Goal: Task Accomplishment & Management: Manage account settings

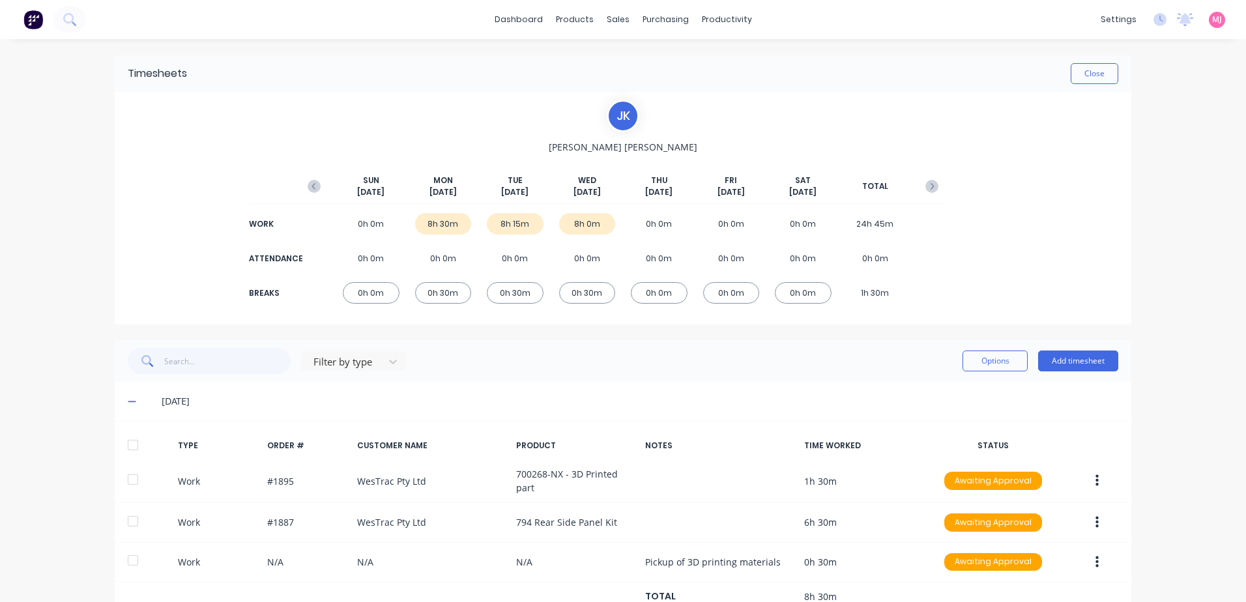
drag, startPoint x: 1194, startPoint y: 156, endPoint x: 1179, endPoint y: 138, distance: 22.7
click at [1194, 154] on div "dashboard products sales purchasing productivity dashboard products Product Cat…" at bounding box center [623, 301] width 1246 height 602
click at [1091, 70] on button "Close" at bounding box center [1095, 73] width 48 height 21
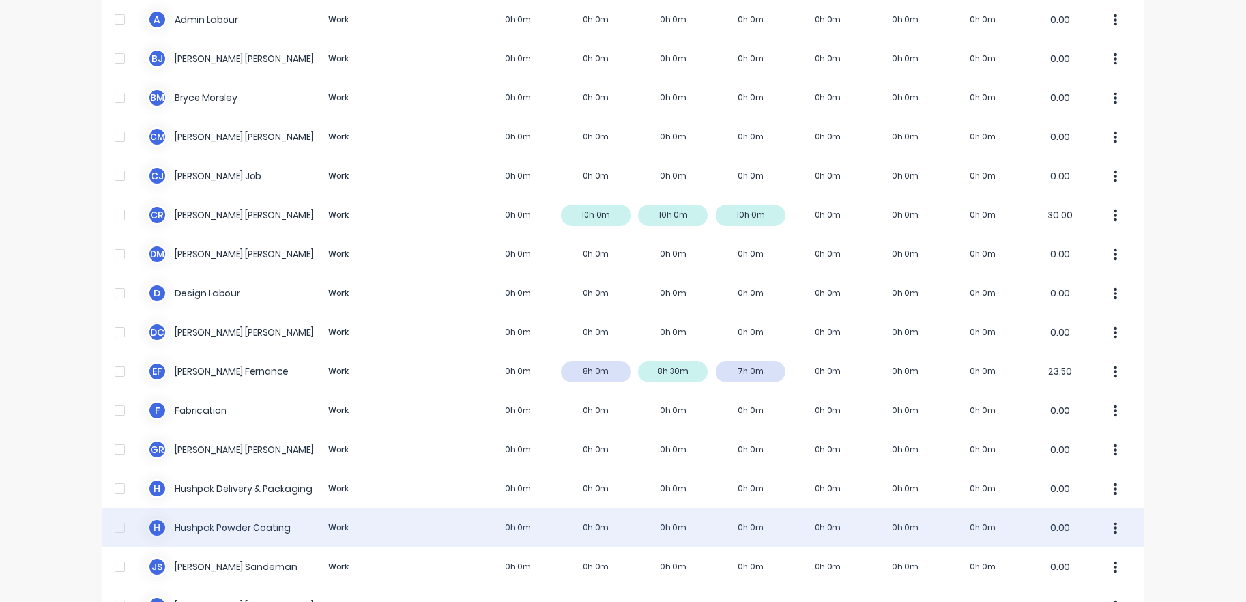
scroll to position [261, 0]
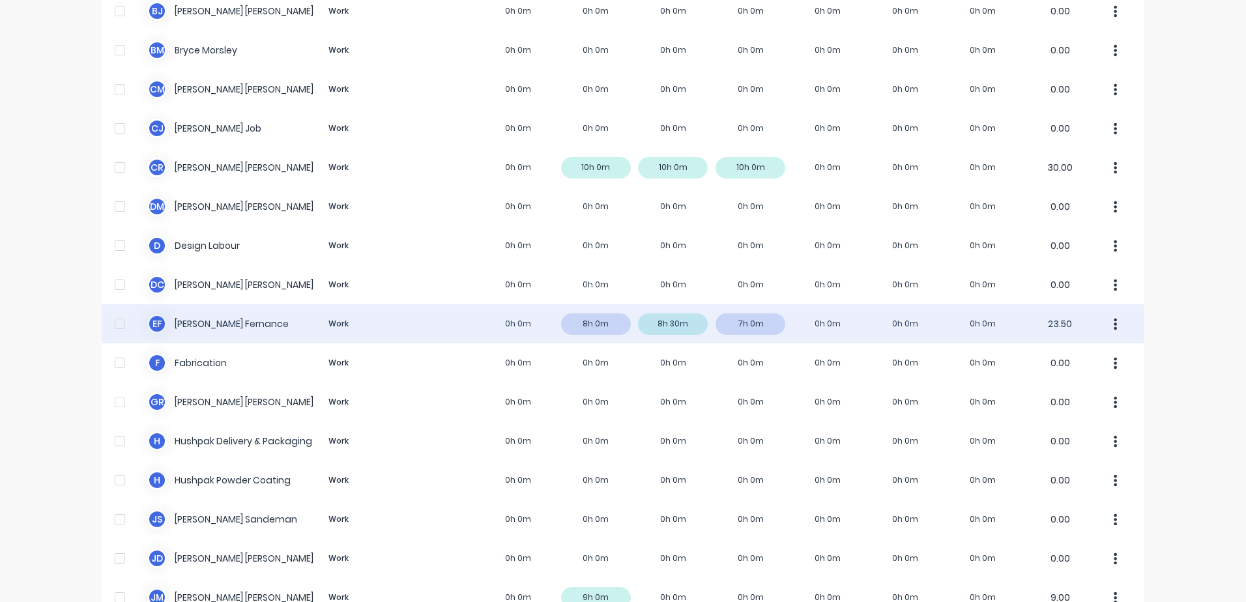
click at [204, 326] on div "E F [PERSON_NAME] Work 0h 0m 8h 0m 8h 30m 7h 0m 0h 0m 0h 0m 0h 0m 23.50" at bounding box center [623, 323] width 1043 height 39
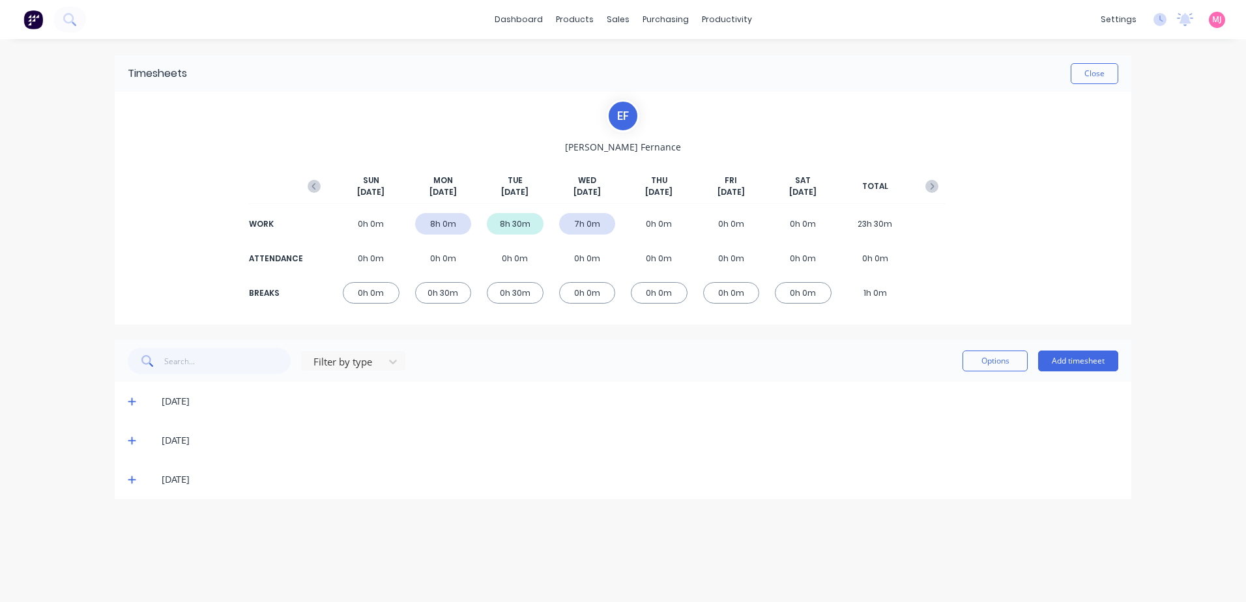
click at [130, 400] on icon at bounding box center [132, 401] width 8 height 9
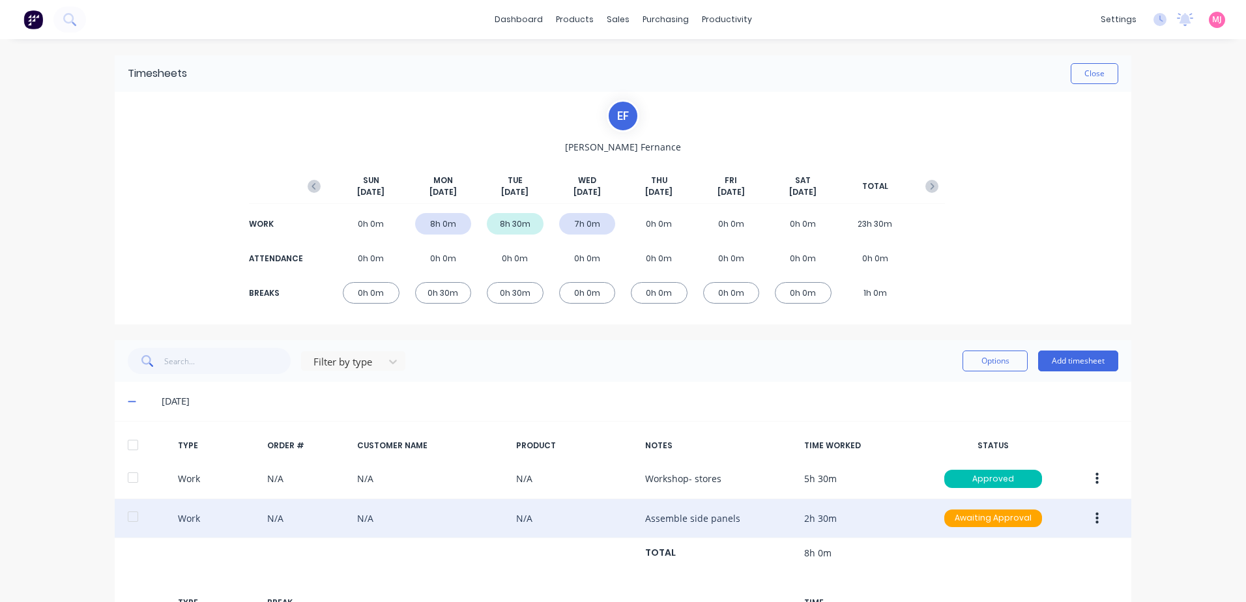
click at [1095, 517] on button "button" at bounding box center [1097, 518] width 31 height 23
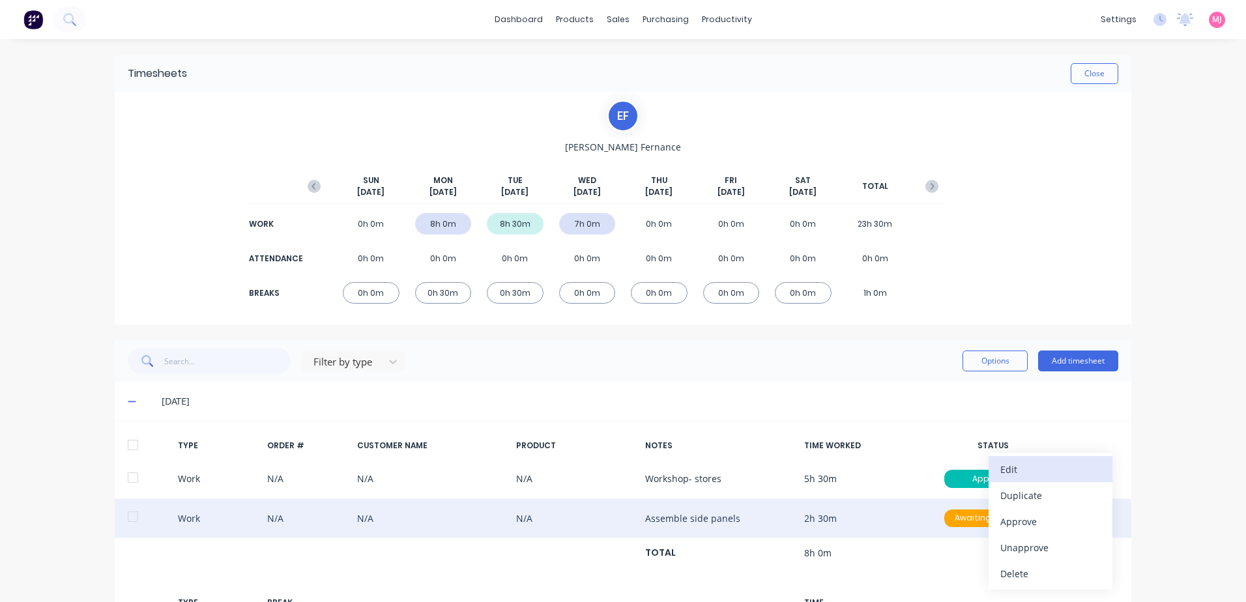
click at [1007, 472] on div "Edit" at bounding box center [1050, 469] width 100 height 19
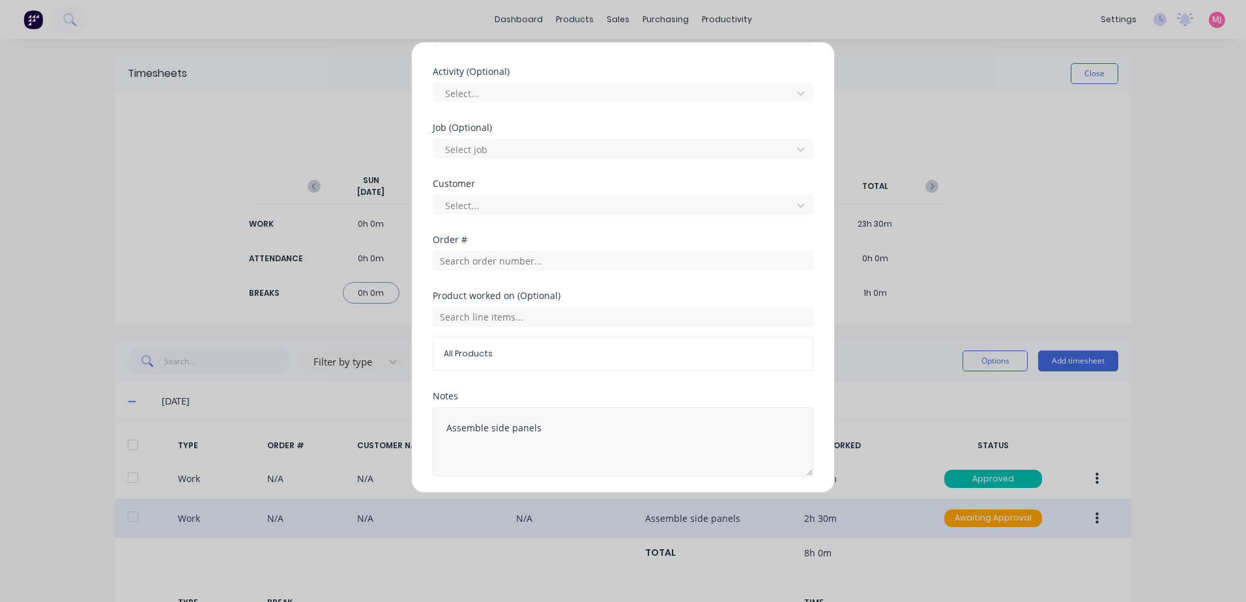
scroll to position [521, 0]
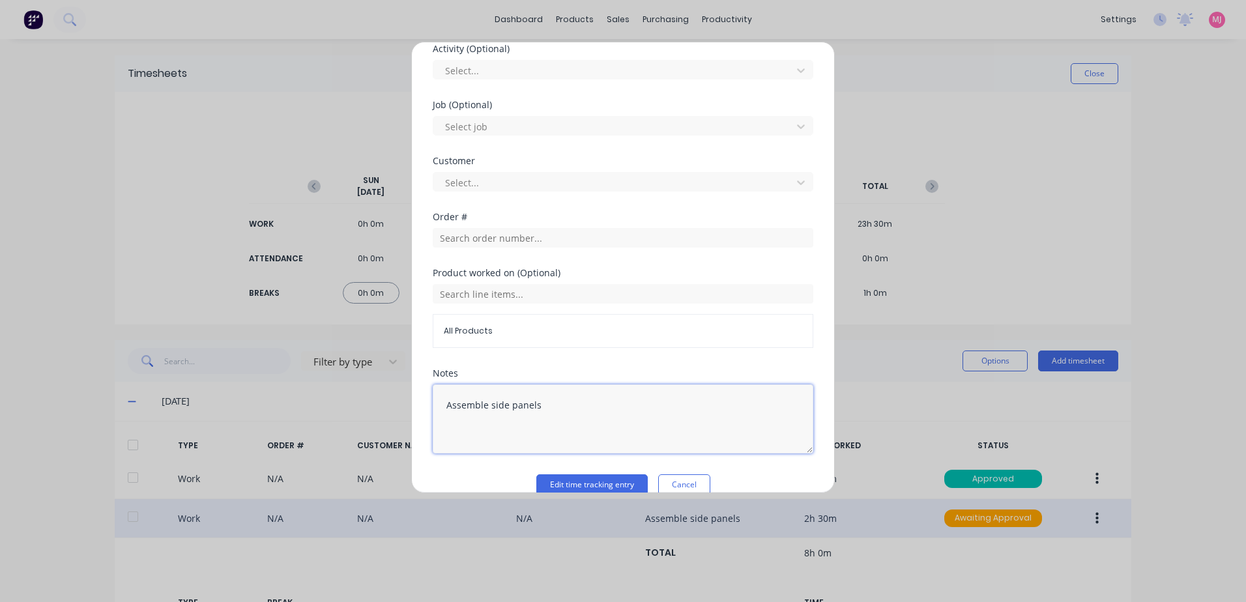
click at [559, 410] on textarea "Assemble side panels" at bounding box center [623, 418] width 381 height 69
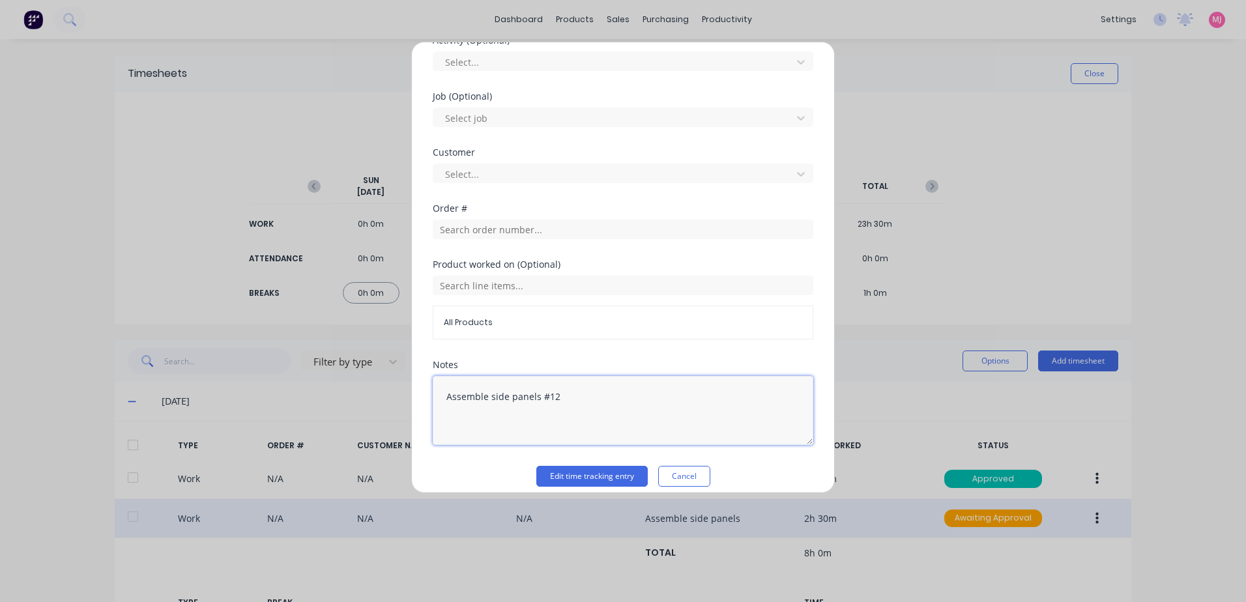
scroll to position [542, 0]
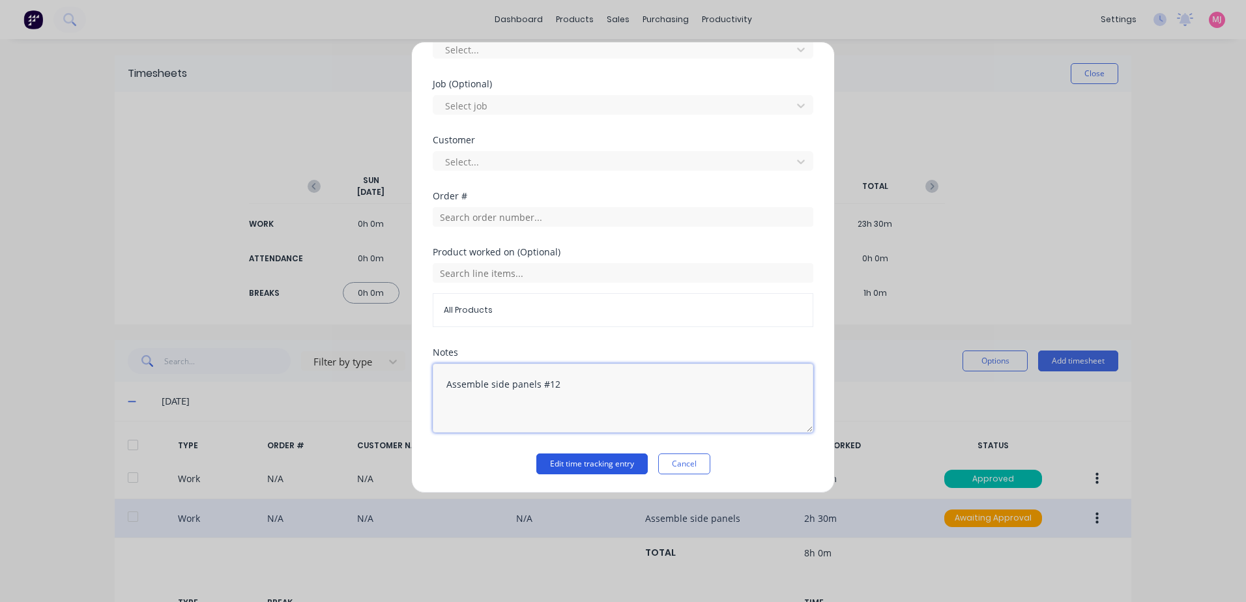
type textarea "Assemble side panels #12"
click at [561, 463] on button "Edit time tracking entry" at bounding box center [591, 463] width 111 height 21
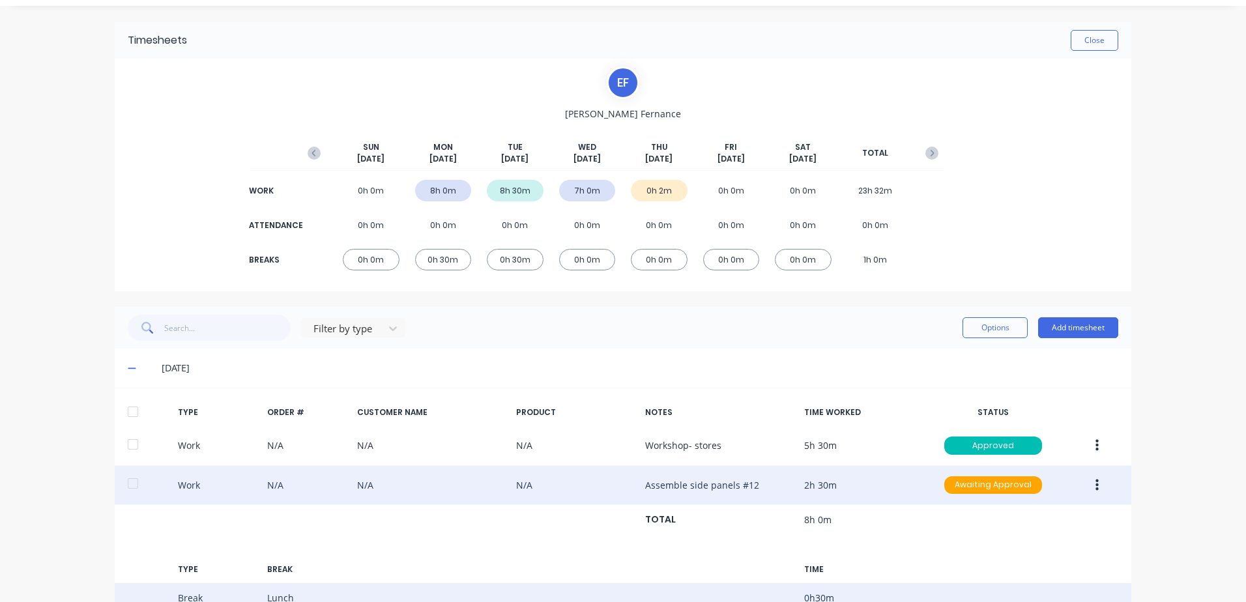
scroll to position [229, 0]
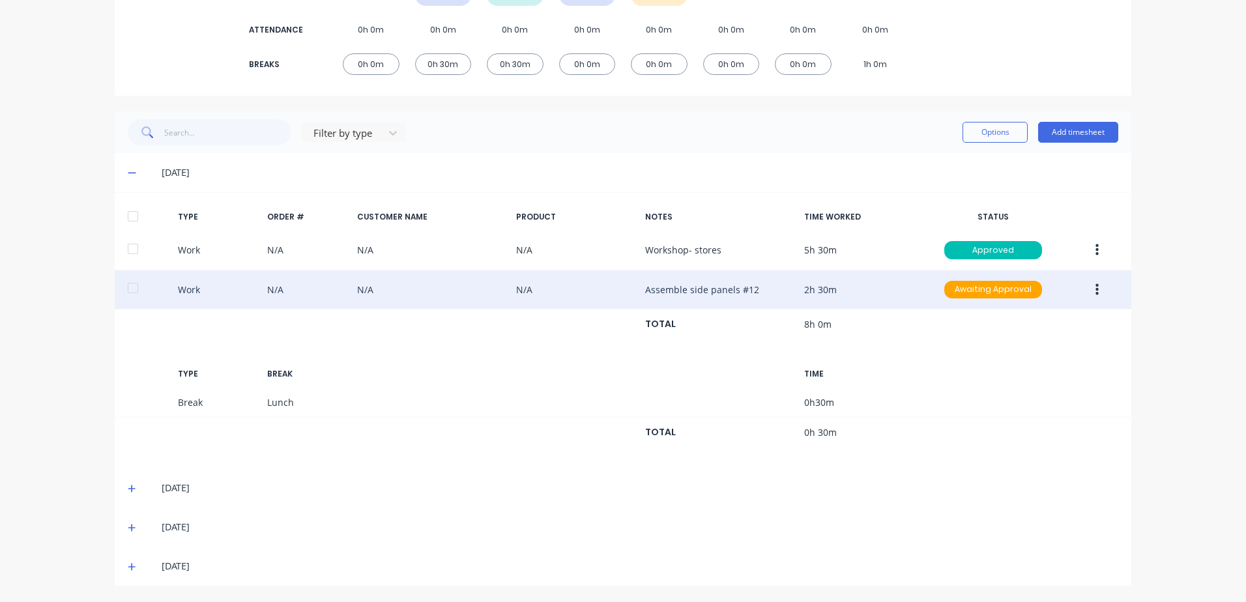
click at [129, 566] on icon at bounding box center [132, 567] width 8 height 8
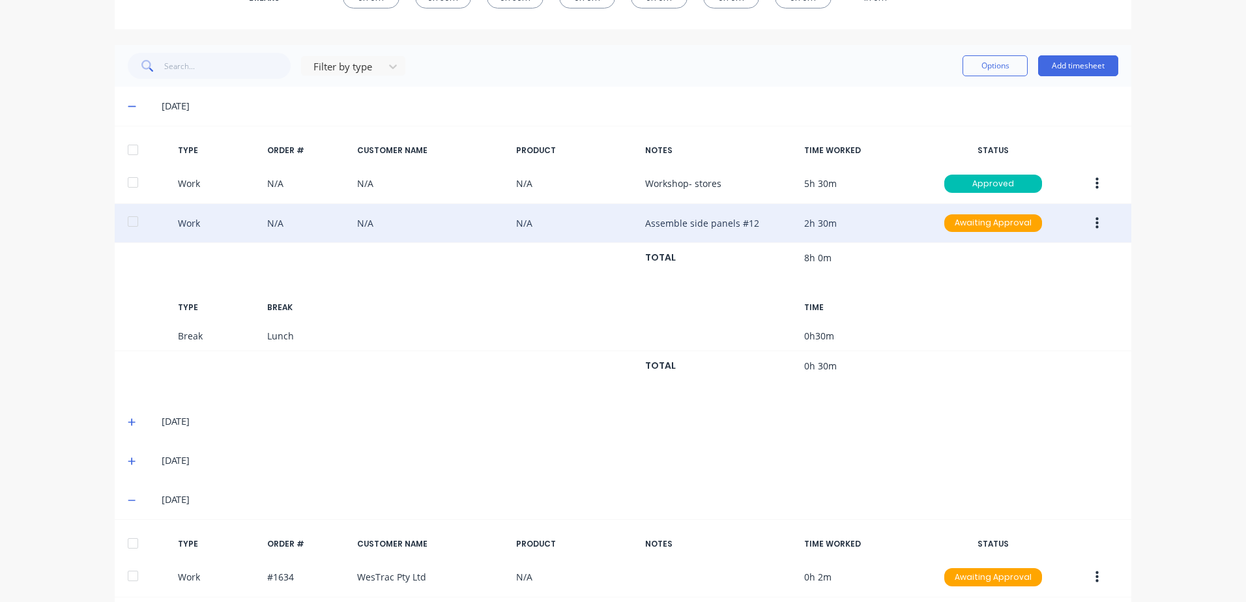
scroll to position [358, 0]
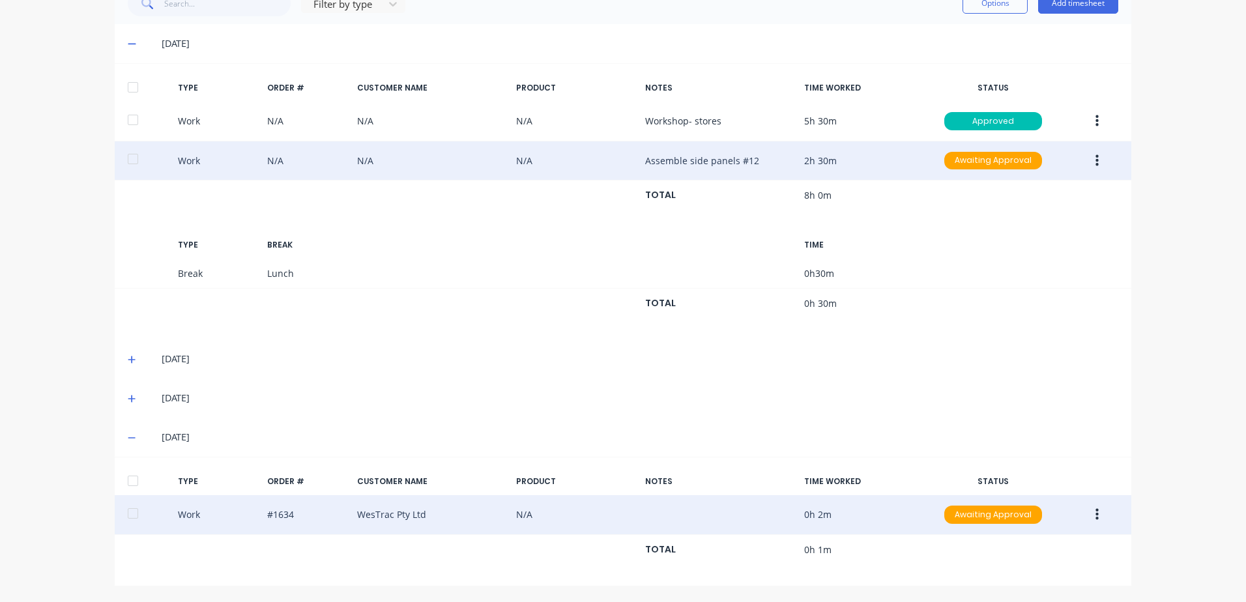
click at [1095, 514] on button "button" at bounding box center [1097, 514] width 31 height 23
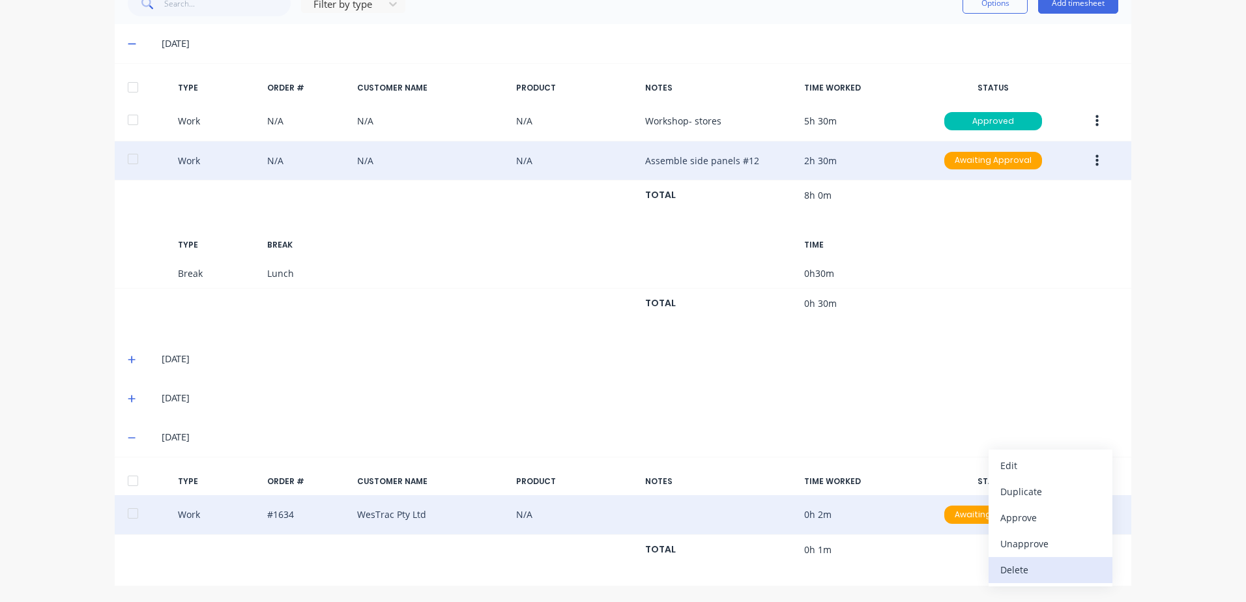
click at [1009, 572] on div "Delete" at bounding box center [1050, 569] width 100 height 19
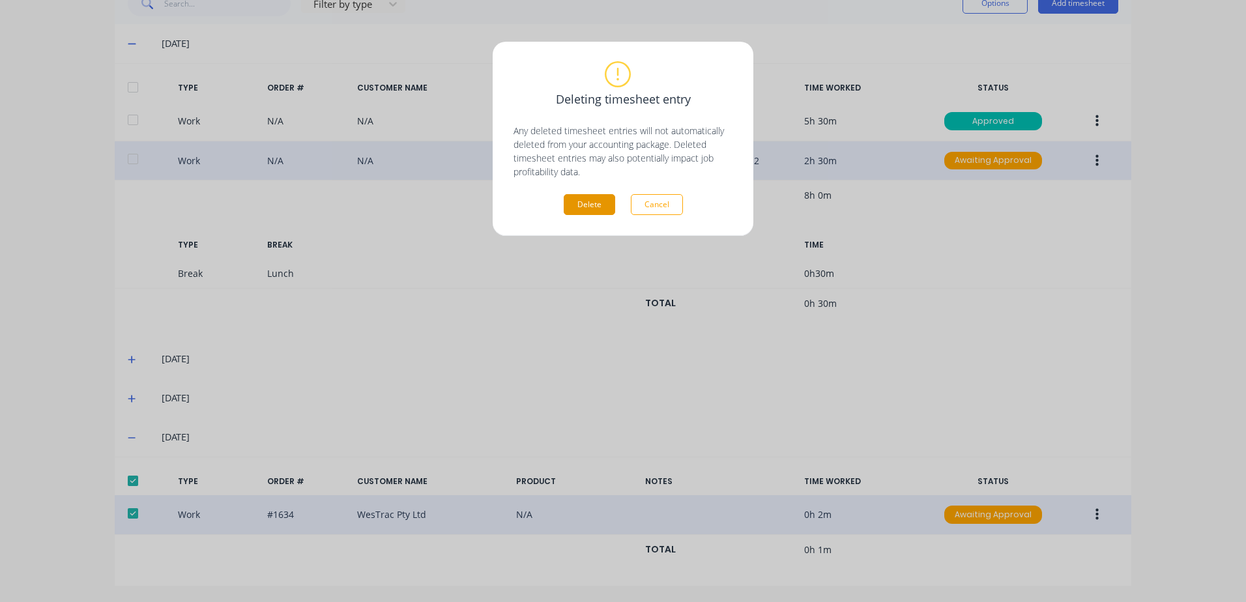
click at [588, 203] on button "Delete" at bounding box center [589, 204] width 51 height 21
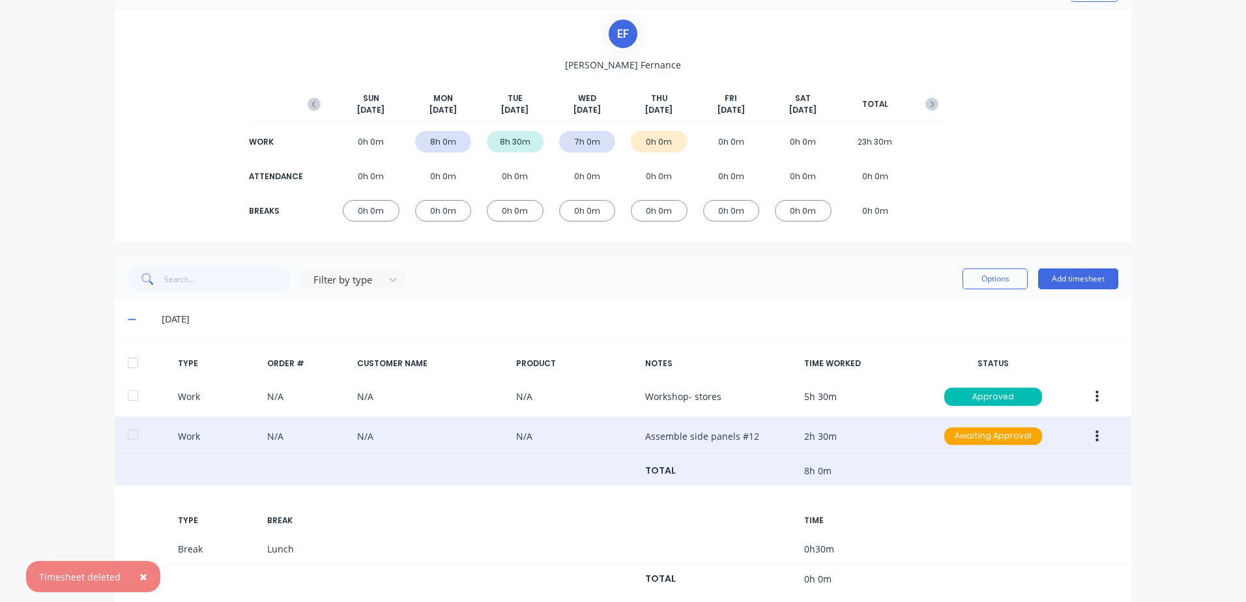
scroll to position [0, 0]
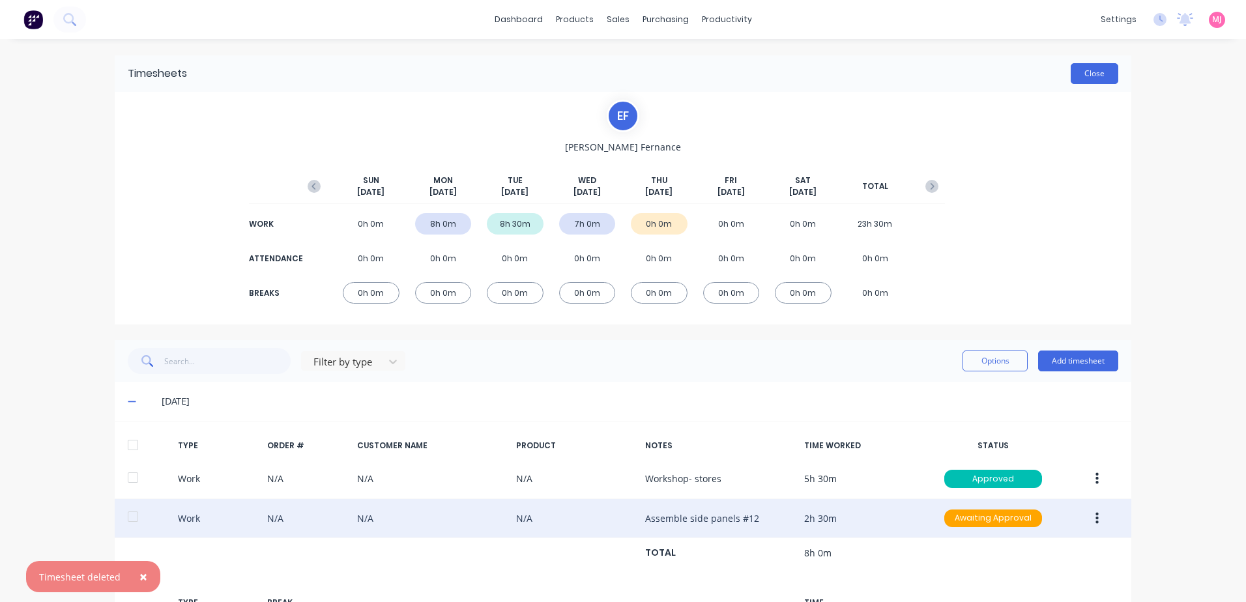
click at [1087, 70] on button "Close" at bounding box center [1095, 73] width 48 height 21
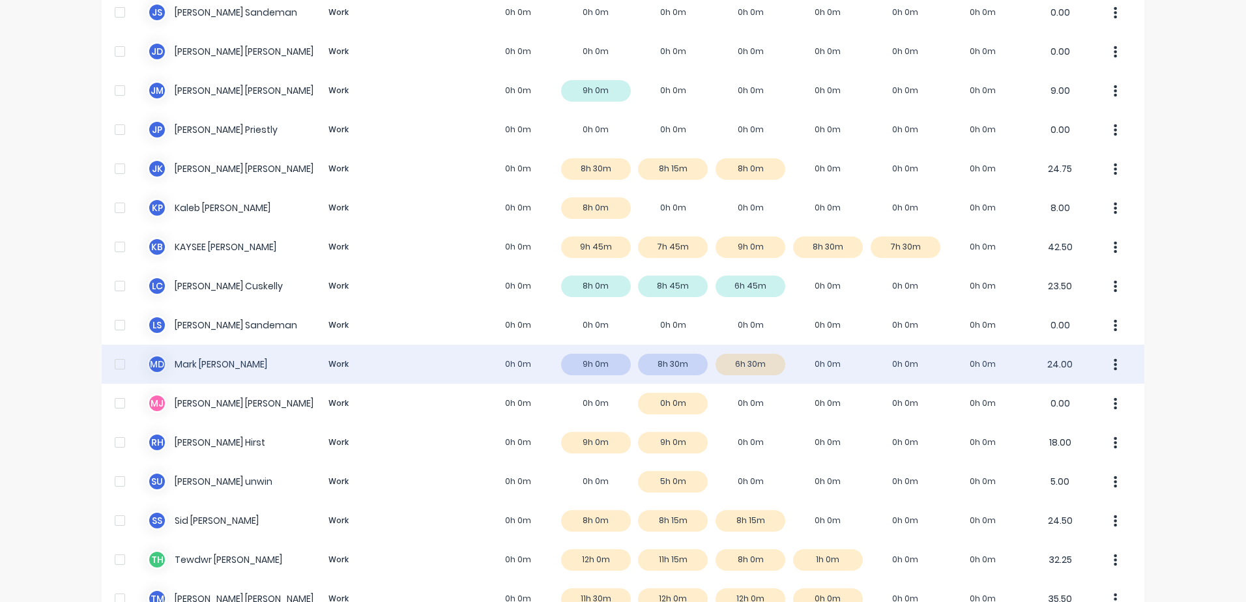
scroll to position [844, 0]
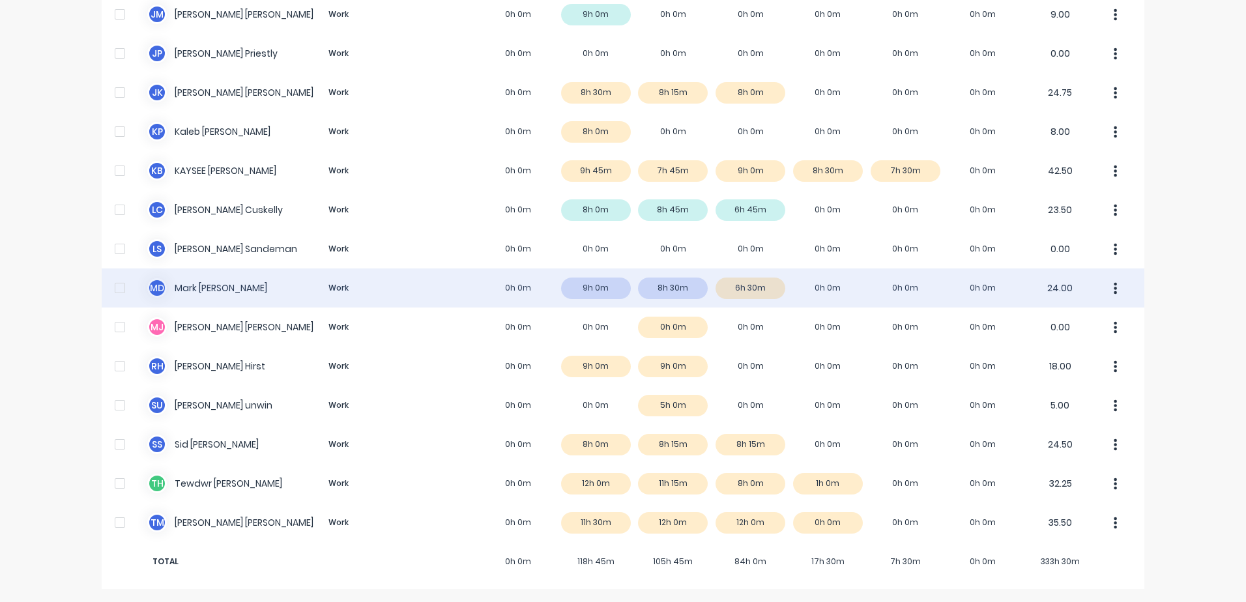
click at [197, 289] on div "M D [PERSON_NAME] Work 0h 0m 9h 0m 8h 30m 6h 30m 0h 0m 0h 0m 0h 0m 24.00" at bounding box center [623, 287] width 1043 height 39
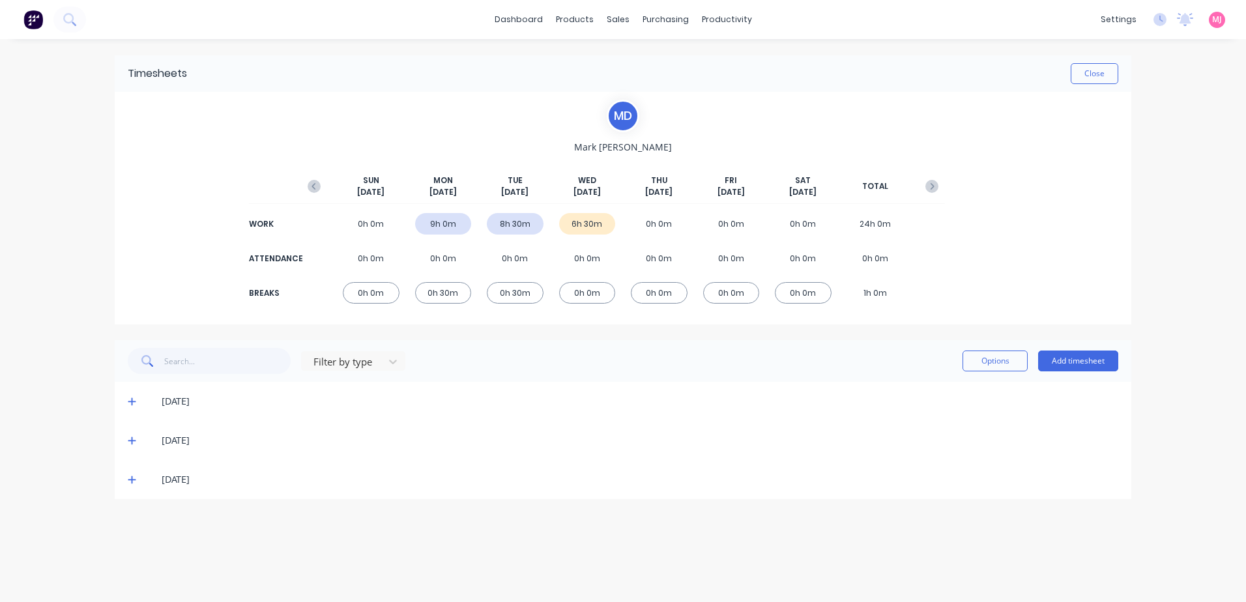
click at [132, 480] on icon at bounding box center [132, 480] width 8 height 8
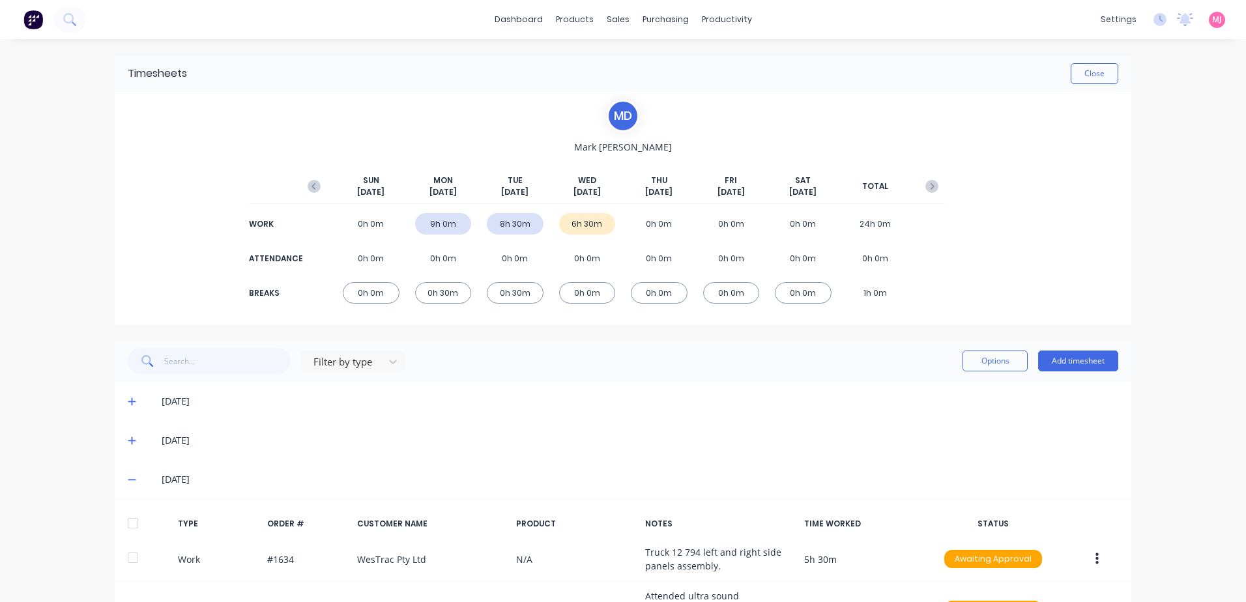
scroll to position [104, 0]
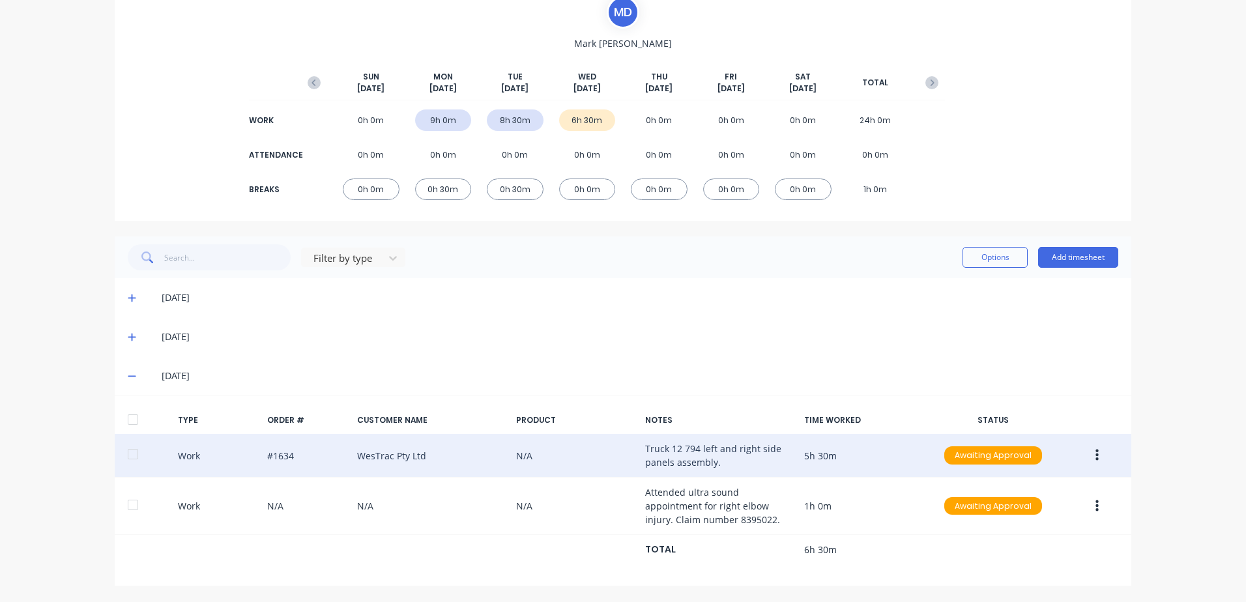
click at [1095, 459] on icon "button" at bounding box center [1096, 456] width 3 height 12
click at [1036, 432] on div "Duplicate" at bounding box center [1050, 433] width 100 height 19
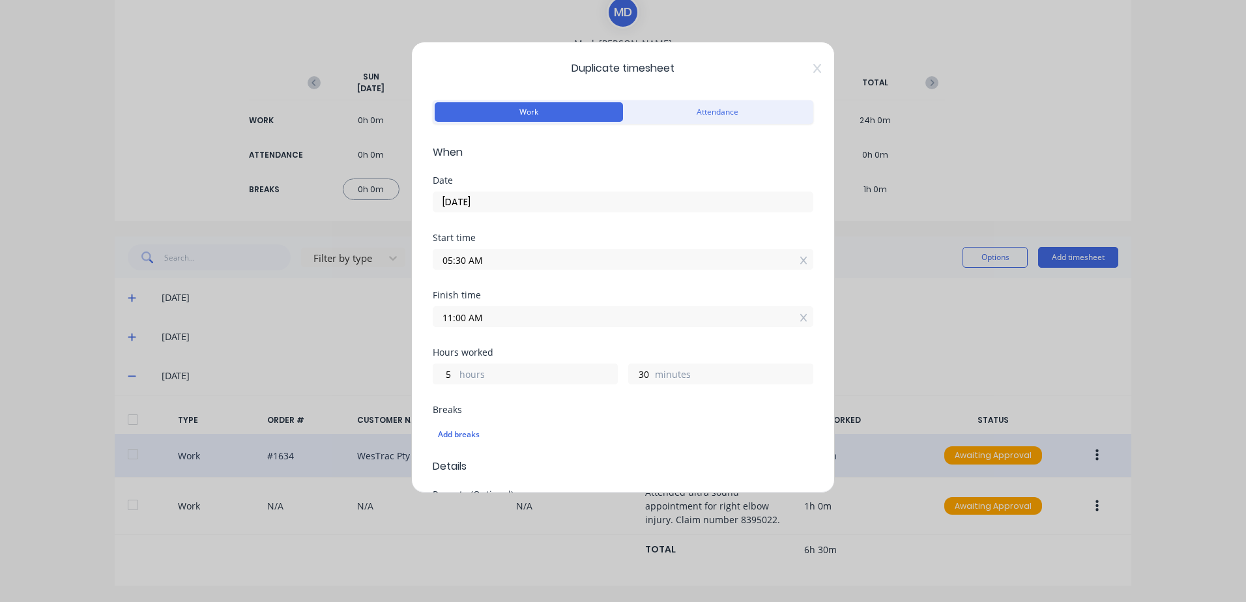
click at [505, 258] on input "05:30 AM" at bounding box center [622, 260] width 379 height 20
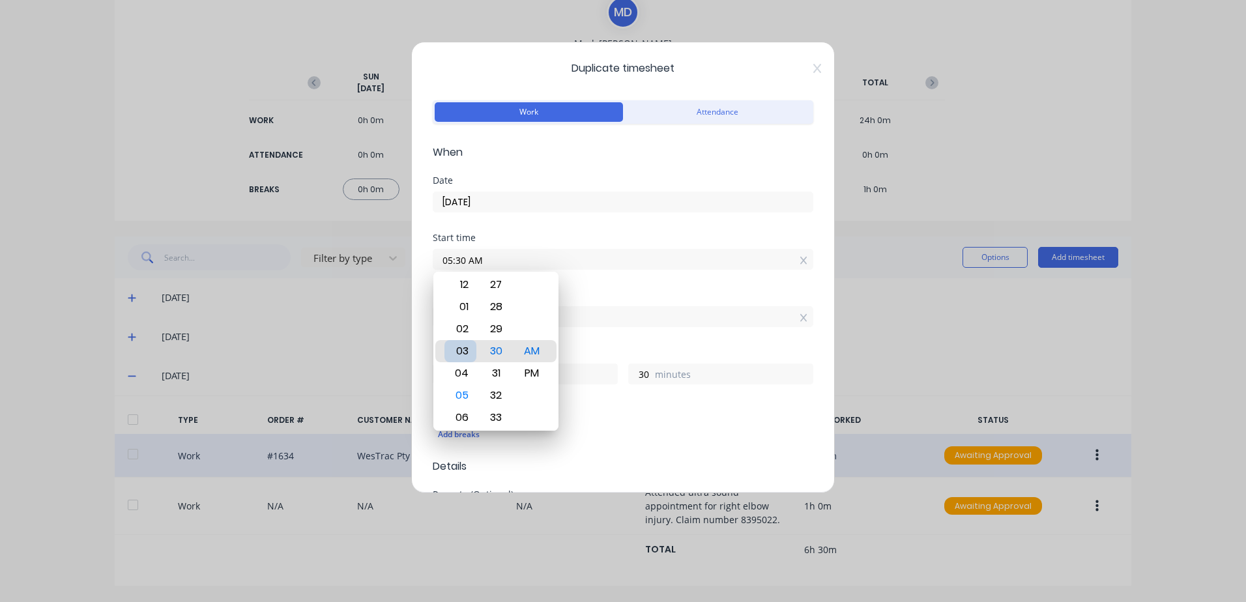
type input "03:30 AM"
type input "7"
type input "02:30 AM"
type input "8"
click at [463, 306] on div "12" at bounding box center [460, 307] width 32 height 22
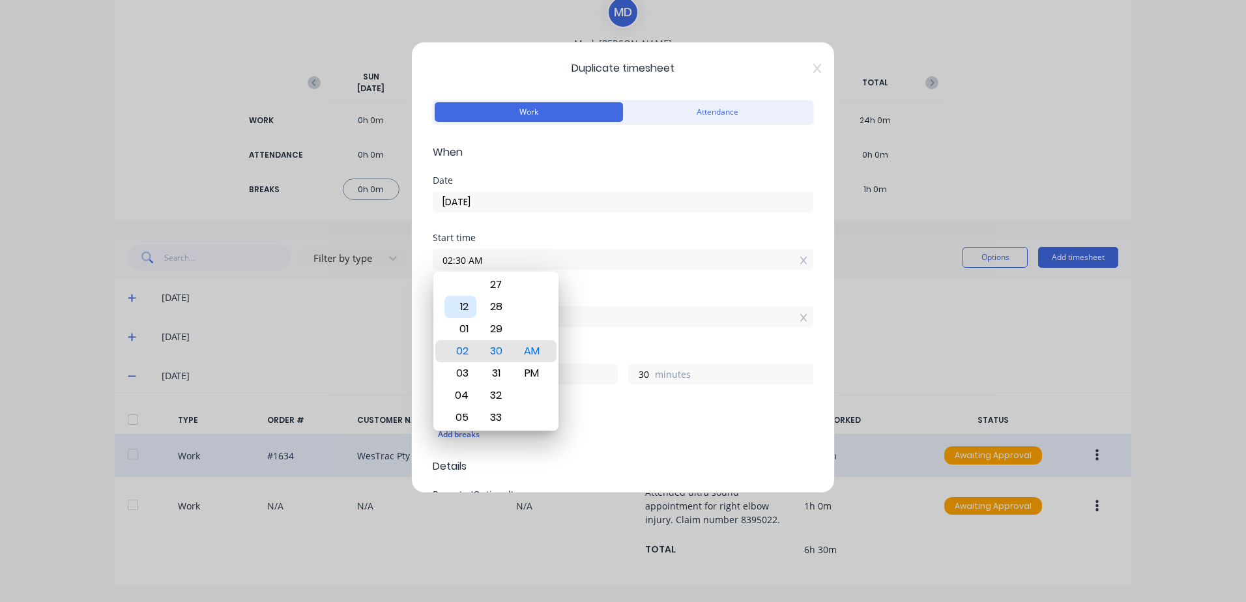
type input "12:30 AM"
type input "10"
type input "12:27 AM"
type input "33"
type input "12:15 AM"
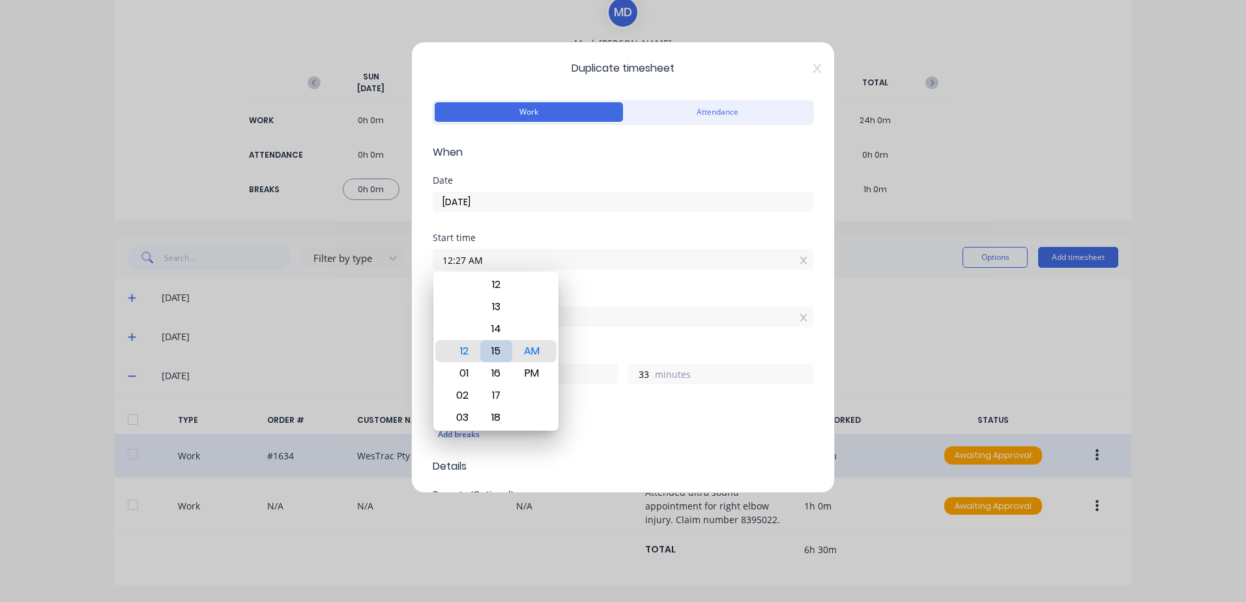
type input "45"
type input "12:12 AM"
type input "48"
type input "12:08 AM"
type input "52"
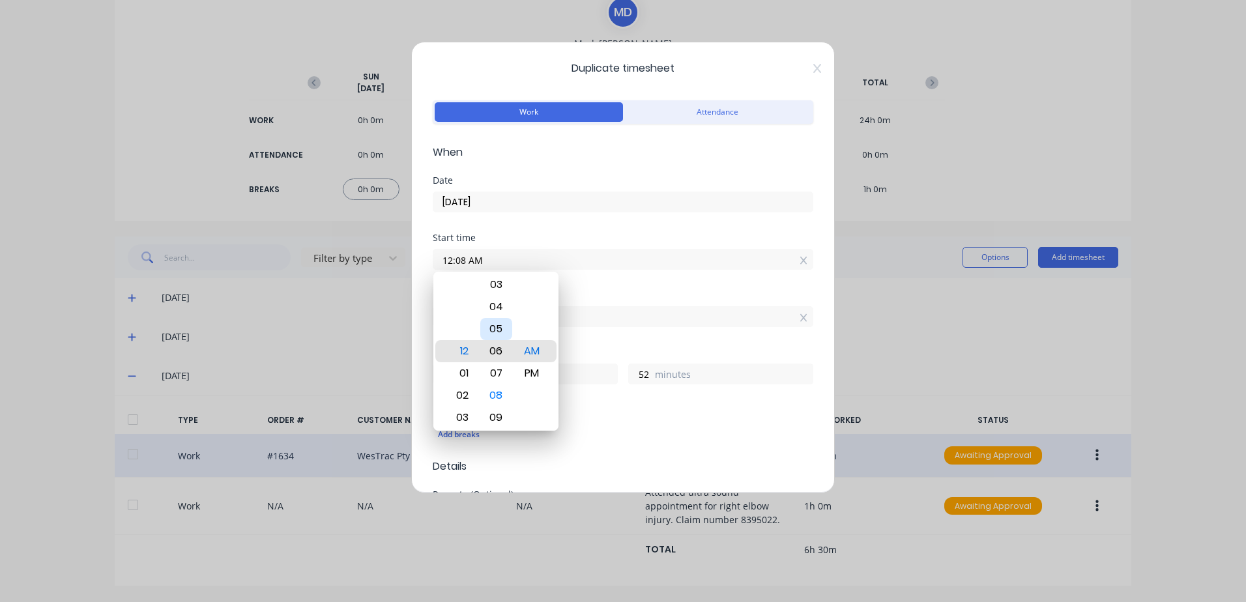
type input "12:06 AM"
type input "54"
type input "12:02 AM"
type input "58"
type input "12:00 AM"
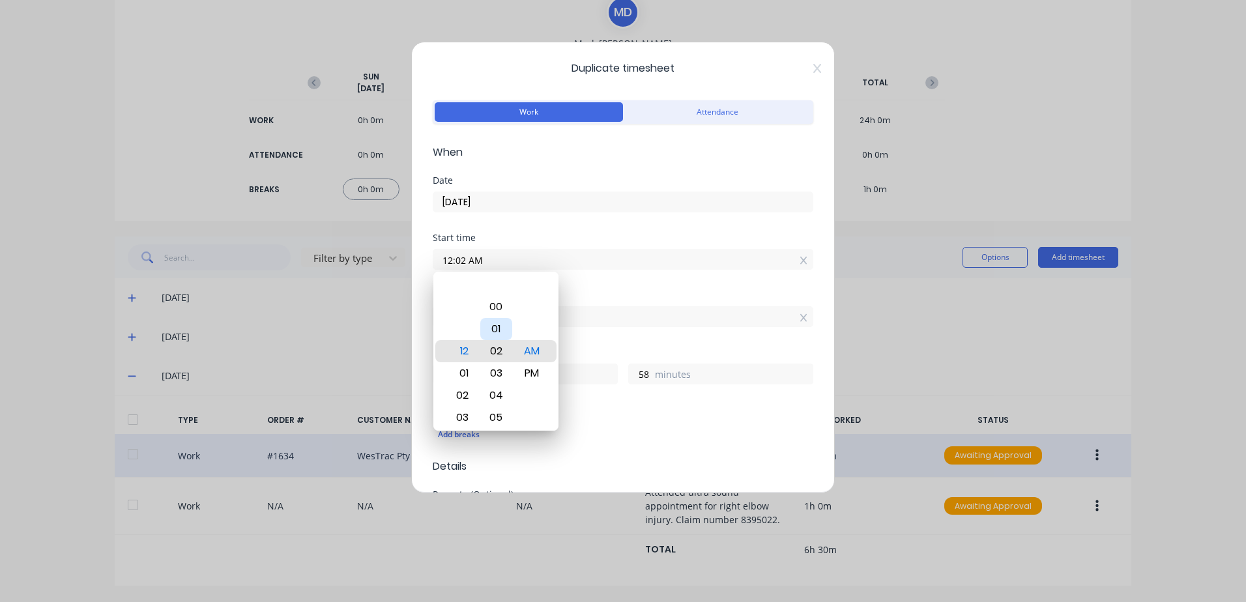
type input "11"
type input "0"
drag, startPoint x: 531, startPoint y: 373, endPoint x: 569, endPoint y: 360, distance: 39.8
click at [532, 372] on div "PM" at bounding box center [532, 373] width 32 height 22
type input "12:00 PM"
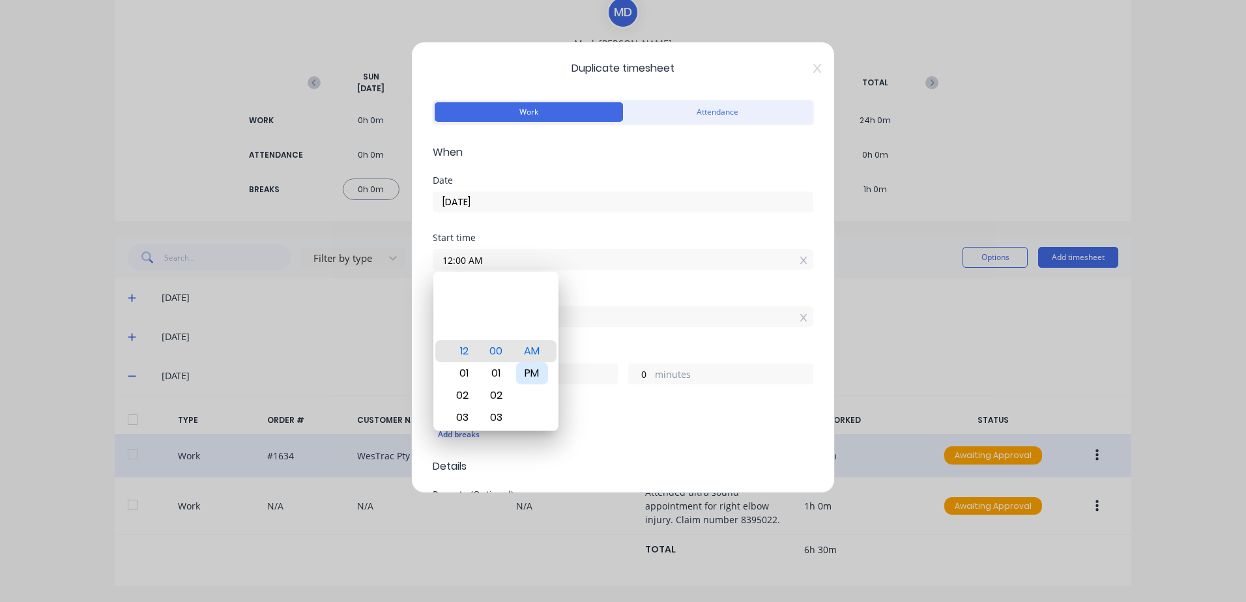
type input "23"
click at [629, 343] on div "Finish time 11:00 AM" at bounding box center [623, 319] width 381 height 57
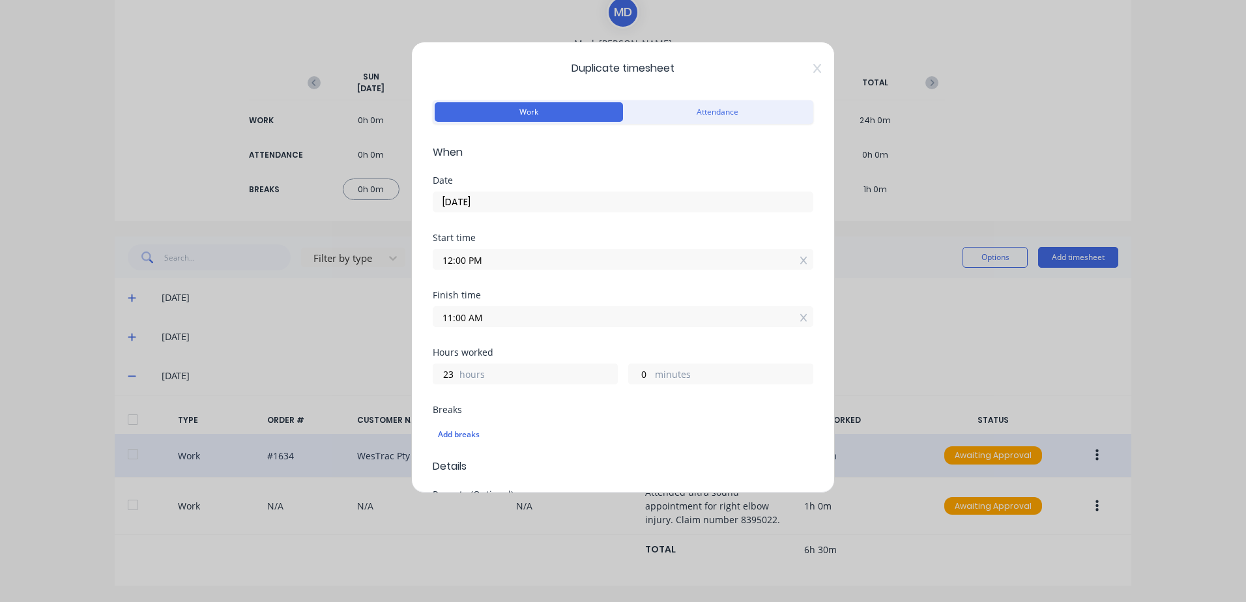
click at [504, 314] on input "11:00 AM" at bounding box center [622, 317] width 379 height 20
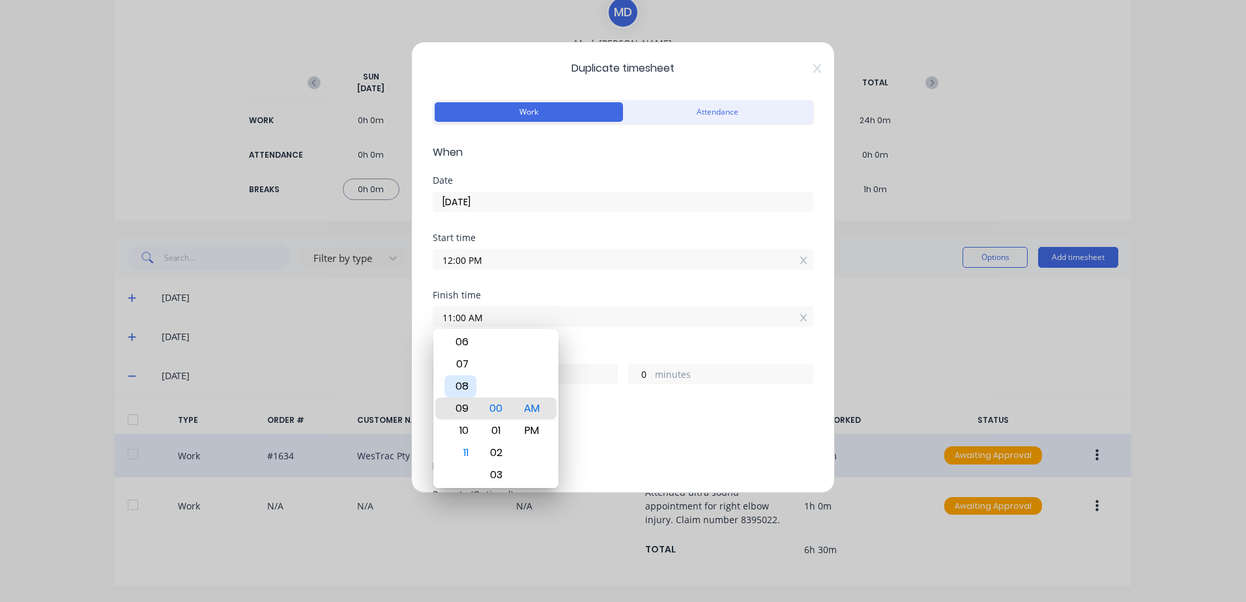
type input "09:00 AM"
type input "21"
type input "05:00 AM"
type input "17"
type input "12:00 AM"
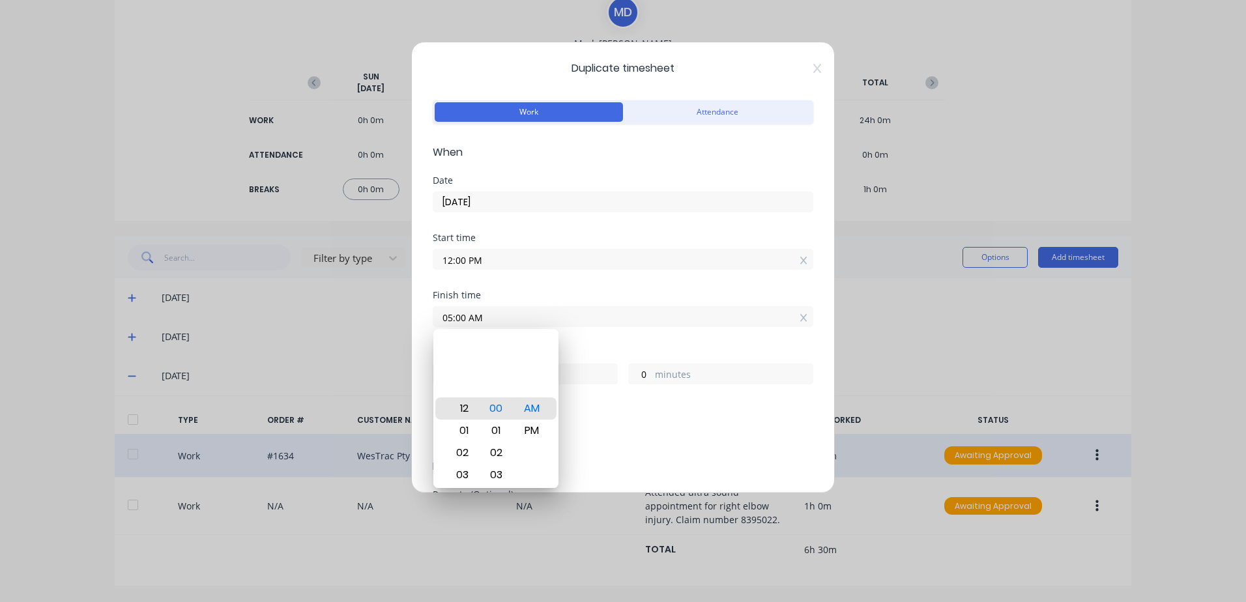
type input "12"
type input "01:00 AM"
type input "13"
click at [463, 427] on div "02" at bounding box center [460, 431] width 32 height 22
type input "02:00 AM"
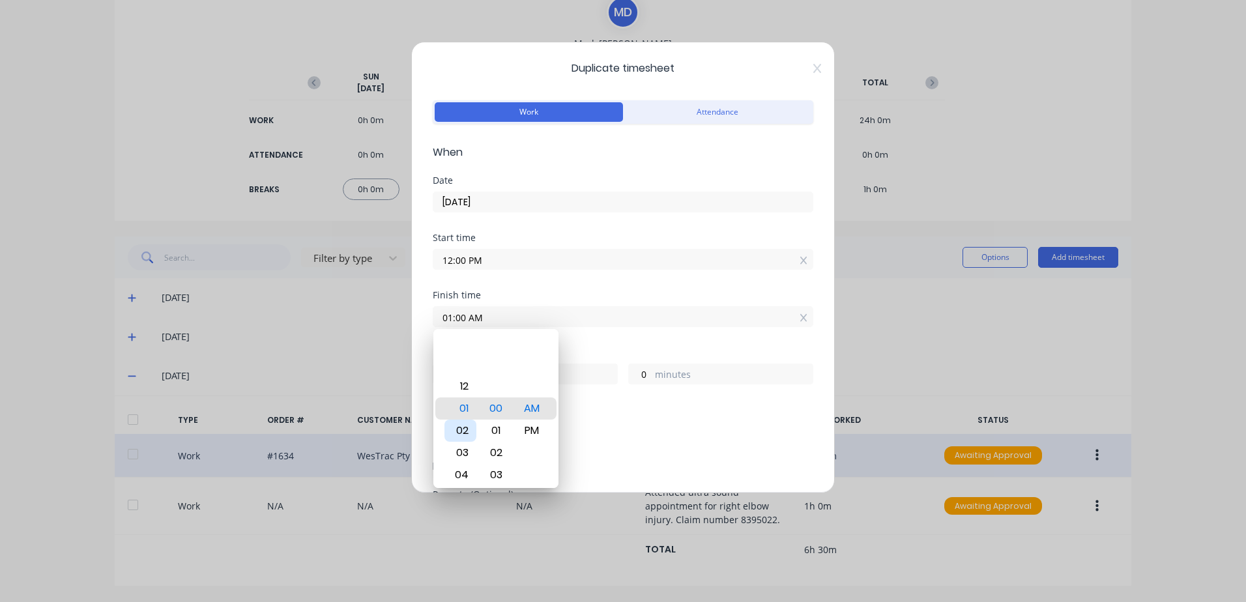
type input "14"
click at [533, 429] on div "PM" at bounding box center [532, 431] width 32 height 22
type input "02:00 PM"
type input "2"
click at [650, 410] on div "Breaks" at bounding box center [623, 409] width 381 height 9
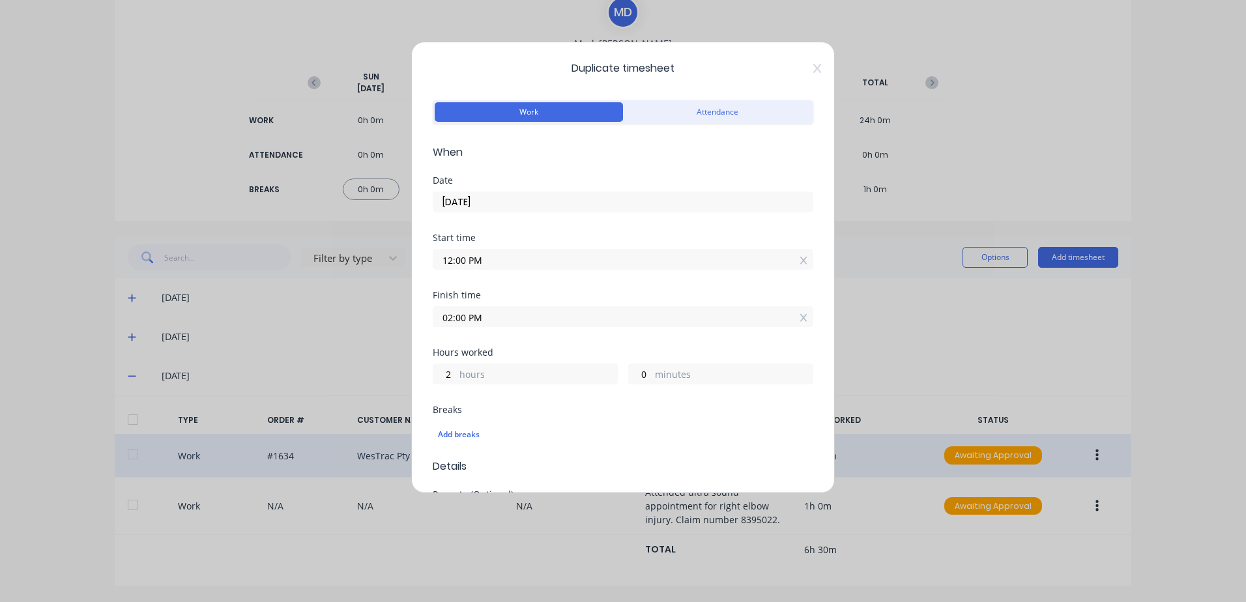
scroll to position [65, 0]
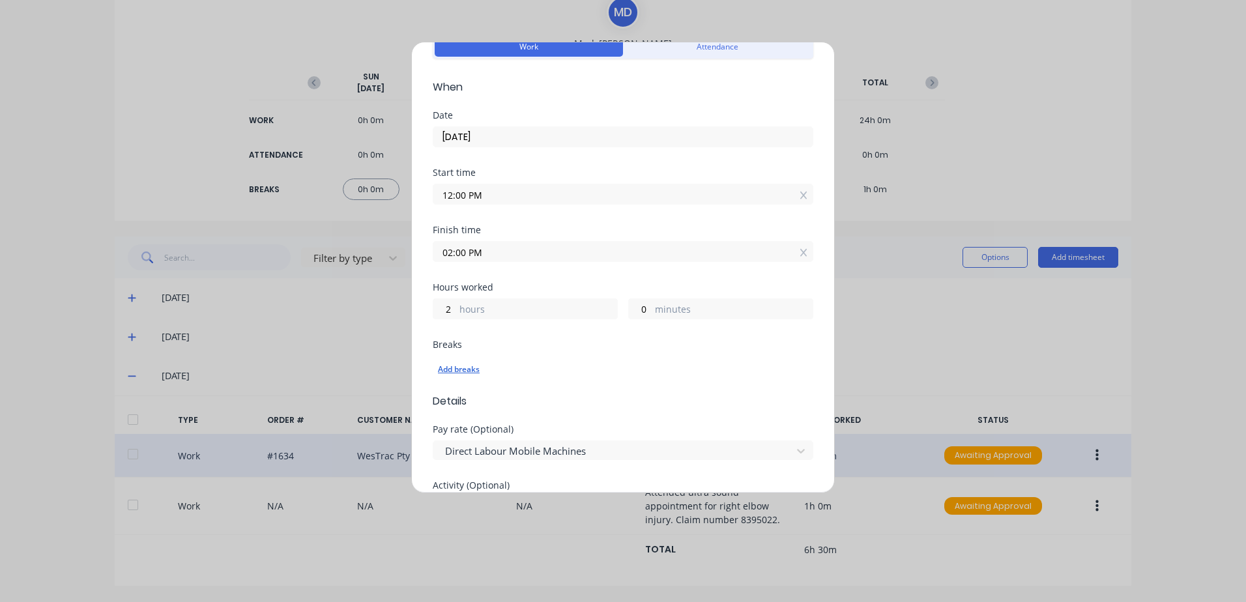
click at [464, 370] on div "Add breaks" at bounding box center [623, 369] width 370 height 17
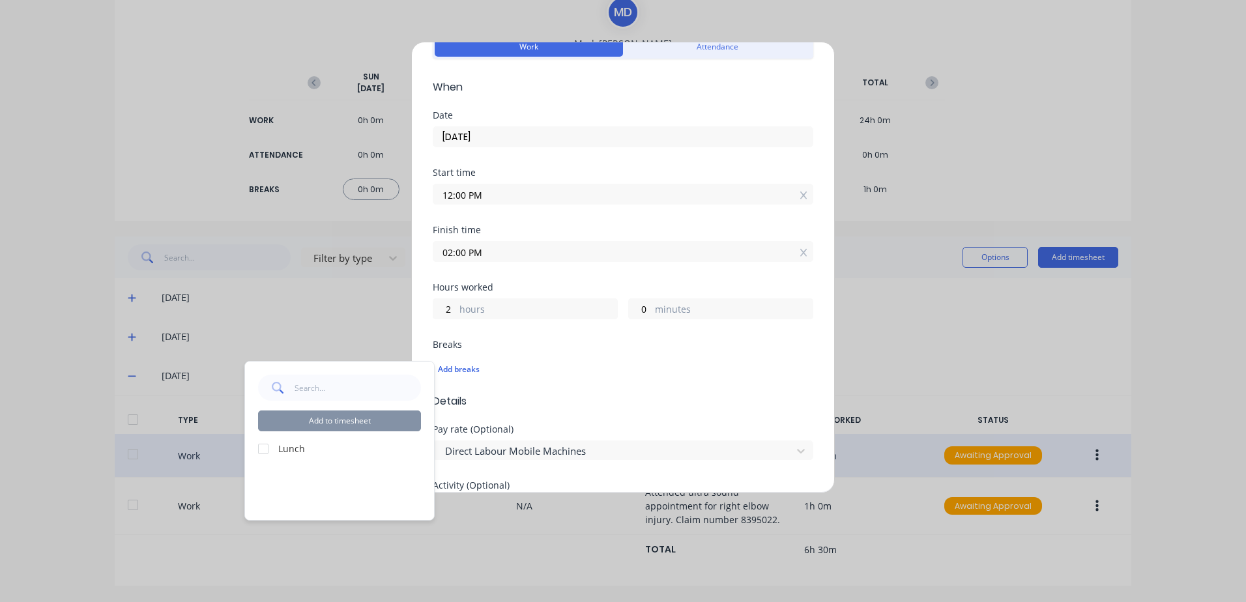
click at [257, 448] on div "Add to timesheet Lunch" at bounding box center [339, 441] width 189 height 158
click at [265, 448] on div at bounding box center [263, 449] width 26 height 26
drag, startPoint x: 357, startPoint y: 420, endPoint x: 422, endPoint y: 399, distance: 68.2
click at [358, 417] on button "Add to timesheet" at bounding box center [339, 420] width 163 height 21
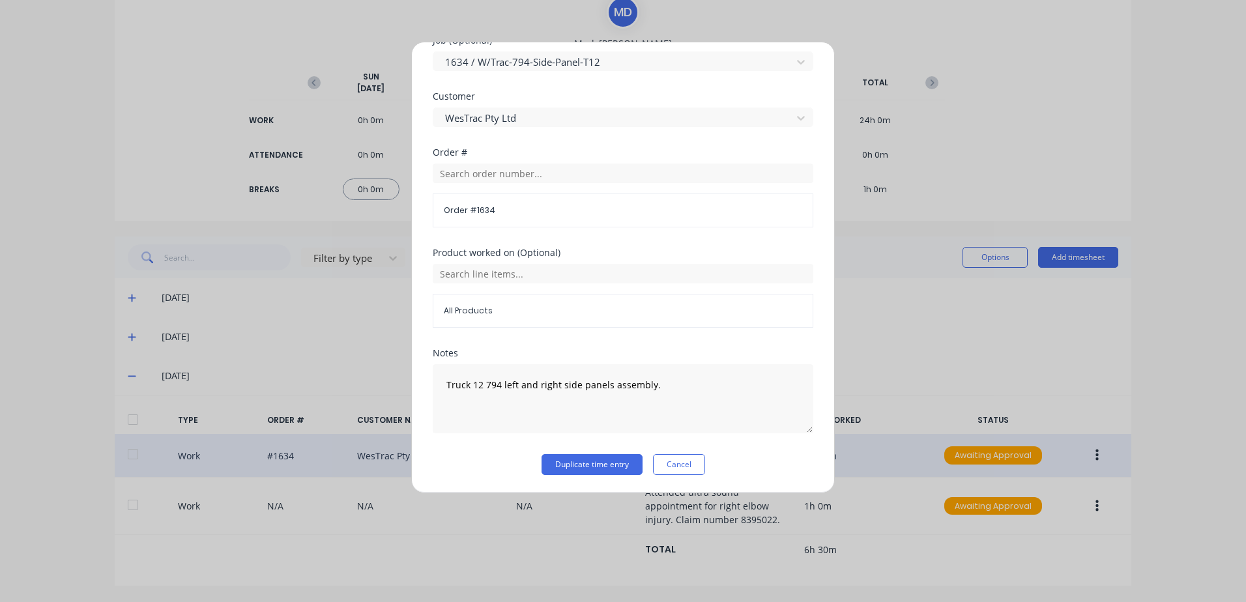
scroll to position [586, 0]
click at [569, 460] on button "Duplicate time entry" at bounding box center [591, 463] width 101 height 21
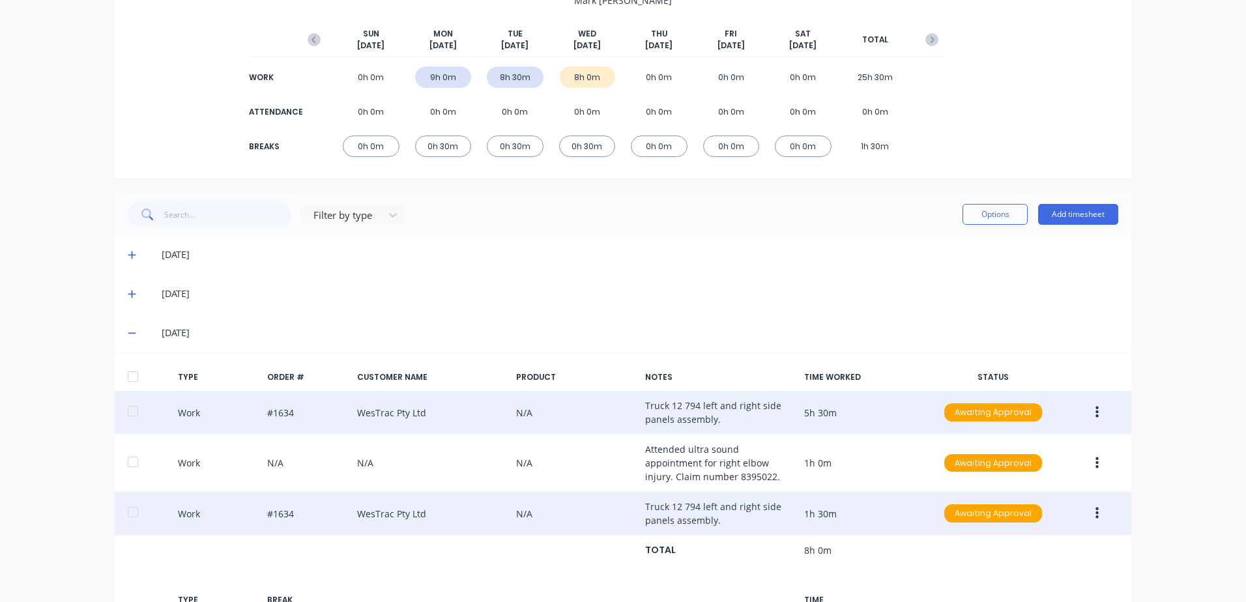
scroll to position [125, 0]
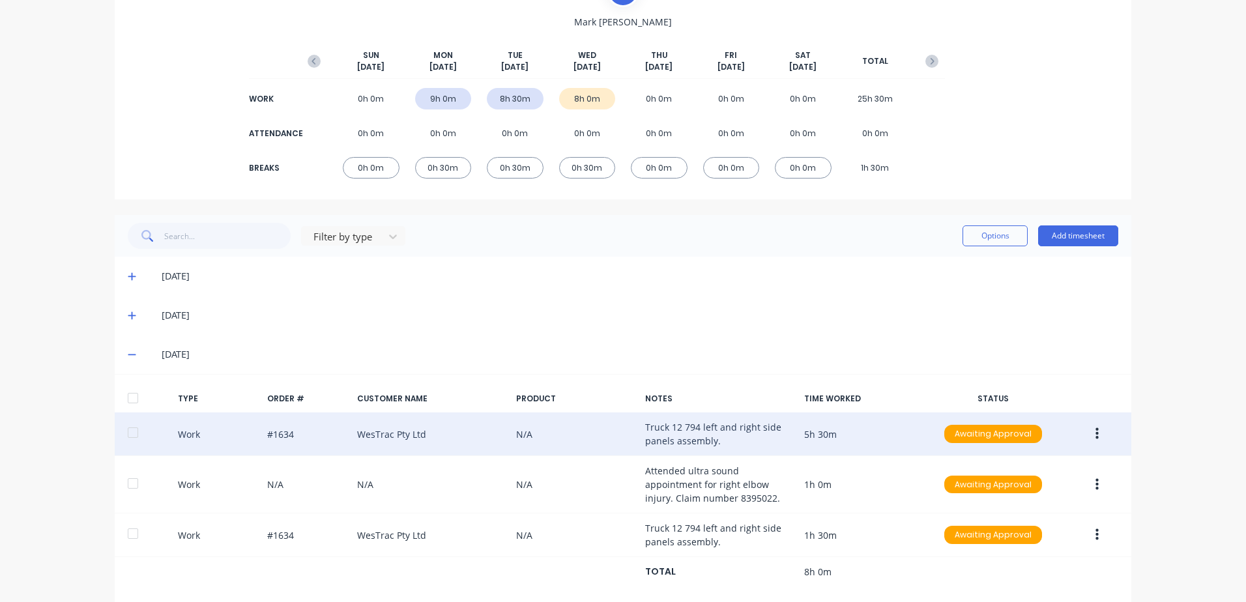
click at [128, 274] on icon at bounding box center [132, 276] width 8 height 9
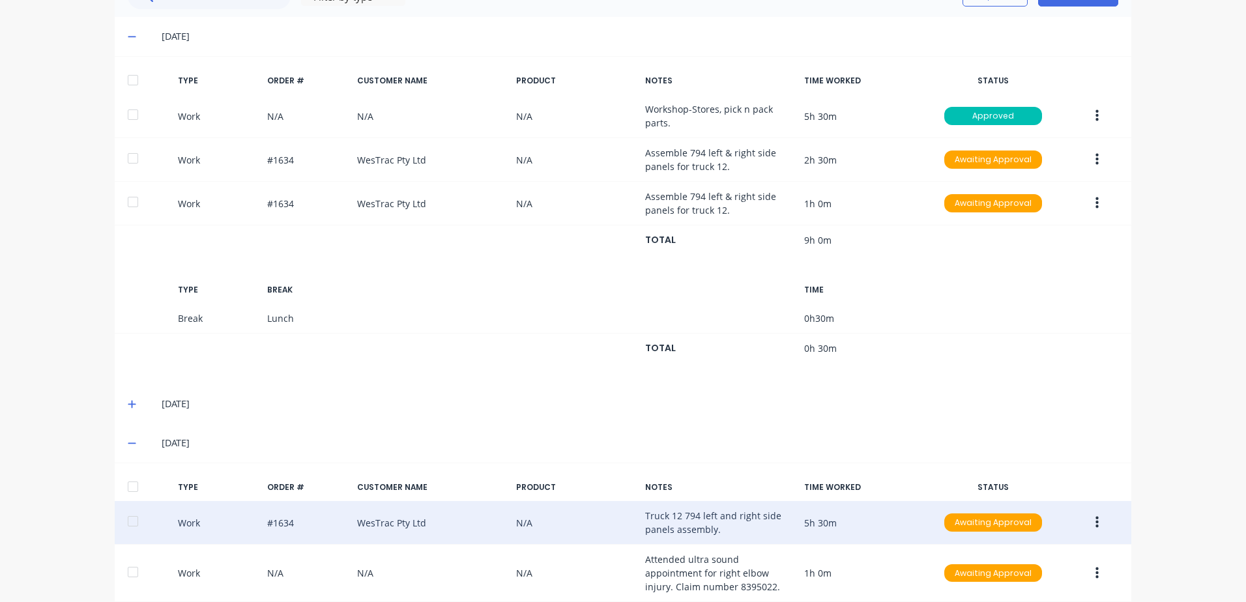
scroll to position [323, 0]
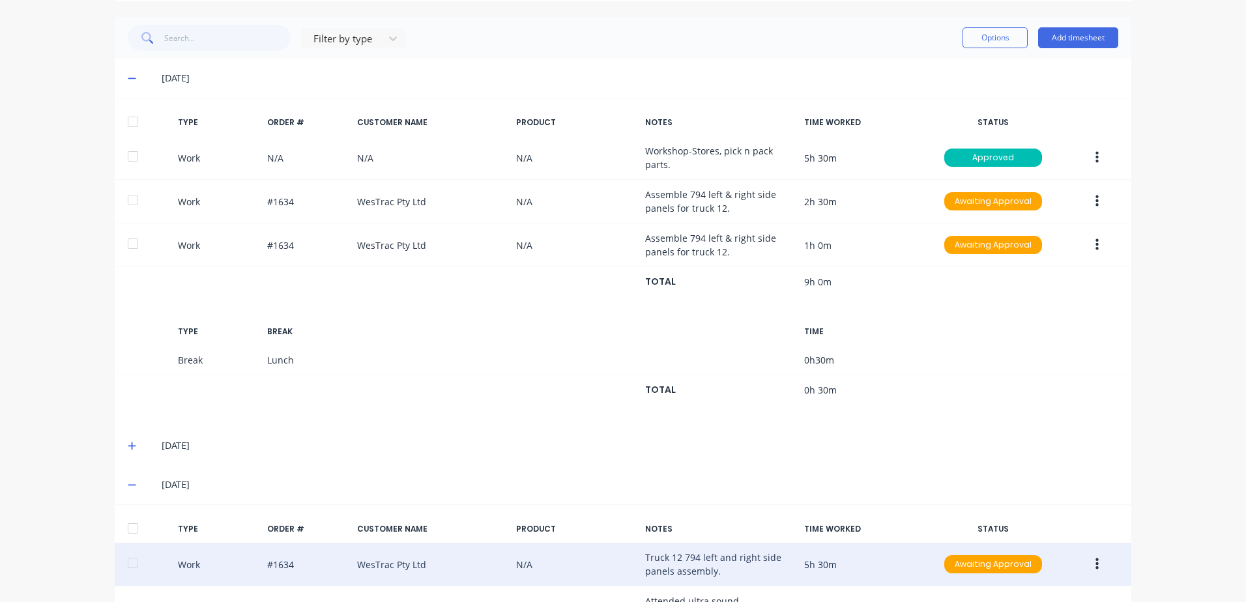
click at [130, 443] on icon at bounding box center [132, 445] width 8 height 9
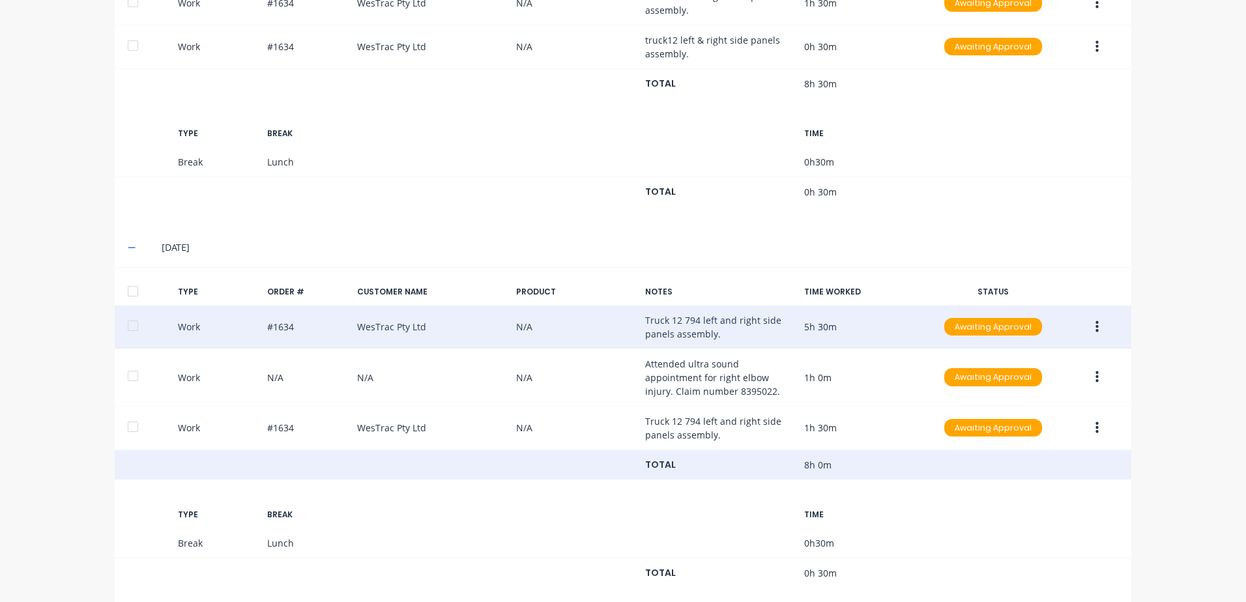
scroll to position [908, 0]
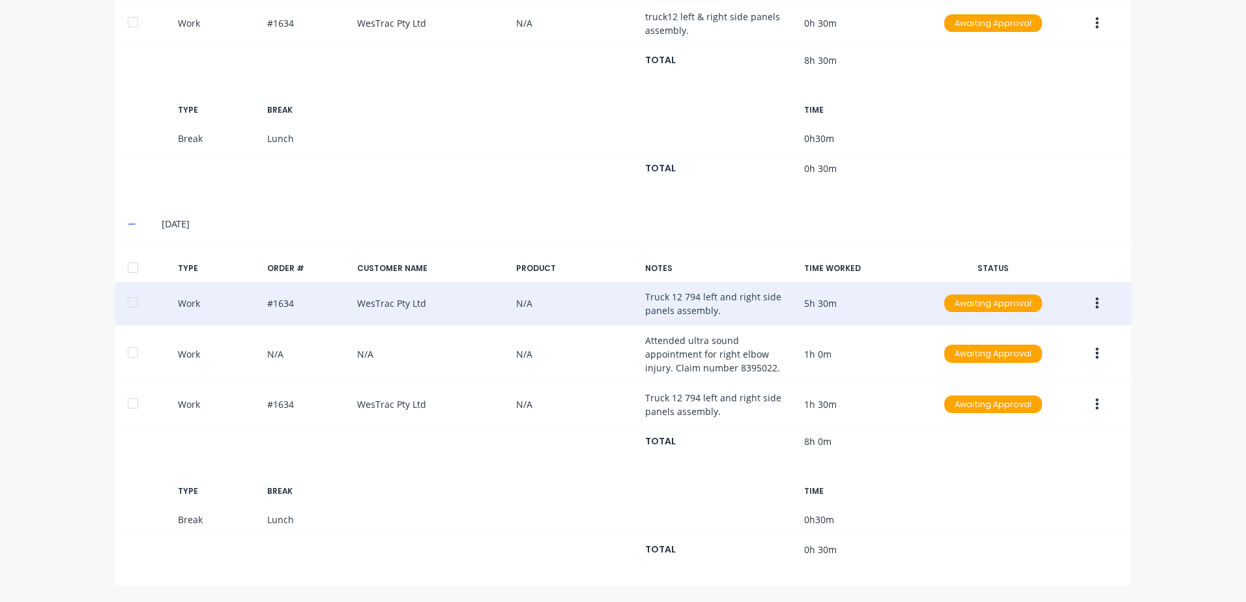
click at [1095, 301] on icon "button" at bounding box center [1096, 303] width 3 height 14
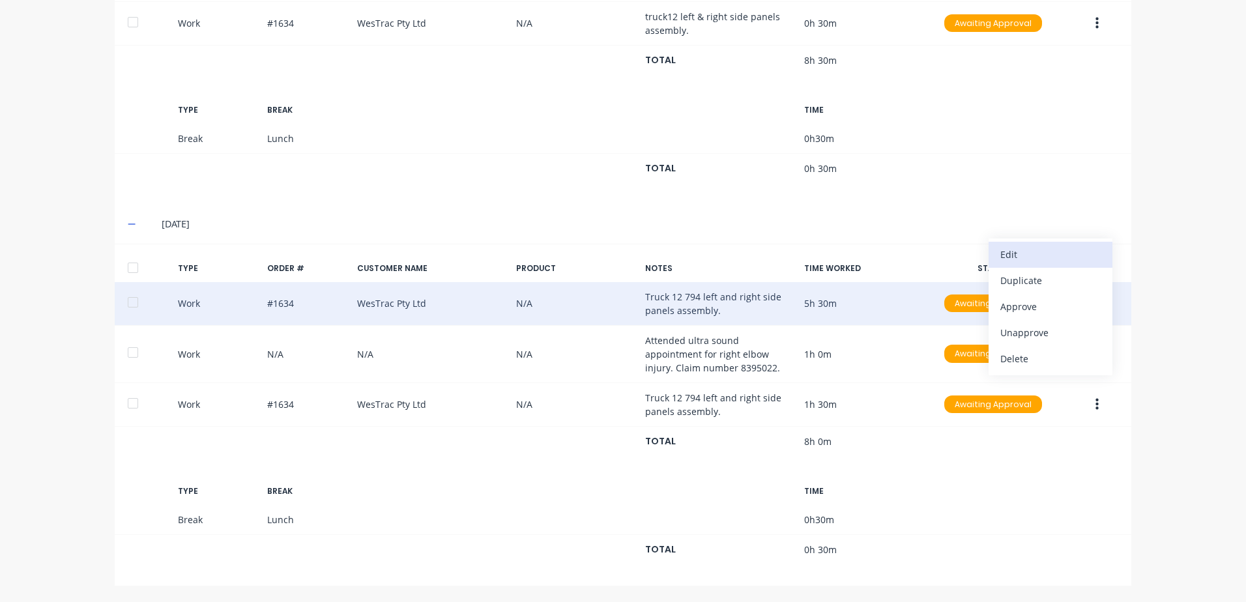
click at [1002, 256] on div "Edit" at bounding box center [1050, 254] width 100 height 19
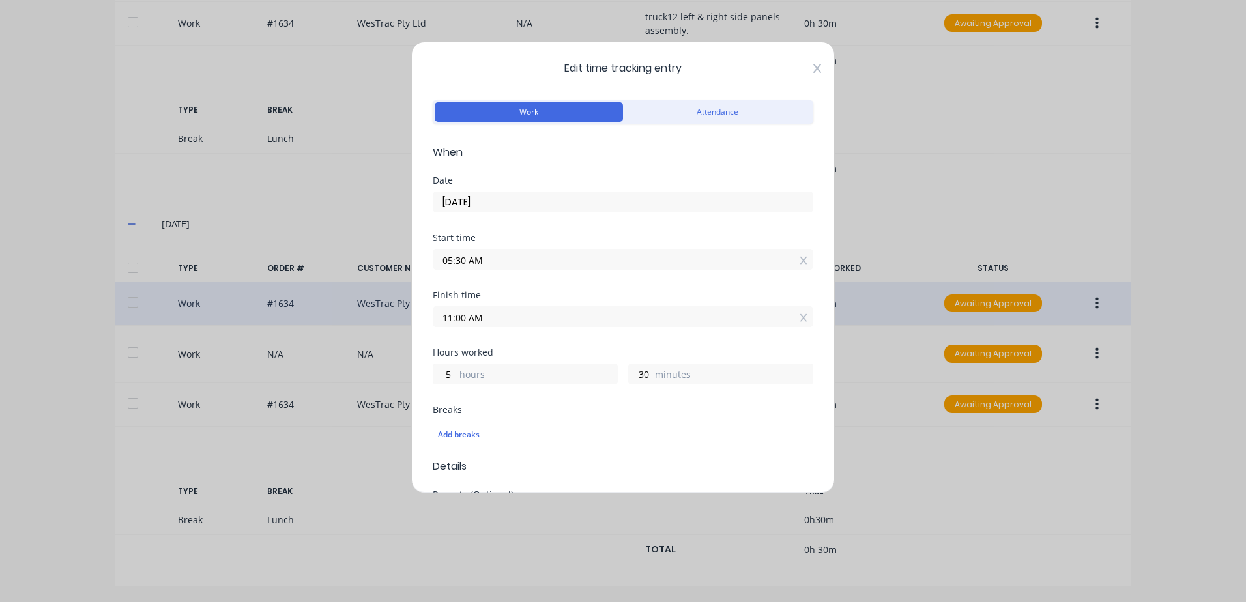
click at [813, 68] on icon at bounding box center [817, 68] width 8 height 9
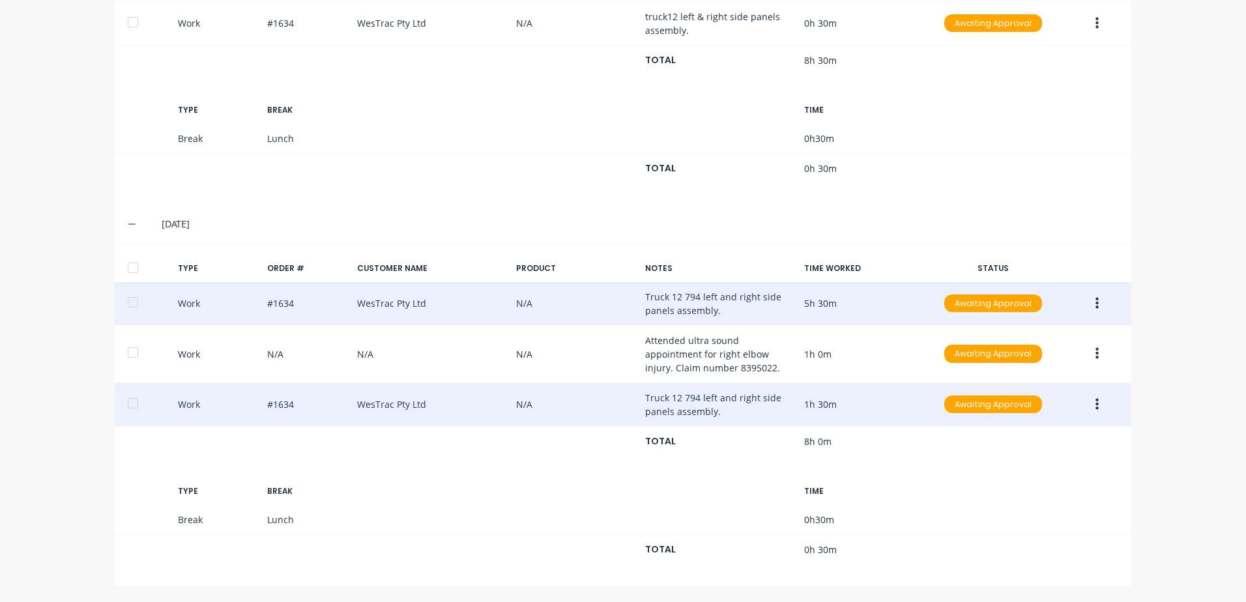
click at [1095, 406] on icon "button" at bounding box center [1096, 404] width 3 height 14
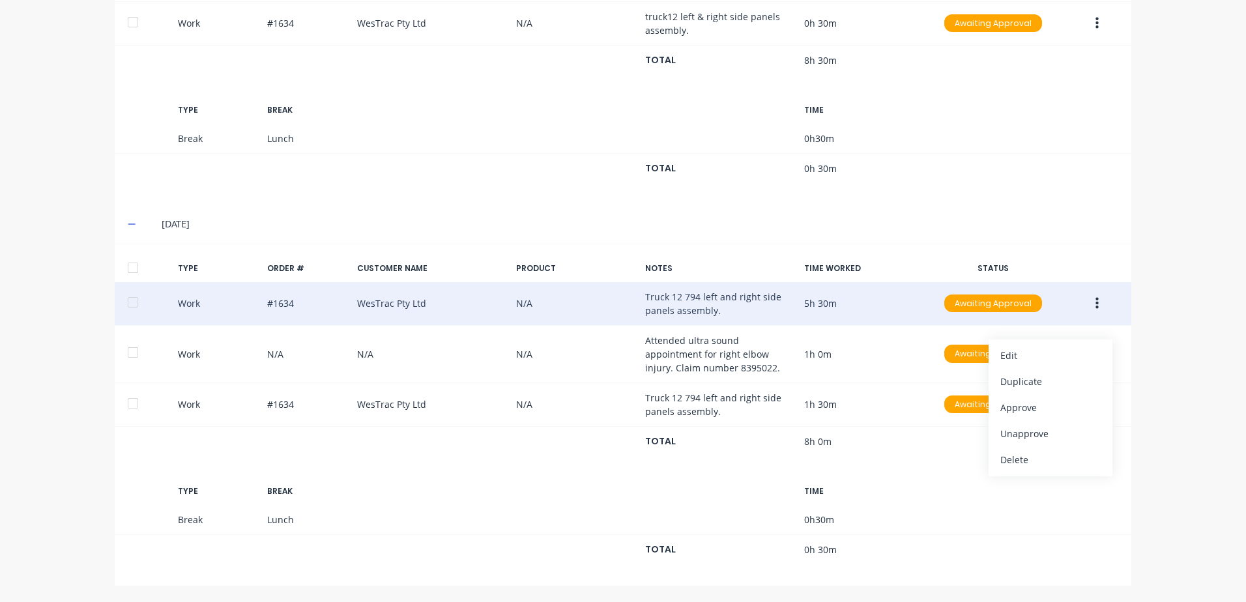
click at [1095, 302] on icon "button" at bounding box center [1096, 303] width 3 height 12
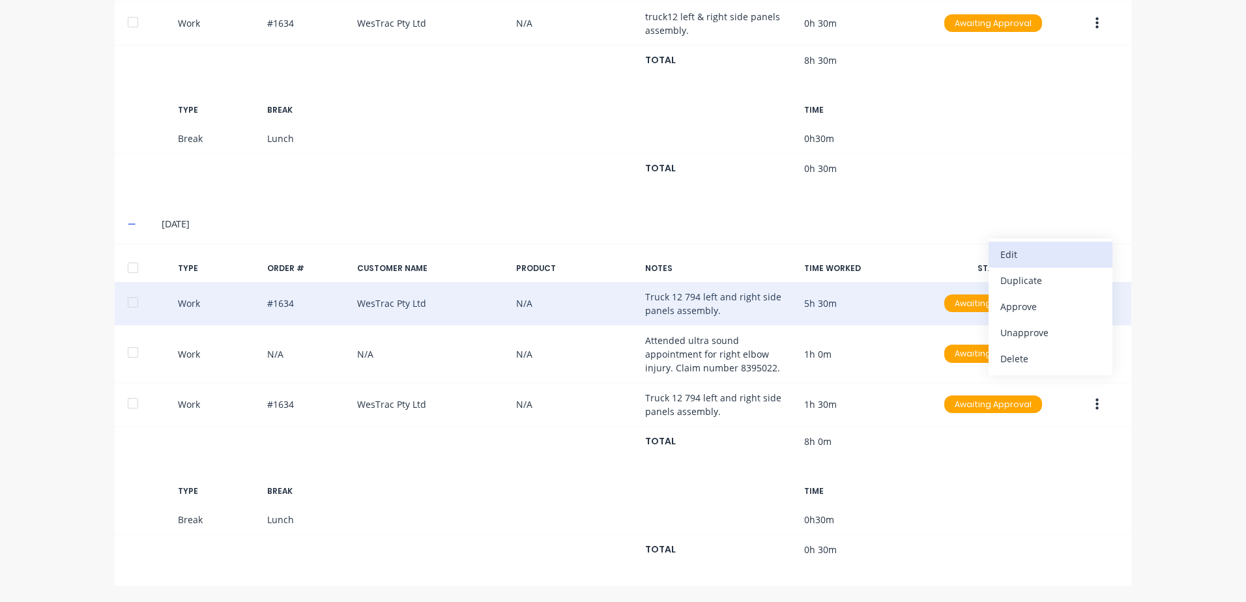
click at [1013, 252] on div "Edit" at bounding box center [1050, 254] width 100 height 19
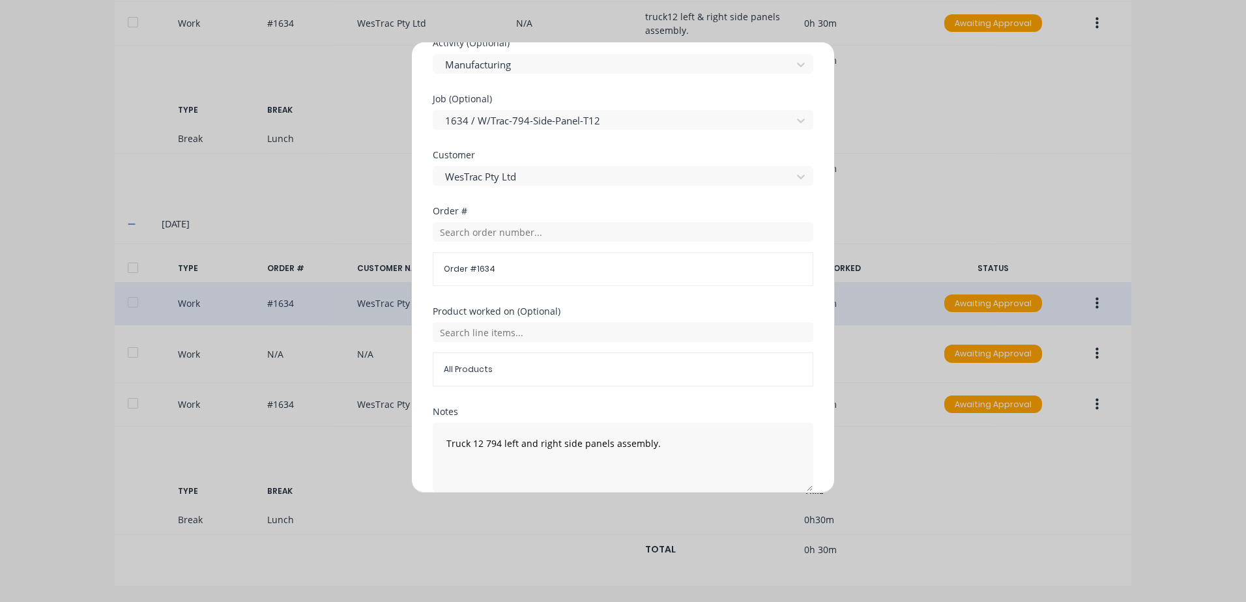
scroll to position [567, 0]
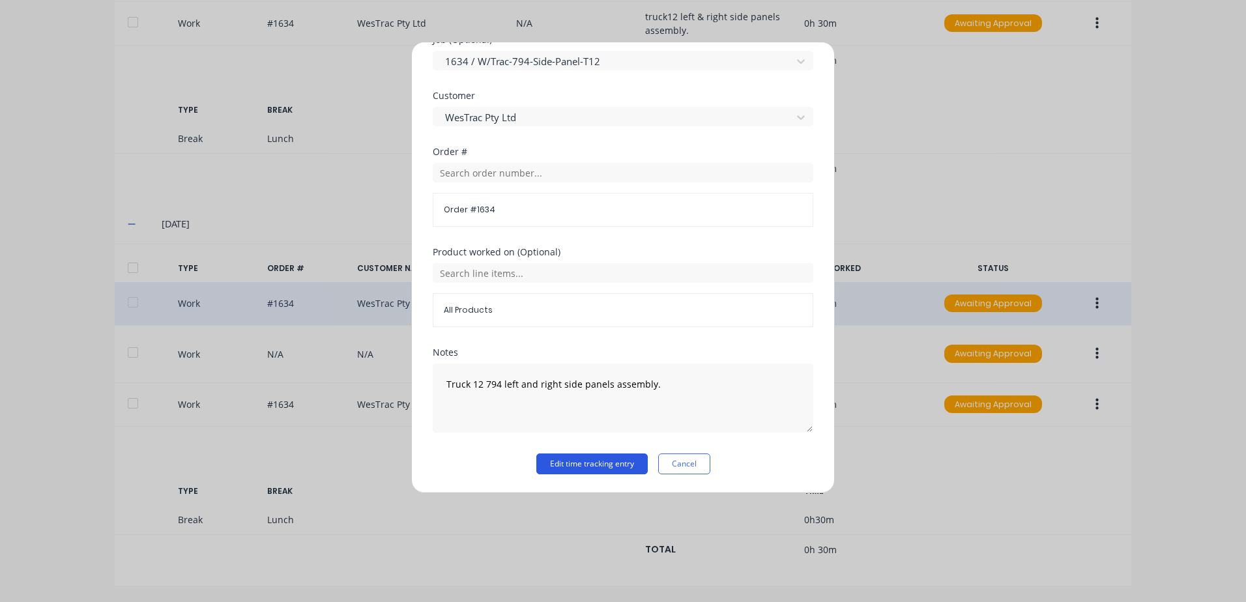
click at [555, 467] on button "Edit time tracking entry" at bounding box center [591, 463] width 111 height 21
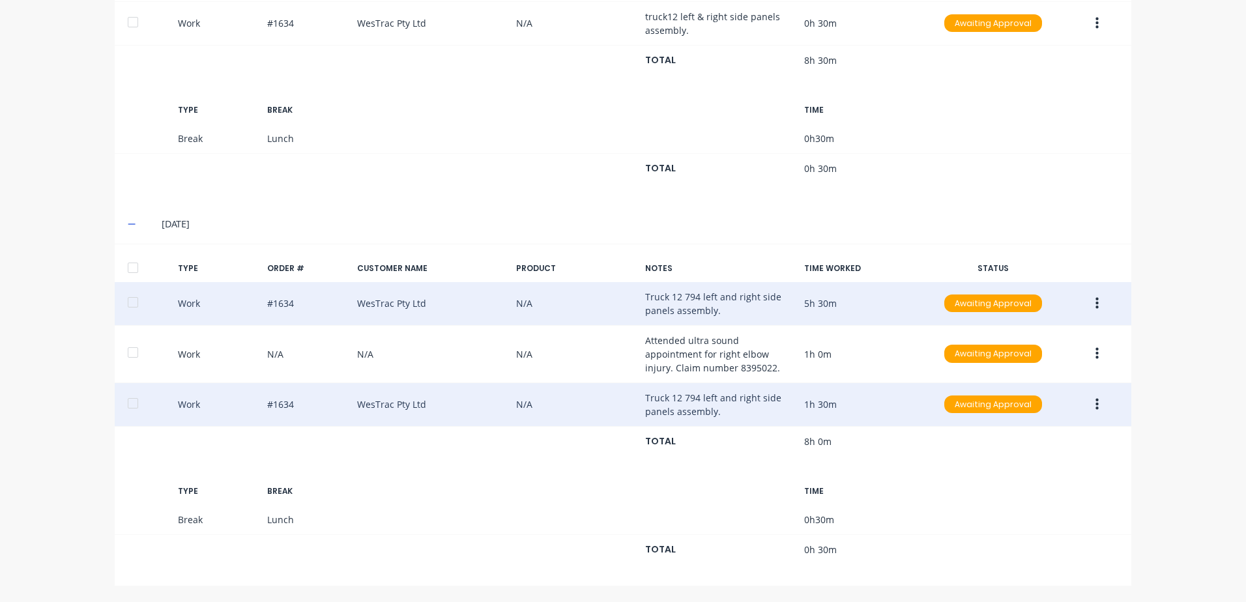
click at [1095, 403] on icon "button" at bounding box center [1096, 404] width 3 height 14
click at [1023, 356] on div "Edit" at bounding box center [1050, 355] width 100 height 19
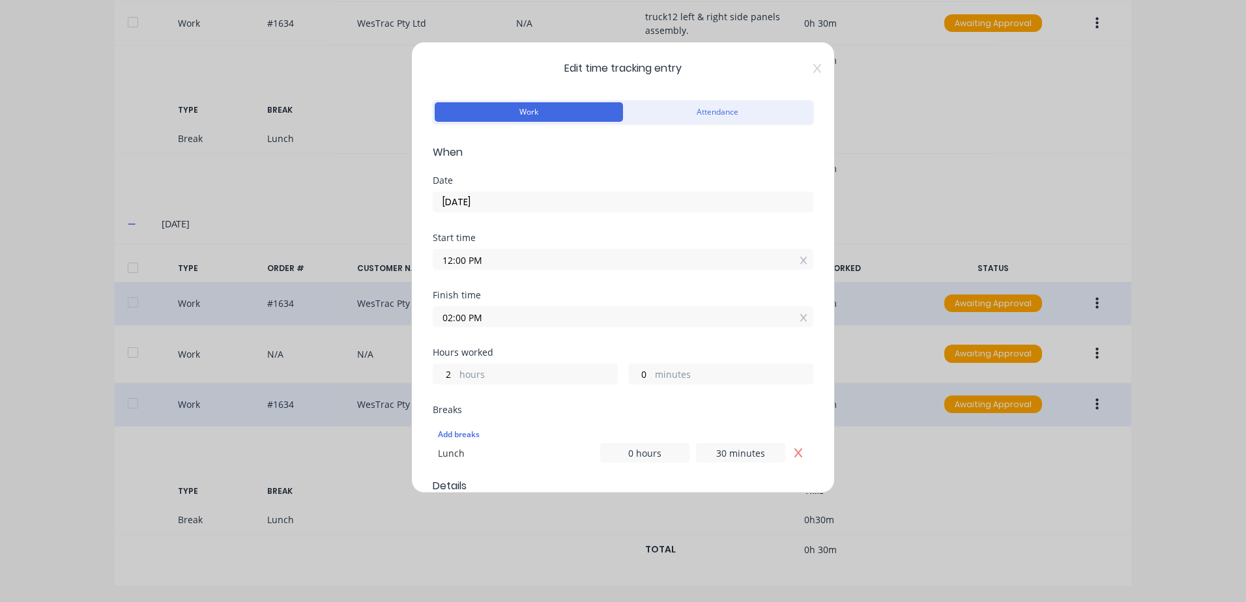
click at [504, 314] on input "02:00 PM" at bounding box center [622, 317] width 379 height 20
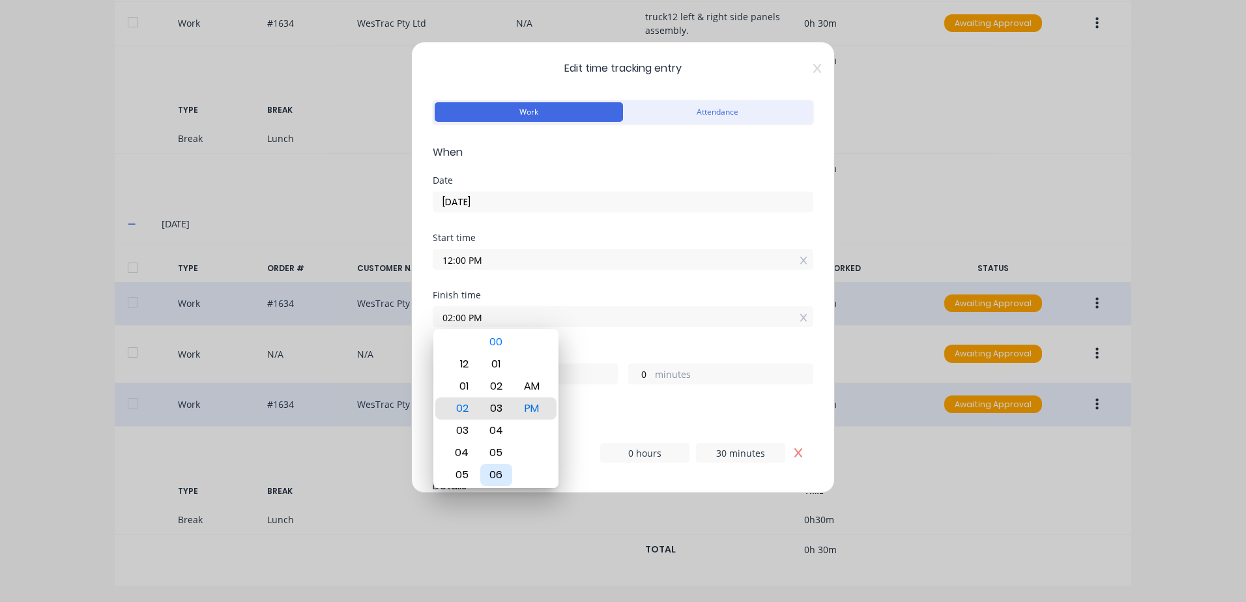
type input "02:03 PM"
type input "3"
type input "02:06 PM"
type input "6"
type input "02:08 PM"
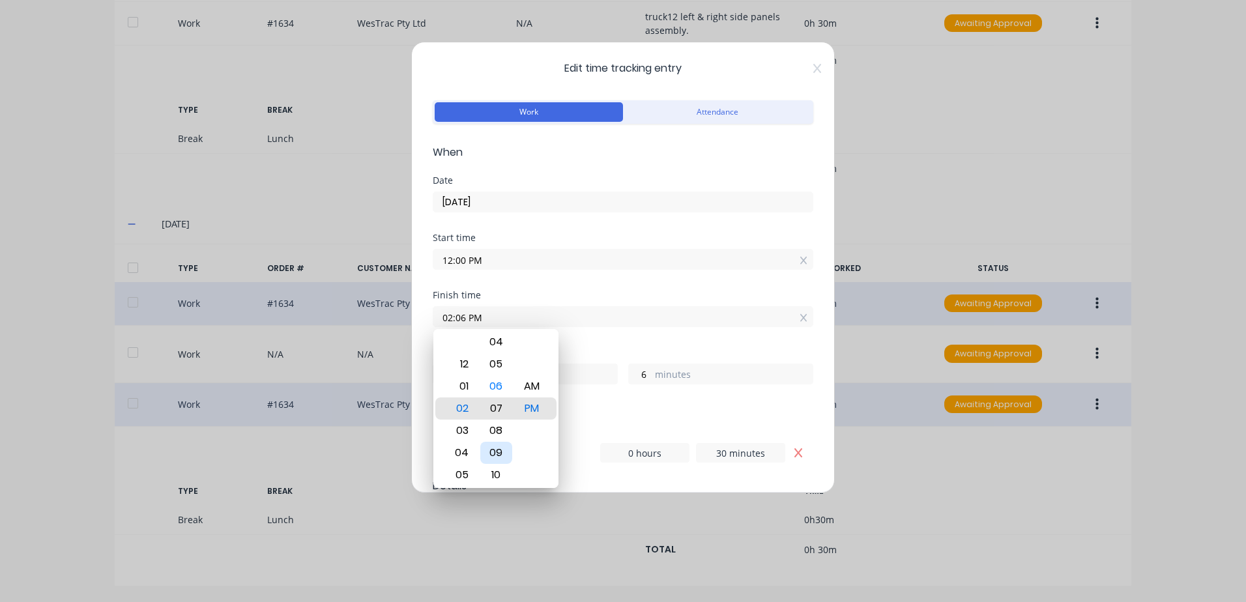
type input "8"
type input "02:11 PM"
type input "11"
type input "02:15 PM"
type input "15"
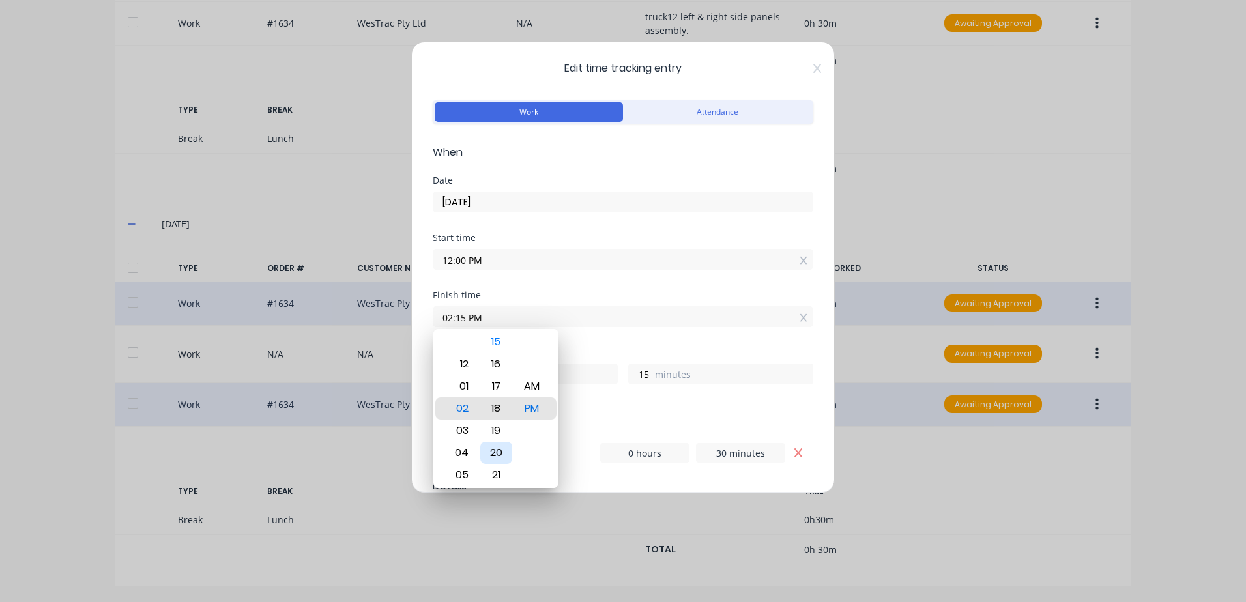
type input "02:18 PM"
type input "18"
type input "02:22 PM"
type input "22"
type input "02:26 PM"
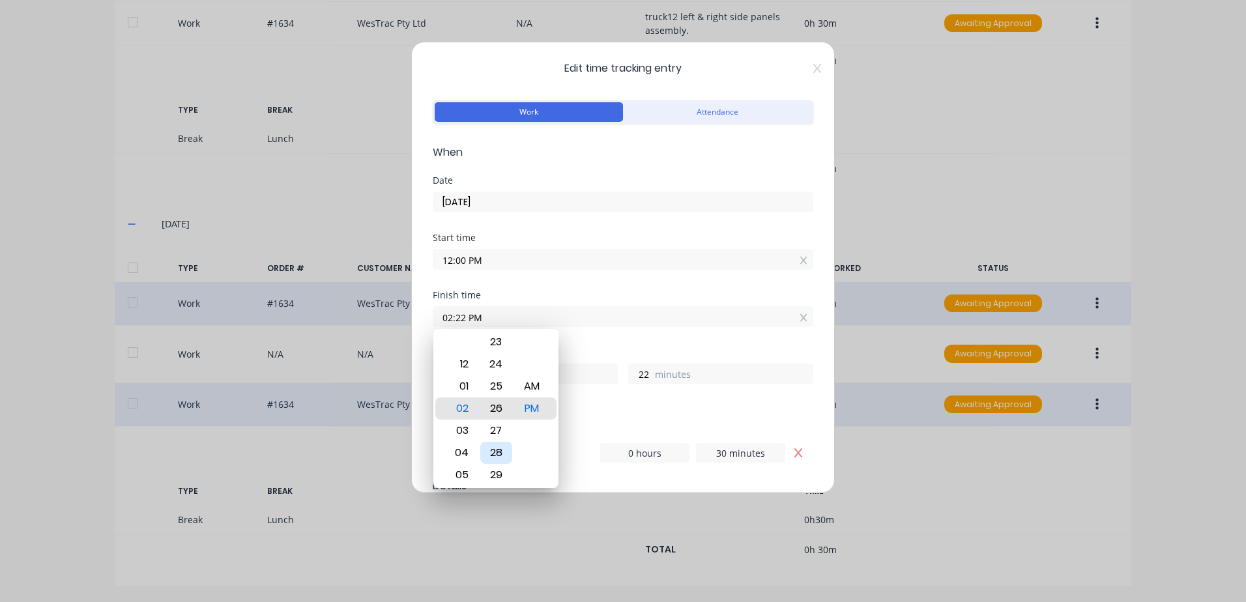
type input "26"
type input "02:29 PM"
type input "29"
type input "02:31 PM"
type input "31"
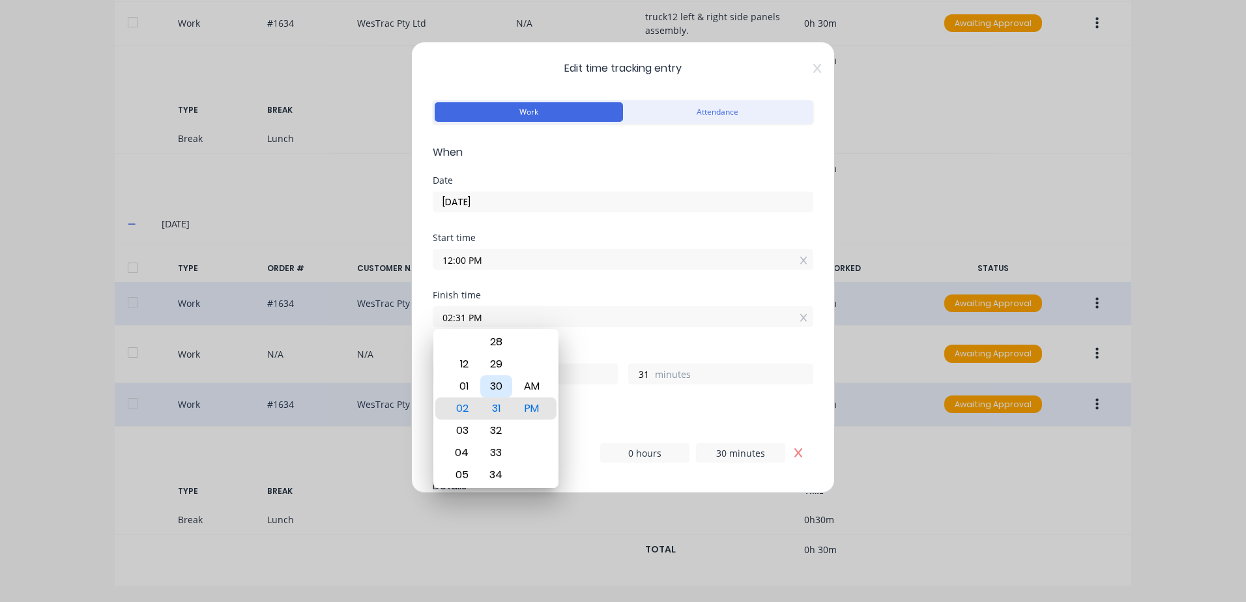
click at [498, 384] on div "30" at bounding box center [496, 386] width 32 height 22
type input "02:30 PM"
type input "30"
click at [626, 413] on div "Breaks" at bounding box center [623, 409] width 381 height 9
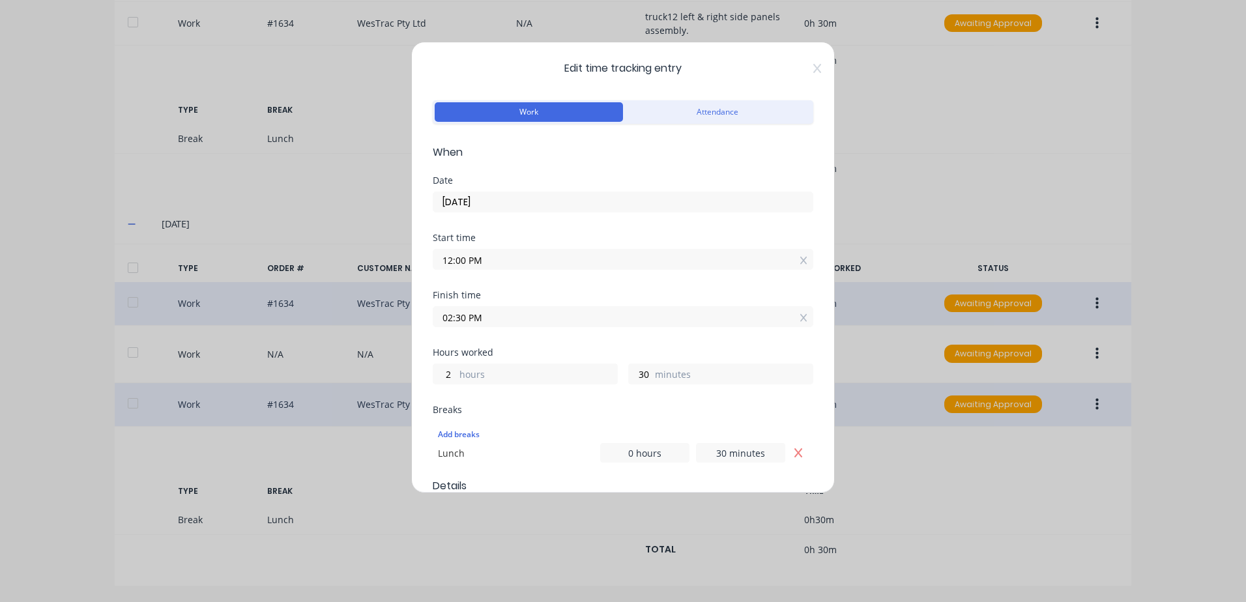
click at [517, 315] on input "02:30 PM" at bounding box center [622, 317] width 379 height 20
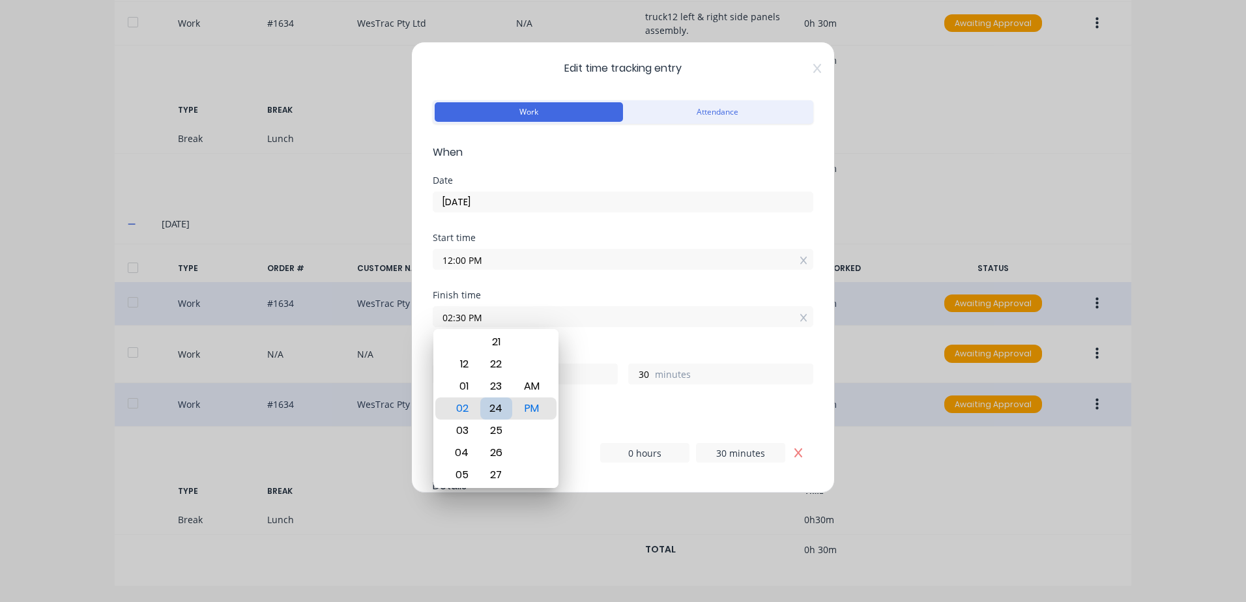
type input "02:24 PM"
type input "24"
type input "02:19 PM"
type input "19"
type input "02:14 PM"
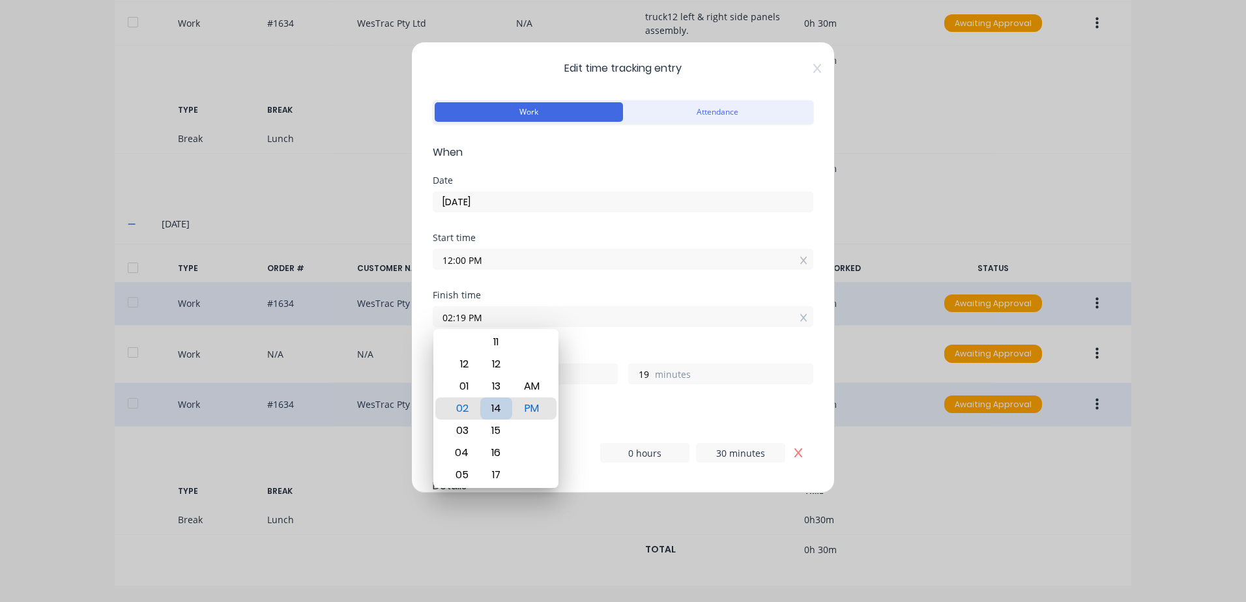
type input "14"
type input "02:09 PM"
type input "9"
type input "02:02 PM"
type input "2"
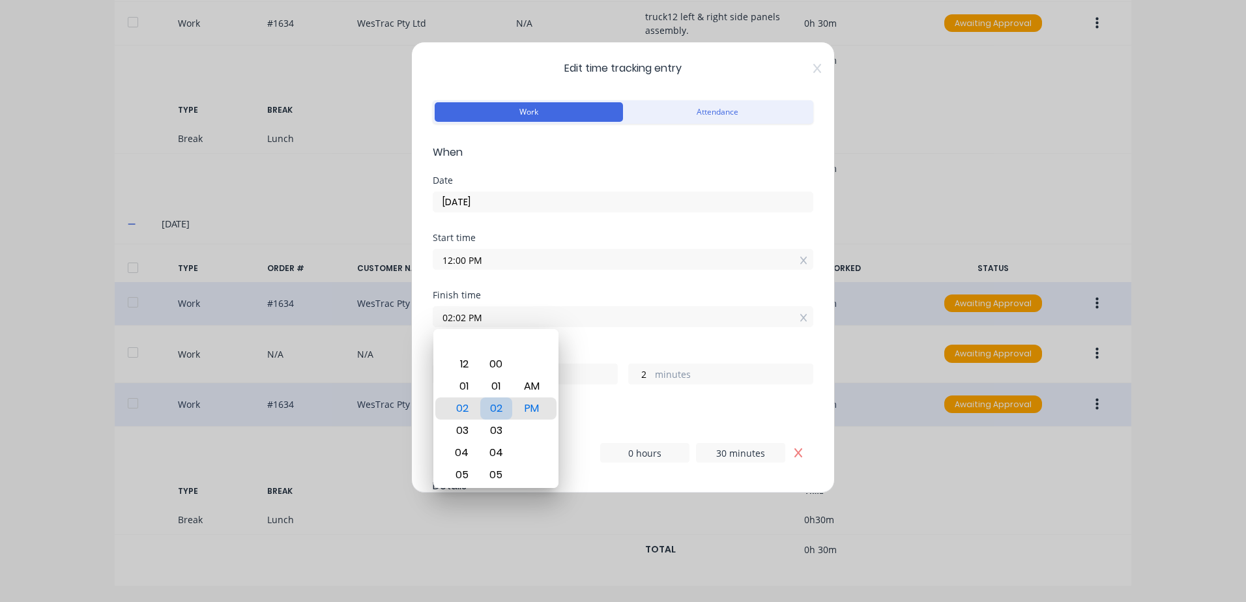
type input "02:00 PM"
type input "0"
click at [501, 409] on div "00" at bounding box center [496, 408] width 32 height 22
click at [657, 403] on div "Hours worked 2 hours 0 minutes" at bounding box center [623, 376] width 381 height 57
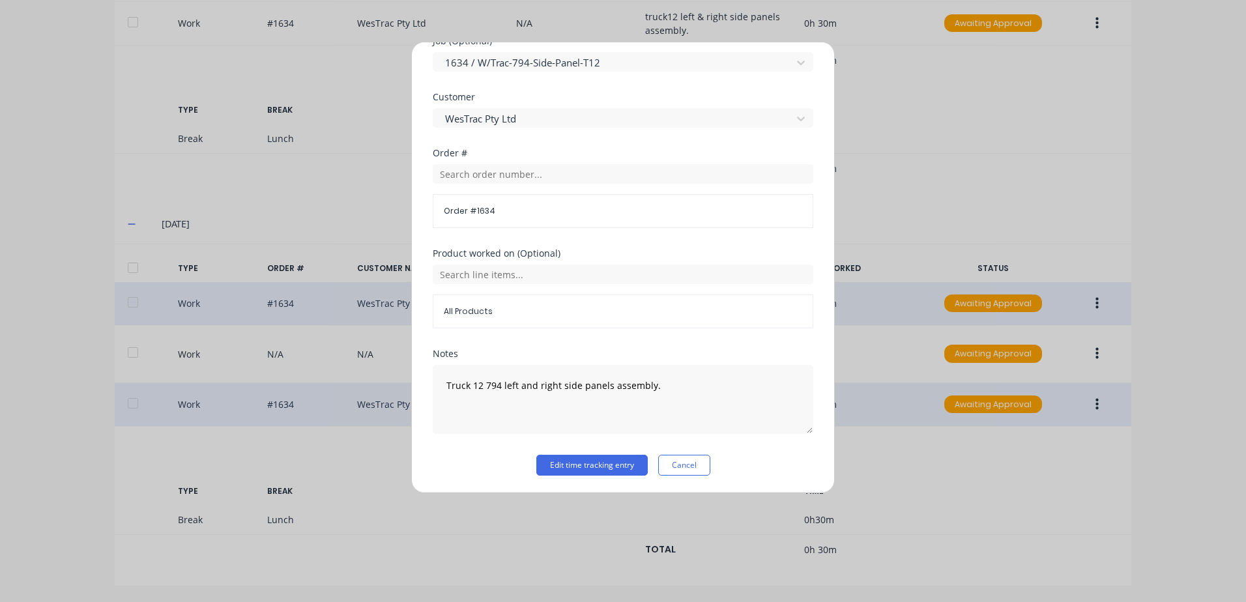
scroll to position [586, 0]
click at [581, 464] on button "Edit time tracking entry" at bounding box center [591, 463] width 111 height 21
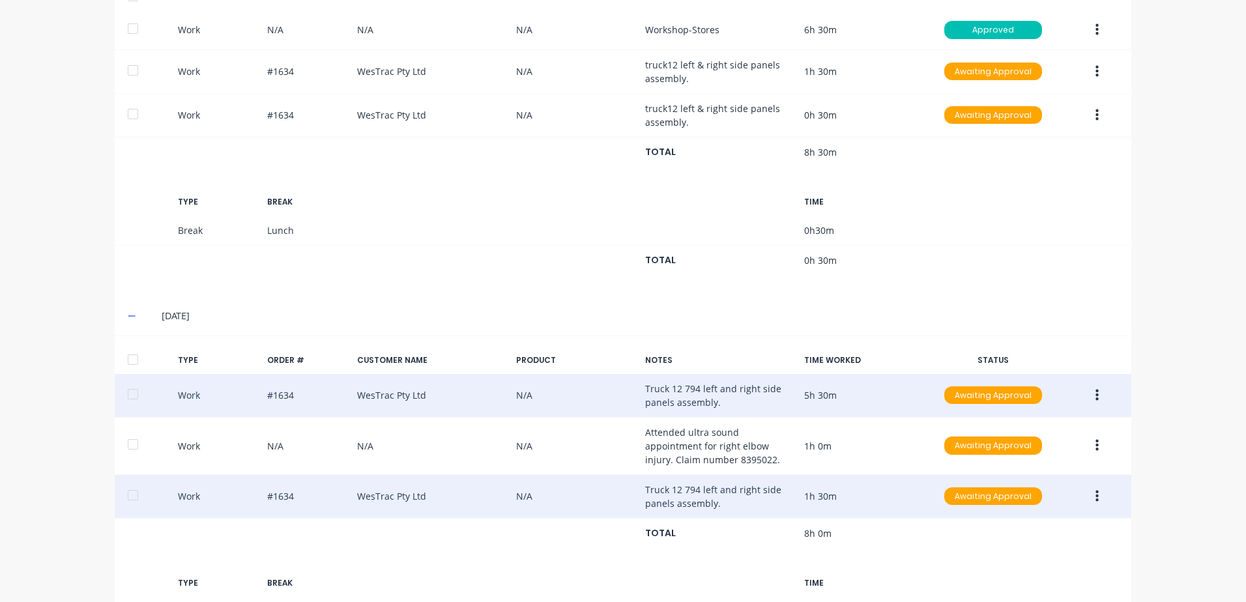
scroll to position [713, 0]
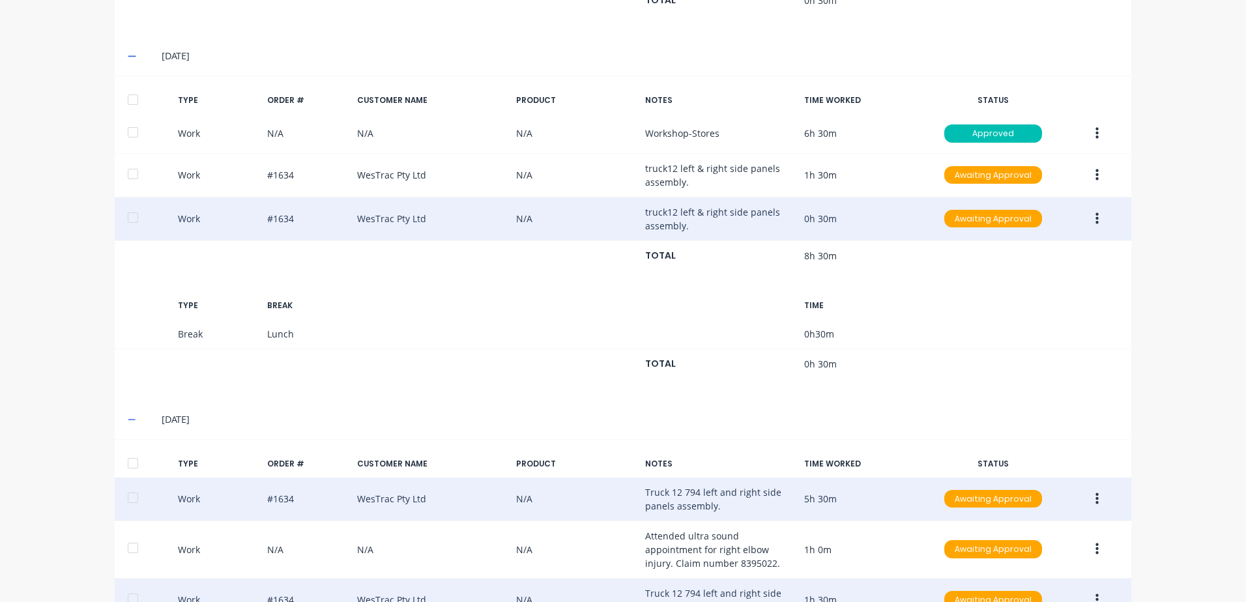
click at [1089, 222] on button "button" at bounding box center [1097, 218] width 31 height 23
click at [1021, 194] on div "Duplicate" at bounding box center [1050, 195] width 100 height 19
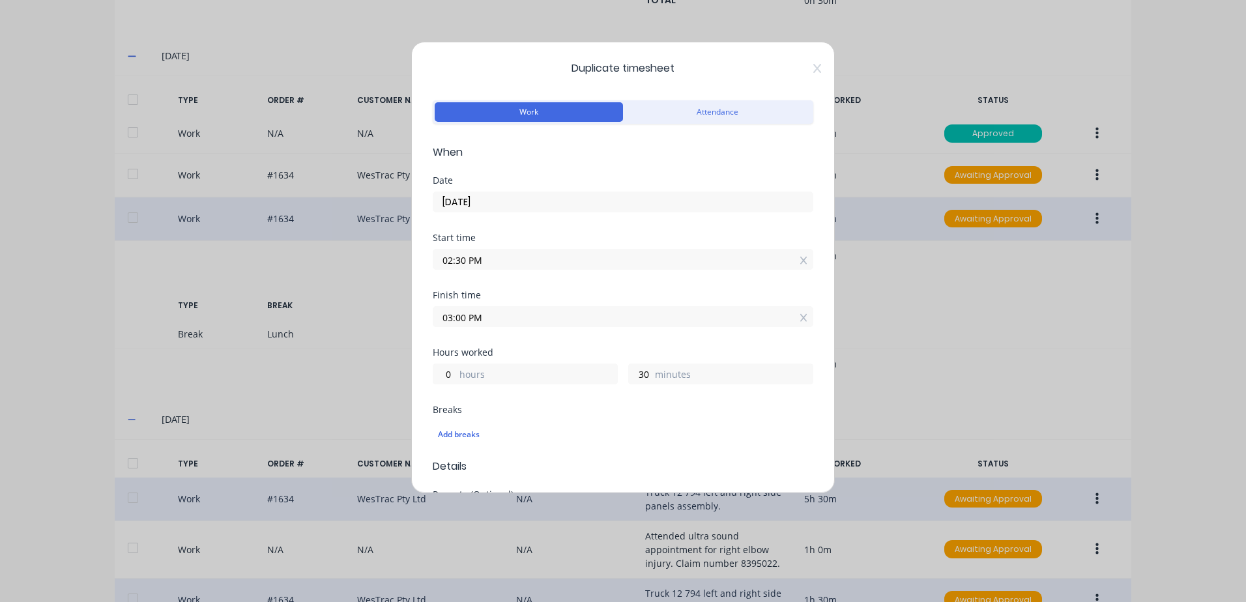
click at [491, 201] on input "[DATE]" at bounding box center [622, 202] width 379 height 20
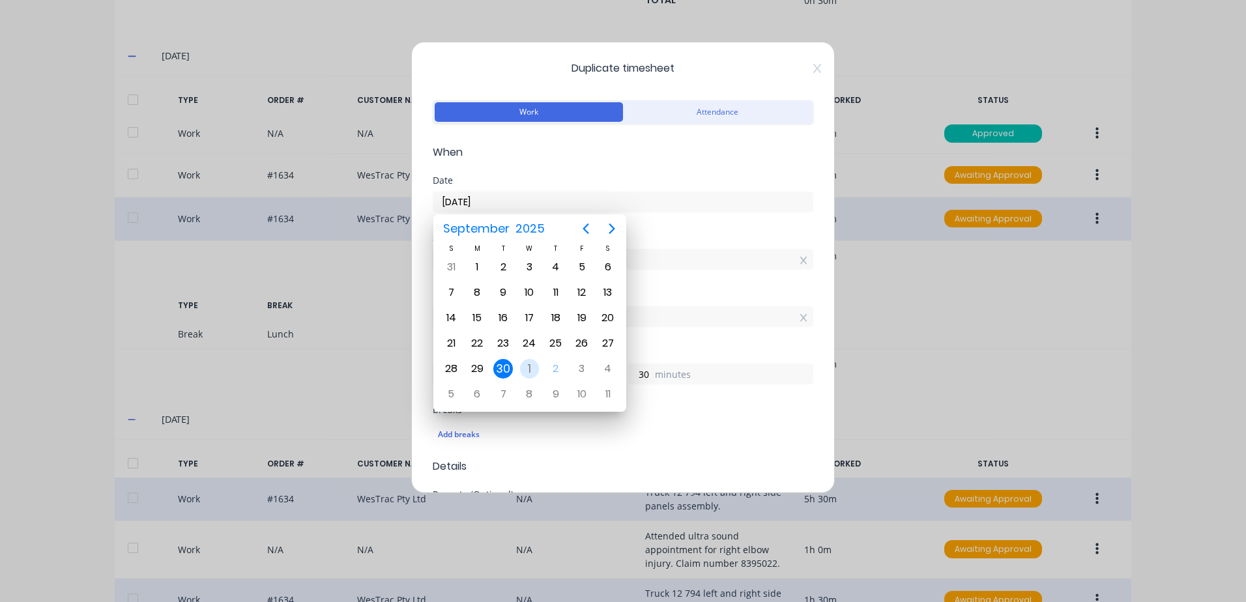
click at [528, 367] on div "1" at bounding box center [530, 369] width 20 height 20
type input "[DATE]"
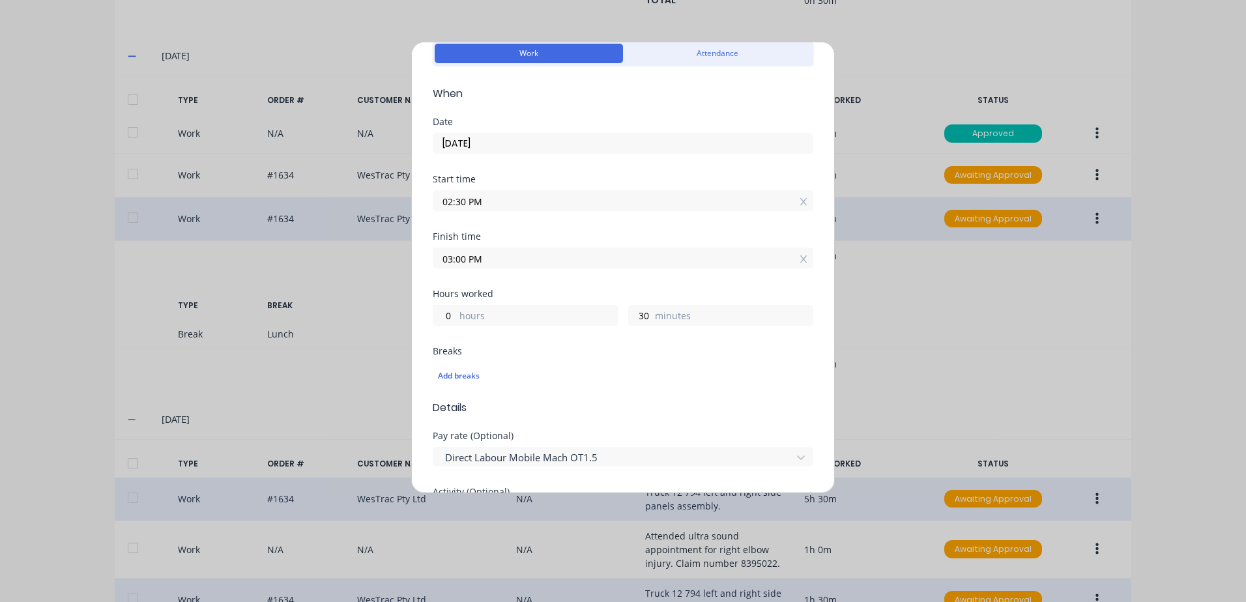
scroll to position [130, 0]
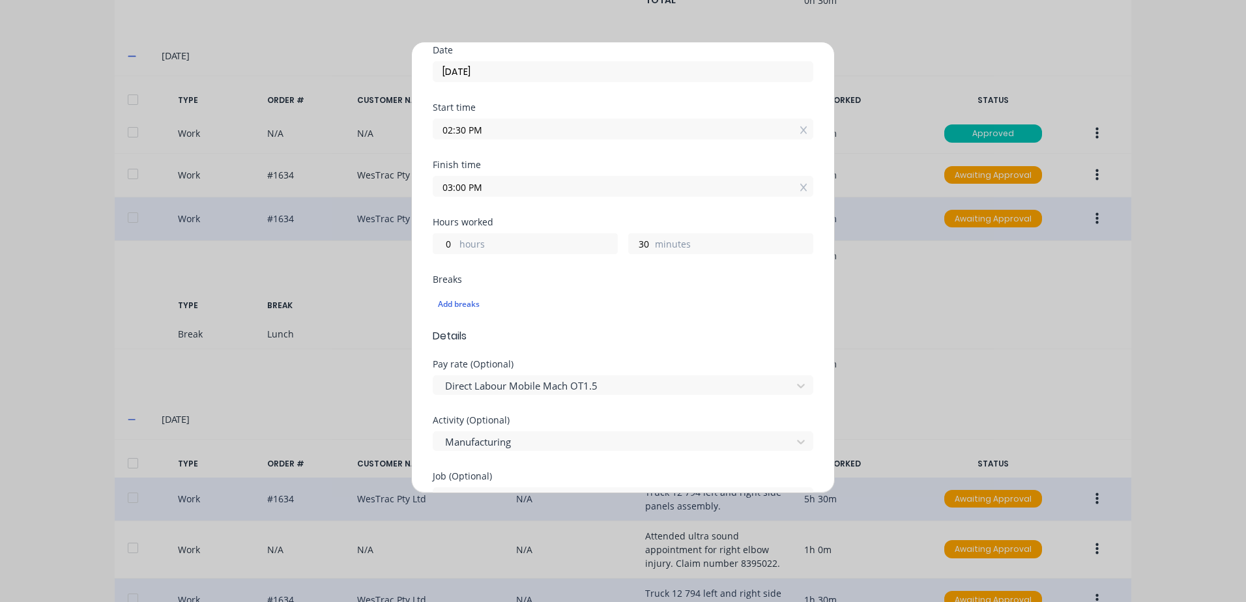
click at [510, 126] on input "02:30 PM" at bounding box center [622, 129] width 379 height 20
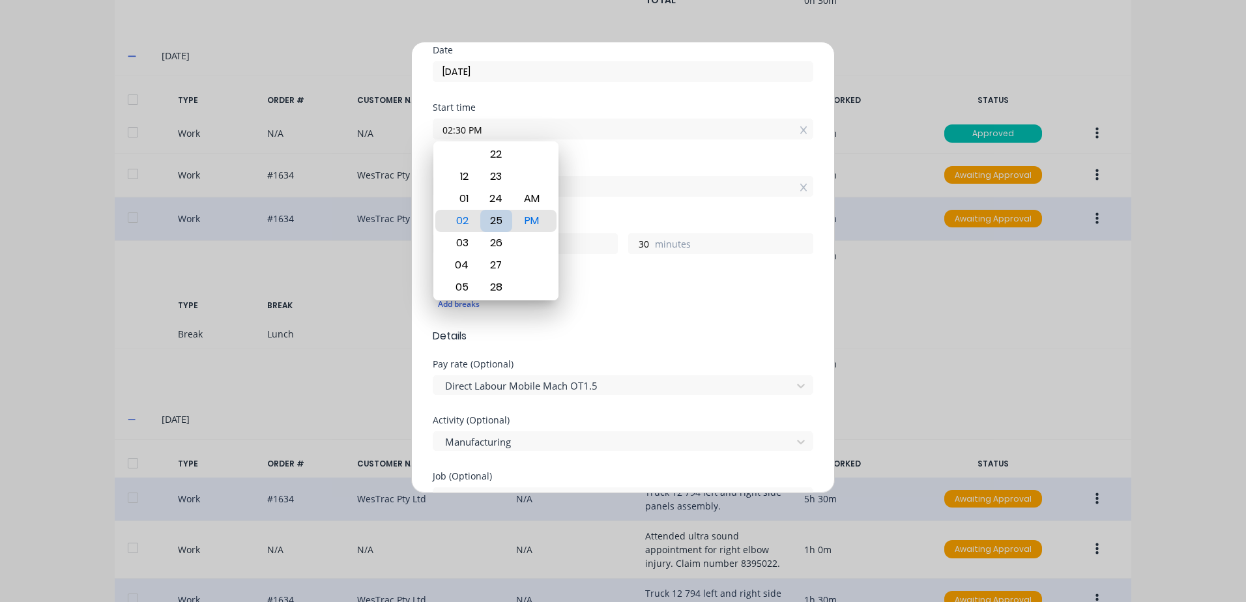
type input "02:25 PM"
type input "35"
type input "02:16 PM"
type input "44"
type input "02:09 PM"
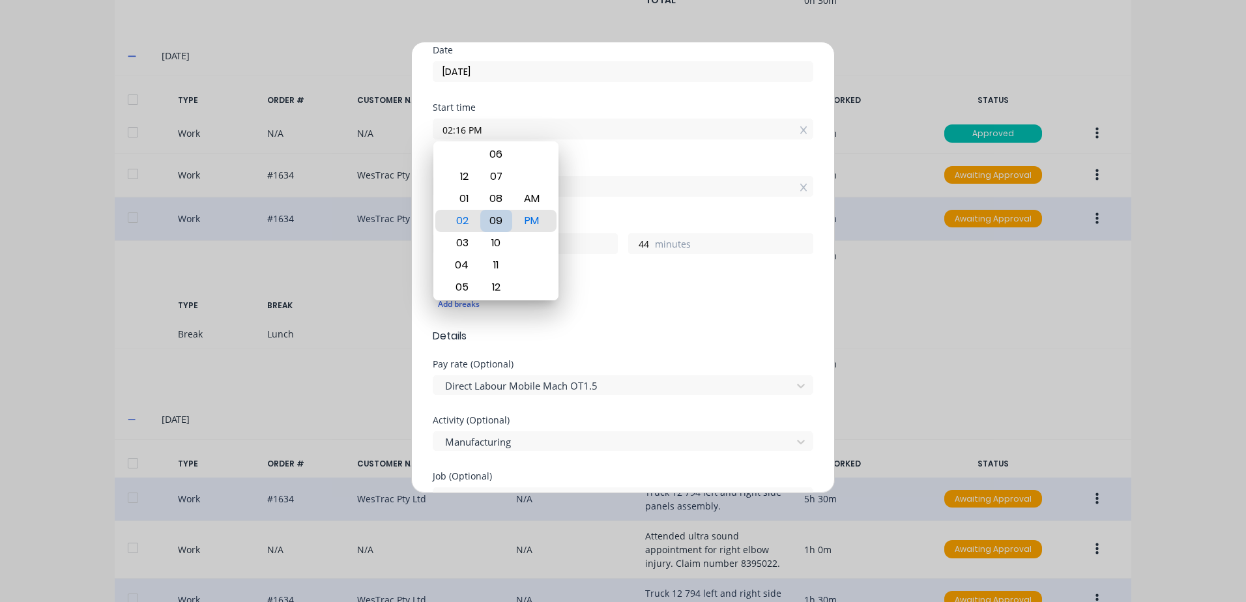
type input "51"
type input "02:02 PM"
type input "58"
type input "02:00 PM"
type input "1"
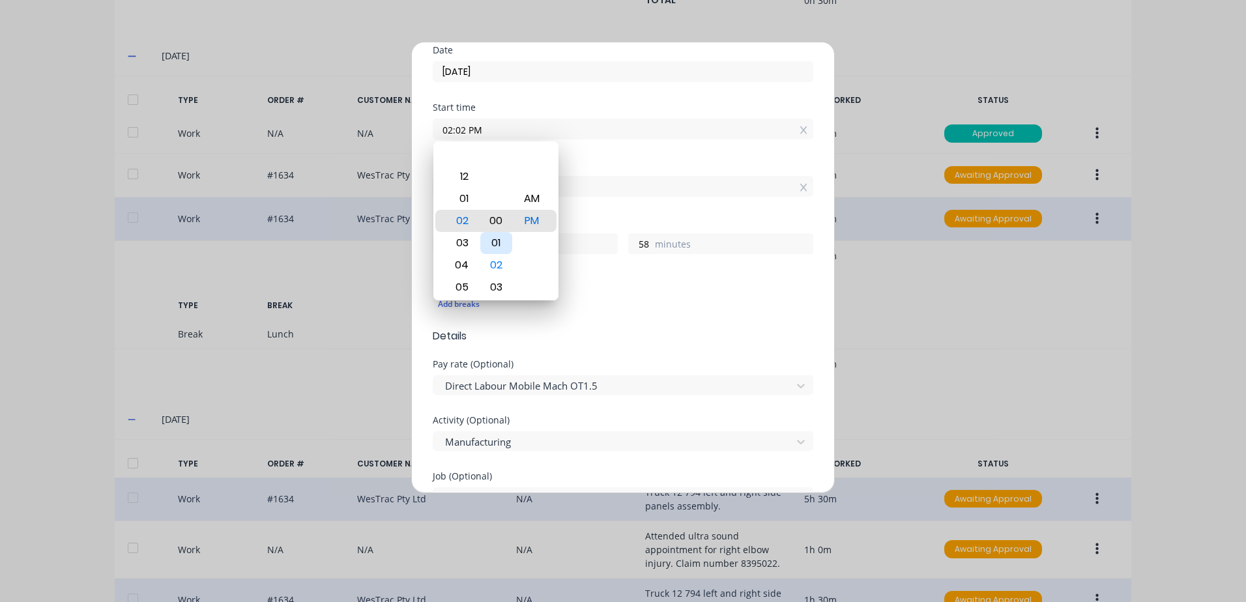
type input "0"
click at [495, 223] on div "00" at bounding box center [496, 221] width 32 height 22
click at [595, 270] on div "Hours worked 1 hours 0 minutes" at bounding box center [623, 246] width 381 height 57
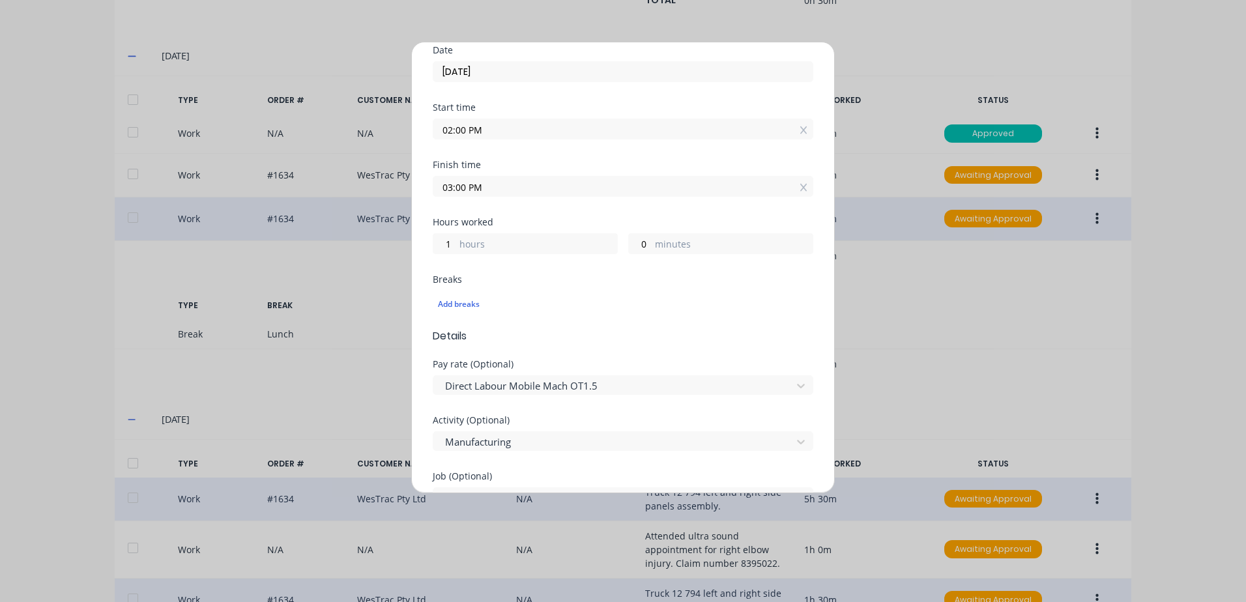
click at [466, 188] on input "03:00 PM" at bounding box center [622, 187] width 379 height 20
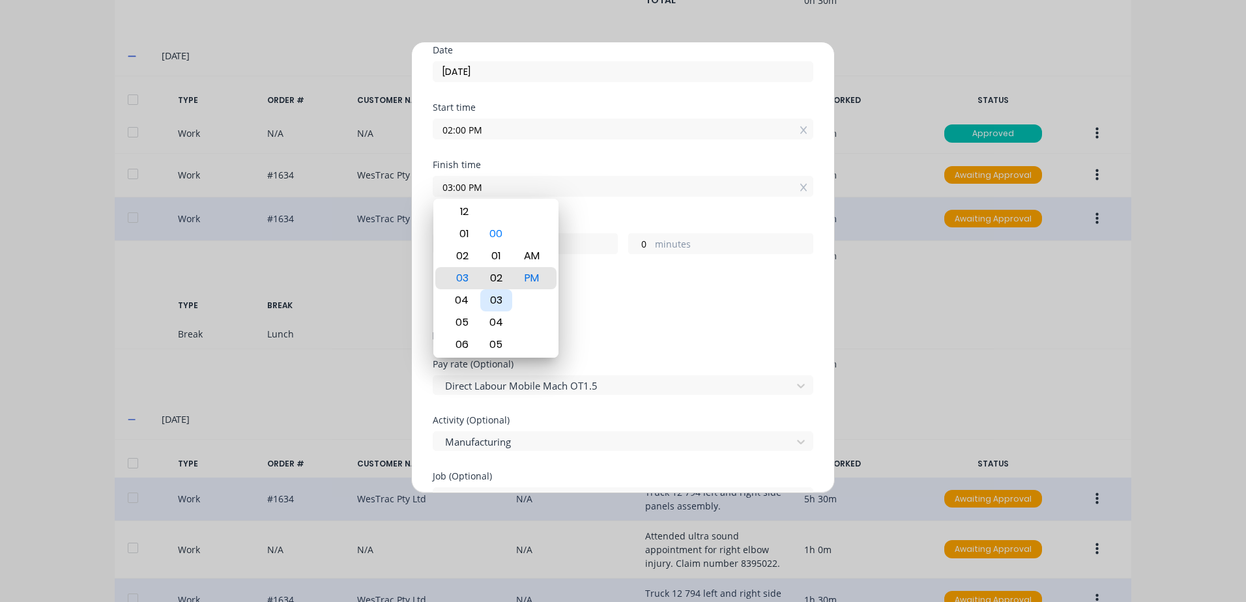
type input "03:02 PM"
type input "2"
click at [465, 255] on div "02" at bounding box center [460, 256] width 32 height 22
type input "02:02 PM"
type input "0"
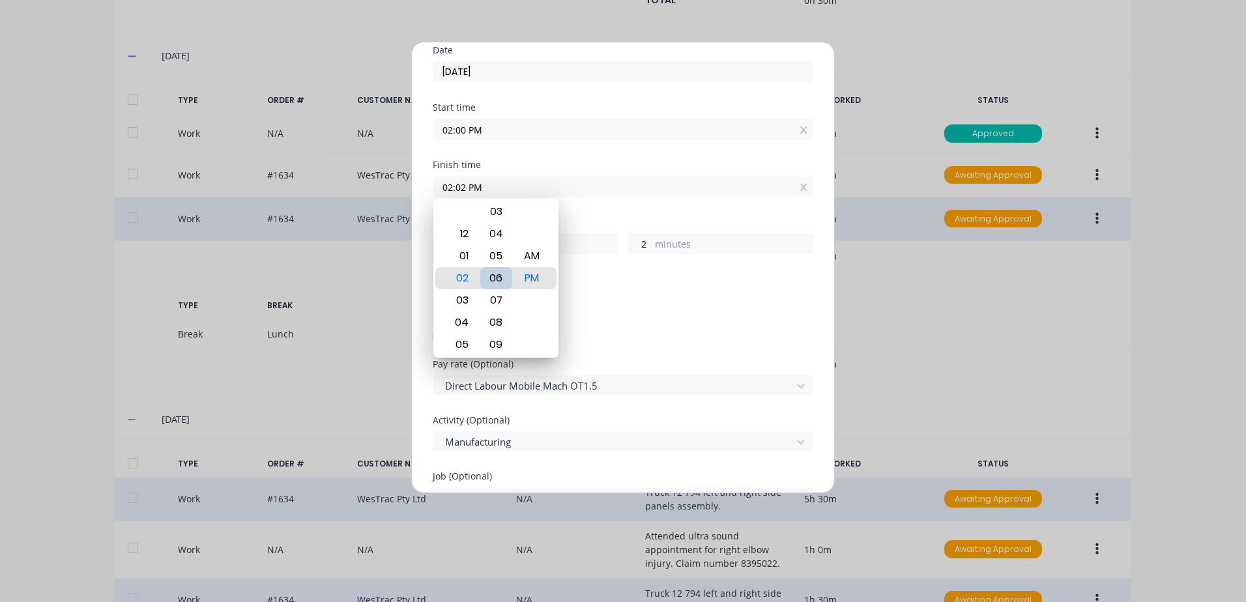
type input "02:08 PM"
type input "8"
type input "02:15 PM"
type input "15"
type input "02:20 PM"
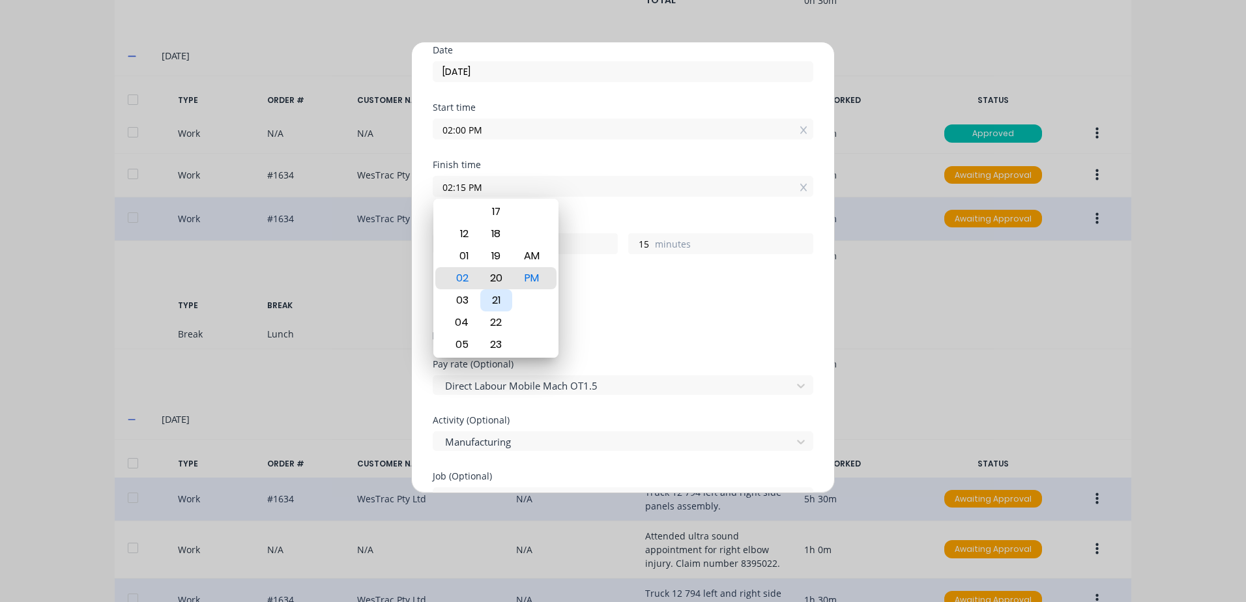
type input "20"
type input "02:24 PM"
type input "24"
type input "02:26 PM"
type input "26"
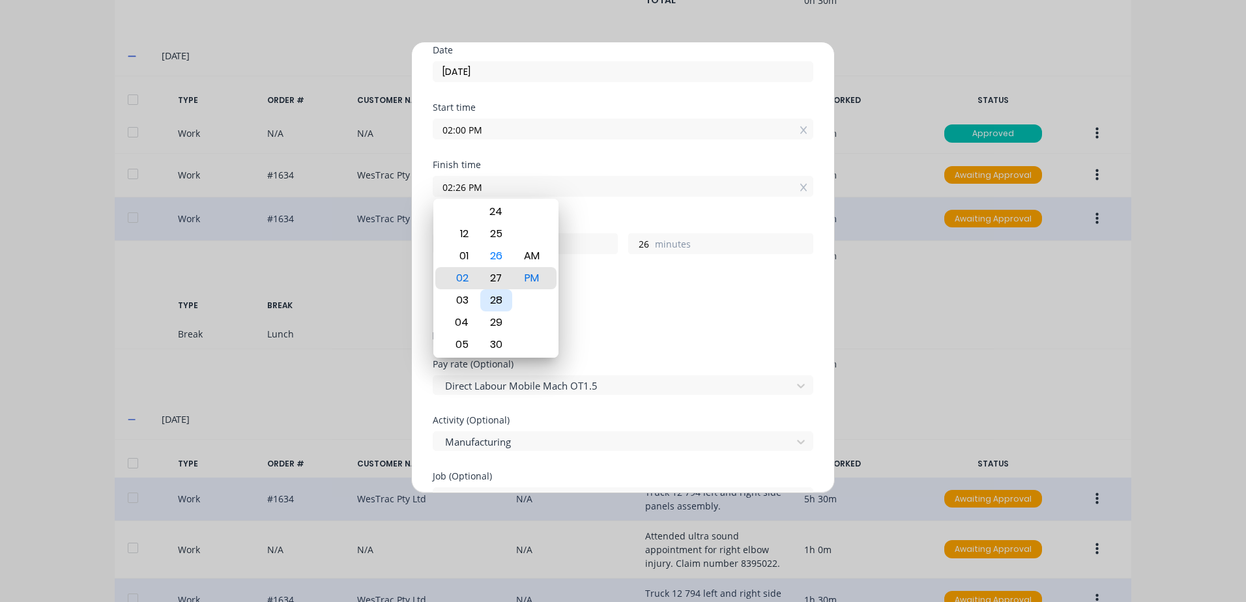
type input "02:27 PM"
type input "27"
type input "02:28 PM"
type input "28"
type input "02:29 PM"
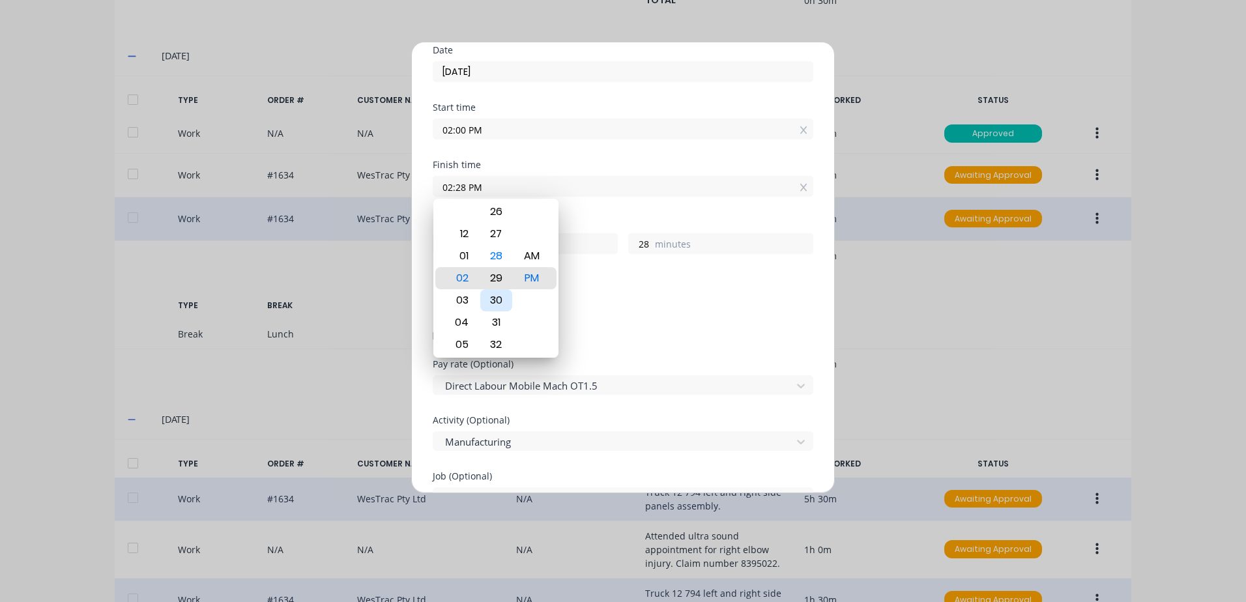
type input "29"
type input "02:30 PM"
type input "30"
click at [637, 296] on div "Add breaks" at bounding box center [623, 304] width 370 height 17
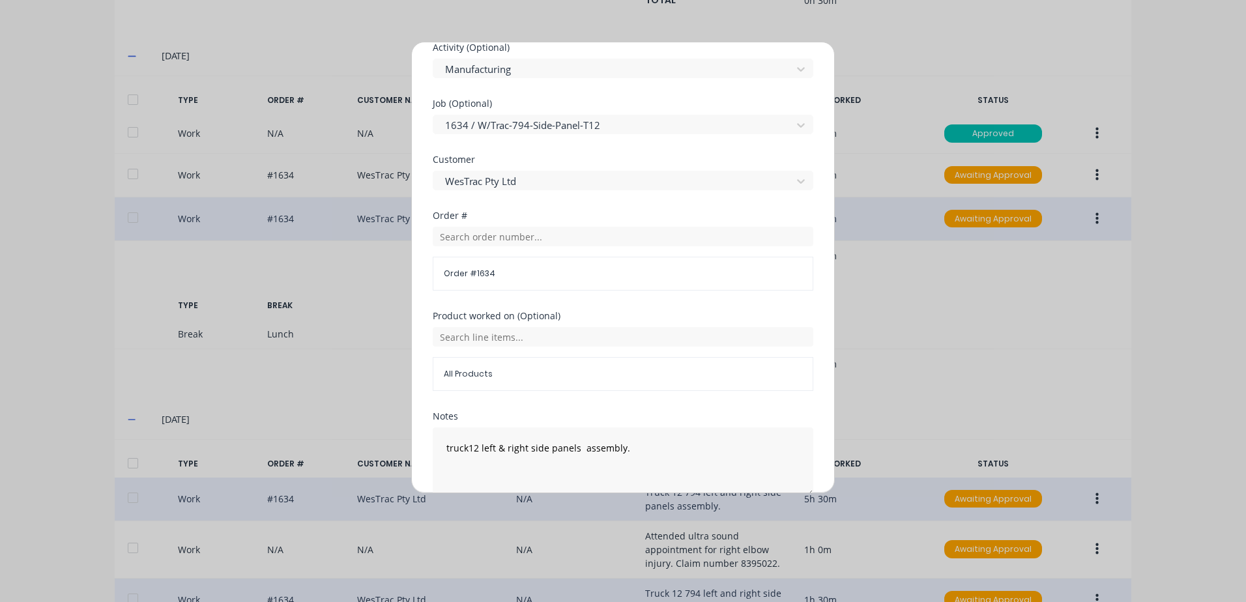
scroll to position [567, 0]
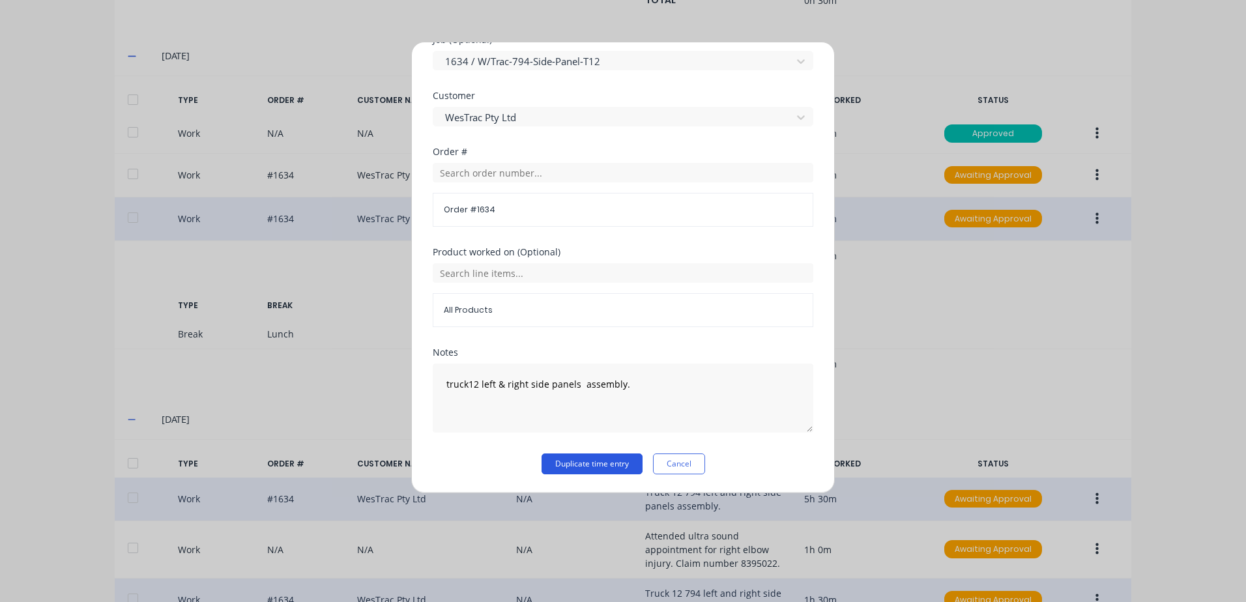
click at [584, 467] on button "Duplicate time entry" at bounding box center [591, 463] width 101 height 21
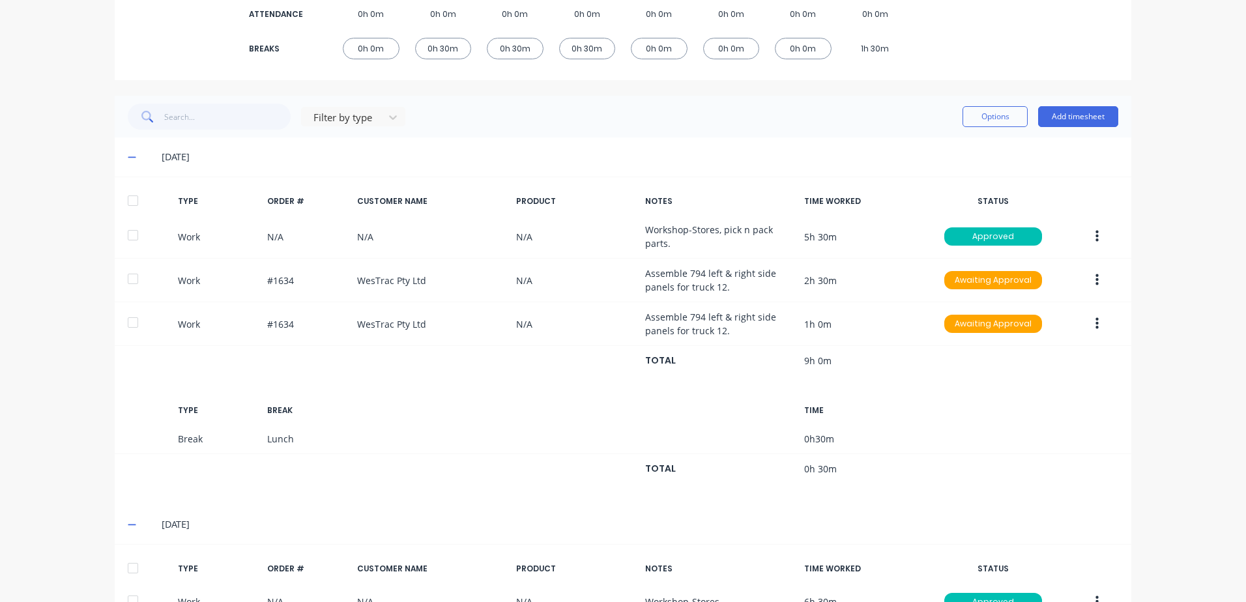
scroll to position [257, 0]
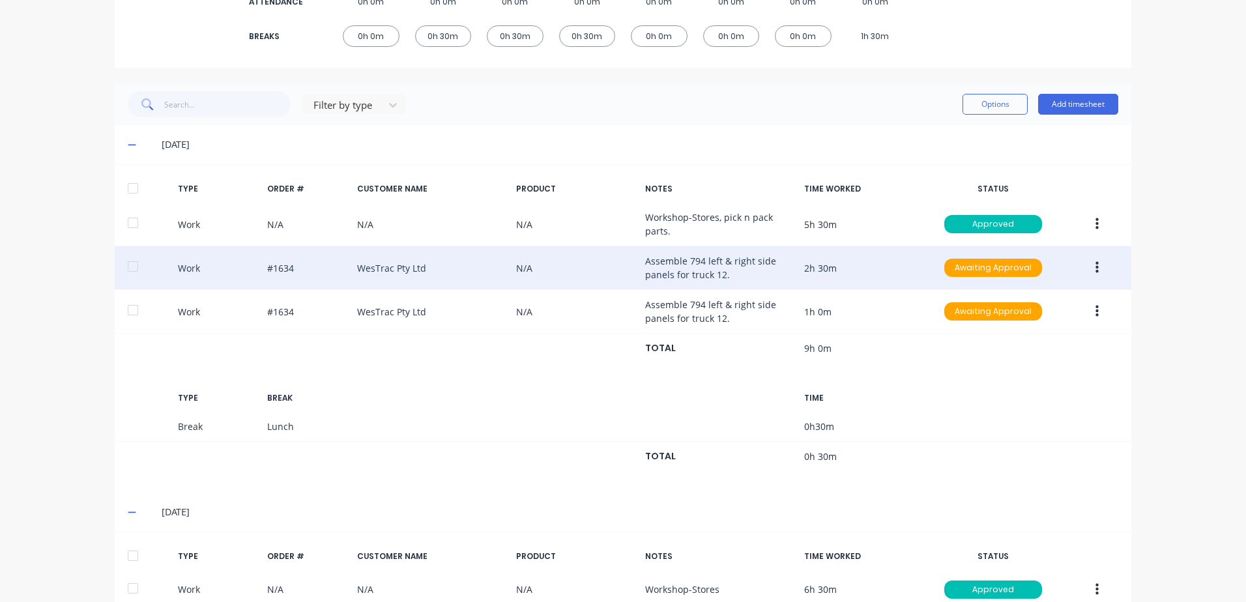
click at [1095, 268] on icon "button" at bounding box center [1096, 268] width 3 height 14
click at [1007, 270] on div "Approve" at bounding box center [1050, 271] width 100 height 19
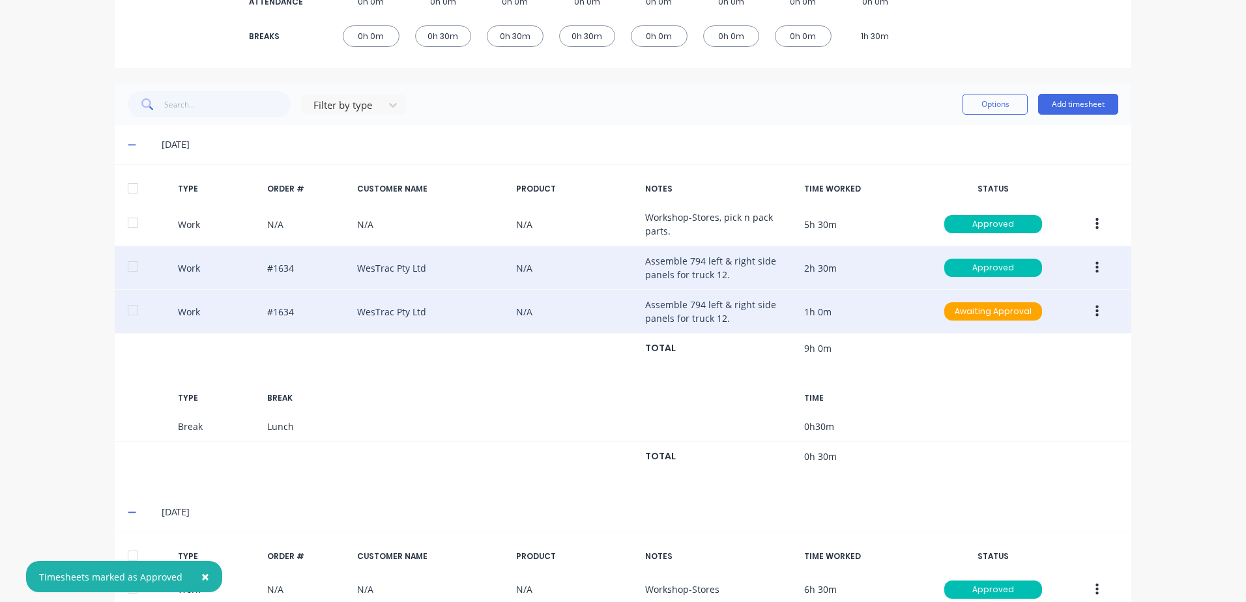
click at [1095, 309] on icon "button" at bounding box center [1096, 311] width 3 height 14
click at [1018, 315] on div "Approve" at bounding box center [1050, 315] width 100 height 19
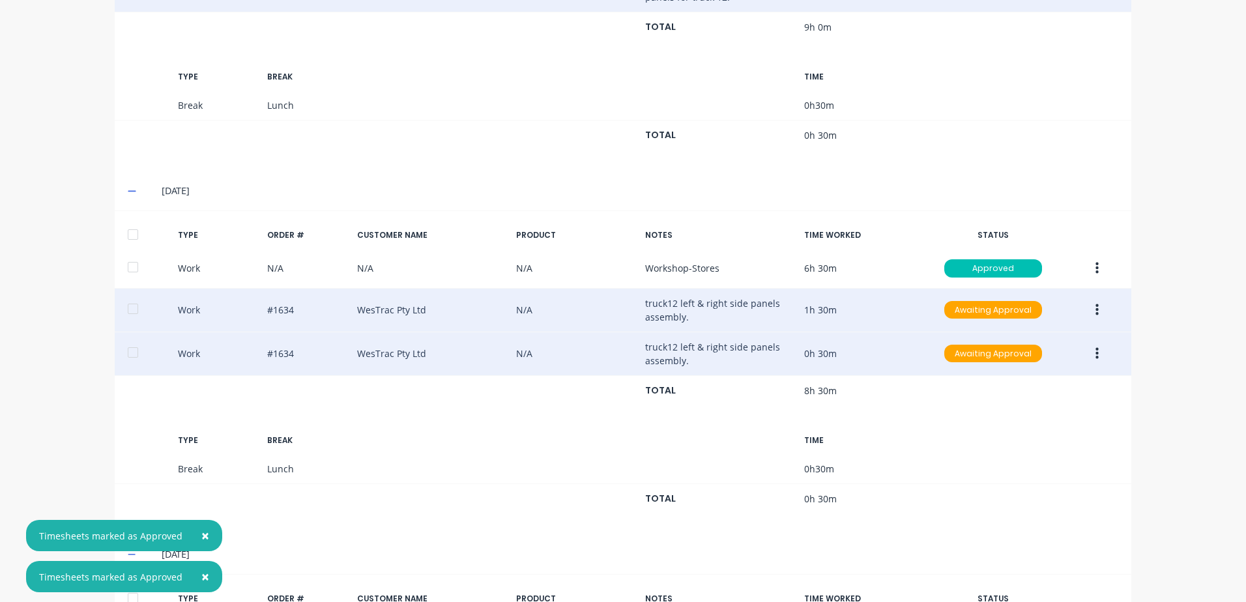
scroll to position [583, 0]
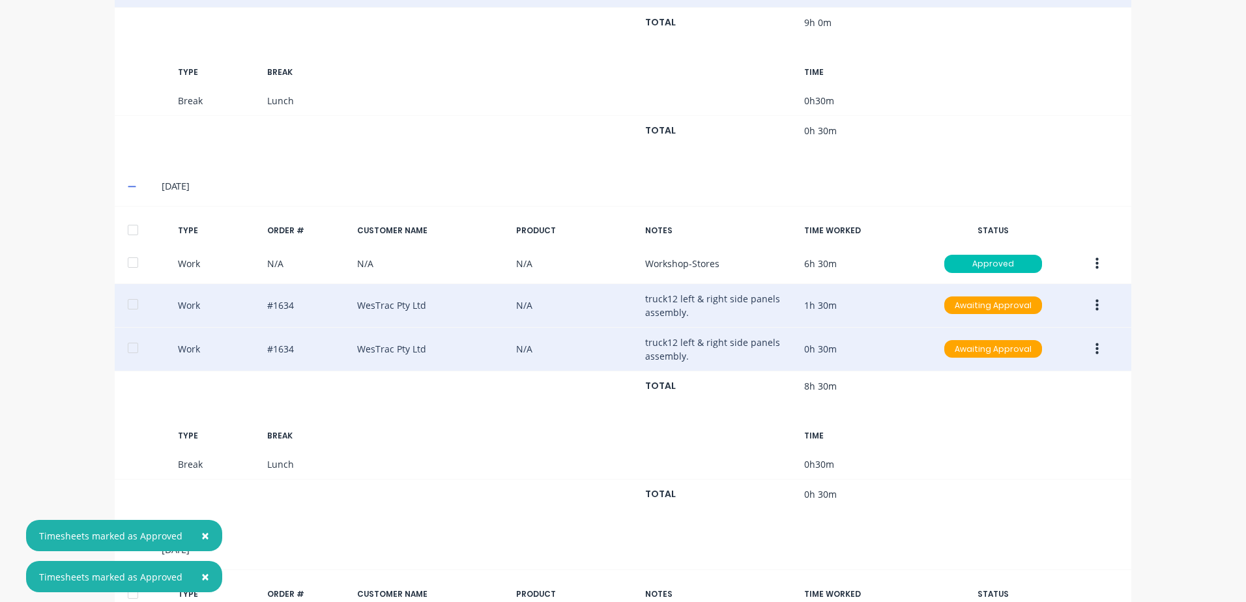
click at [1095, 305] on icon "button" at bounding box center [1096, 305] width 3 height 12
click at [1010, 306] on div "Approve" at bounding box center [1050, 308] width 100 height 19
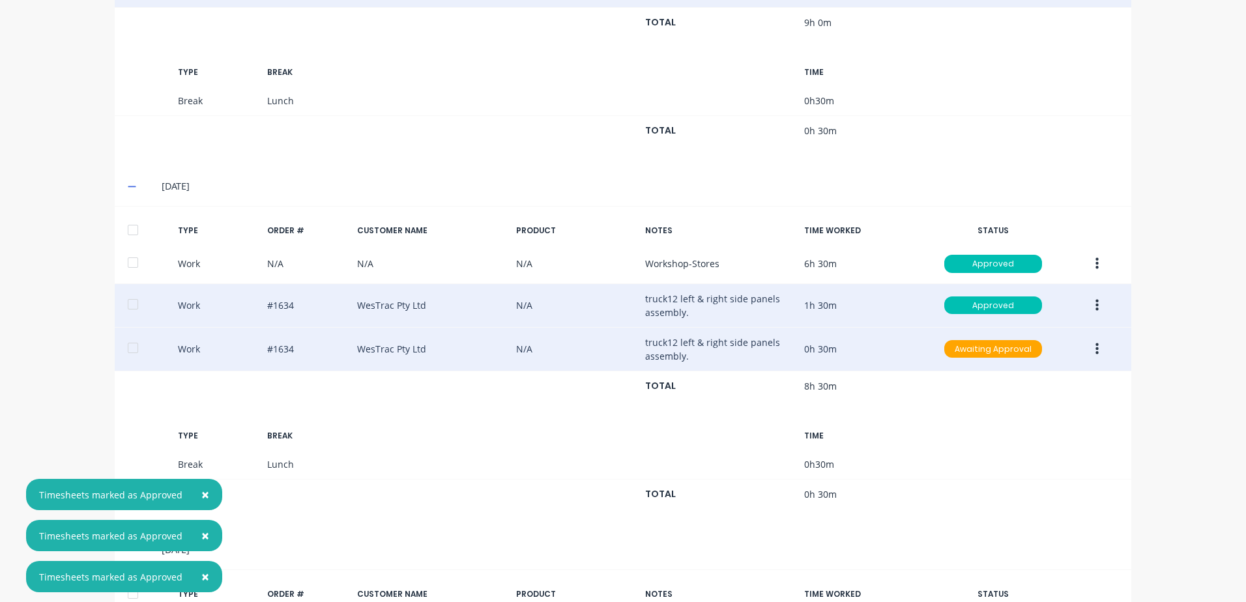
click at [1095, 345] on icon "button" at bounding box center [1096, 349] width 3 height 12
click at [1014, 351] on div "Approve" at bounding box center [1050, 352] width 100 height 19
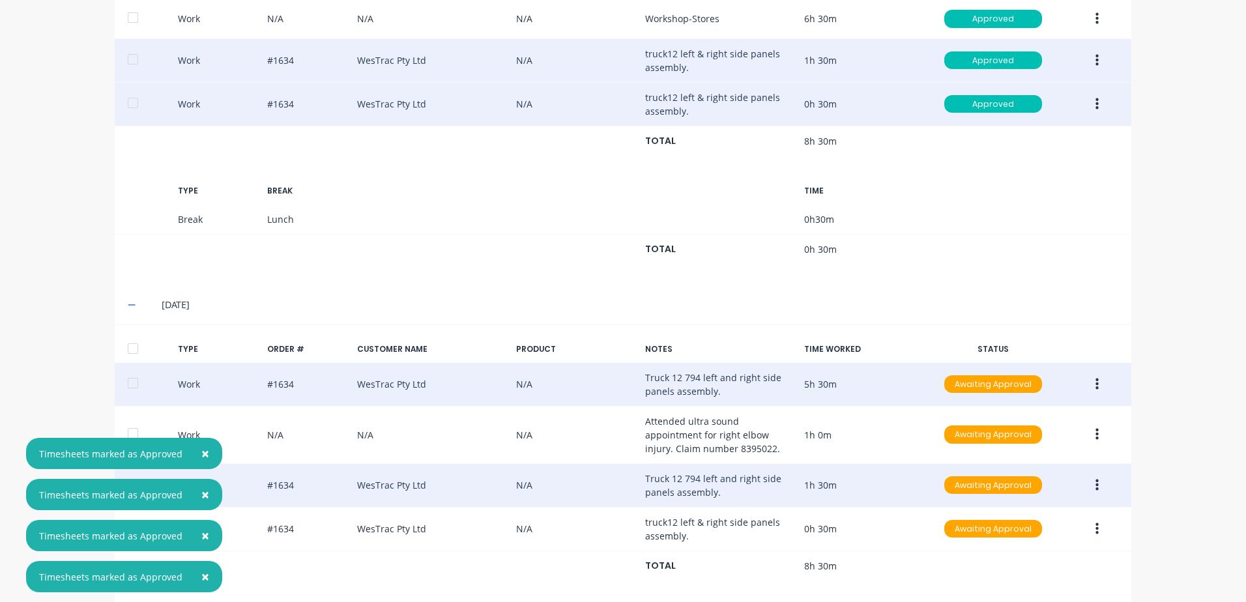
scroll to position [843, 0]
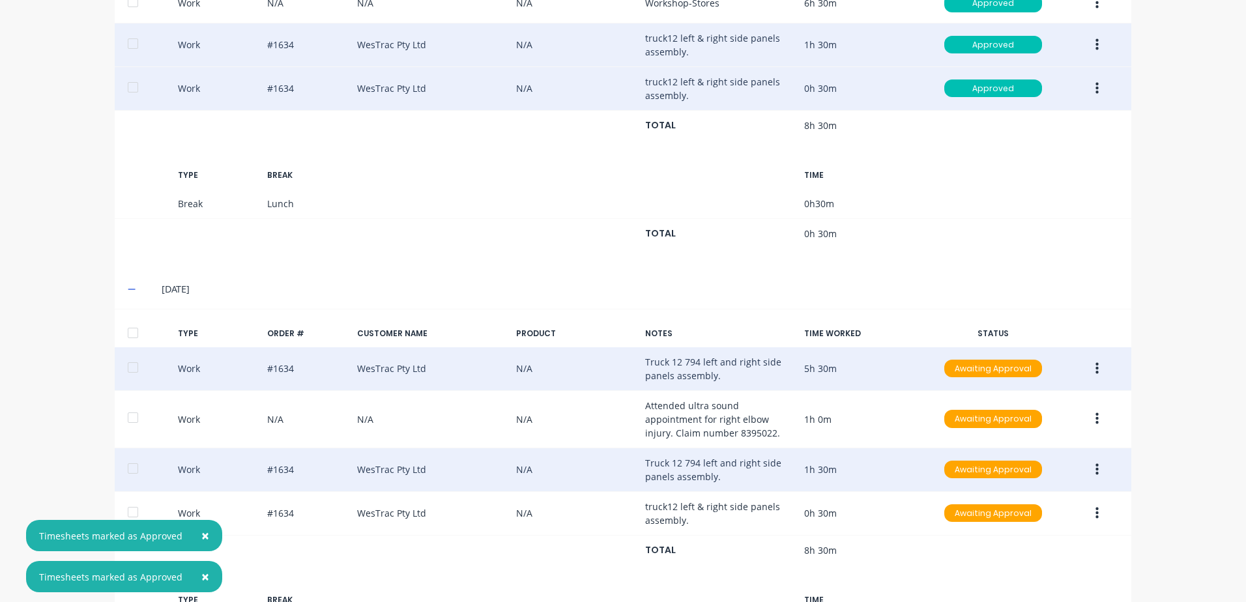
click at [1095, 369] on icon "button" at bounding box center [1096, 368] width 3 height 12
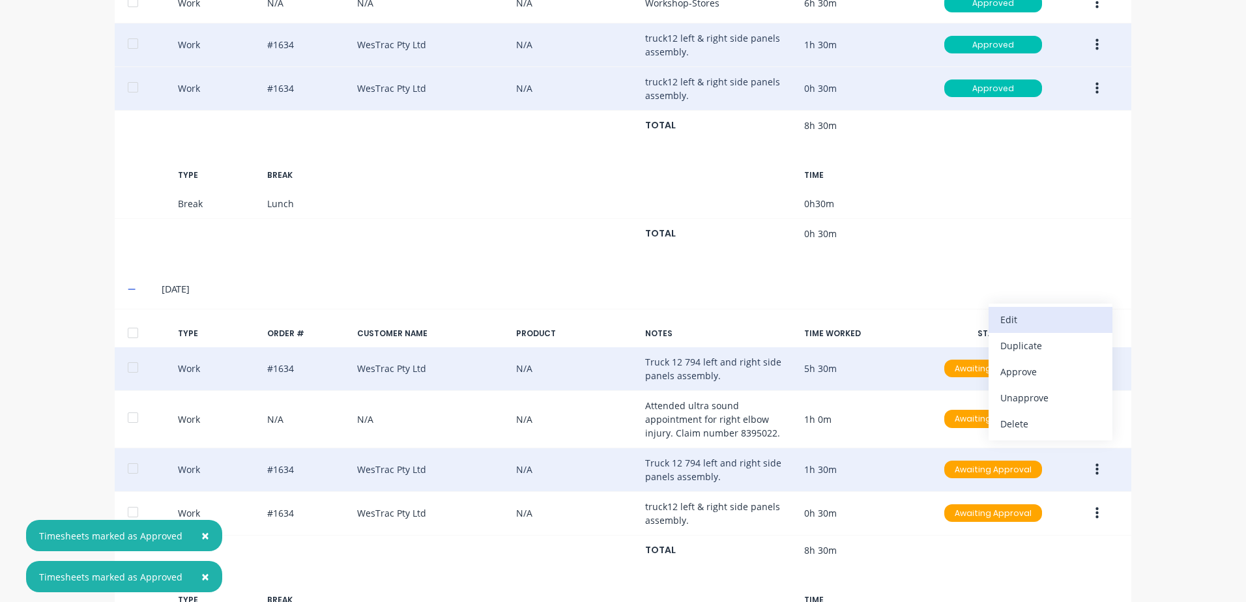
click at [1007, 321] on div "Edit" at bounding box center [1050, 319] width 100 height 19
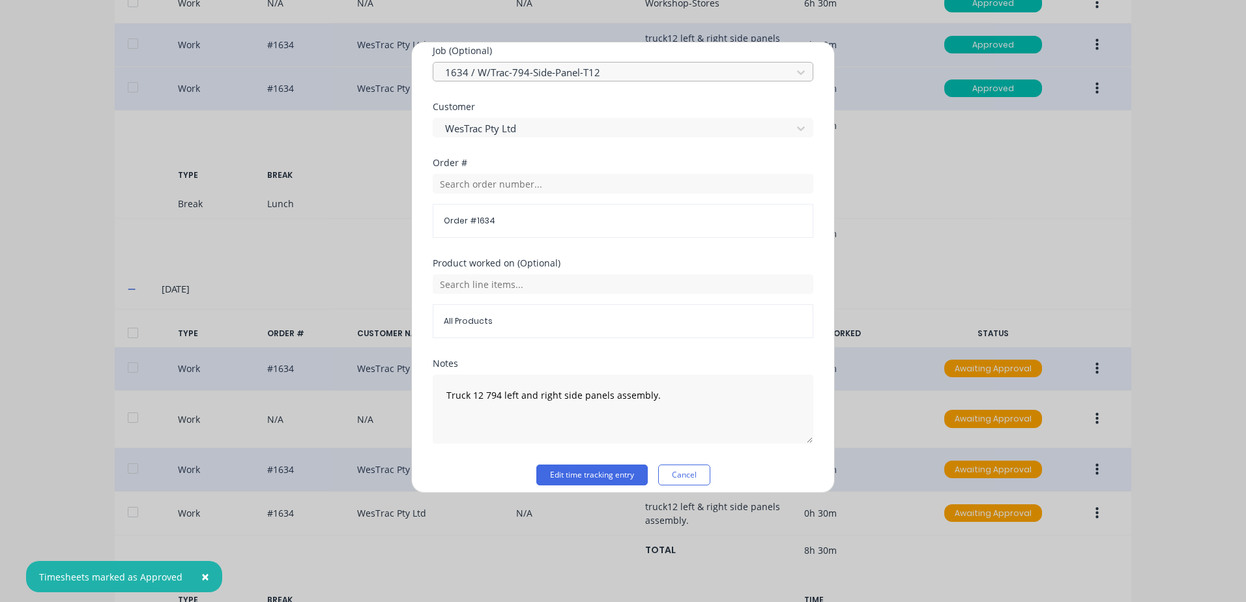
scroll to position [567, 0]
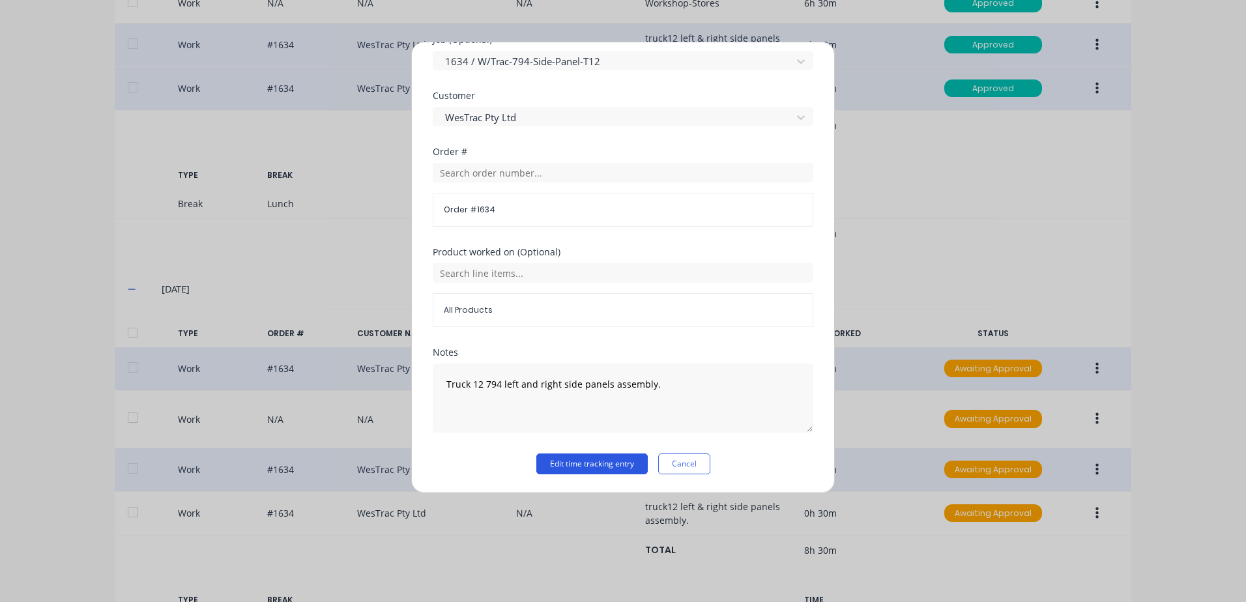
click at [552, 465] on button "Edit time tracking entry" at bounding box center [591, 463] width 111 height 21
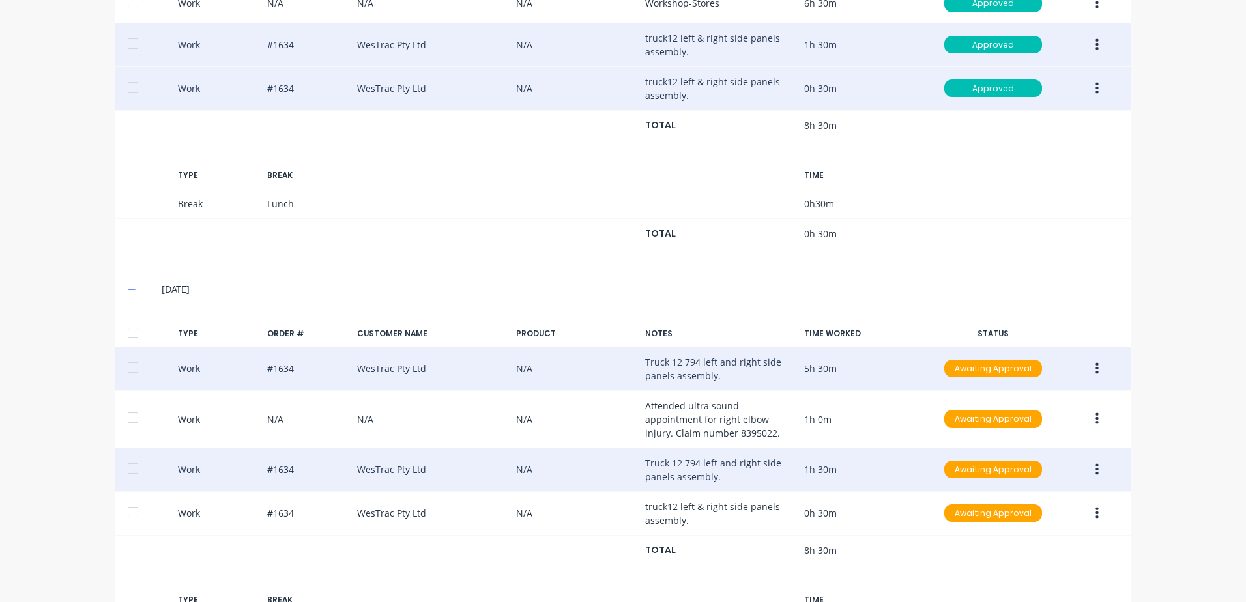
click at [1095, 367] on icon "button" at bounding box center [1096, 369] width 3 height 14
click at [1013, 369] on div "Approve" at bounding box center [1050, 371] width 100 height 19
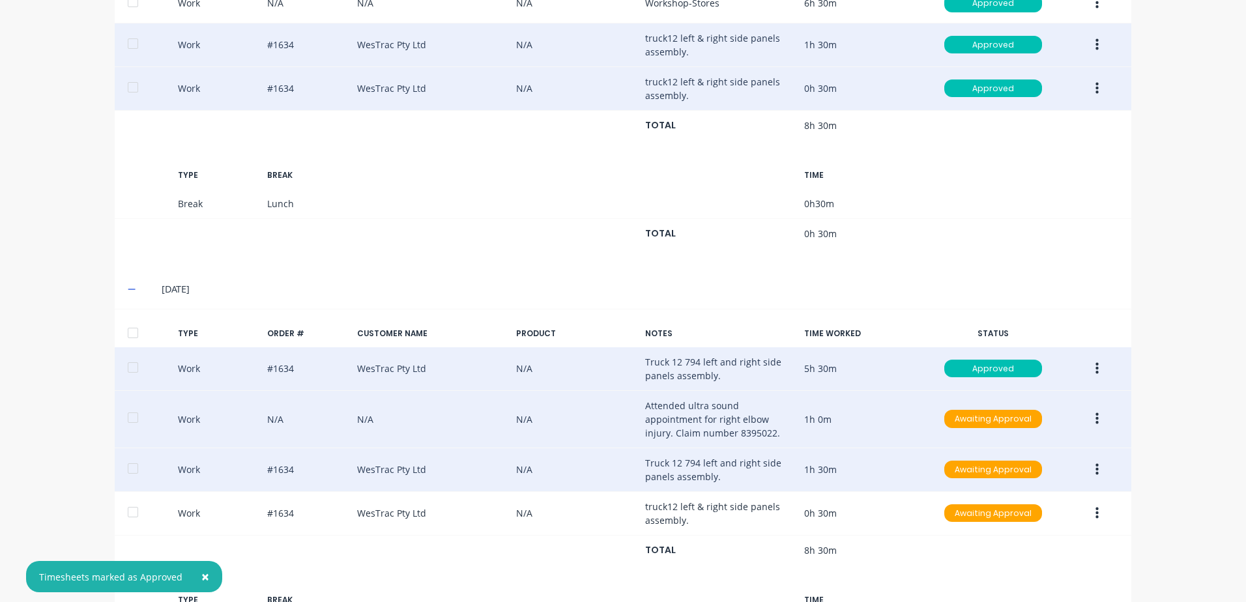
click at [1095, 416] on icon "button" at bounding box center [1096, 419] width 3 height 14
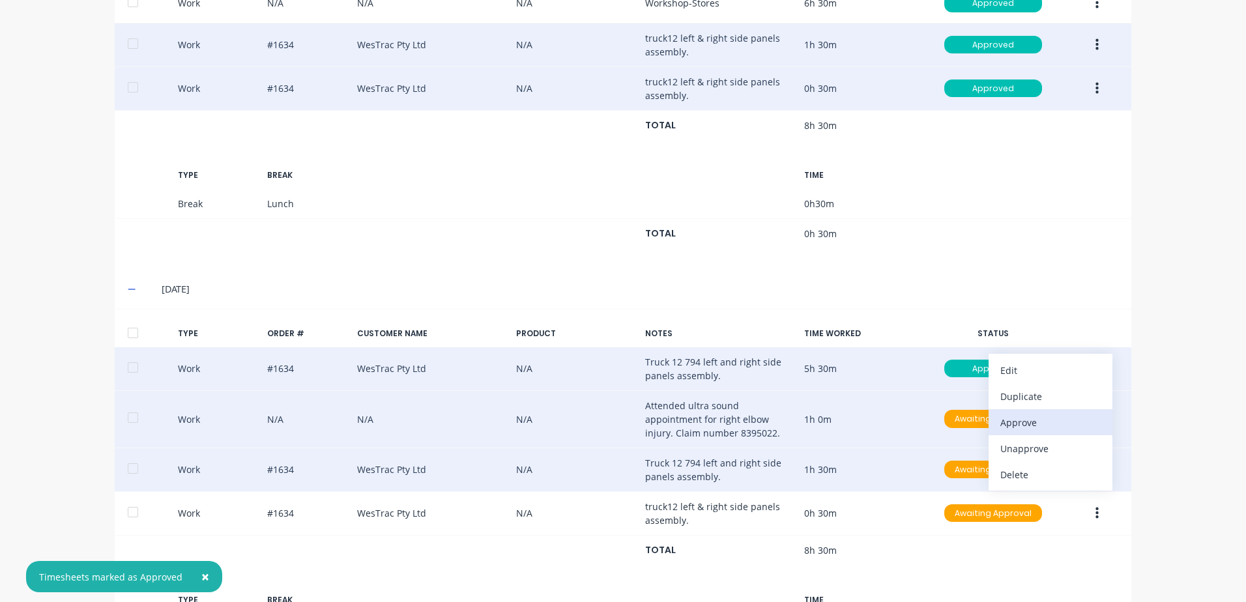
click at [1009, 423] on div "Approve" at bounding box center [1050, 422] width 100 height 19
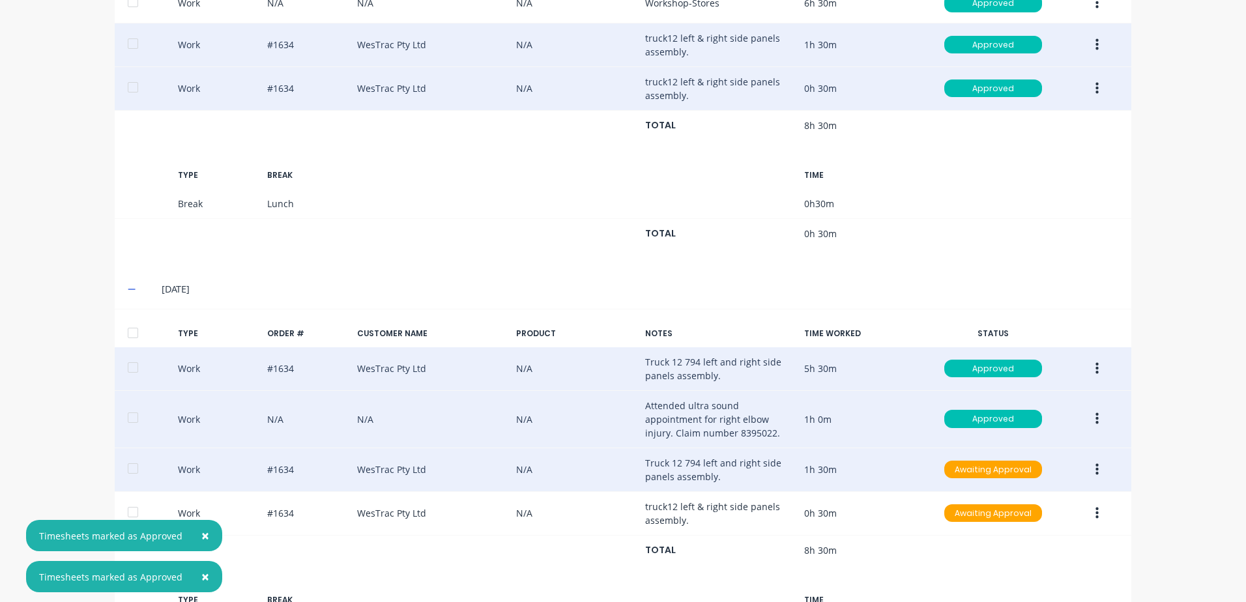
click at [1095, 473] on icon "button" at bounding box center [1096, 469] width 3 height 12
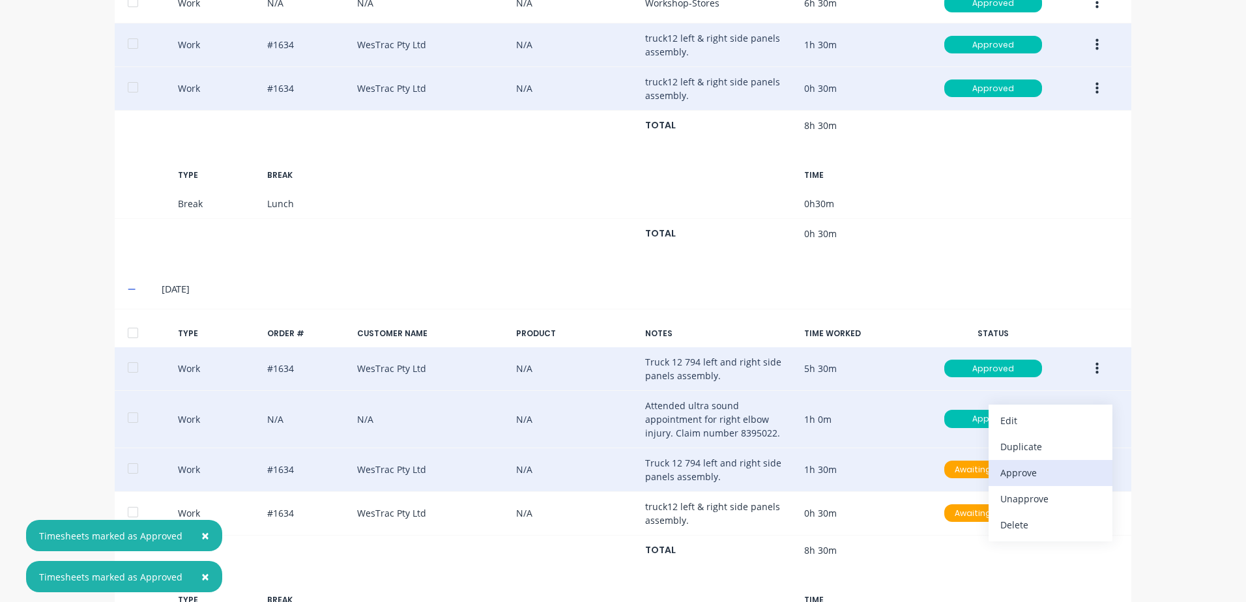
click at [1006, 475] on div "Approve" at bounding box center [1050, 472] width 100 height 19
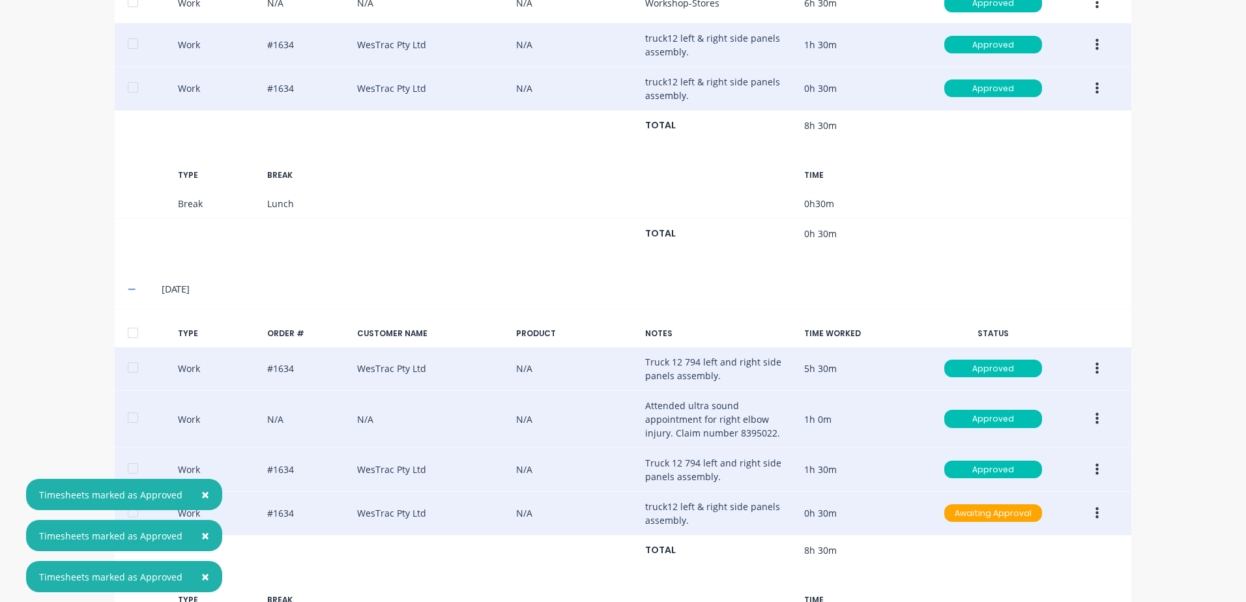
click at [1095, 516] on icon "button" at bounding box center [1096, 513] width 3 height 14
click at [1013, 515] on div "Approve" at bounding box center [1050, 516] width 100 height 19
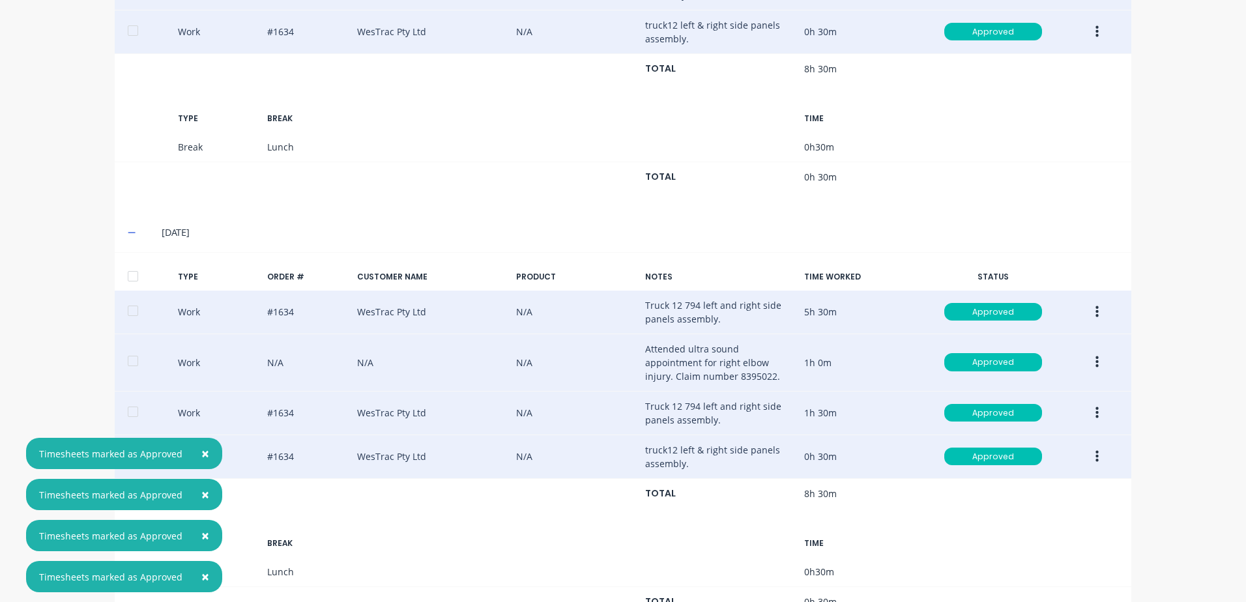
scroll to position [952, 0]
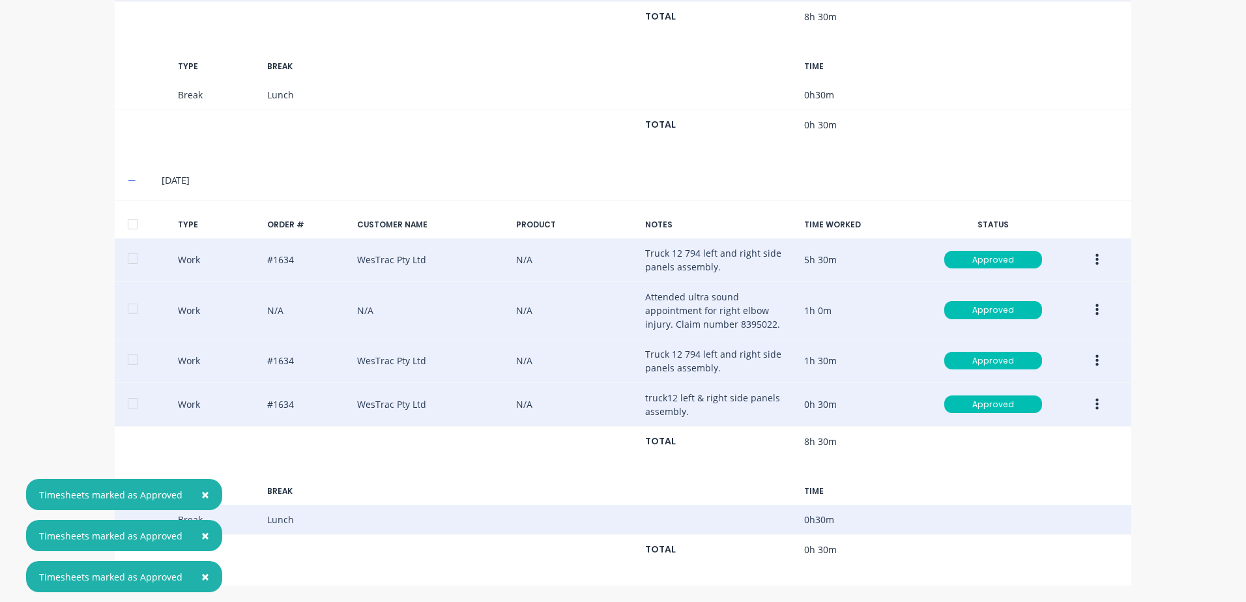
drag, startPoint x: 202, startPoint y: 494, endPoint x: 199, endPoint y: 515, distance: 21.0
click at [201, 493] on span "×" at bounding box center [205, 494] width 8 height 18
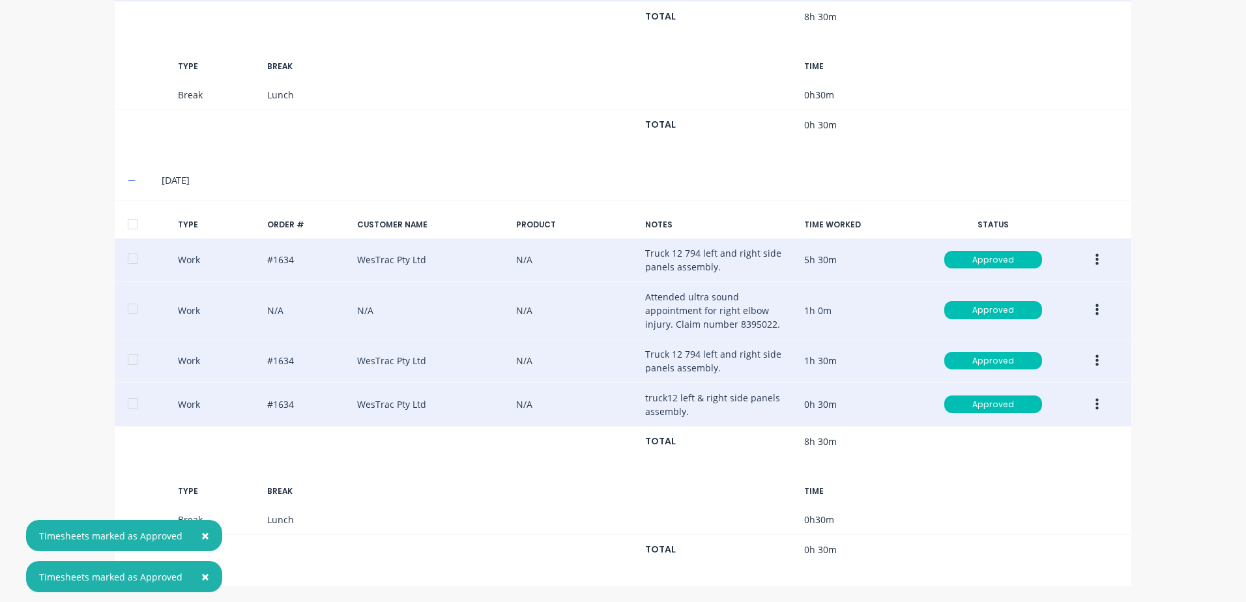
drag, startPoint x: 198, startPoint y: 533, endPoint x: 199, endPoint y: 581, distance: 47.6
click at [201, 535] on span "×" at bounding box center [205, 535] width 8 height 18
click at [195, 575] on button "×" at bounding box center [205, 576] width 34 height 31
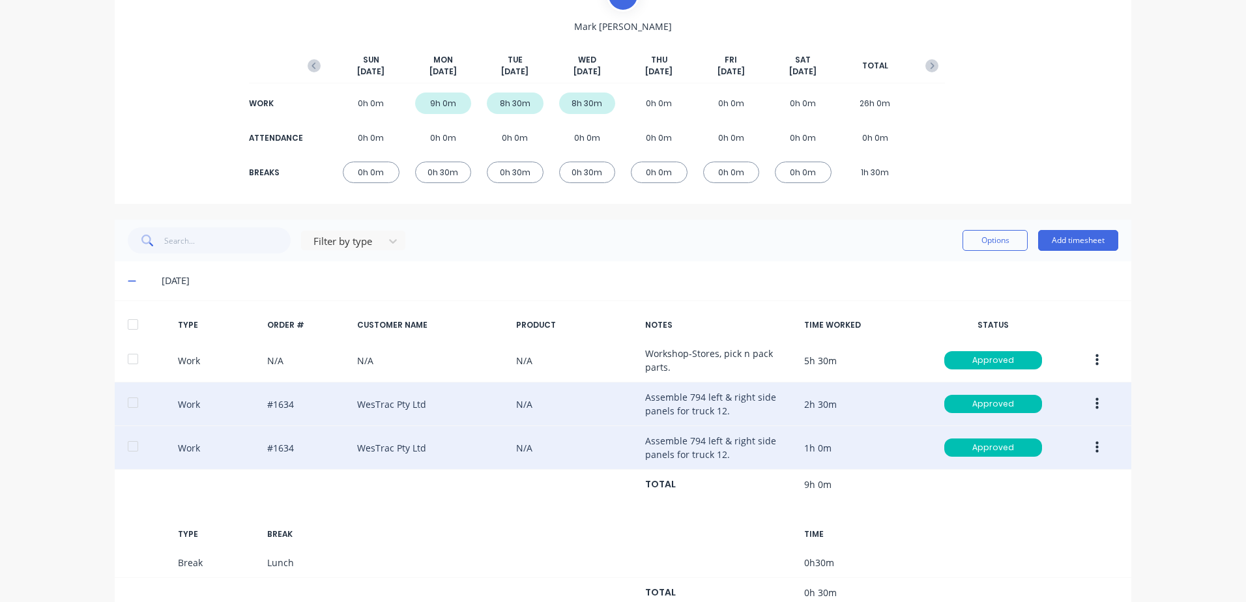
scroll to position [0, 0]
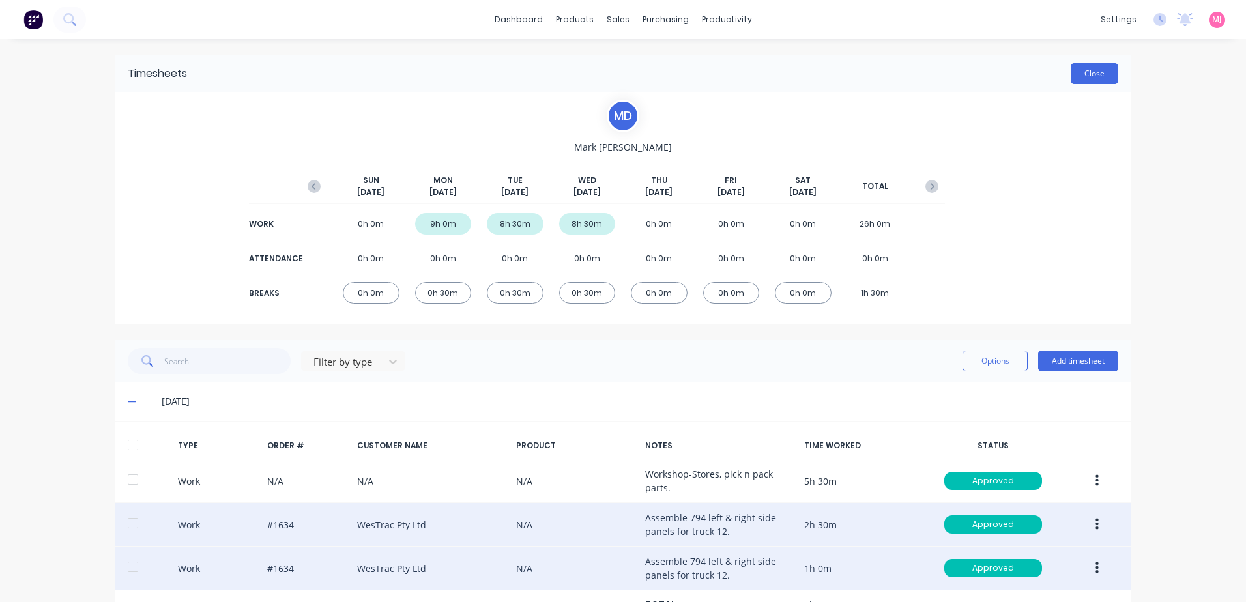
click at [1097, 71] on button "Close" at bounding box center [1095, 73] width 48 height 21
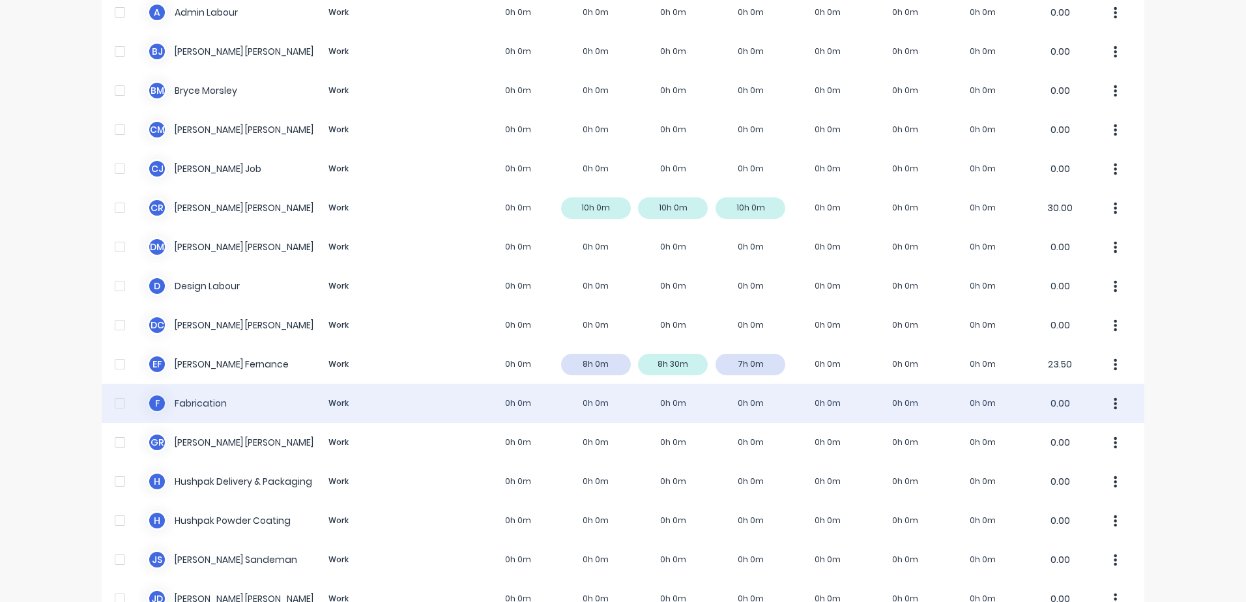
scroll to position [261, 0]
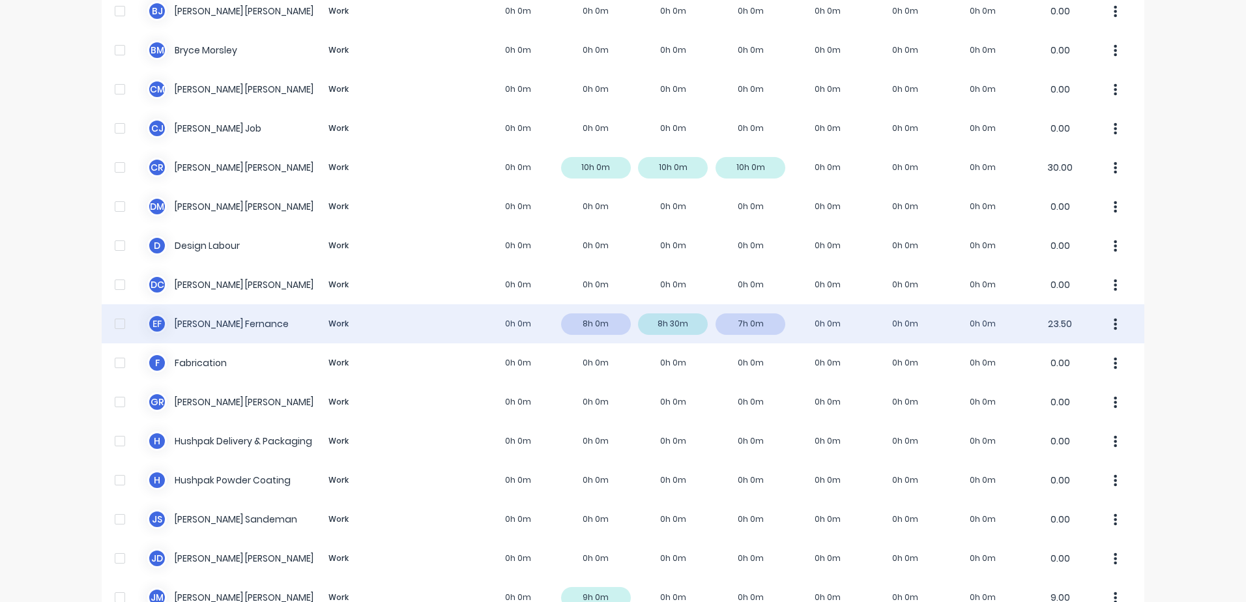
click at [198, 324] on div "E F [PERSON_NAME] Work 0h 0m 8h 0m 8h 30m 7h 0m 0h 0m 0h 0m 0h 0m 23.50" at bounding box center [623, 323] width 1043 height 39
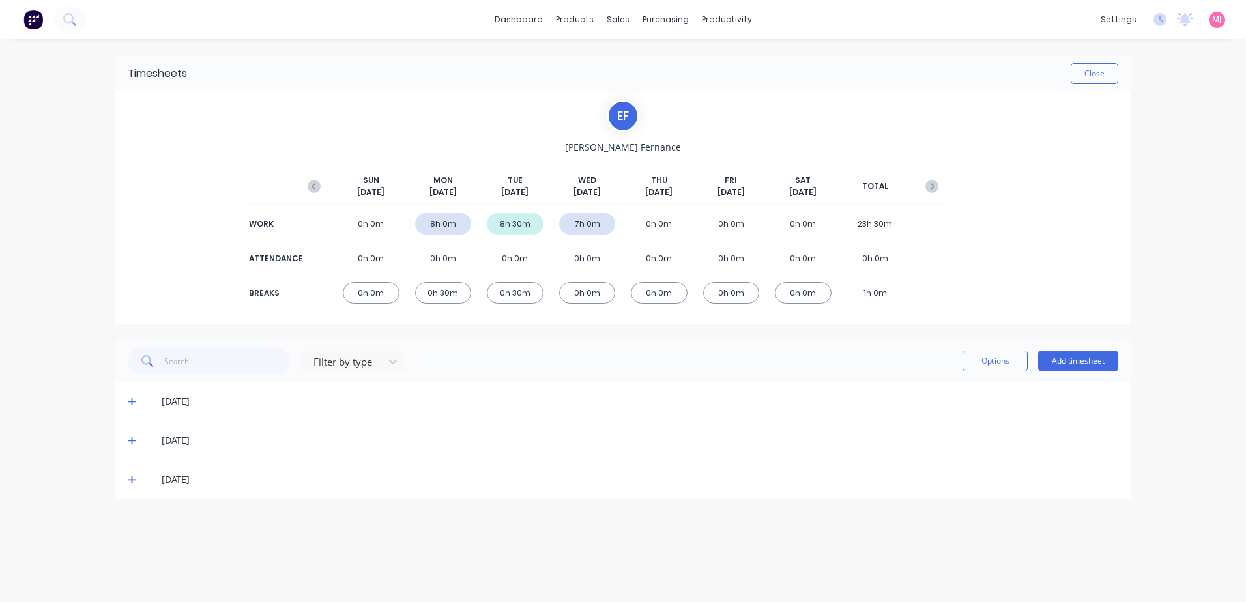
click at [129, 401] on icon at bounding box center [132, 402] width 8 height 8
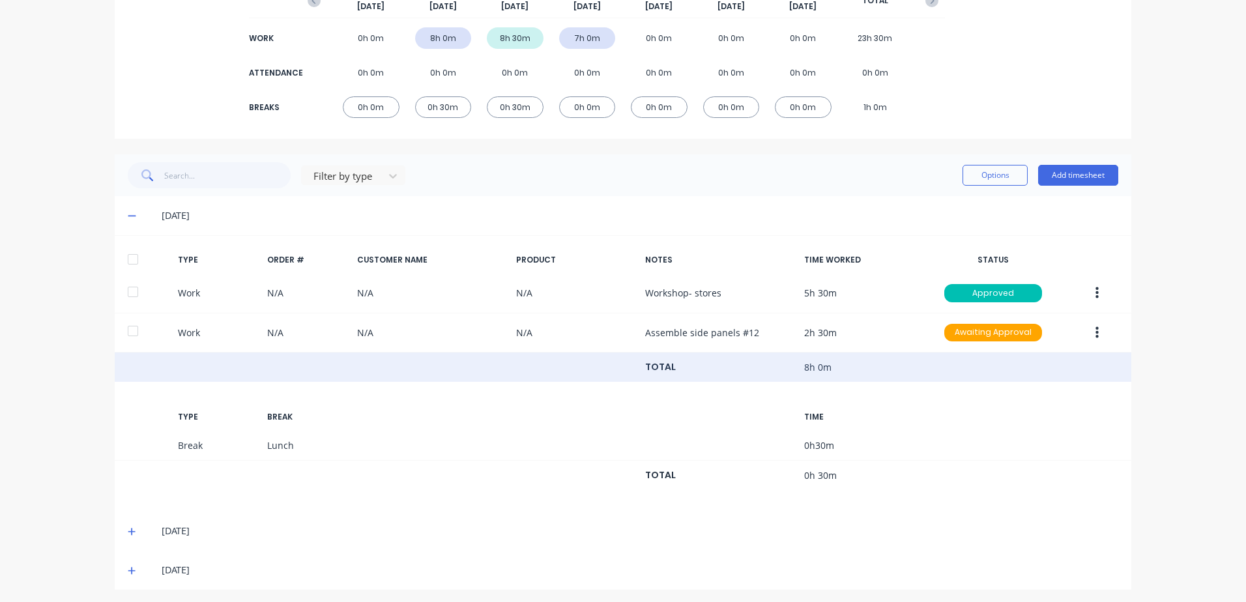
scroll to position [190, 0]
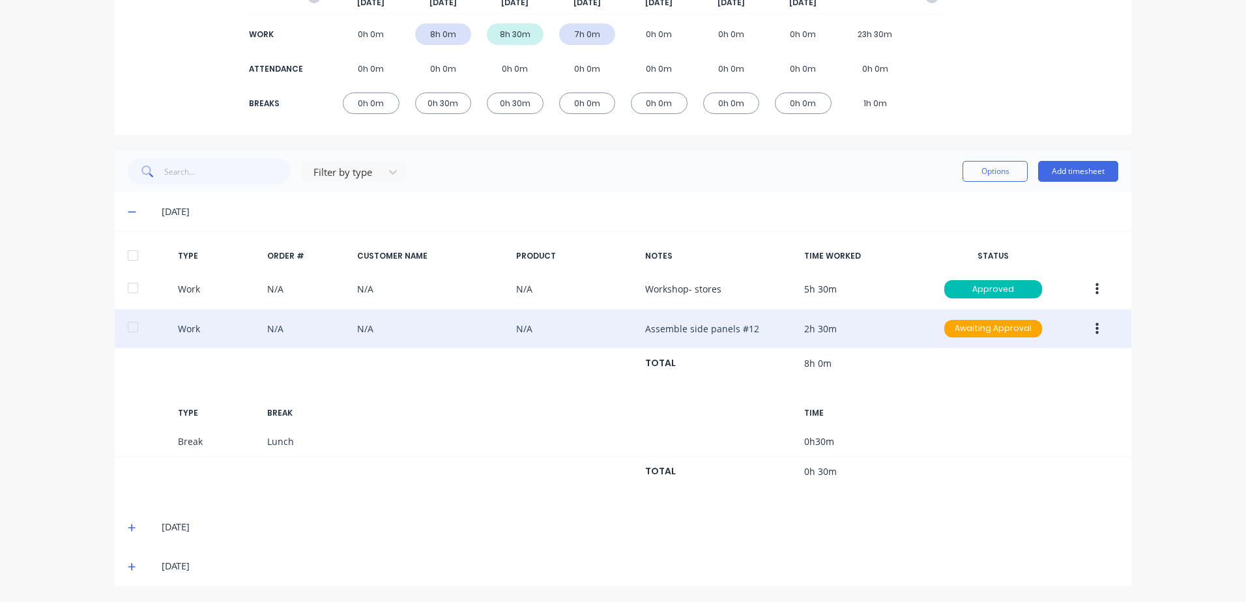
click at [1095, 330] on icon "button" at bounding box center [1096, 329] width 3 height 14
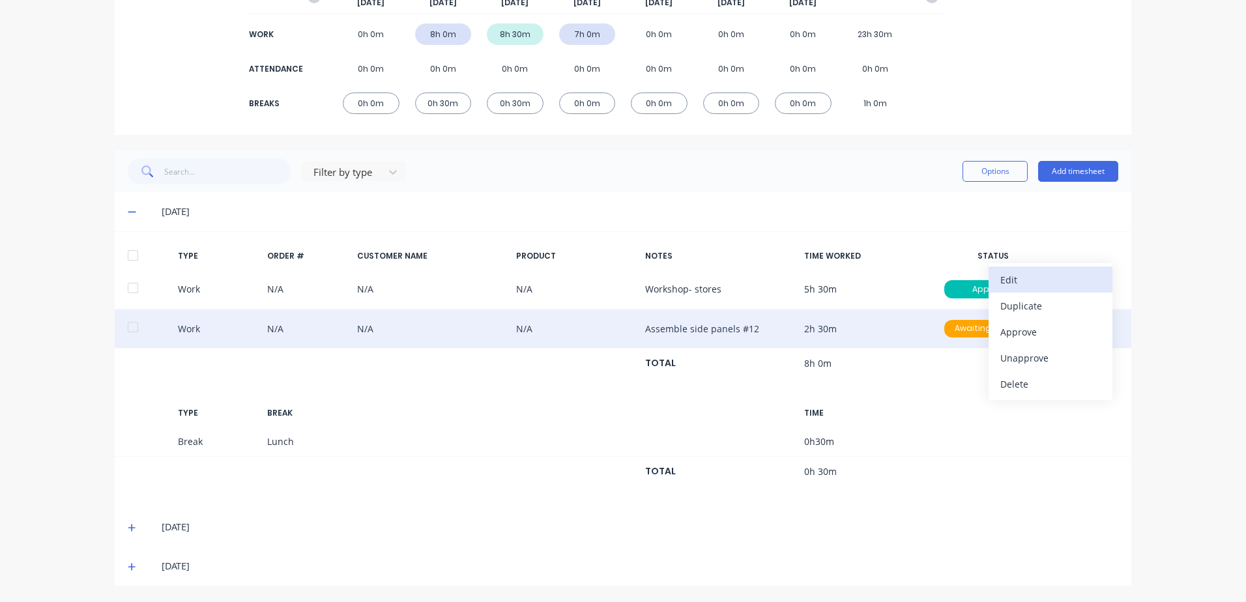
click at [1005, 277] on div "Edit" at bounding box center [1050, 279] width 100 height 19
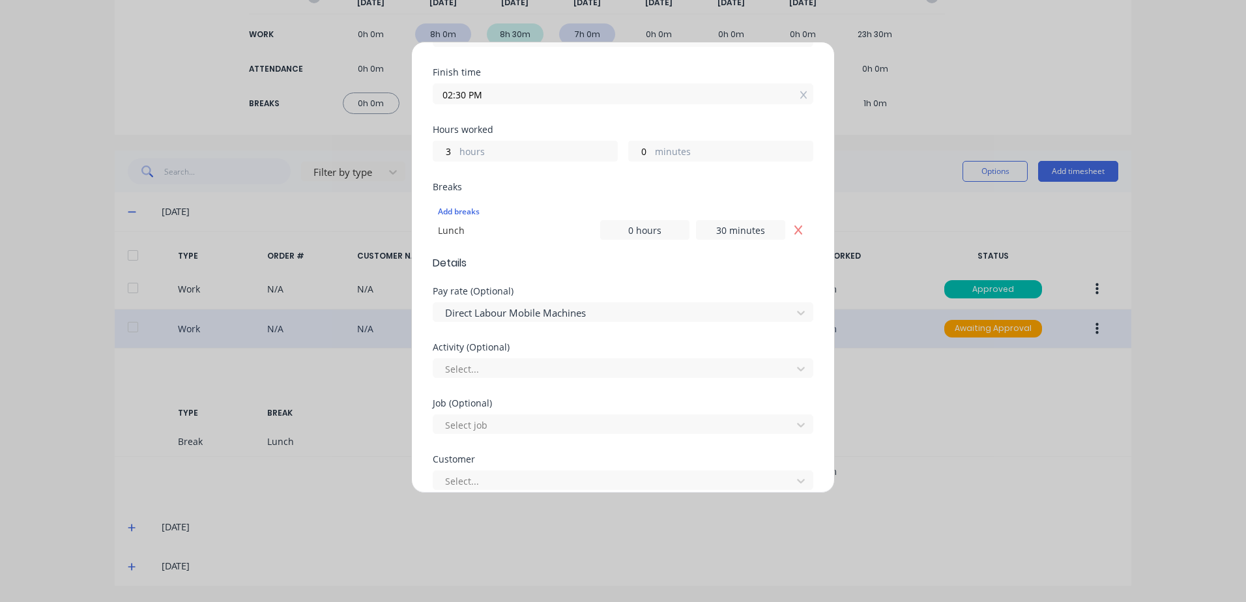
scroll to position [261, 0]
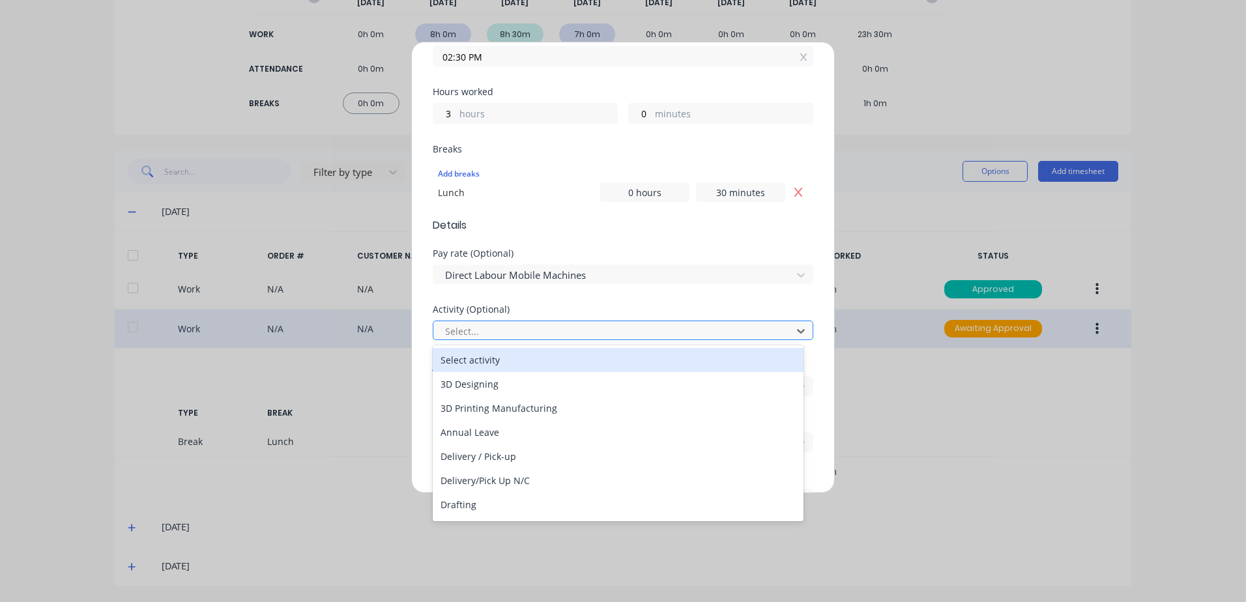
click at [472, 332] on div at bounding box center [614, 331] width 341 height 16
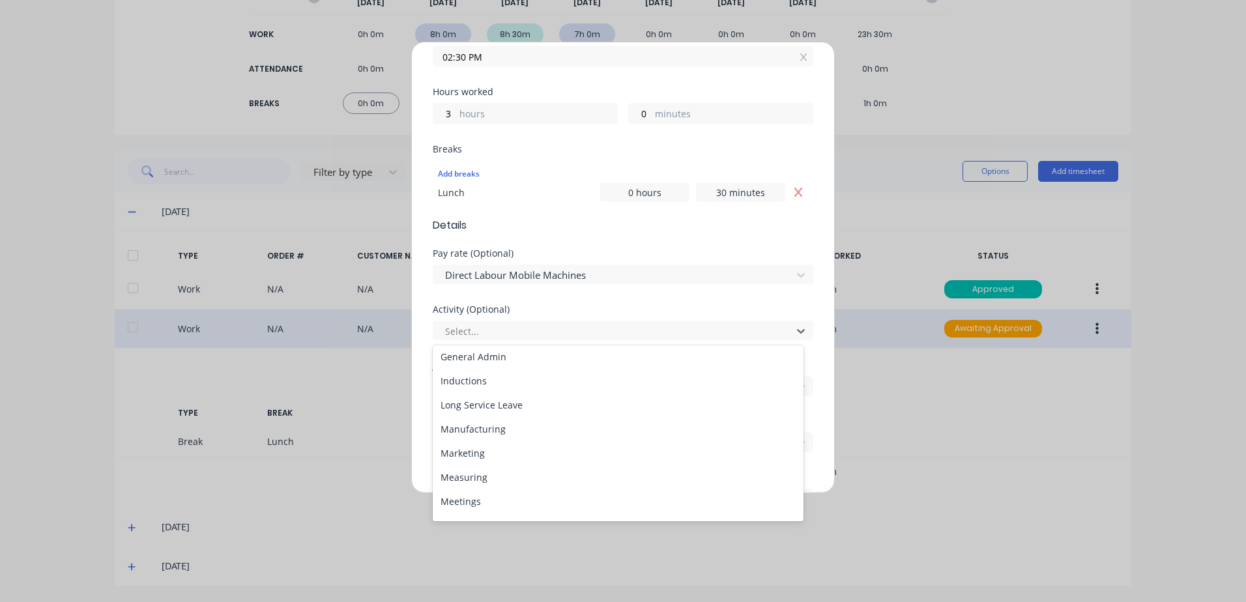
scroll to position [195, 0]
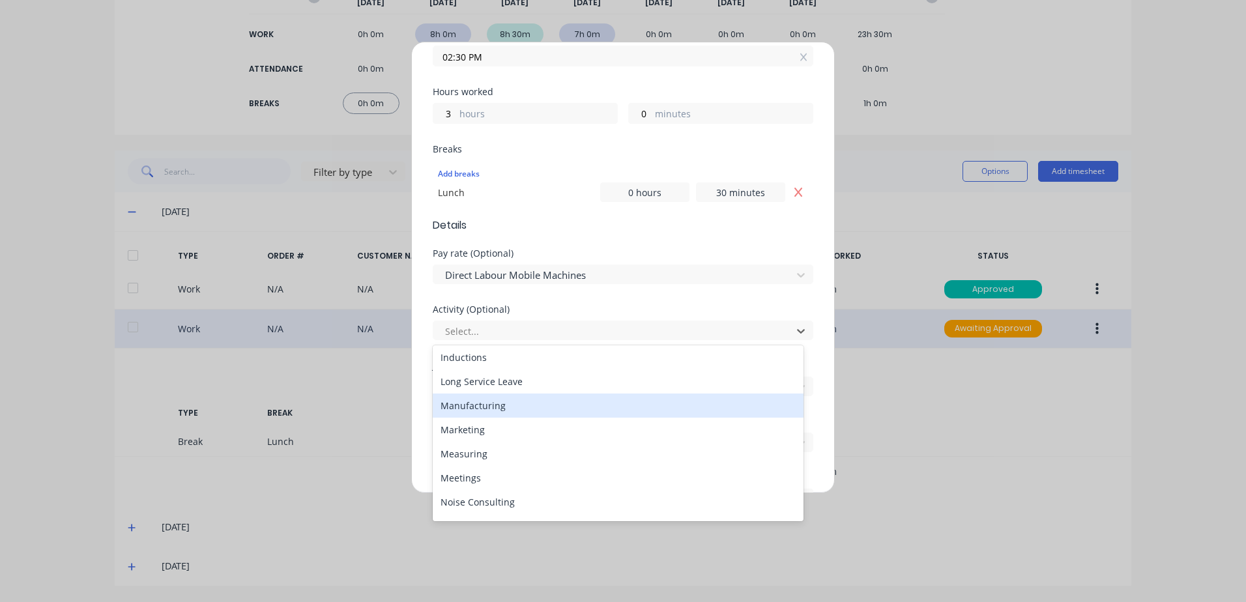
click at [476, 402] on div "Manufacturing" at bounding box center [618, 406] width 371 height 24
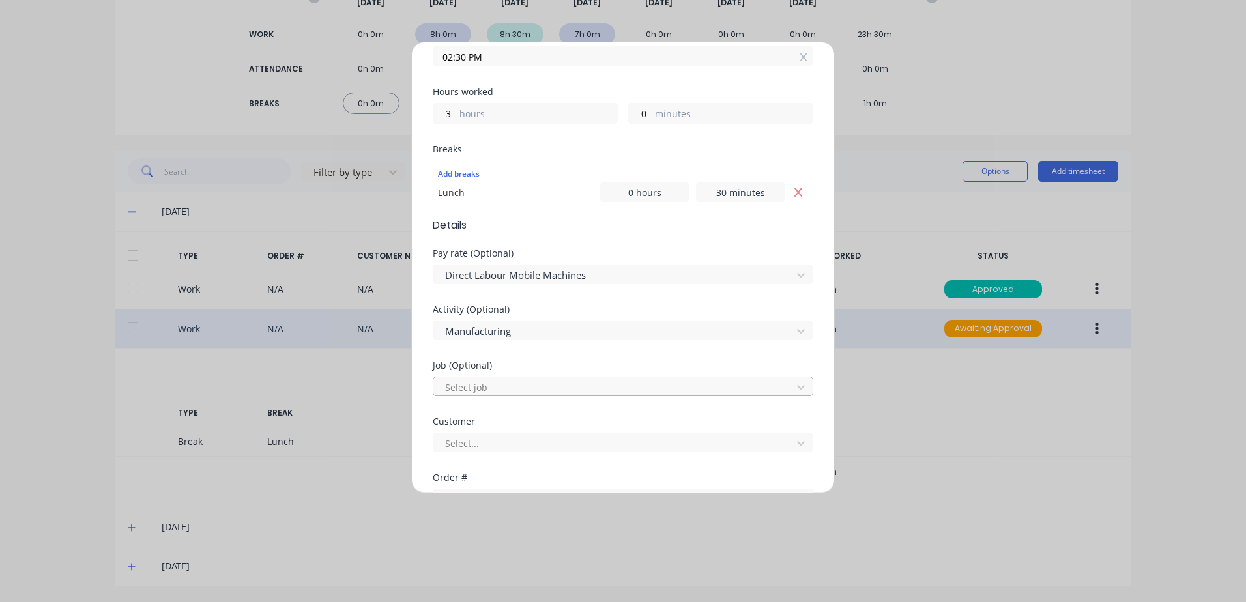
click at [456, 388] on div at bounding box center [614, 387] width 341 height 16
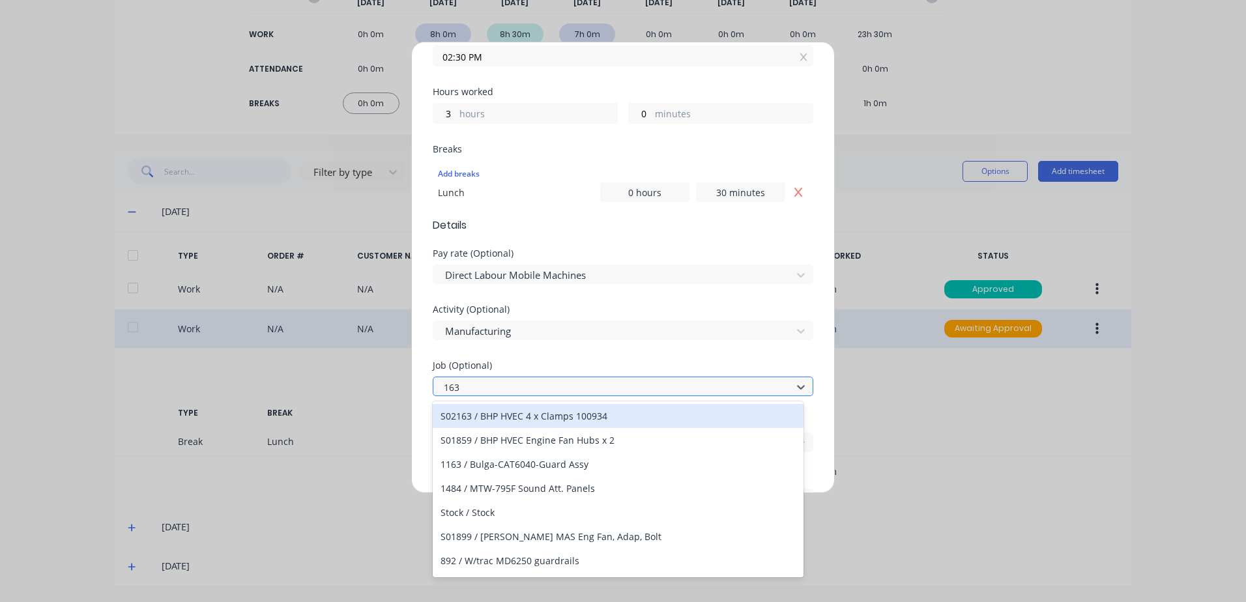
type input "1634"
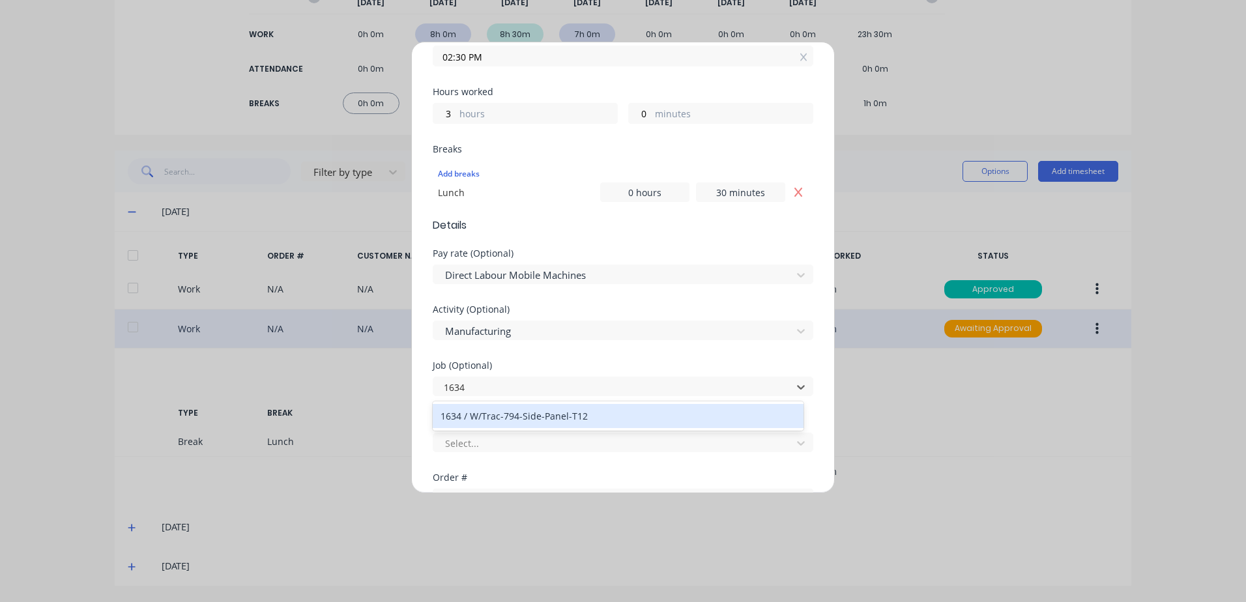
click at [523, 418] on div "1634 / W/Trac-794-Side-Panel-T12" at bounding box center [618, 416] width 371 height 24
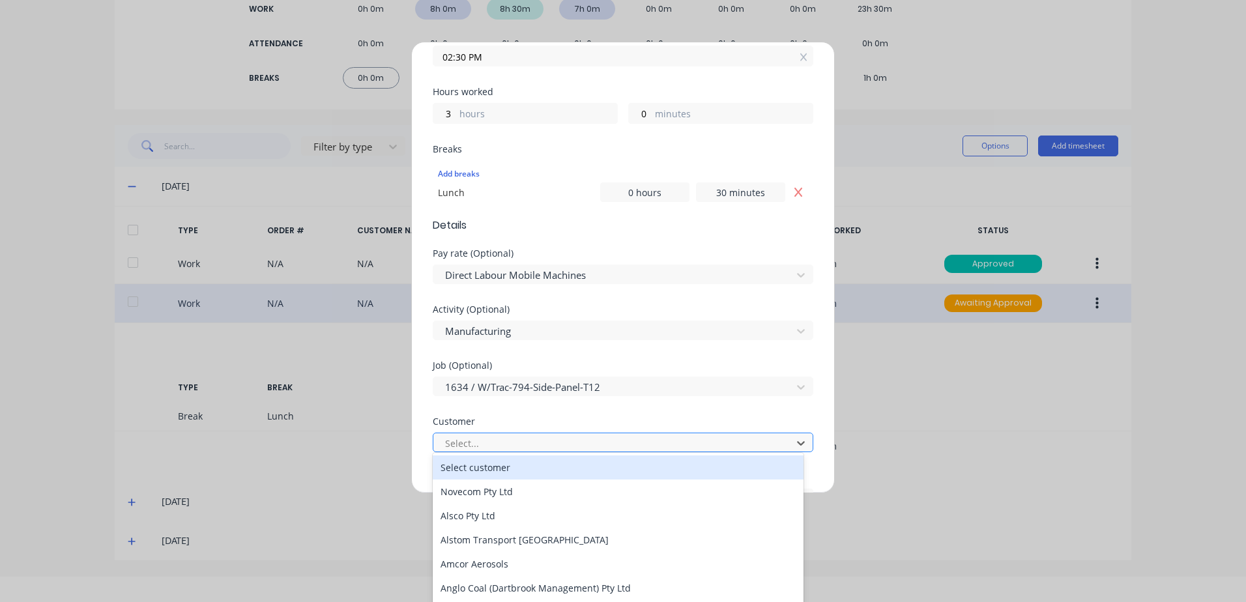
click at [480, 440] on div at bounding box center [614, 443] width 341 height 16
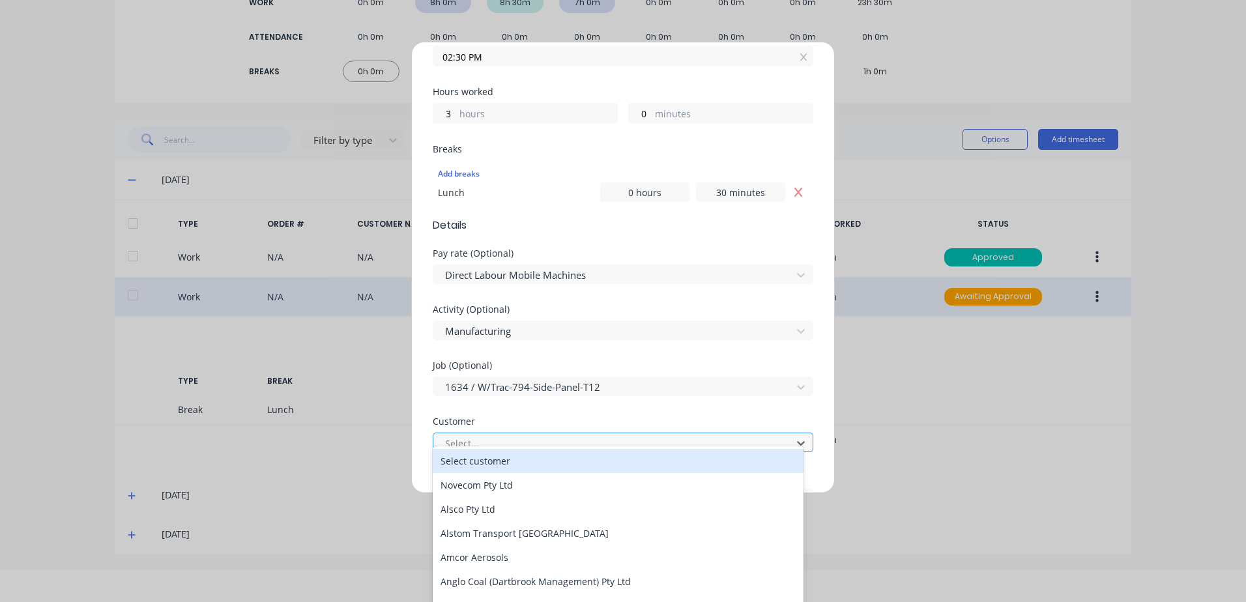
scroll to position [36, 0]
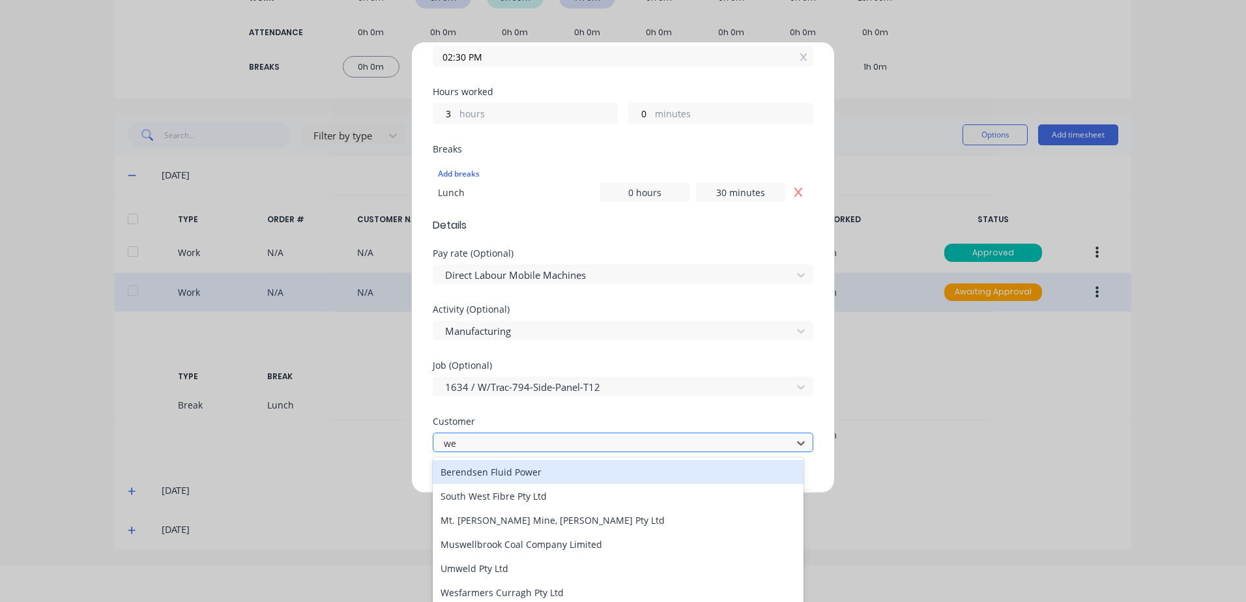
type input "[PERSON_NAME]"
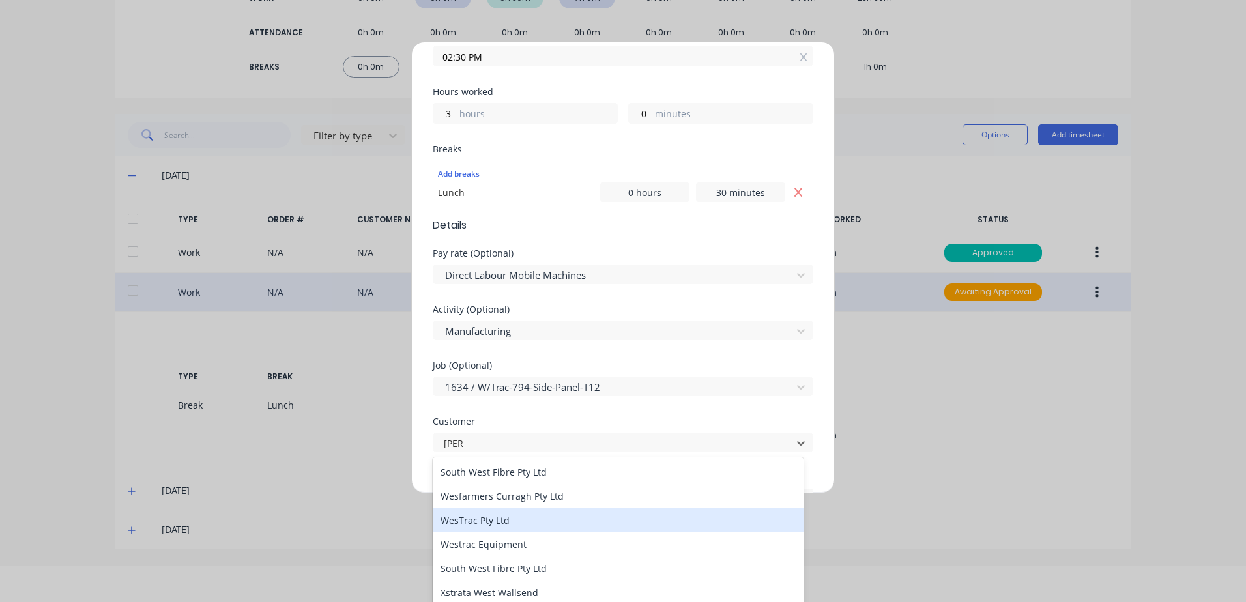
click at [484, 519] on div "WesTrac Pty Ltd" at bounding box center [618, 520] width 371 height 24
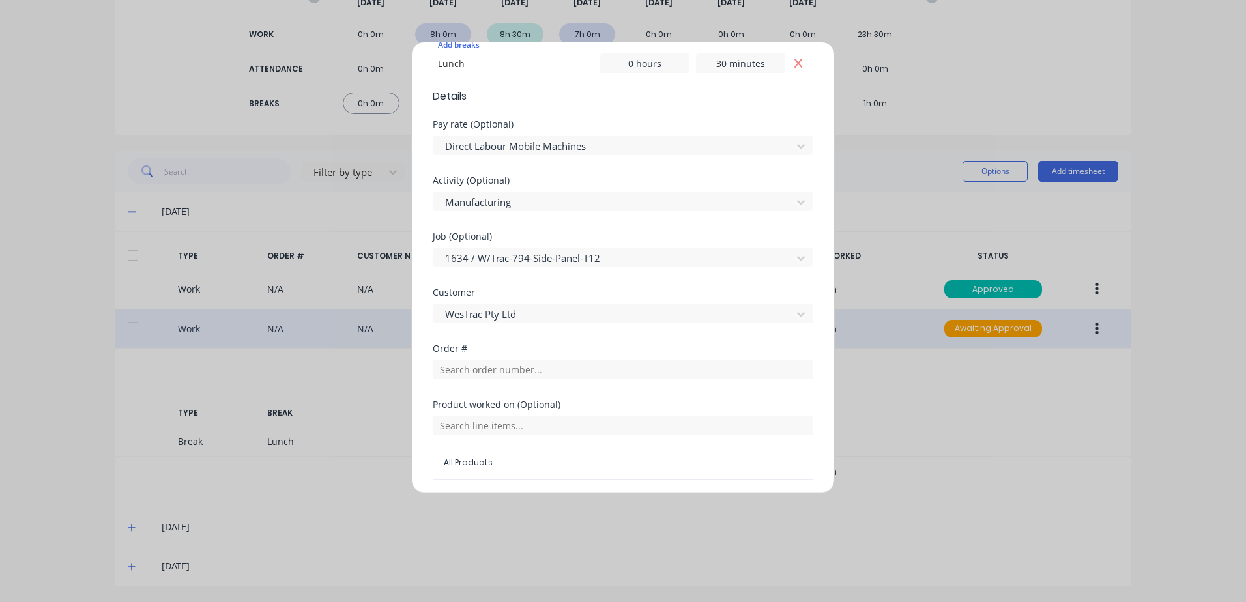
scroll to position [391, 0]
click at [480, 371] on input "text" at bounding box center [623, 368] width 381 height 20
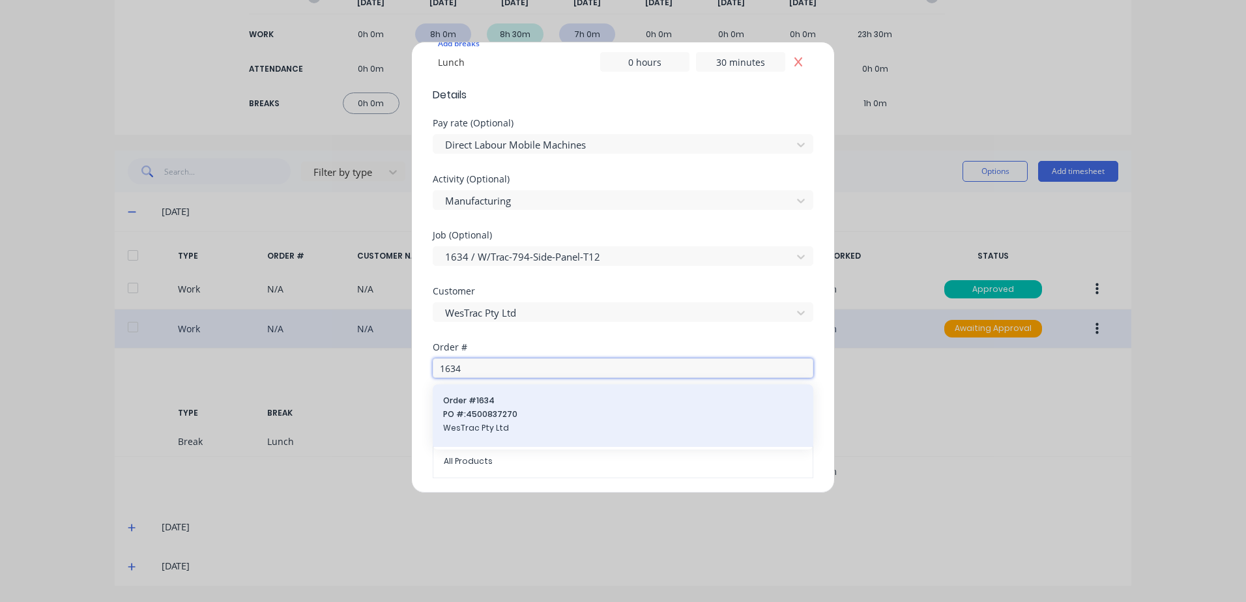
type input "1634"
click at [482, 411] on span "PO #: 4500837270" at bounding box center [623, 415] width 360 height 12
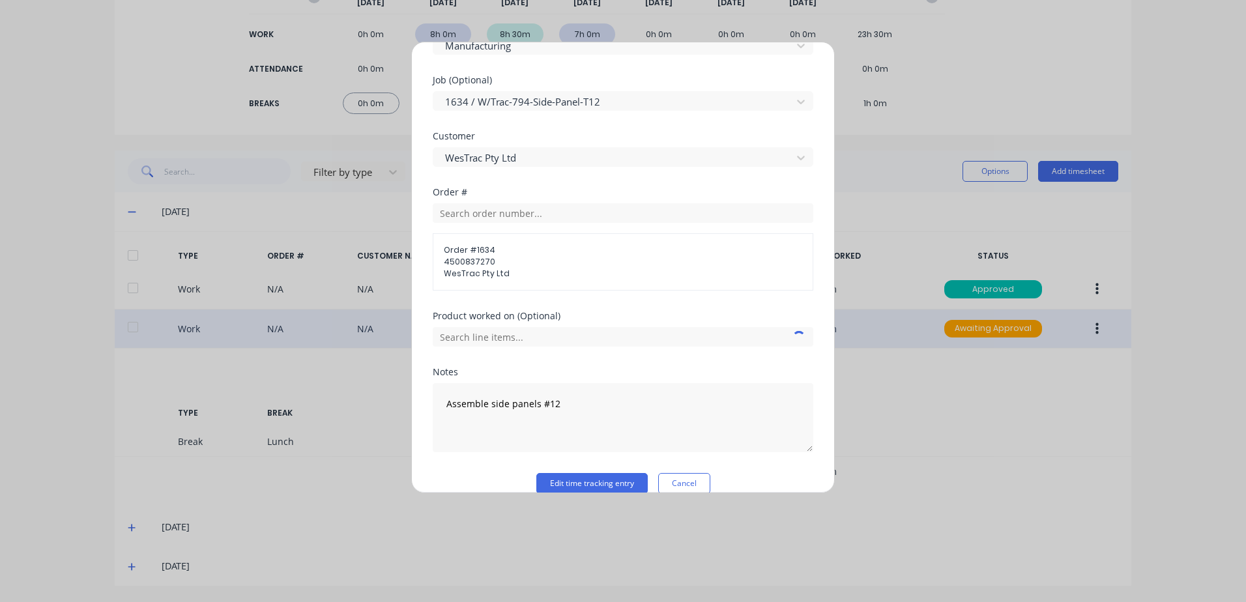
scroll to position [566, 0]
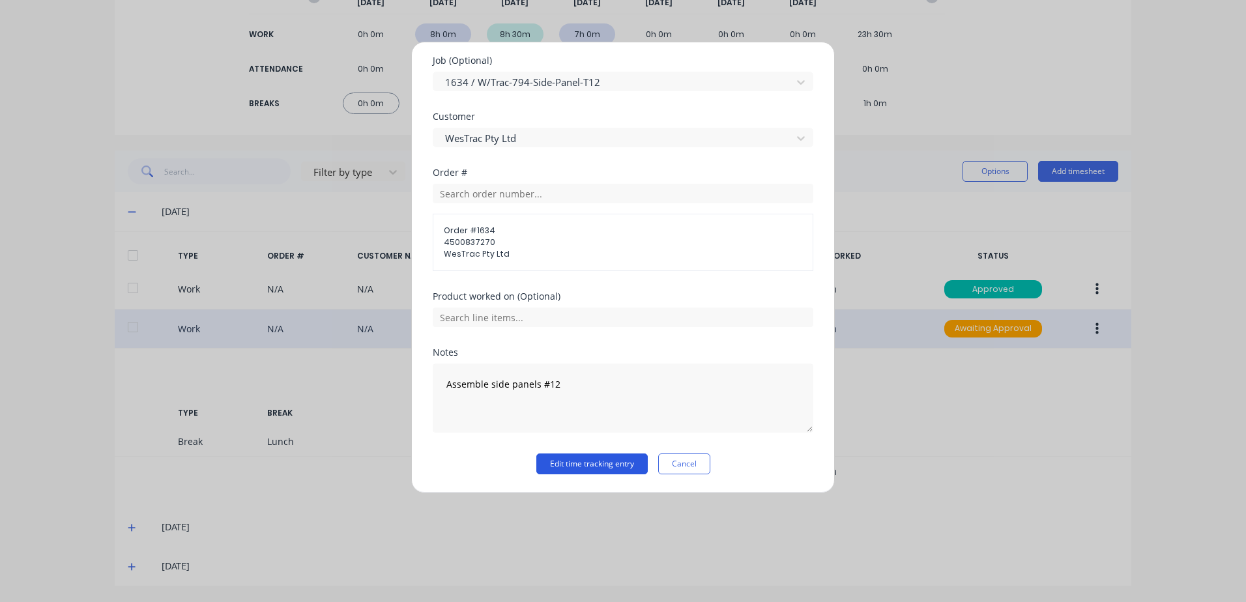
click at [567, 463] on button "Edit time tracking entry" at bounding box center [591, 463] width 111 height 21
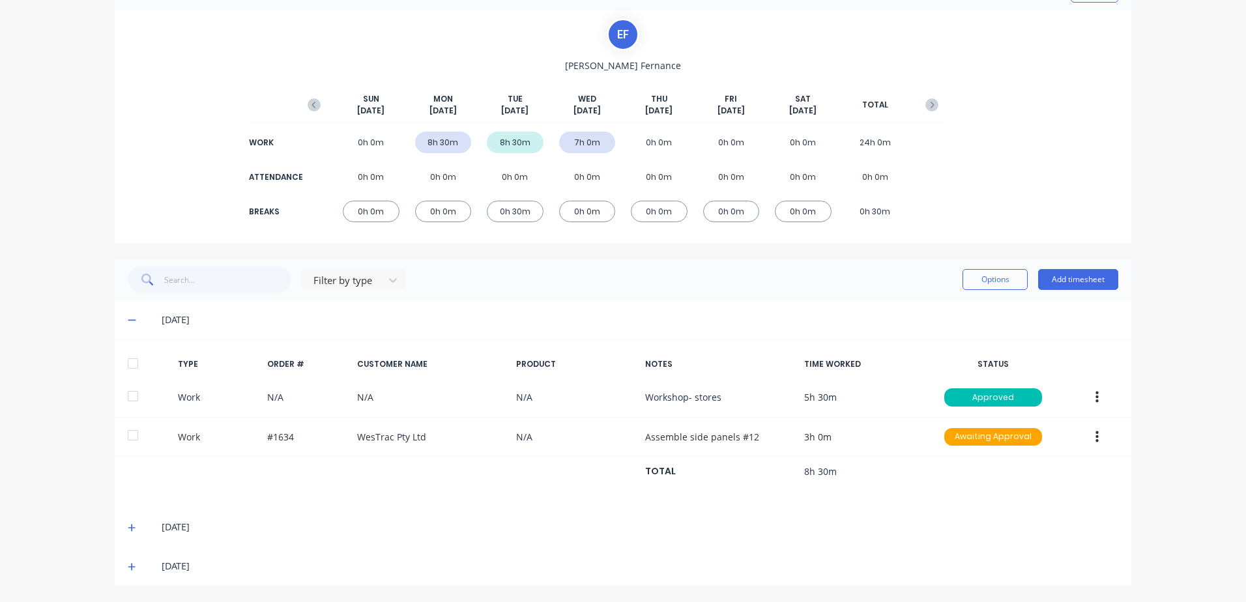
scroll to position [81, 0]
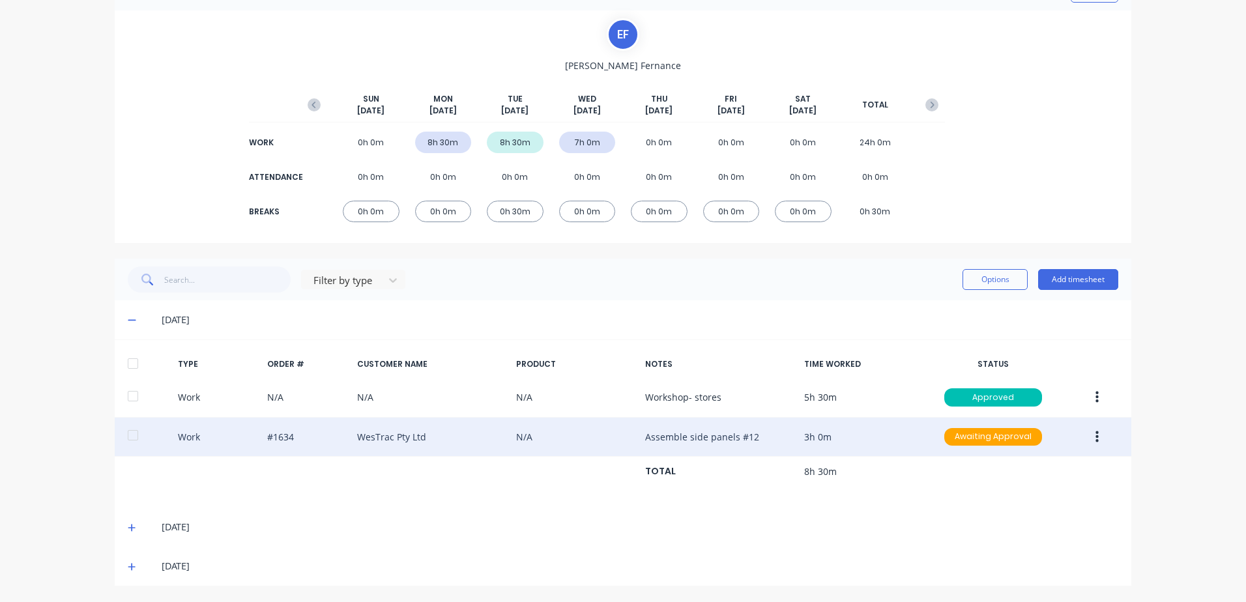
click at [1095, 436] on icon "button" at bounding box center [1096, 437] width 3 height 12
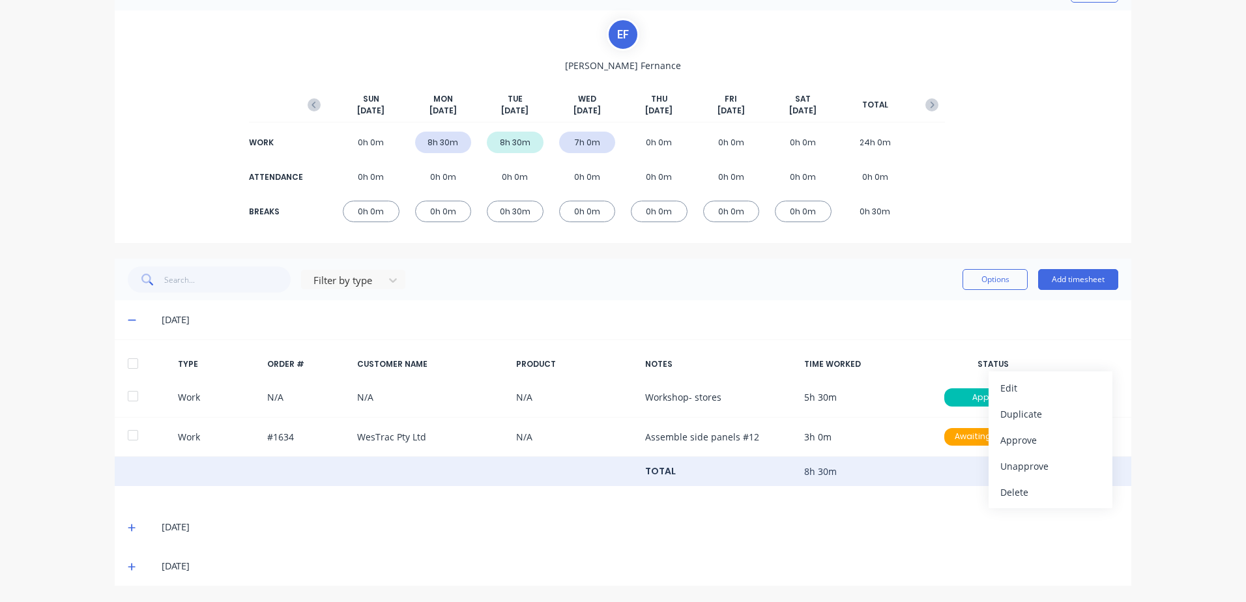
click at [880, 461] on div "TOTAL 8h 30m" at bounding box center [623, 472] width 1016 height 30
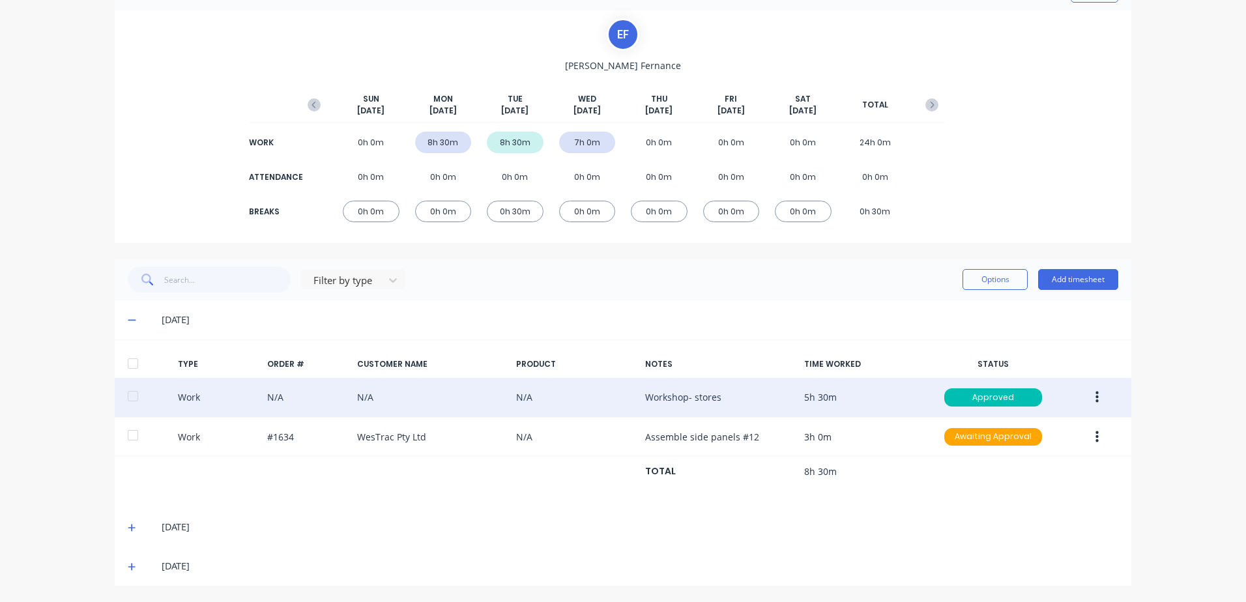
click at [1088, 396] on button "button" at bounding box center [1097, 397] width 31 height 23
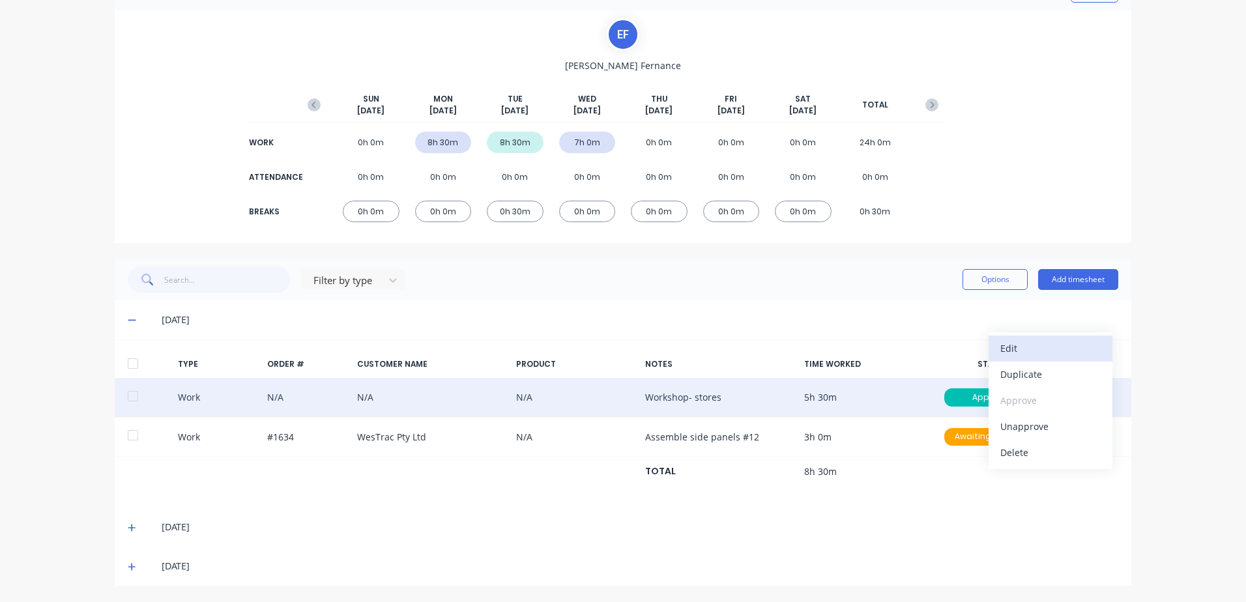
click at [1011, 348] on div "Edit" at bounding box center [1050, 348] width 100 height 19
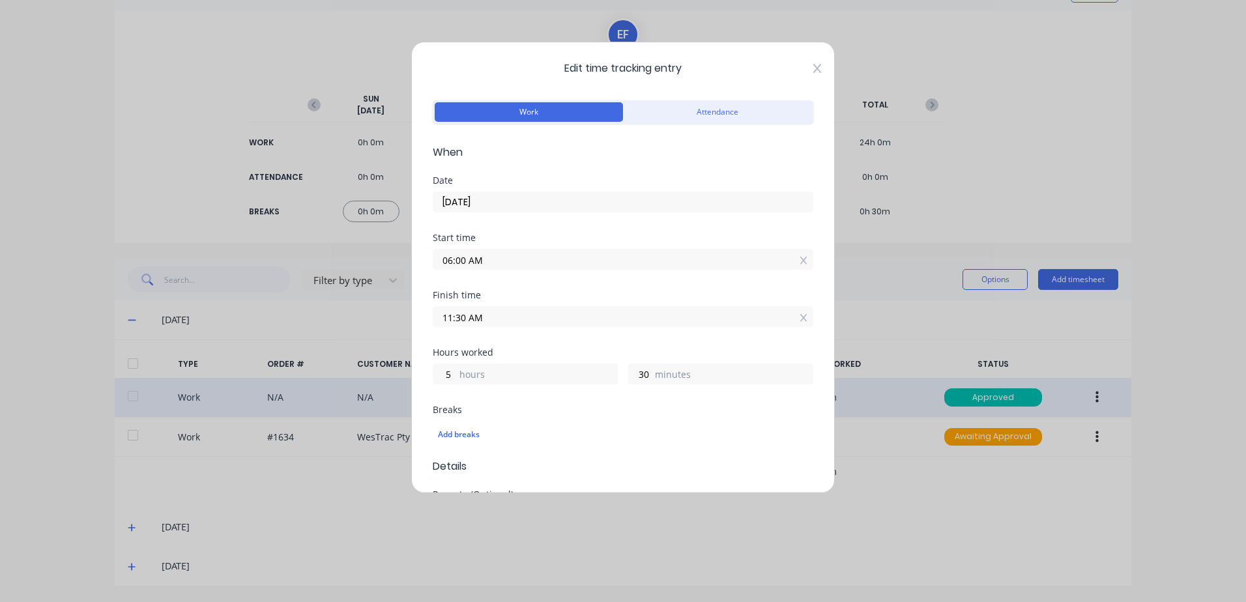
click at [813, 68] on icon at bounding box center [817, 68] width 8 height 10
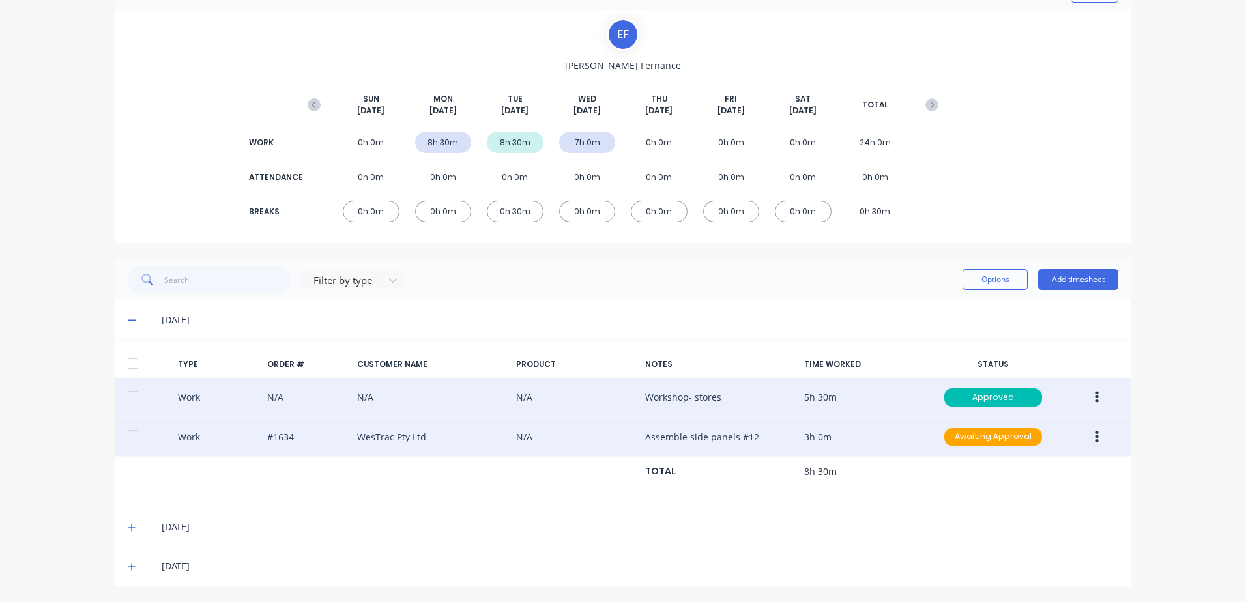
click at [1095, 437] on icon "button" at bounding box center [1096, 437] width 3 height 12
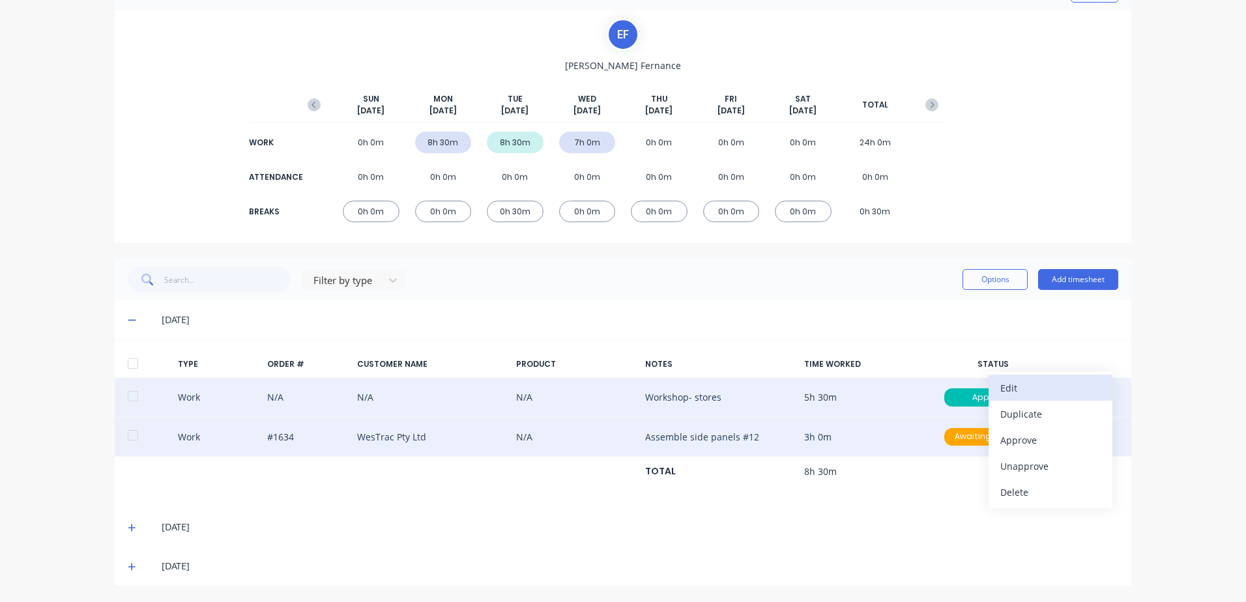
click at [1003, 389] on div "Edit" at bounding box center [1050, 388] width 100 height 19
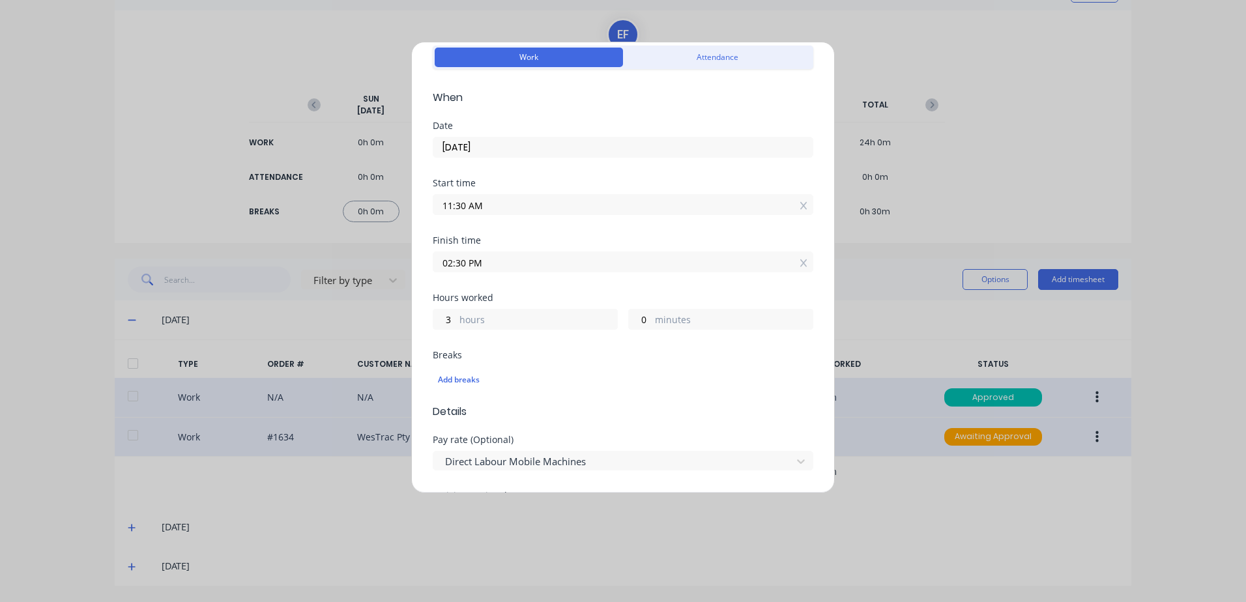
scroll to position [195, 0]
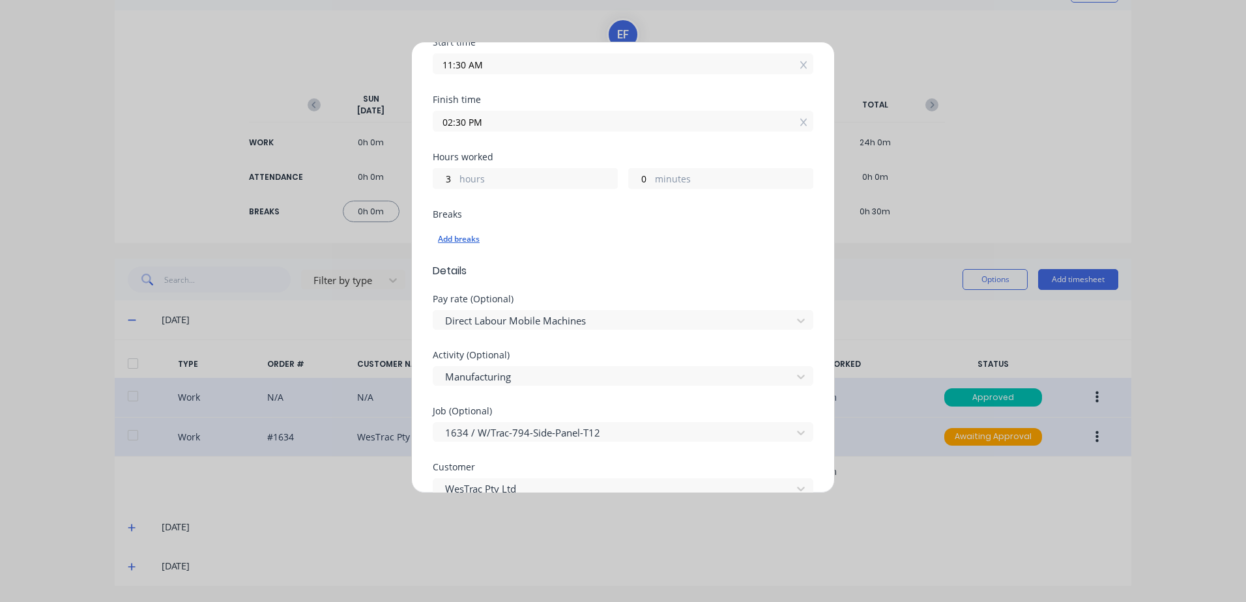
click at [460, 237] on div "Add breaks" at bounding box center [623, 239] width 370 height 17
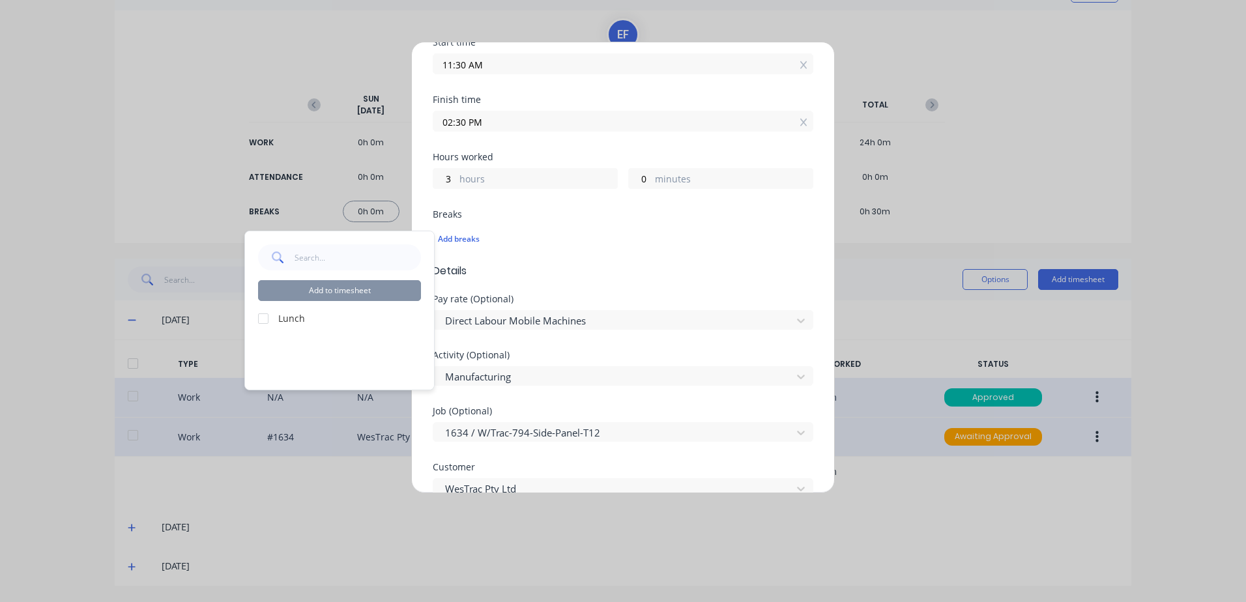
drag, startPoint x: 263, startPoint y: 318, endPoint x: 332, endPoint y: 307, distance: 69.9
click at [264, 318] on div at bounding box center [263, 319] width 26 height 26
click at [340, 293] on button "Add to timesheet" at bounding box center [339, 290] width 163 height 21
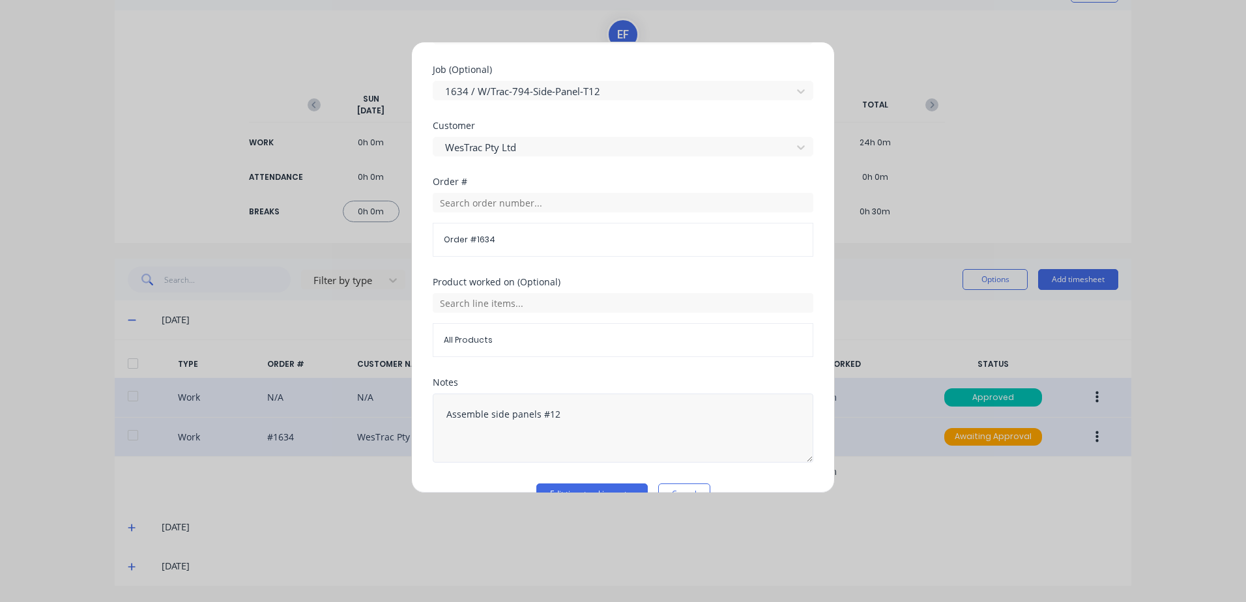
scroll to position [586, 0]
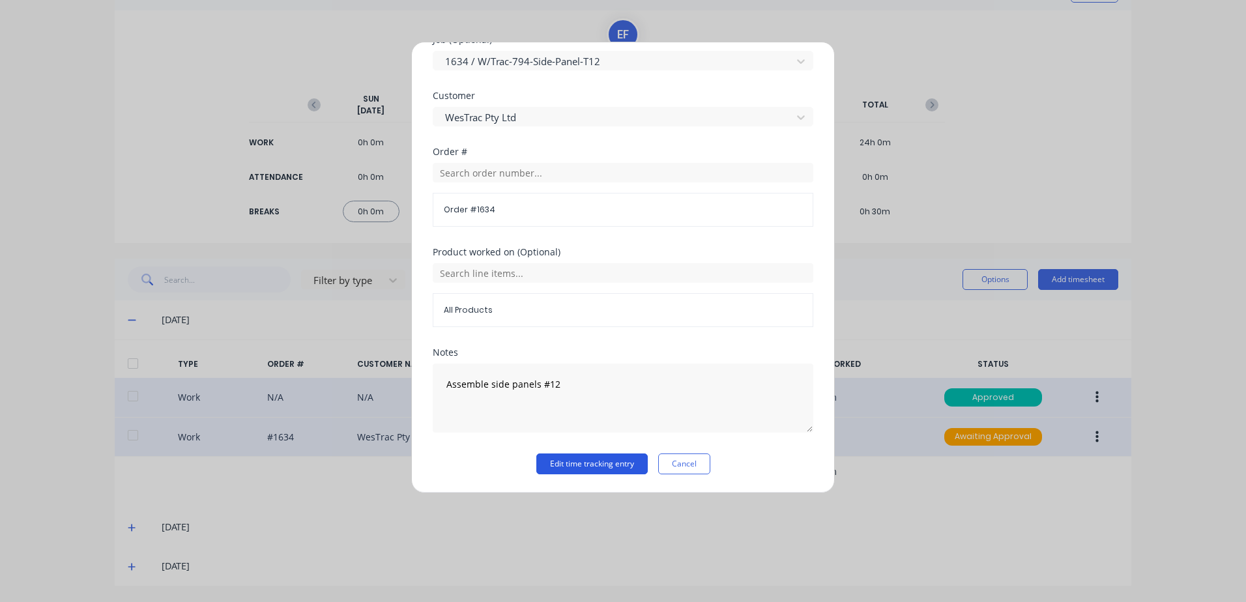
click at [569, 460] on button "Edit time tracking entry" at bounding box center [591, 463] width 111 height 21
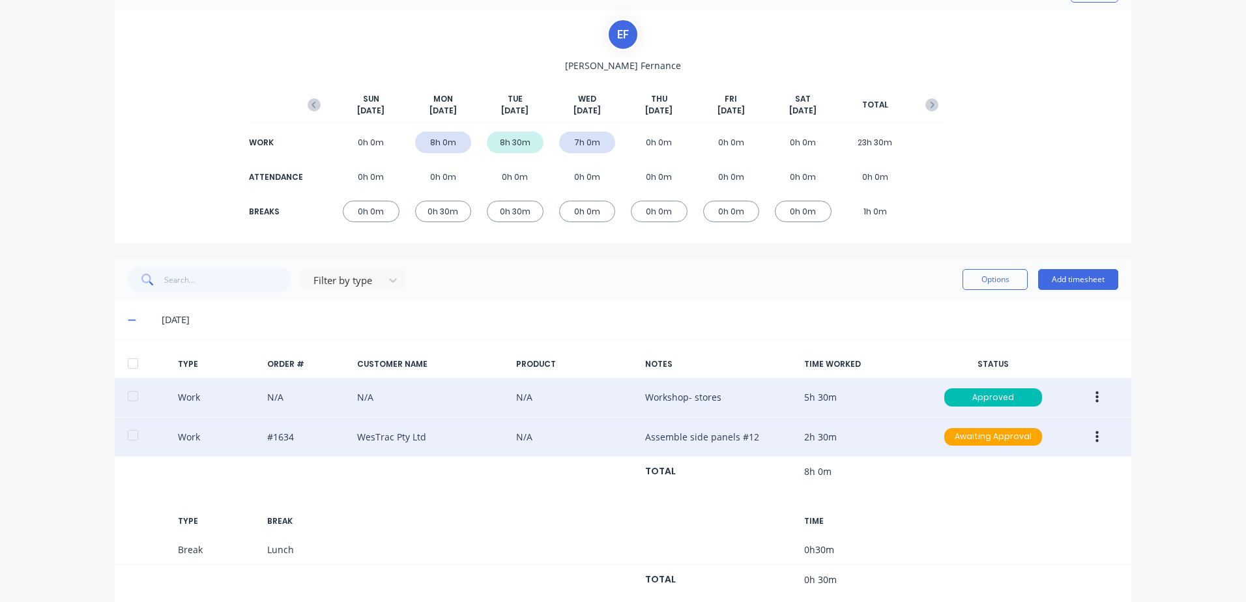
click at [1095, 435] on icon "button" at bounding box center [1096, 437] width 3 height 14
click at [1011, 440] on div "Approve" at bounding box center [1050, 440] width 100 height 19
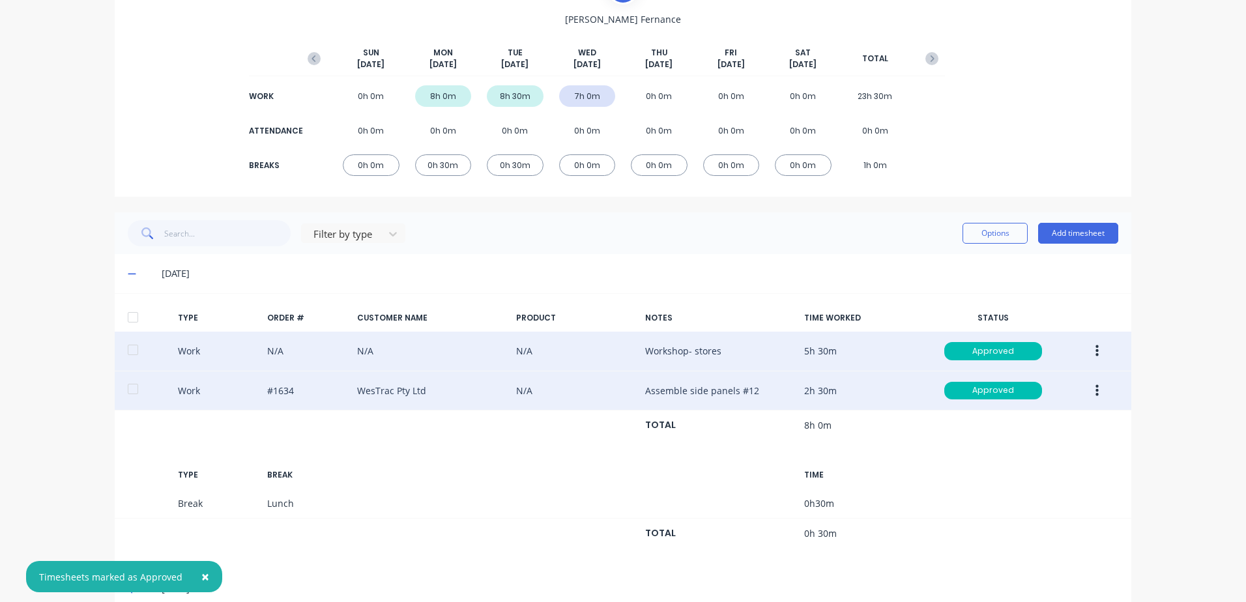
scroll to position [190, 0]
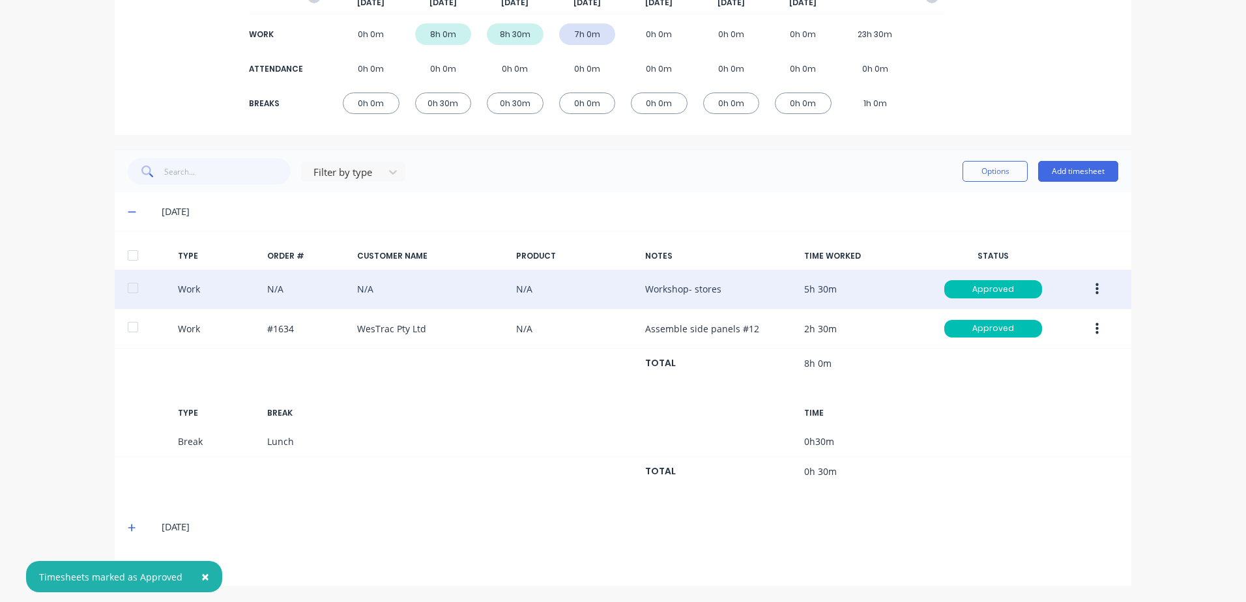
click at [128, 525] on icon at bounding box center [132, 527] width 8 height 9
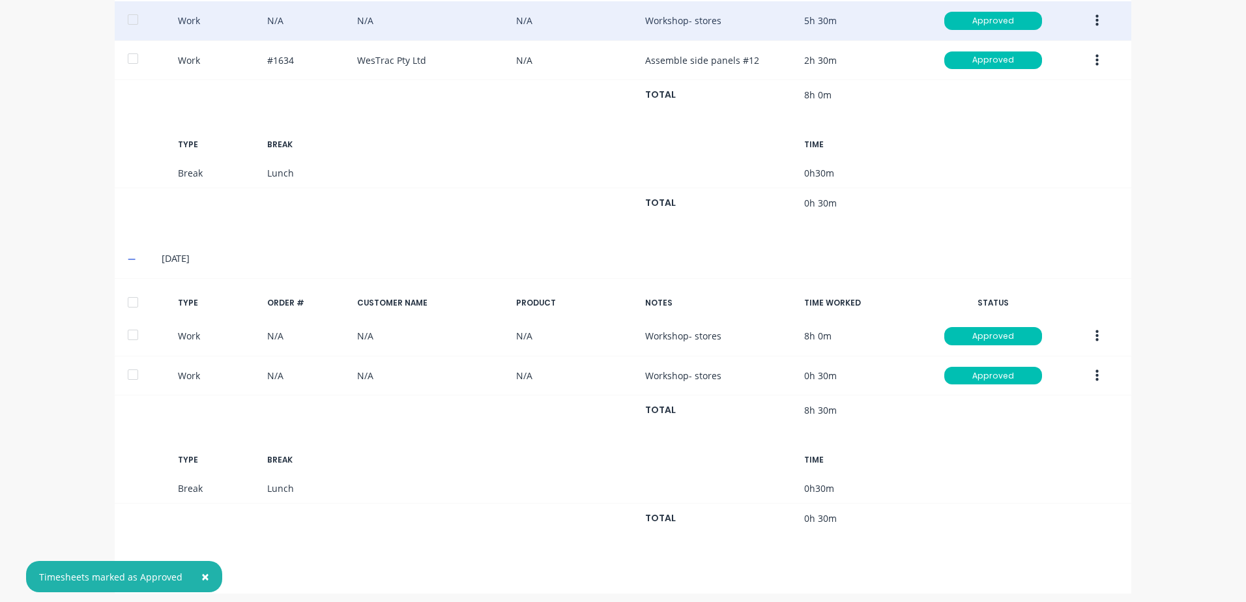
scroll to position [466, 0]
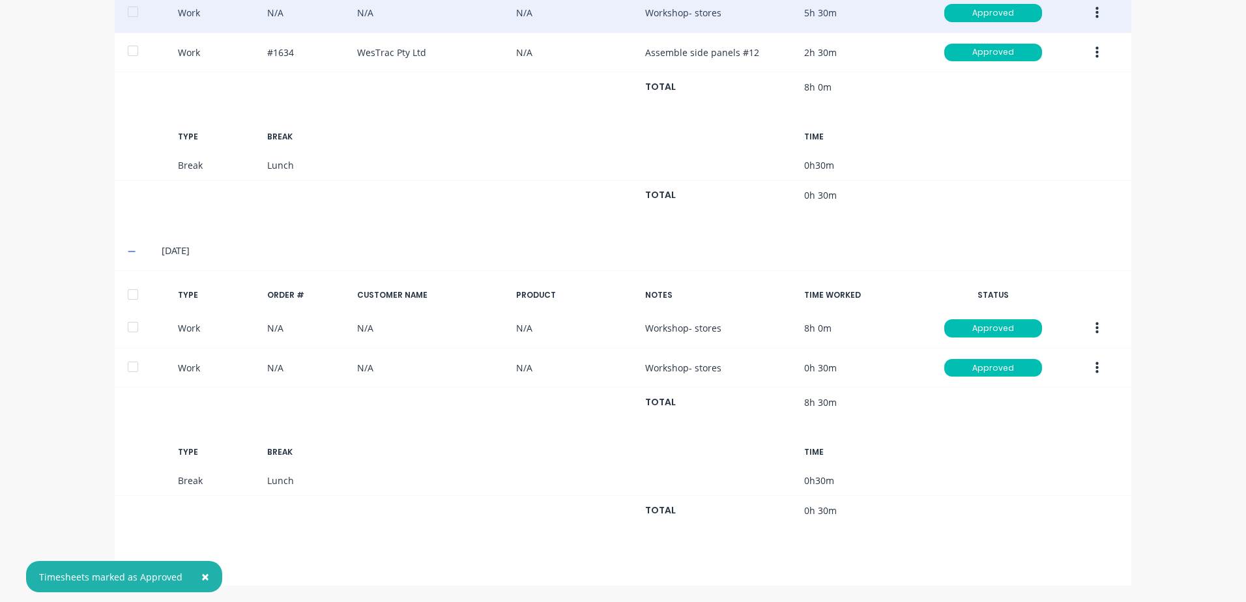
click at [201, 573] on span "×" at bounding box center [205, 577] width 8 height 18
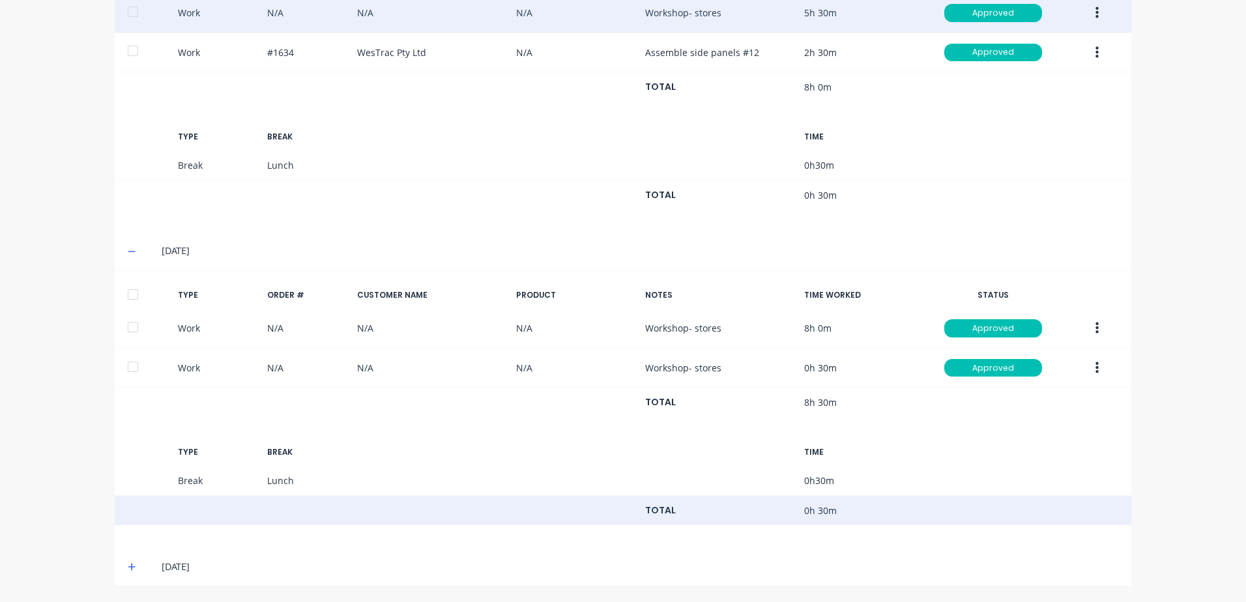
drag, startPoint x: 124, startPoint y: 564, endPoint x: 330, endPoint y: 496, distance: 217.0
click at [128, 564] on icon at bounding box center [132, 566] width 8 height 9
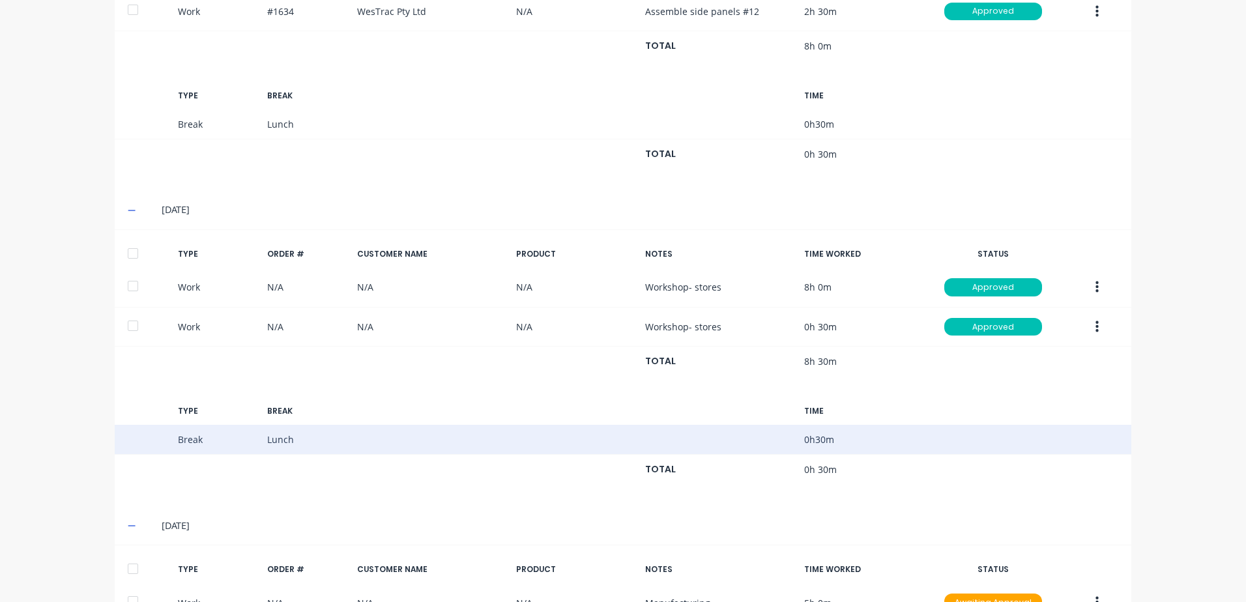
scroll to position [635, 0]
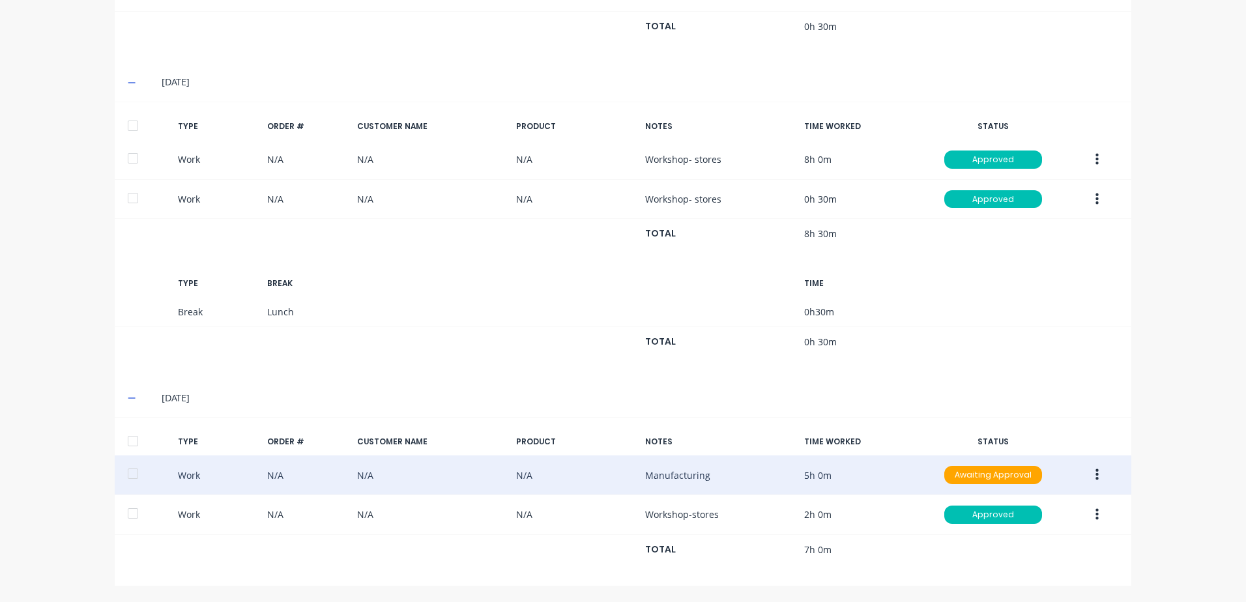
click at [1094, 473] on button "button" at bounding box center [1097, 474] width 31 height 23
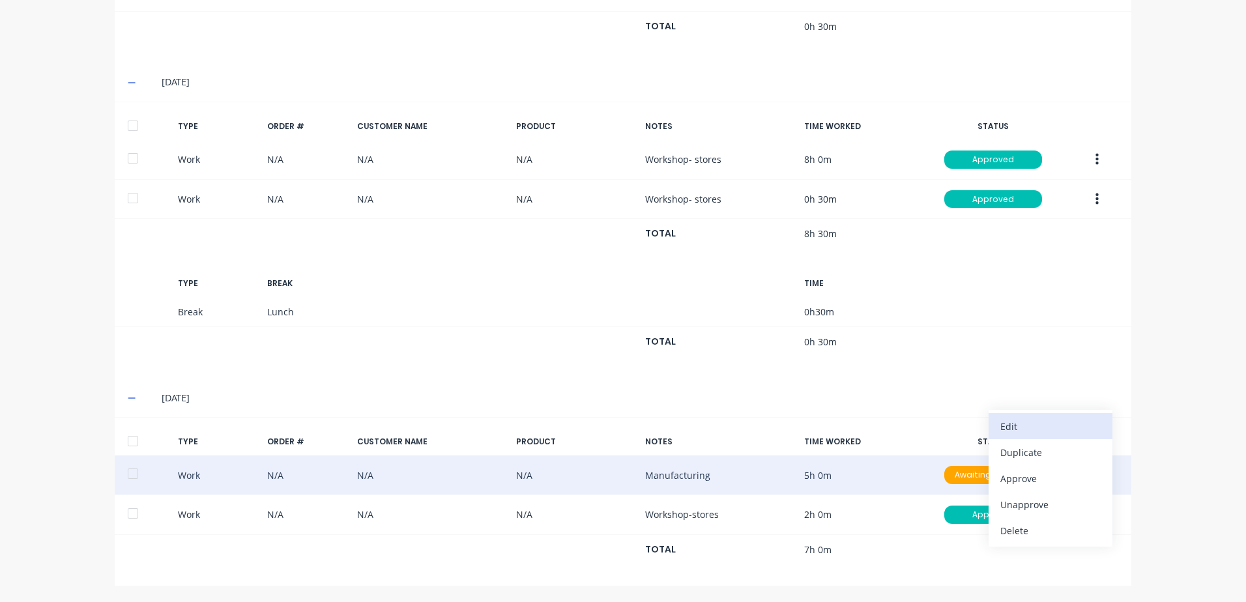
click at [1019, 428] on div "Edit" at bounding box center [1050, 426] width 100 height 19
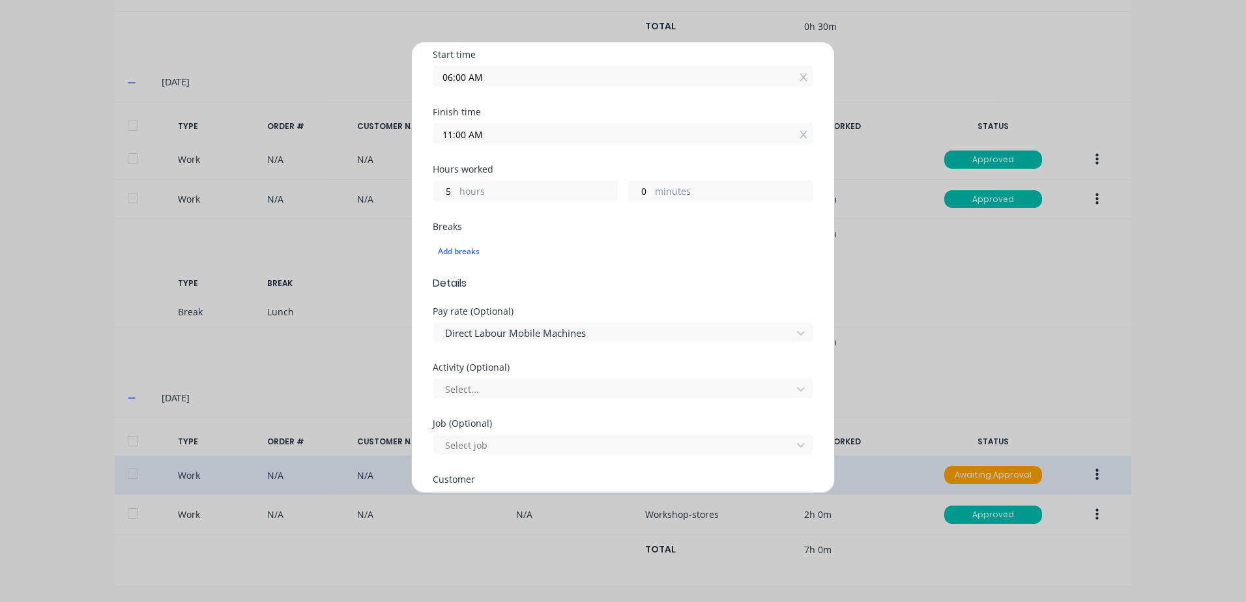
scroll to position [195, 0]
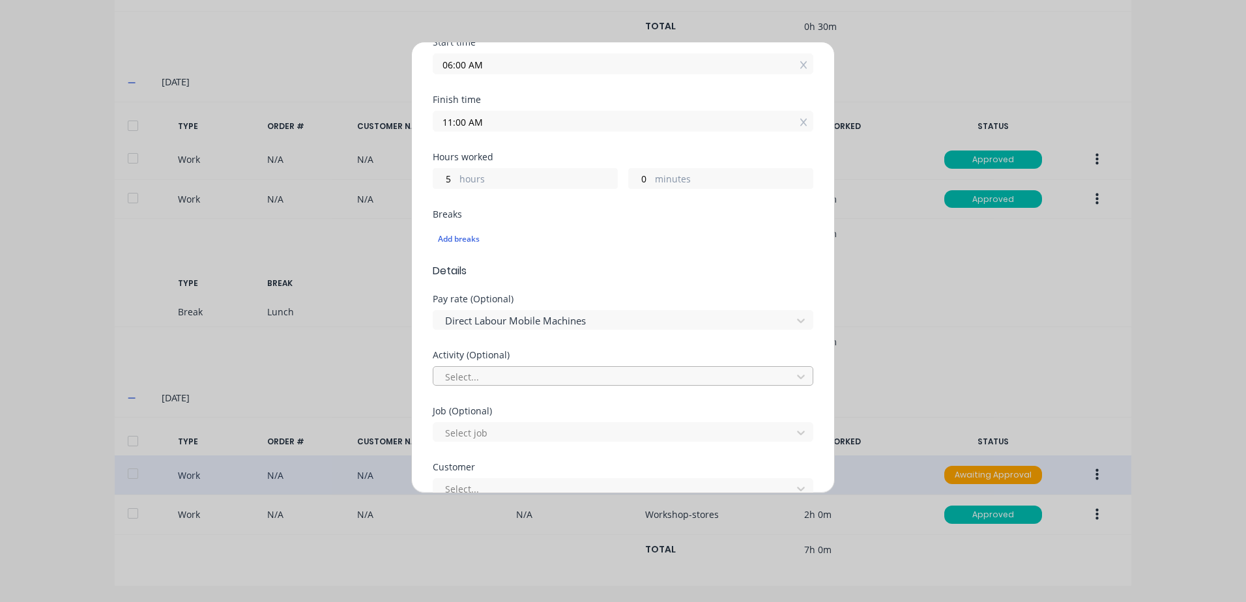
click at [495, 376] on div at bounding box center [614, 377] width 341 height 16
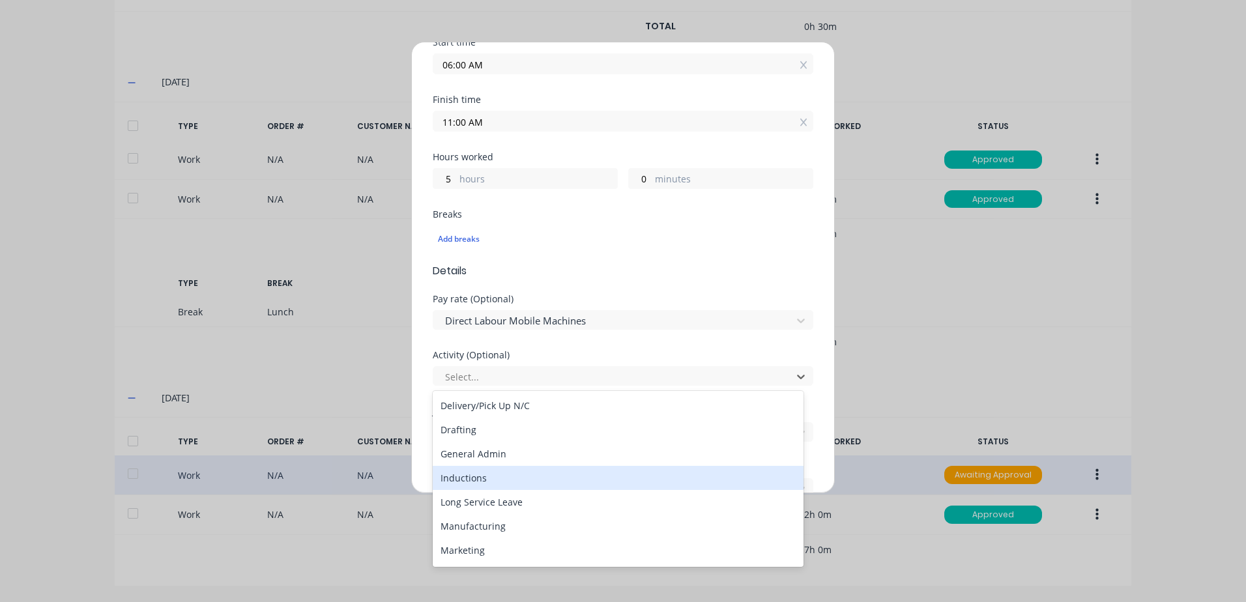
scroll to position [130, 0]
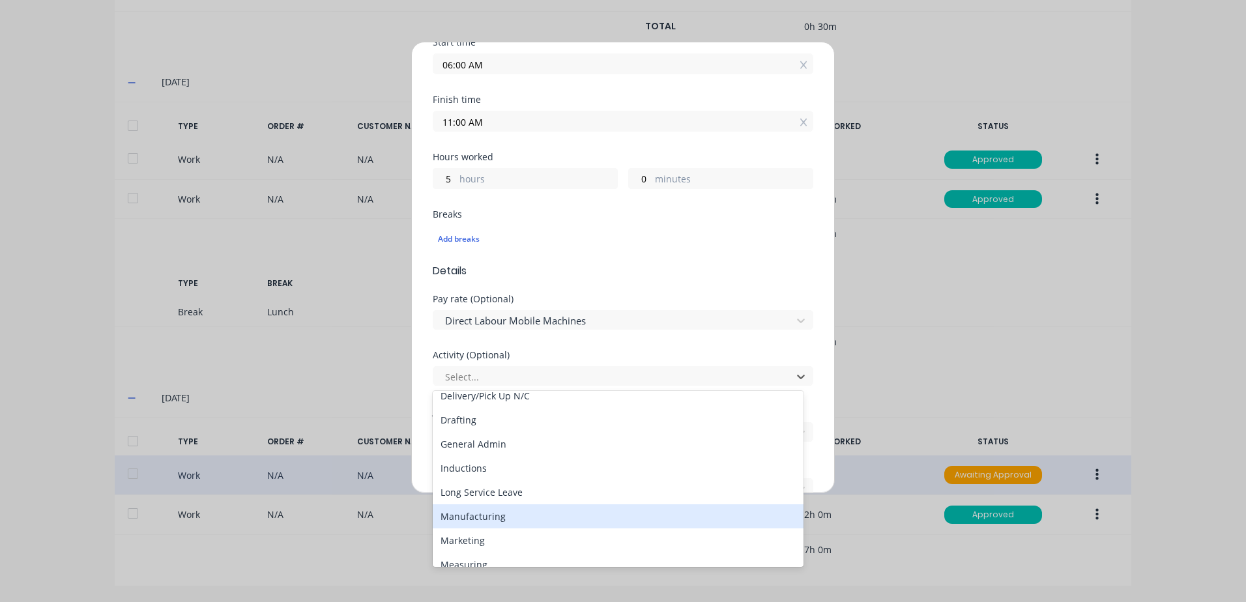
click at [468, 514] on div "Manufacturing" at bounding box center [618, 516] width 371 height 24
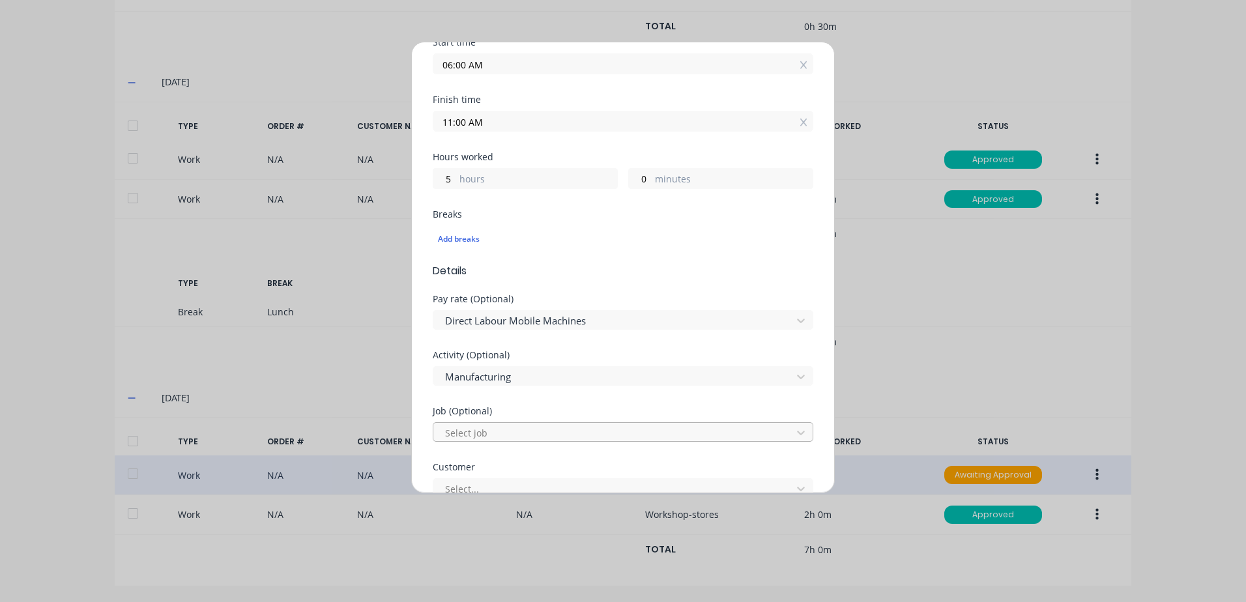
click at [469, 429] on div at bounding box center [614, 433] width 341 height 16
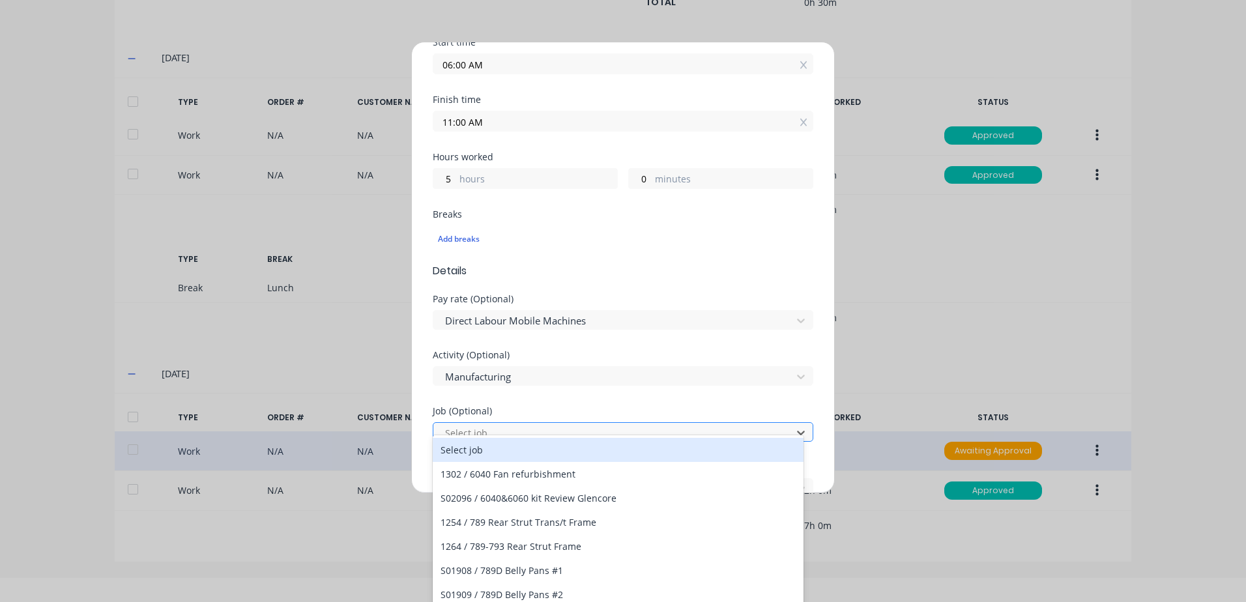
scroll to position [26, 0]
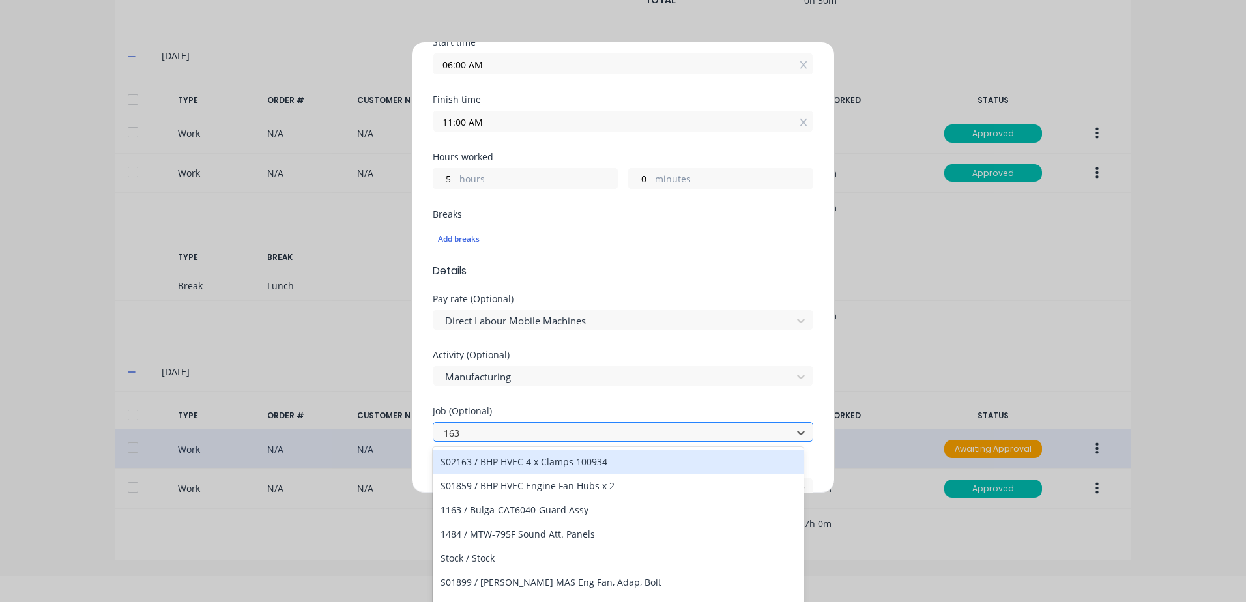
type input "1634"
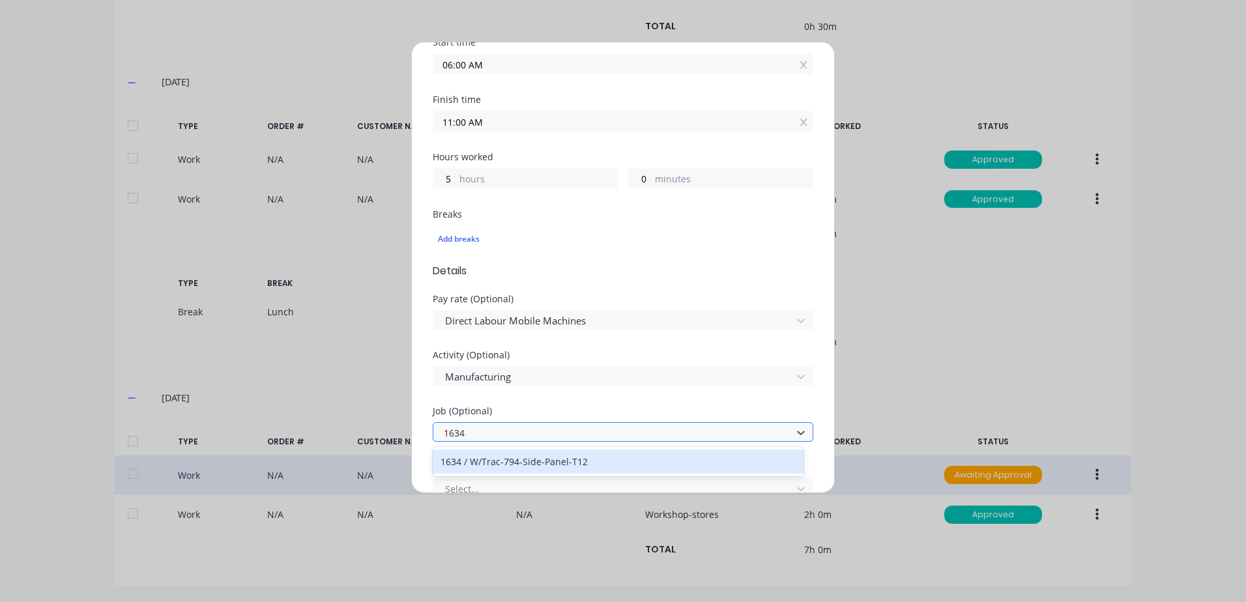
scroll to position [0, 0]
click at [515, 463] on div "1634 / W/Trac-794-Side-Panel-T12" at bounding box center [618, 462] width 371 height 24
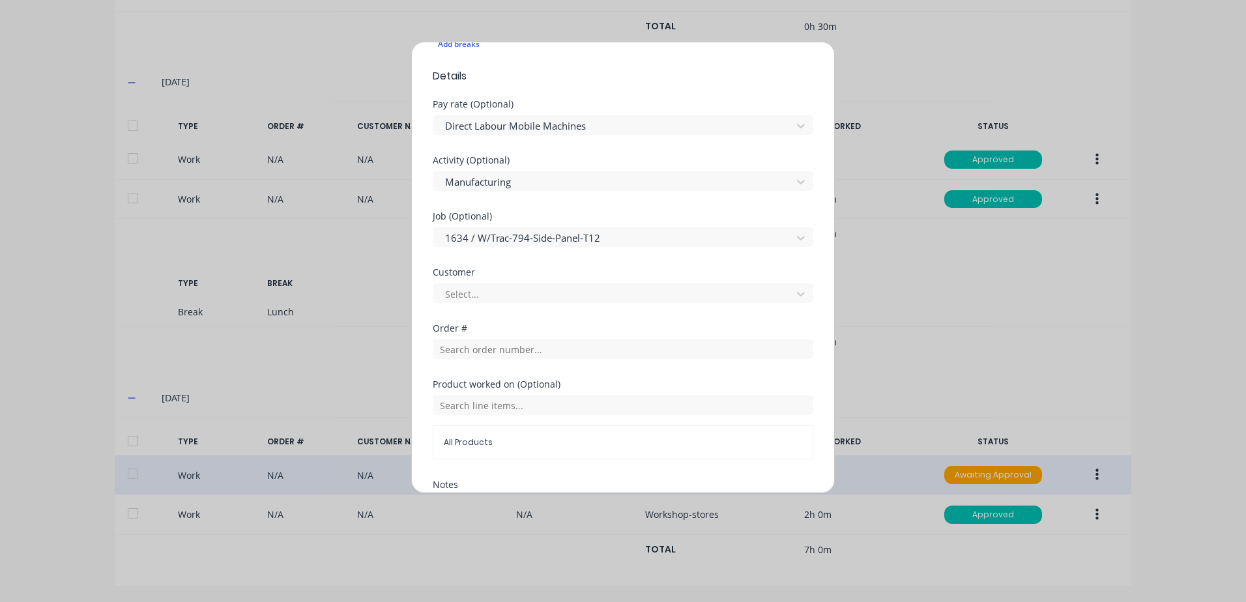
scroll to position [391, 0]
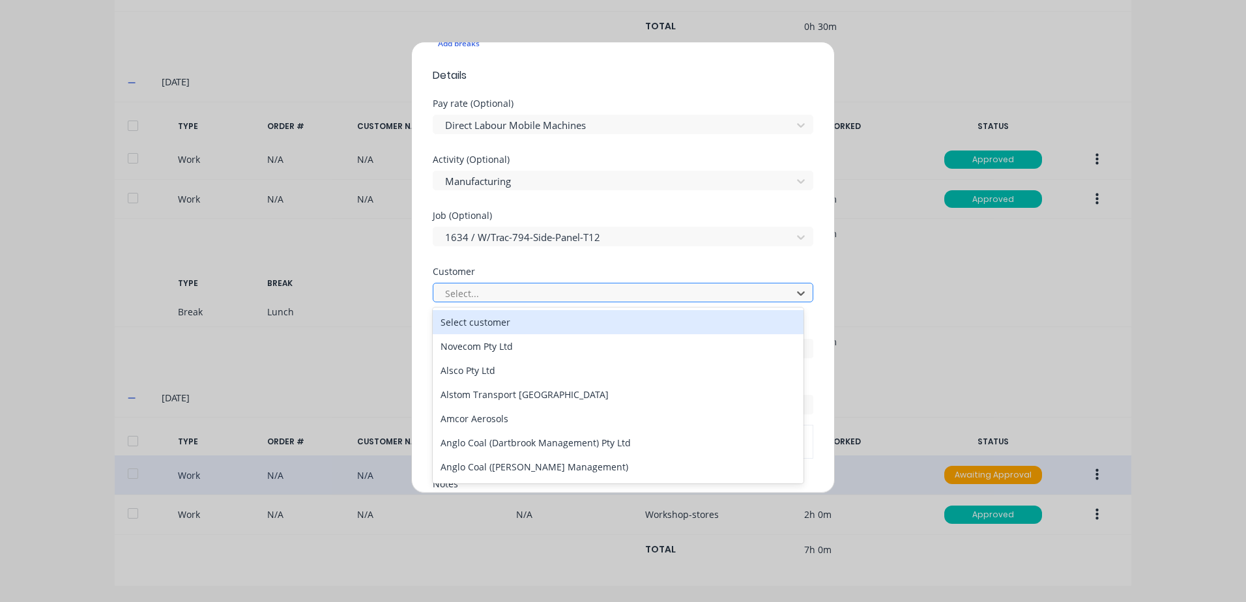
click at [463, 293] on div at bounding box center [614, 293] width 341 height 16
type input "[PERSON_NAME]"
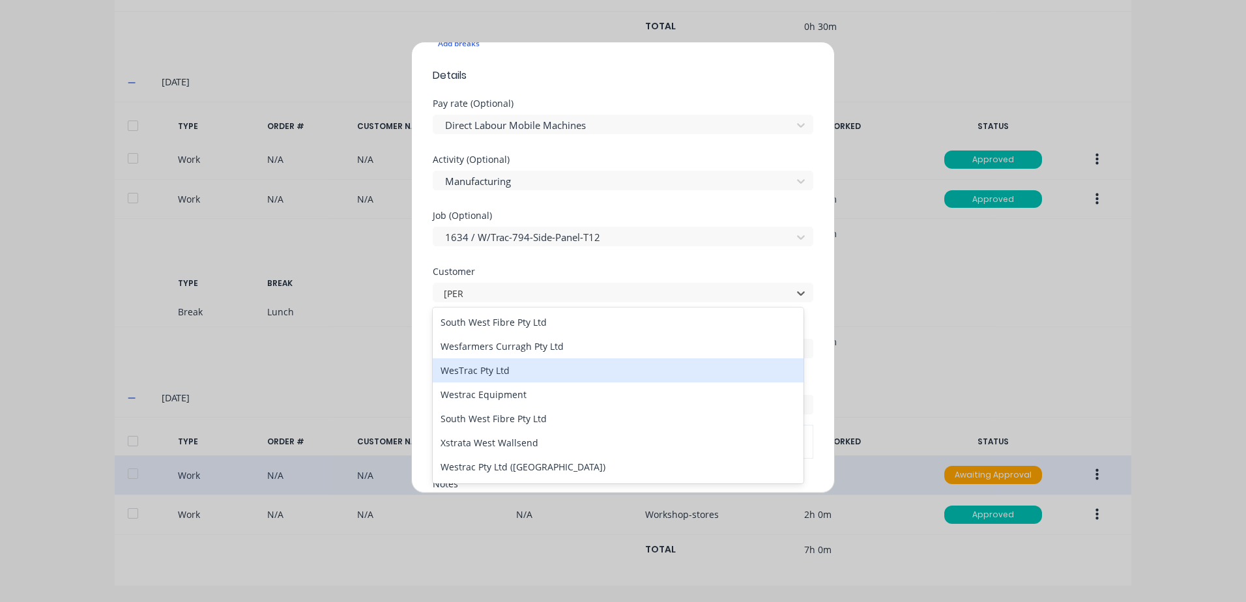
click at [478, 369] on div "WesTrac Pty Ltd" at bounding box center [618, 370] width 371 height 24
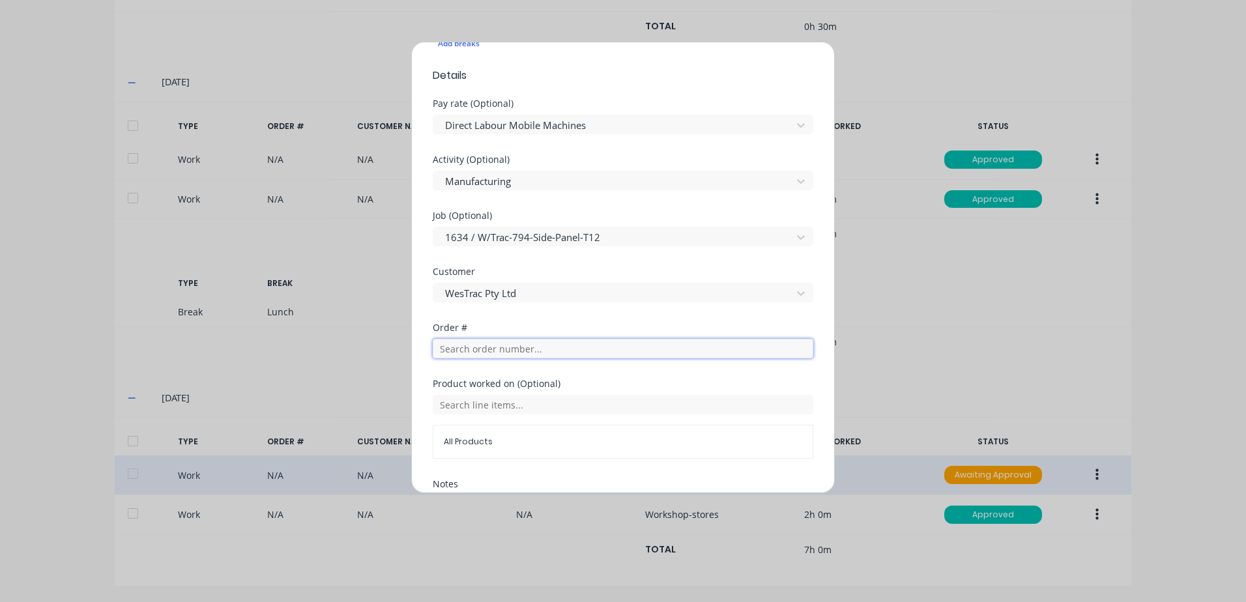
click at [466, 347] on input "text" at bounding box center [623, 349] width 381 height 20
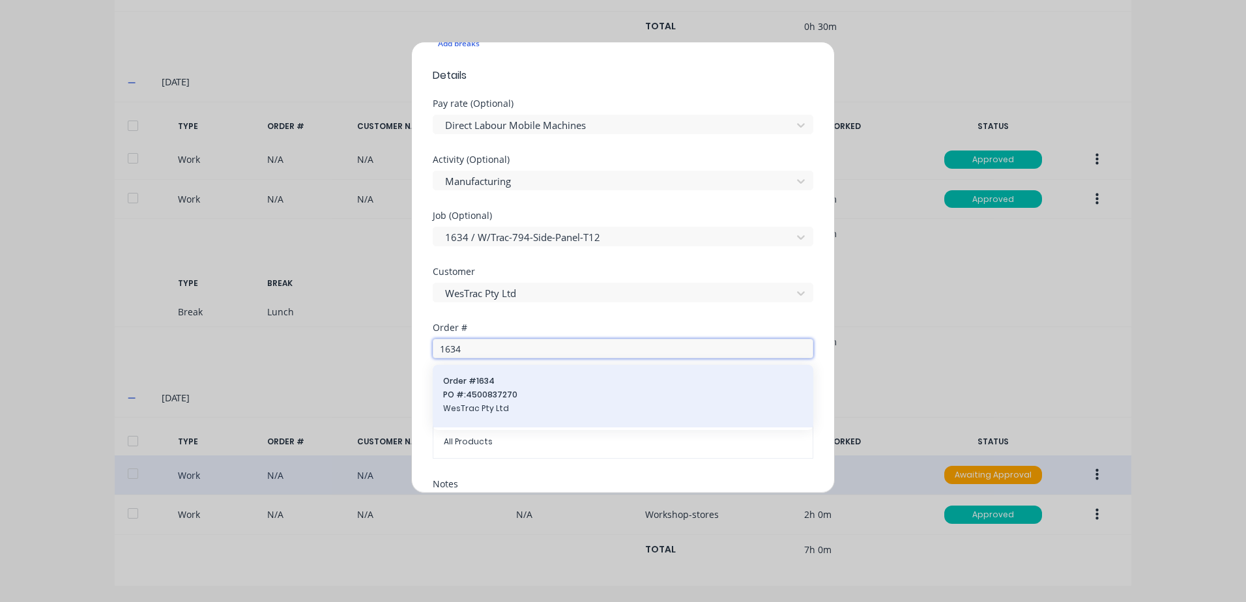
type input "1634"
click at [483, 392] on span "PO #: 4500837270" at bounding box center [623, 395] width 360 height 12
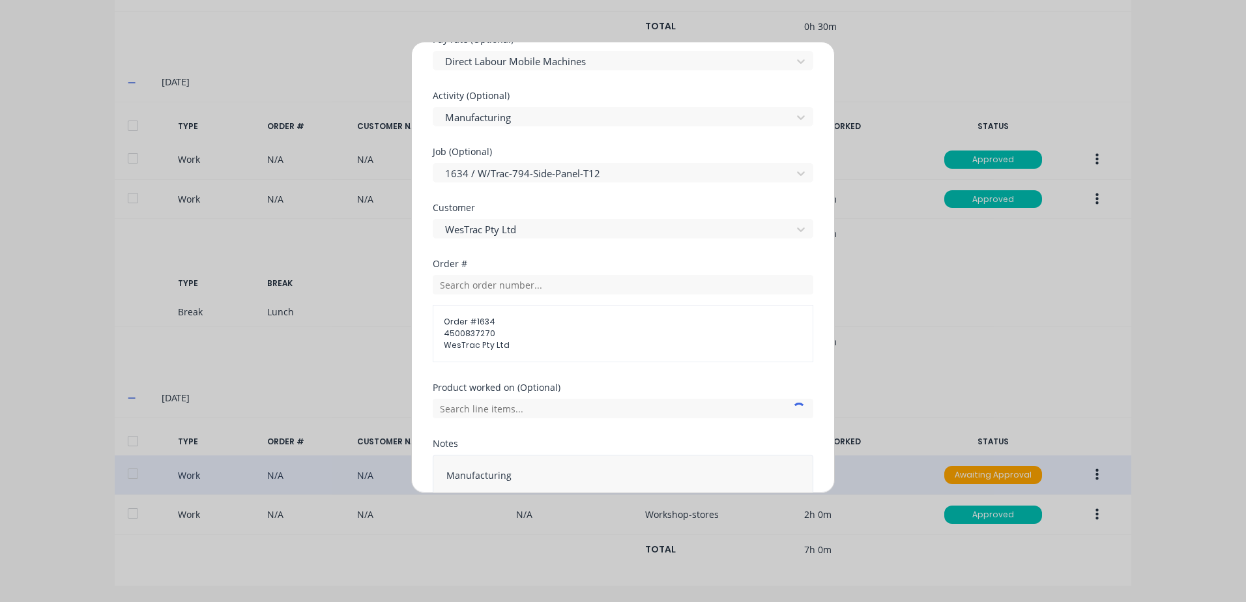
scroll to position [546, 0]
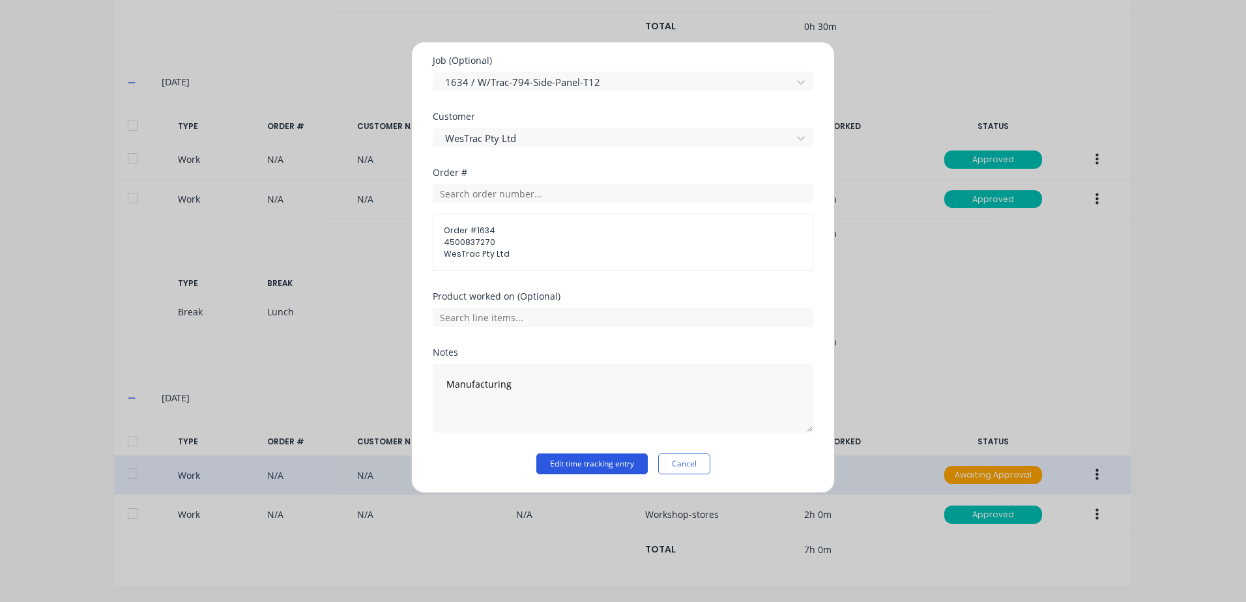
click at [561, 465] on button "Edit time tracking entry" at bounding box center [591, 463] width 111 height 21
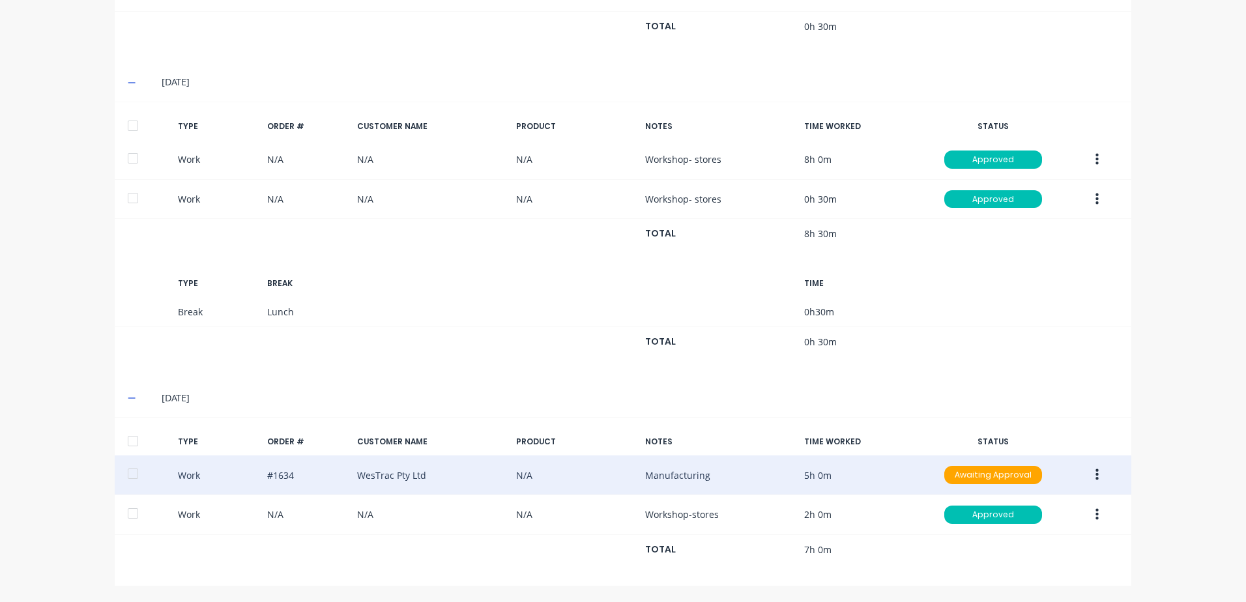
click at [1095, 476] on icon "button" at bounding box center [1096, 475] width 3 height 12
click at [1022, 480] on div "Approve" at bounding box center [1050, 478] width 100 height 19
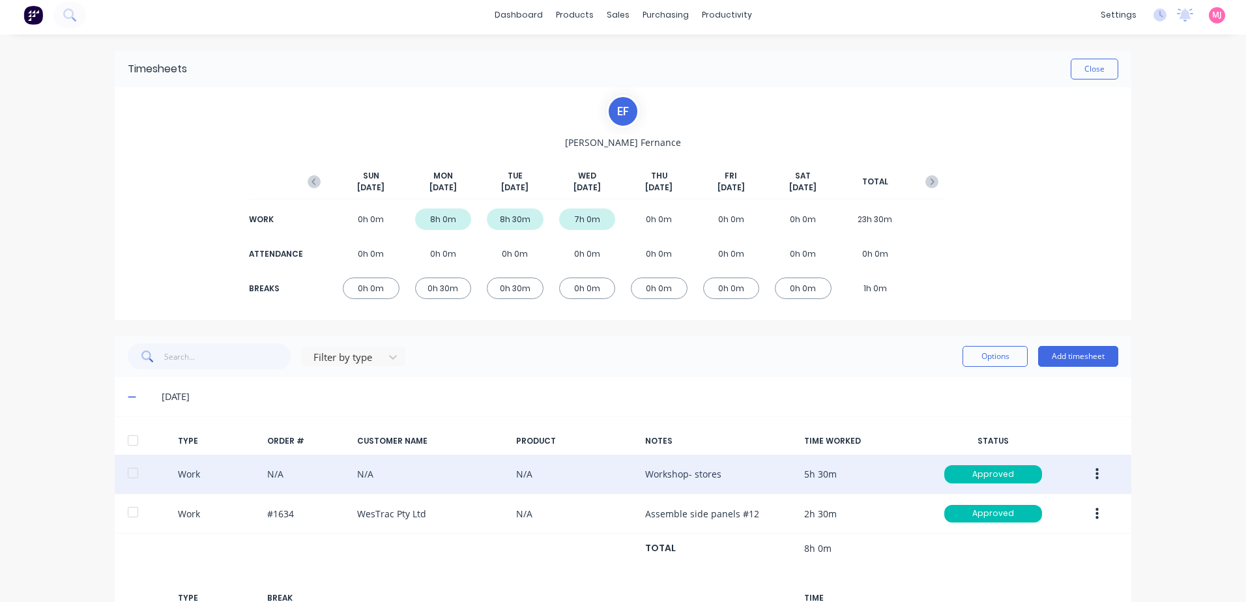
scroll to position [0, 0]
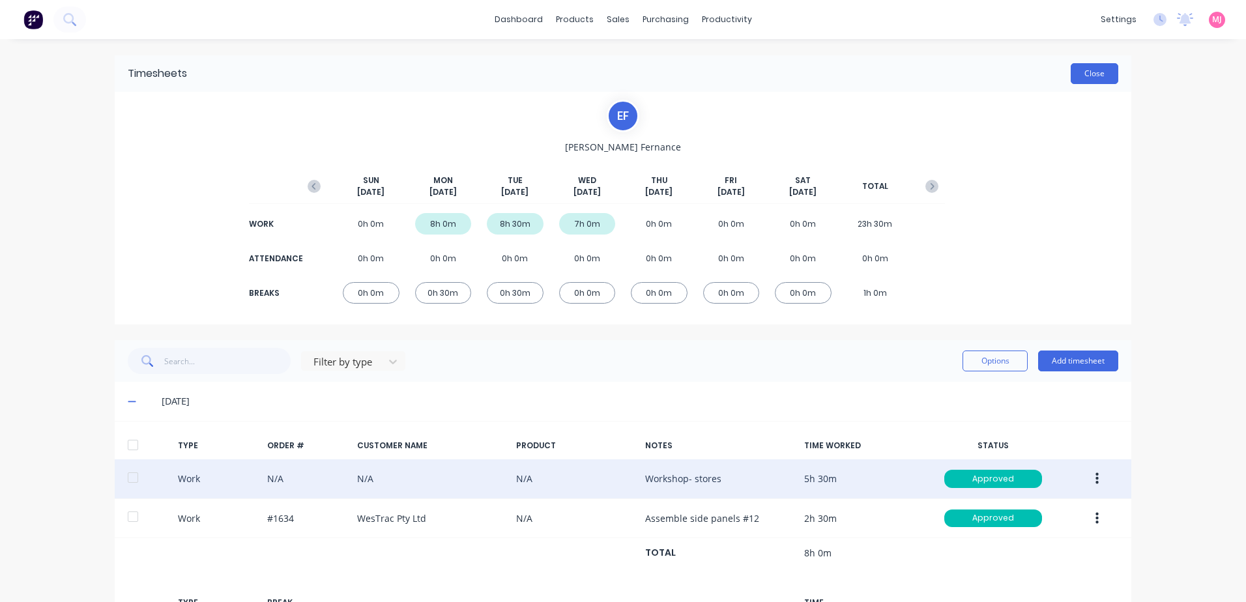
click at [1091, 75] on button "Close" at bounding box center [1095, 73] width 48 height 21
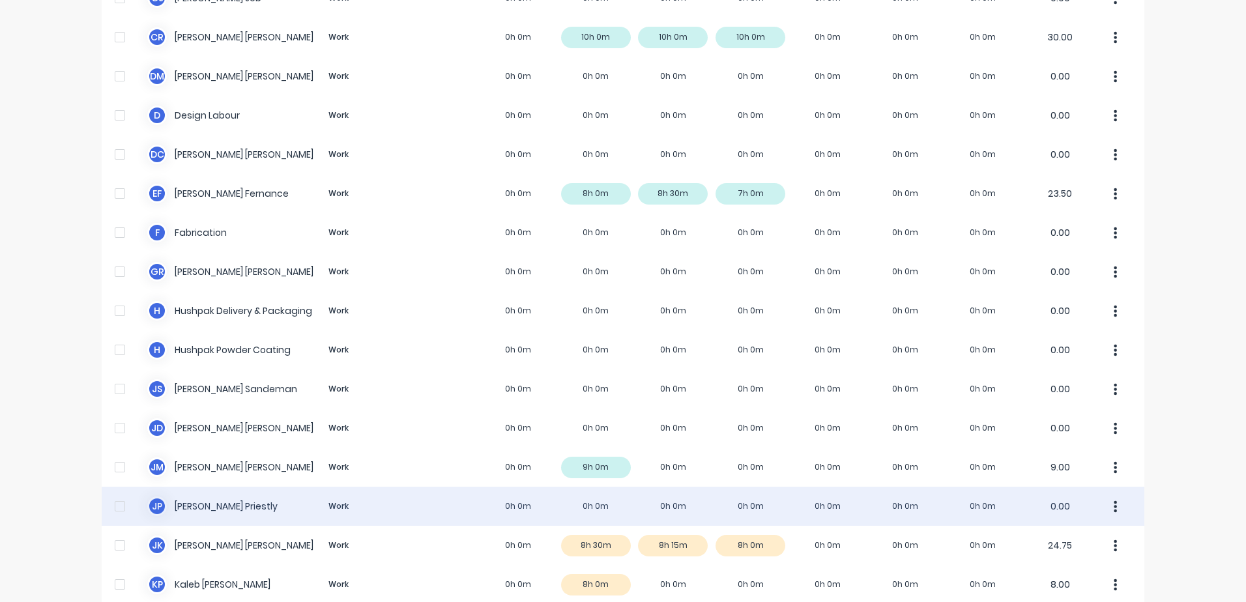
scroll to position [456, 0]
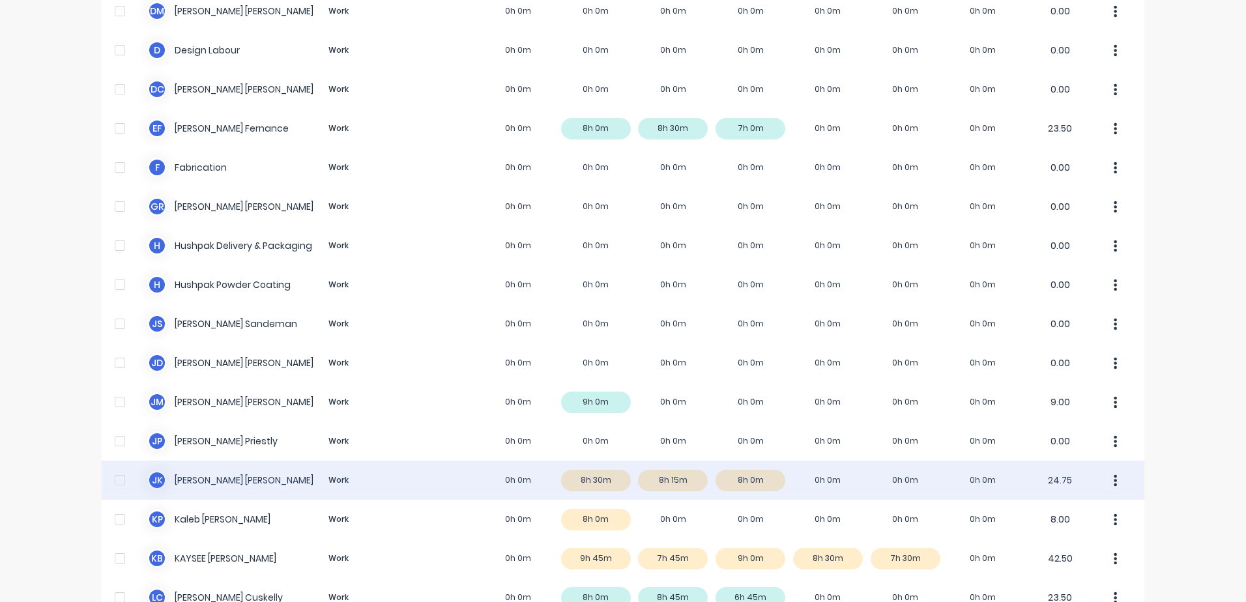
click at [206, 481] on div "J K [PERSON_NAME] Work 0h 0m 8h 30m 8h 15m 8h 0m 0h 0m 0h 0m 0h 0m 24.75" at bounding box center [623, 480] width 1043 height 39
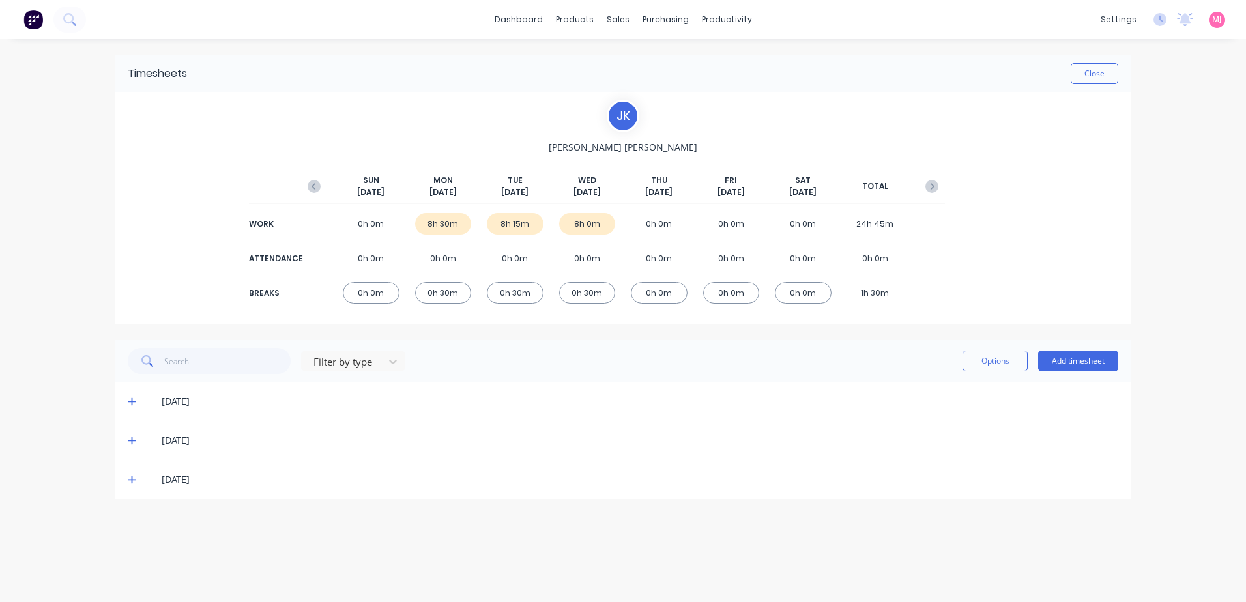
click at [130, 401] on icon at bounding box center [132, 402] width 8 height 8
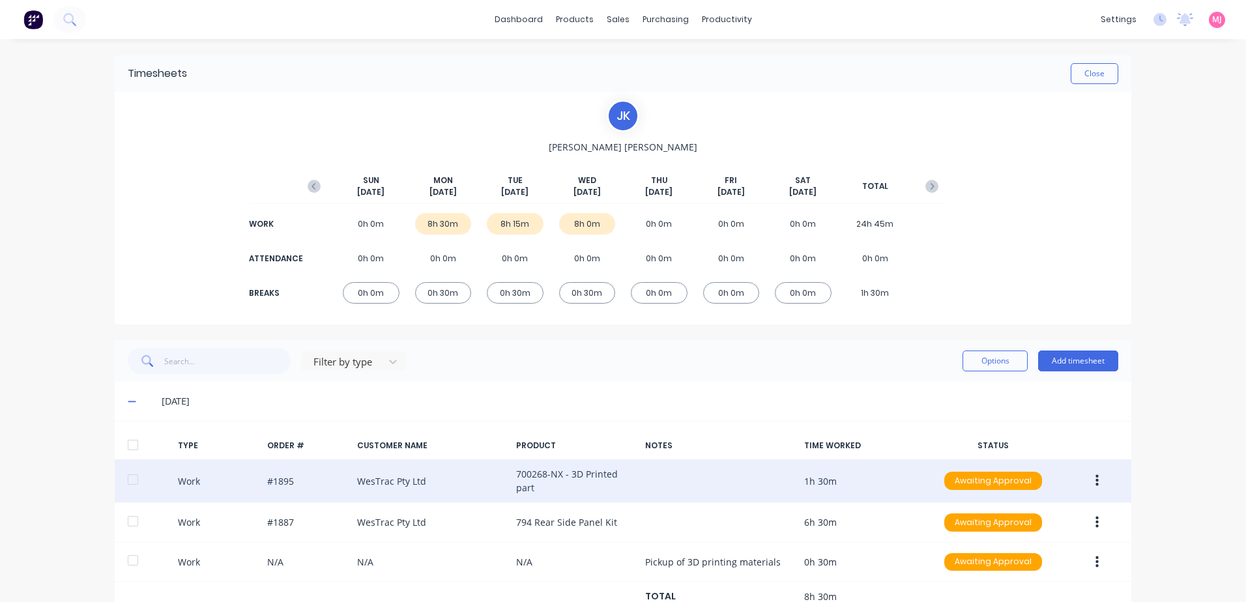
click at [1095, 482] on icon "button" at bounding box center [1096, 481] width 3 height 14
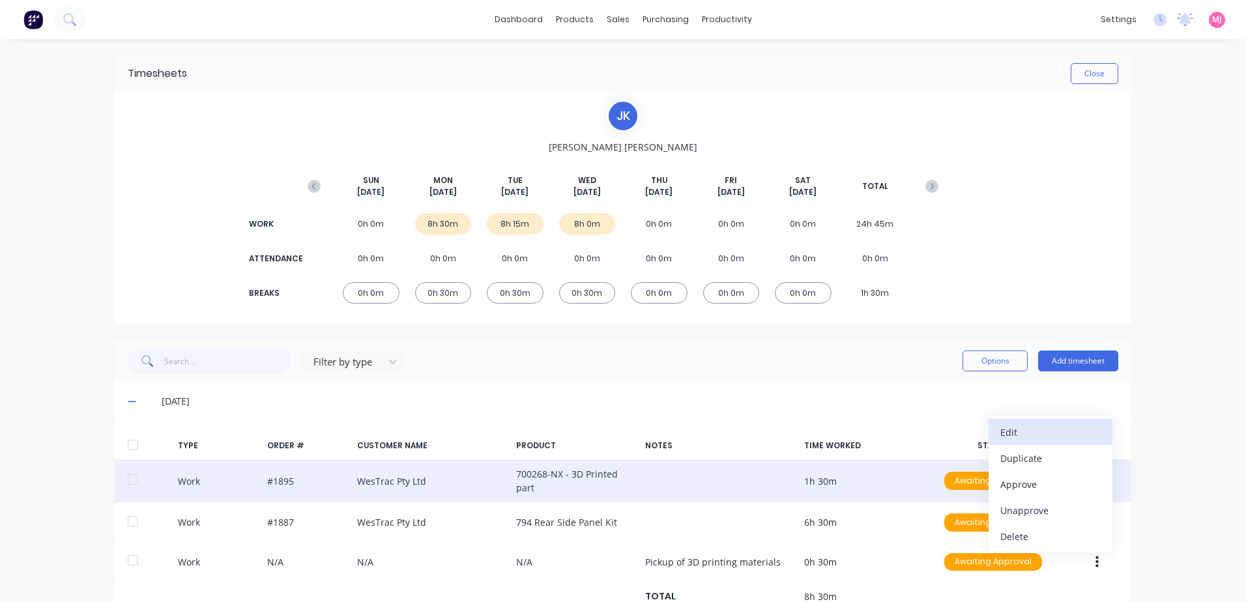
click at [1021, 433] on div "Edit" at bounding box center [1050, 432] width 100 height 19
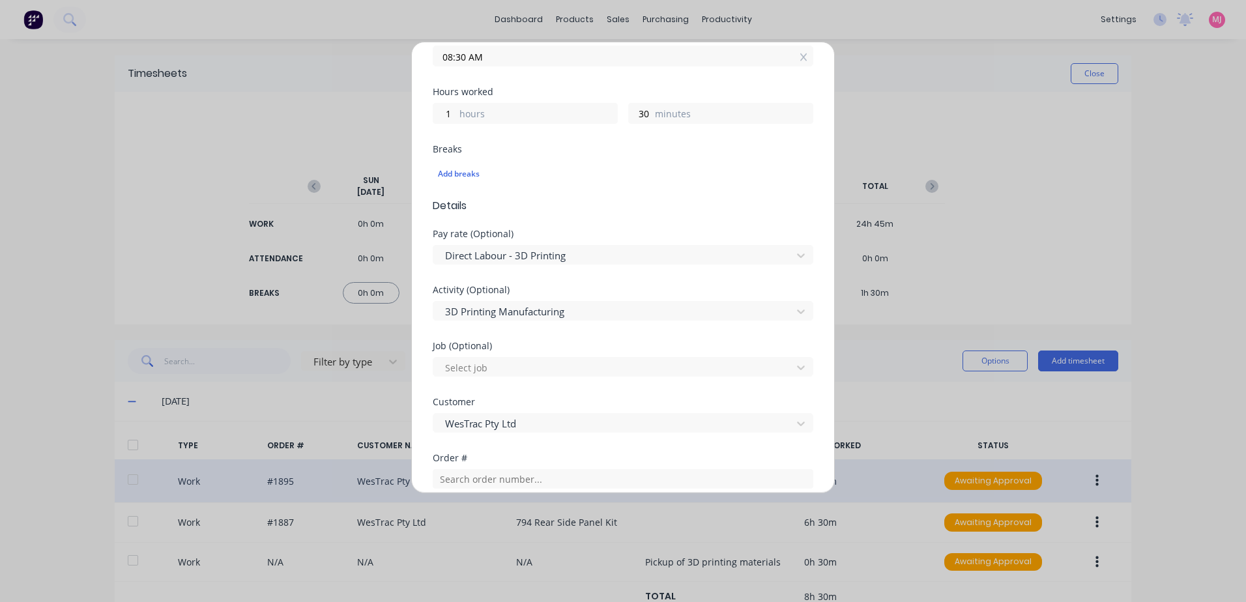
scroll to position [326, 0]
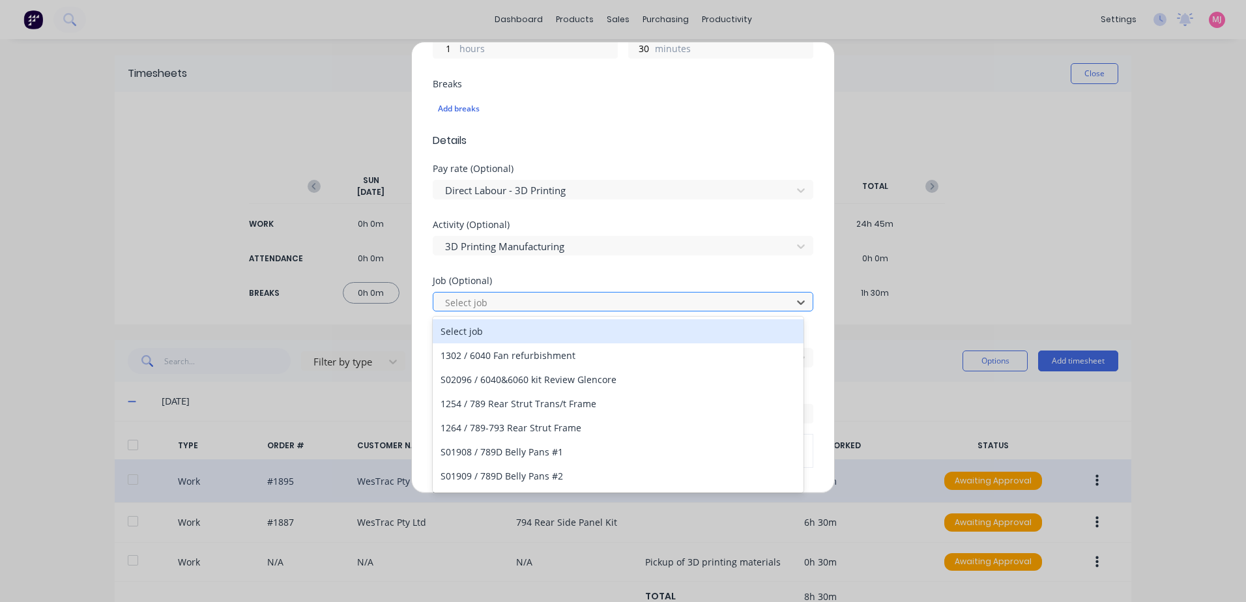
click at [468, 302] on div at bounding box center [614, 303] width 341 height 16
type input "1895"
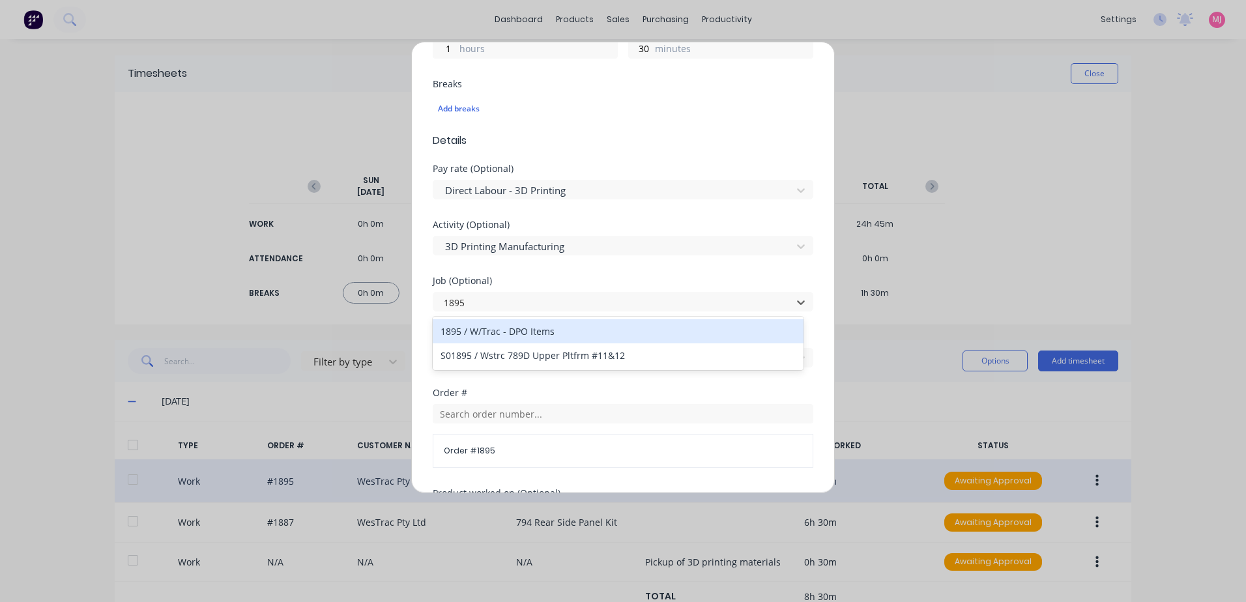
click at [513, 331] on div "1895 / W/Trac - DPO Items" at bounding box center [618, 331] width 371 height 24
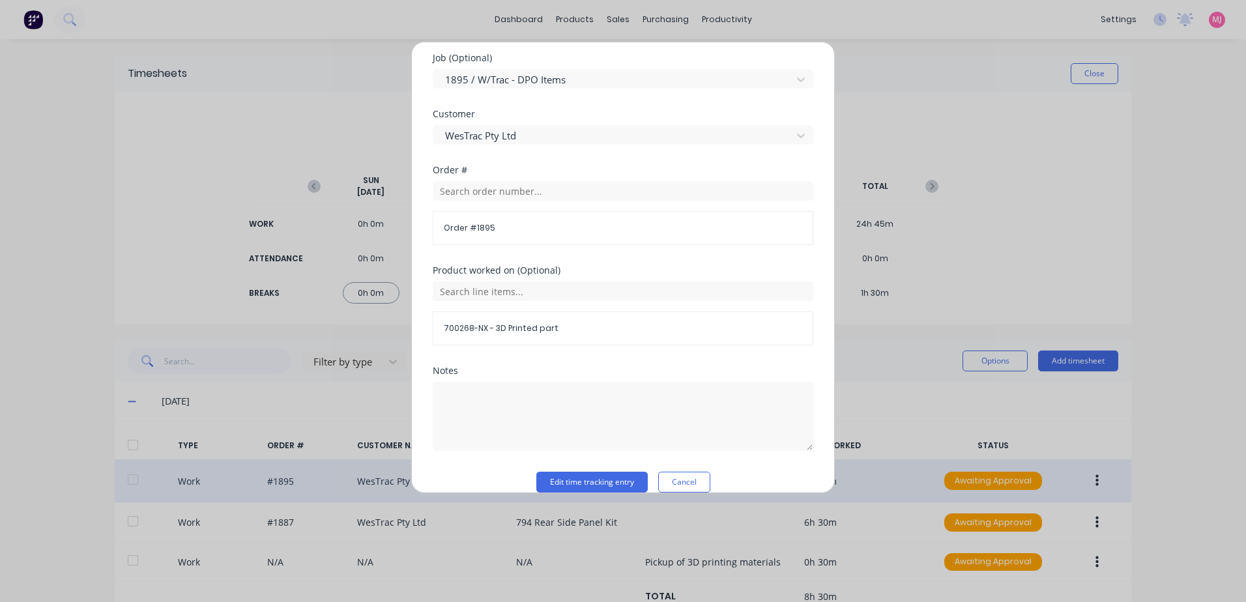
scroll to position [567, 0]
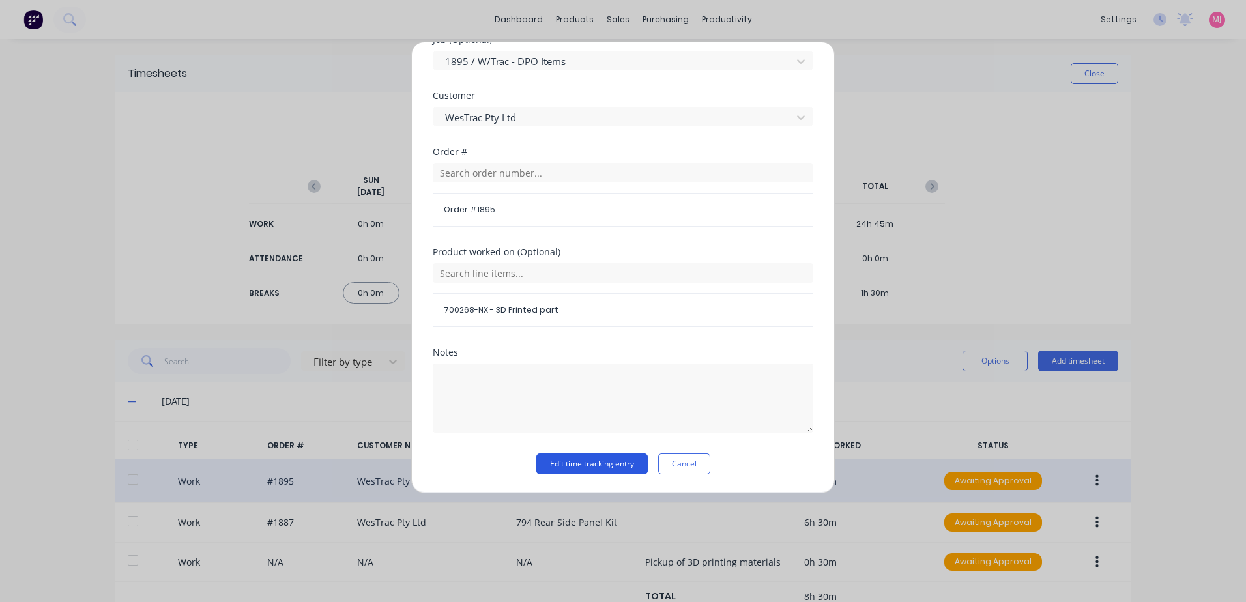
click at [566, 463] on button "Edit time tracking entry" at bounding box center [591, 463] width 111 height 21
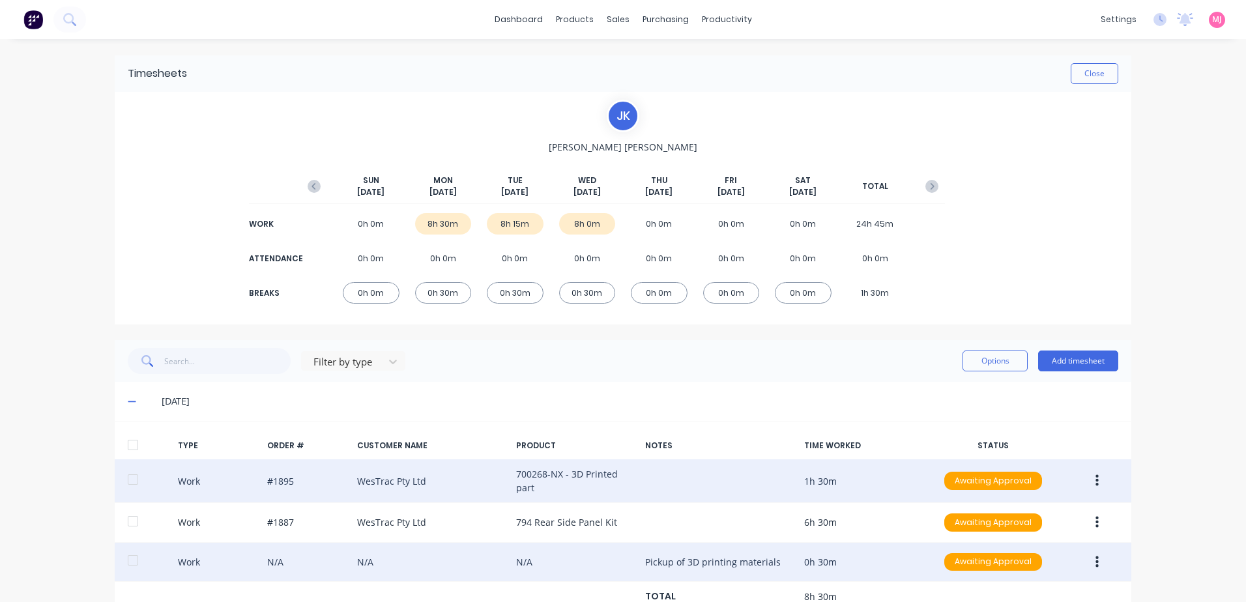
click at [1095, 564] on icon "button" at bounding box center [1096, 562] width 3 height 14
click at [1021, 513] on div "Edit" at bounding box center [1050, 513] width 100 height 19
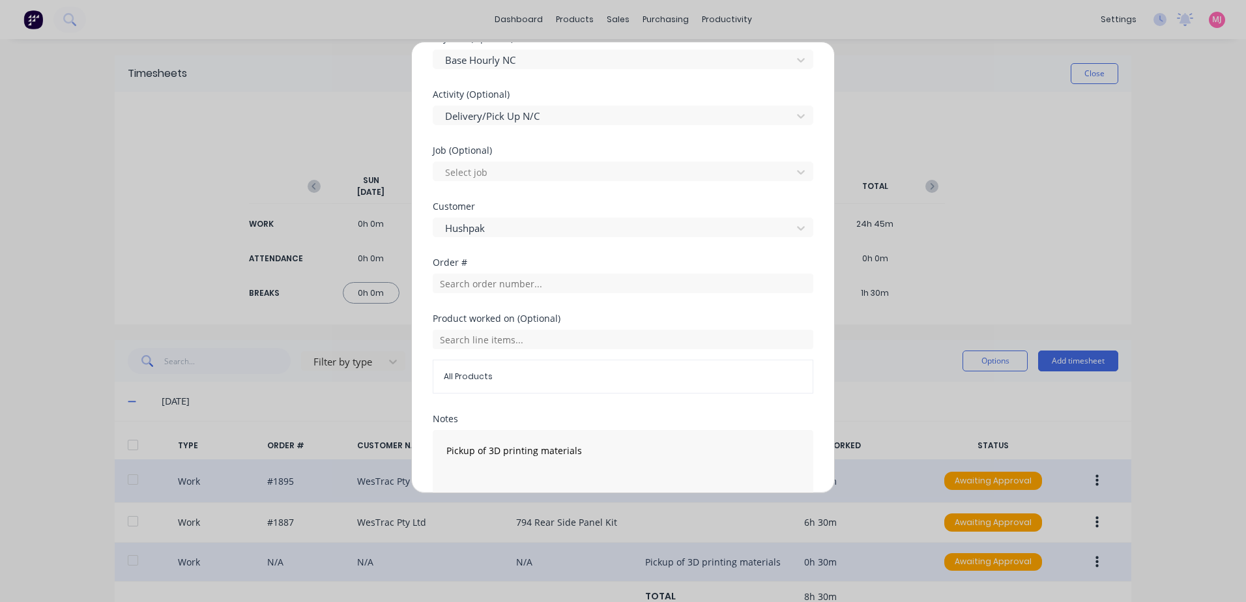
scroll to position [521, 0]
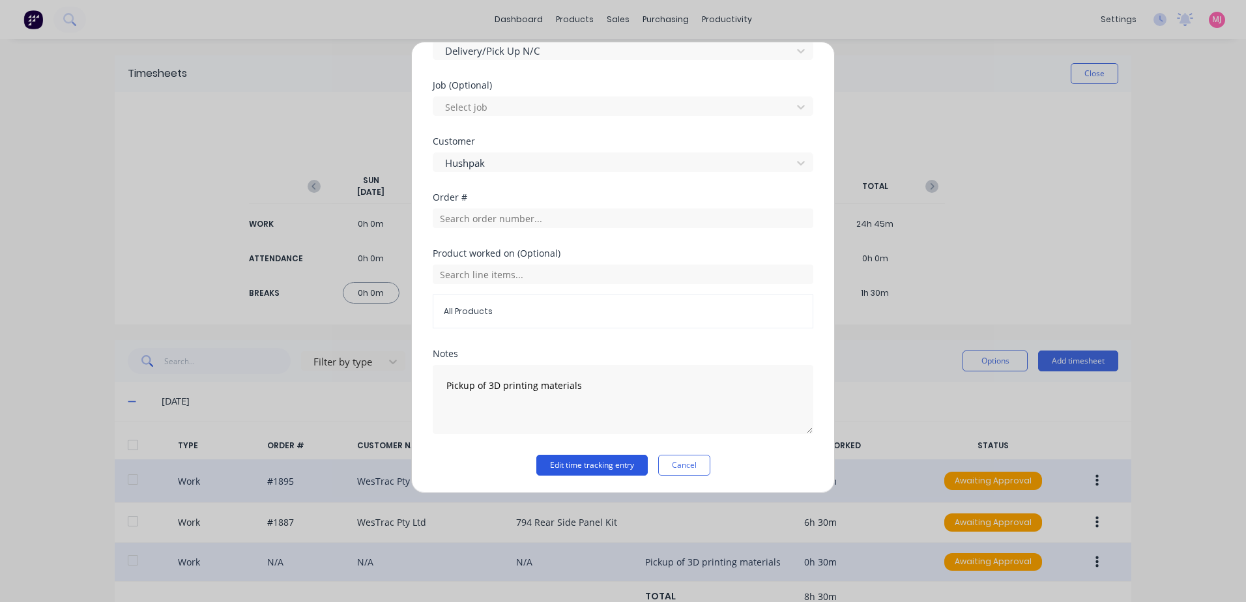
click at [564, 465] on button "Edit time tracking entry" at bounding box center [591, 465] width 111 height 21
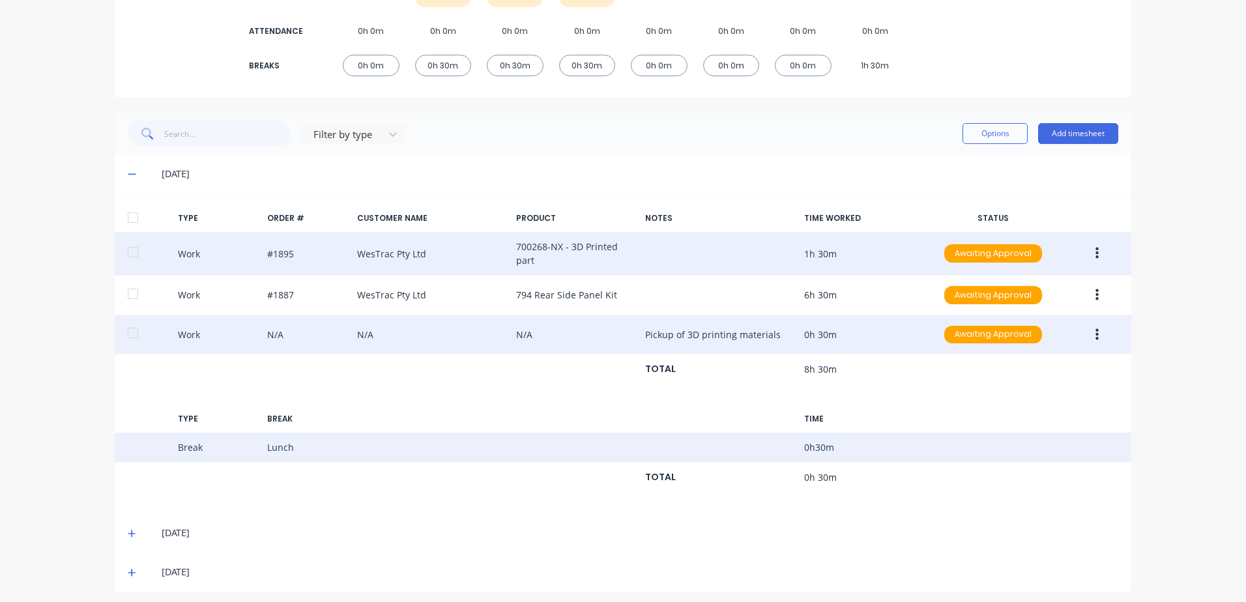
scroll to position [233, 0]
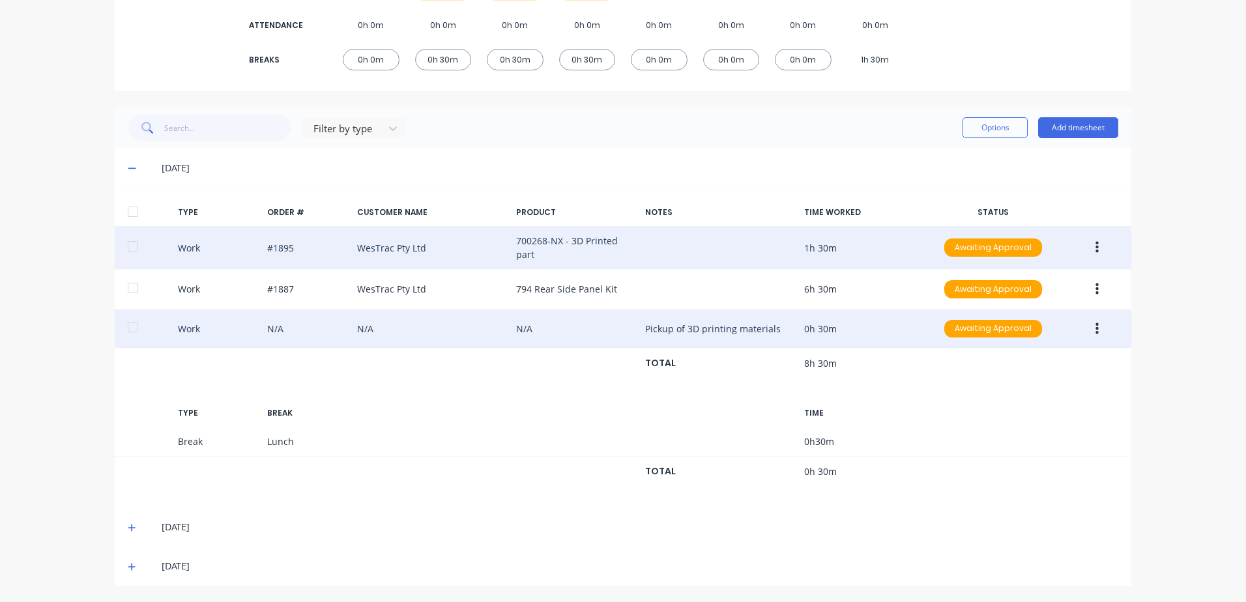
click at [1095, 244] on icon "button" at bounding box center [1096, 248] width 3 height 12
click at [1014, 252] on div "Approve" at bounding box center [1050, 251] width 100 height 19
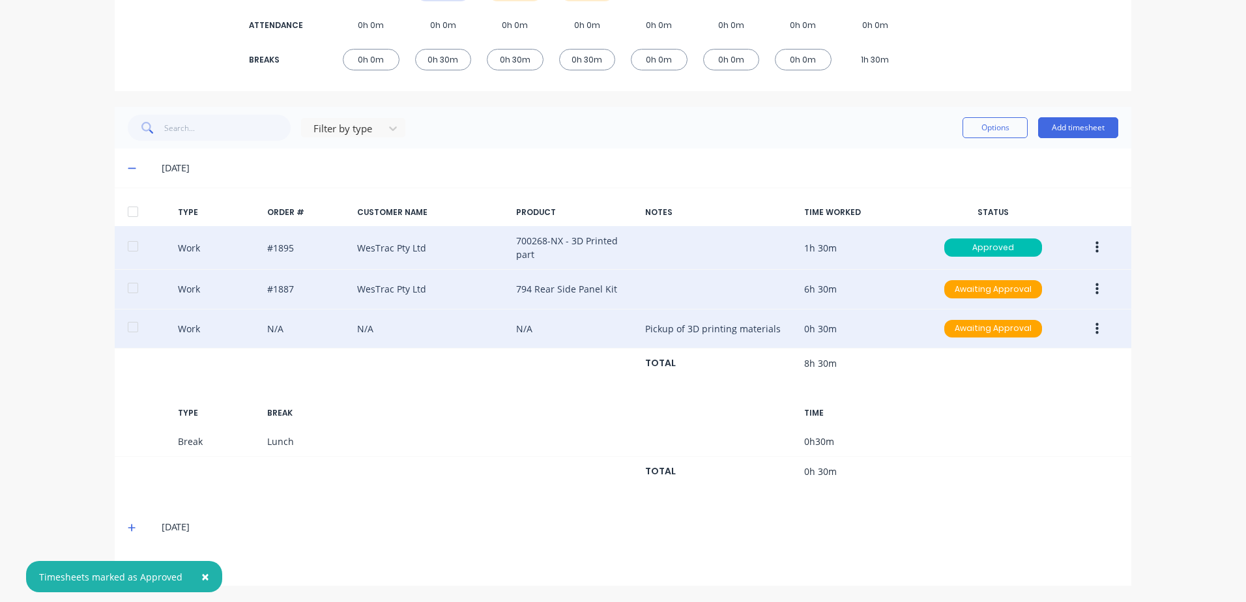
click at [1088, 287] on button "button" at bounding box center [1097, 289] width 31 height 23
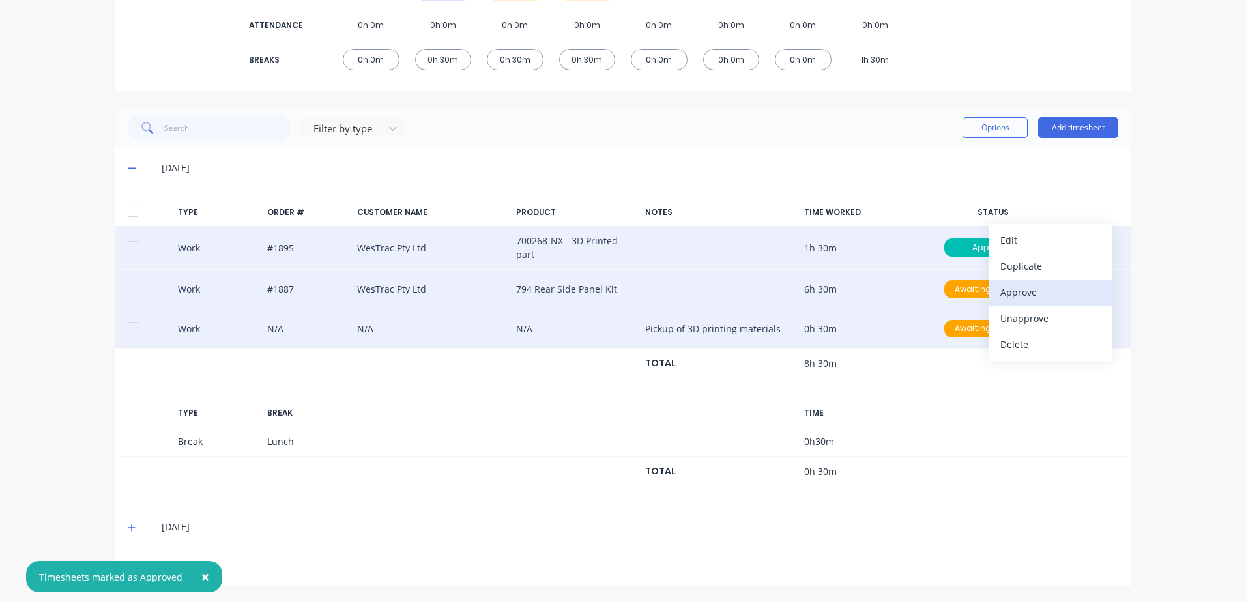
click at [1015, 294] on div "Approve" at bounding box center [1050, 292] width 100 height 19
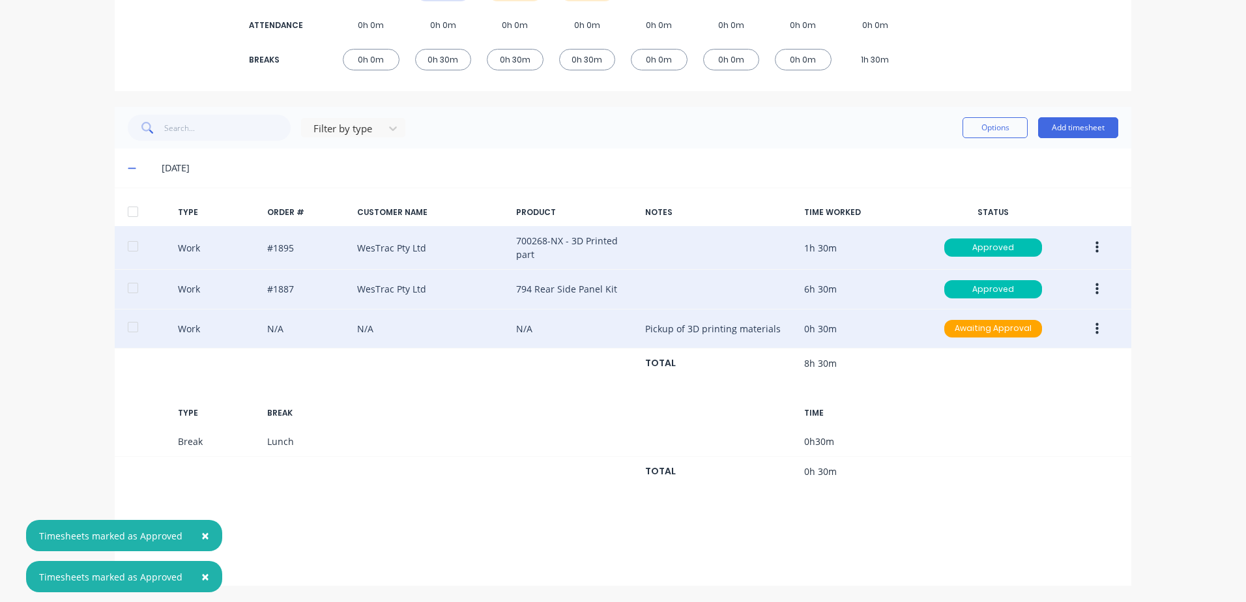
click at [1089, 332] on button "button" at bounding box center [1097, 328] width 31 height 23
click at [1040, 336] on div "Approve" at bounding box center [1050, 332] width 100 height 19
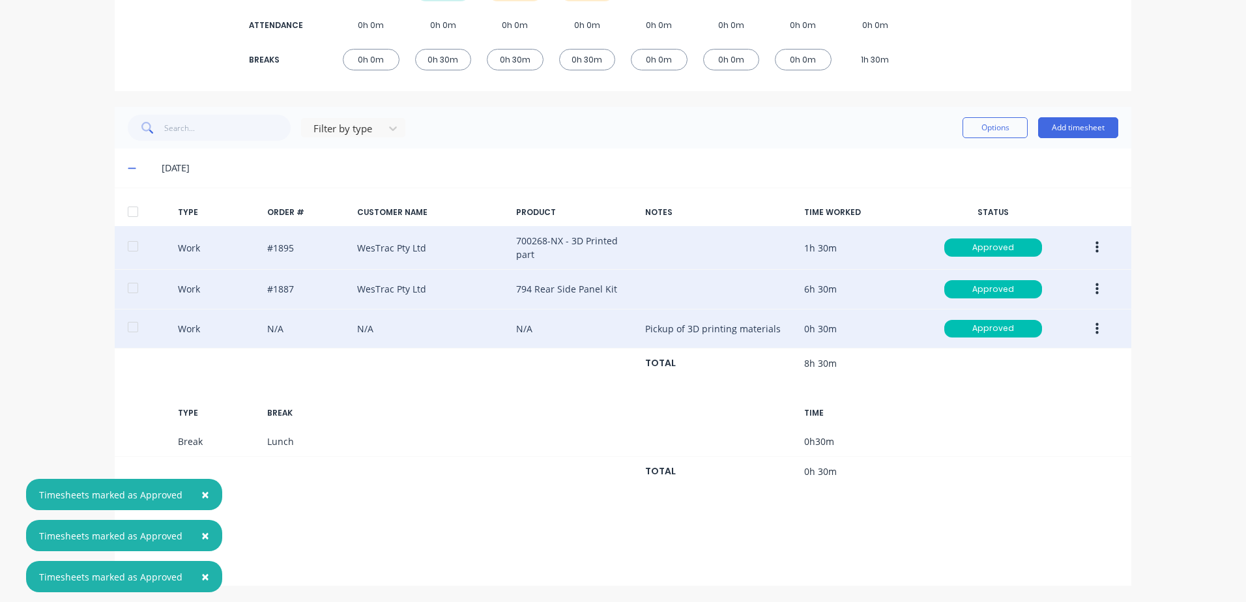
click at [201, 493] on span "×" at bounding box center [205, 494] width 8 height 18
click at [201, 539] on span "×" at bounding box center [205, 535] width 8 height 18
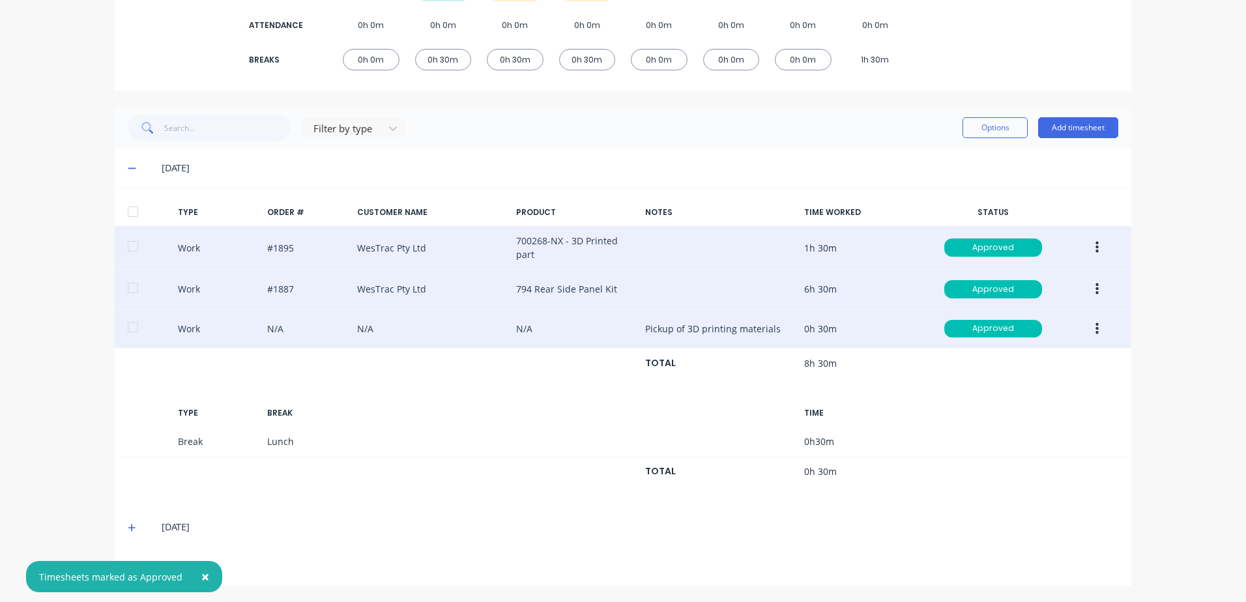
click at [201, 575] on span "×" at bounding box center [205, 577] width 8 height 18
click at [128, 528] on icon at bounding box center [132, 527] width 8 height 9
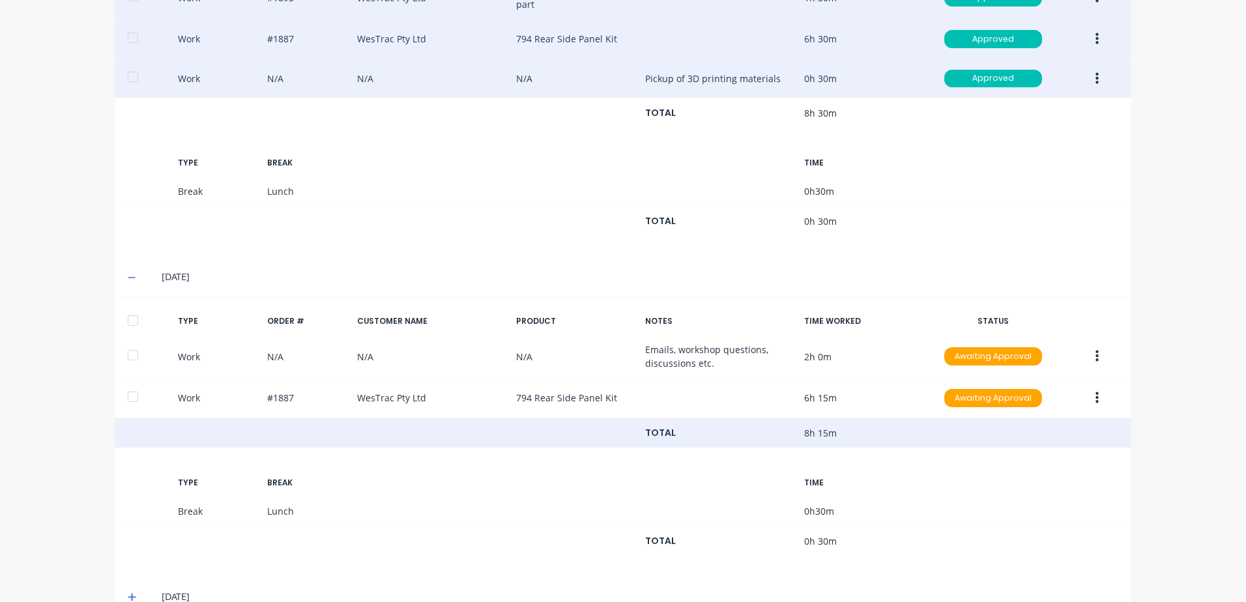
scroll to position [494, 0]
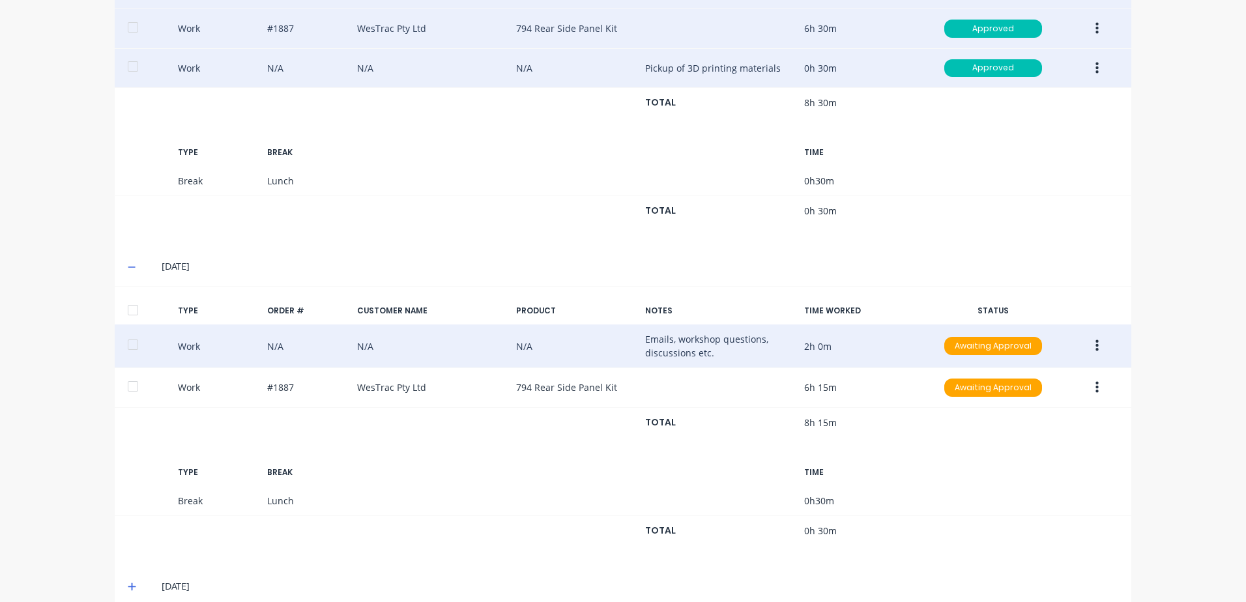
click at [1095, 347] on icon "button" at bounding box center [1096, 346] width 3 height 12
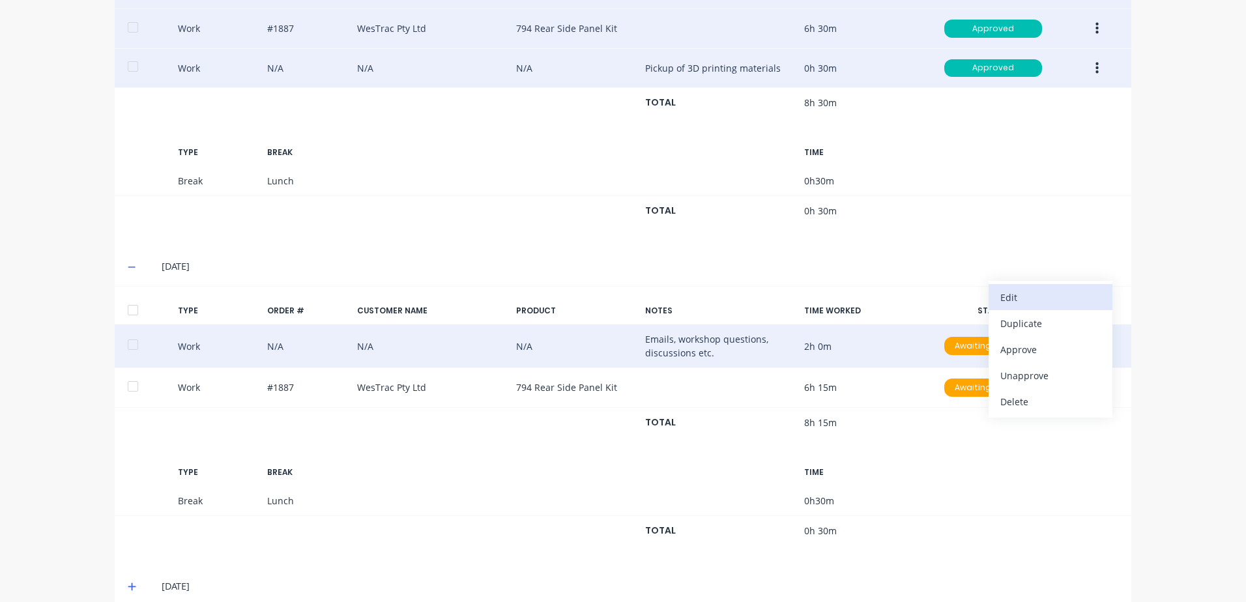
click at [1010, 296] on div "Edit" at bounding box center [1050, 297] width 100 height 19
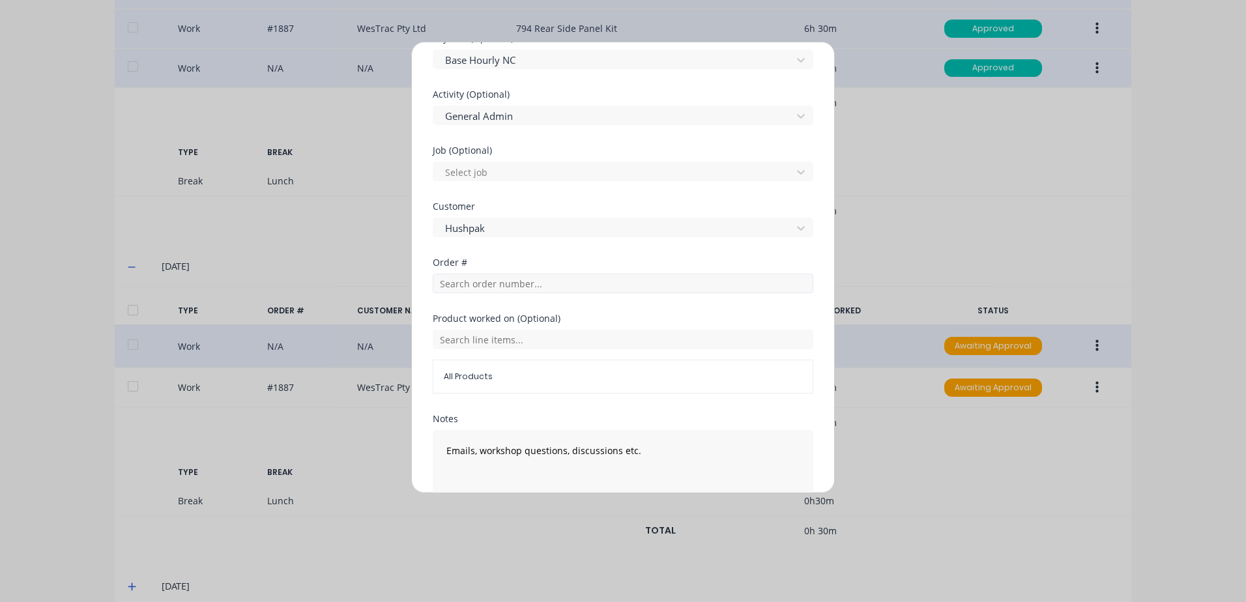
scroll to position [521, 0]
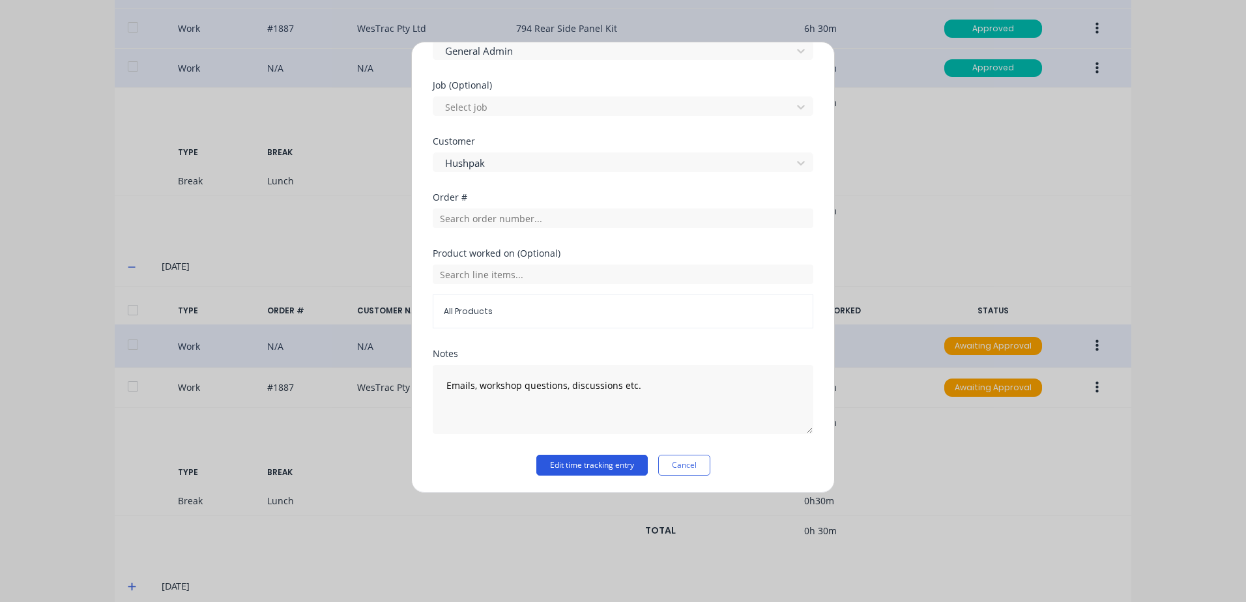
click at [572, 465] on button "Edit time tracking entry" at bounding box center [591, 465] width 111 height 21
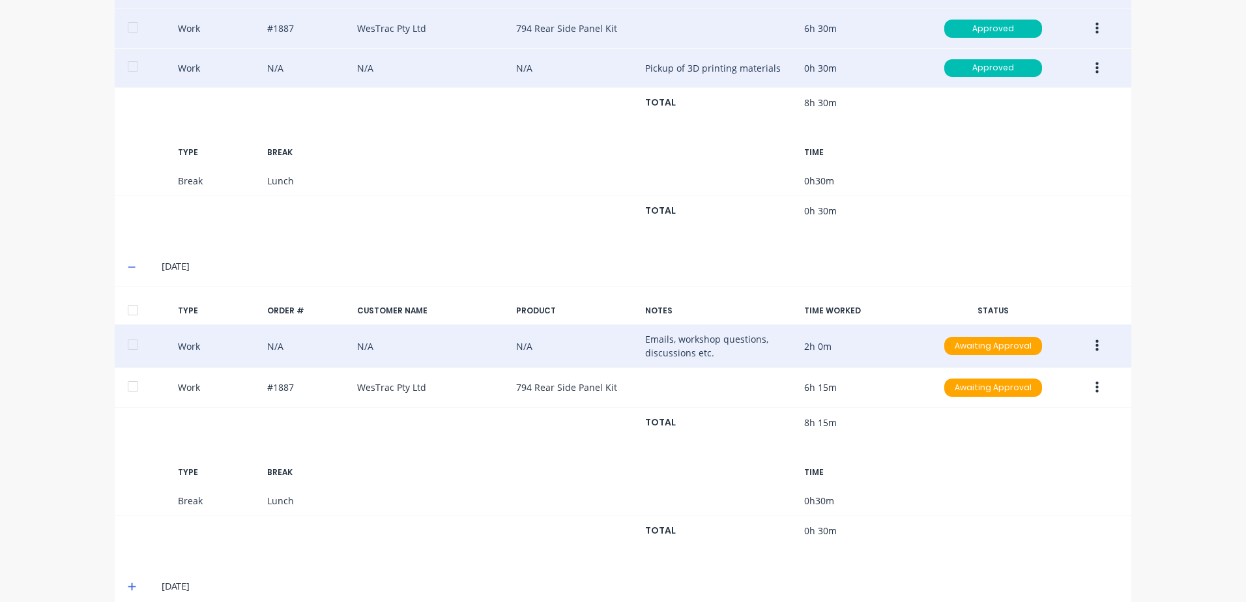
click at [1095, 346] on icon "button" at bounding box center [1096, 346] width 3 height 12
click at [1020, 349] on div "Approve" at bounding box center [1050, 349] width 100 height 19
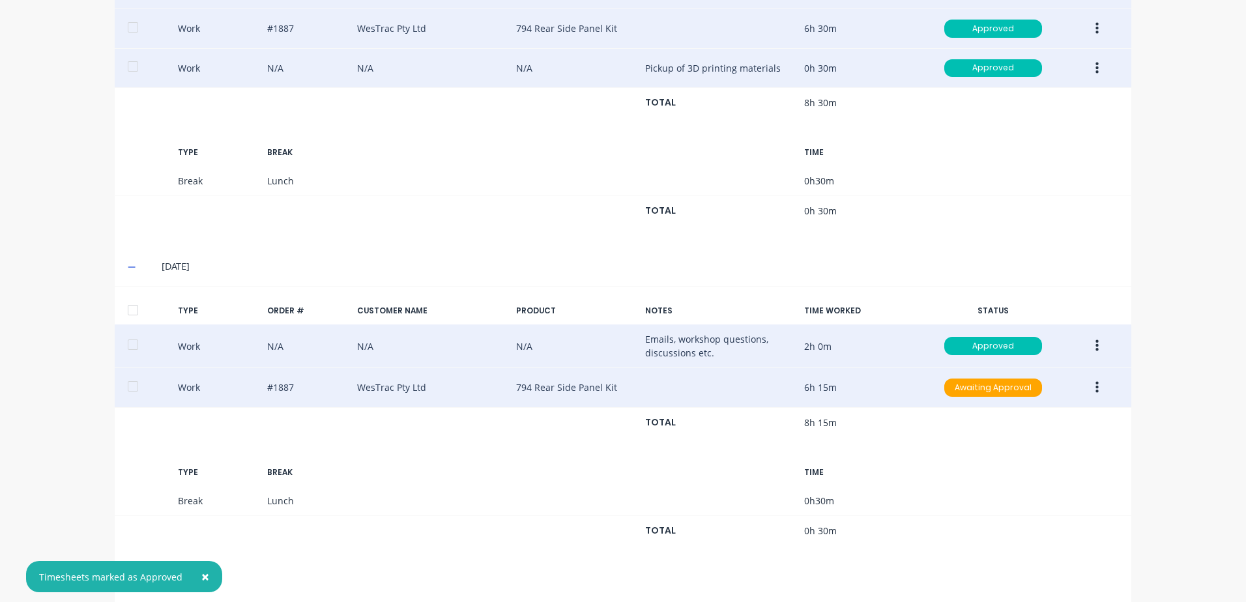
click at [1095, 391] on icon "button" at bounding box center [1096, 388] width 3 height 12
click at [1010, 339] on div "Edit" at bounding box center [1050, 338] width 100 height 19
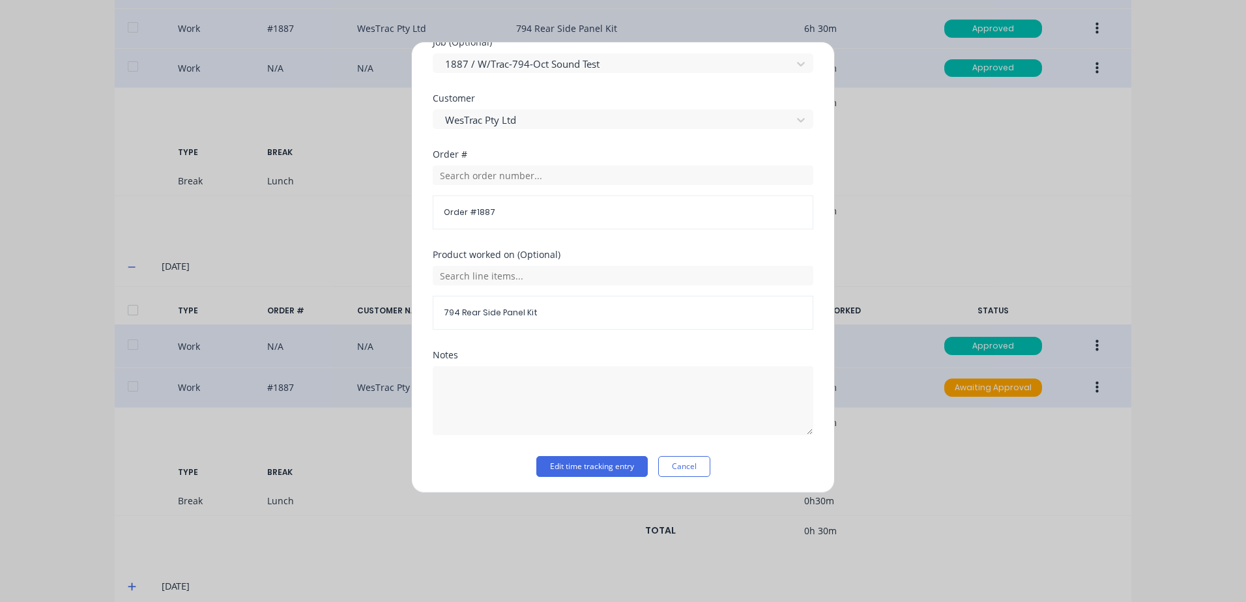
scroll to position [586, 0]
click at [583, 465] on button "Edit time tracking entry" at bounding box center [591, 463] width 111 height 21
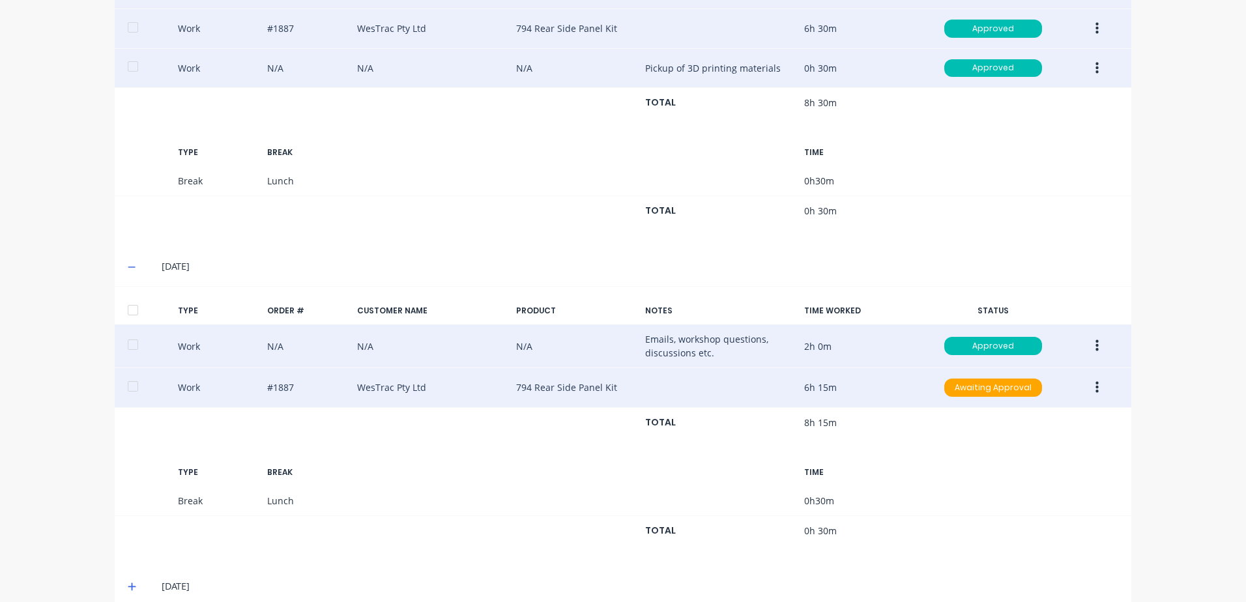
click at [1095, 386] on icon "button" at bounding box center [1096, 388] width 3 height 14
click at [1018, 389] on div "Approve" at bounding box center [1050, 390] width 100 height 19
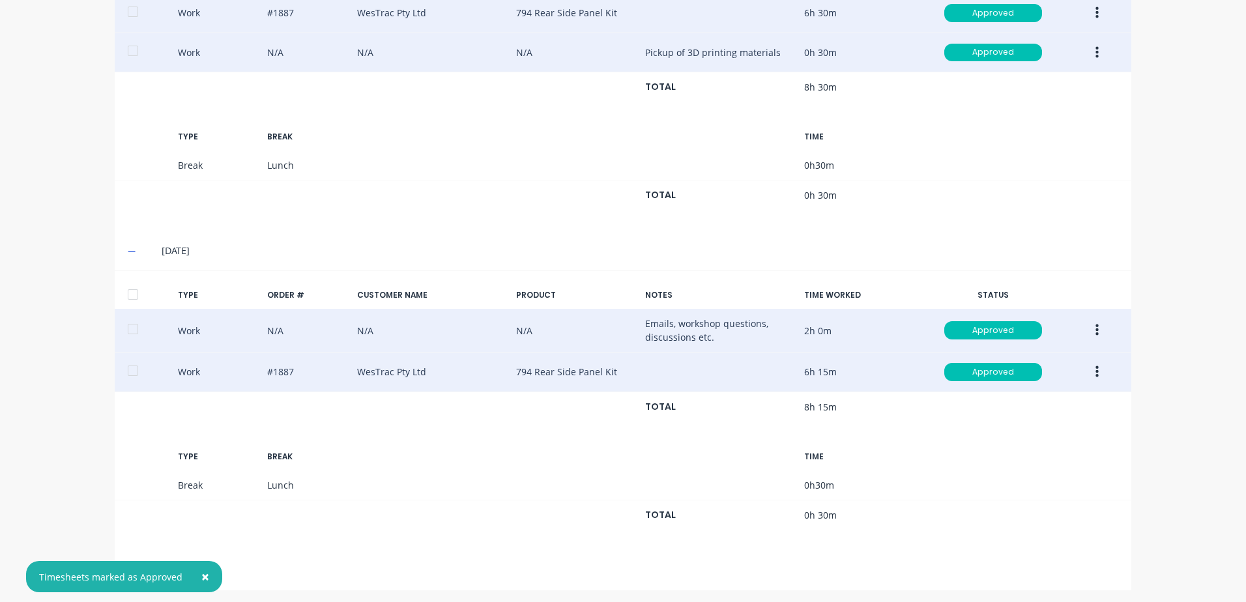
scroll to position [514, 0]
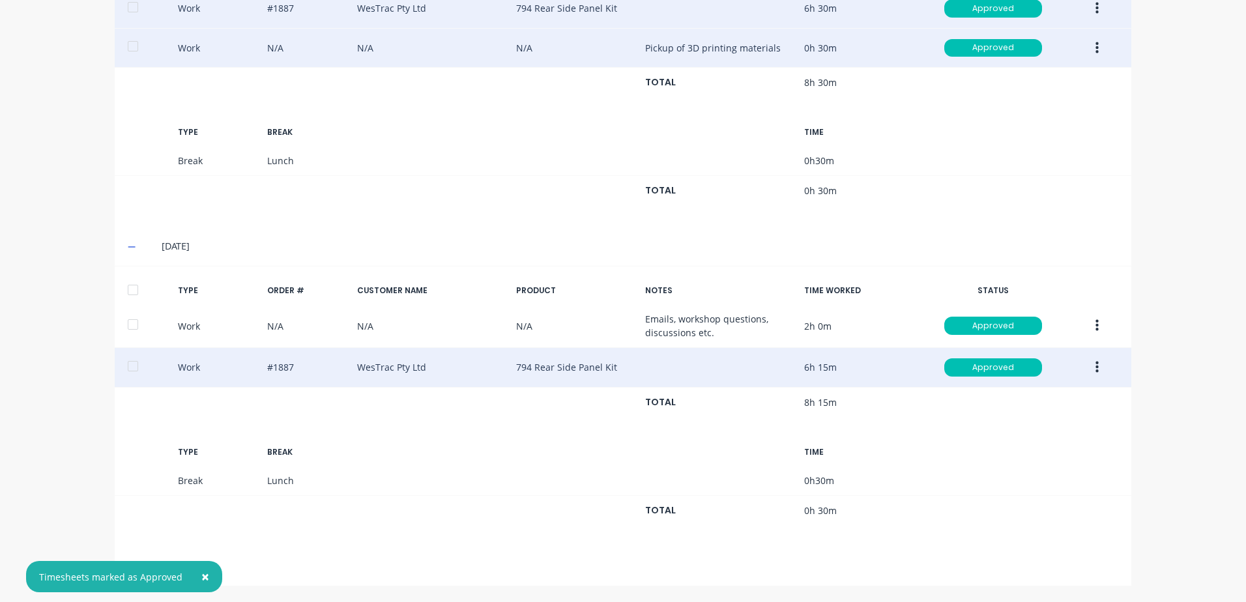
click at [201, 573] on span "×" at bounding box center [205, 577] width 8 height 18
drag, startPoint x: 126, startPoint y: 566, endPoint x: 147, endPoint y: 552, distance: 24.8
click at [128, 564] on icon at bounding box center [132, 566] width 8 height 9
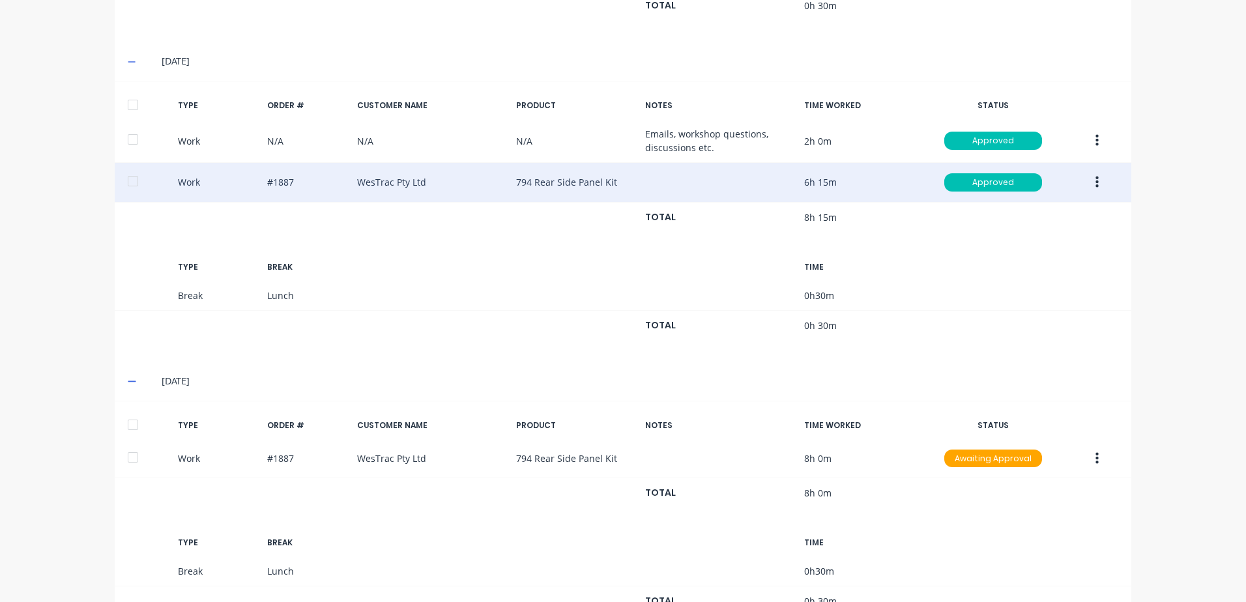
scroll to position [751, 0]
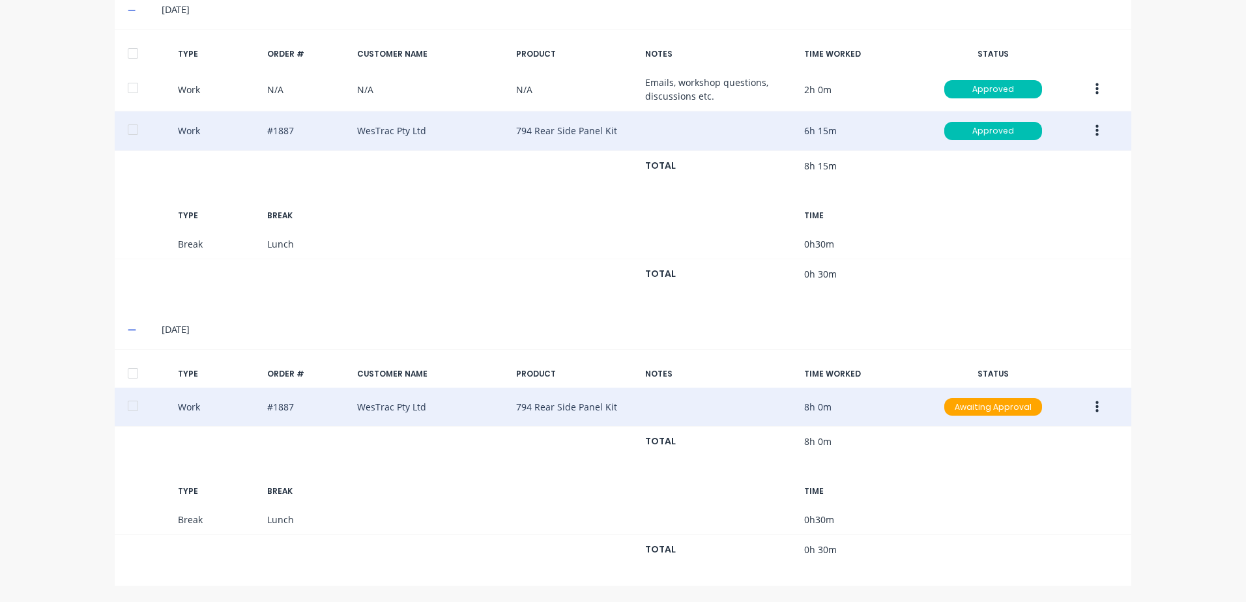
click at [1089, 403] on button "button" at bounding box center [1097, 407] width 31 height 23
click at [1011, 360] on div "Edit" at bounding box center [1050, 358] width 100 height 19
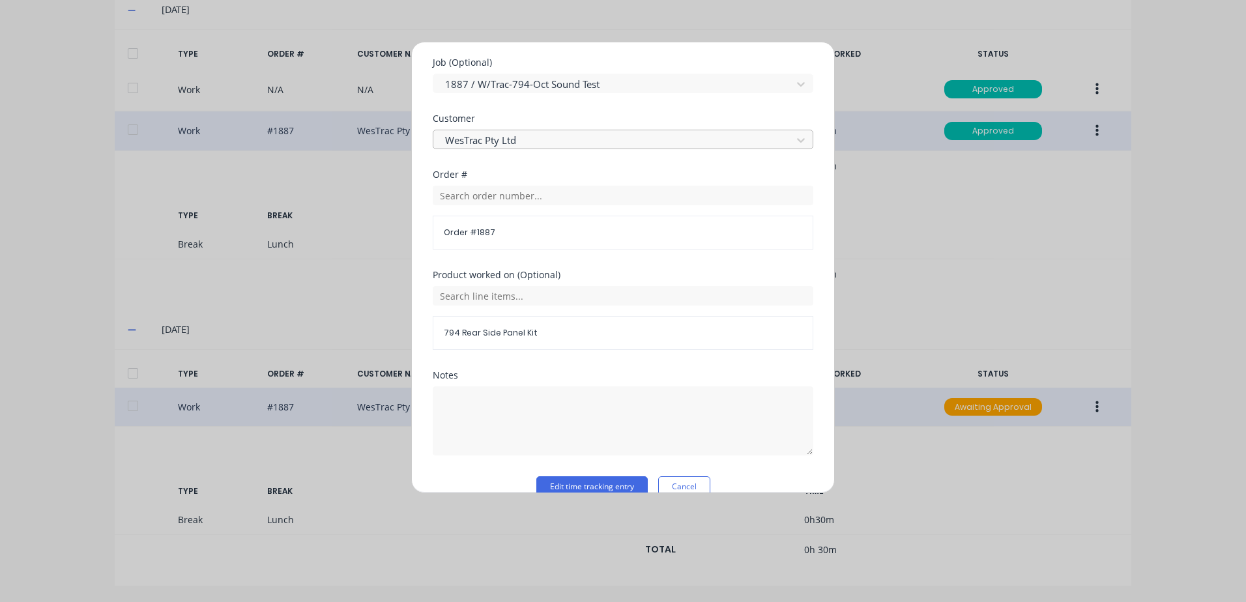
scroll to position [586, 0]
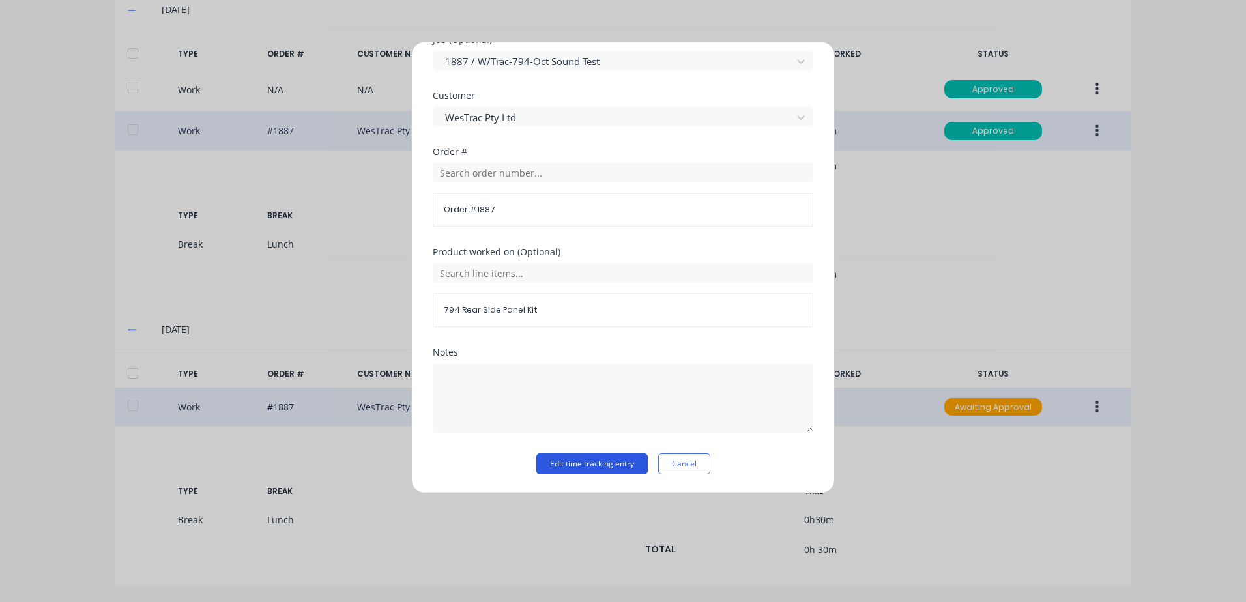
click at [568, 467] on button "Edit time tracking entry" at bounding box center [591, 463] width 111 height 21
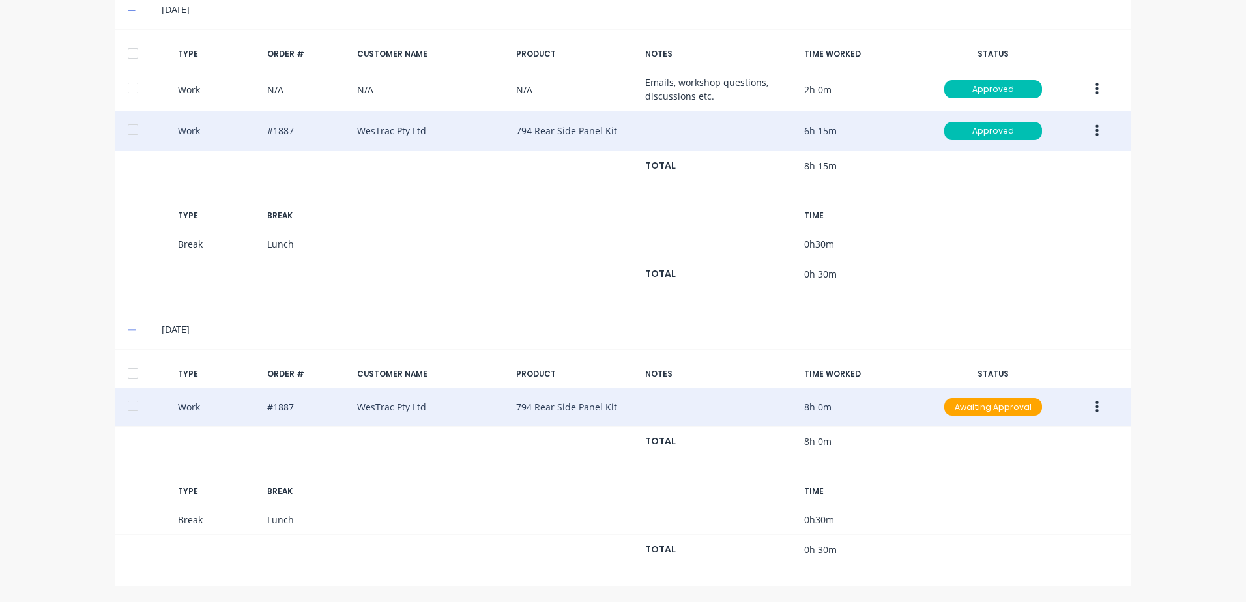
click at [1095, 412] on icon "button" at bounding box center [1096, 407] width 3 height 12
click at [1007, 410] on div "Approve" at bounding box center [1050, 410] width 100 height 19
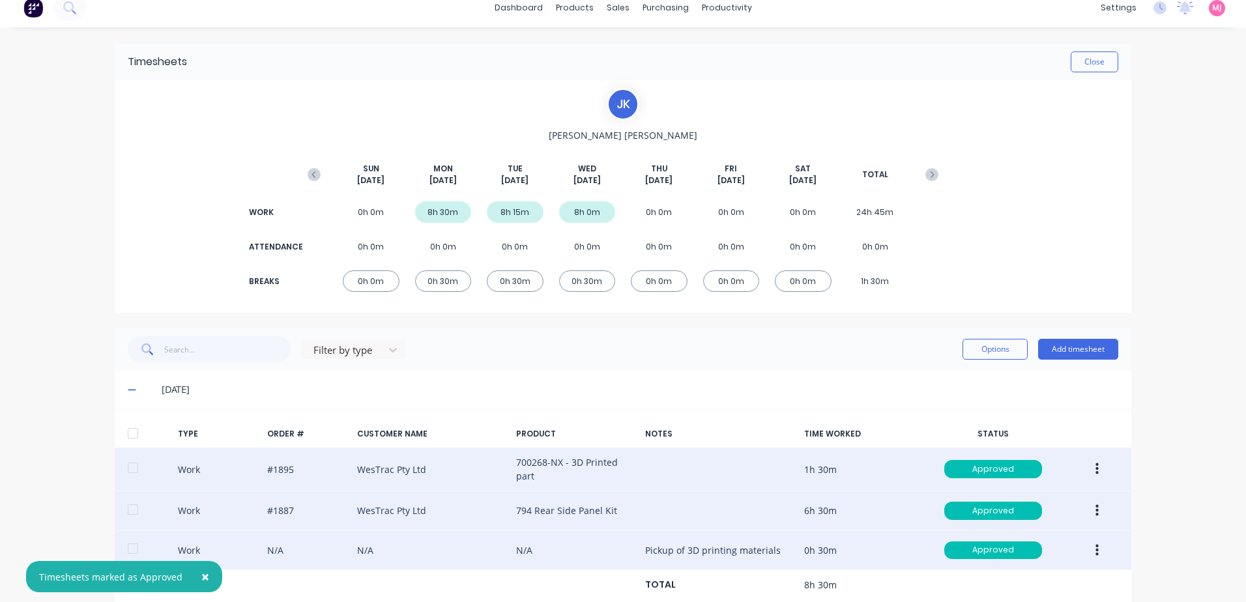
scroll to position [0, 0]
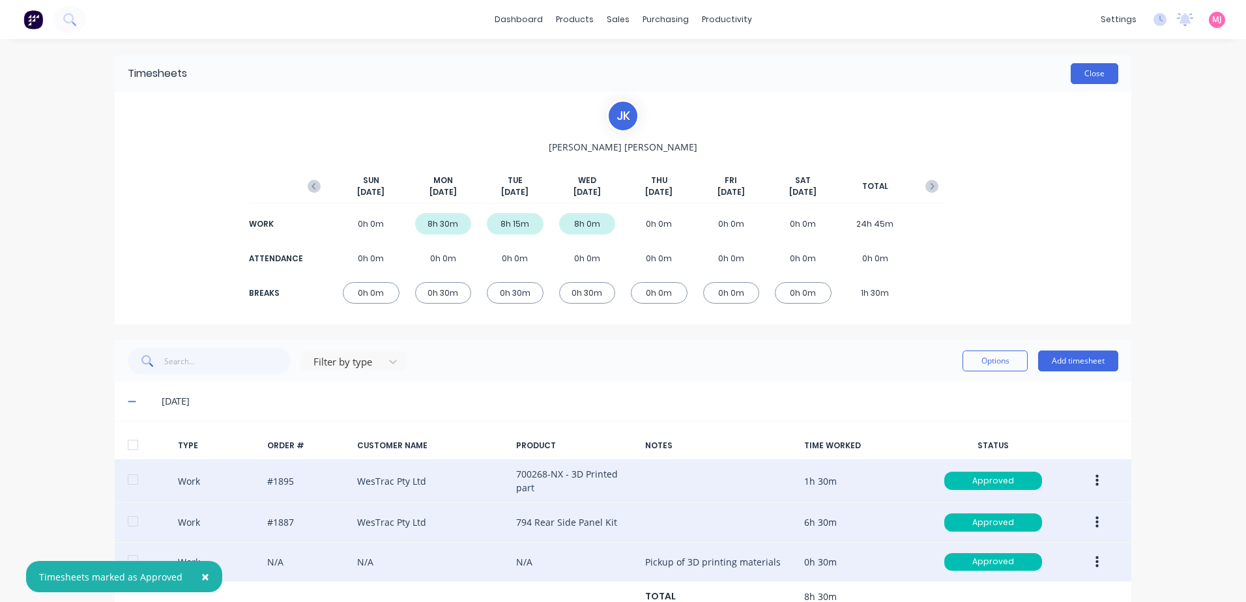
click at [1095, 74] on button "Close" at bounding box center [1095, 73] width 48 height 21
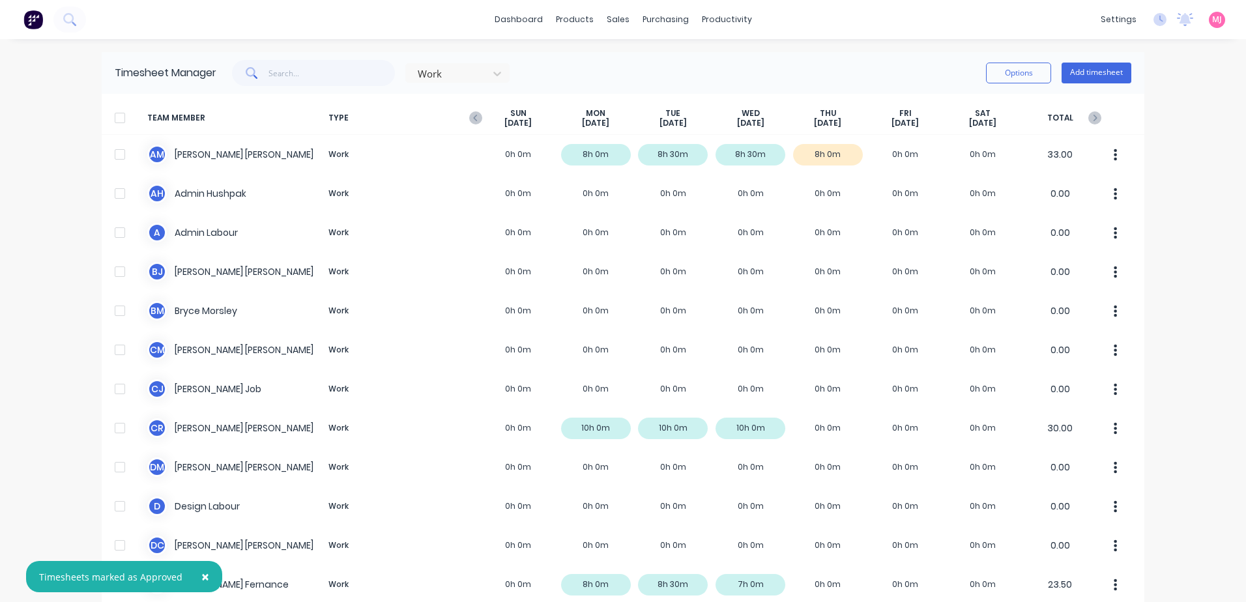
click at [202, 575] on span "×" at bounding box center [205, 577] width 8 height 18
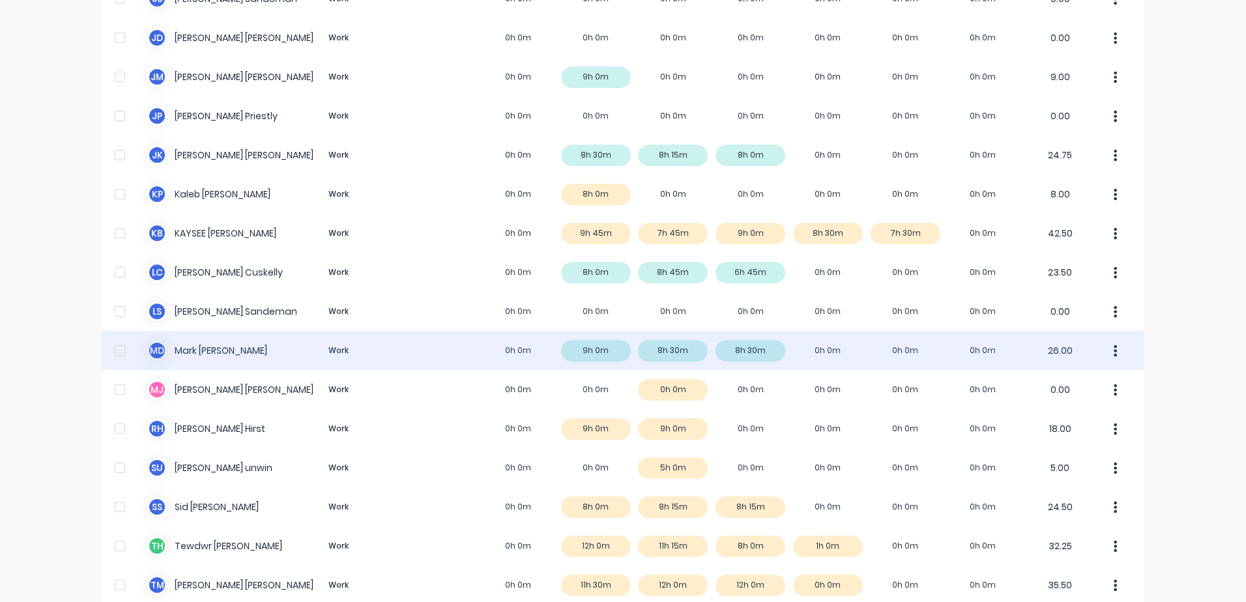
scroll to position [844, 0]
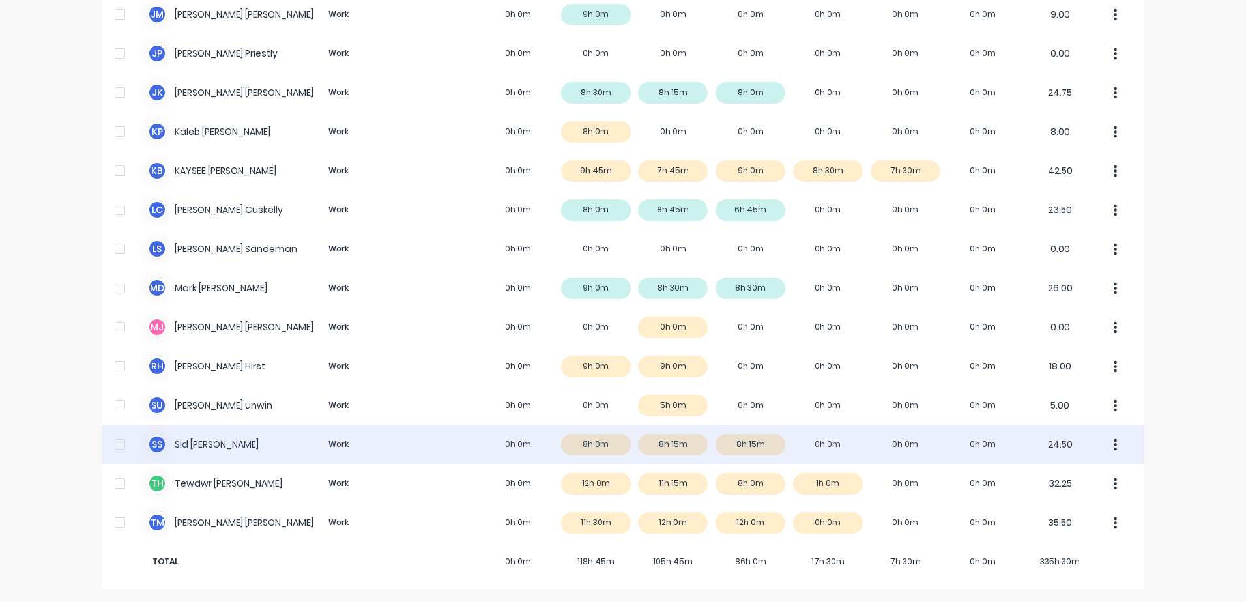
click at [194, 446] on div "S S [PERSON_NAME] Work 0h 0m 8h 0m 8h 15m 8h 15m 0h 0m 0h 0m 0h 0m 24.50" at bounding box center [623, 444] width 1043 height 39
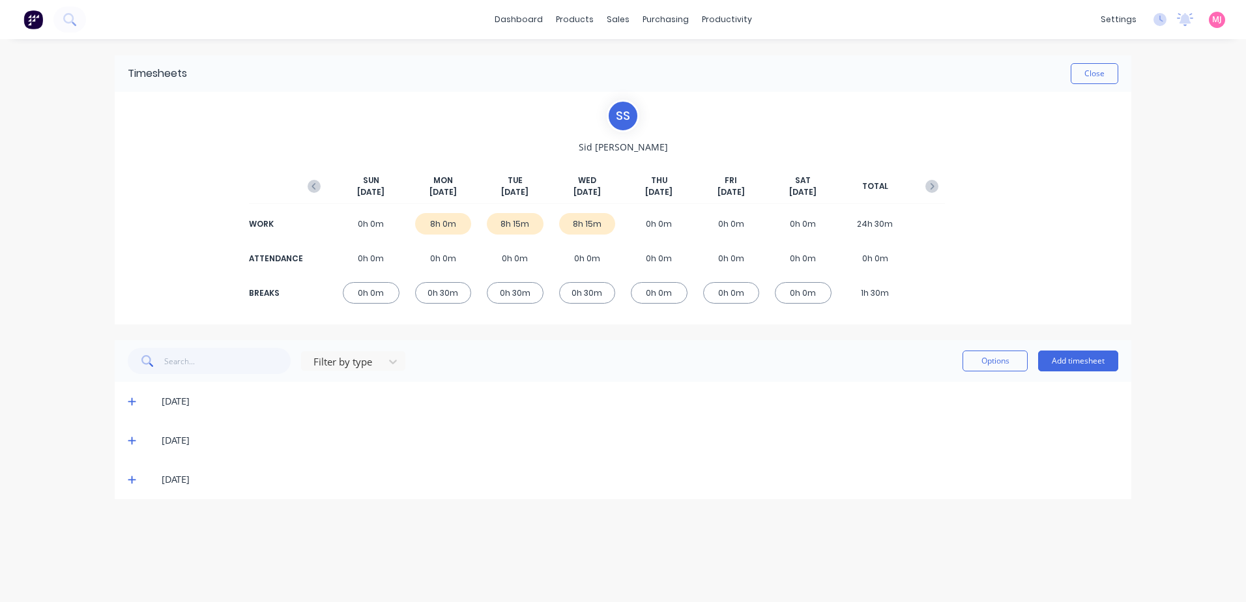
click at [131, 401] on icon at bounding box center [132, 402] width 8 height 8
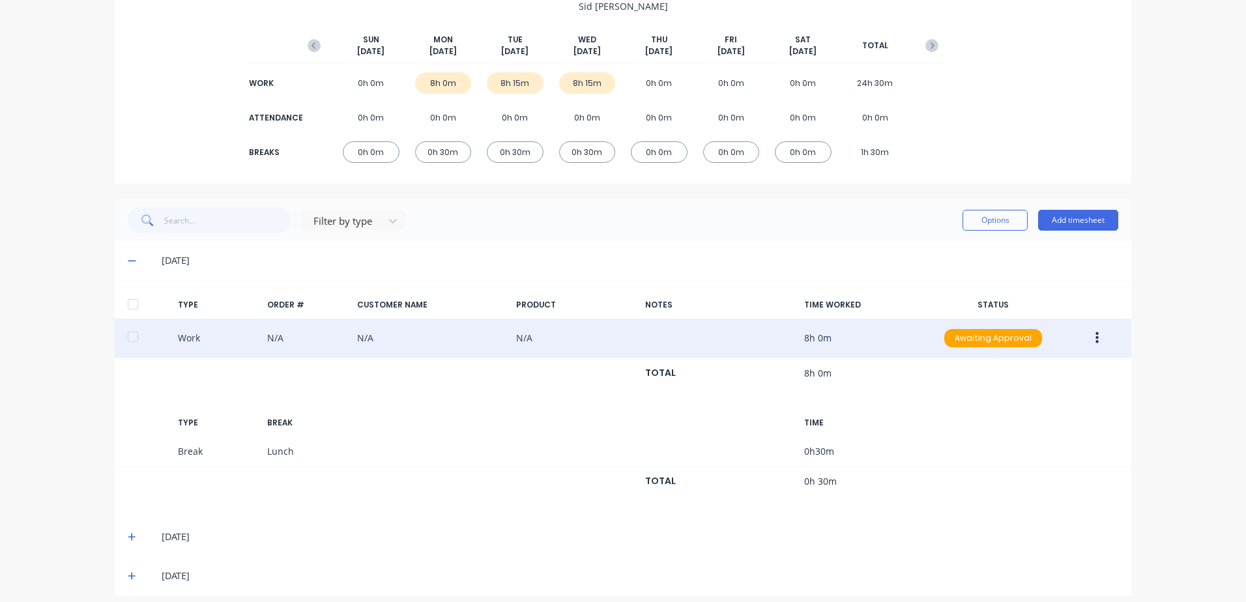
scroll to position [151, 0]
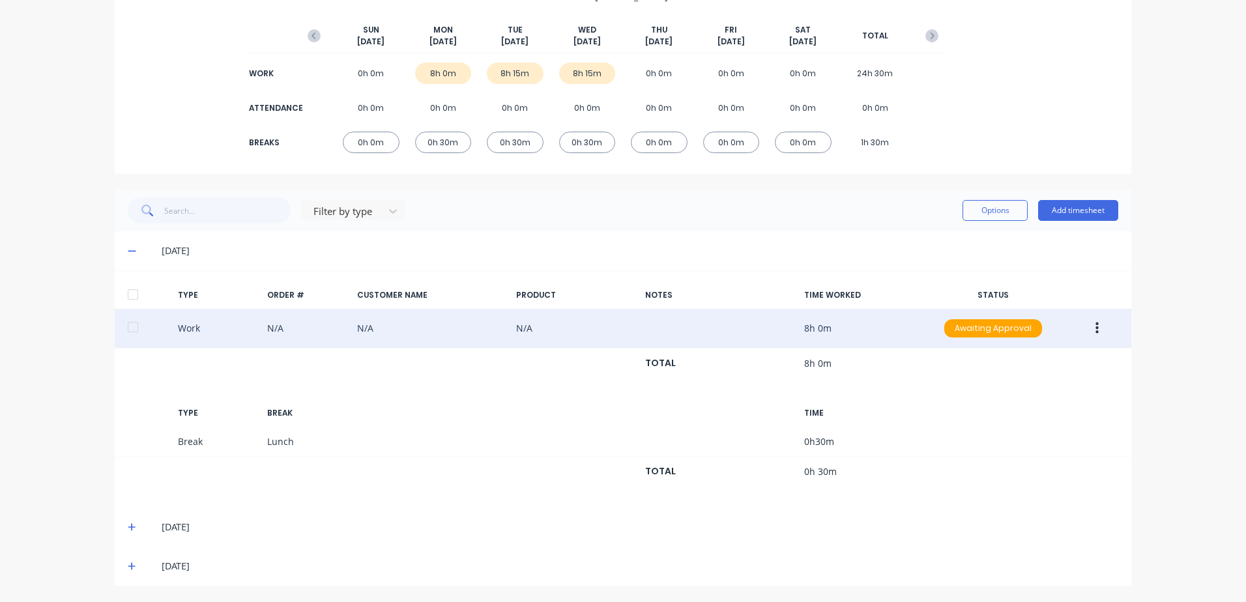
click at [1095, 328] on icon "button" at bounding box center [1096, 329] width 3 height 12
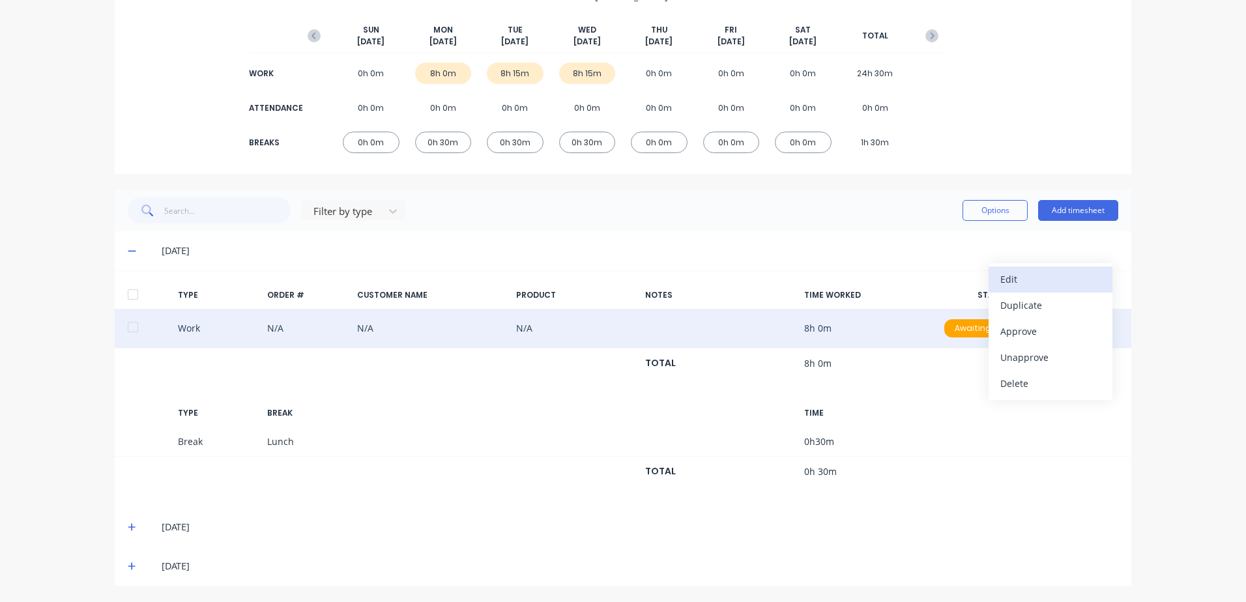
click at [1022, 275] on div "Edit" at bounding box center [1050, 279] width 100 height 19
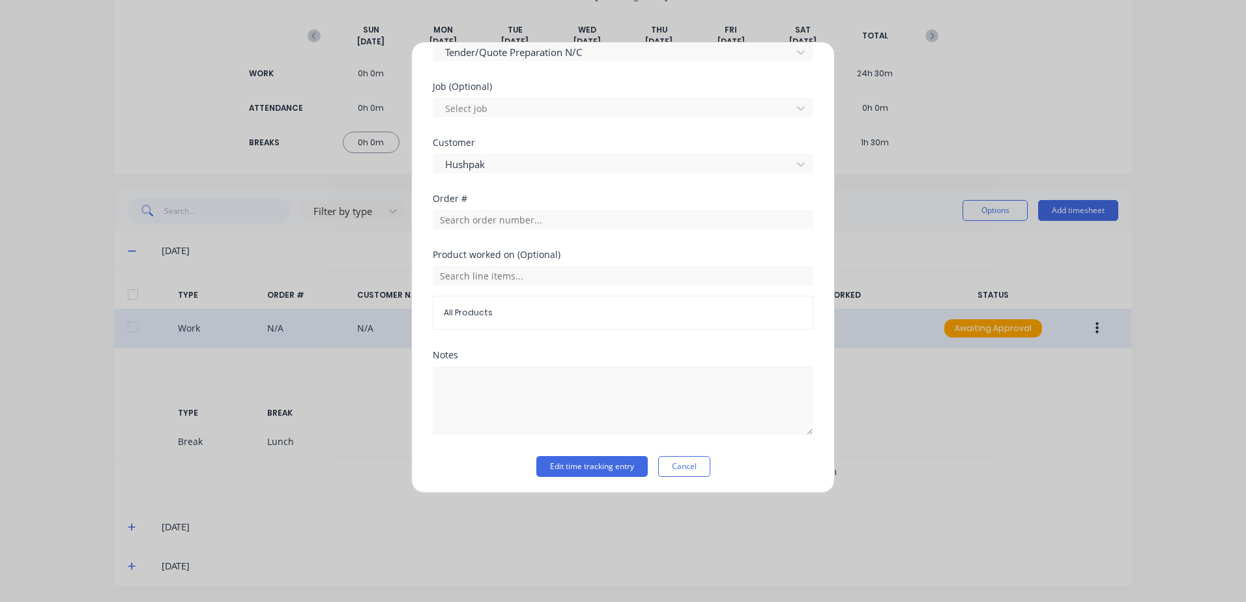
scroll to position [542, 0]
click at [581, 466] on button "Edit time tracking entry" at bounding box center [591, 463] width 111 height 21
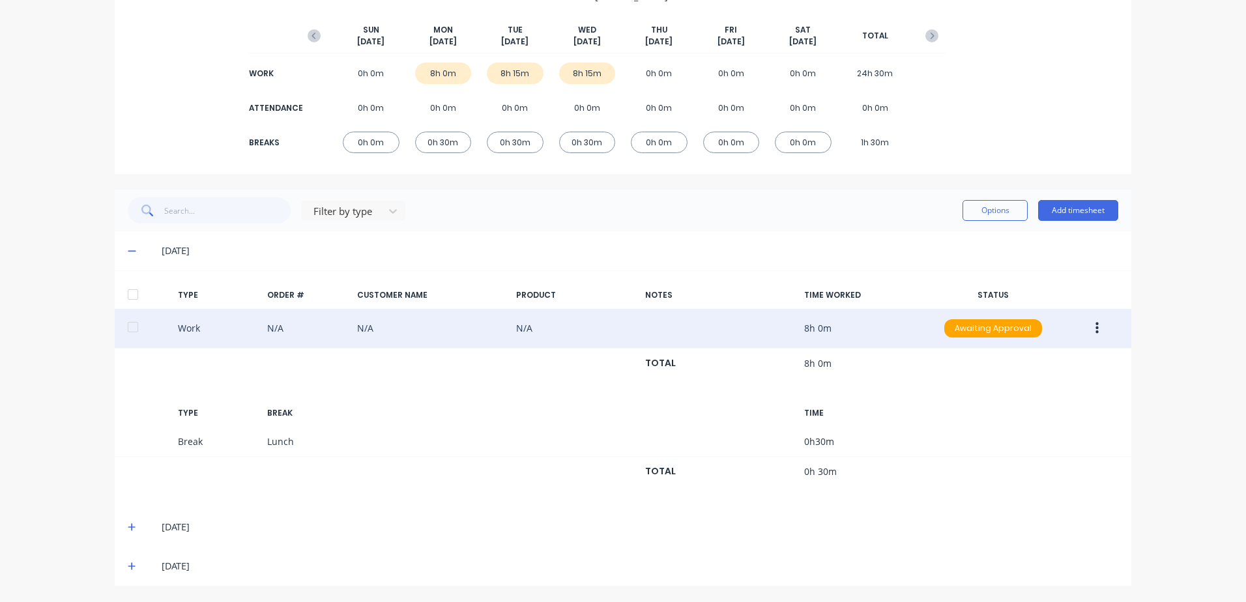
click at [1095, 326] on icon "button" at bounding box center [1096, 328] width 3 height 14
click at [1015, 332] on div "Approve" at bounding box center [1050, 331] width 100 height 19
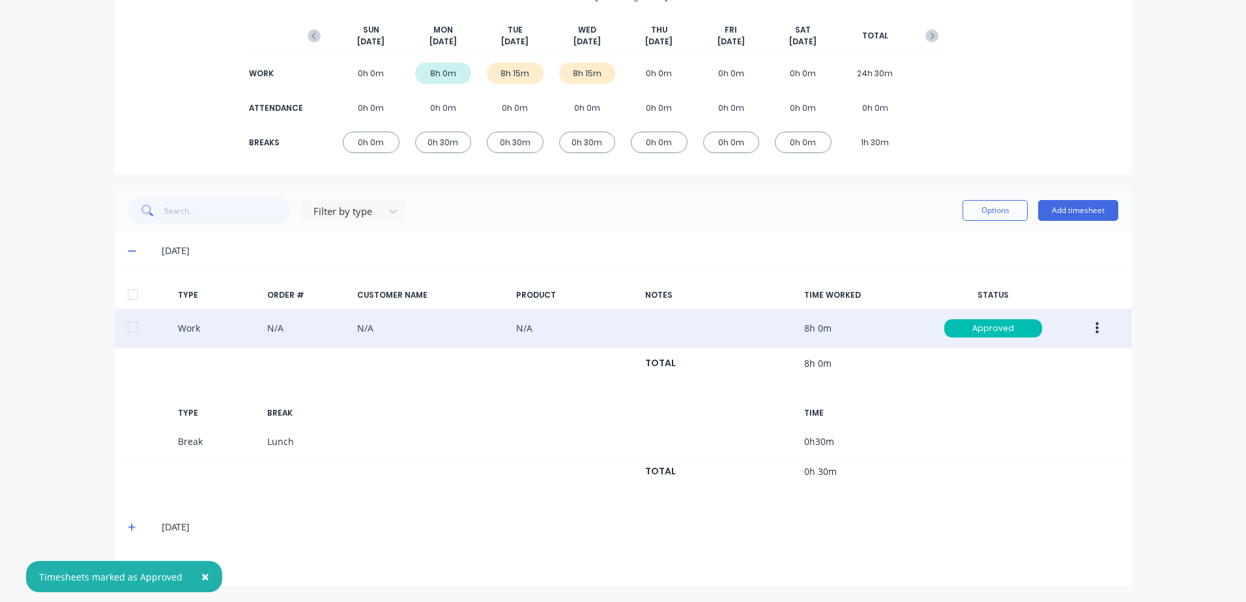
click at [128, 526] on icon at bounding box center [132, 527] width 8 height 9
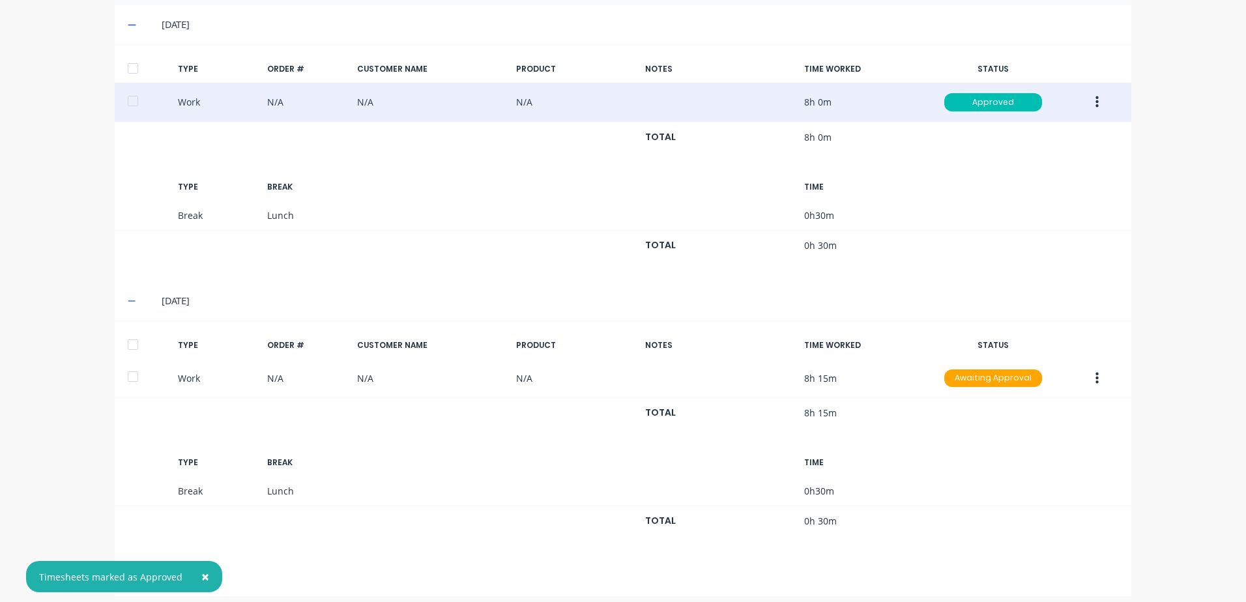
scroll to position [387, 0]
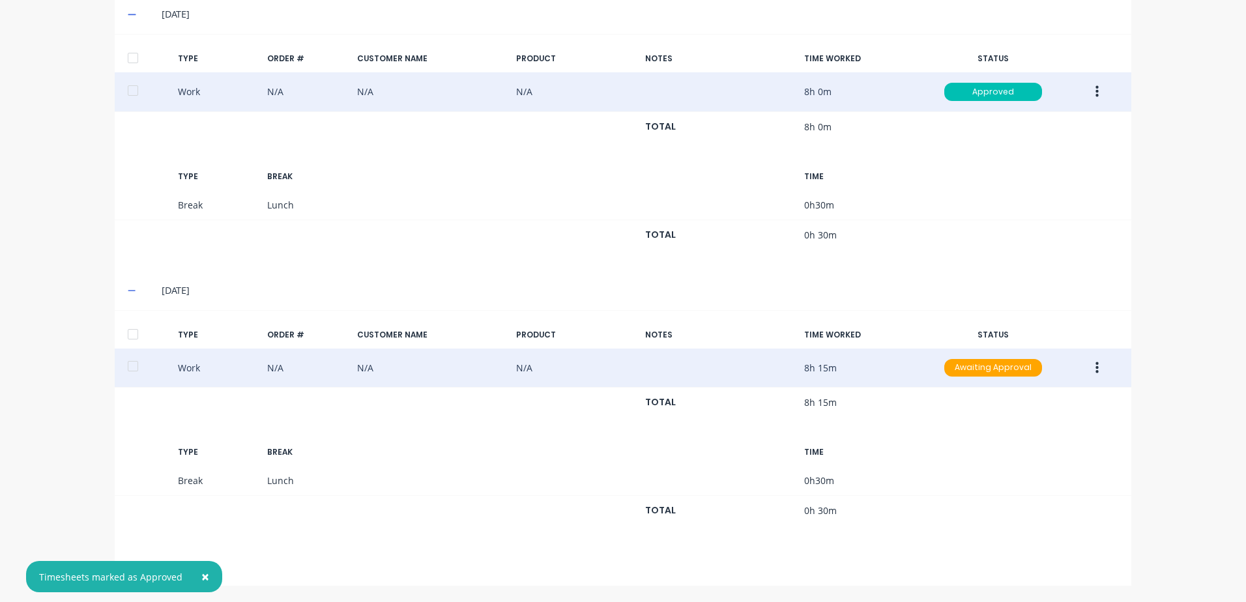
click at [1090, 367] on button "button" at bounding box center [1097, 367] width 31 height 23
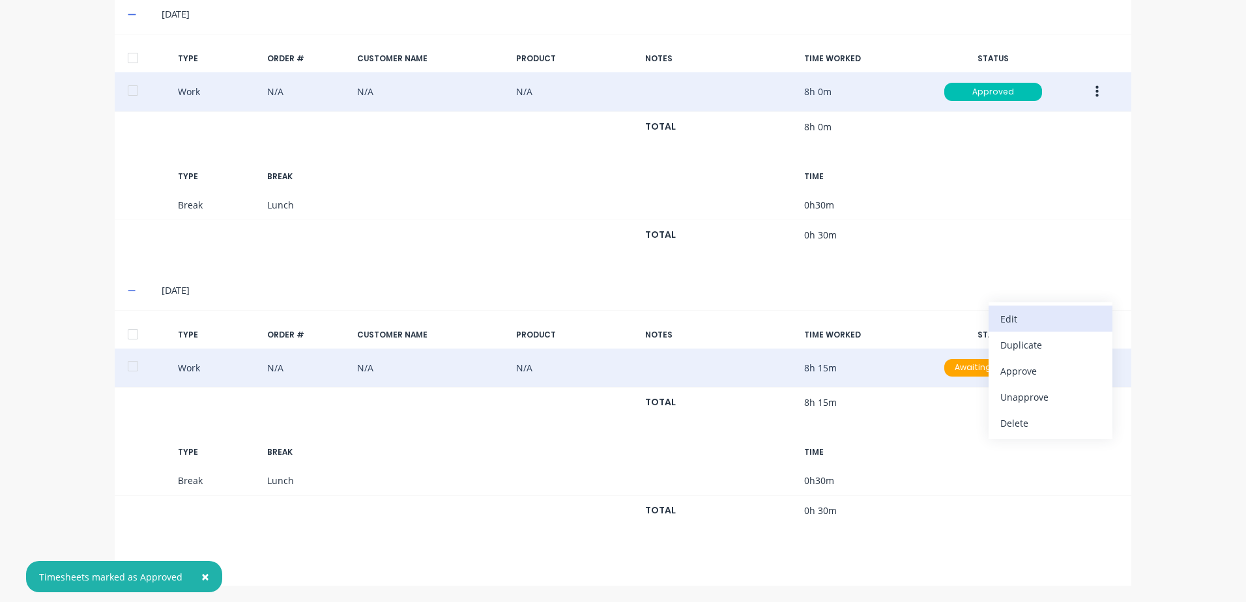
click at [1010, 318] on div "Edit" at bounding box center [1050, 318] width 100 height 19
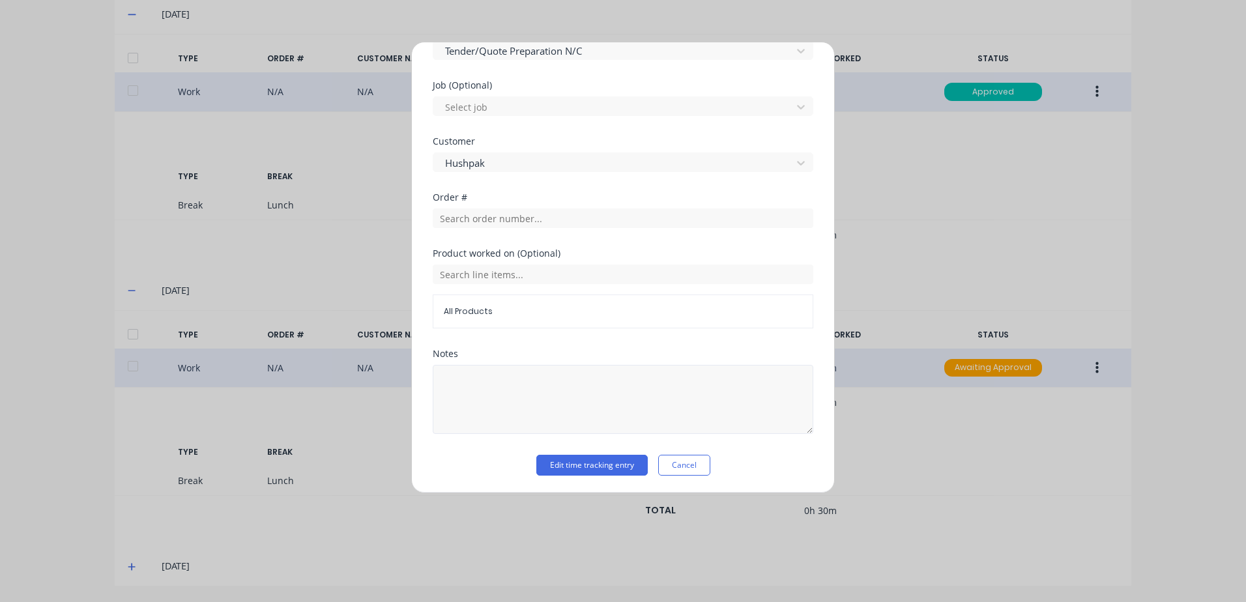
scroll to position [542, 0]
click at [575, 465] on button "Edit time tracking entry" at bounding box center [591, 463] width 111 height 21
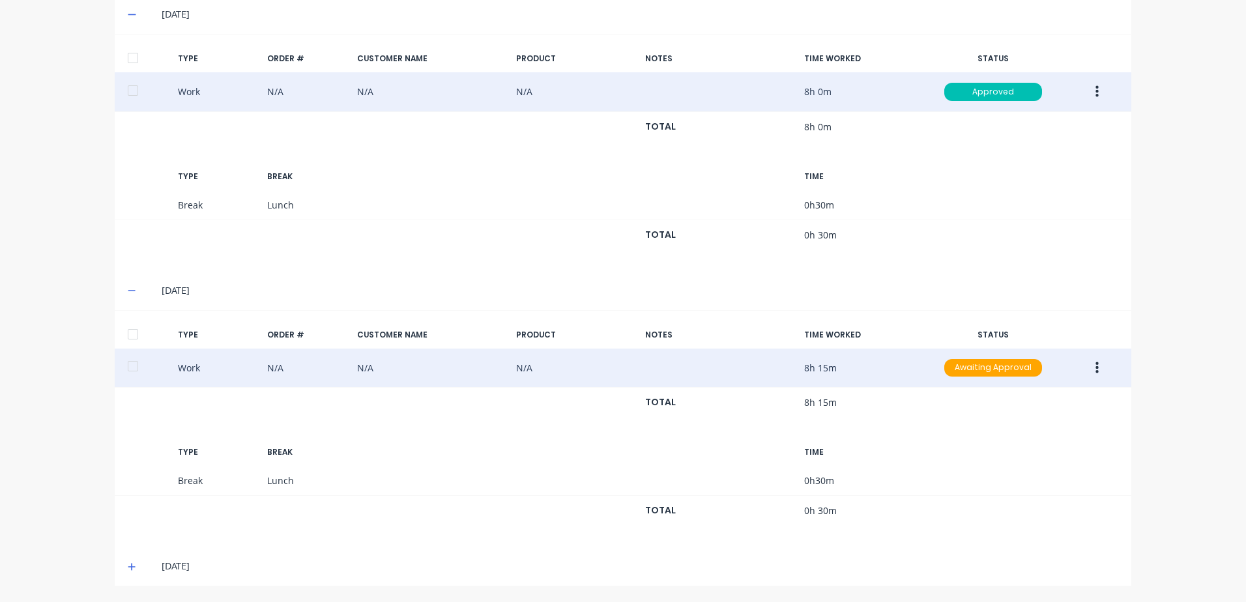
click at [1095, 367] on icon "button" at bounding box center [1096, 368] width 3 height 14
click at [1004, 369] on div "Approve" at bounding box center [1050, 371] width 100 height 19
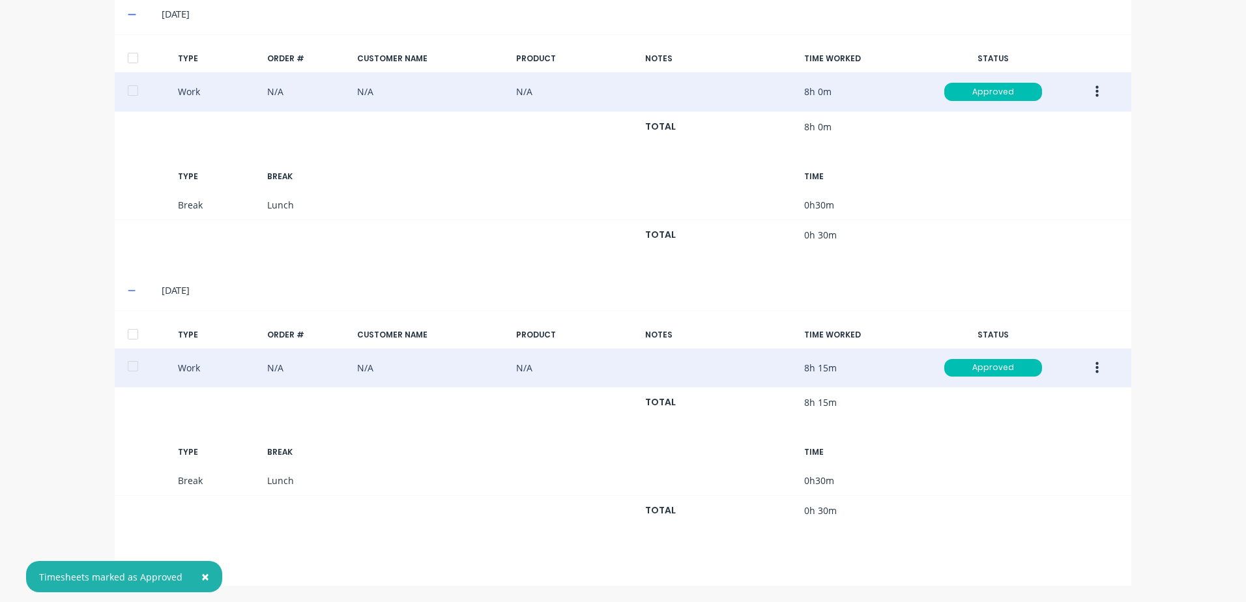
click at [201, 576] on span "×" at bounding box center [205, 577] width 8 height 18
click at [128, 566] on icon at bounding box center [132, 567] width 8 height 8
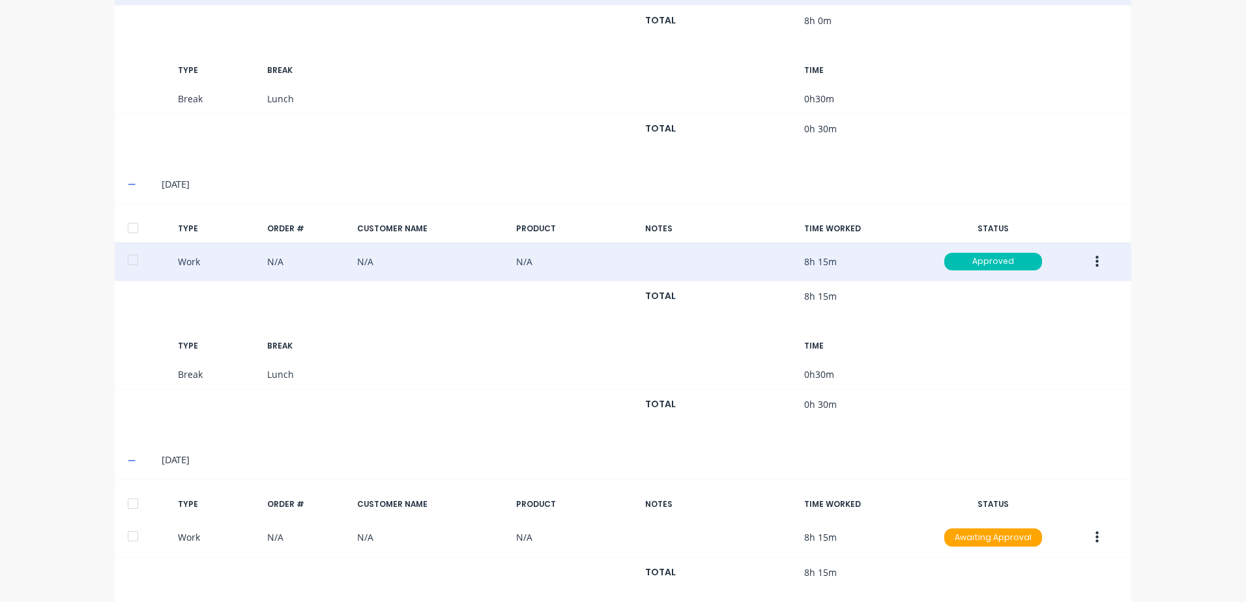
scroll to position [624, 0]
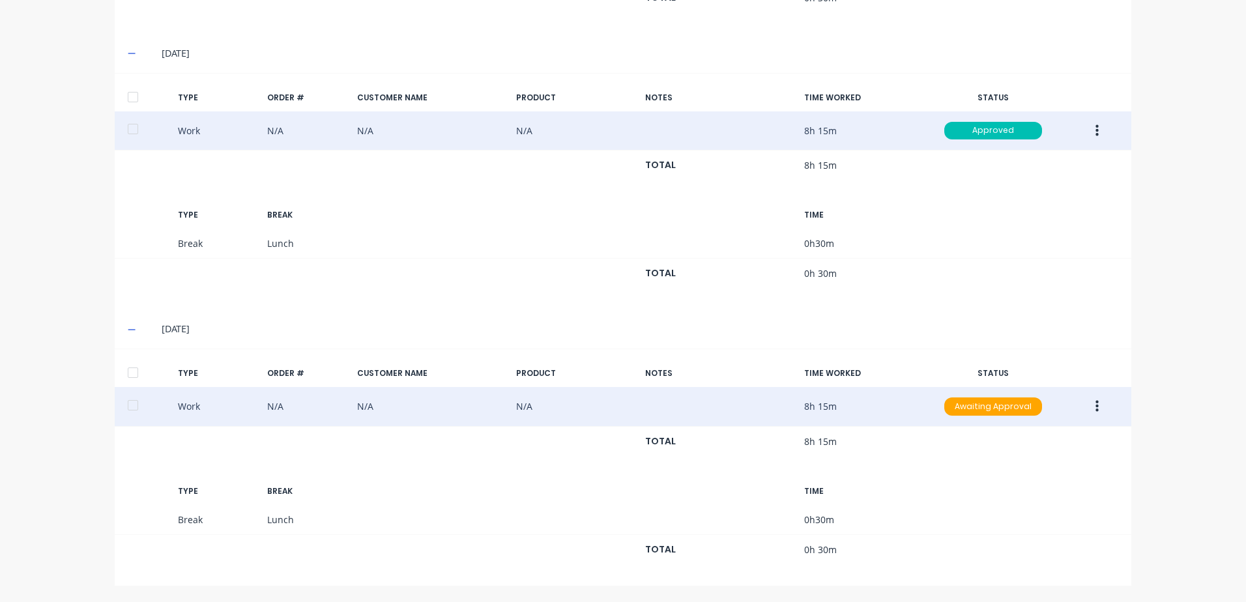
click at [1095, 405] on icon "button" at bounding box center [1096, 406] width 3 height 14
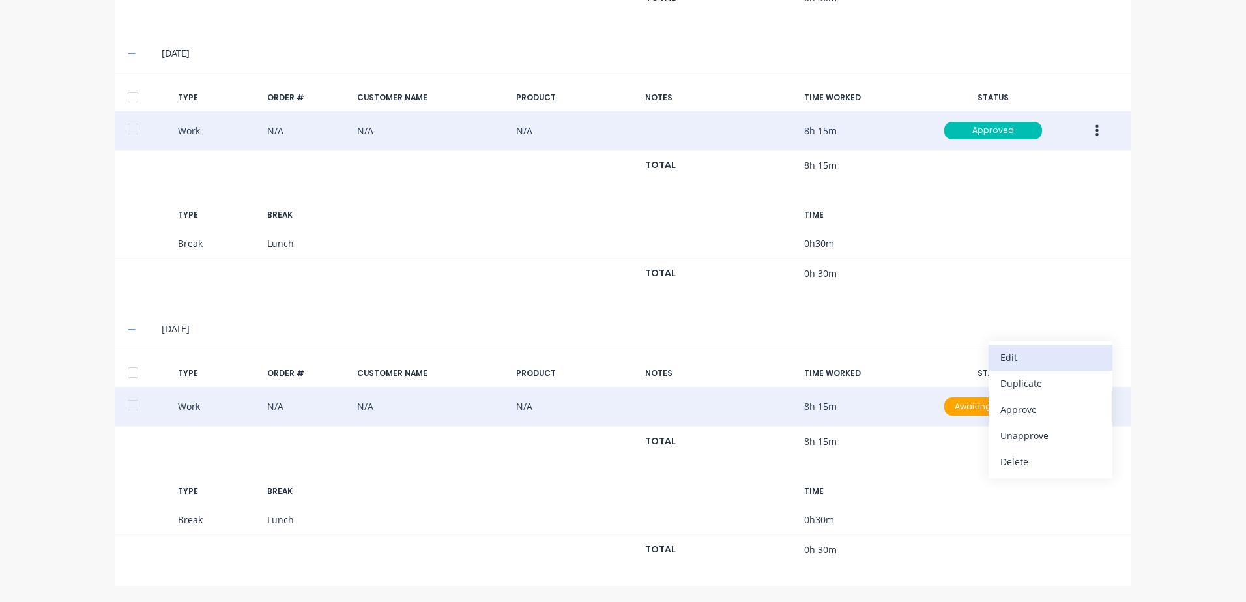
click at [1021, 356] on div "Edit" at bounding box center [1050, 357] width 100 height 19
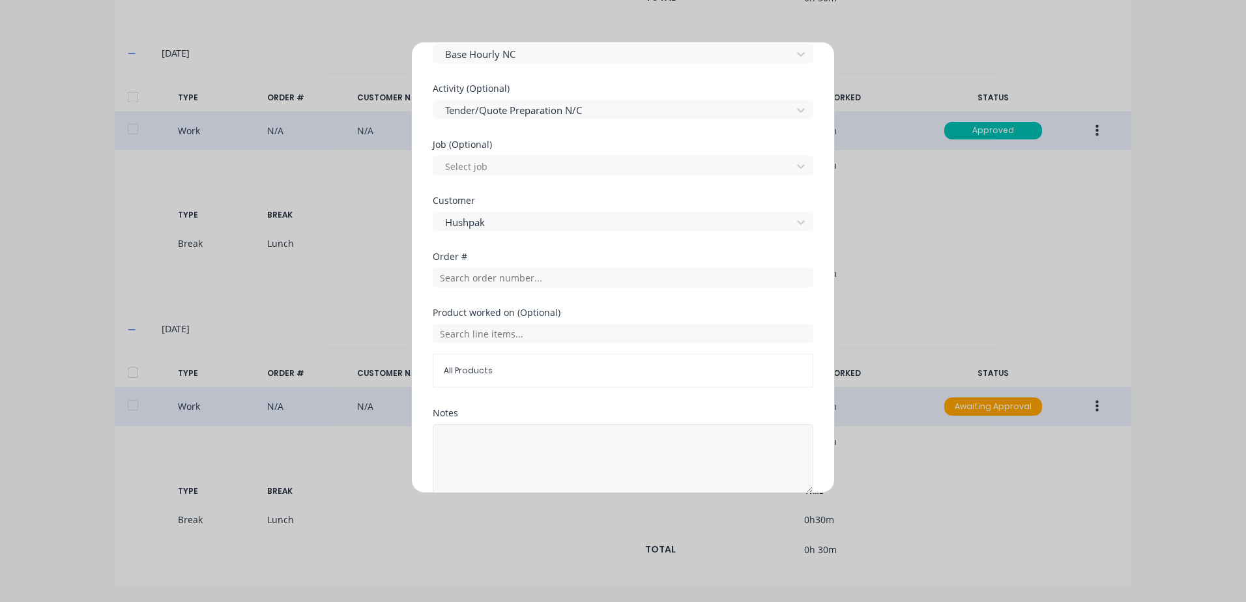
scroll to position [521, 0]
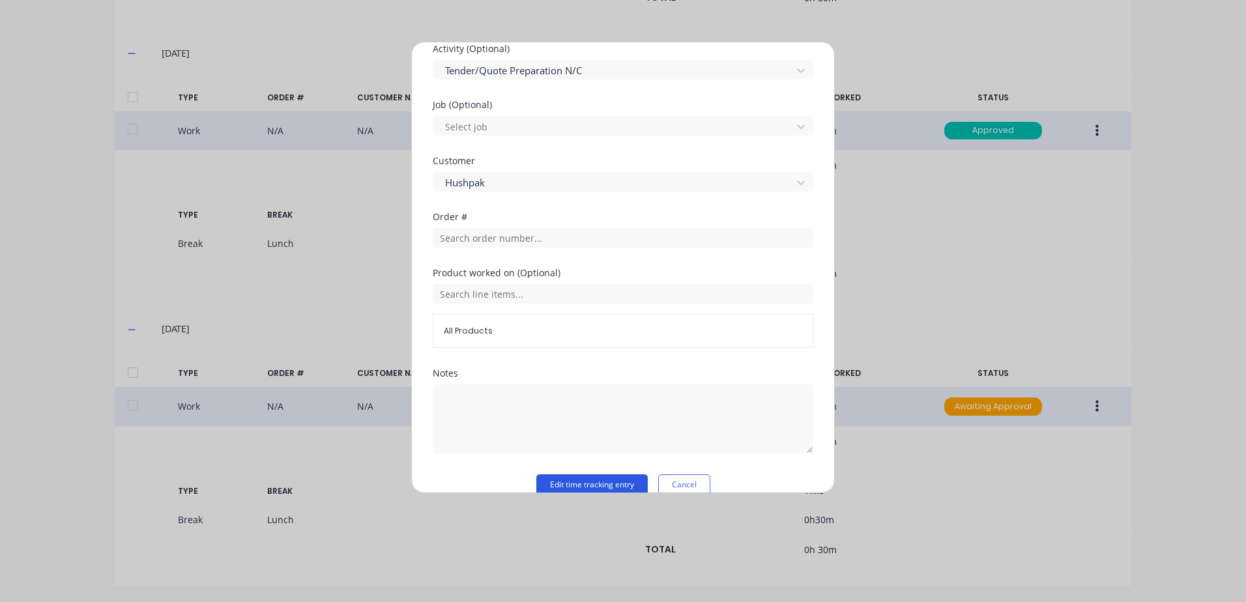
click at [570, 483] on button "Edit time tracking entry" at bounding box center [591, 484] width 111 height 21
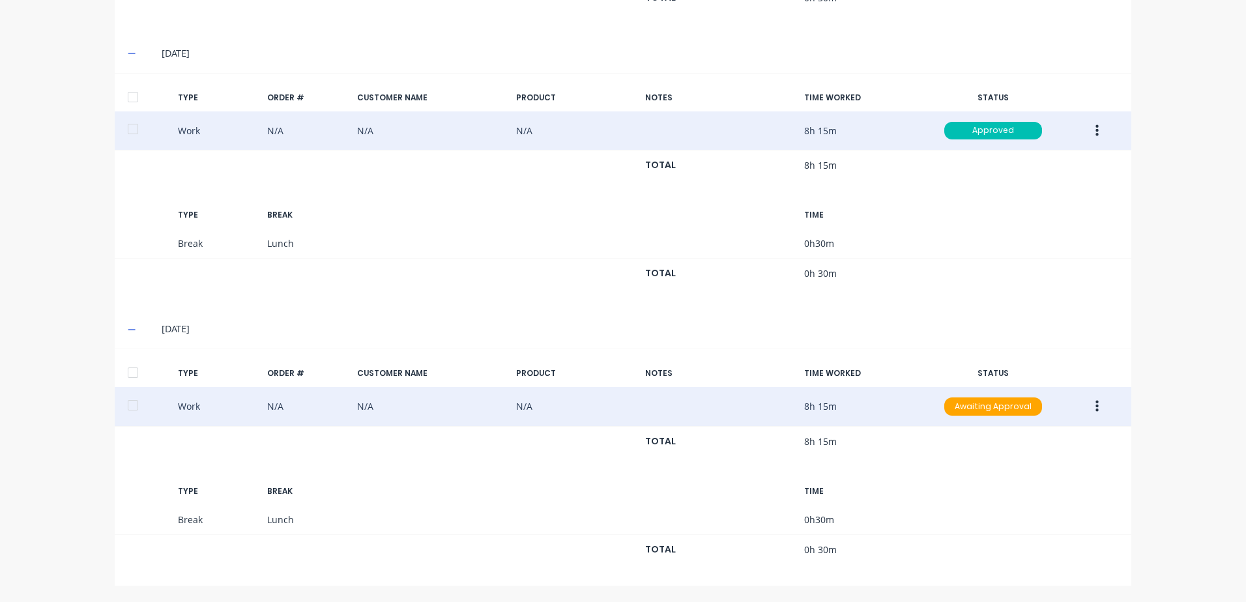
click at [1094, 407] on button "button" at bounding box center [1097, 406] width 31 height 23
click at [1018, 410] on div "Approve" at bounding box center [1050, 409] width 100 height 19
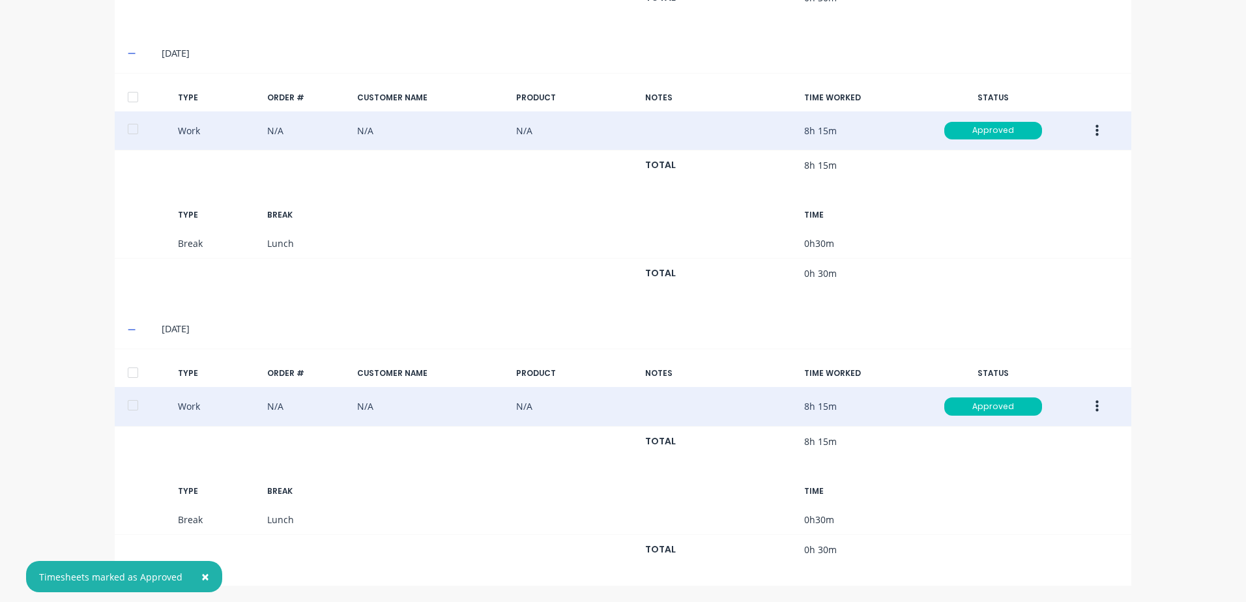
click at [204, 577] on span "×" at bounding box center [205, 577] width 8 height 18
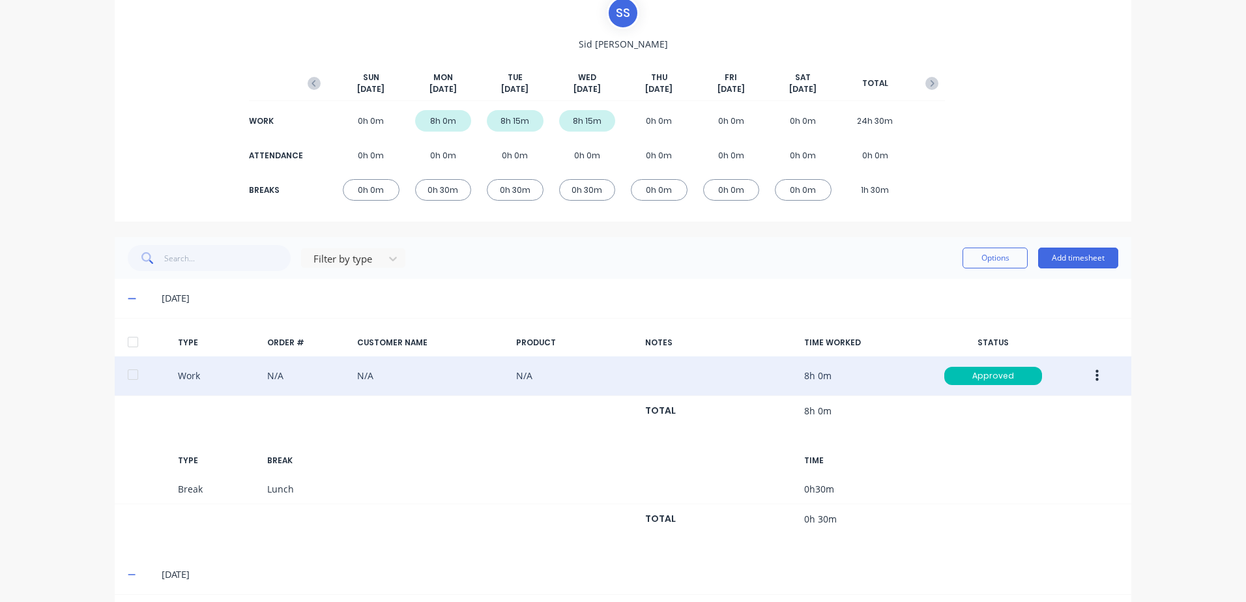
scroll to position [0, 0]
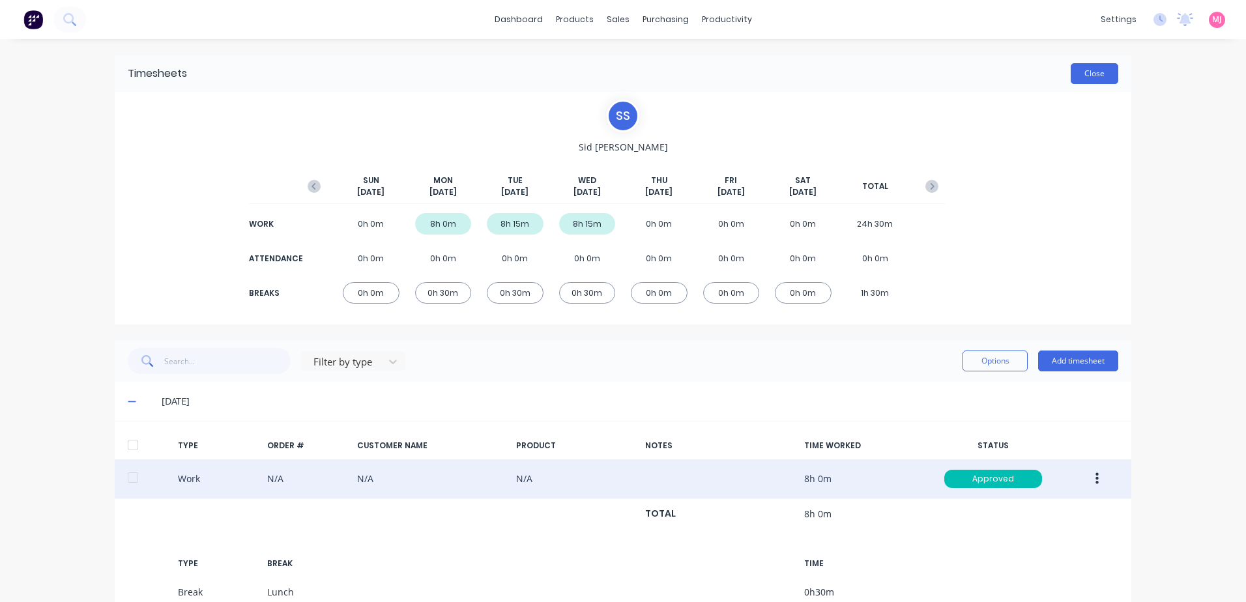
click at [1091, 72] on button "Close" at bounding box center [1095, 73] width 48 height 21
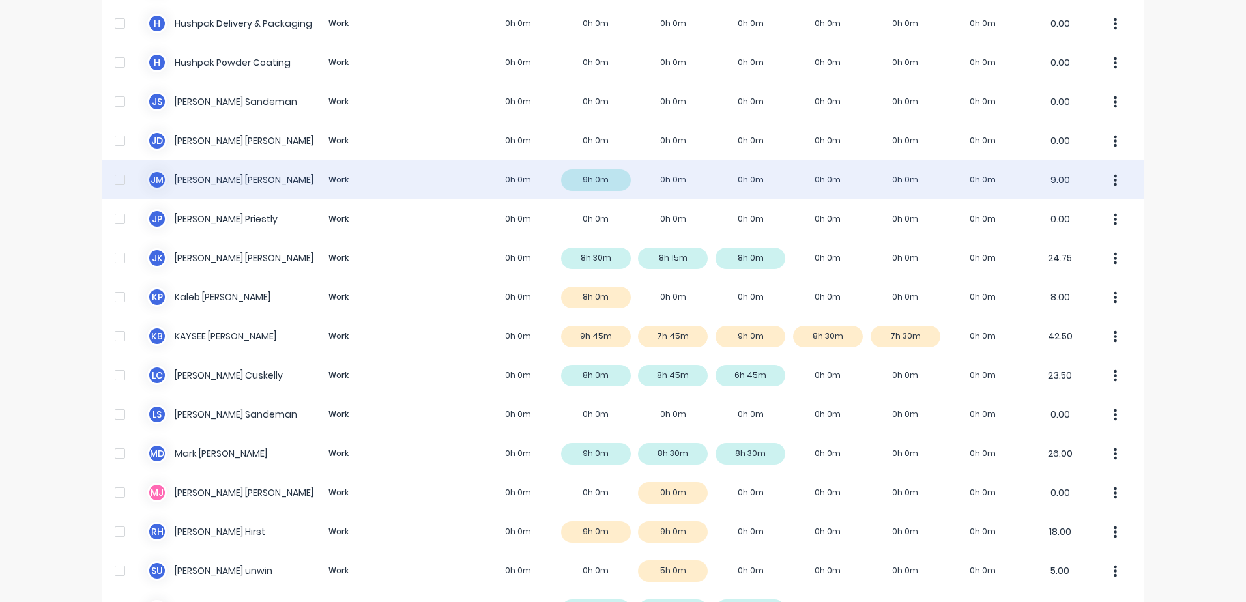
scroll to position [717, 0]
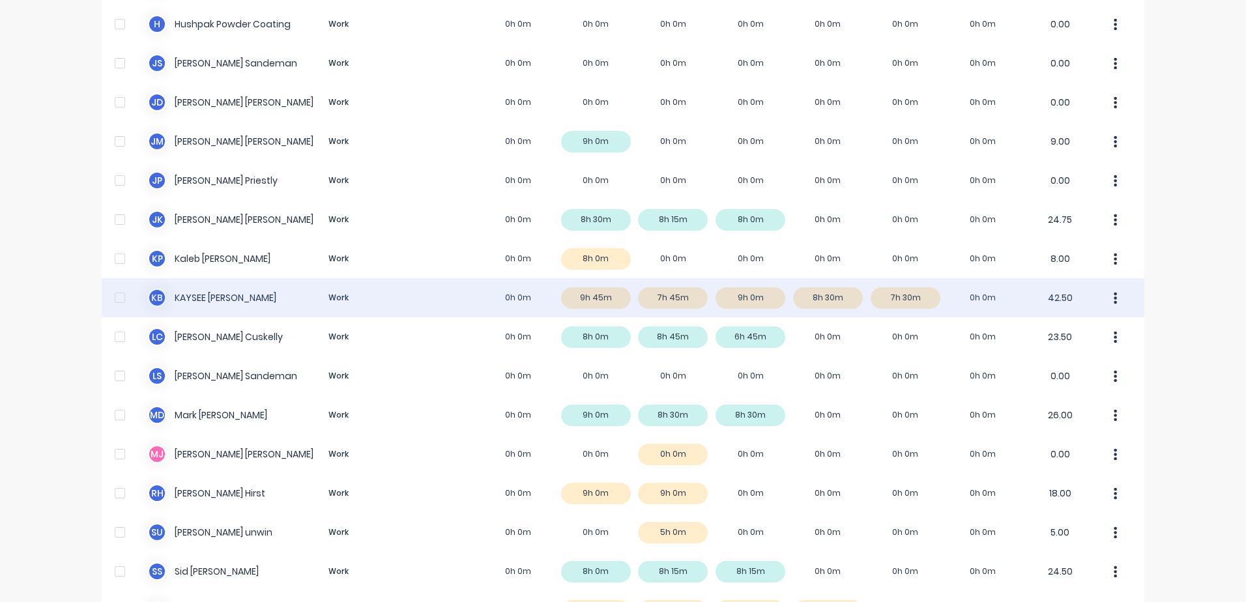
click at [230, 303] on div "K B [PERSON_NAME] Work 0h 0m 9h 45m 7h 45m 9h 0m 8h 30m 7h 30m 0h 0m 42.50" at bounding box center [623, 297] width 1043 height 39
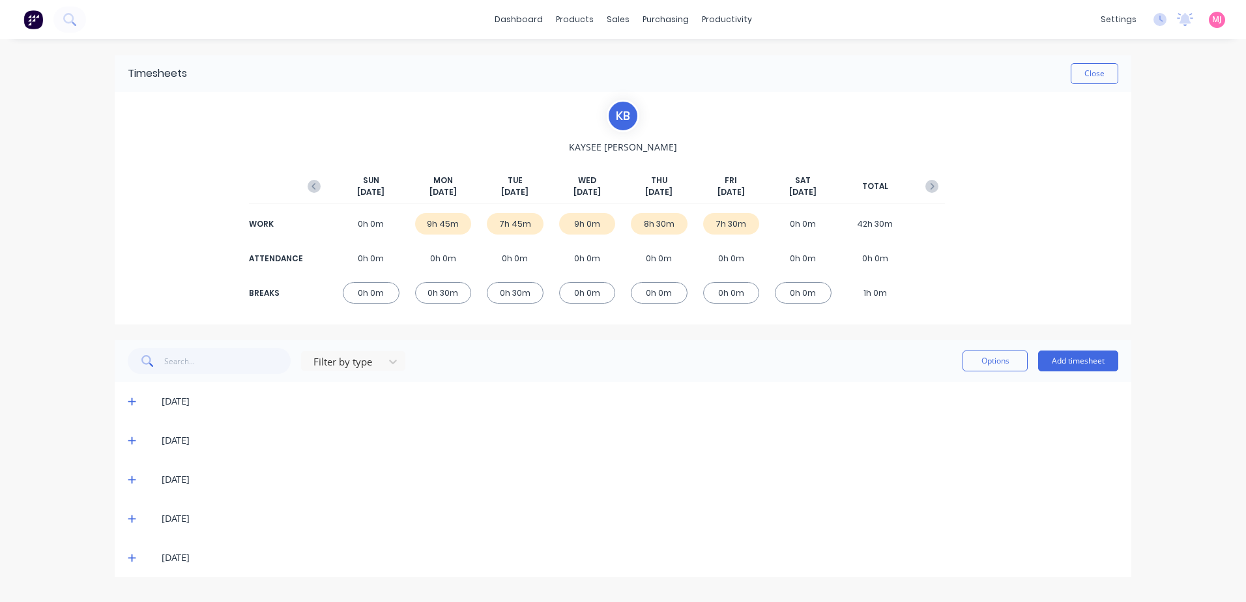
click at [132, 402] on icon at bounding box center [132, 402] width 8 height 8
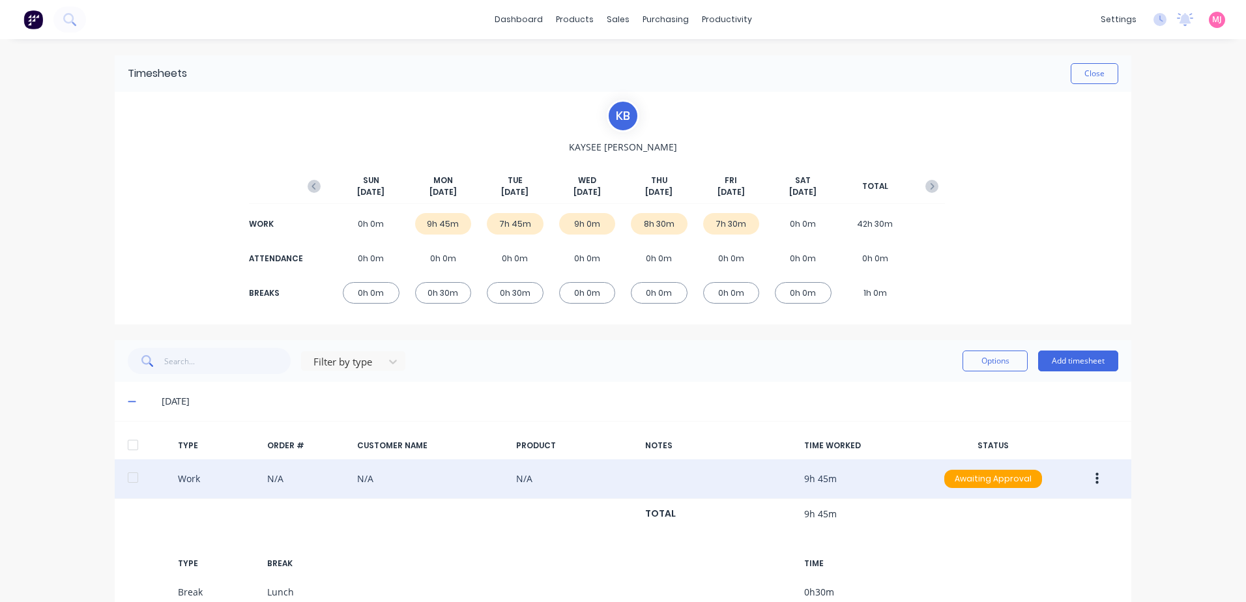
click at [1095, 481] on icon "button" at bounding box center [1096, 479] width 3 height 14
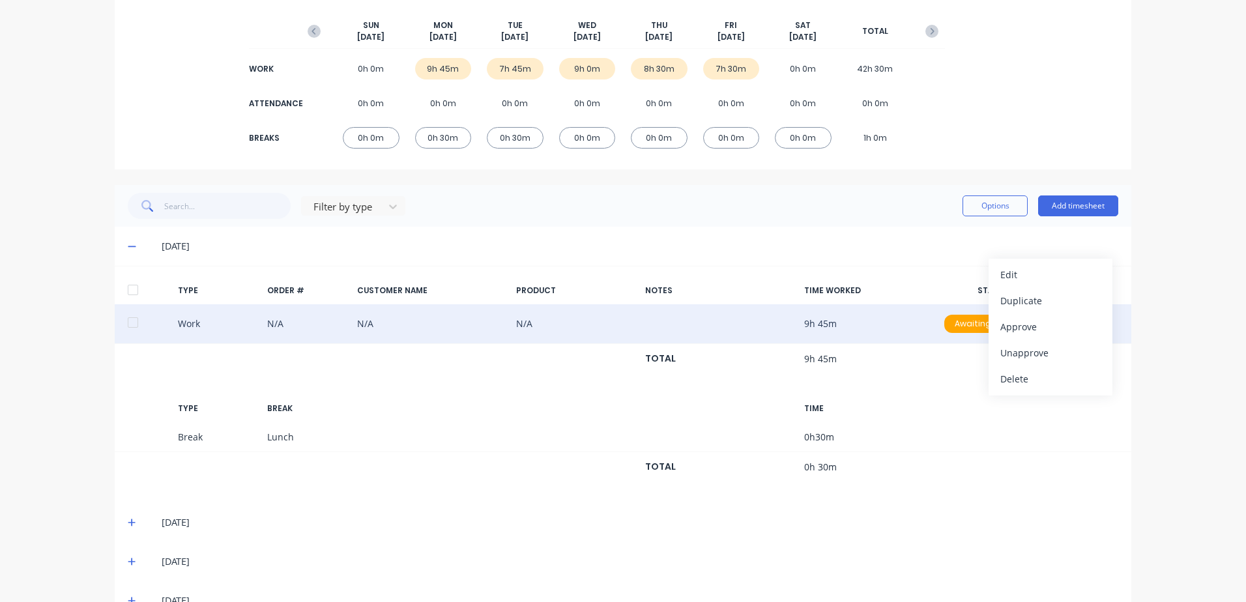
scroll to position [195, 0]
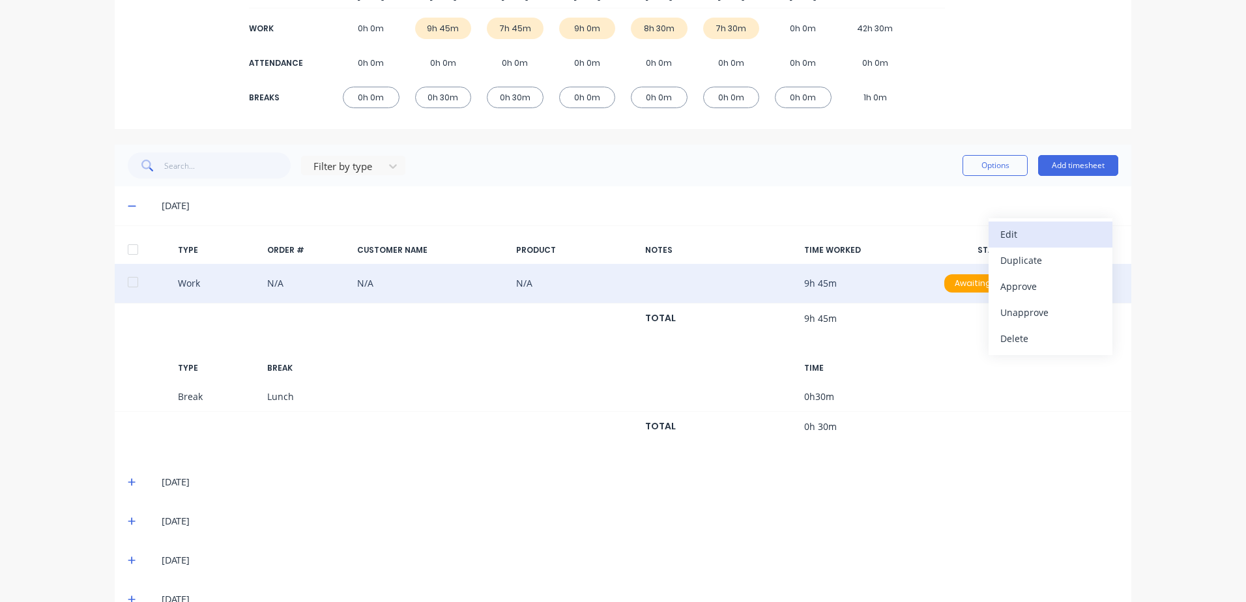
click at [1022, 235] on div "Edit" at bounding box center [1050, 234] width 100 height 19
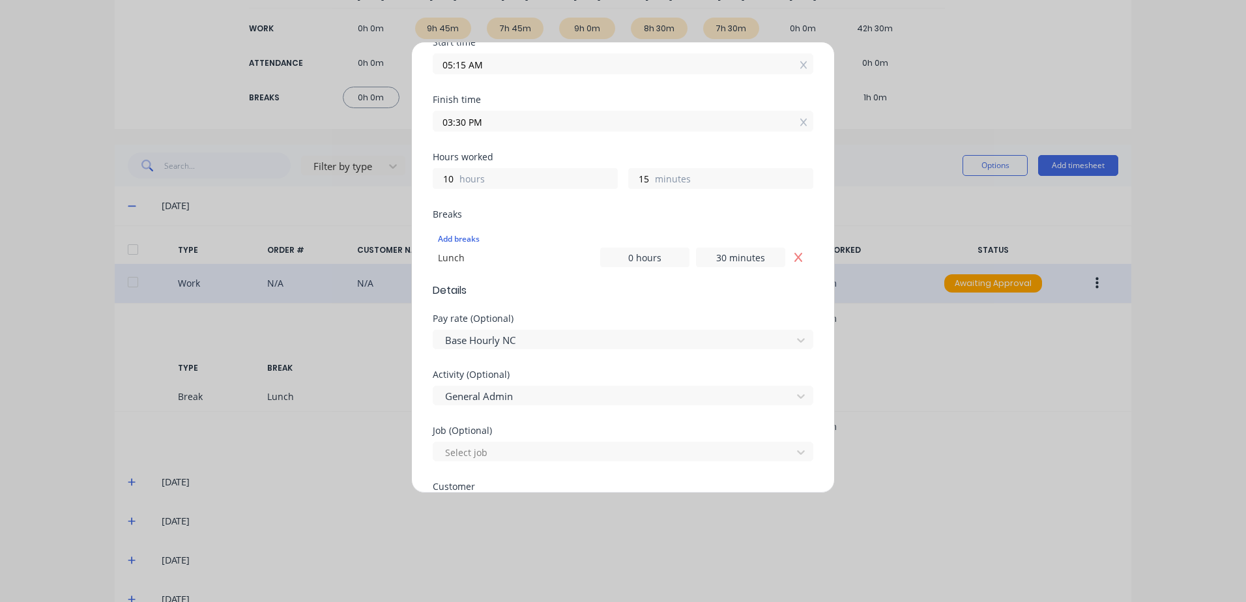
click at [953, 414] on div "Edit time tracking entry Work Attendance When Date [DATE] Start time 05:15 AM F…" at bounding box center [623, 301] width 1246 height 602
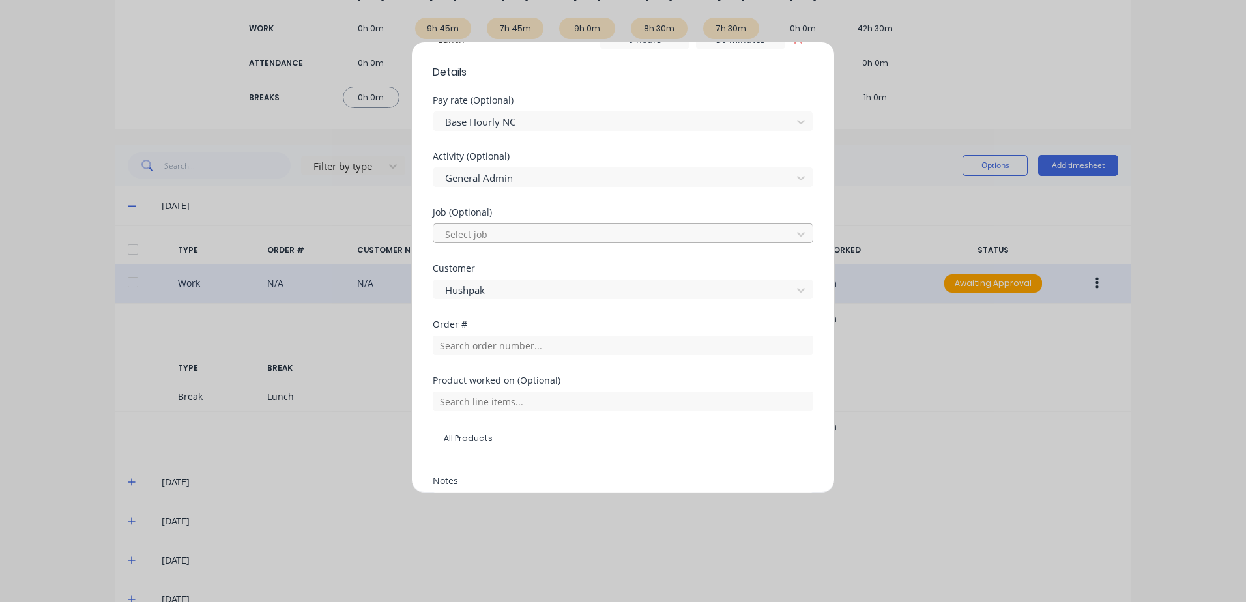
scroll to position [542, 0]
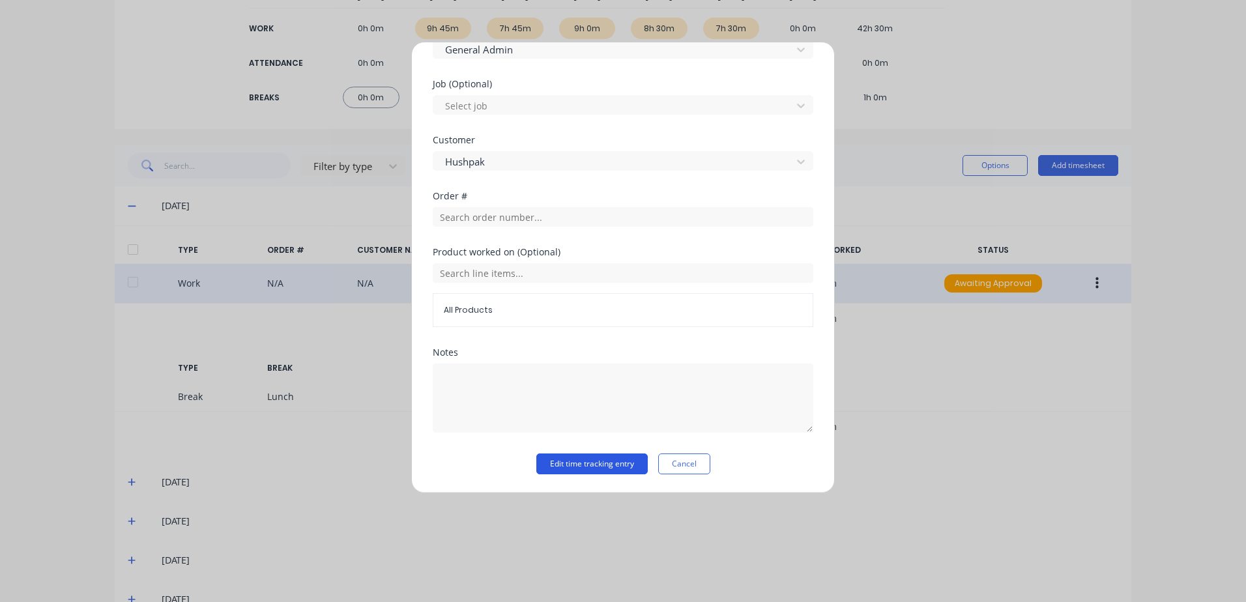
click at [575, 465] on button "Edit time tracking entry" at bounding box center [591, 463] width 111 height 21
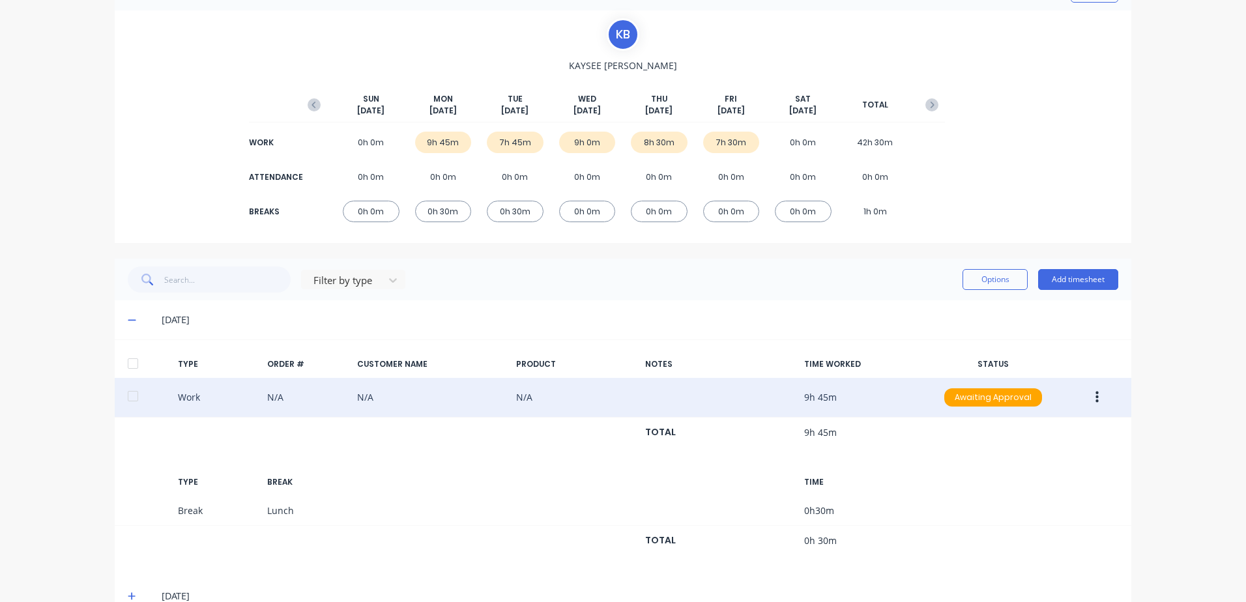
scroll to position [65, 0]
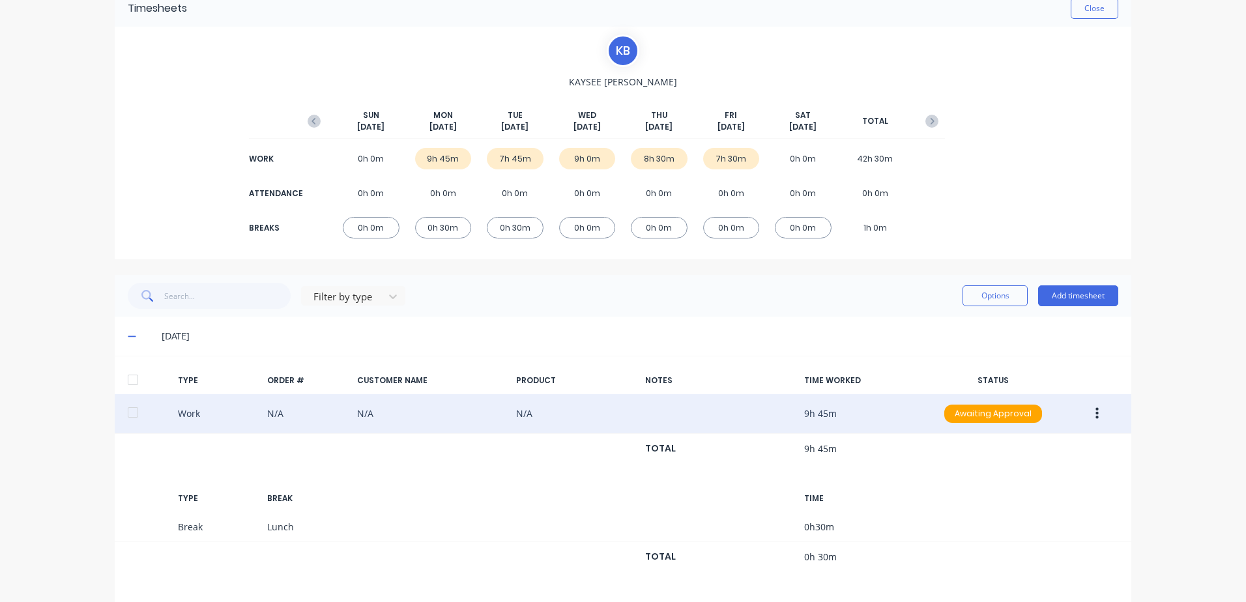
click at [429, 162] on div "9h 45m" at bounding box center [443, 159] width 57 height 22
click at [1095, 414] on icon "button" at bounding box center [1096, 414] width 3 height 12
click at [1011, 390] on div "Duplicate" at bounding box center [1050, 390] width 100 height 19
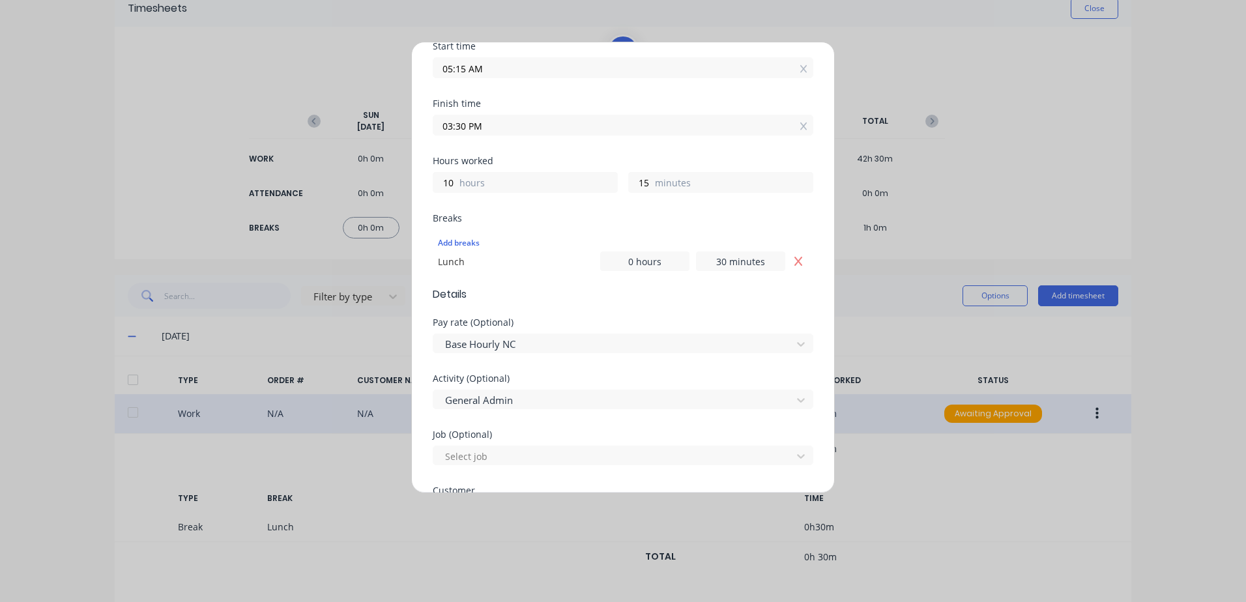
scroll to position [195, 0]
click at [535, 337] on div at bounding box center [614, 340] width 341 height 16
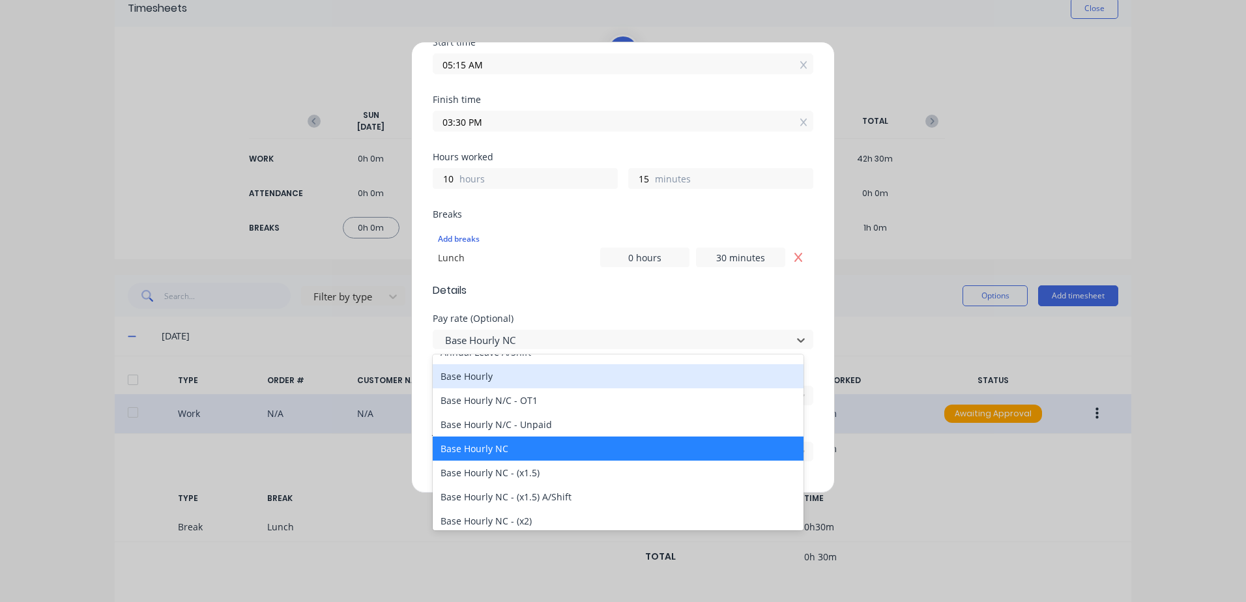
scroll to position [130, 0]
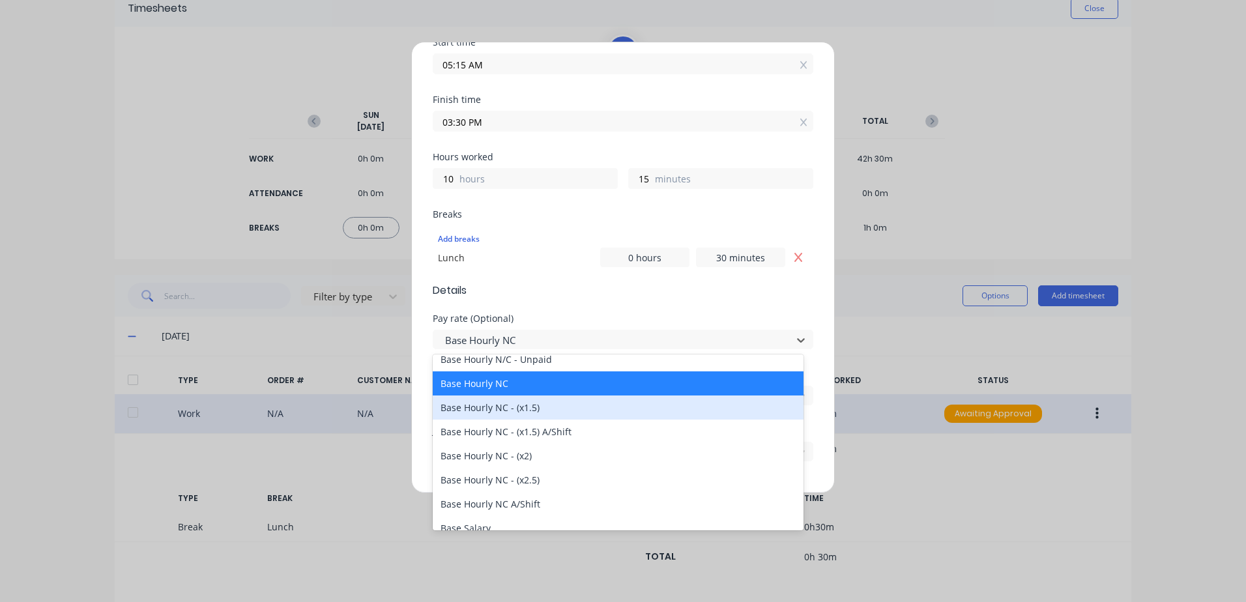
click at [519, 410] on div "Base Hourly NC - (x1.5)" at bounding box center [618, 408] width 371 height 24
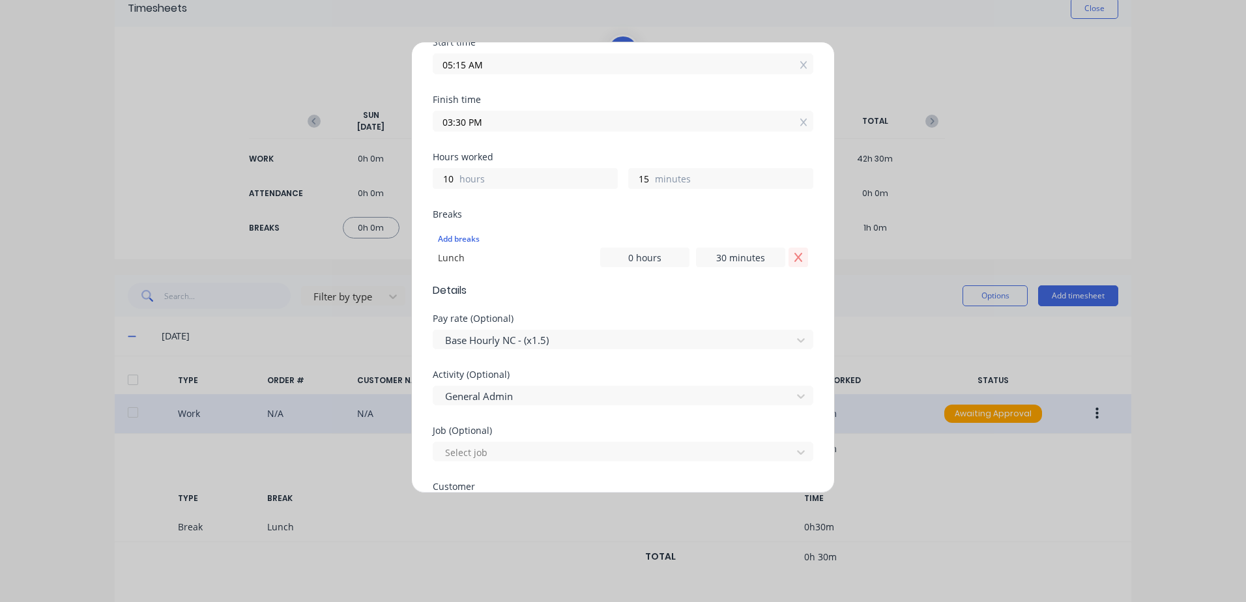
click at [793, 258] on icon "Remove Lunch" at bounding box center [798, 257] width 10 height 10
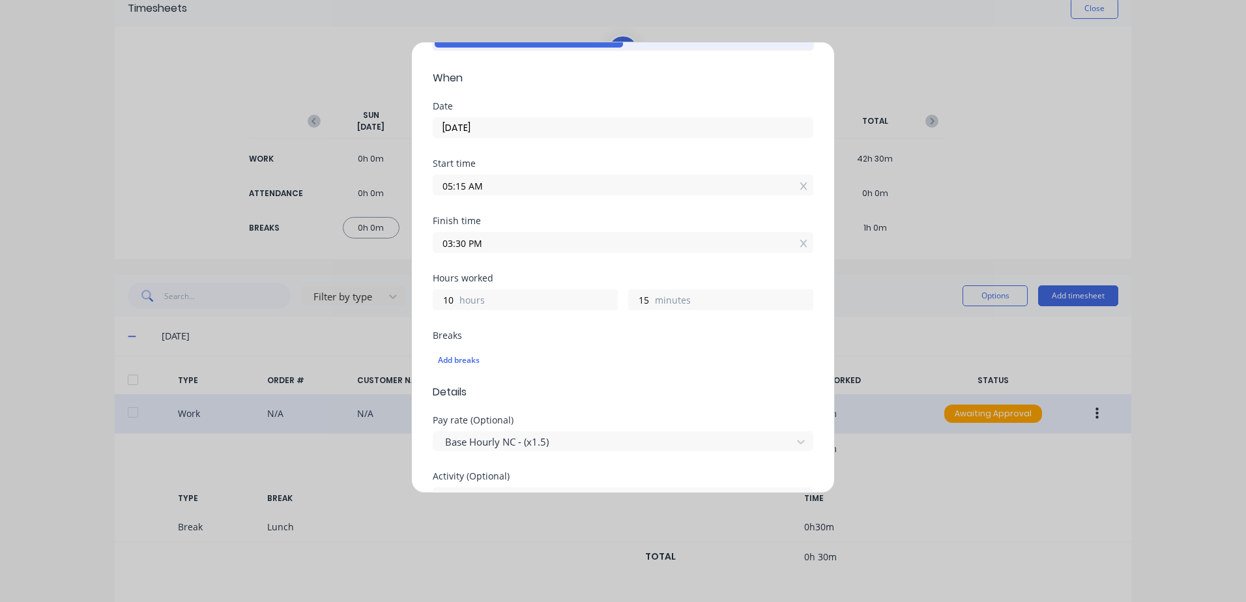
scroll to position [65, 0]
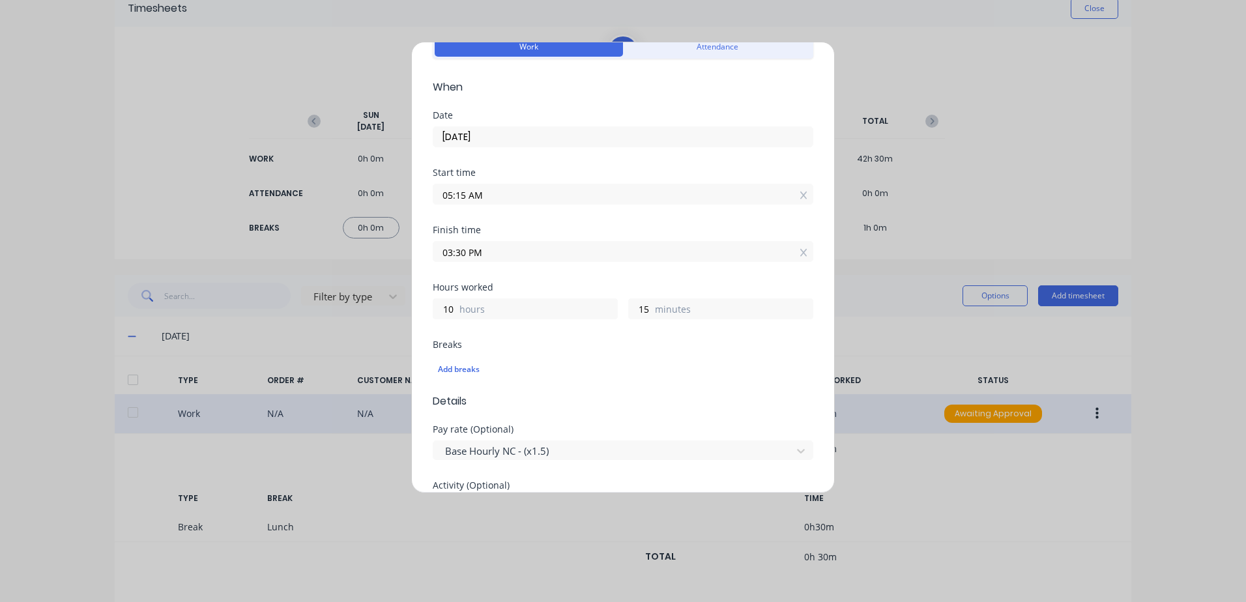
click at [495, 194] on input "05:15 AM" at bounding box center [622, 194] width 379 height 20
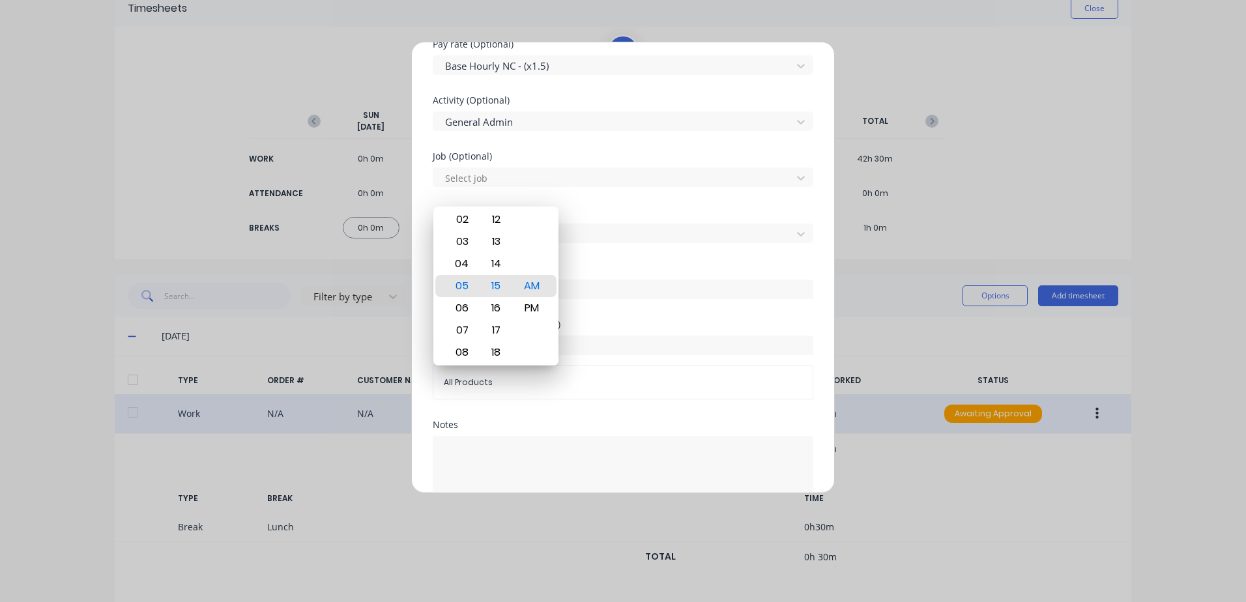
scroll to position [523, 0]
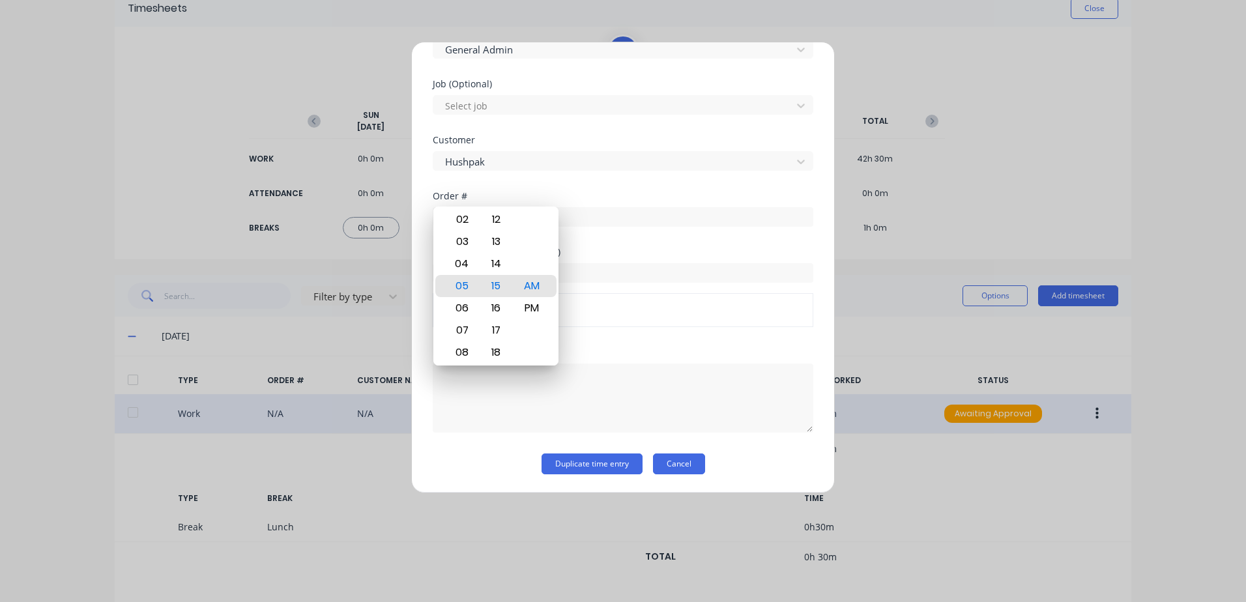
click at [683, 463] on button "Cancel" at bounding box center [679, 463] width 52 height 21
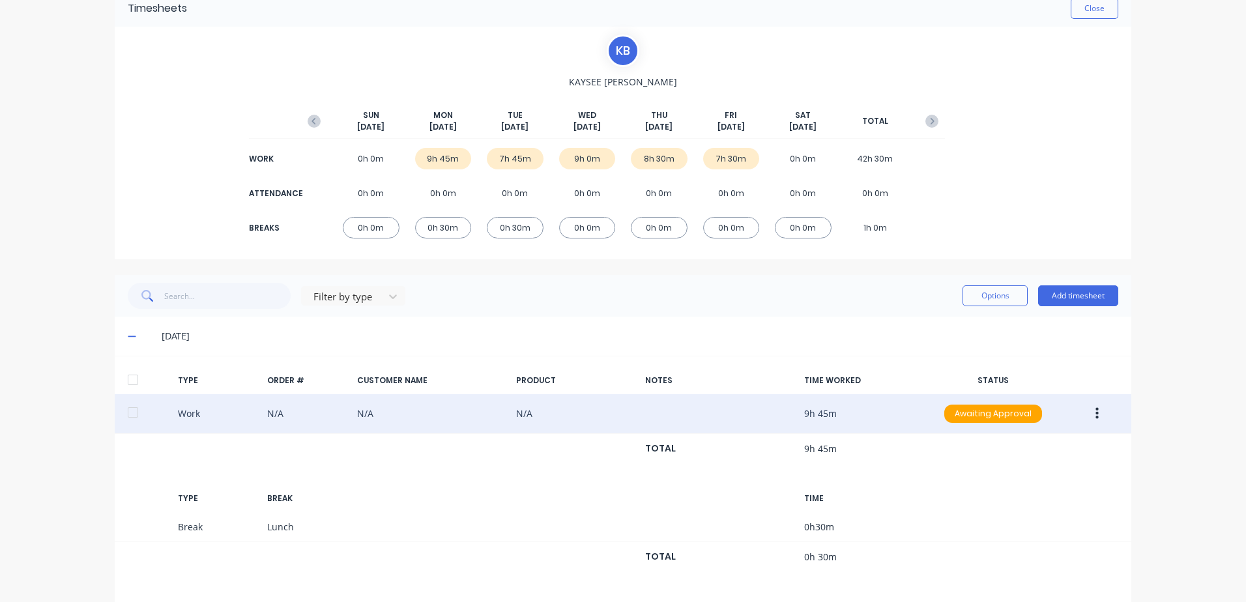
click at [1095, 414] on icon "button" at bounding box center [1096, 414] width 3 height 12
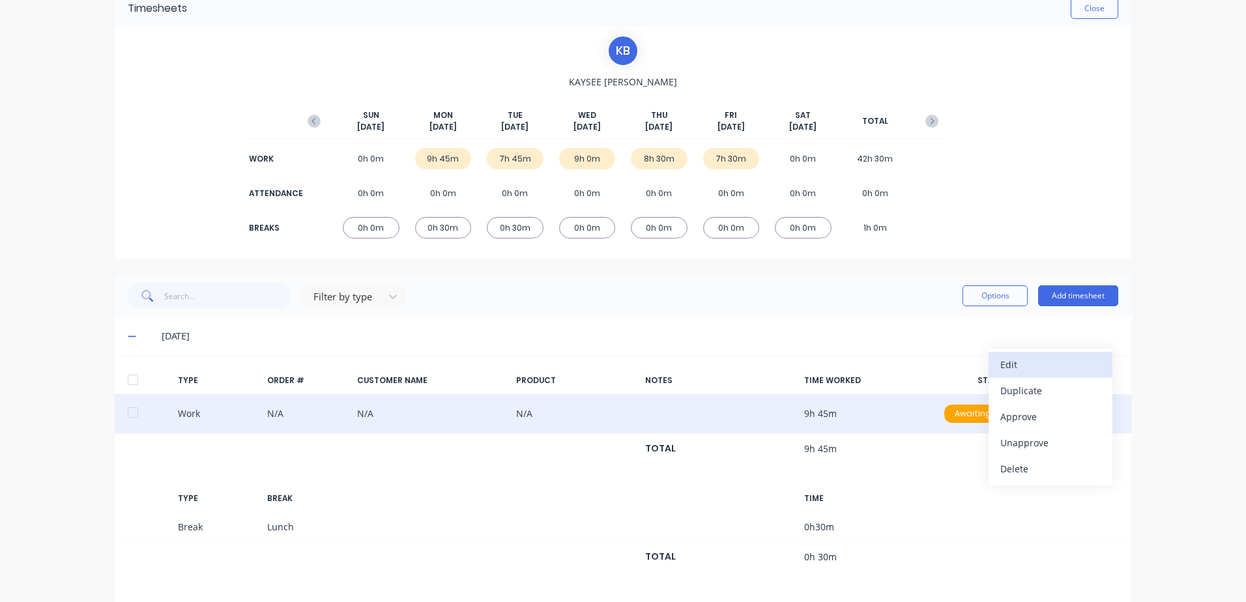
click at [1013, 364] on div "Edit" at bounding box center [1050, 364] width 100 height 19
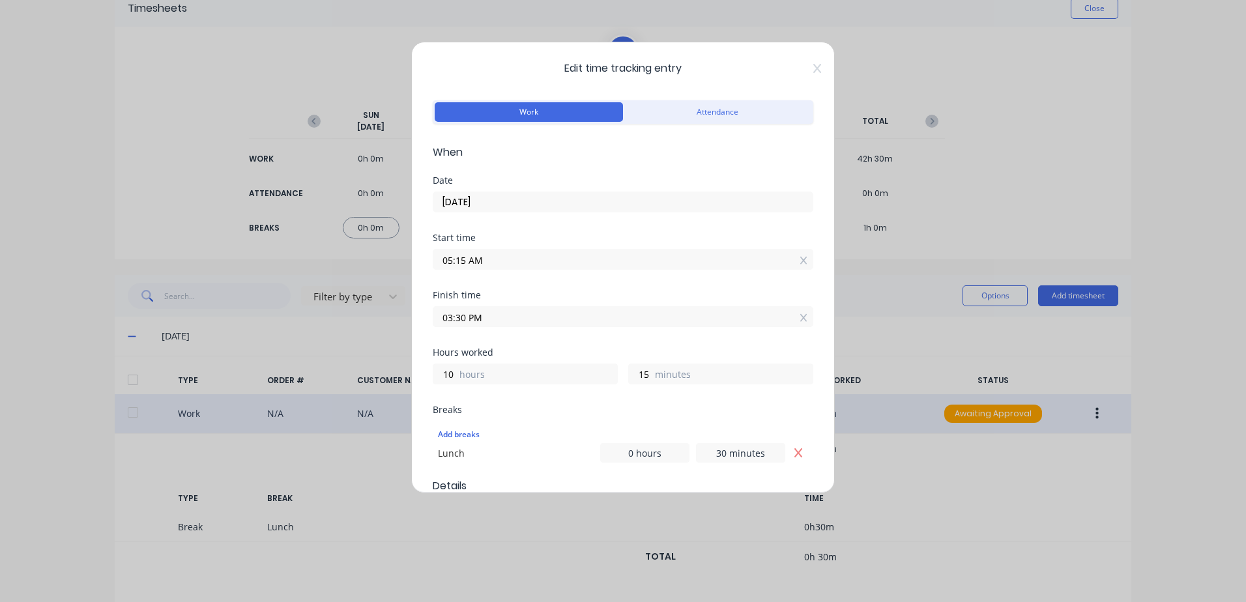
click at [495, 313] on input "03:30 PM" at bounding box center [622, 317] width 379 height 20
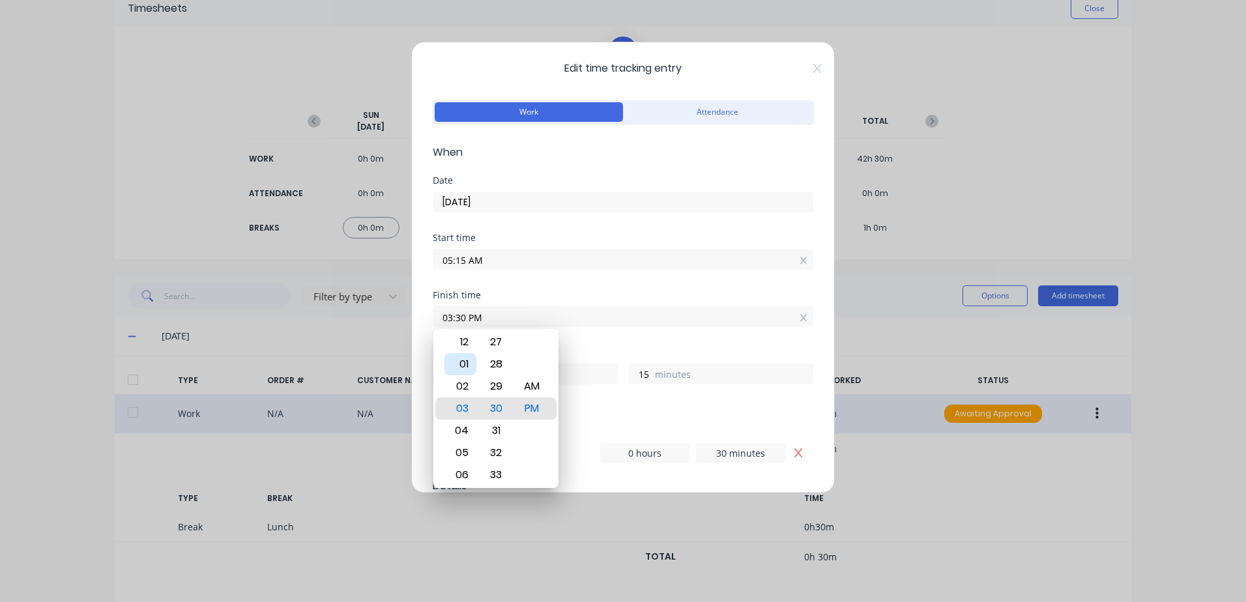
click at [459, 363] on div "01" at bounding box center [460, 364] width 32 height 22
type input "01:30 PM"
type input "8"
click at [640, 346] on div "Finish time 01:30 PM" at bounding box center [623, 319] width 381 height 57
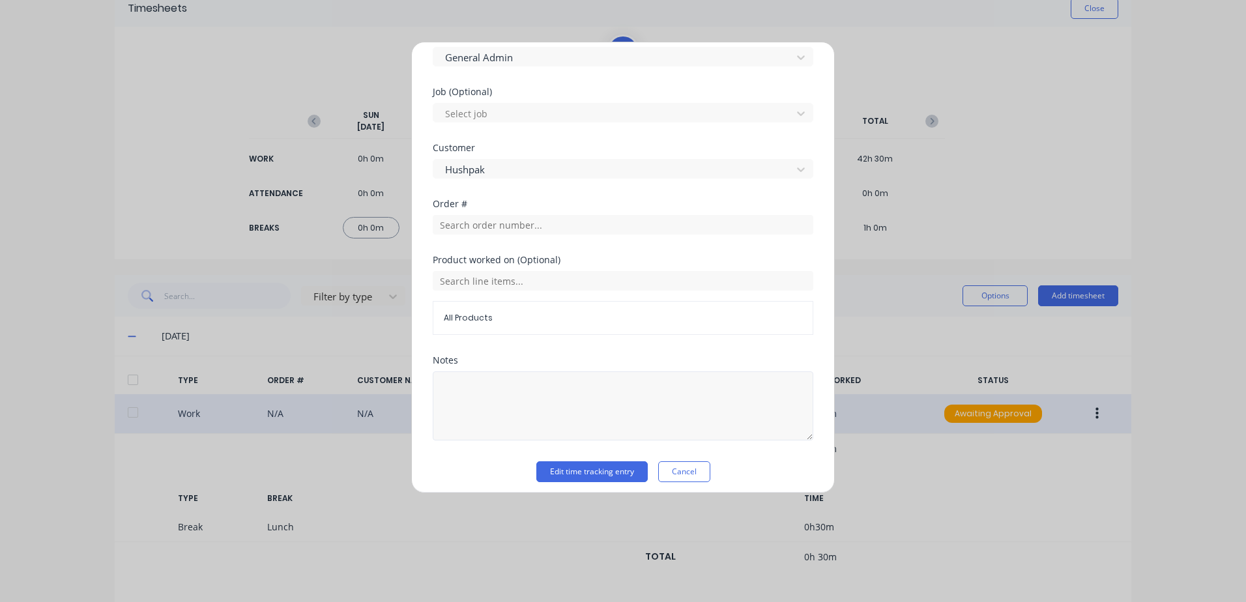
scroll to position [542, 0]
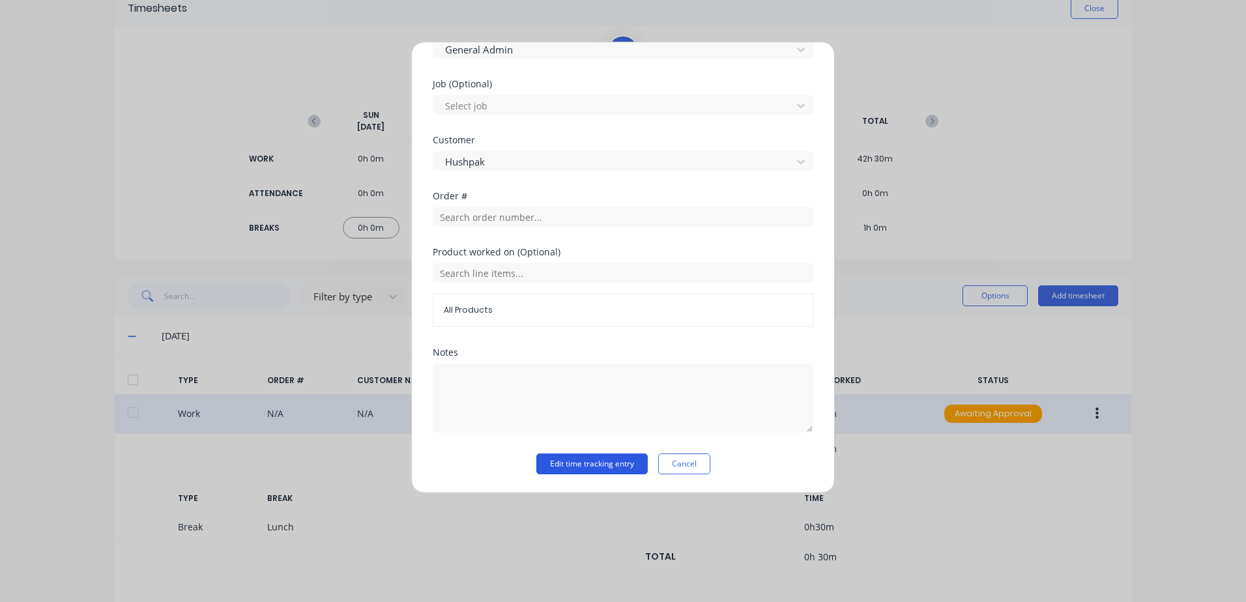
click at [605, 462] on button "Edit time tracking entry" at bounding box center [591, 463] width 111 height 21
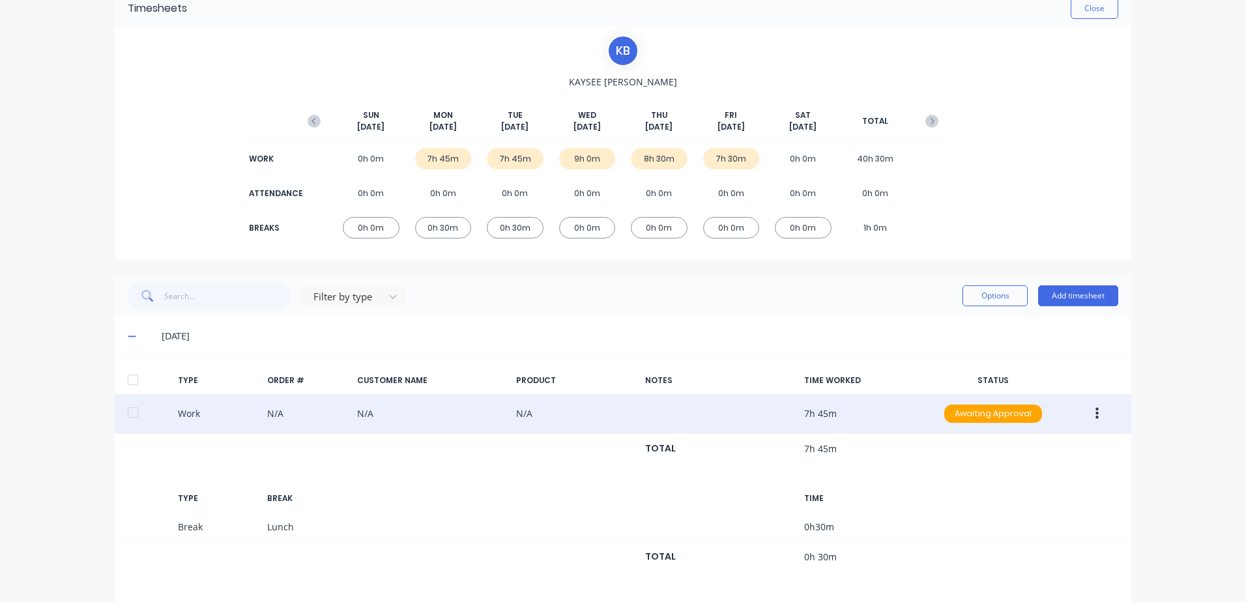
click at [1095, 417] on icon "button" at bounding box center [1096, 414] width 3 height 14
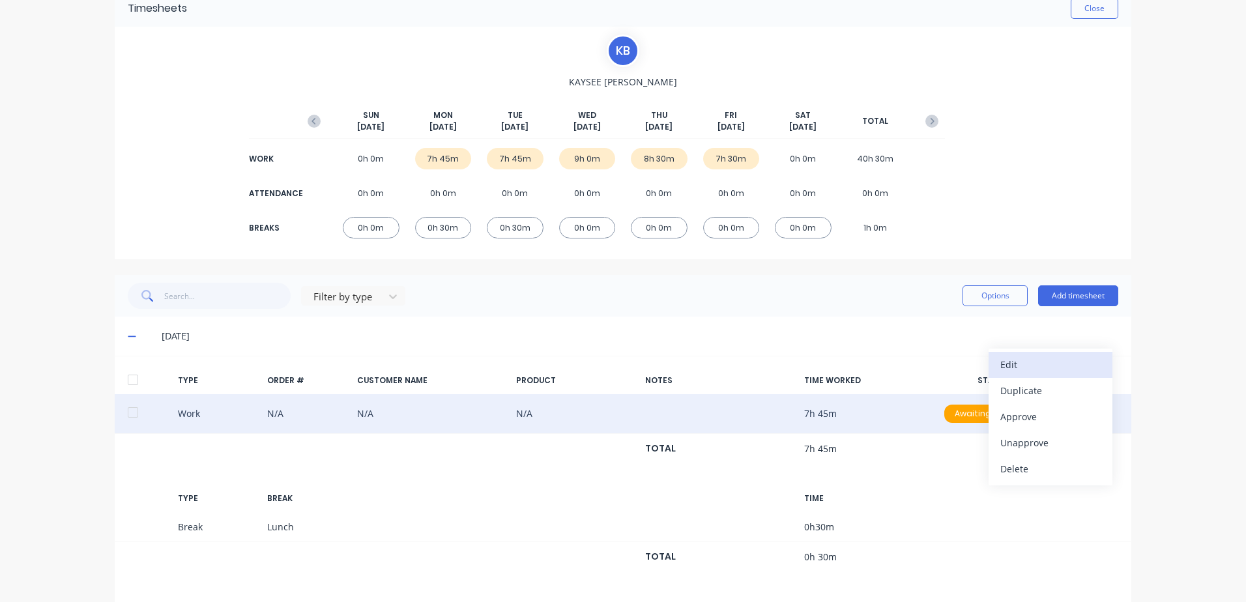
click at [1020, 364] on div "Edit" at bounding box center [1050, 364] width 100 height 19
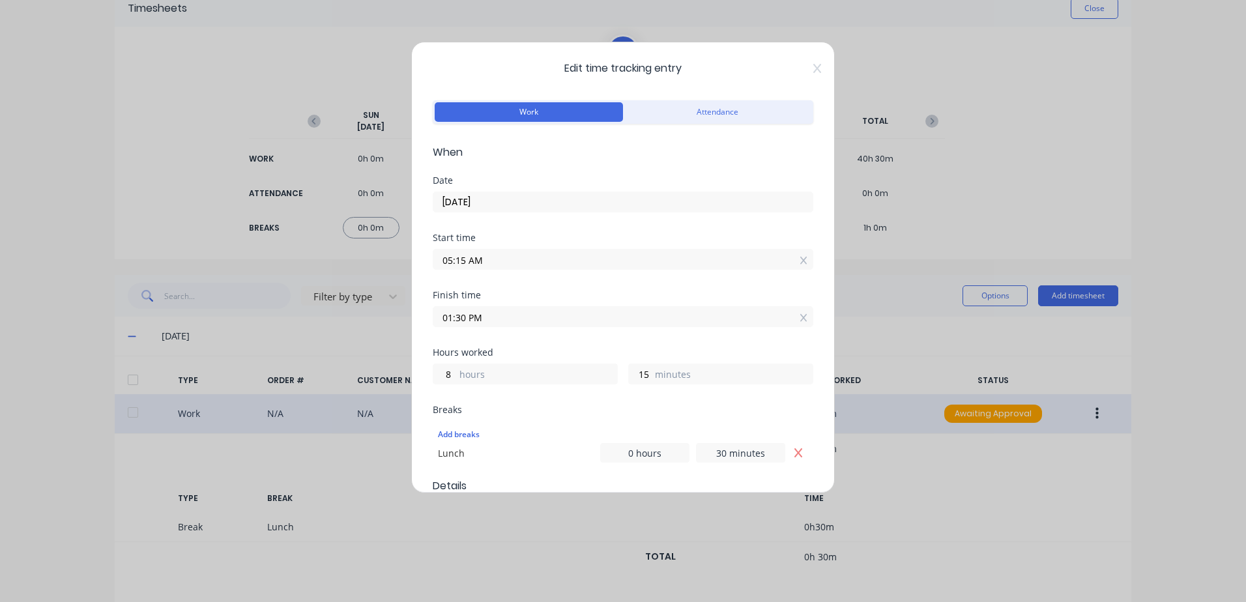
click at [504, 316] on input "01:30 PM" at bounding box center [622, 317] width 379 height 20
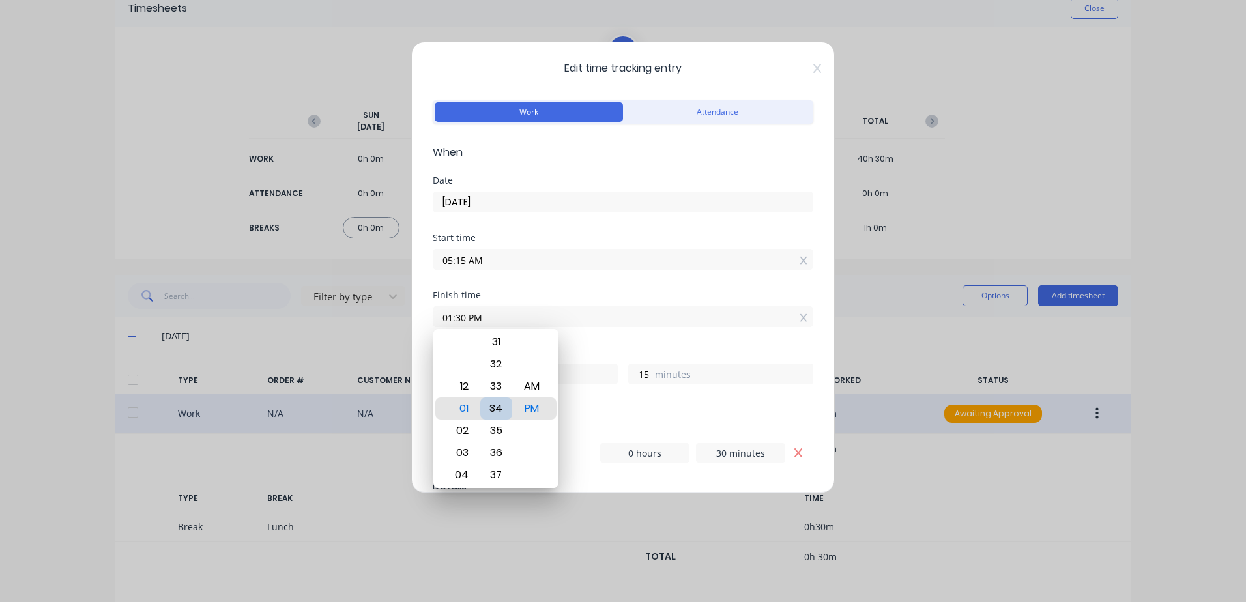
type input "01:34 PM"
type input "19"
type input "01:35 PM"
type input "20"
type input "01:36 PM"
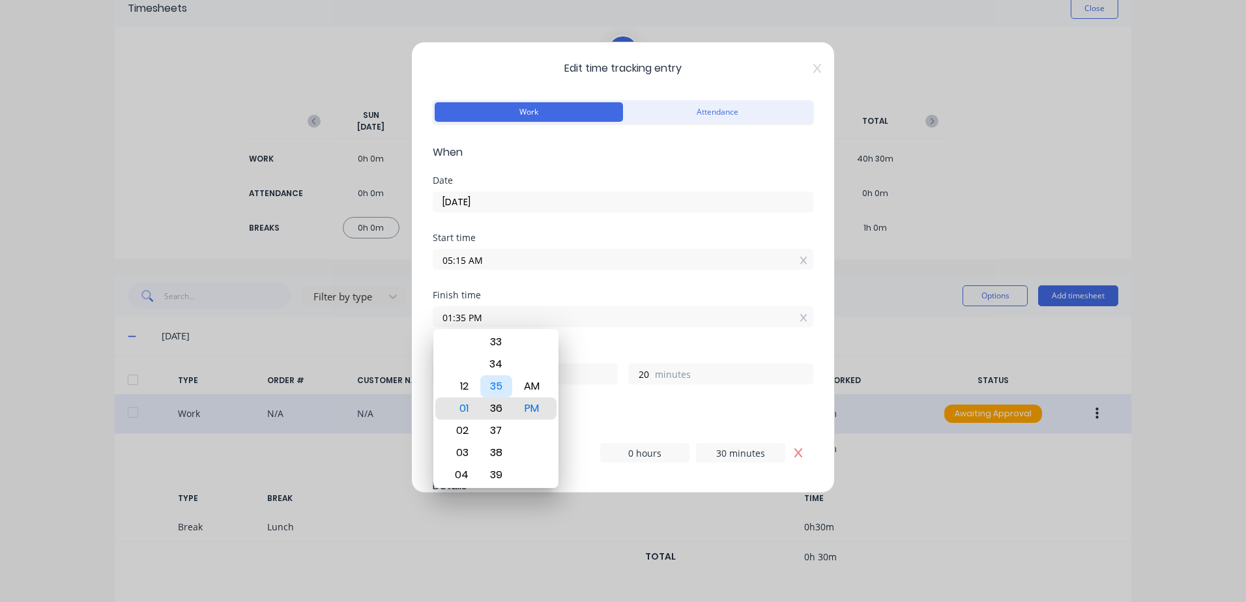
type input "21"
type input "01:30 PM"
type input "15"
type input "01:25 PM"
type input "10"
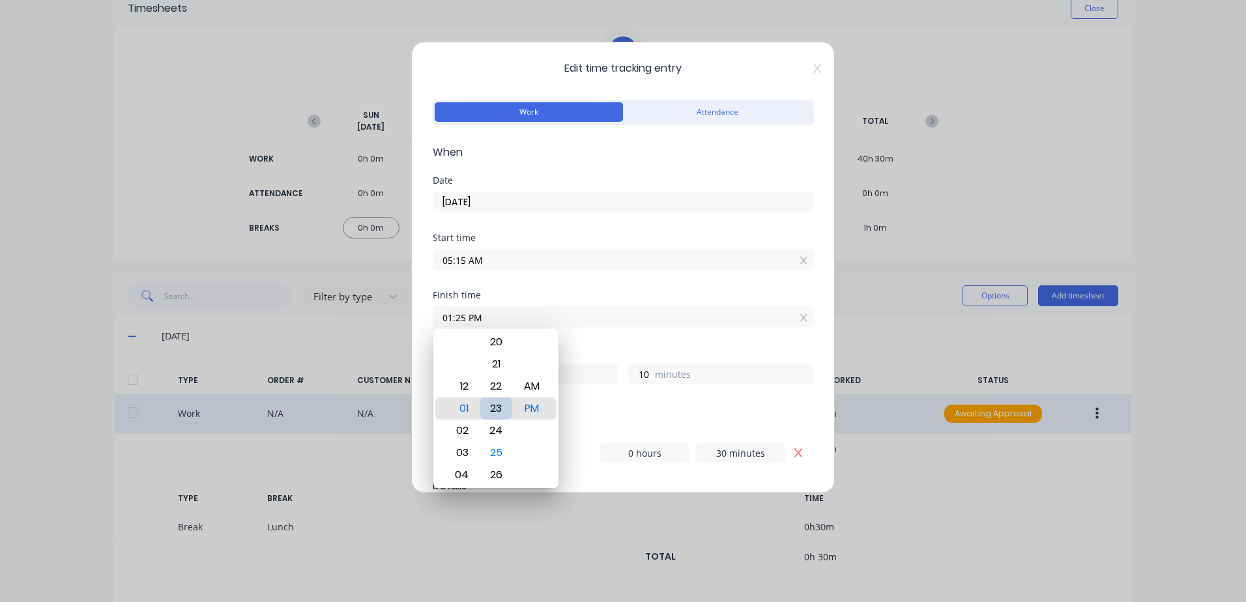
type input "01:23 PM"
type input "8"
type input "01:22 PM"
type input "7"
type input "01:17 PM"
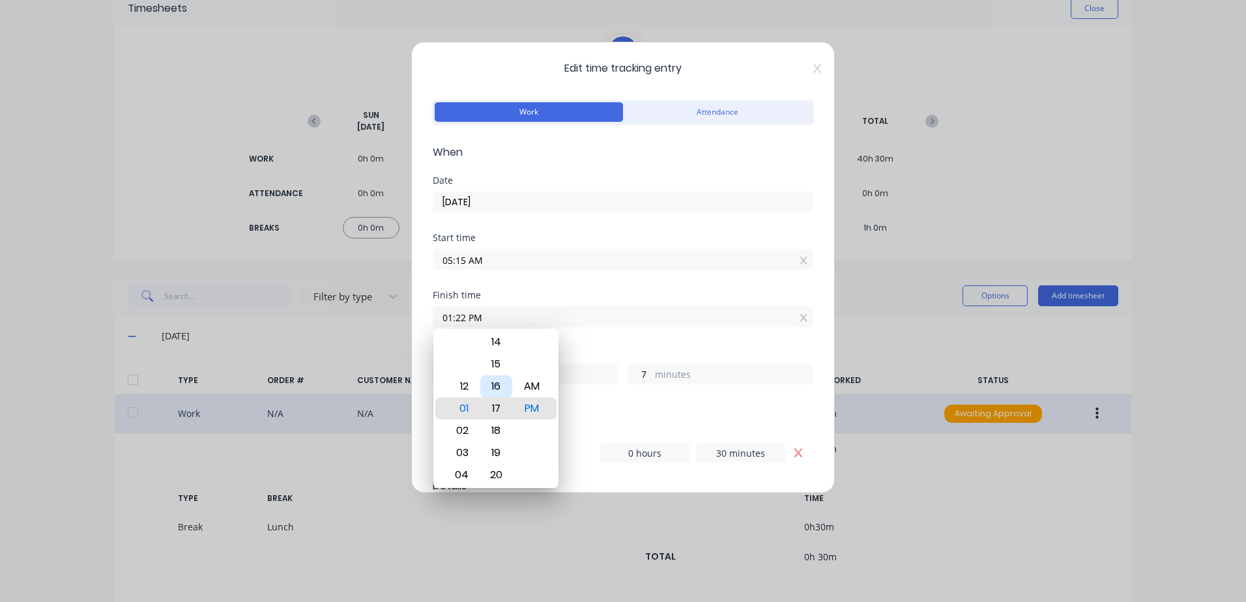
type input "2"
type input "01:14 PM"
type input "7"
type input "59"
type input "01:09 PM"
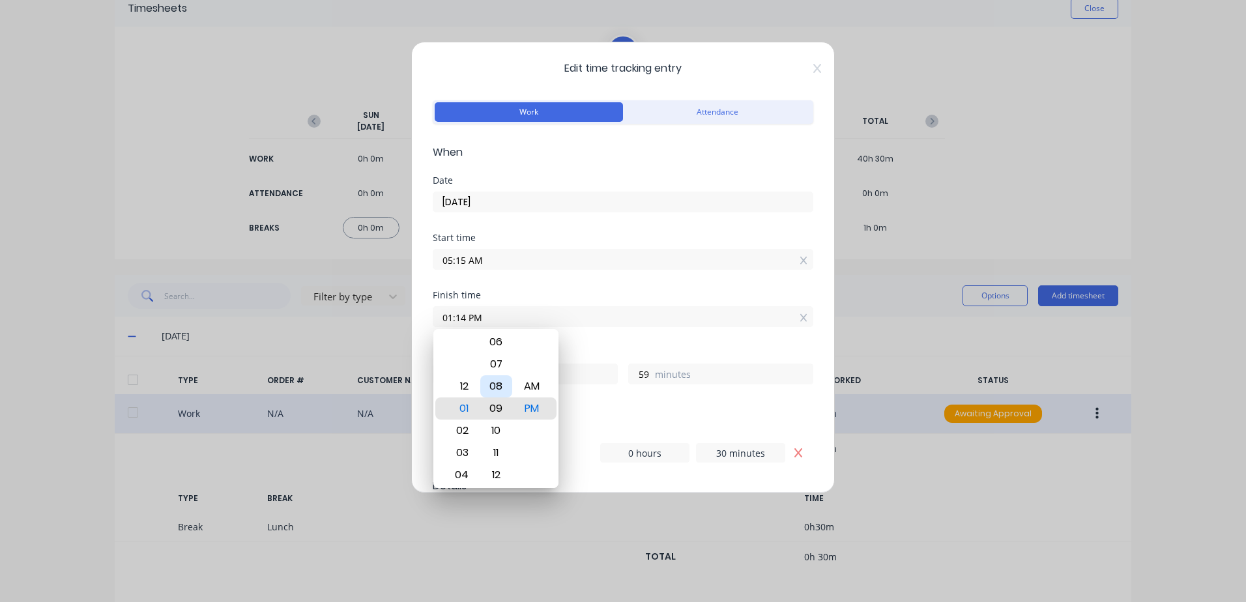
type input "54"
type input "01:03 PM"
type input "48"
type input "01:00 PM"
type input "45"
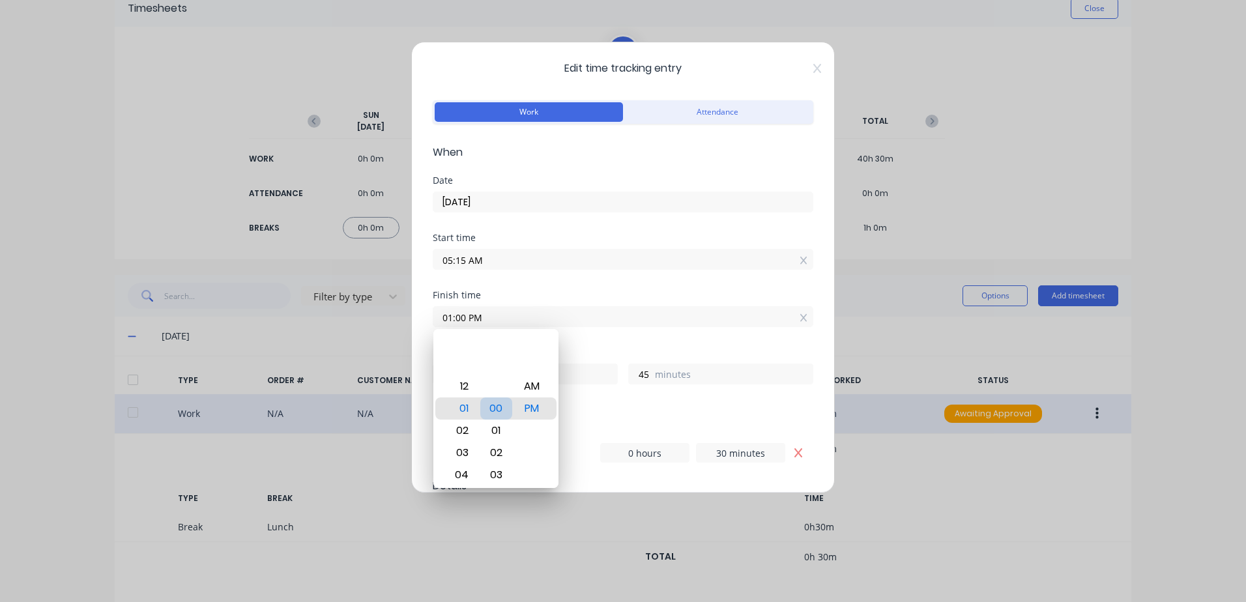
click at [497, 407] on div "00" at bounding box center [496, 408] width 32 height 22
click at [458, 409] on div "01" at bounding box center [460, 408] width 32 height 22
drag, startPoint x: 463, startPoint y: 429, endPoint x: 470, endPoint y: 429, distance: 7.8
click at [465, 429] on div "02" at bounding box center [460, 431] width 32 height 22
type input "02:00 PM"
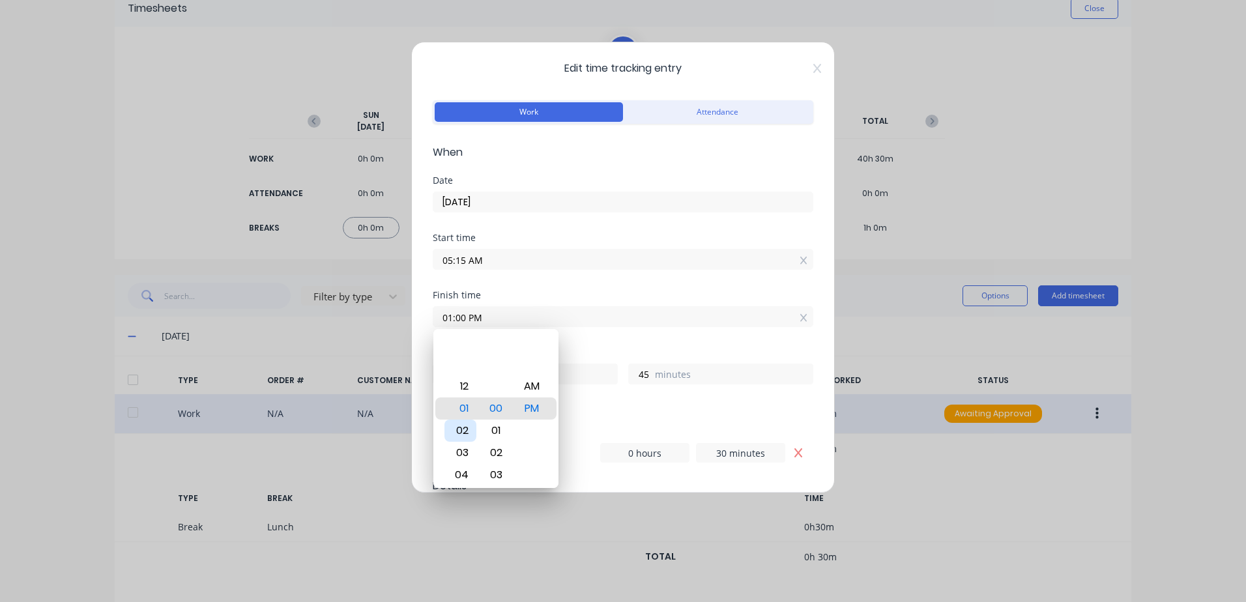
type input "8"
click at [674, 420] on div "Add breaks Lunch 0 hours 30 minutes" at bounding box center [623, 443] width 381 height 50
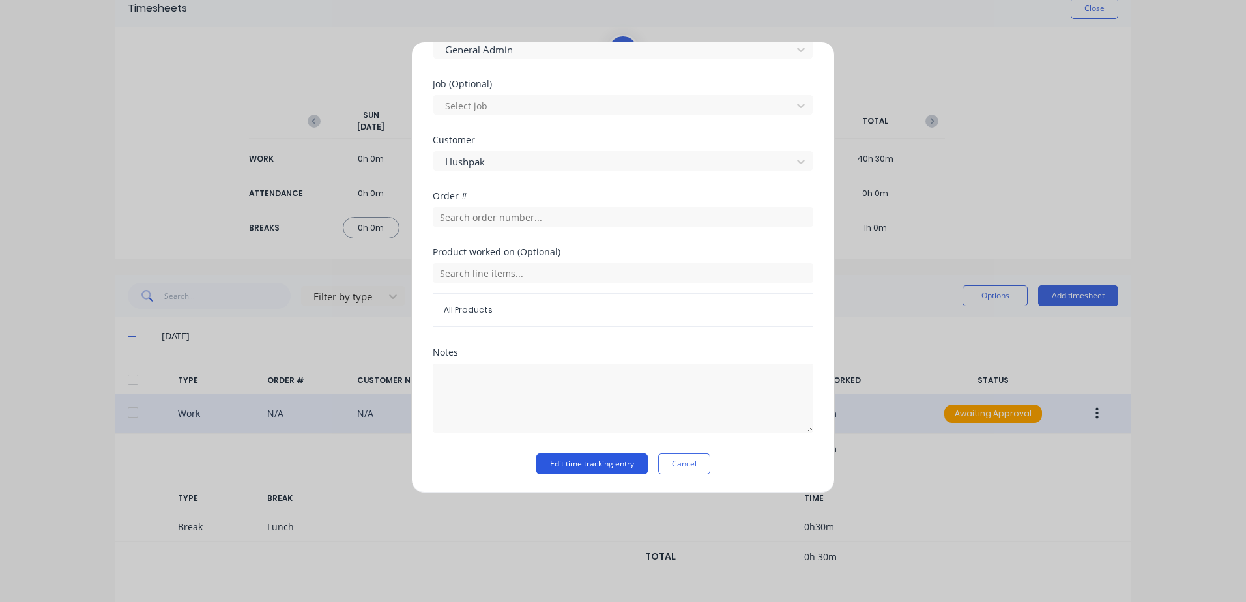
click at [564, 464] on button "Edit time tracking entry" at bounding box center [591, 463] width 111 height 21
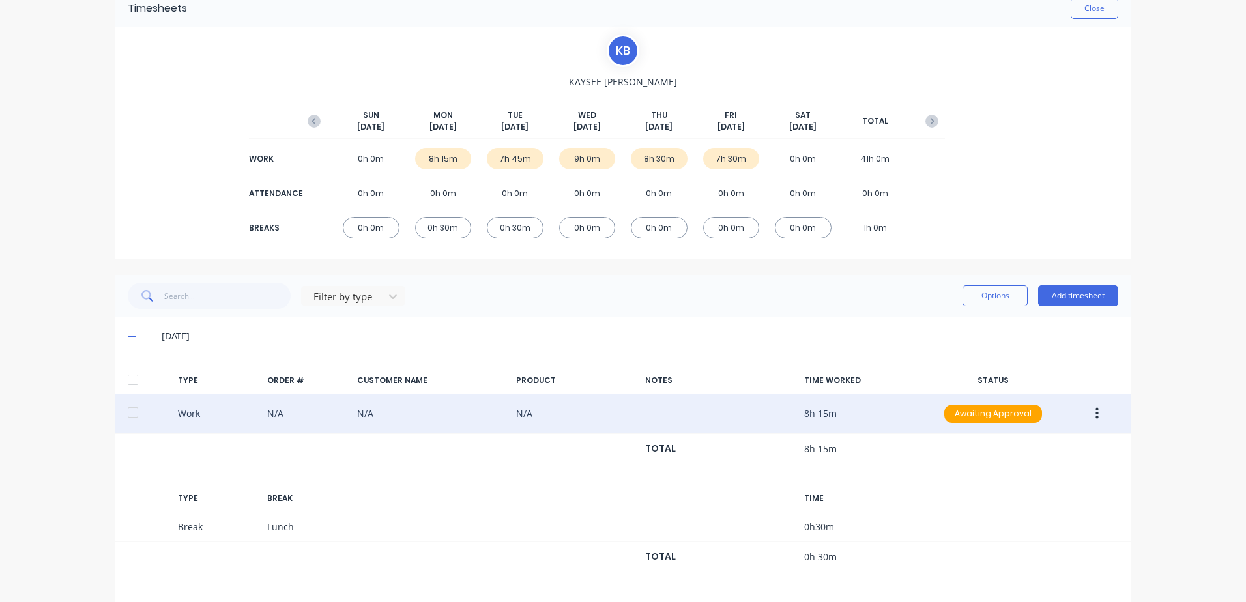
click at [1095, 415] on icon "button" at bounding box center [1096, 414] width 3 height 14
click at [1015, 390] on div "Duplicate" at bounding box center [1050, 390] width 100 height 19
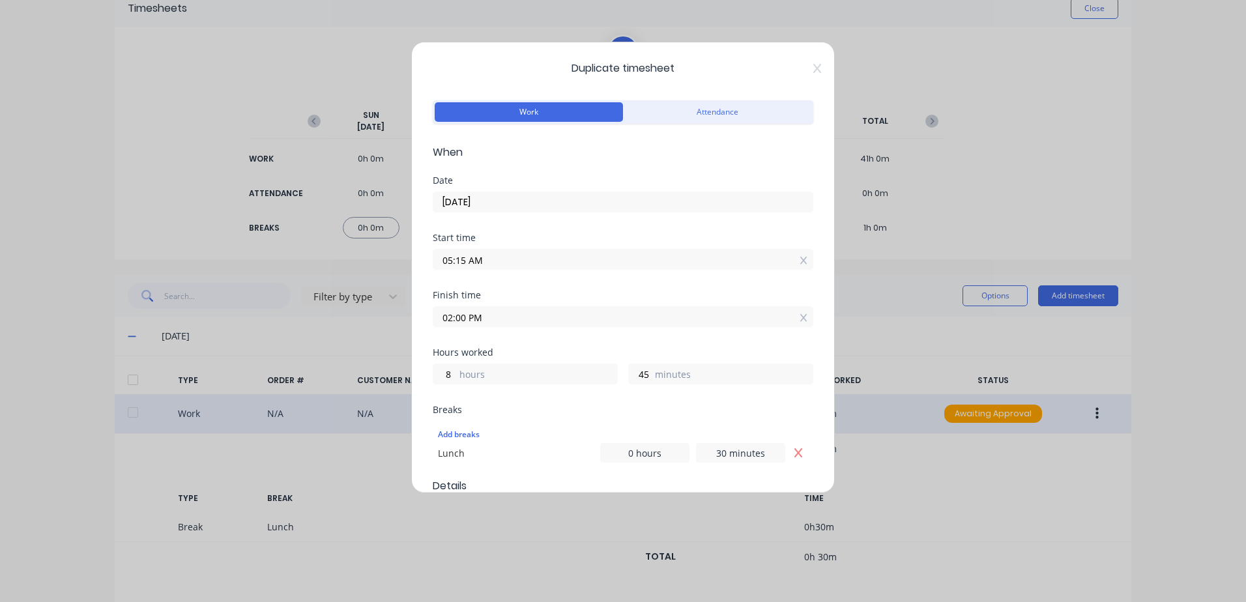
click at [497, 259] on input "05:15 AM" at bounding box center [622, 260] width 379 height 20
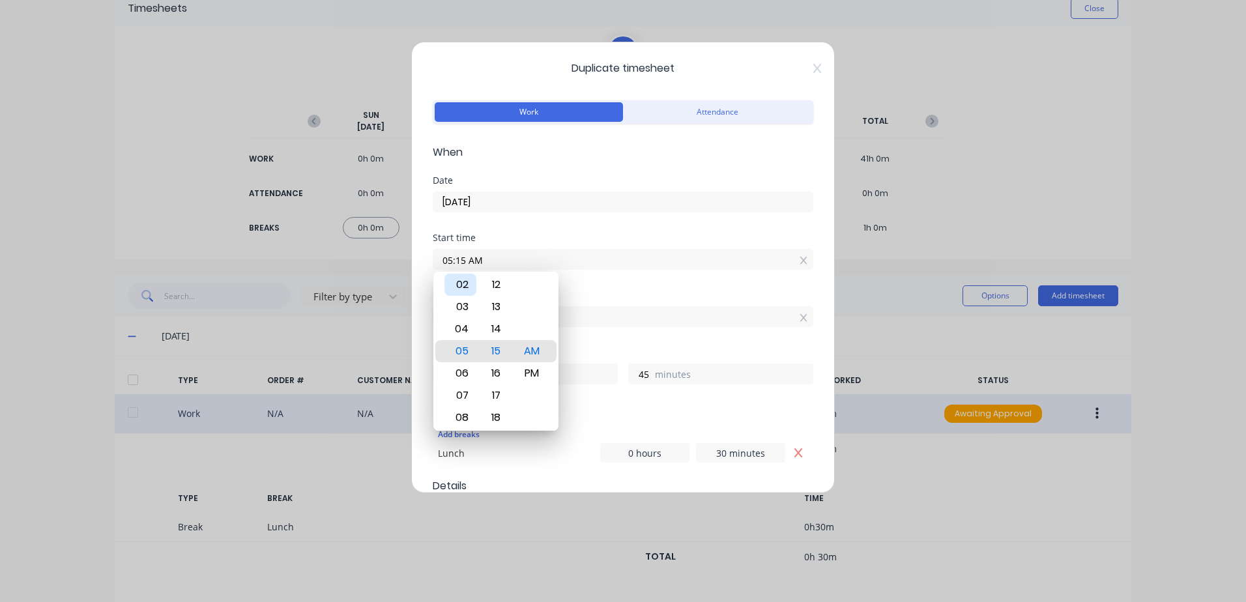
click at [464, 286] on div "02" at bounding box center [460, 285] width 32 height 22
type input "02:15 AM"
type input "11"
click at [538, 371] on div "PM" at bounding box center [532, 373] width 32 height 22
type input "02:15 PM"
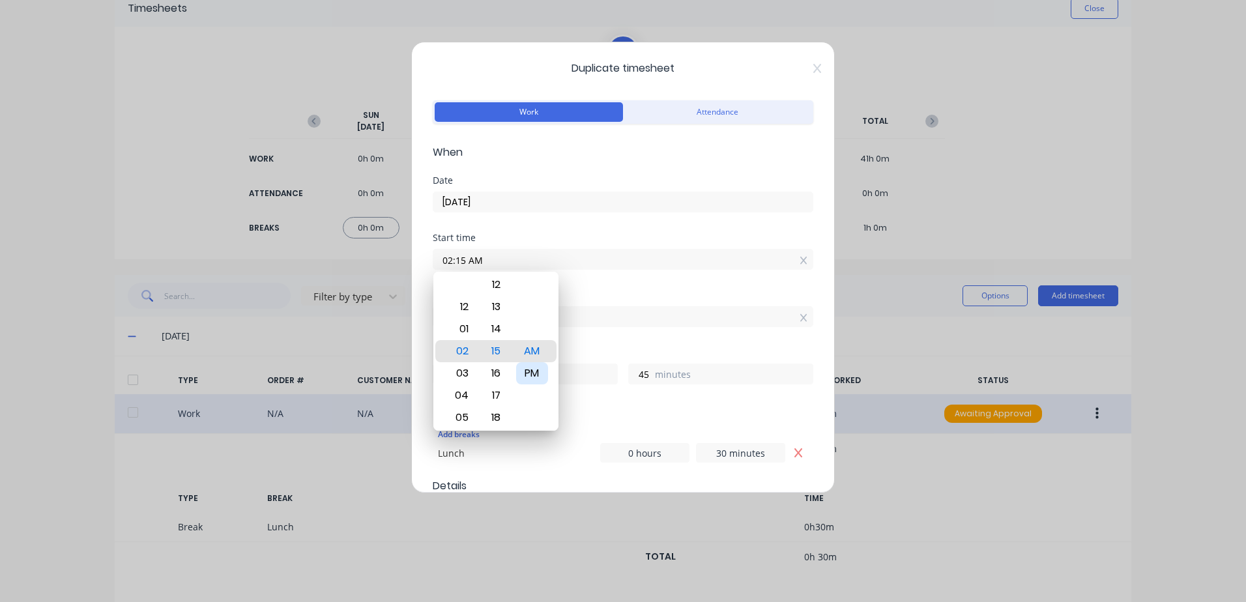
type input "23"
click at [593, 334] on div "Finish time 02:00 PM" at bounding box center [623, 319] width 381 height 57
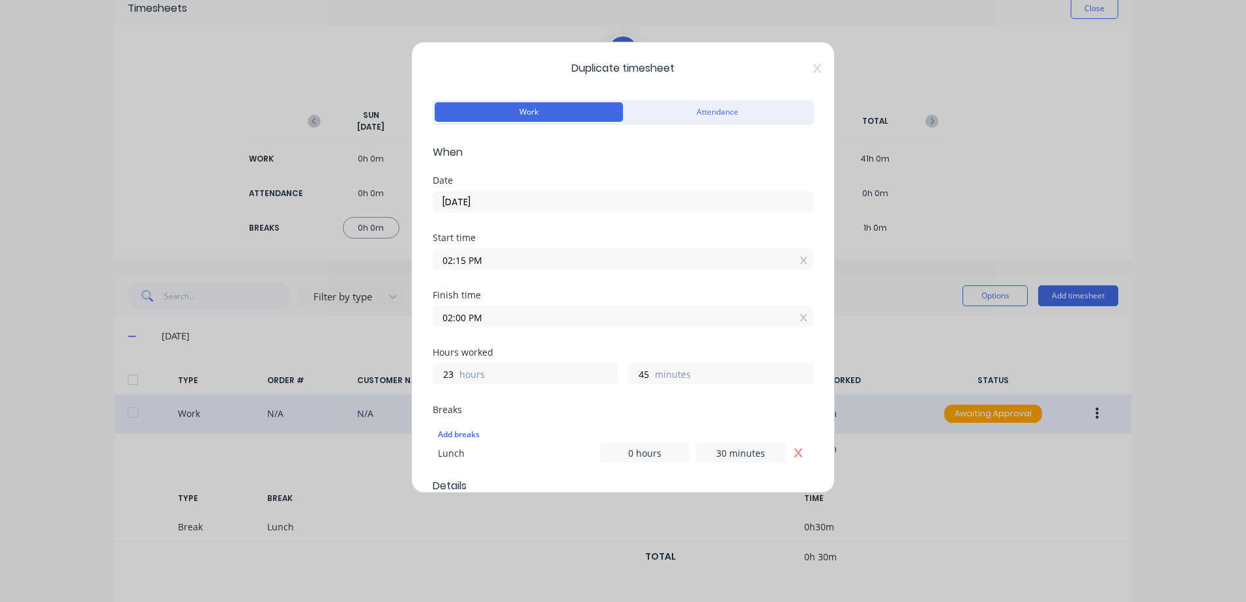
click at [493, 257] on input "02:15 PM" at bounding box center [622, 260] width 379 height 20
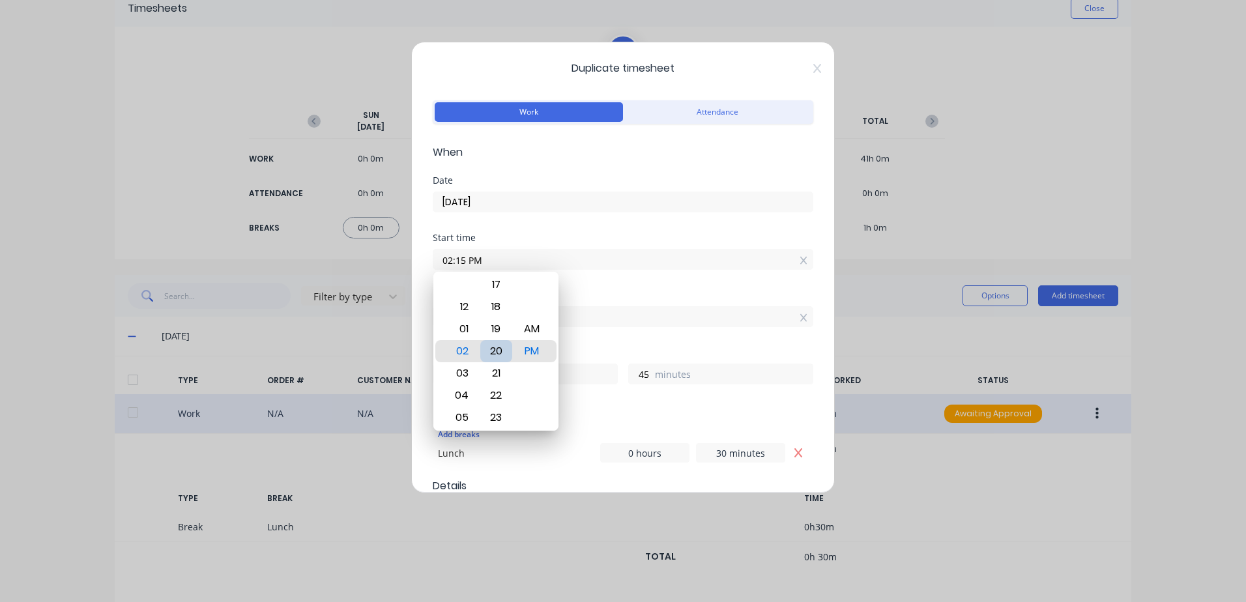
type input "02:20 PM"
type input "40"
type input "02:25 PM"
type input "35"
type input "02:23 PM"
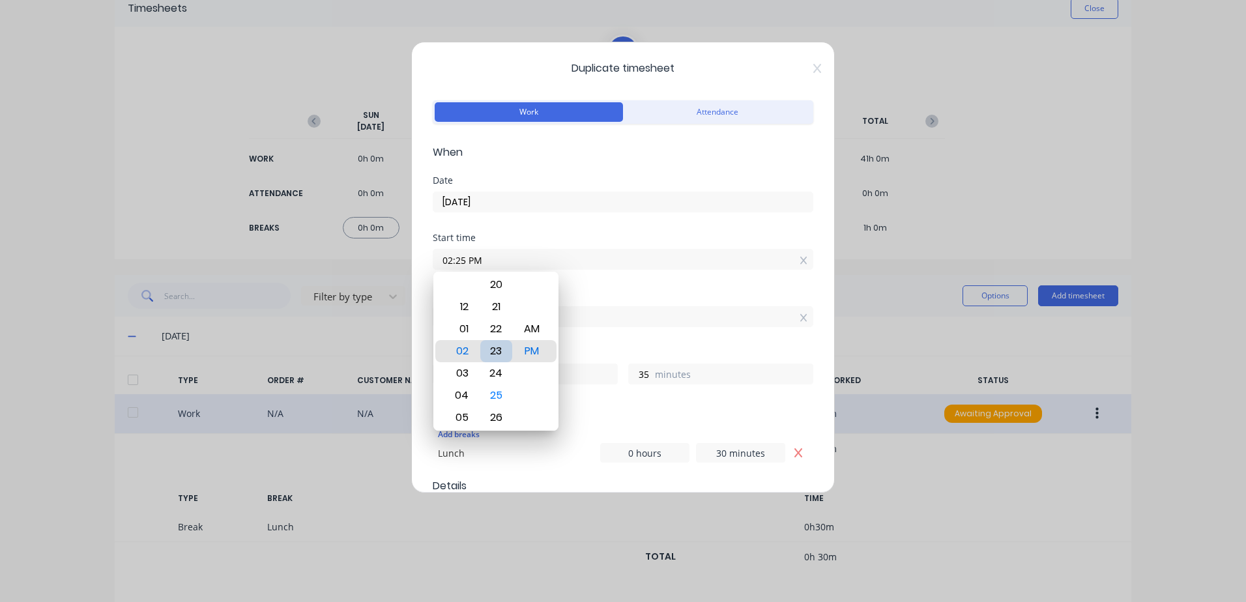
type input "37"
type input "02:22 PM"
type input "38"
type input "02:21 PM"
type input "39"
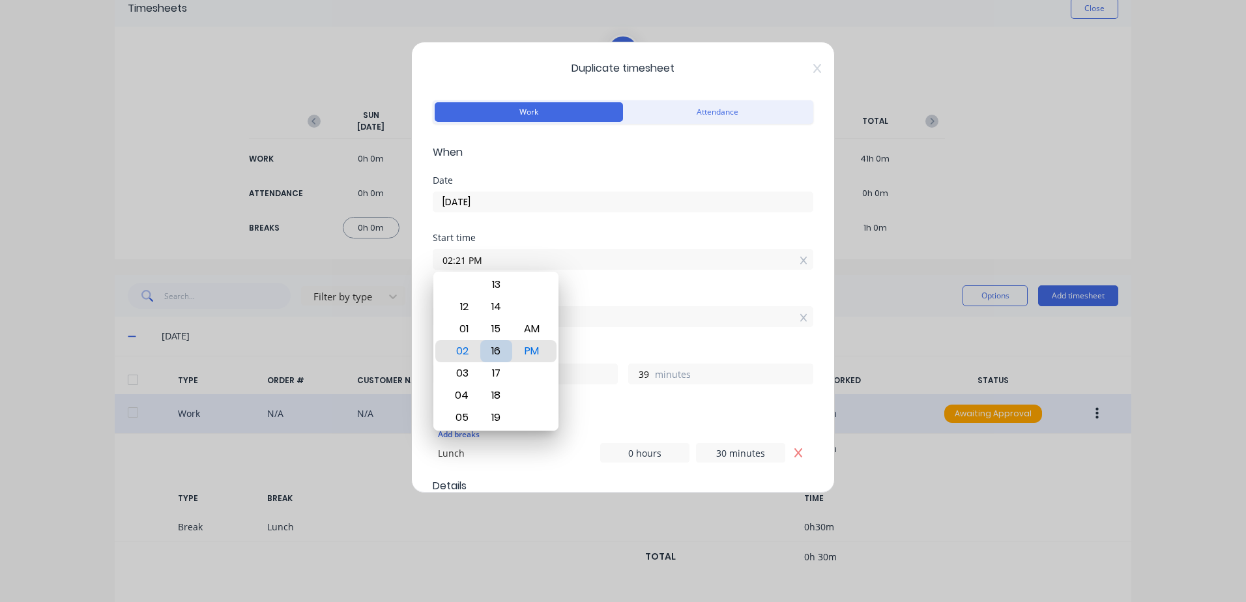
type input "02:16 PM"
type input "44"
type input "02:03 PM"
type input "57"
type input "02:00 PM"
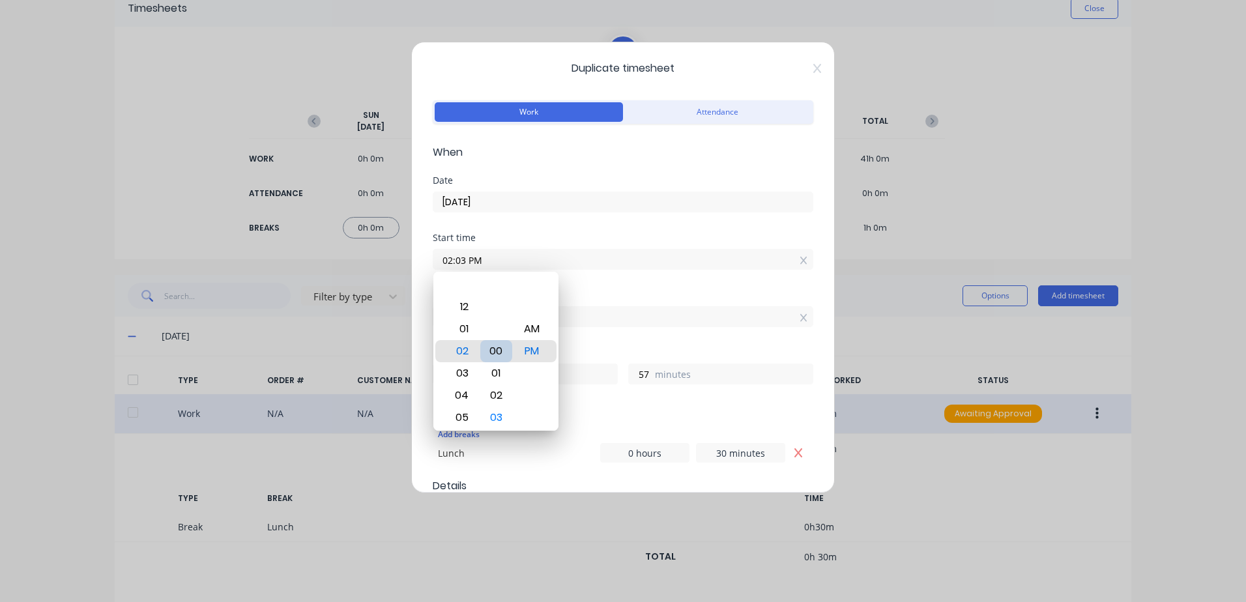
type input "0"
click at [616, 332] on div "Finish time 02:00 PM" at bounding box center [623, 319] width 381 height 57
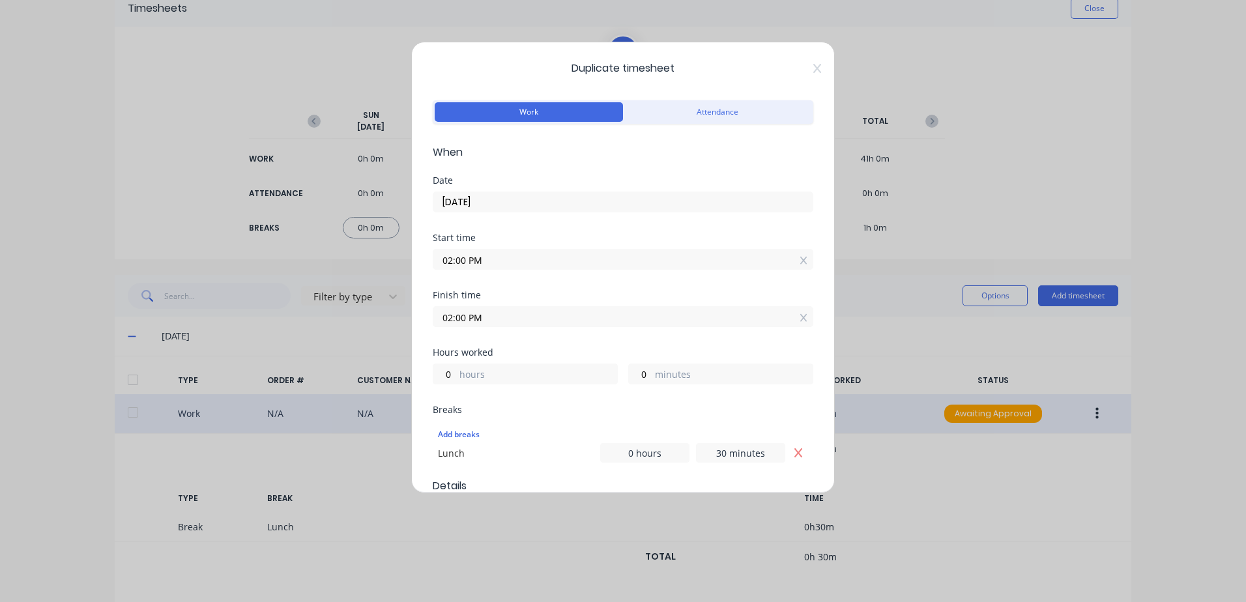
click at [513, 316] on input "02:00 PM" at bounding box center [622, 317] width 379 height 20
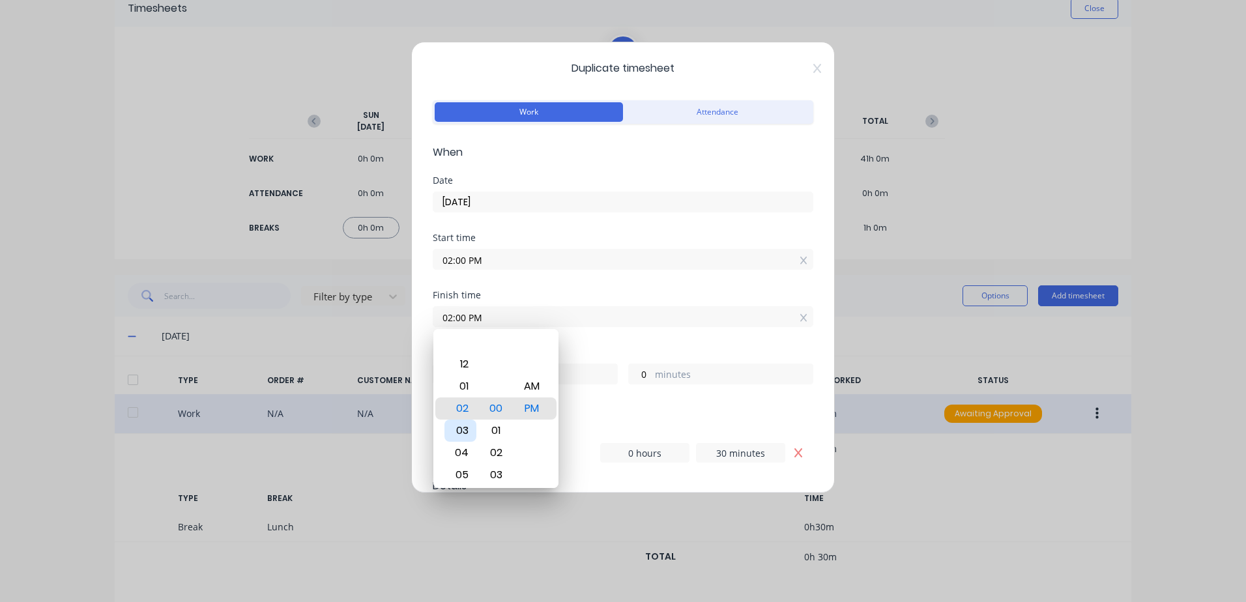
click at [459, 429] on div "03" at bounding box center [460, 431] width 32 height 22
type input "03:00 PM"
type input "1"
type input "03:06 PM"
type input "6"
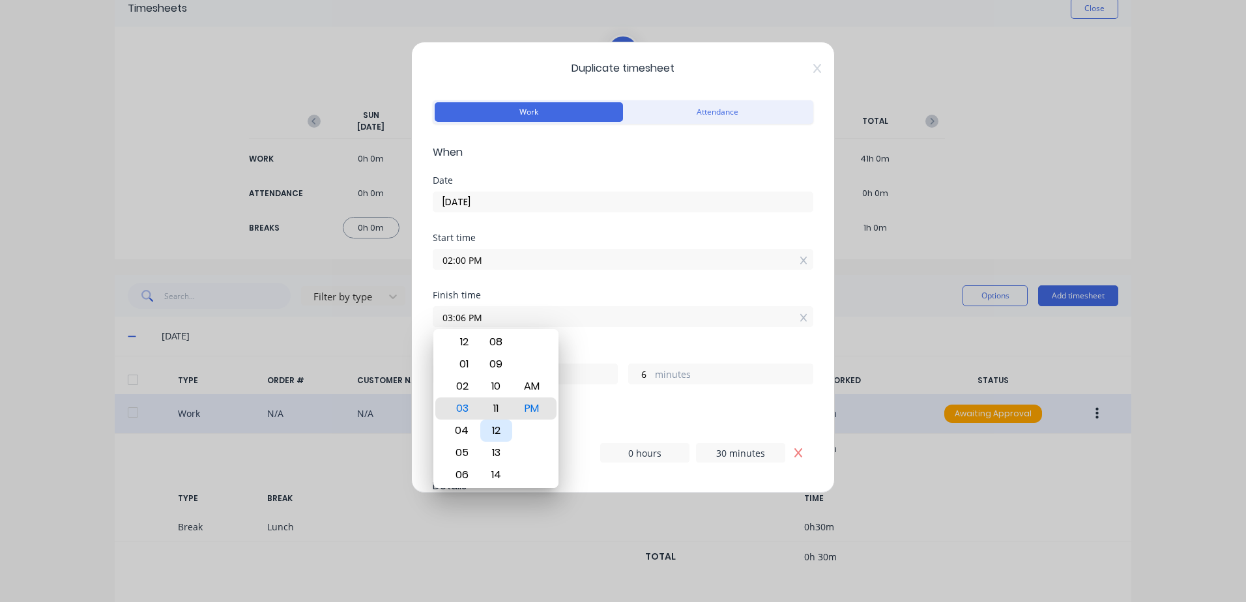
type input "03:11 PM"
type input "11"
type input "03:17 PM"
type input "17"
type input "03:22 PM"
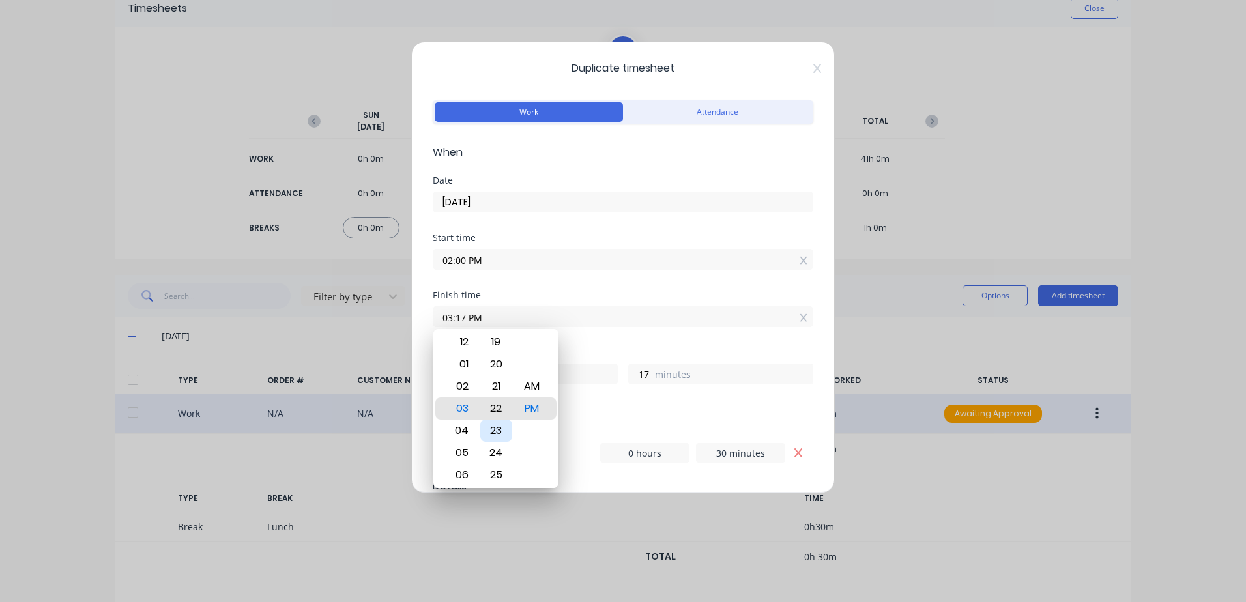
type input "22"
type input "03:26 PM"
type input "26"
type input "03:28 PM"
type input "28"
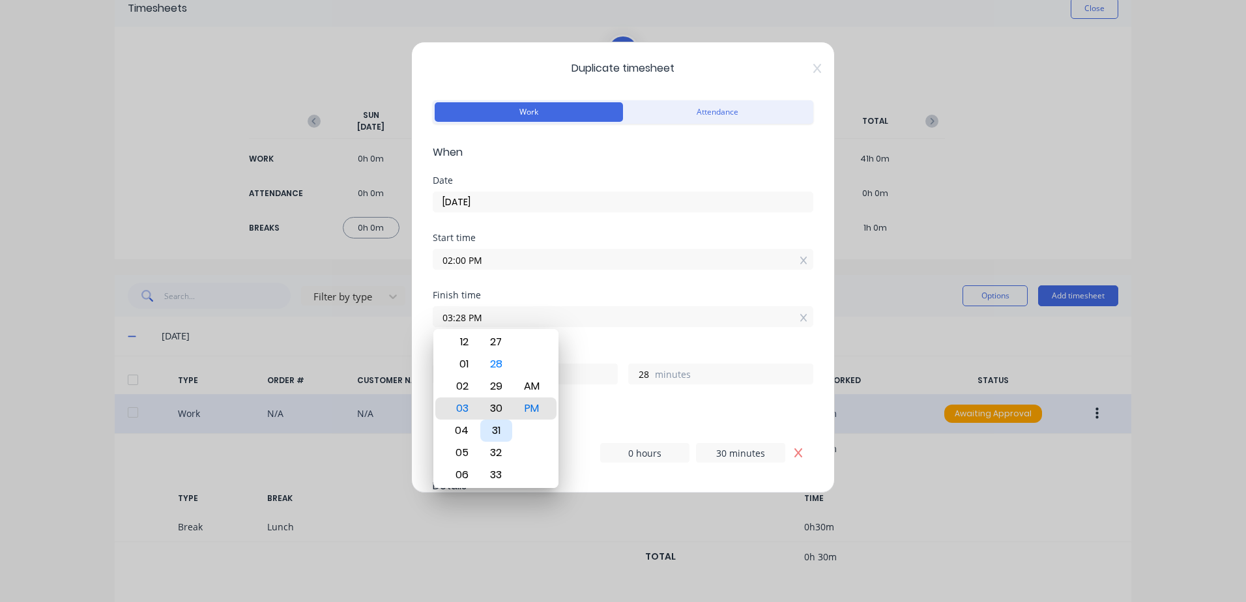
type input "03:30 PM"
type input "30"
click at [592, 407] on div "Breaks" at bounding box center [623, 409] width 381 height 9
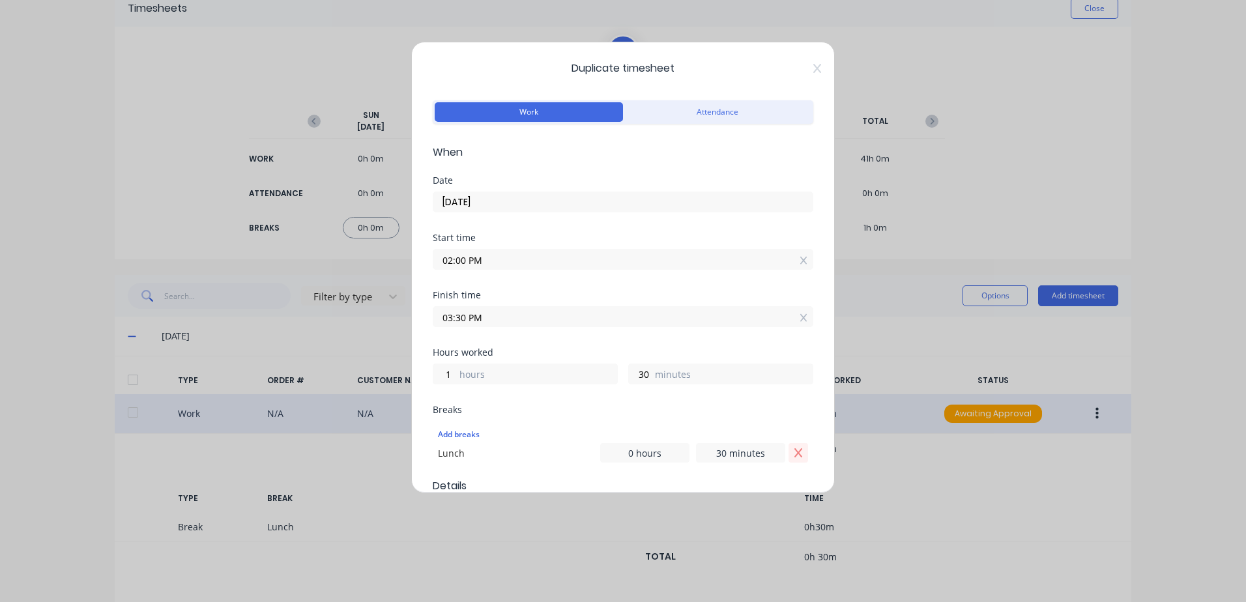
click at [793, 451] on icon "Remove Lunch" at bounding box center [798, 453] width 10 height 10
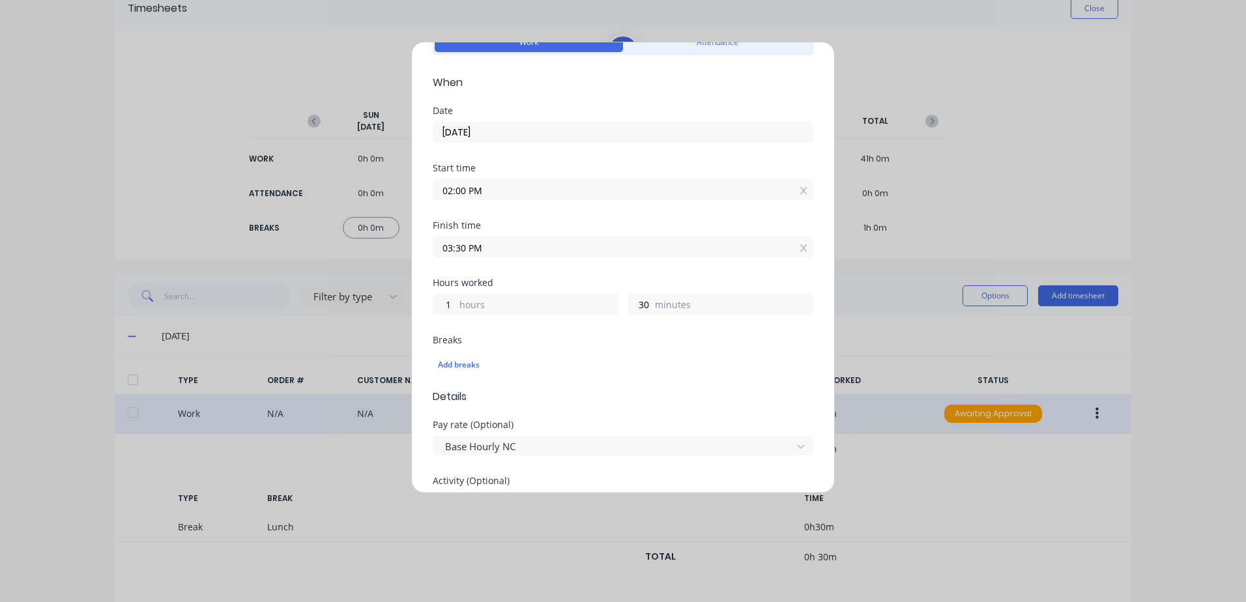
scroll to position [195, 0]
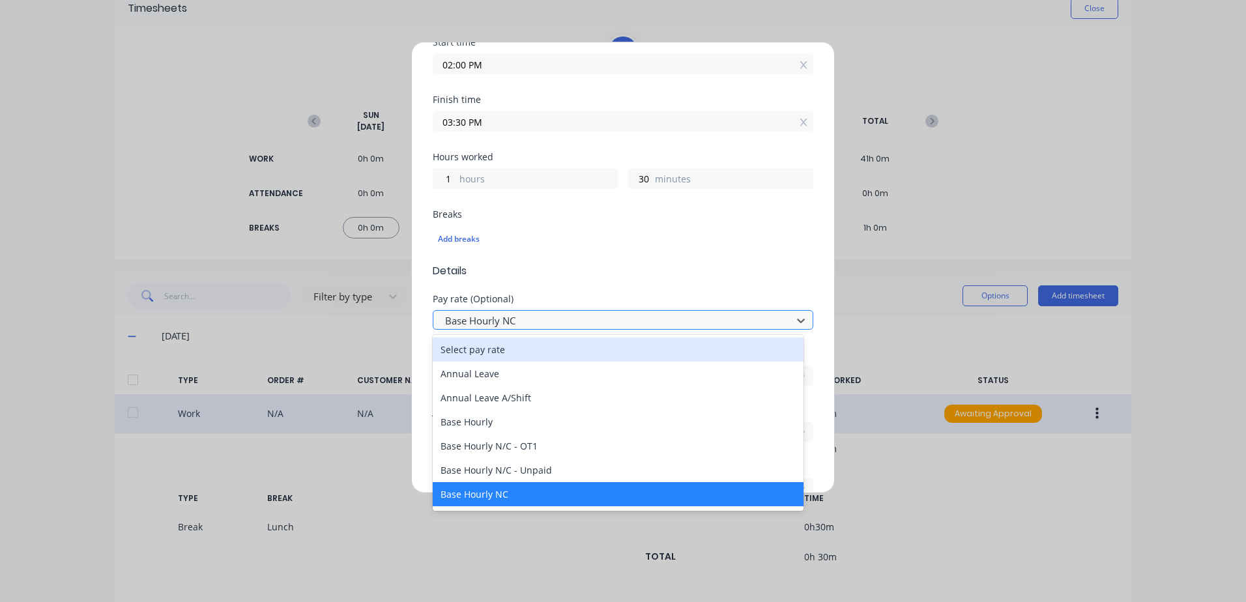
click at [543, 318] on div at bounding box center [614, 321] width 341 height 16
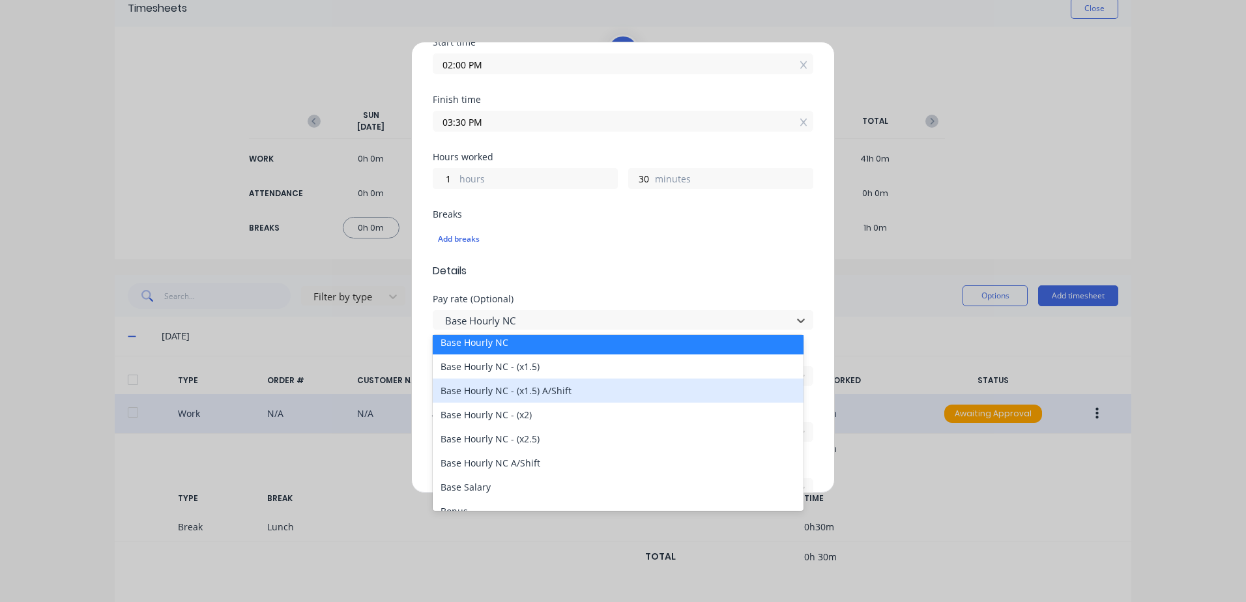
scroll to position [65, 0]
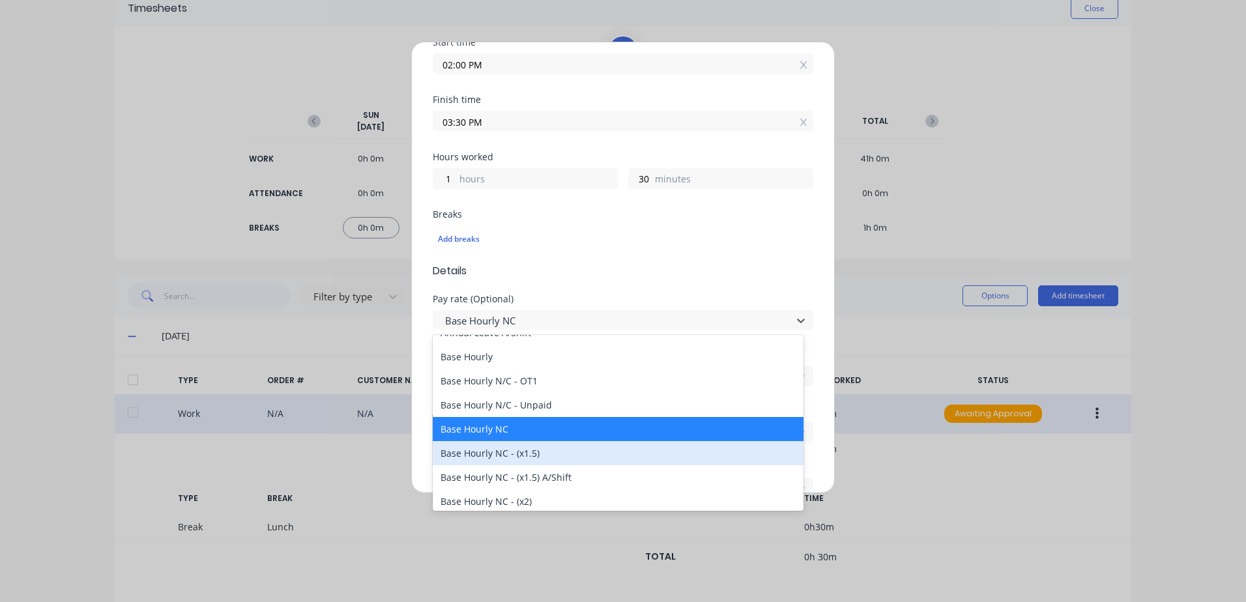
click at [536, 455] on div "Base Hourly NC - (x1.5)" at bounding box center [618, 453] width 371 height 24
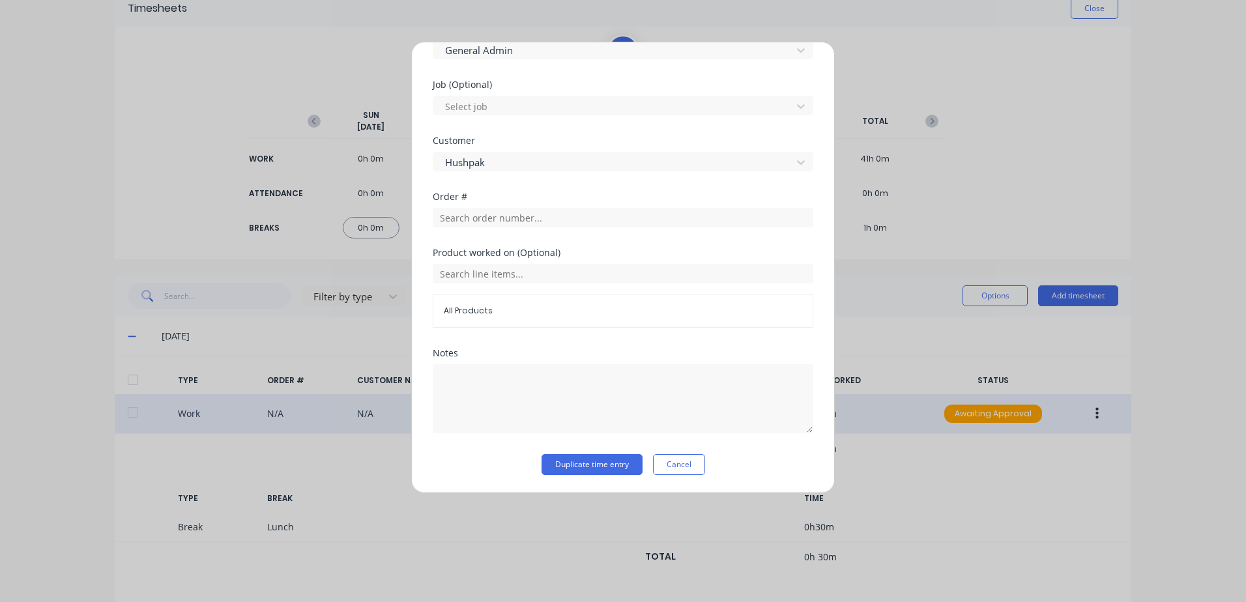
scroll to position [523, 0]
click at [583, 467] on button "Duplicate time entry" at bounding box center [591, 463] width 101 height 21
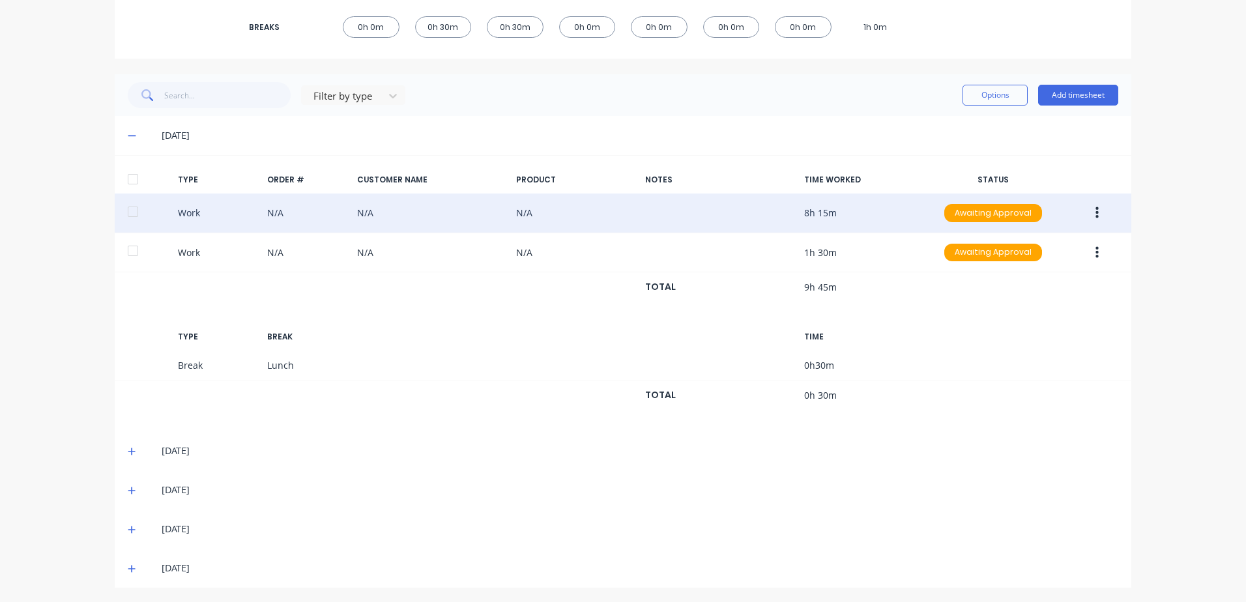
scroll to position [268, 0]
click at [128, 448] on icon at bounding box center [132, 449] width 8 height 9
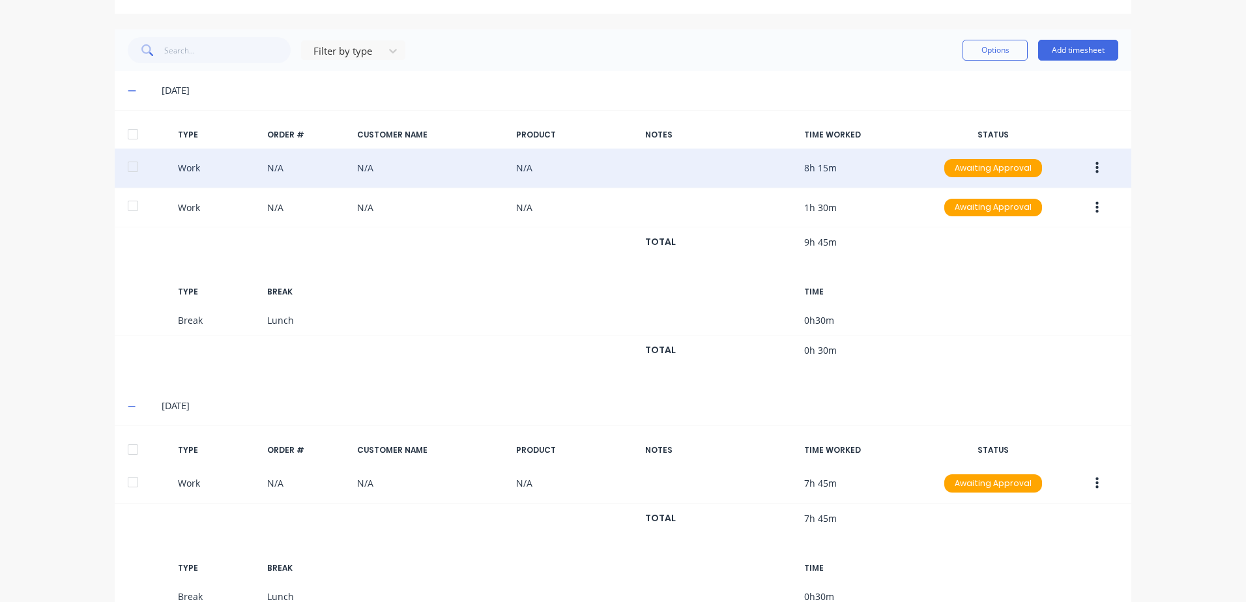
scroll to position [309, 0]
click at [1095, 167] on icon "button" at bounding box center [1096, 169] width 3 height 14
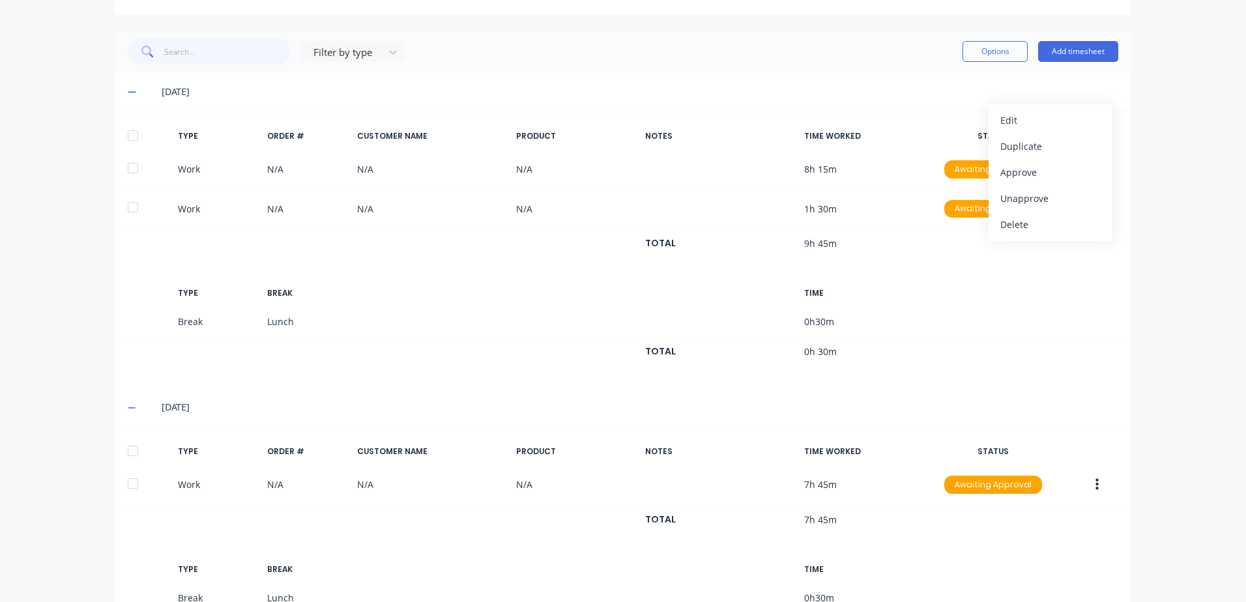
click at [927, 405] on div "[DATE]" at bounding box center [640, 407] width 957 height 14
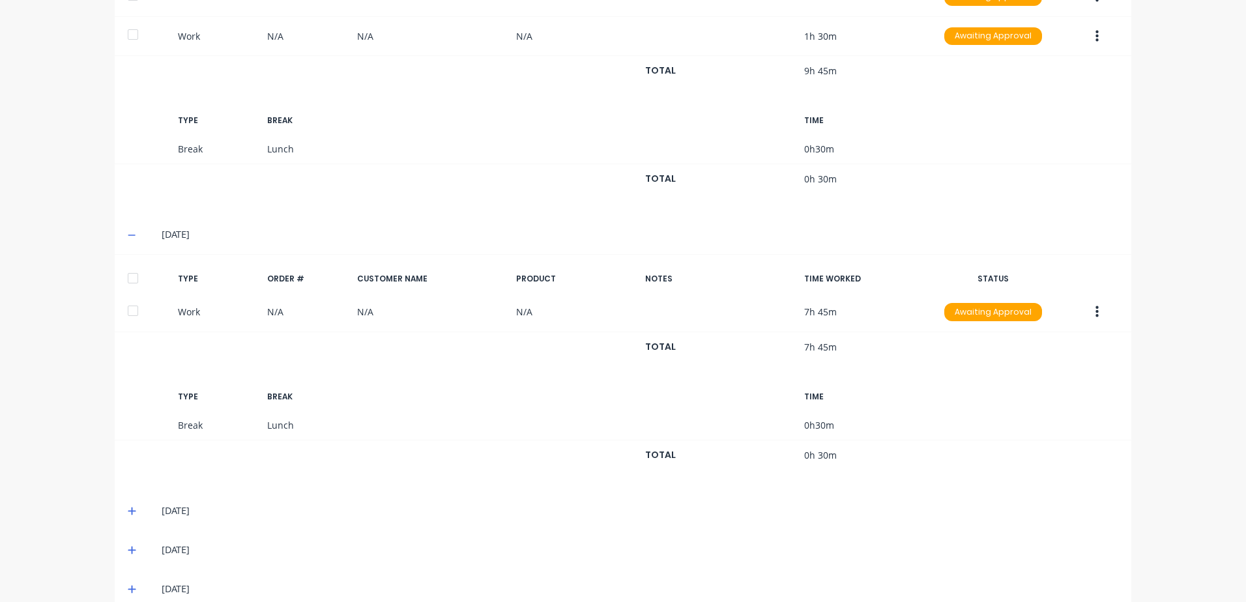
scroll to position [505, 0]
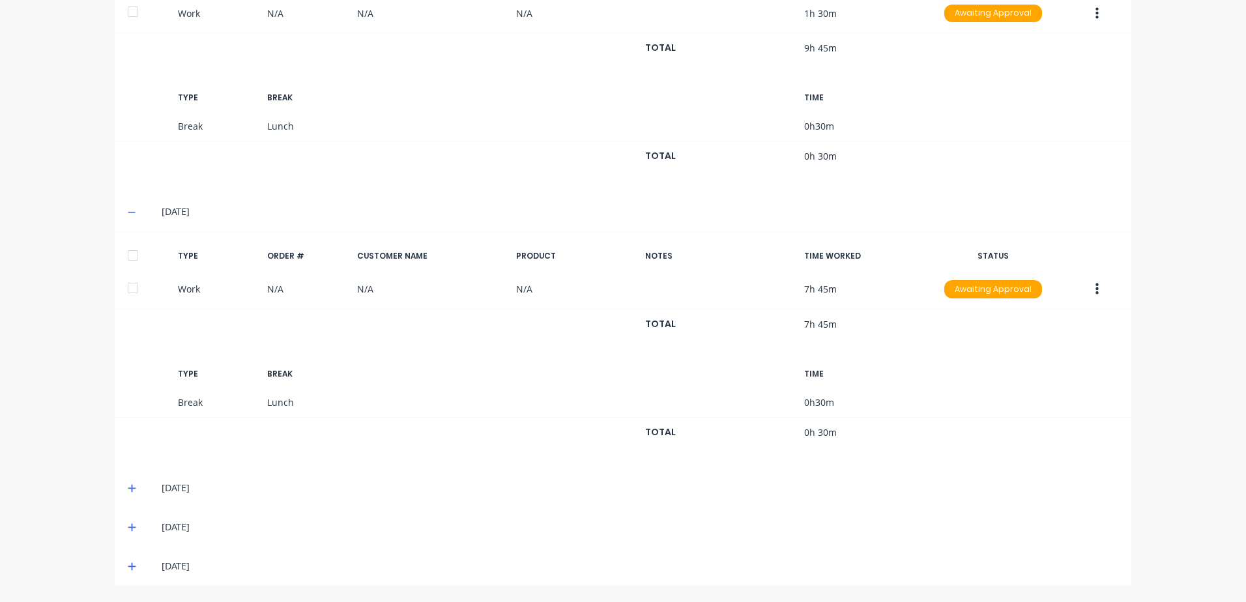
click at [128, 488] on icon at bounding box center [132, 489] width 8 height 8
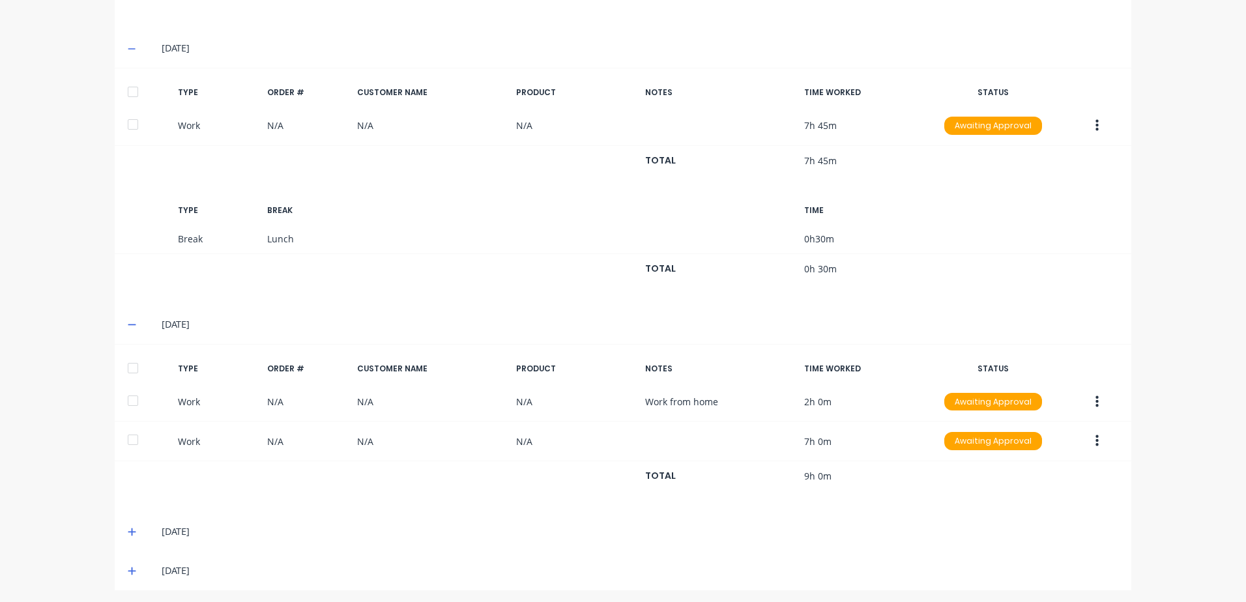
scroll to position [673, 0]
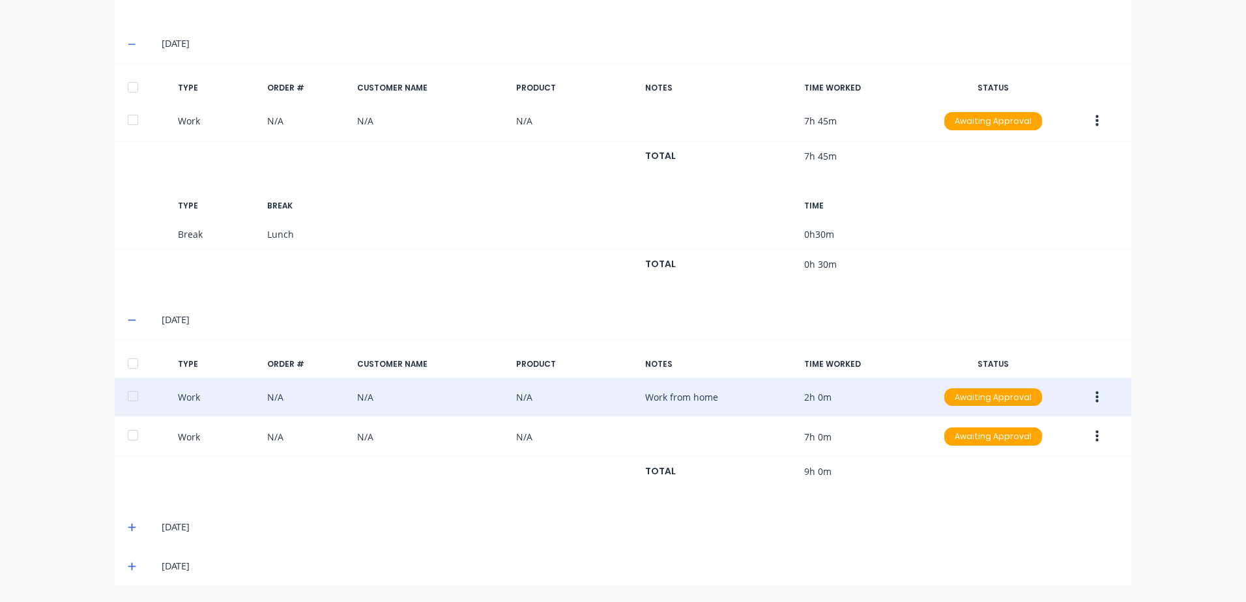
click at [1095, 392] on icon "button" at bounding box center [1096, 397] width 3 height 12
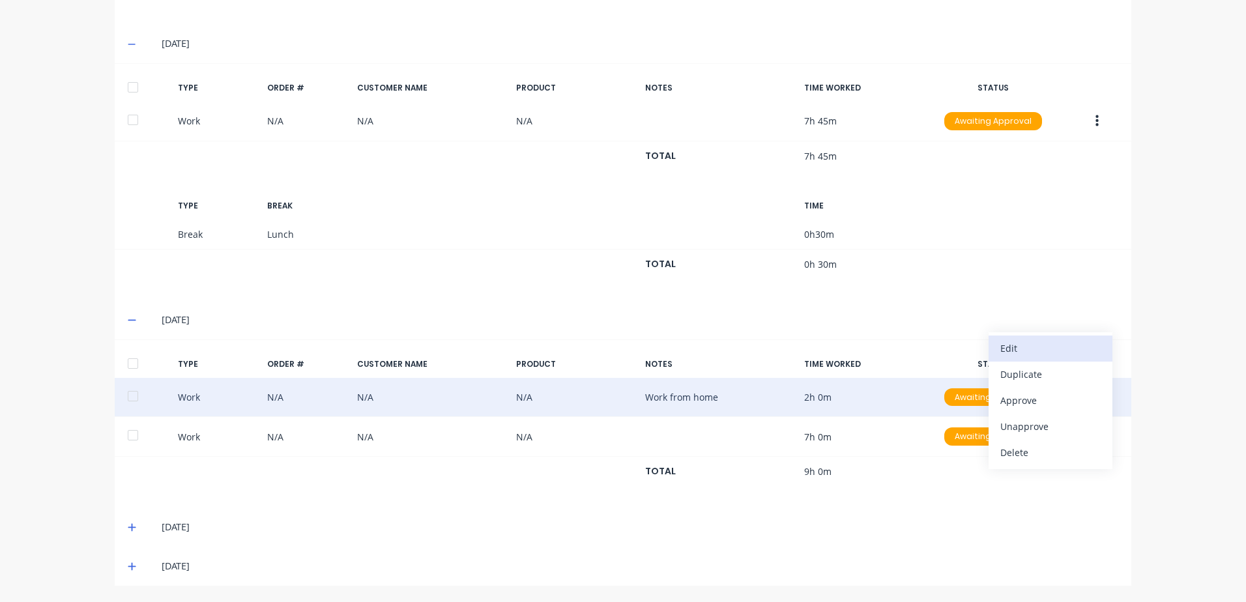
click at [1019, 345] on div "Edit" at bounding box center [1050, 348] width 100 height 19
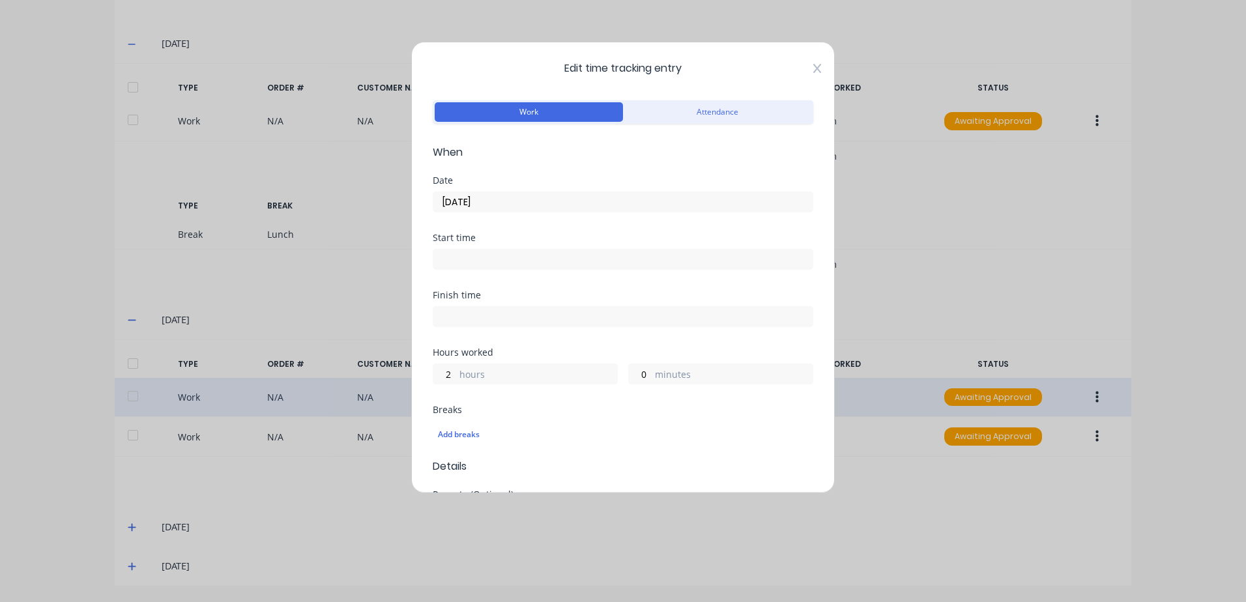
click at [813, 68] on icon at bounding box center [817, 68] width 8 height 10
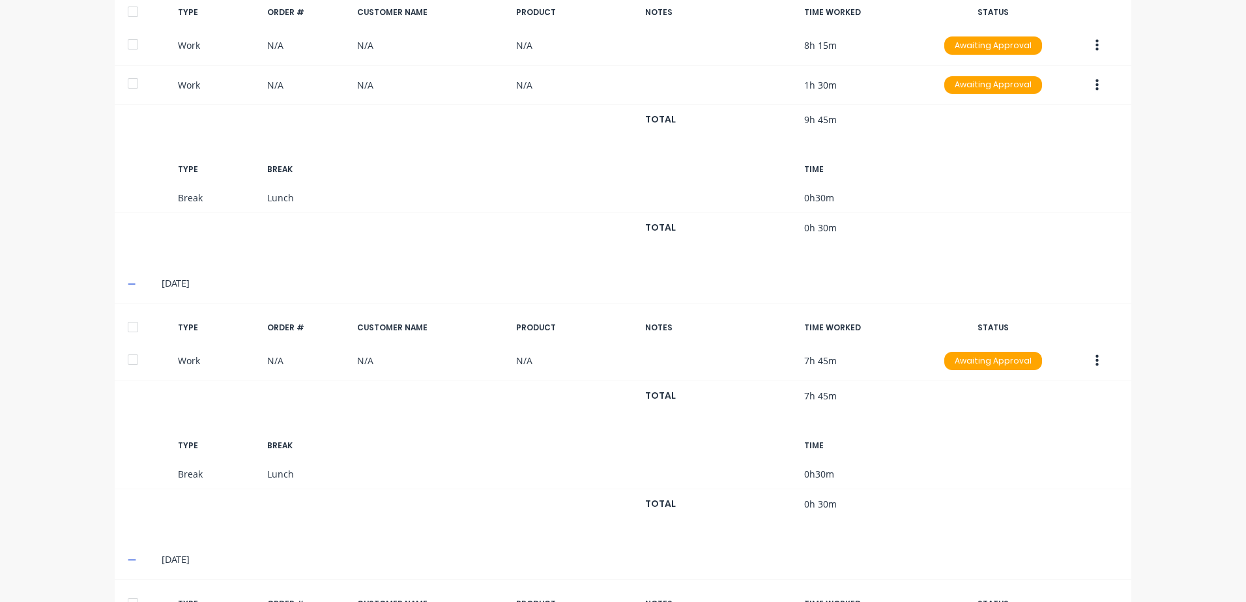
scroll to position [412, 0]
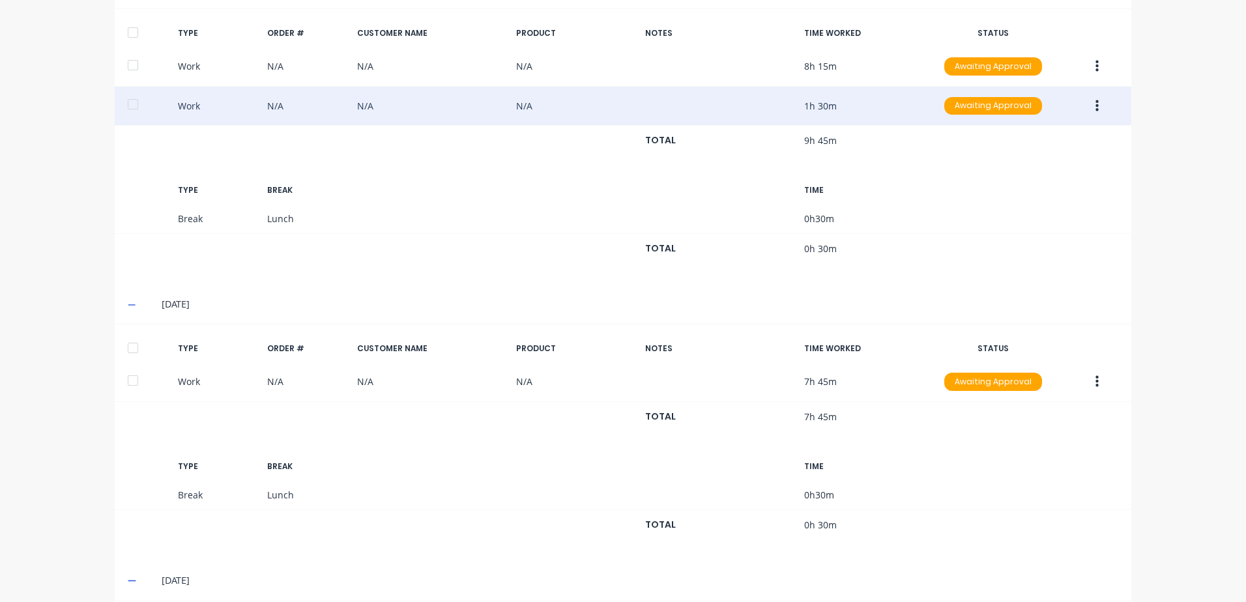
click at [1095, 104] on icon "button" at bounding box center [1096, 106] width 3 height 14
click at [1016, 81] on div "Duplicate" at bounding box center [1050, 83] width 100 height 19
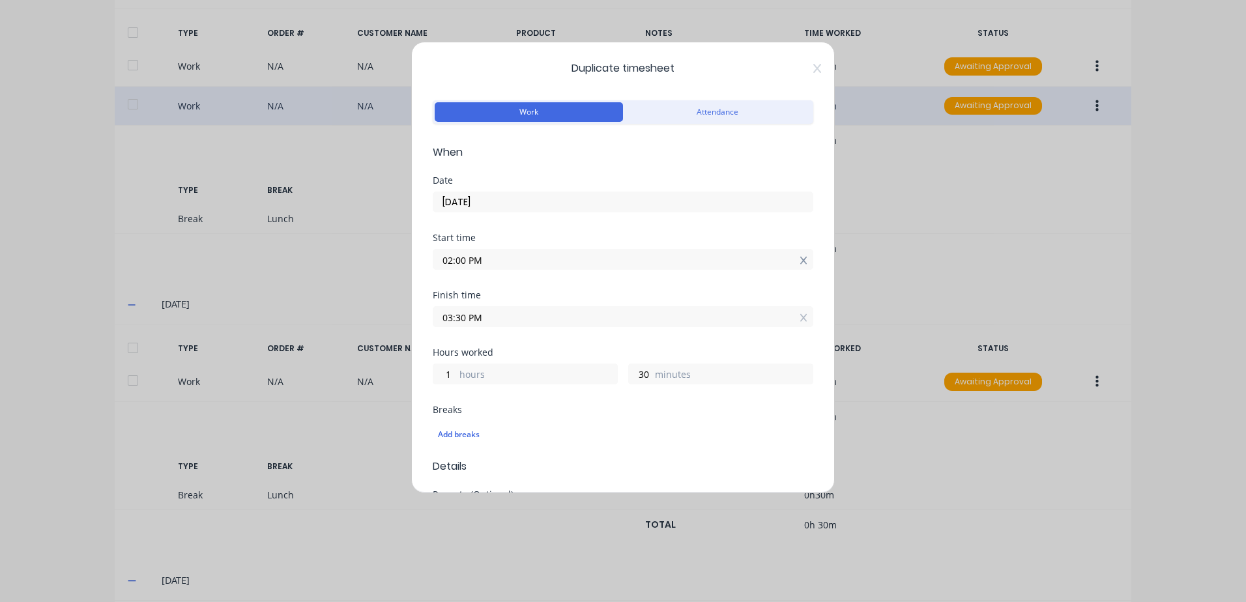
click at [800, 259] on icon at bounding box center [803, 260] width 7 height 9
click at [800, 324] on icon at bounding box center [803, 327] width 7 height 9
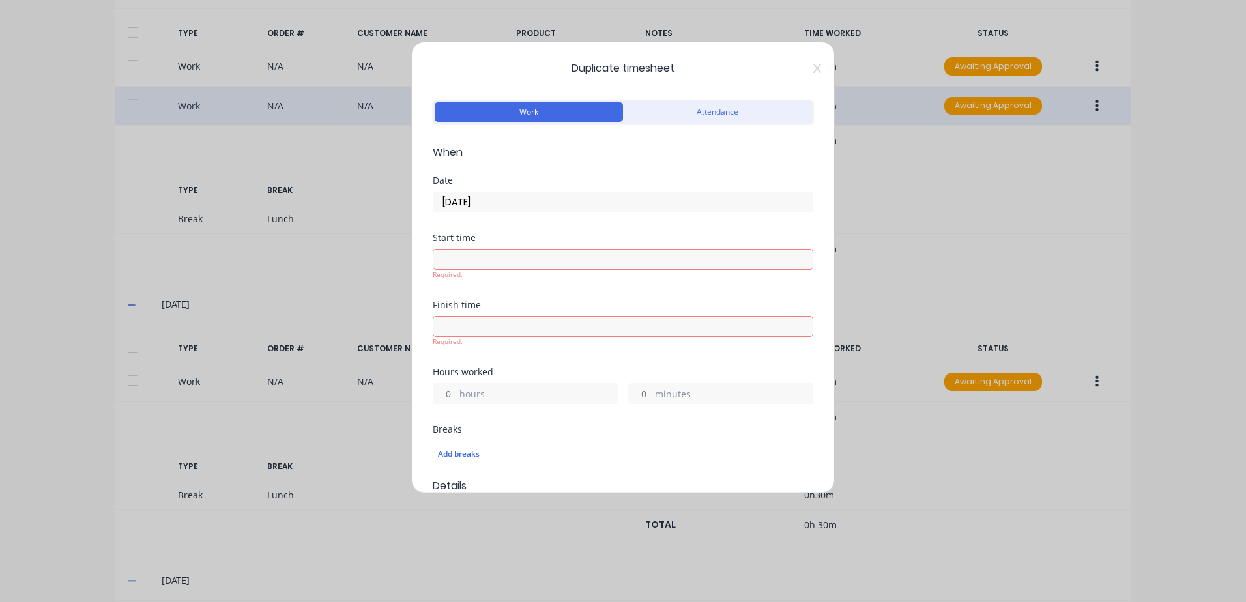
click at [727, 398] on label "minutes" at bounding box center [734, 395] width 158 height 16
click at [652, 398] on input "minutes" at bounding box center [640, 394] width 23 height 20
click at [496, 394] on label "hours" at bounding box center [538, 395] width 158 height 16
click at [456, 394] on input "hours" at bounding box center [444, 394] width 23 height 20
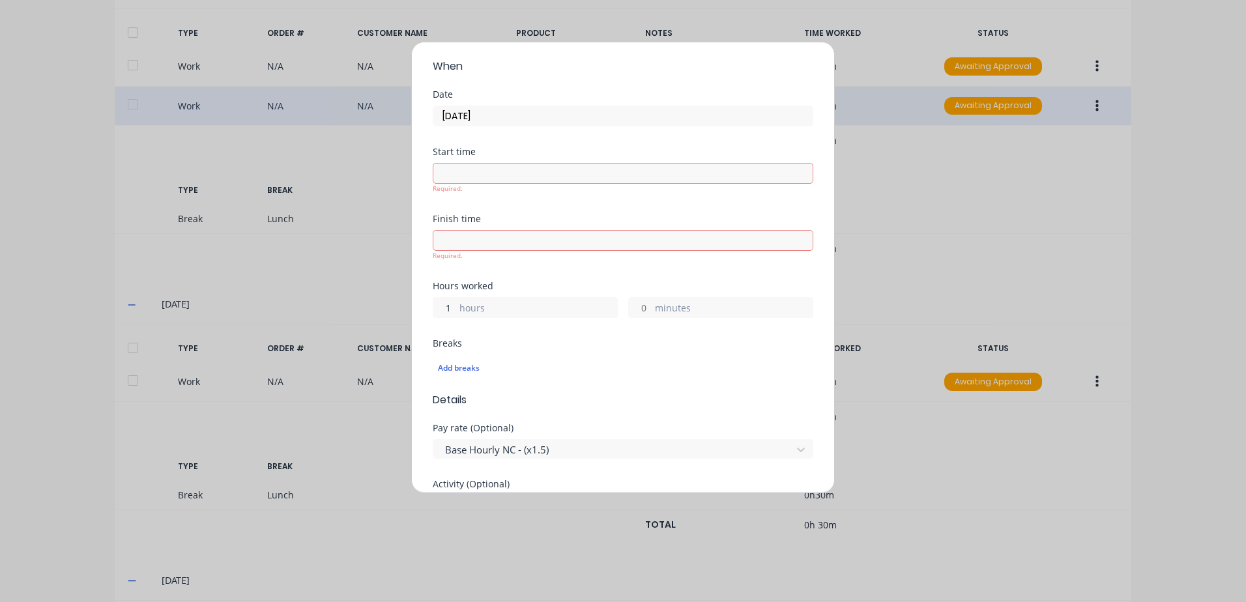
scroll to position [0, 0]
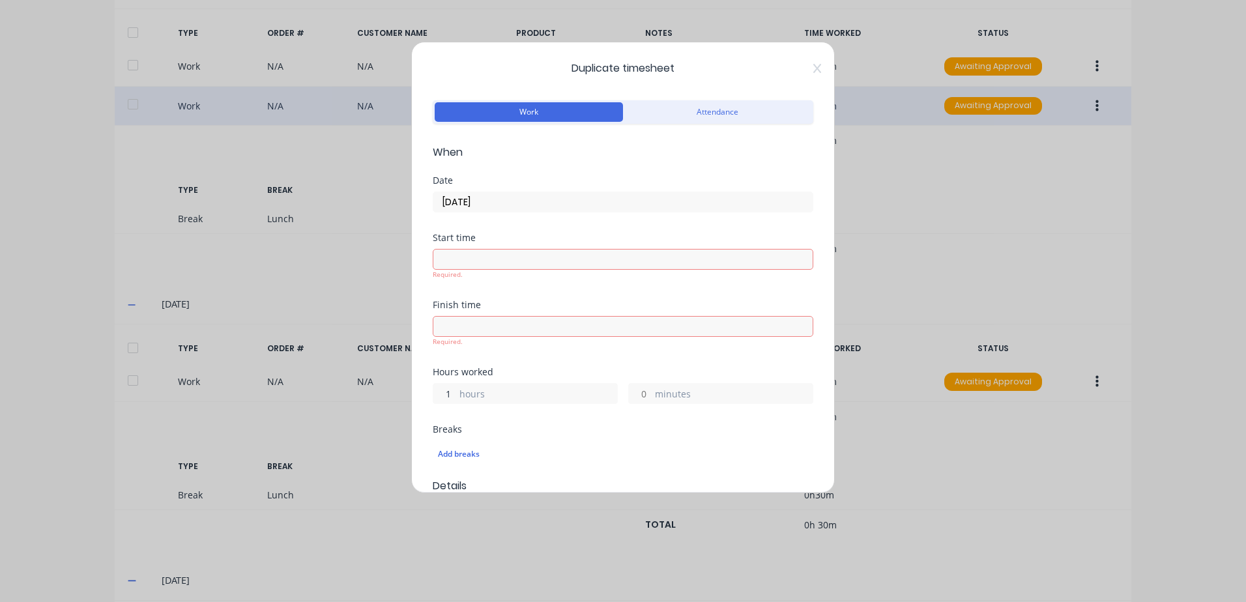
type input "1"
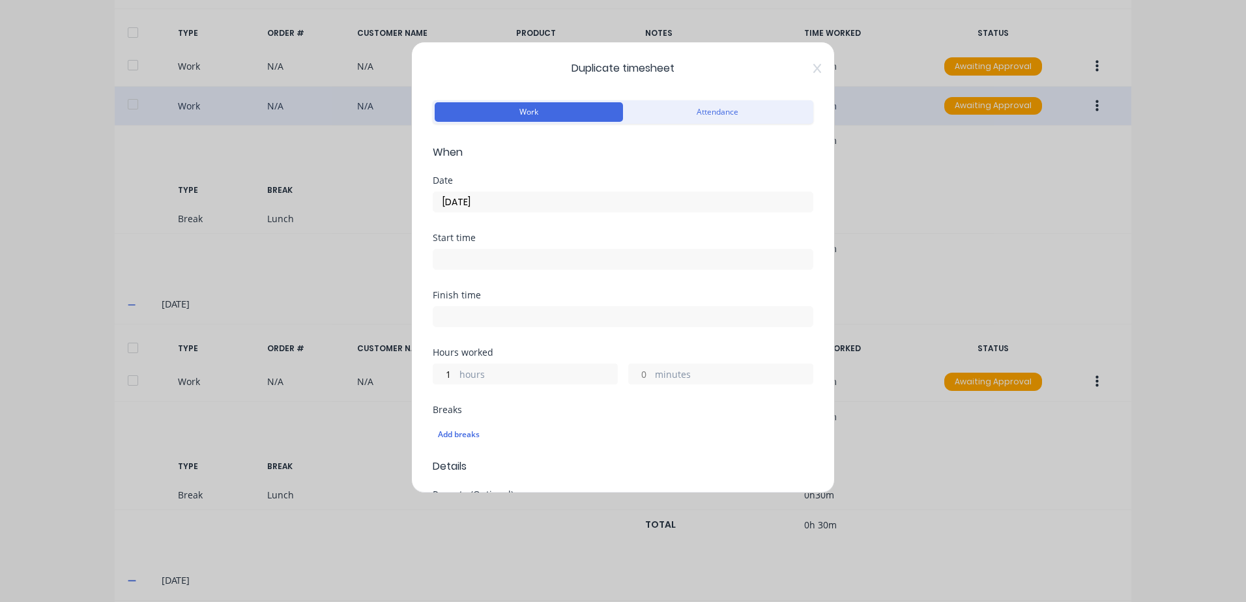
click at [582, 201] on input "[DATE]" at bounding box center [622, 202] width 379 height 20
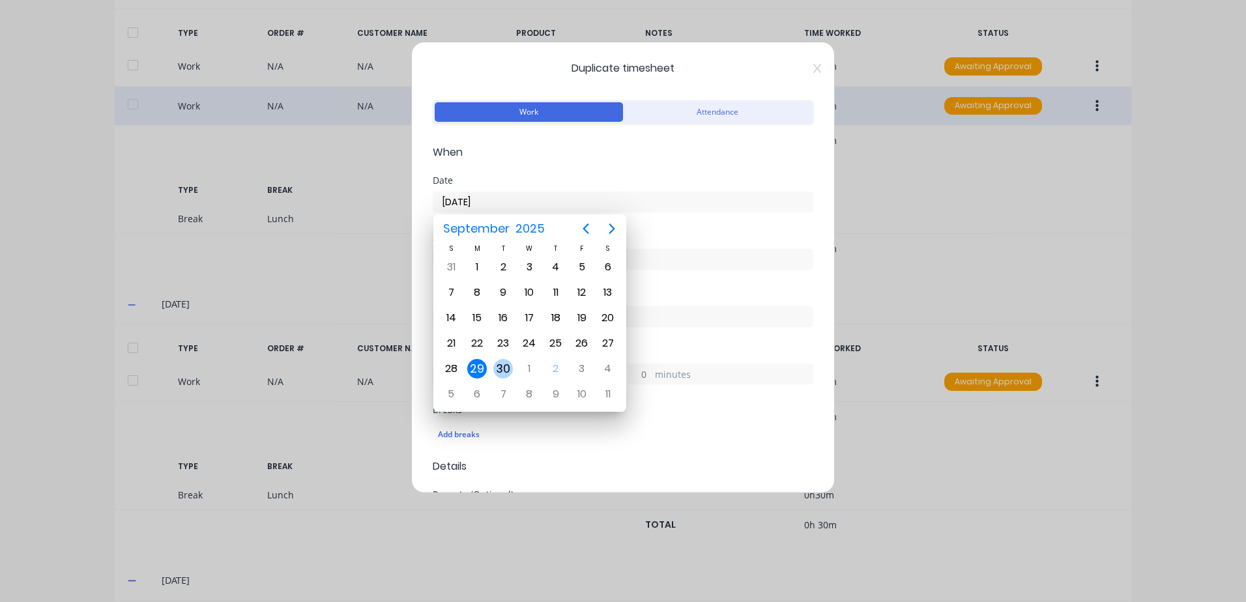
click at [509, 367] on div "30" at bounding box center [503, 369] width 20 height 20
type input "[DATE]"
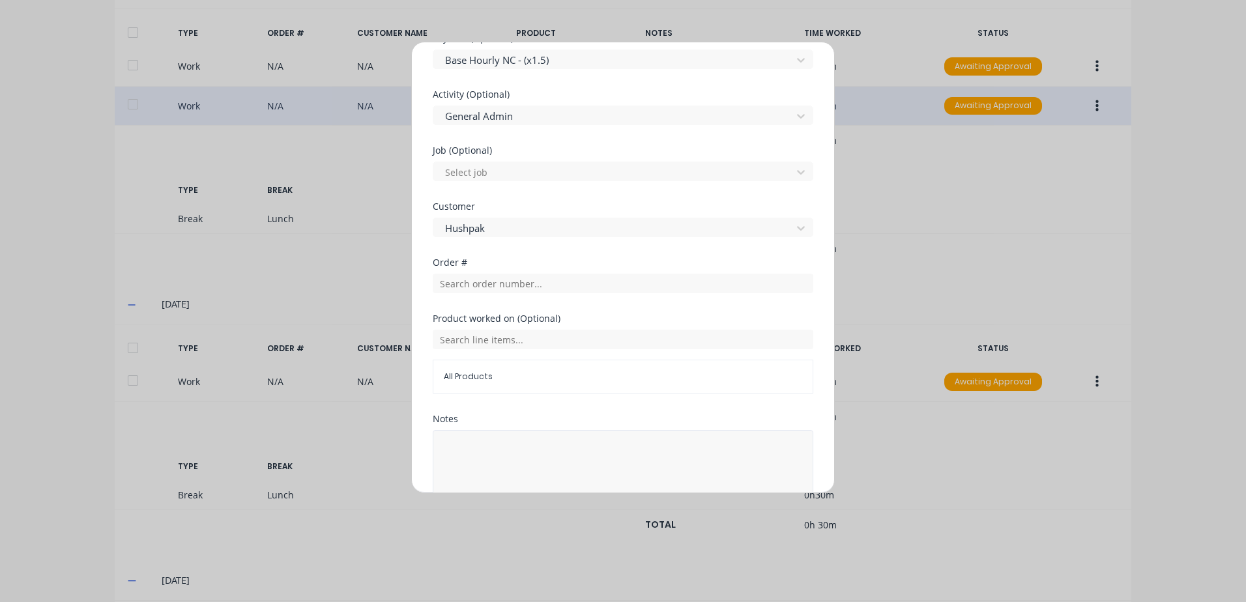
scroll to position [523, 0]
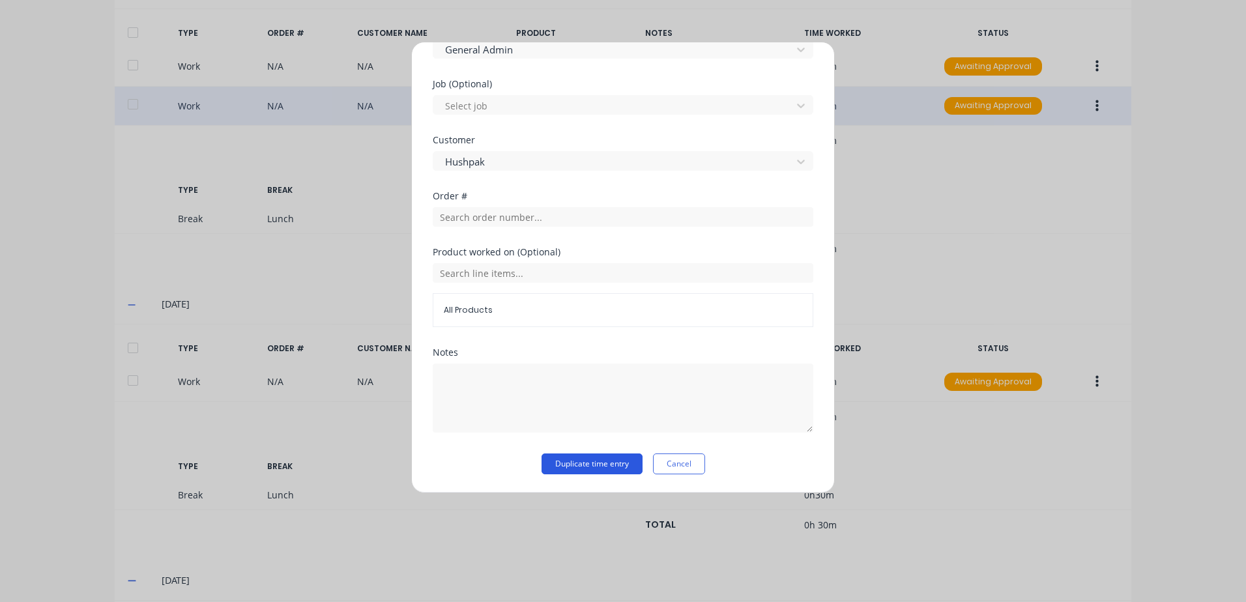
click at [577, 465] on button "Duplicate time entry" at bounding box center [591, 463] width 101 height 21
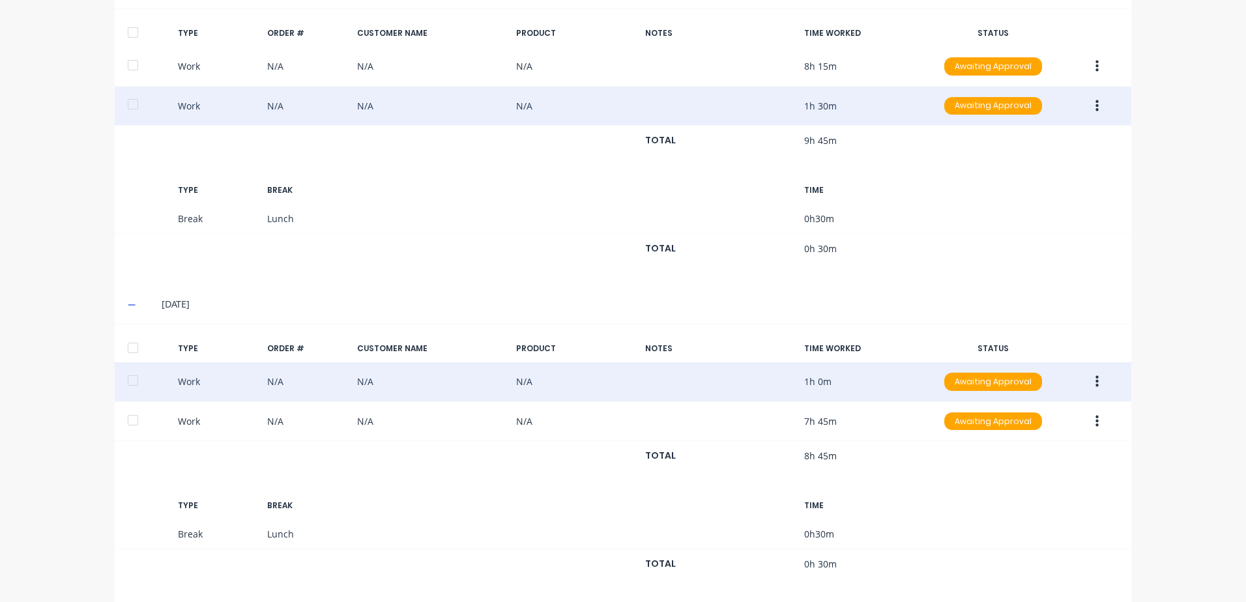
click at [1095, 378] on icon "button" at bounding box center [1096, 382] width 3 height 12
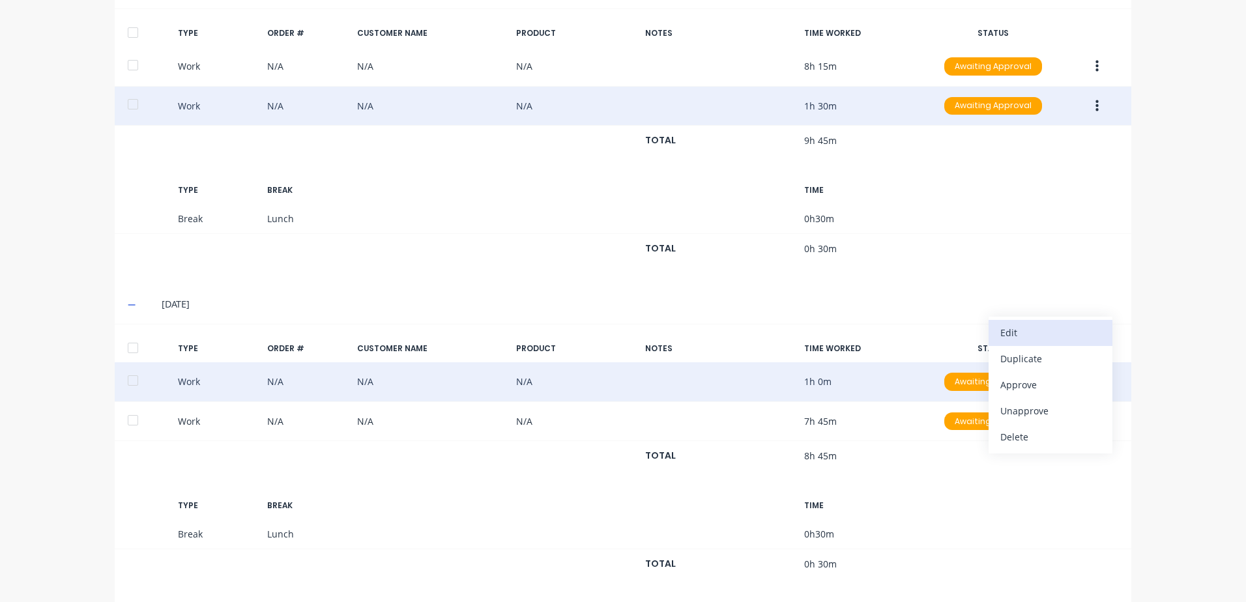
click at [1023, 332] on div "Edit" at bounding box center [1050, 332] width 100 height 19
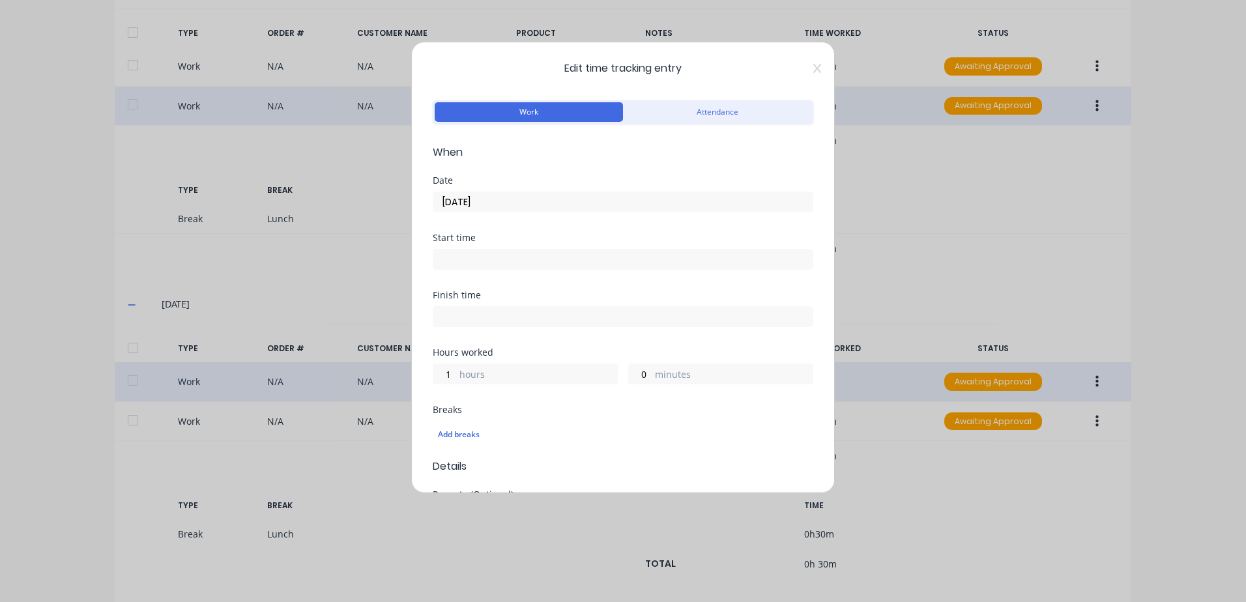
click at [503, 201] on input "[DATE]" at bounding box center [622, 202] width 379 height 20
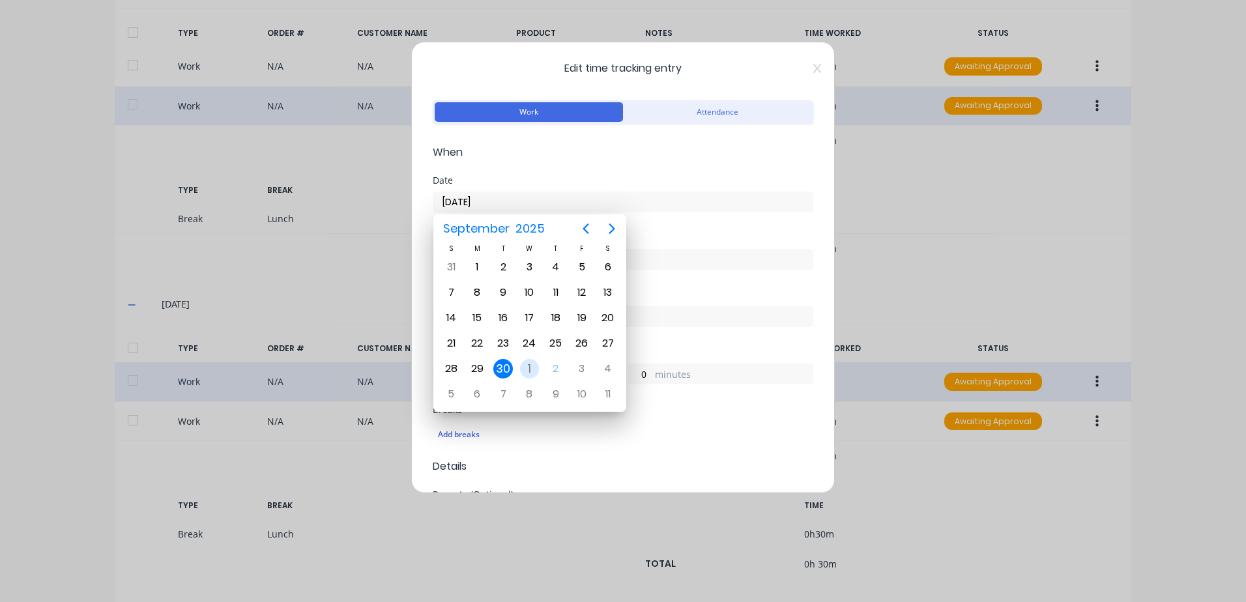
click at [534, 364] on div "1" at bounding box center [530, 369] width 20 height 20
type input "[DATE]"
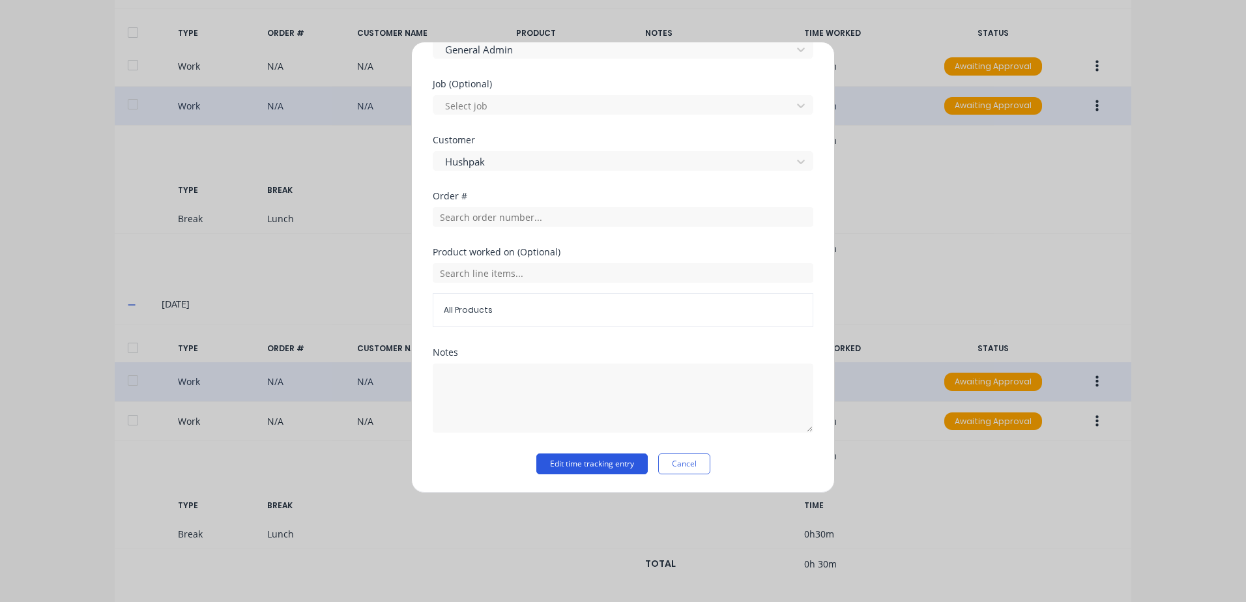
click at [585, 462] on button "Edit time tracking entry" at bounding box center [591, 463] width 111 height 21
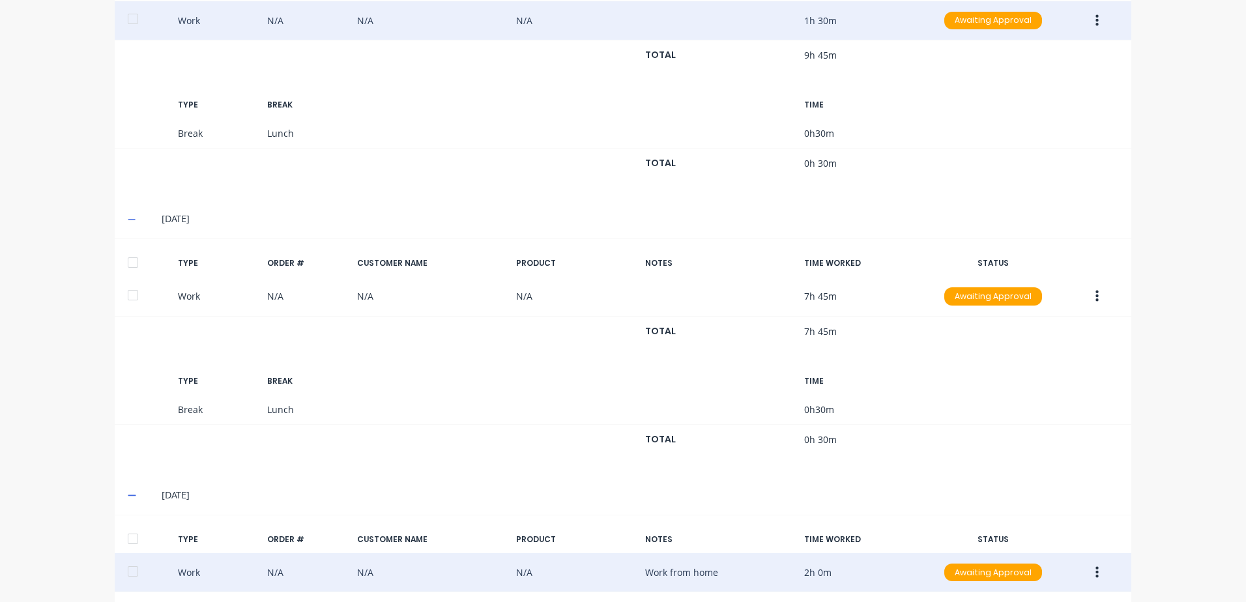
scroll to position [673, 0]
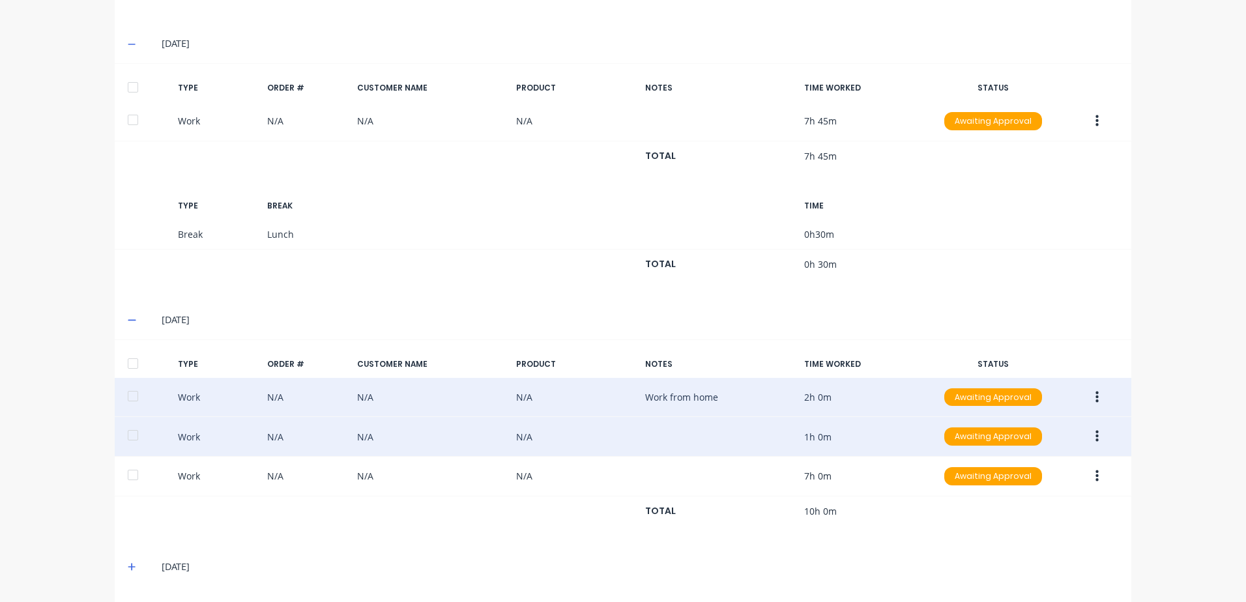
click at [1095, 436] on icon "button" at bounding box center [1096, 436] width 3 height 14
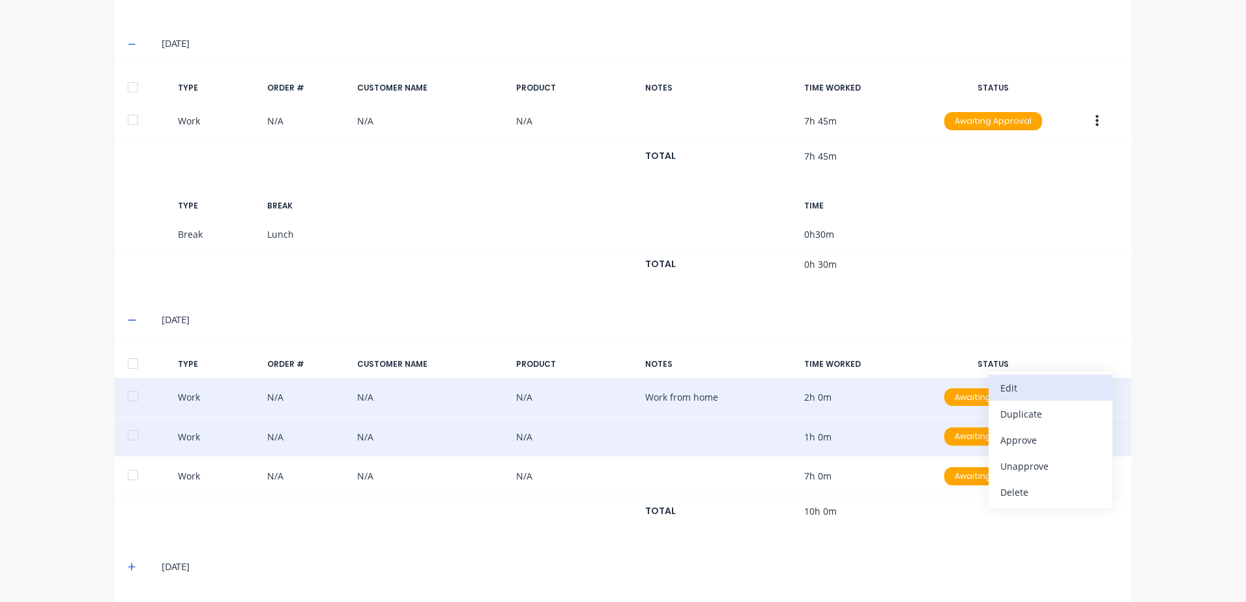
click at [1015, 387] on div "Edit" at bounding box center [1050, 388] width 100 height 19
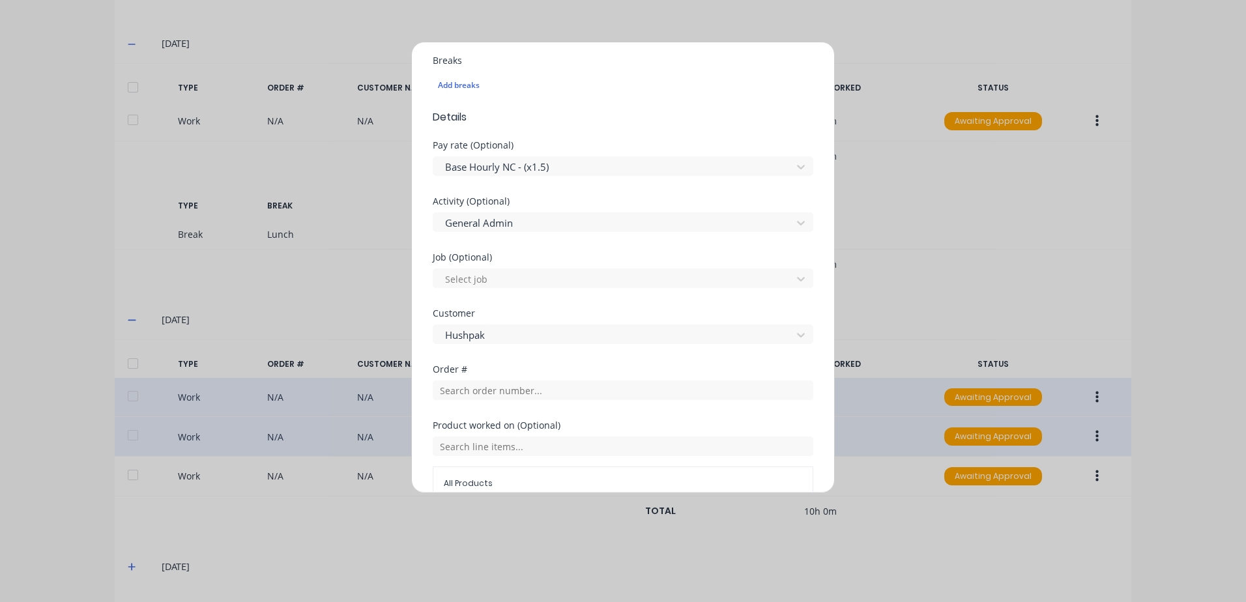
scroll to position [521, 0]
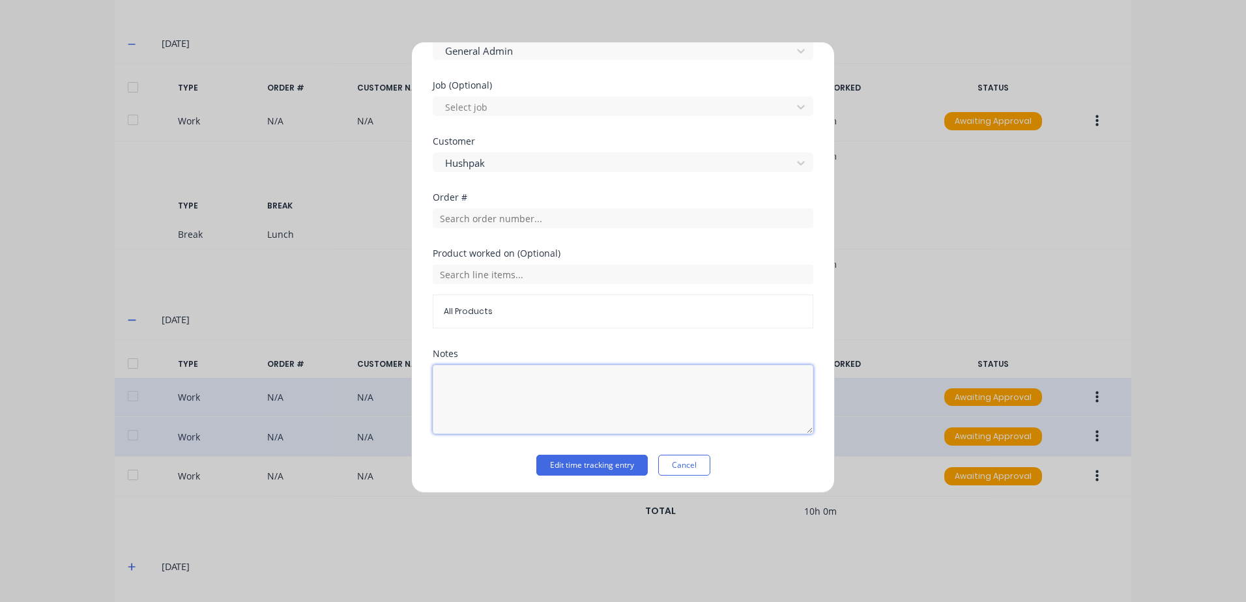
click at [500, 382] on textarea at bounding box center [623, 399] width 381 height 69
type textarea "Overtime"
click at [751, 466] on div "Edit time tracking entry Cancel" at bounding box center [623, 465] width 381 height 21
click at [576, 460] on button "Edit time tracking entry" at bounding box center [591, 465] width 111 height 21
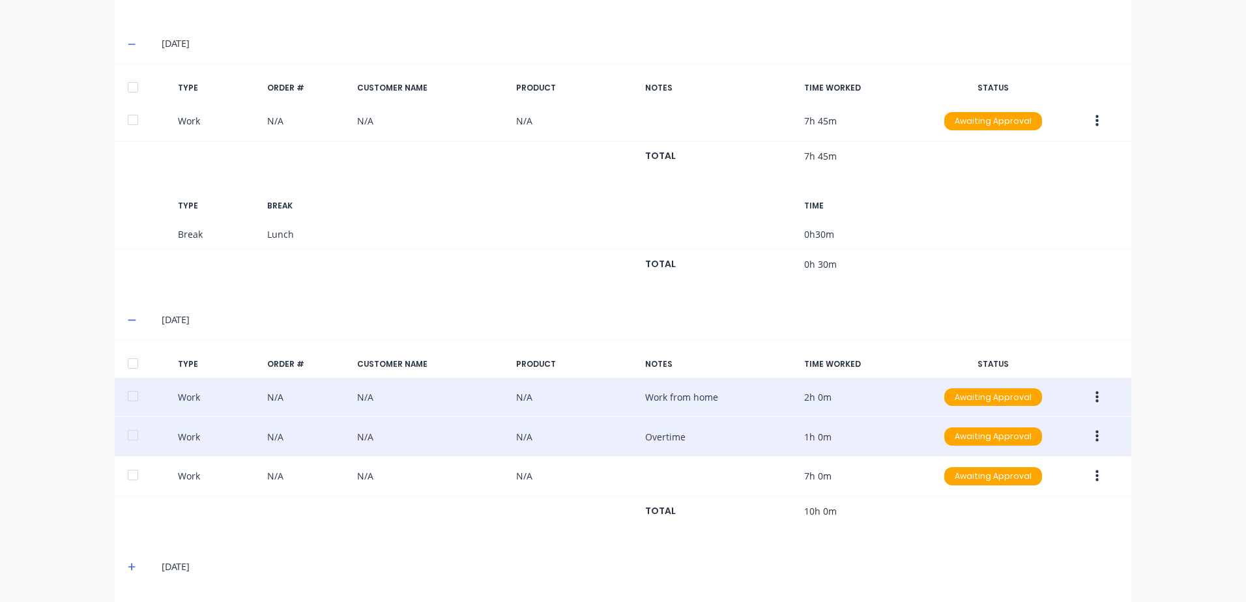
click at [1089, 396] on button "button" at bounding box center [1097, 397] width 31 height 23
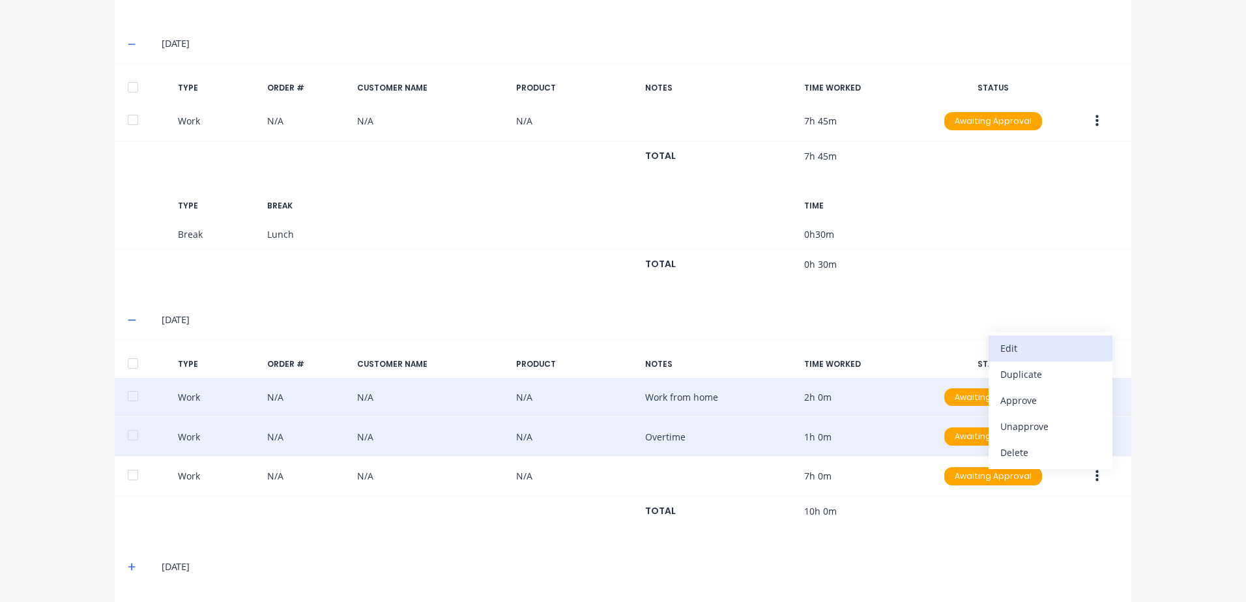
click at [1015, 347] on div "Edit" at bounding box center [1050, 348] width 100 height 19
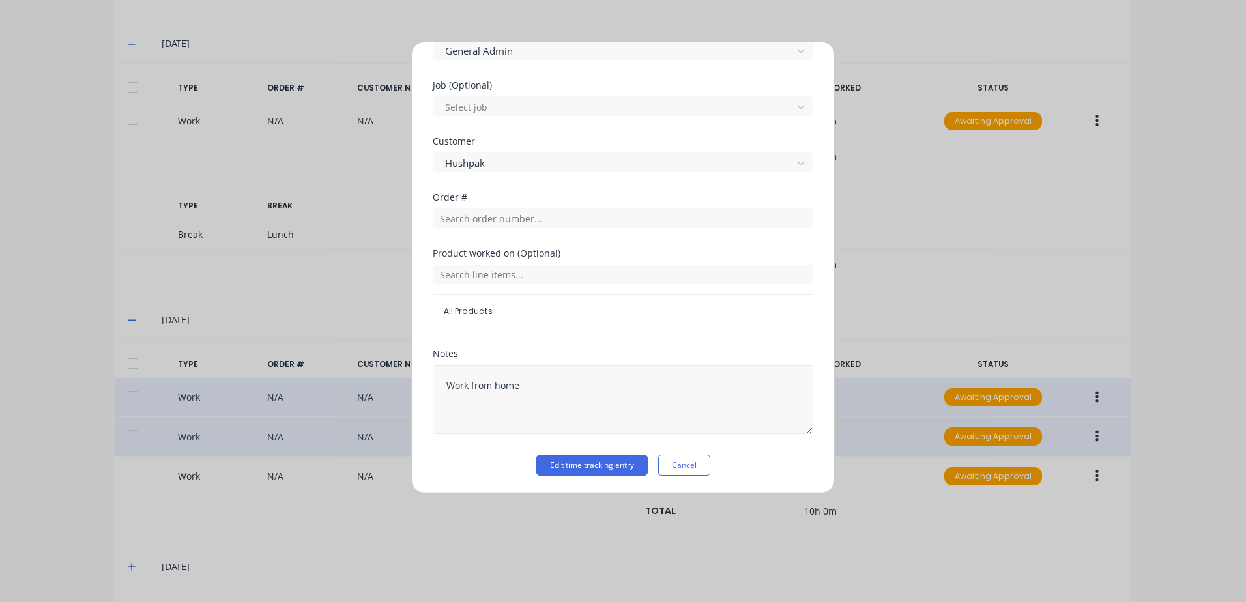
scroll to position [523, 0]
click at [548, 384] on textarea "Work from home" at bounding box center [623, 398] width 381 height 69
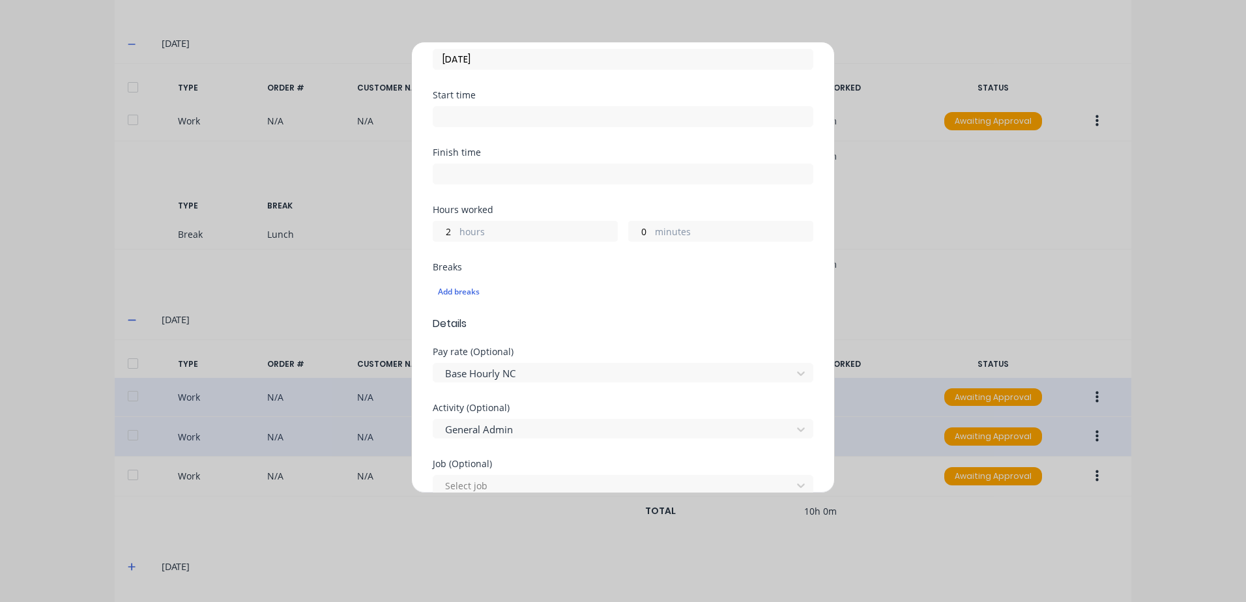
scroll to position [132, 0]
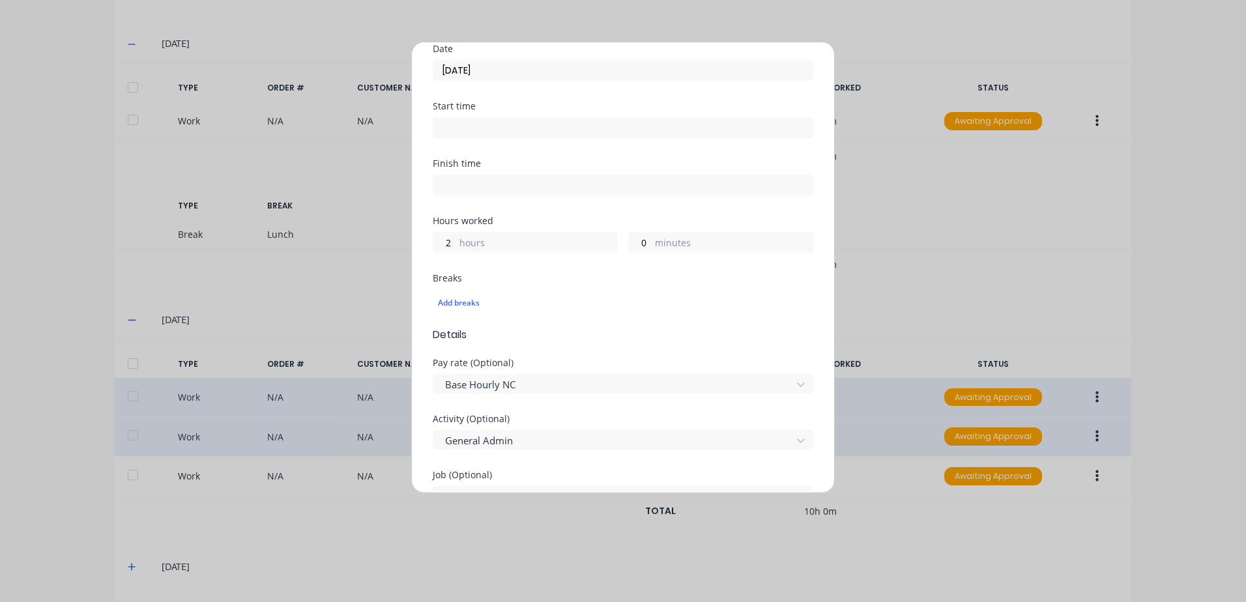
click at [503, 245] on label "hours" at bounding box center [538, 244] width 158 height 16
click at [456, 245] on input "2" at bounding box center [444, 243] width 23 height 20
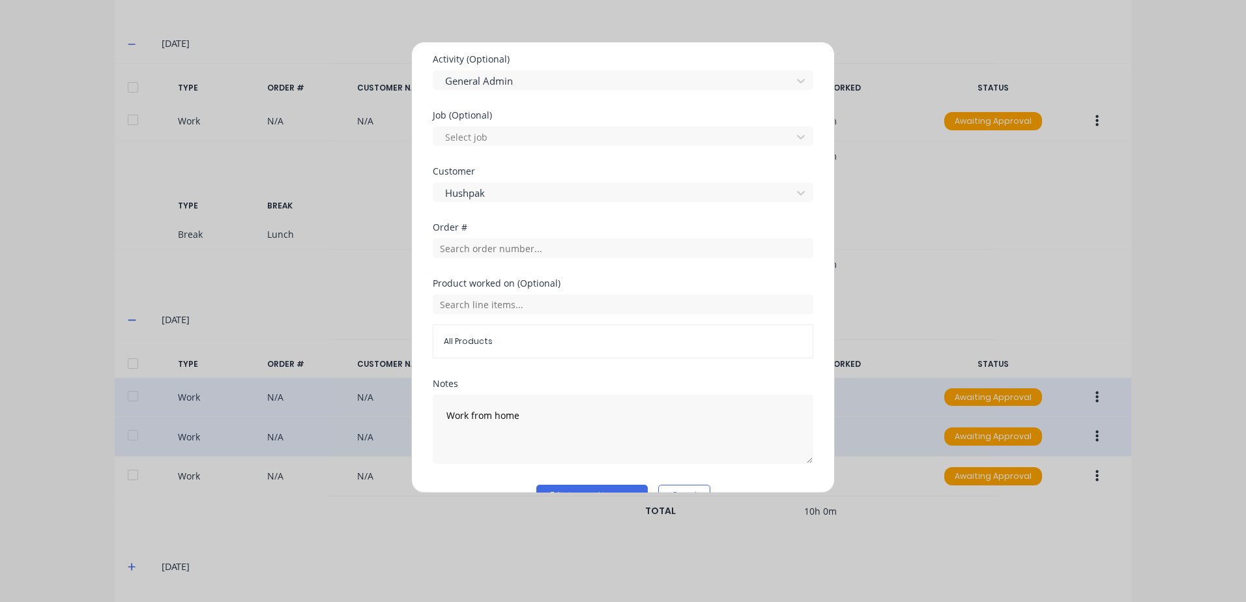
scroll to position [523, 0]
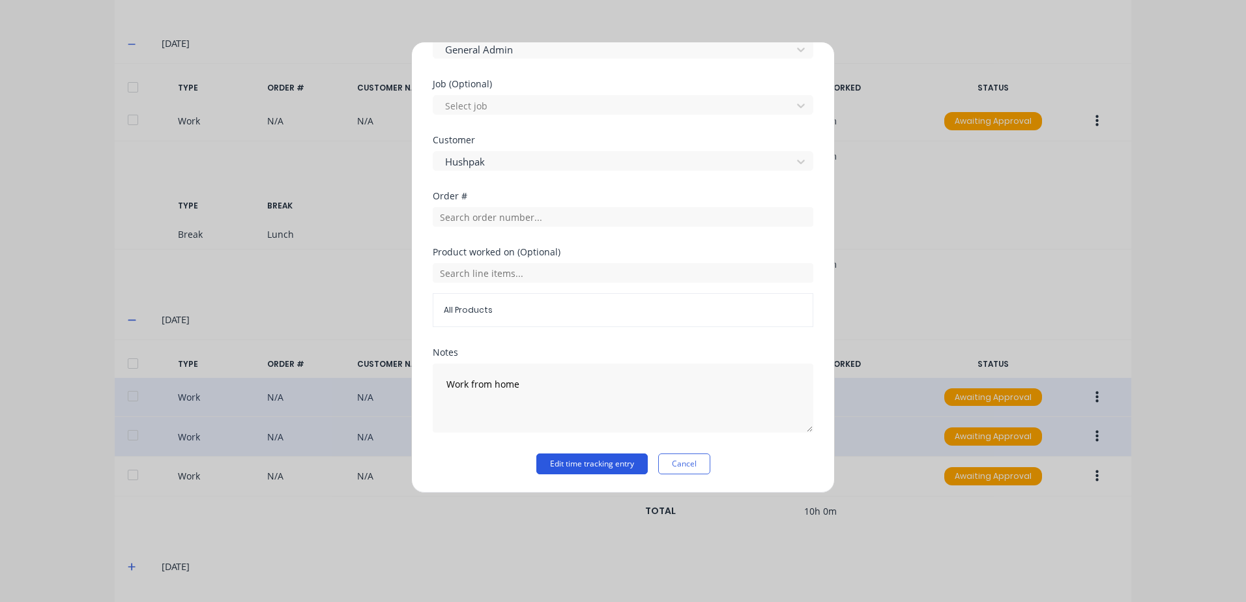
type input "1"
click at [566, 464] on button "Edit time tracking entry" at bounding box center [591, 463] width 111 height 21
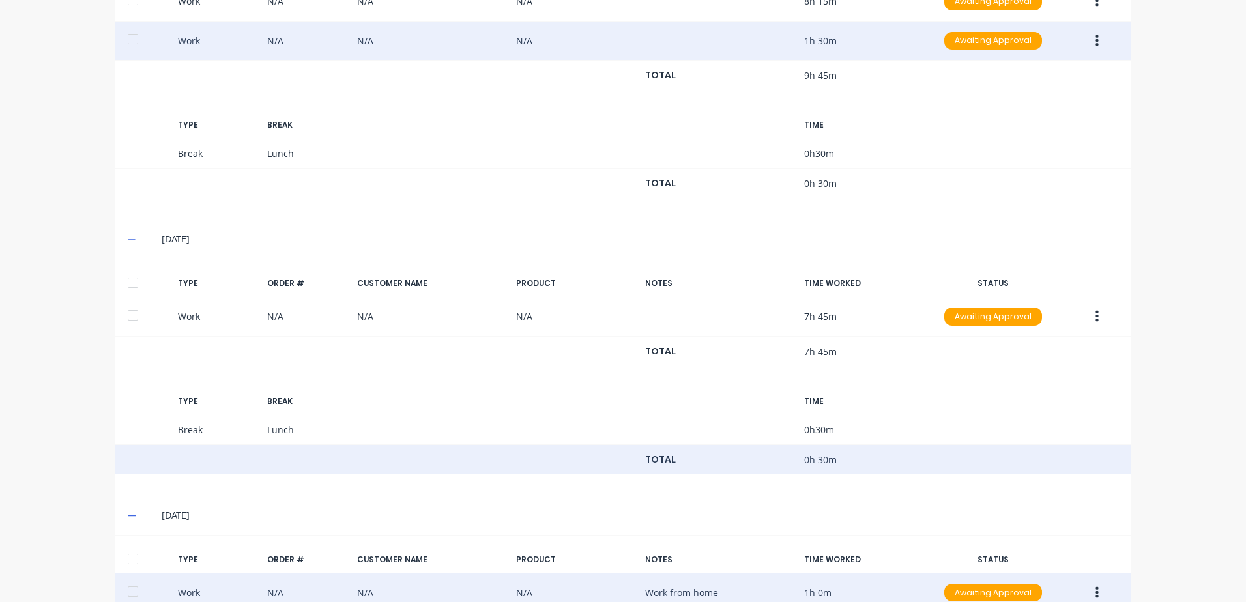
scroll to position [282, 0]
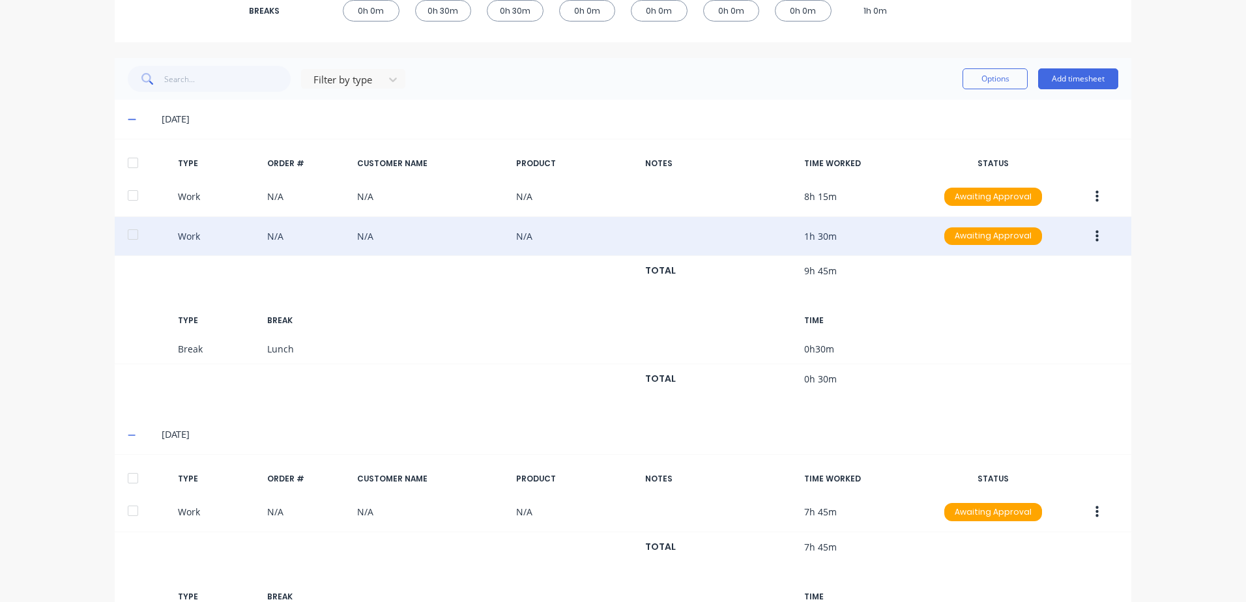
click at [1095, 234] on icon "button" at bounding box center [1096, 236] width 3 height 14
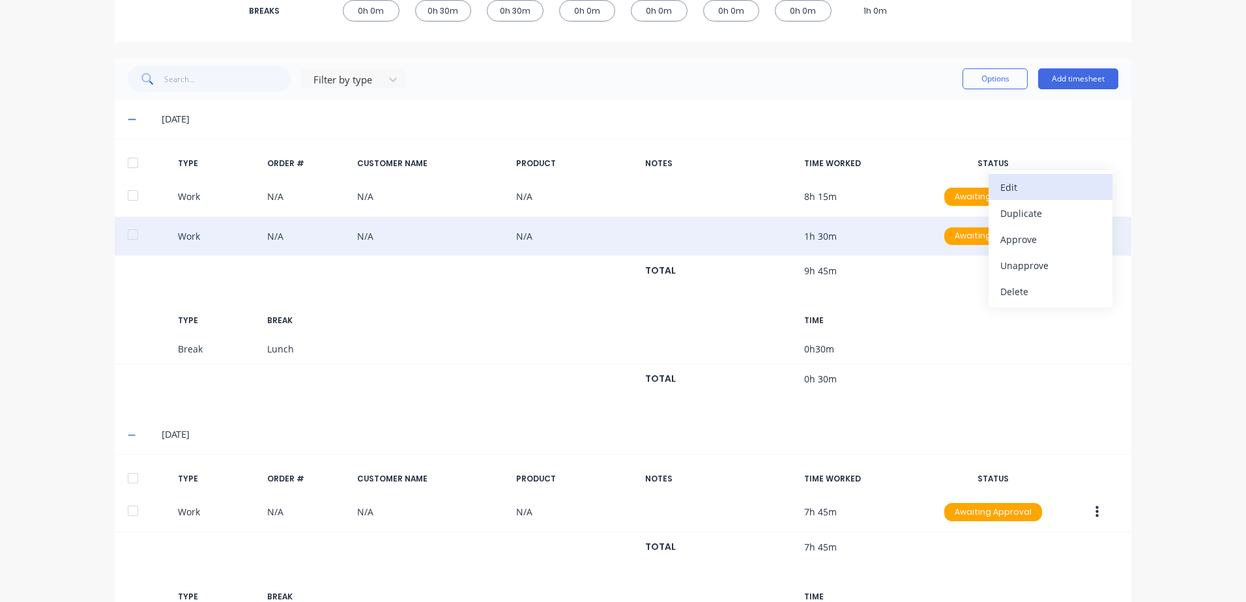
click at [1016, 185] on div "Edit" at bounding box center [1050, 187] width 100 height 19
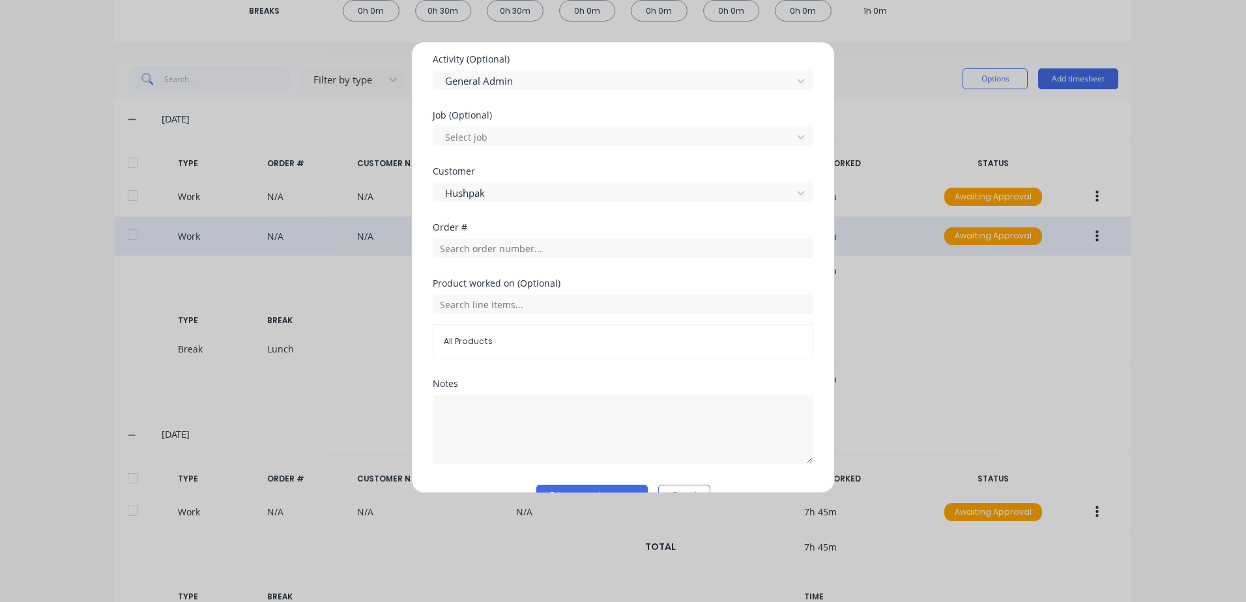
scroll to position [523, 0]
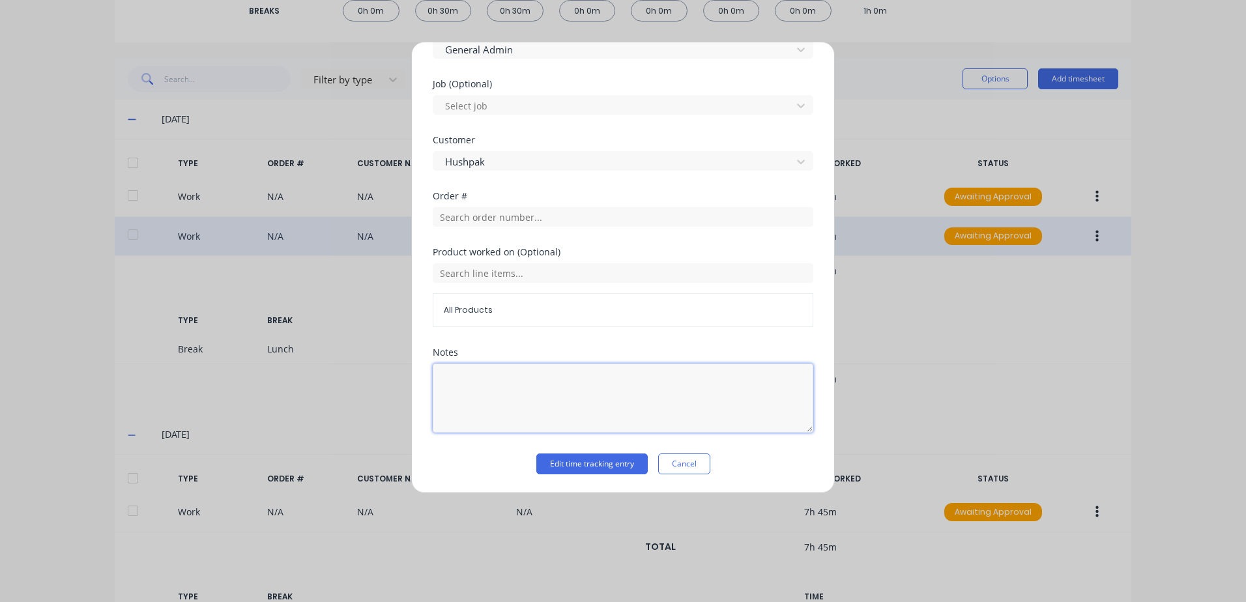
click at [495, 395] on textarea at bounding box center [623, 398] width 381 height 69
type textarea "Overtime"
click at [753, 450] on div "Notes Overtime" at bounding box center [623, 401] width 381 height 106
click at [597, 469] on button "Edit time tracking entry" at bounding box center [591, 463] width 111 height 21
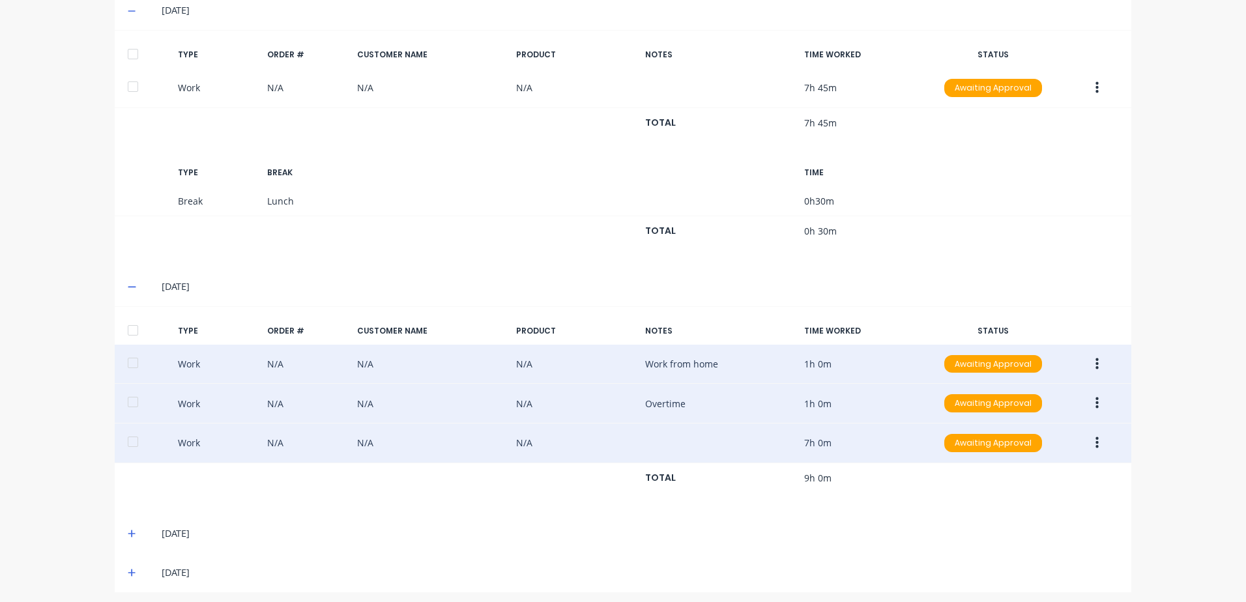
scroll to position [713, 0]
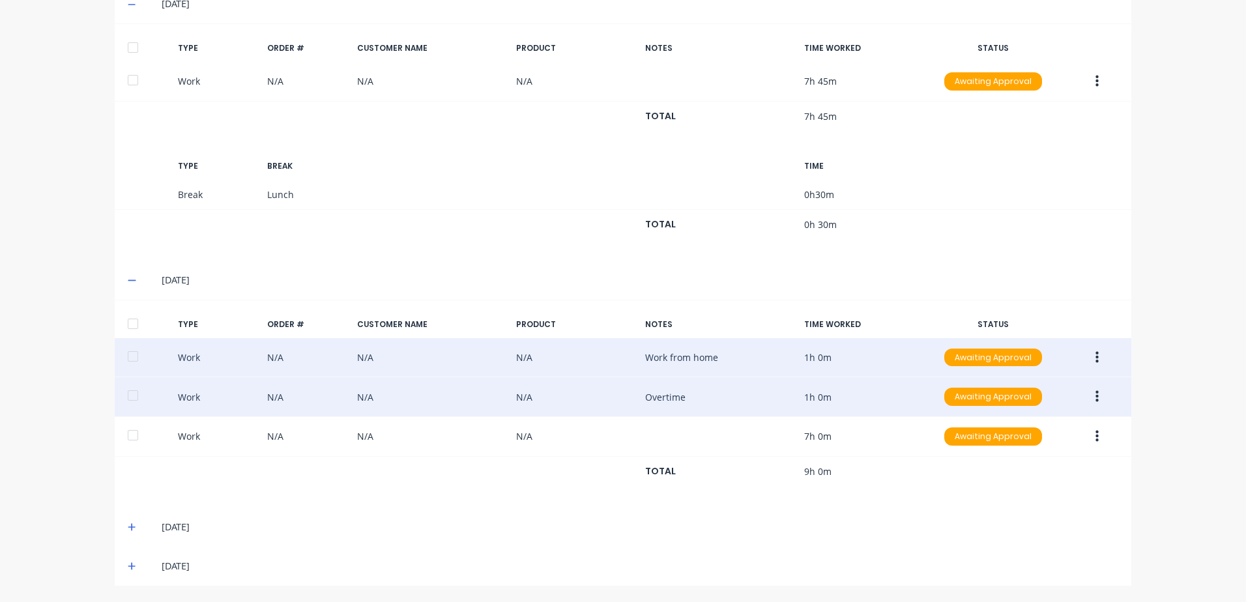
click at [128, 525] on icon at bounding box center [132, 527] width 8 height 9
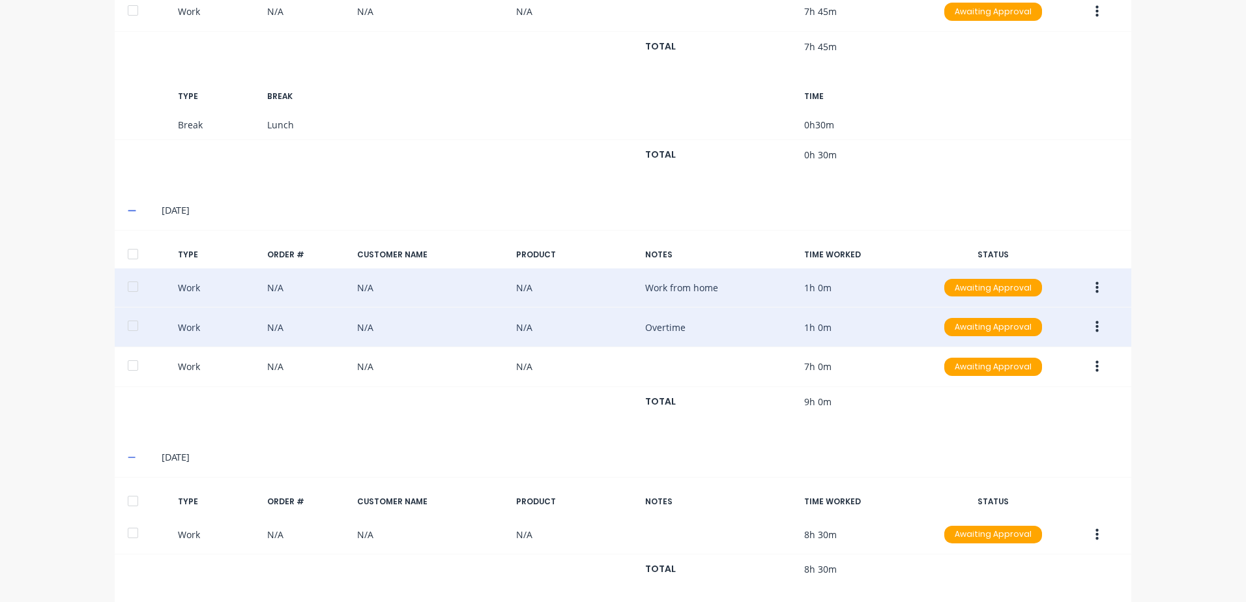
scroll to position [841, 0]
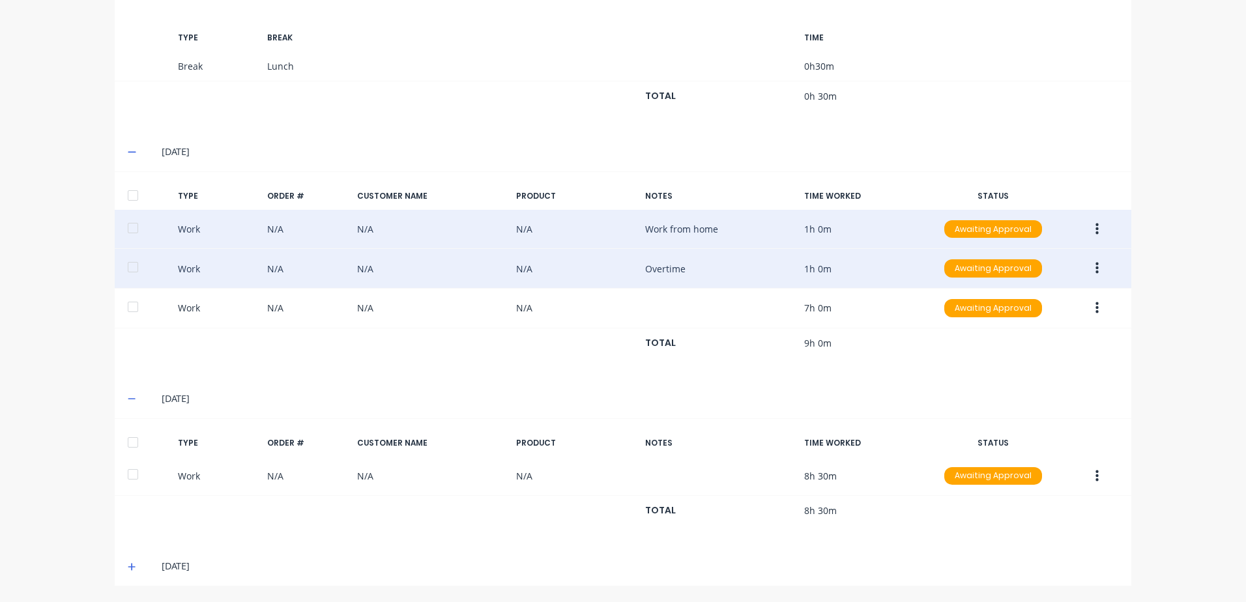
click at [1095, 268] on icon "button" at bounding box center [1096, 268] width 3 height 14
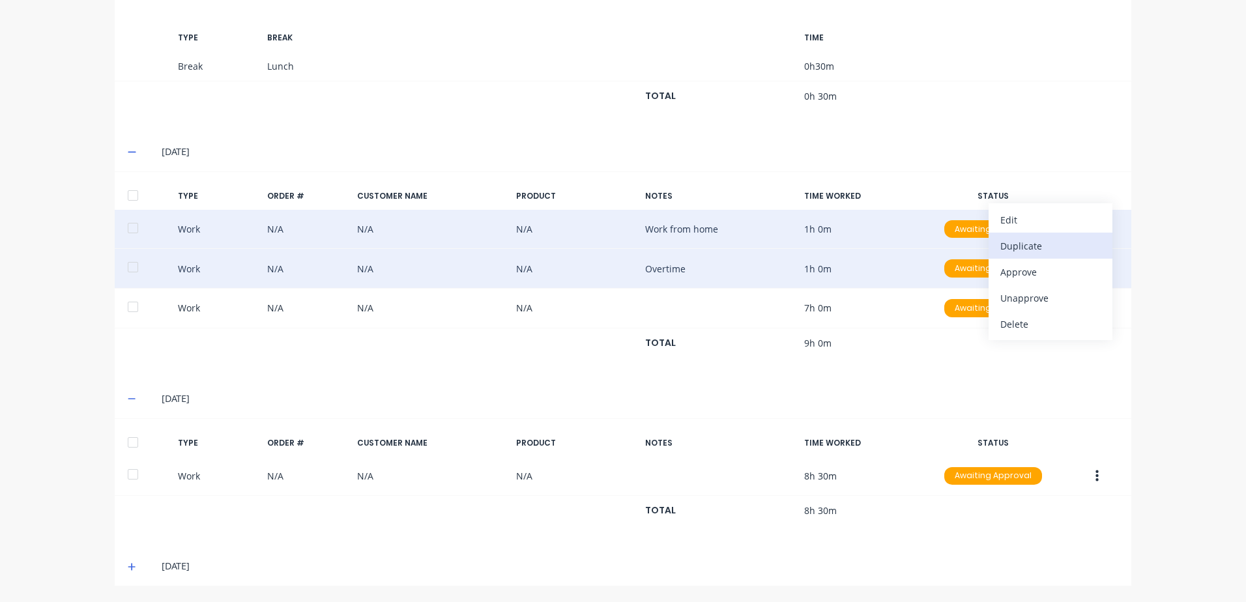
click at [1017, 251] on div "Duplicate" at bounding box center [1050, 246] width 100 height 19
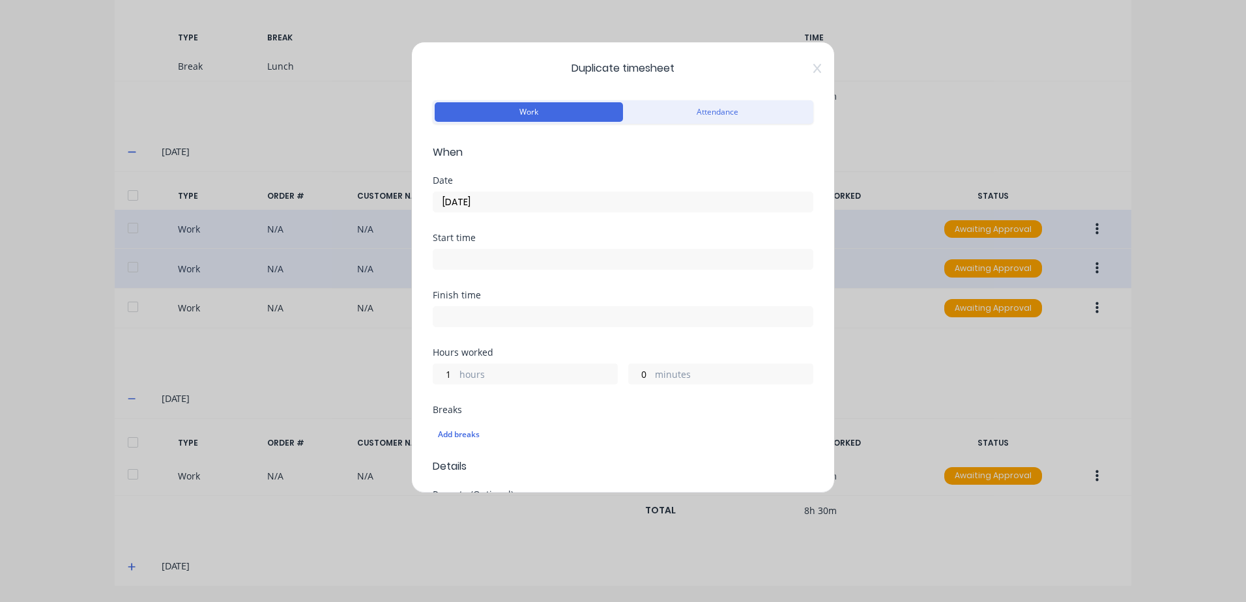
click at [519, 202] on input "[DATE]" at bounding box center [622, 202] width 379 height 20
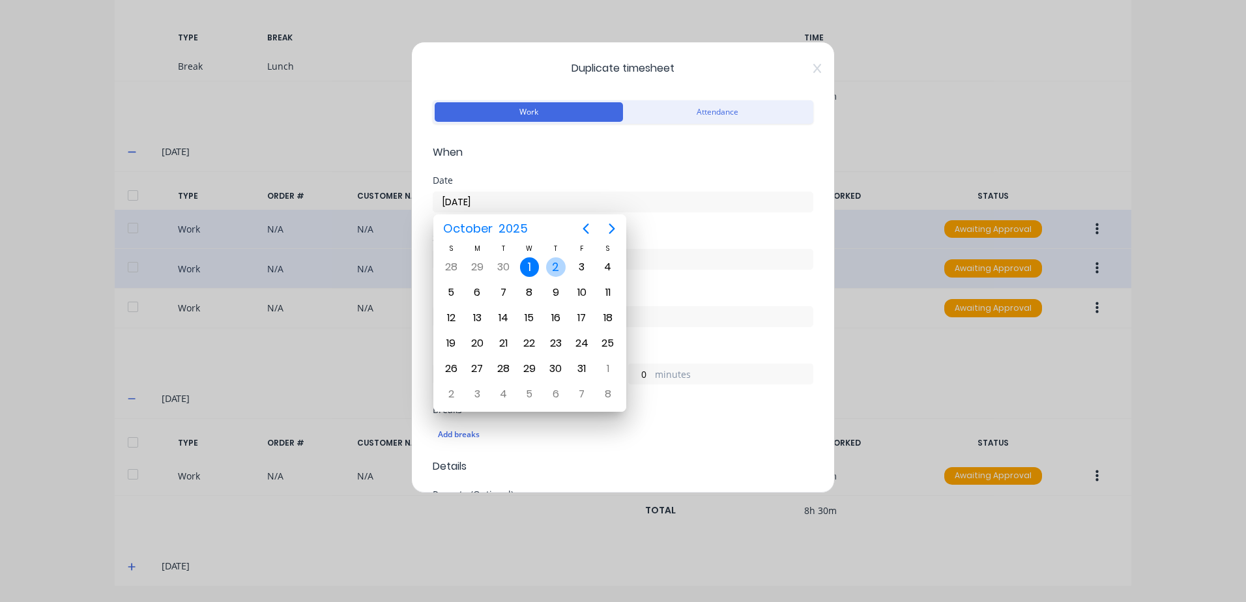
click at [553, 262] on div "2" at bounding box center [556, 267] width 20 height 20
type input "[DATE]"
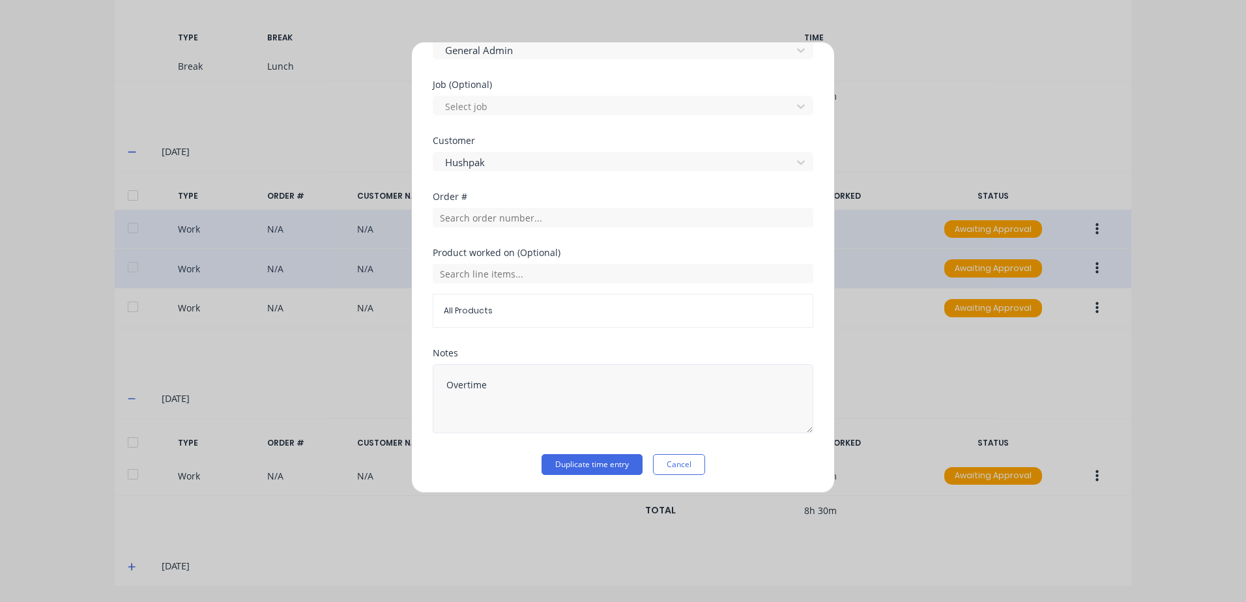
scroll to position [523, 0]
click at [567, 467] on button "Duplicate time entry" at bounding box center [591, 463] width 101 height 21
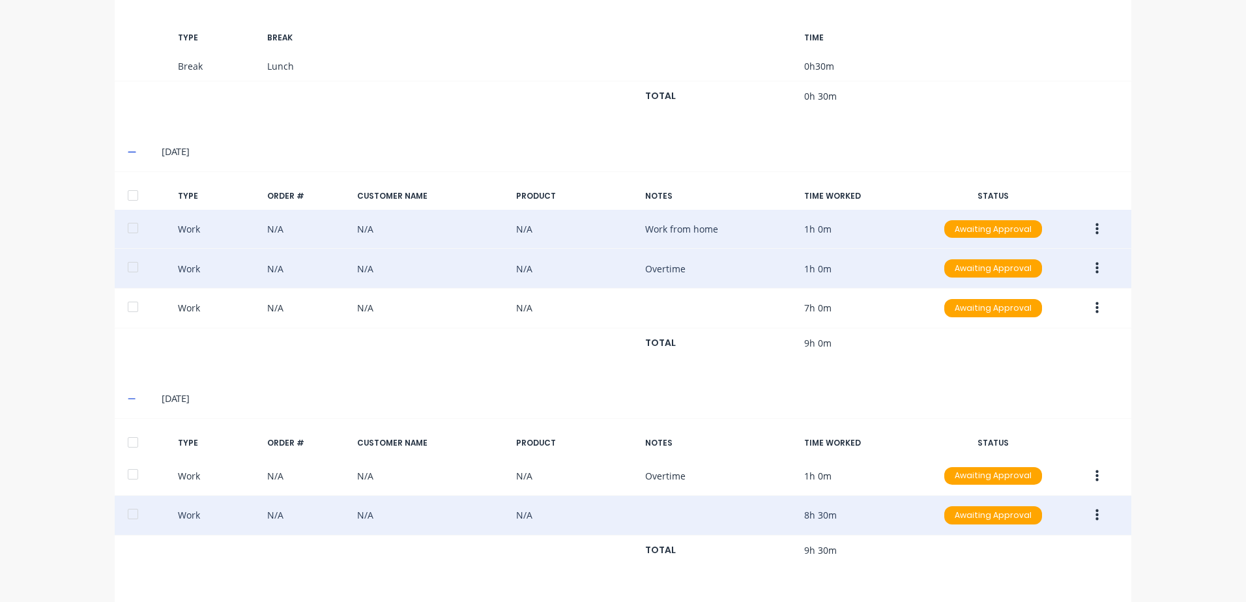
click at [1089, 511] on button "button" at bounding box center [1097, 515] width 31 height 23
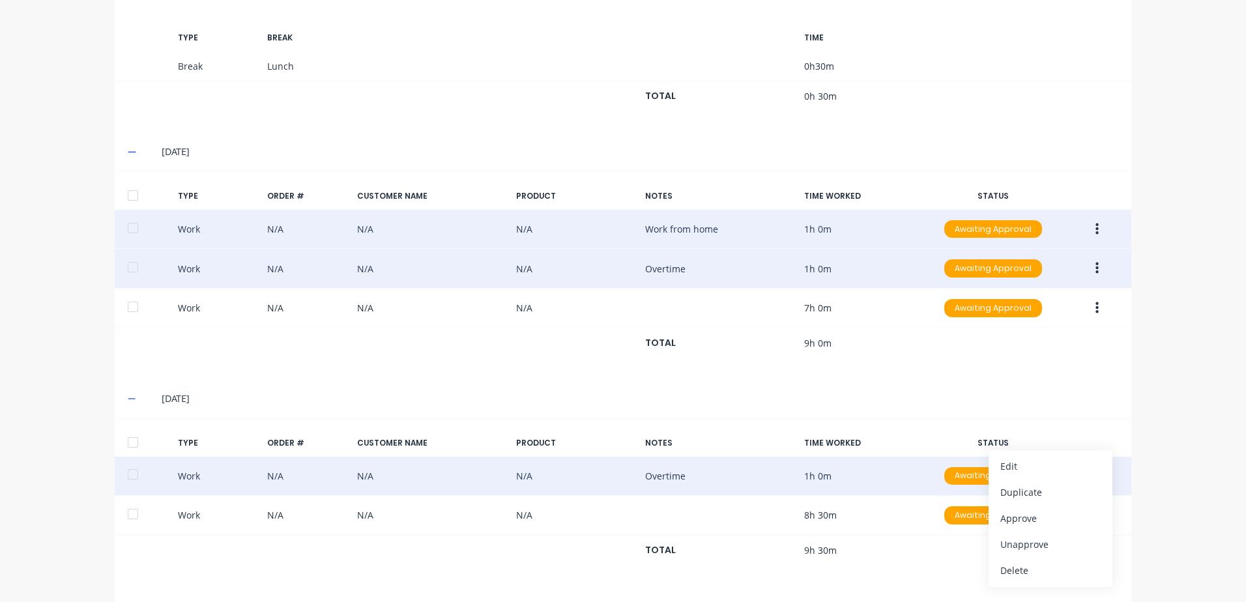
click at [854, 474] on div "Work N/A N/A N/A Overtime 1h 0m Awaiting Approval" at bounding box center [623, 477] width 1016 height 40
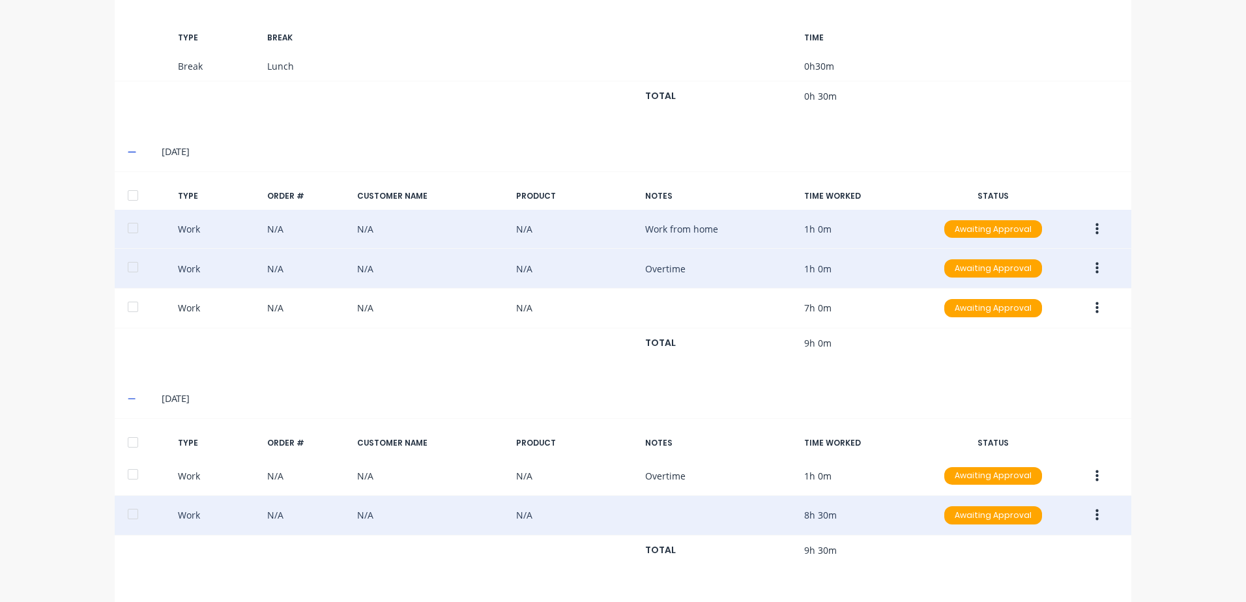
click at [1095, 518] on icon "button" at bounding box center [1096, 515] width 3 height 14
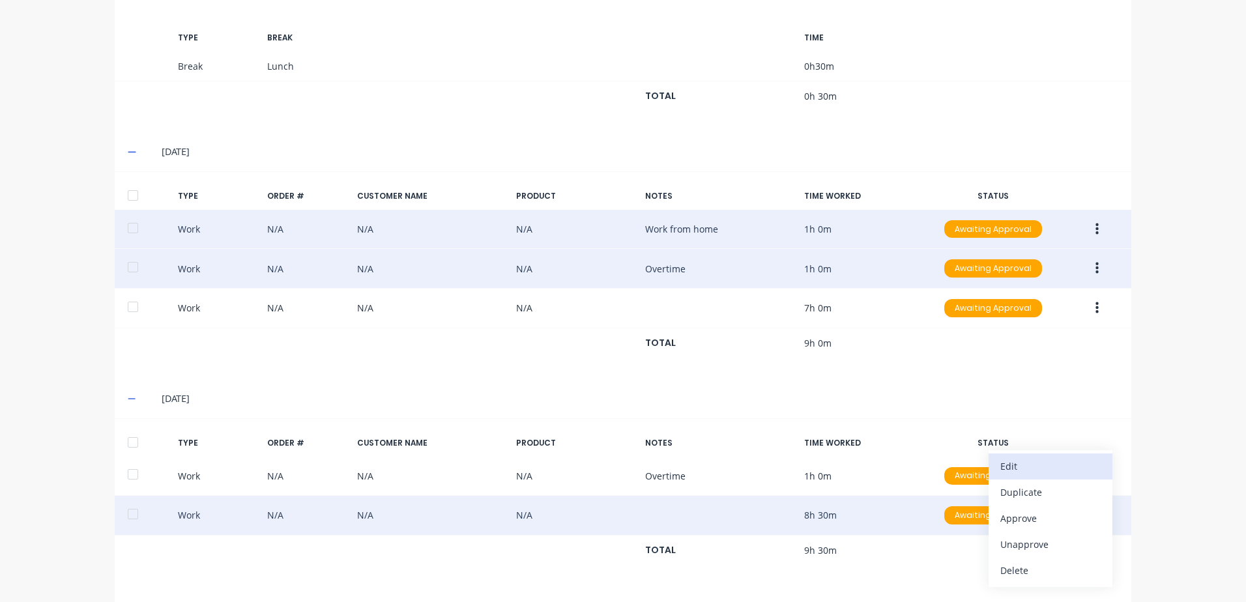
click at [1016, 466] on div "Edit" at bounding box center [1050, 466] width 100 height 19
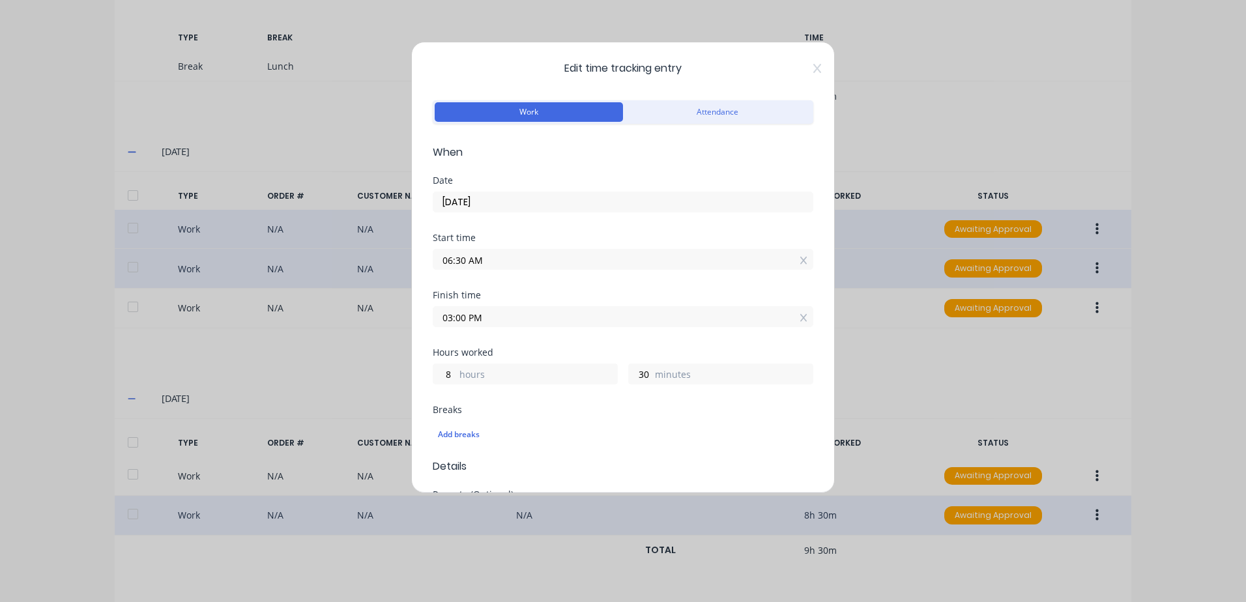
click at [495, 317] on input "03:00 PM" at bounding box center [622, 317] width 379 height 20
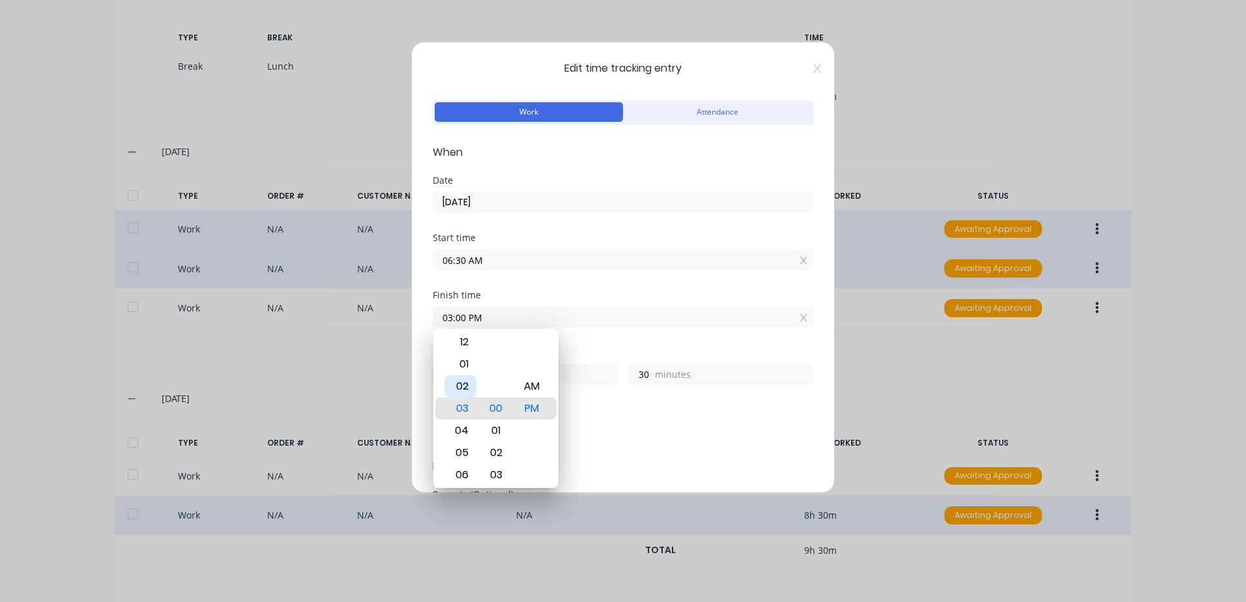
click at [459, 386] on div "02" at bounding box center [460, 386] width 32 height 22
type input "02:00 PM"
type input "7"
type input "02:06 PM"
type input "36"
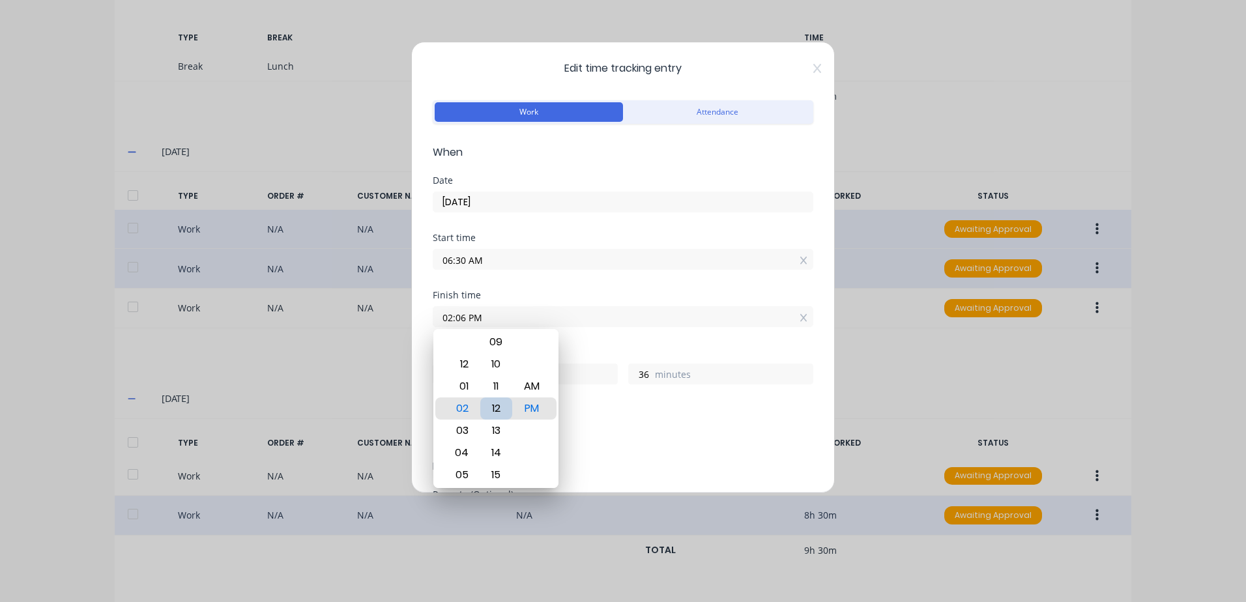
type input "02:12 PM"
type input "42"
type input "02:18 PM"
type input "48"
type input "02:23 PM"
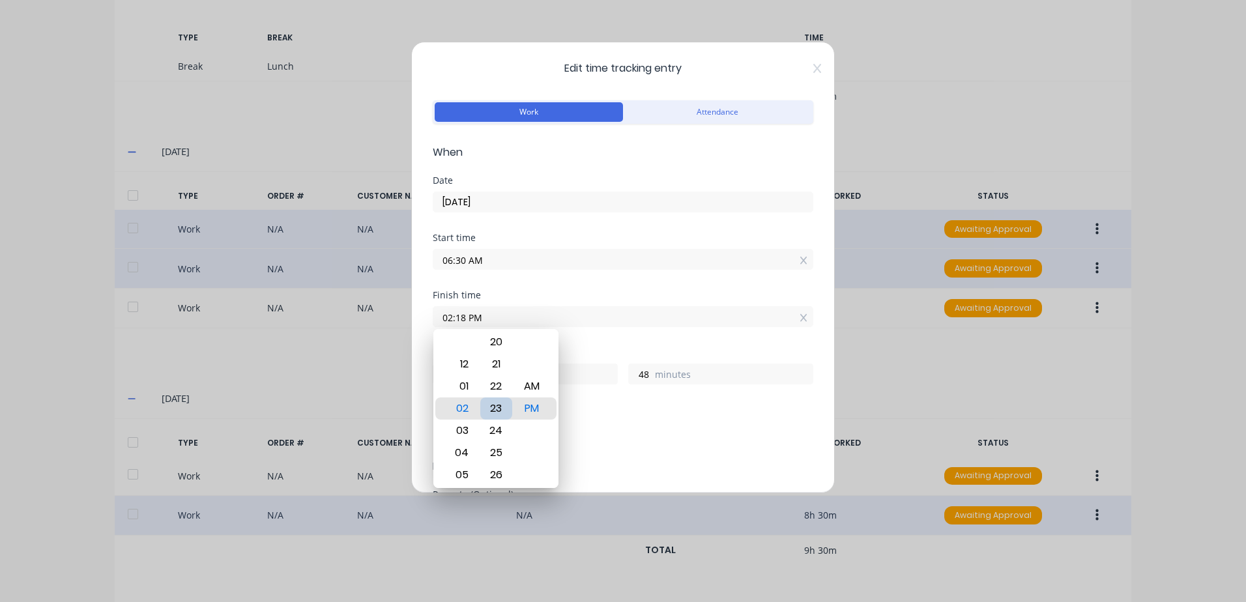
type input "53"
click at [714, 425] on div "Add breaks" at bounding box center [623, 434] width 381 height 27
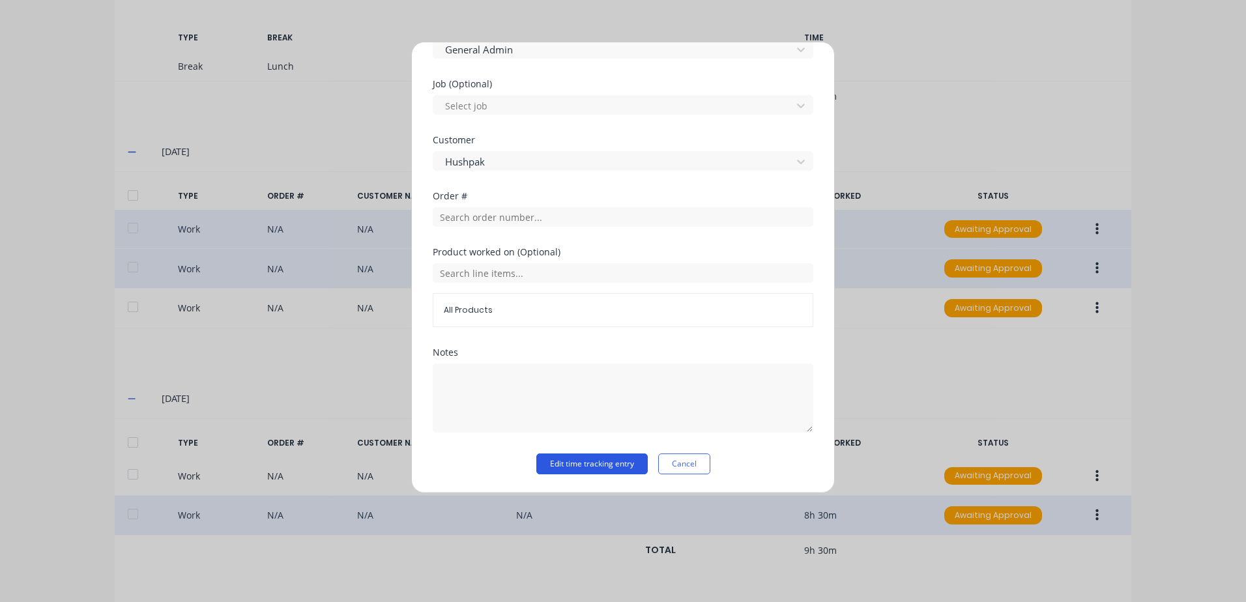
drag, startPoint x: 562, startPoint y: 468, endPoint x: 566, endPoint y: 459, distance: 9.3
click at [562, 466] on button "Edit time tracking entry" at bounding box center [591, 463] width 111 height 21
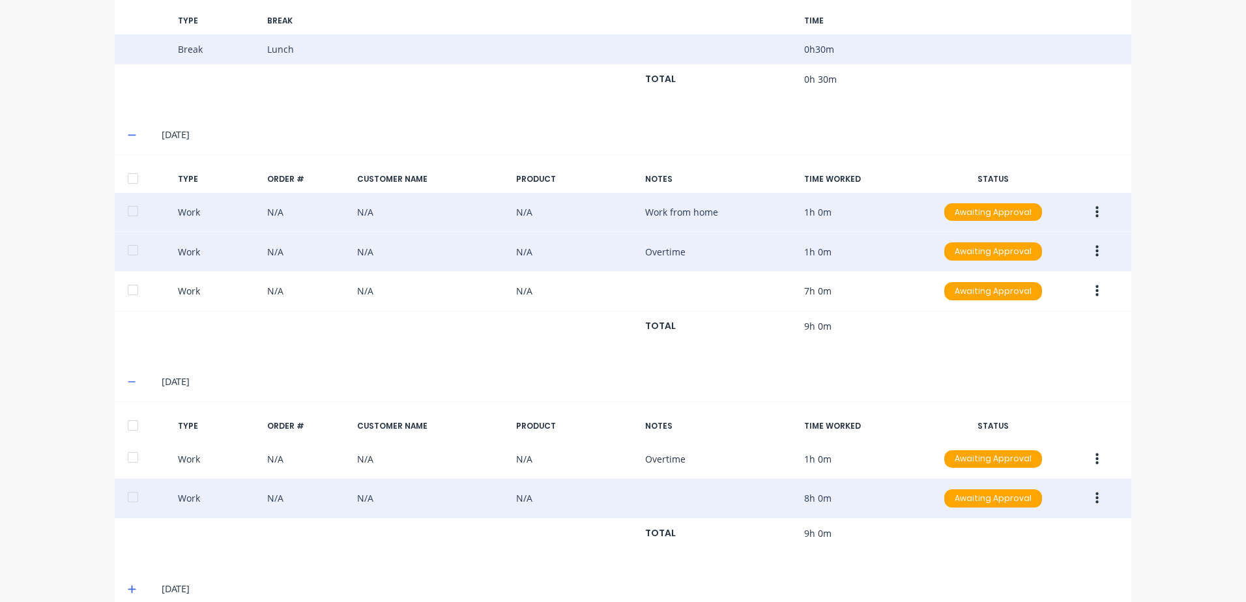
scroll to position [881, 0]
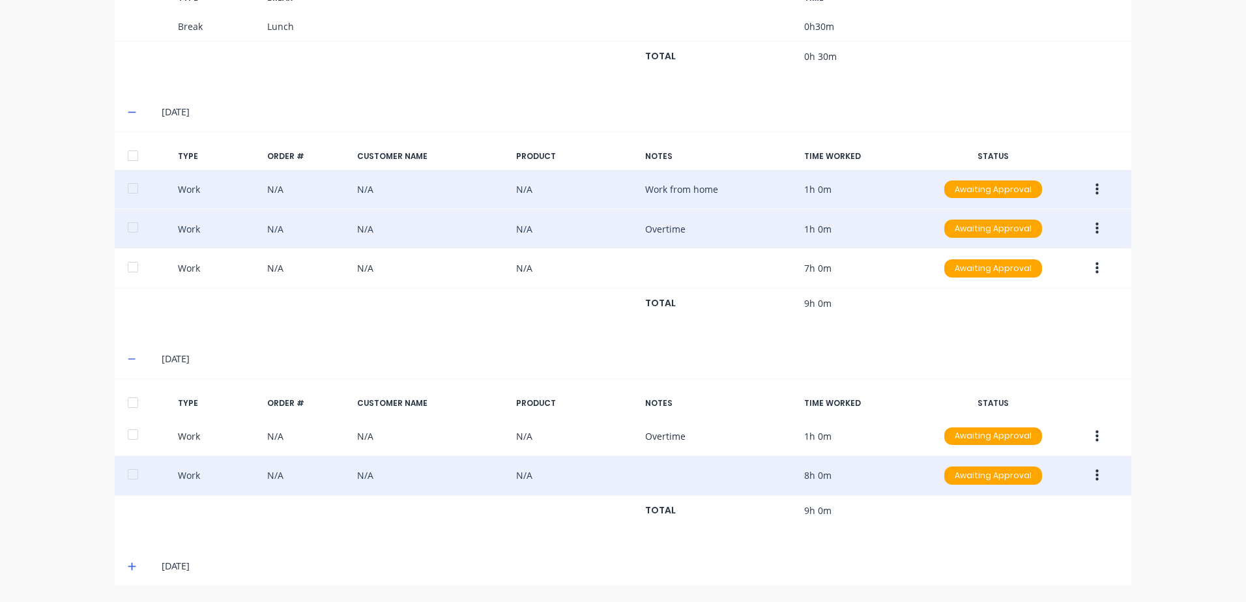
drag, startPoint x: 124, startPoint y: 568, endPoint x: 194, endPoint y: 544, distance: 72.9
click at [128, 568] on icon at bounding box center [132, 566] width 8 height 9
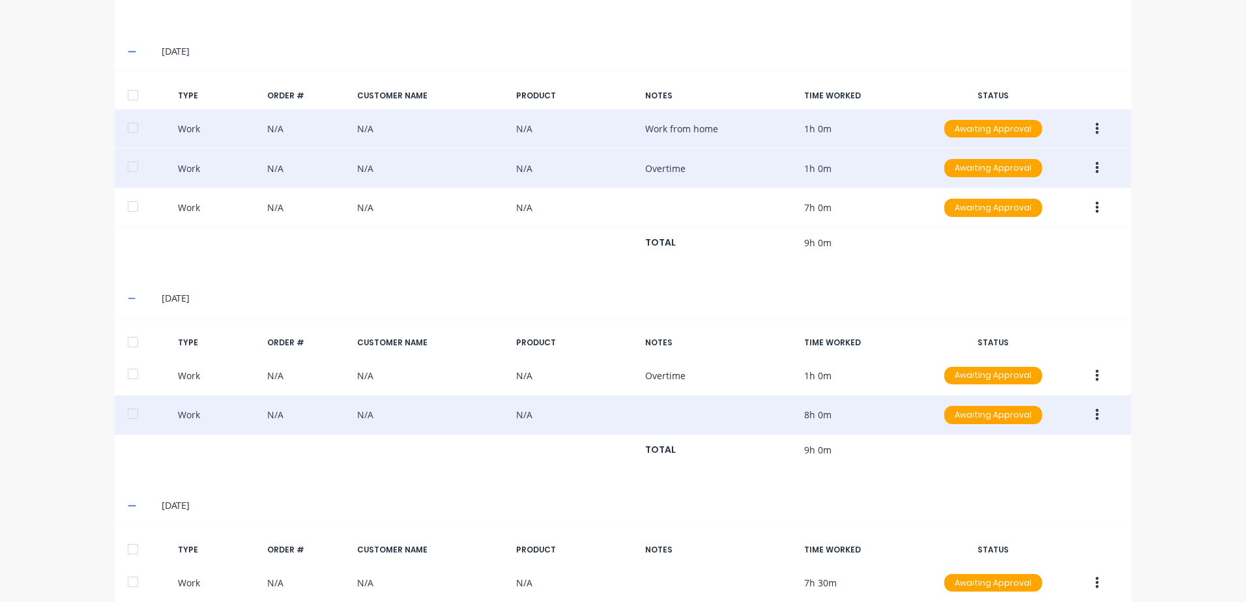
scroll to position [1009, 0]
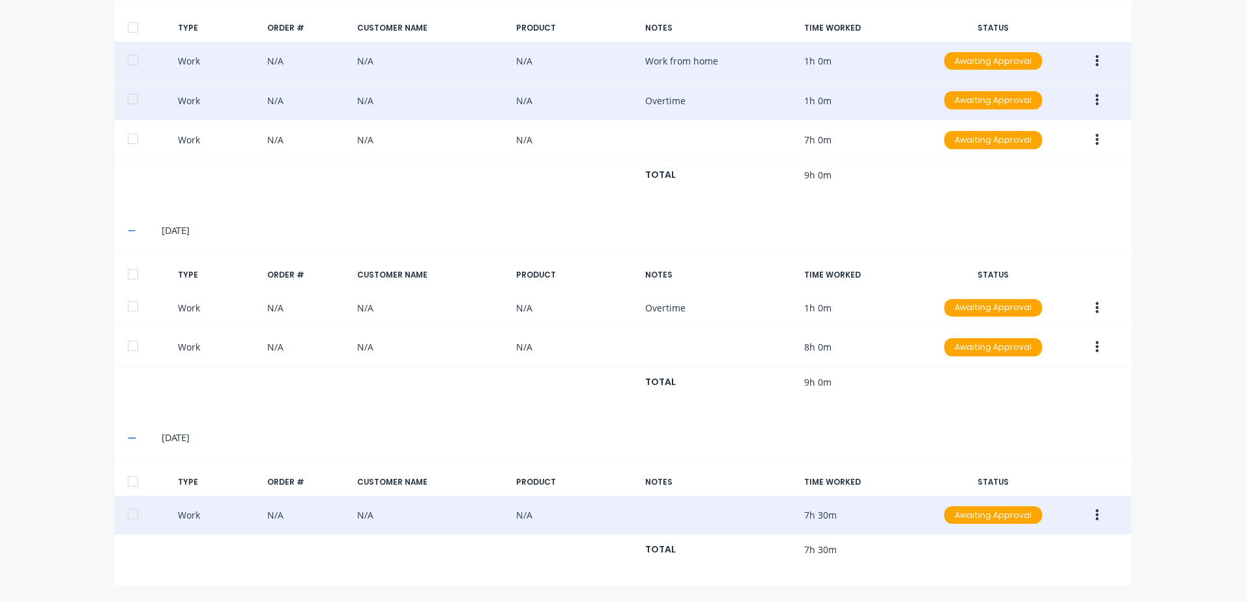
click at [1095, 512] on icon "button" at bounding box center [1096, 515] width 3 height 14
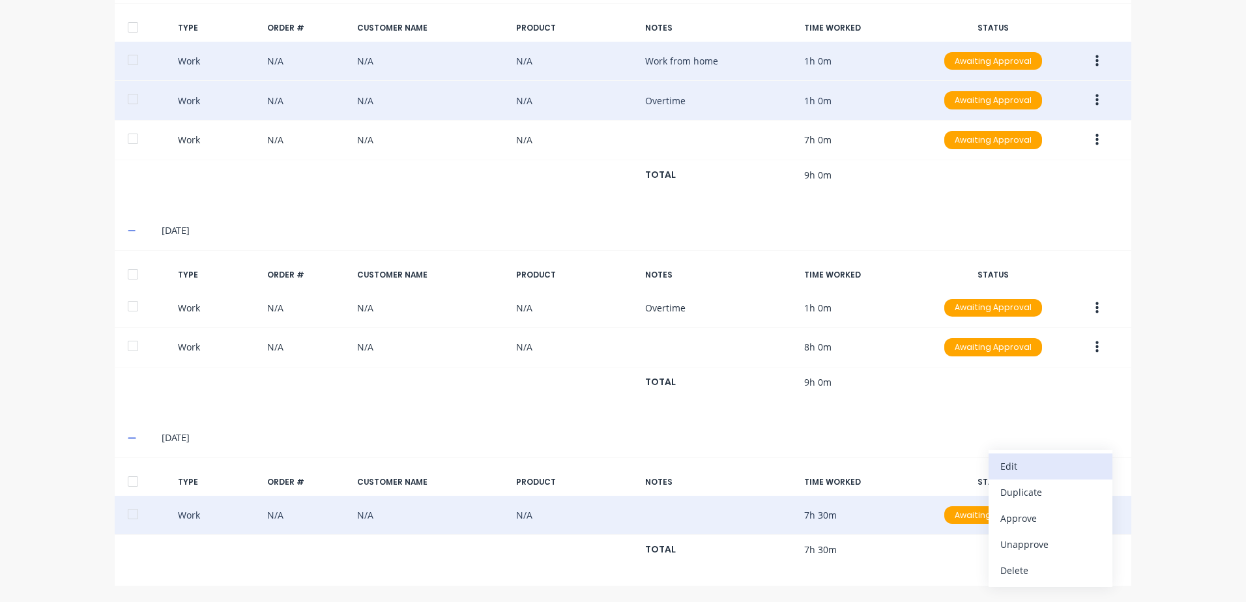
click at [1013, 467] on div "Edit" at bounding box center [1050, 466] width 100 height 19
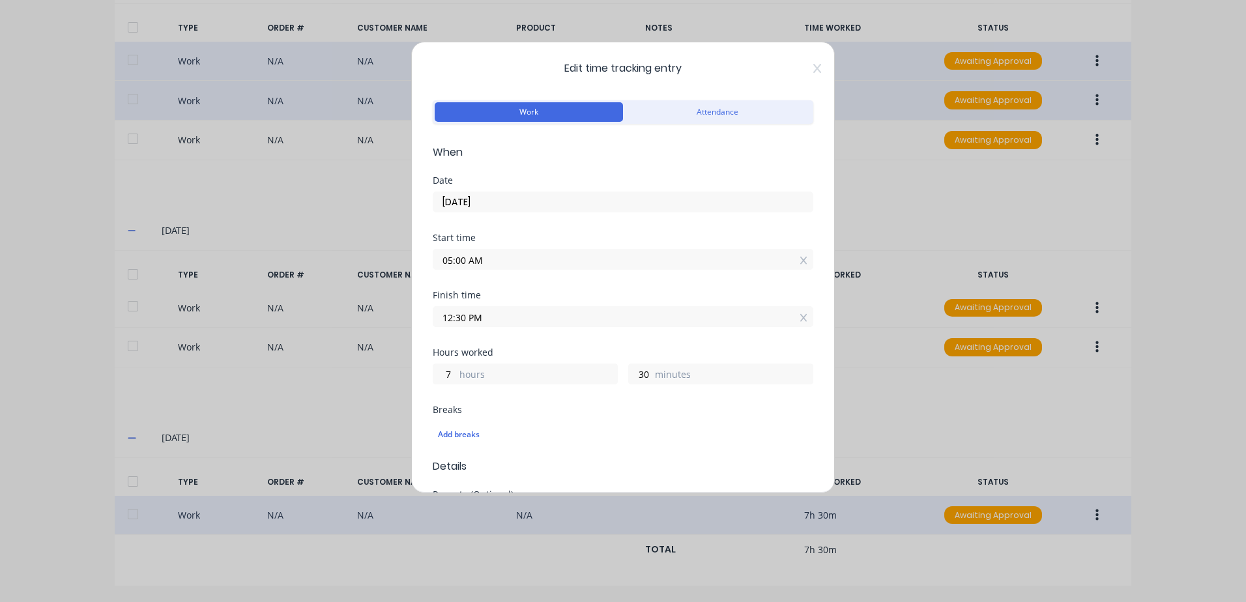
click at [496, 316] on input "12:30 PM" at bounding box center [622, 317] width 379 height 20
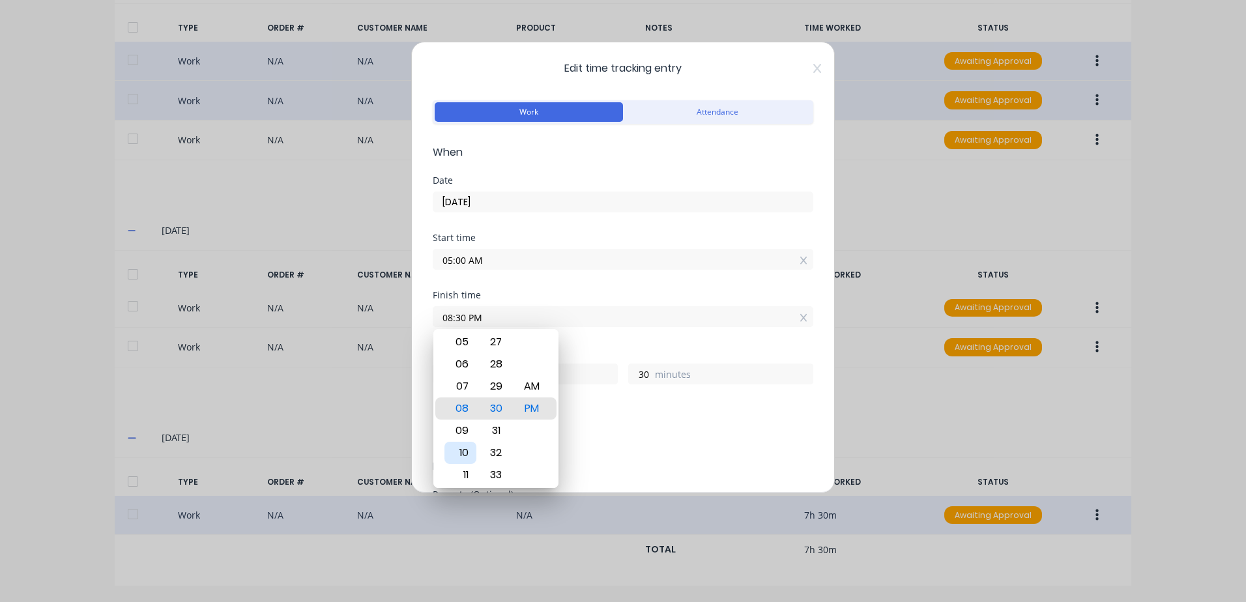
click at [464, 448] on div "10" at bounding box center [460, 453] width 32 height 22
click at [665, 415] on div "Breaks Add breaks" at bounding box center [623, 426] width 381 height 43
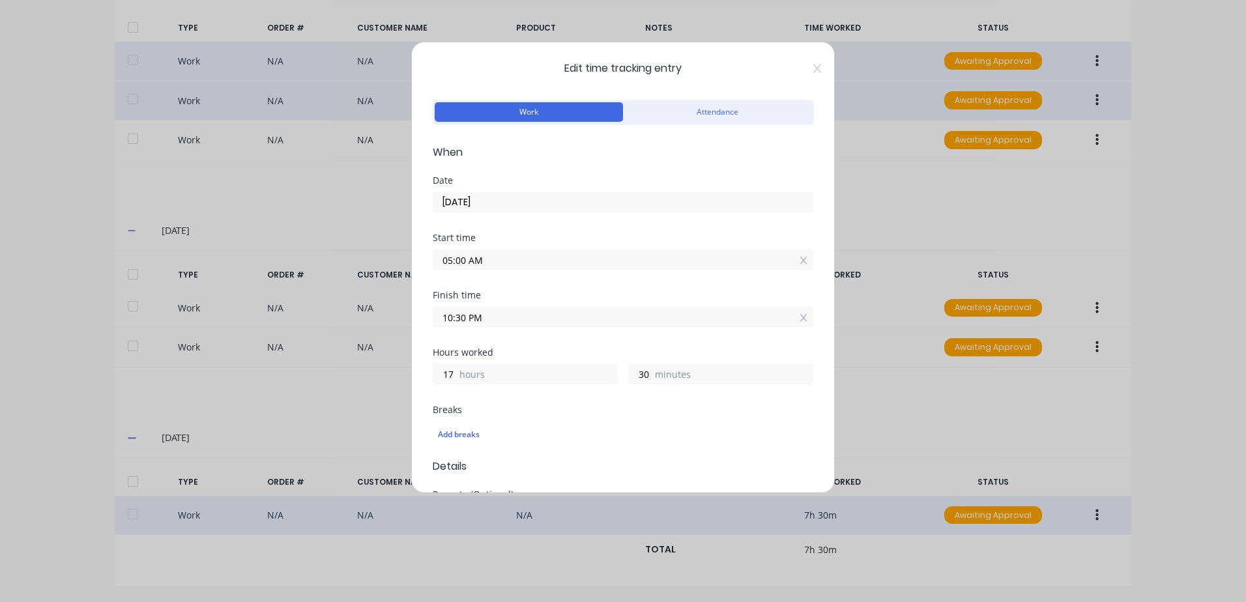
click at [495, 317] on input "10:30 PM" at bounding box center [622, 317] width 379 height 20
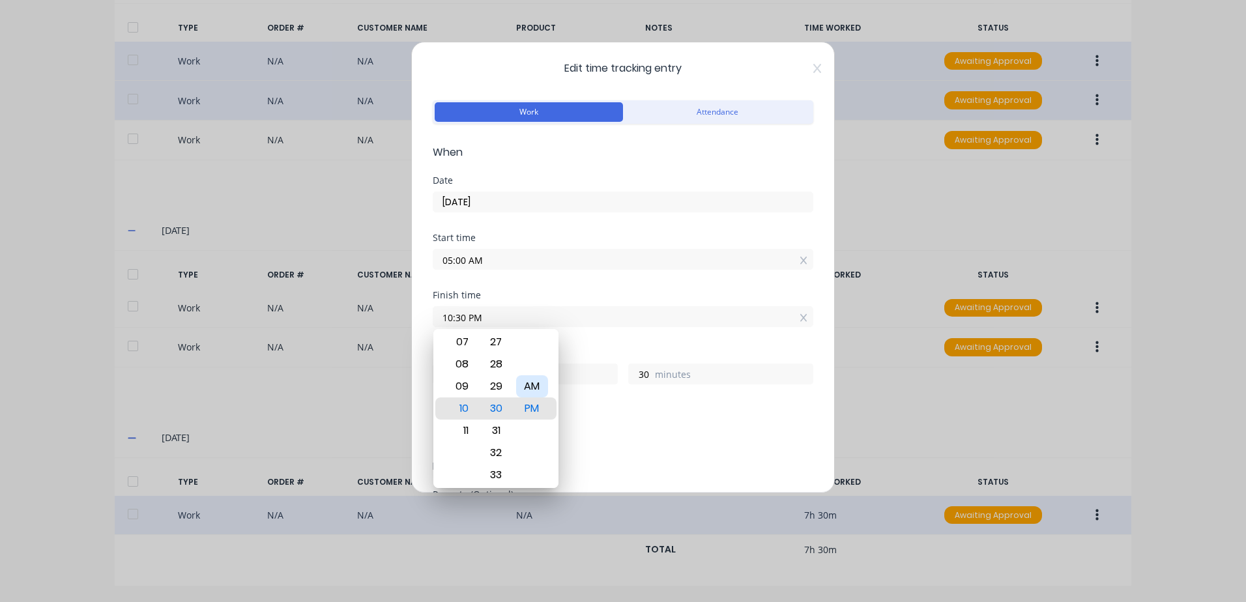
click at [528, 382] on div "AM" at bounding box center [532, 386] width 32 height 22
click at [626, 412] on div "Breaks" at bounding box center [623, 409] width 381 height 9
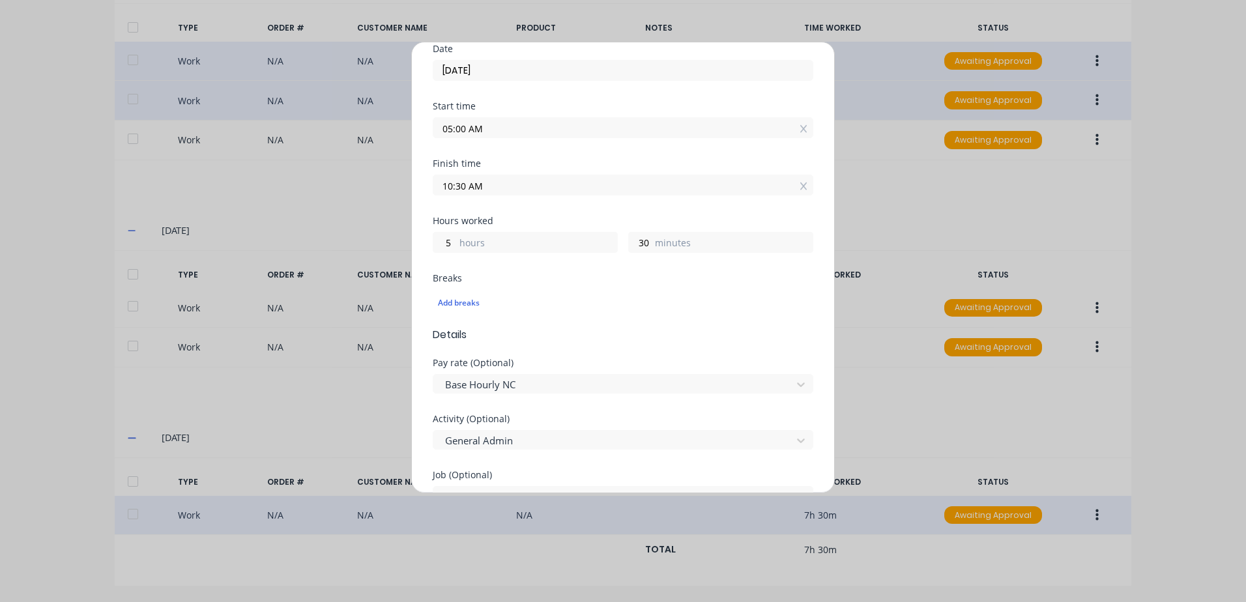
scroll to position [523, 0]
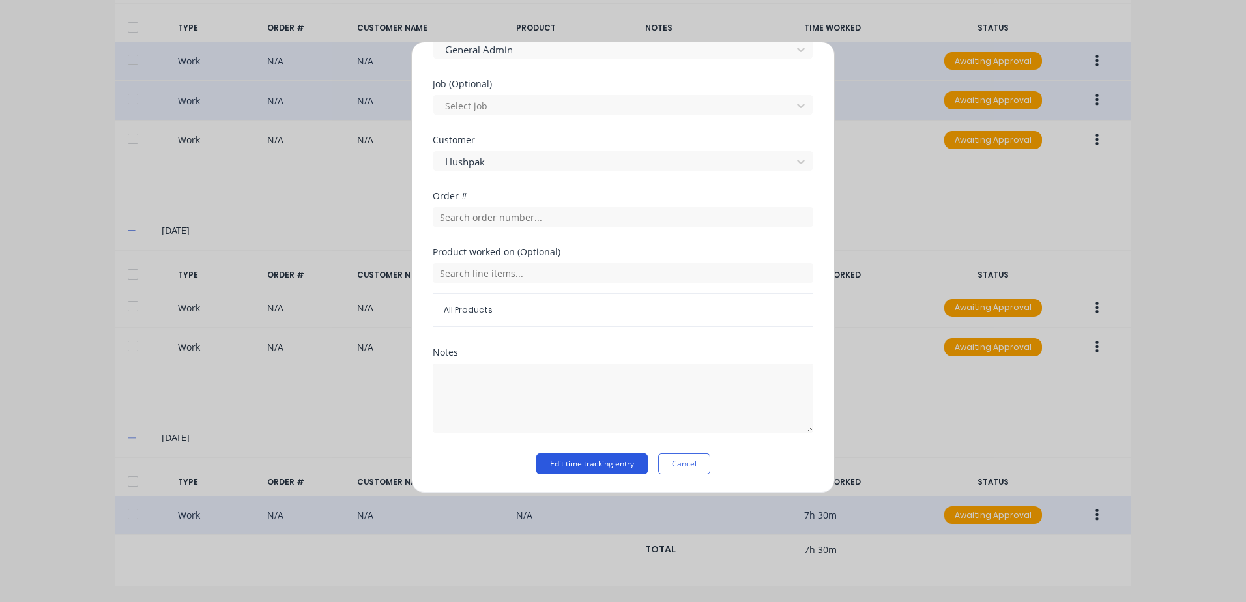
click at [568, 466] on button "Edit time tracking entry" at bounding box center [591, 463] width 111 height 21
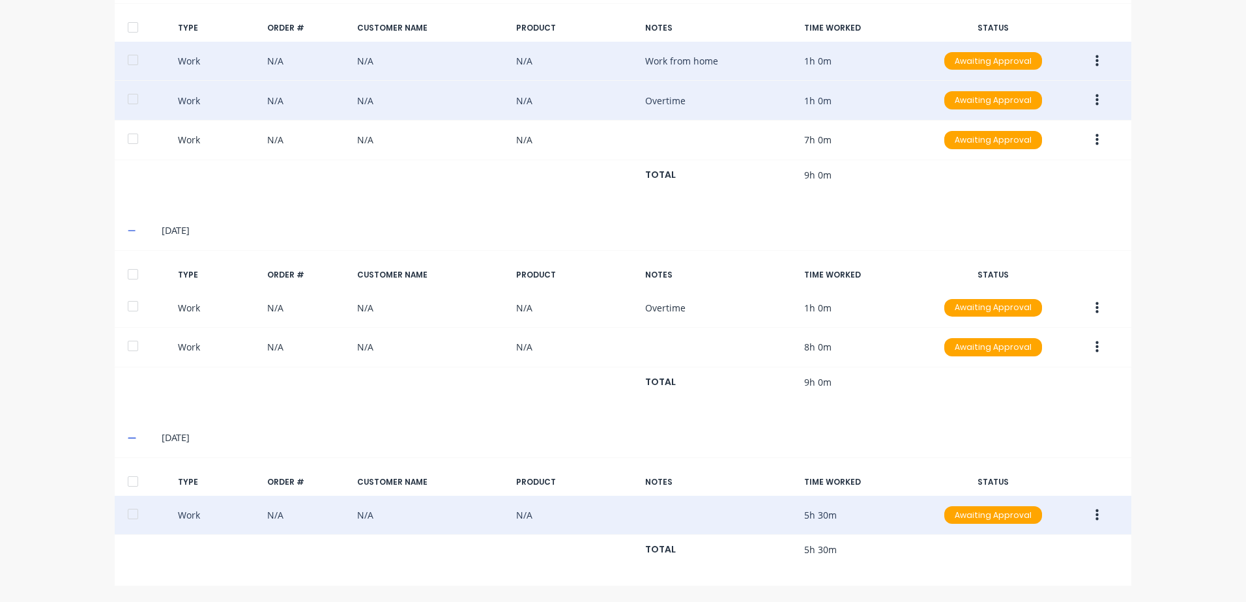
click at [1095, 98] on icon "button" at bounding box center [1096, 100] width 3 height 14
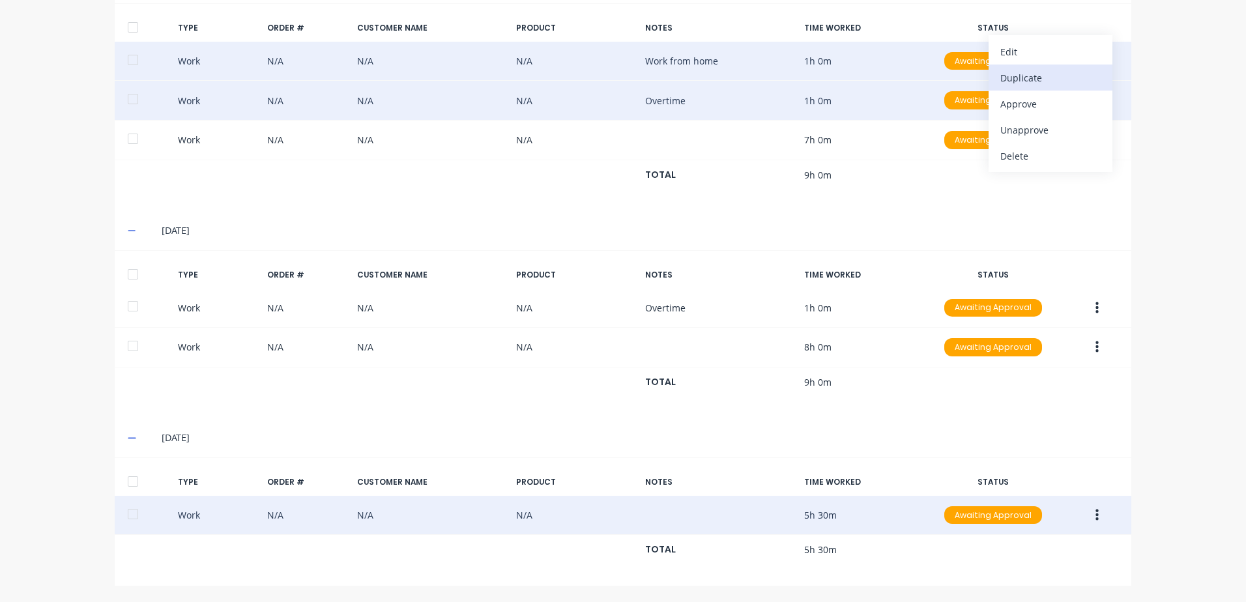
click at [1013, 78] on div "Duplicate" at bounding box center [1050, 77] width 100 height 19
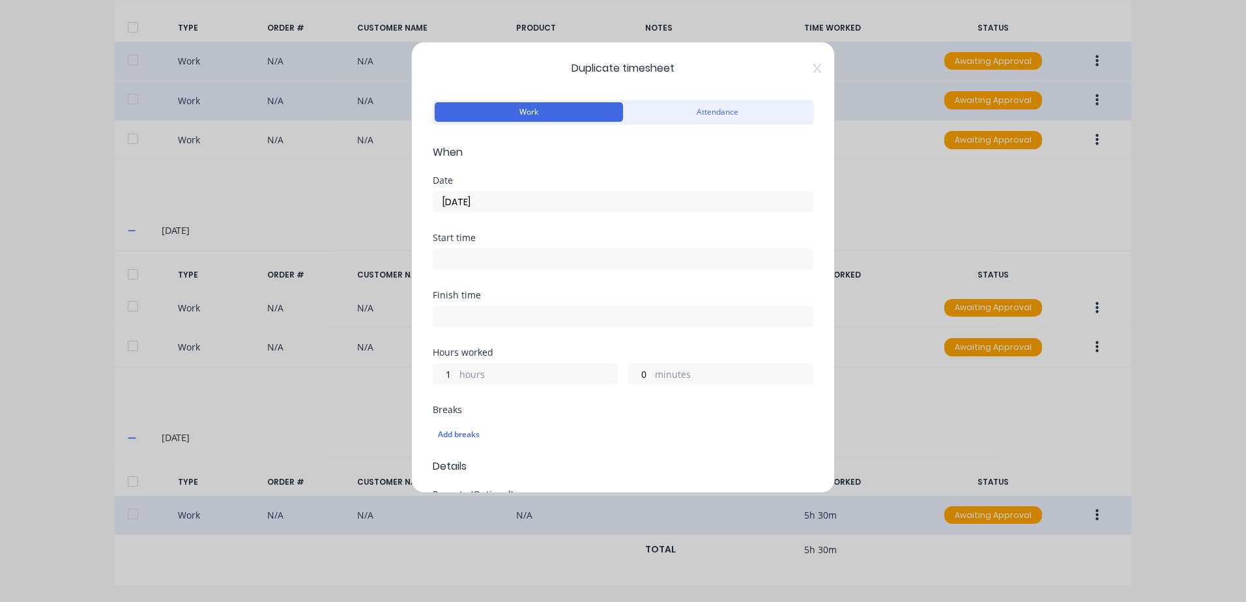
click at [489, 204] on input "[DATE]" at bounding box center [622, 202] width 379 height 20
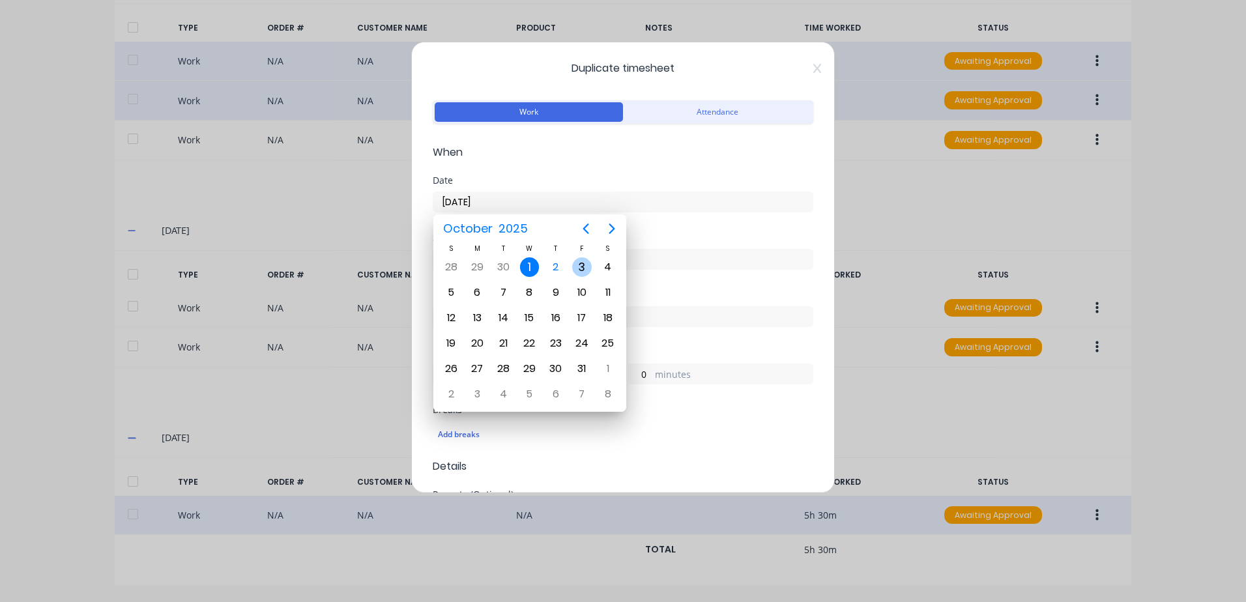
click at [584, 266] on div "3" at bounding box center [582, 267] width 20 height 20
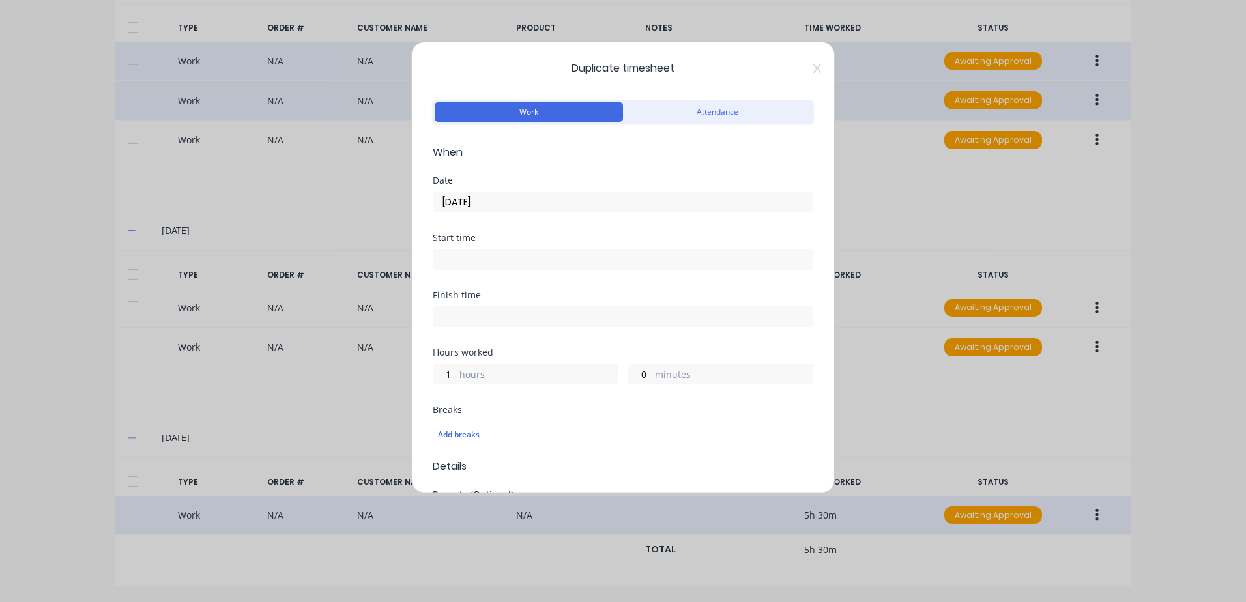
click at [493, 259] on input at bounding box center [622, 260] width 379 height 20
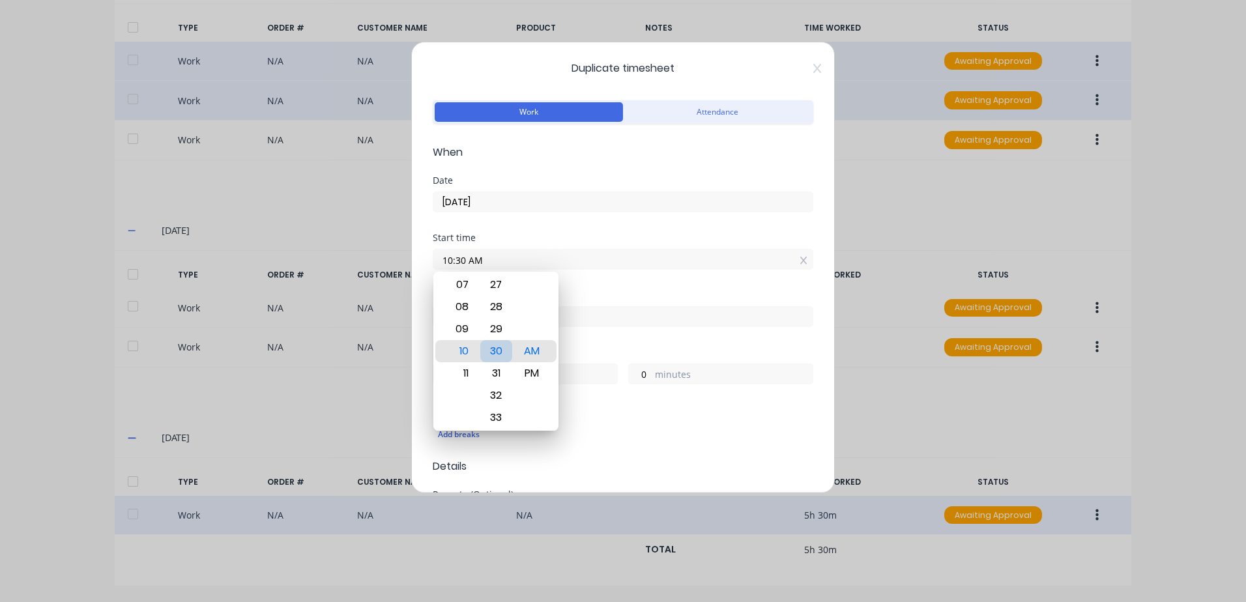
click at [493, 351] on div "30" at bounding box center [496, 351] width 32 height 22
click at [598, 332] on div "Finish time" at bounding box center [623, 319] width 381 height 57
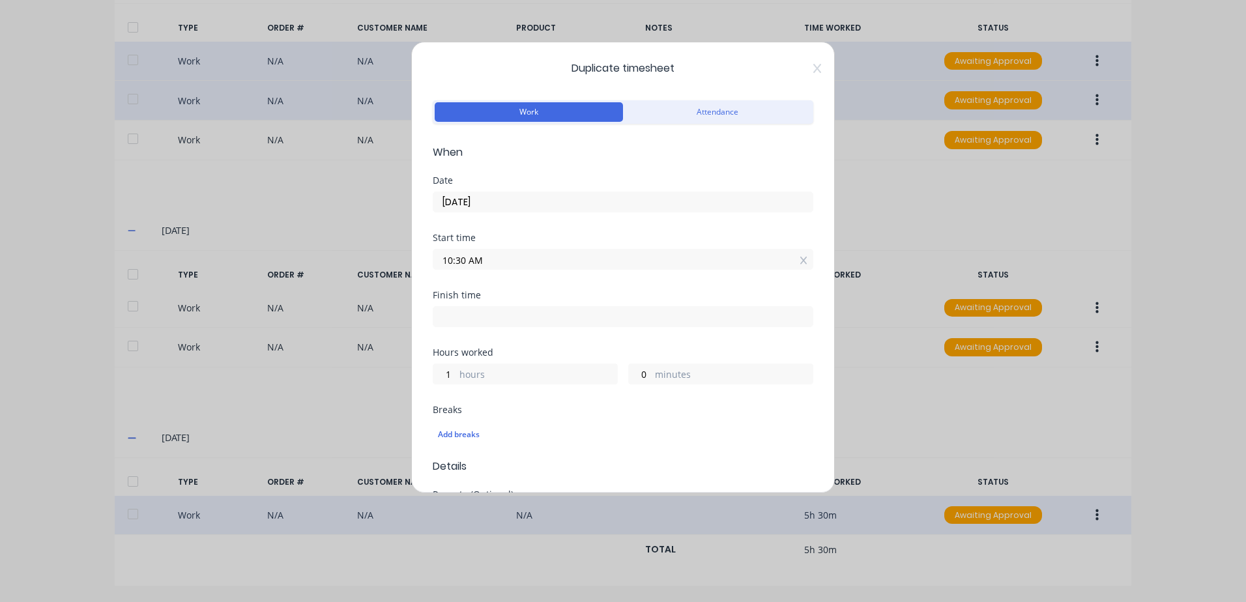
click at [495, 315] on input at bounding box center [622, 317] width 379 height 20
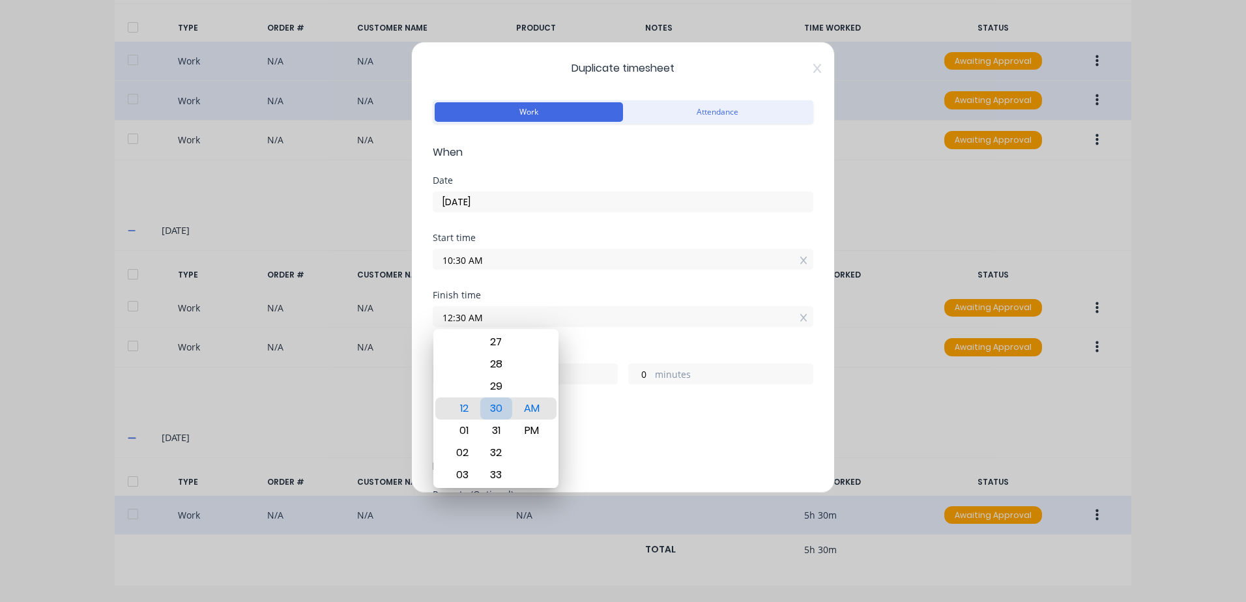
click at [495, 408] on div "30" at bounding box center [496, 408] width 32 height 22
click at [535, 431] on div "PM" at bounding box center [532, 431] width 32 height 22
click at [669, 424] on div "Add breaks" at bounding box center [623, 434] width 381 height 27
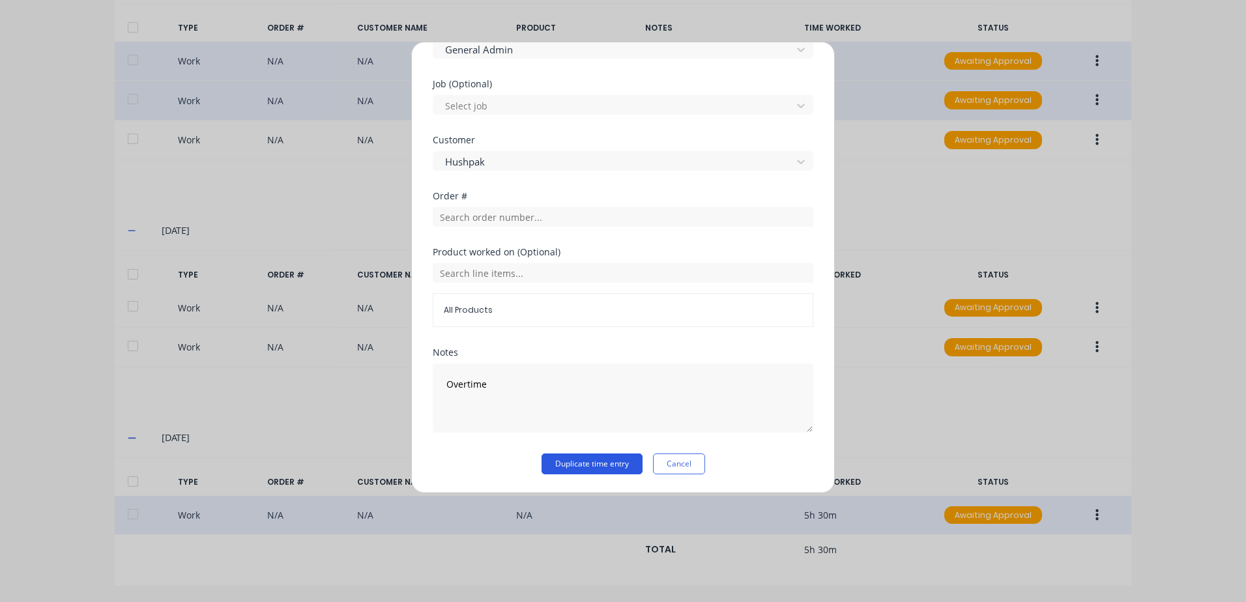
click at [581, 465] on button "Duplicate time entry" at bounding box center [591, 463] width 101 height 21
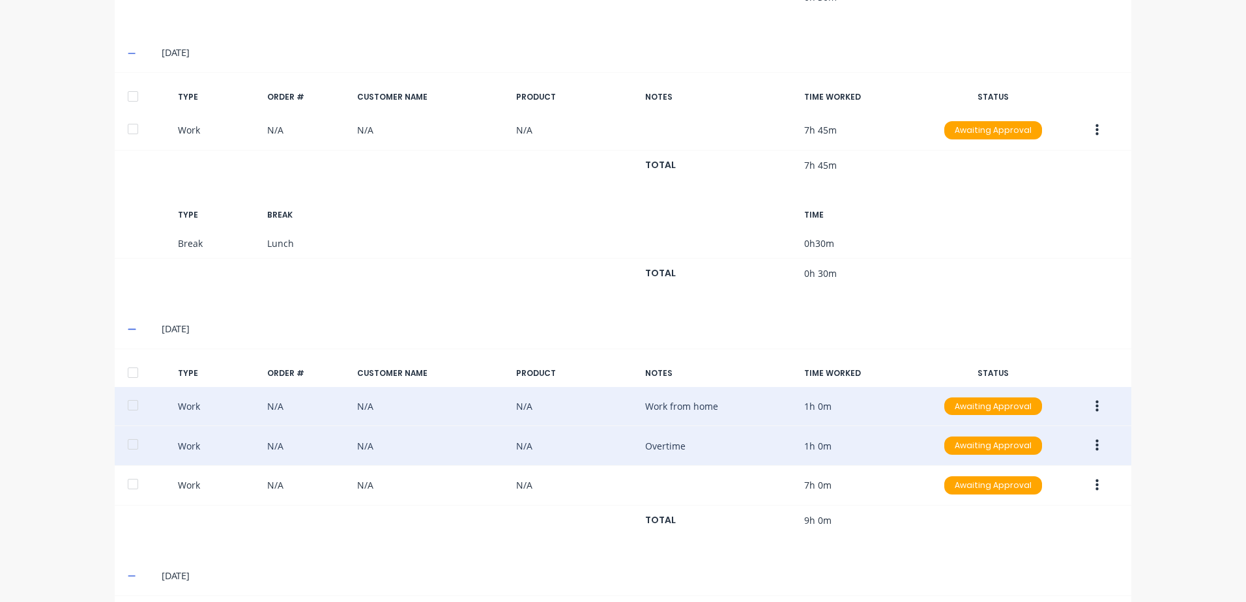
scroll to position [684, 0]
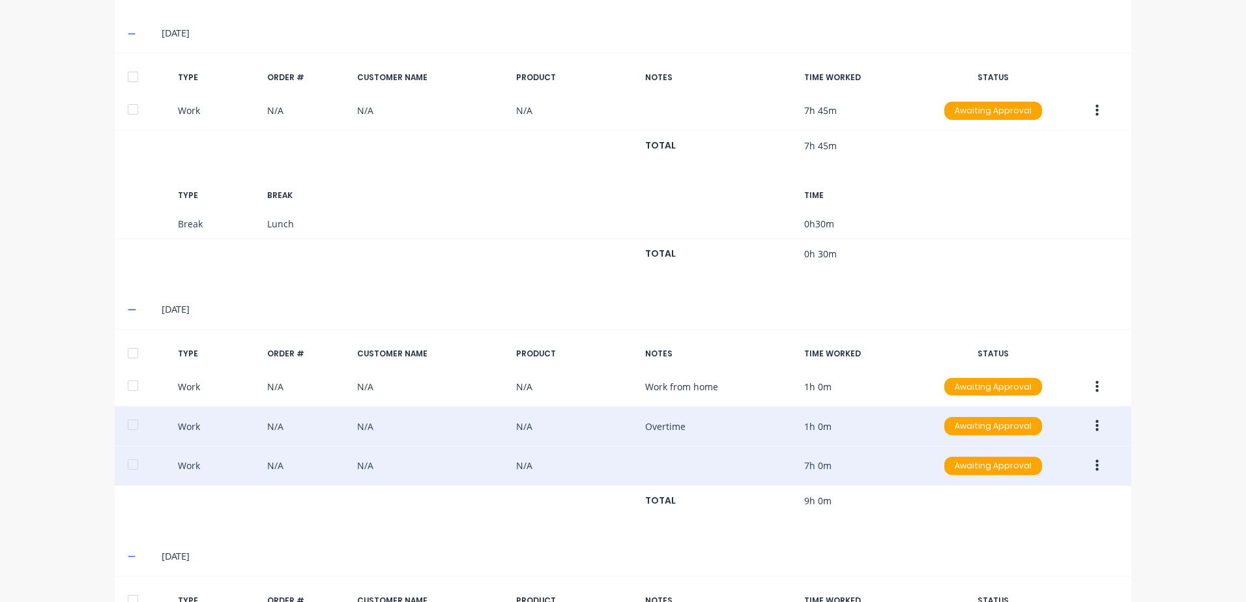
click at [1095, 463] on icon "button" at bounding box center [1096, 466] width 3 height 12
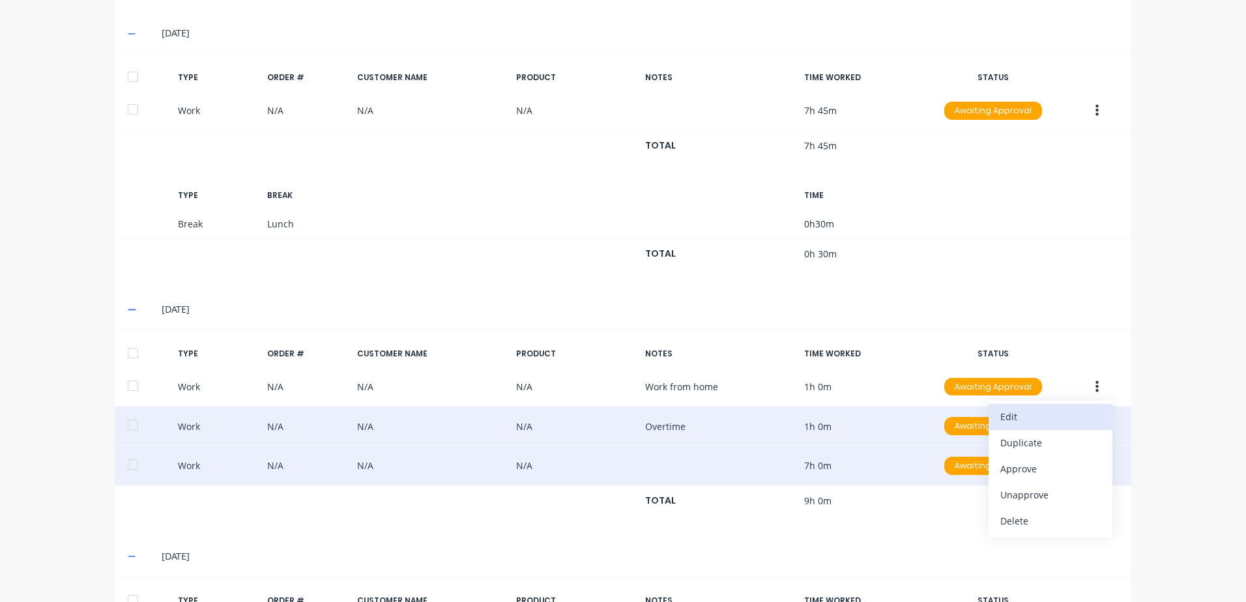
click at [1010, 419] on div "Edit" at bounding box center [1050, 416] width 100 height 19
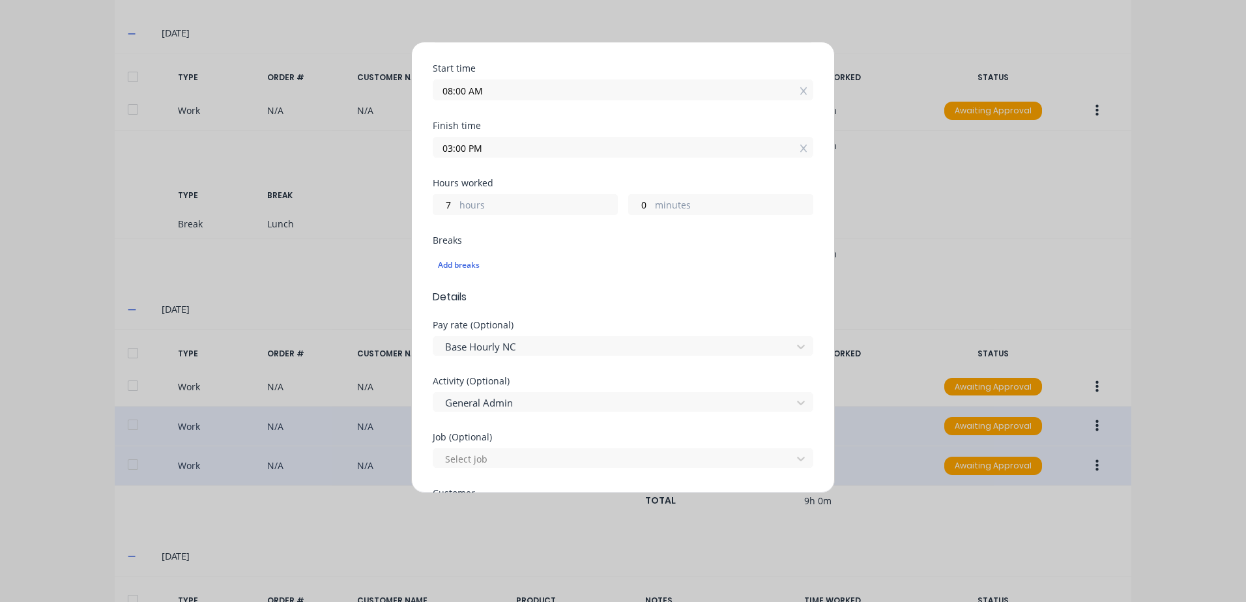
scroll to position [195, 0]
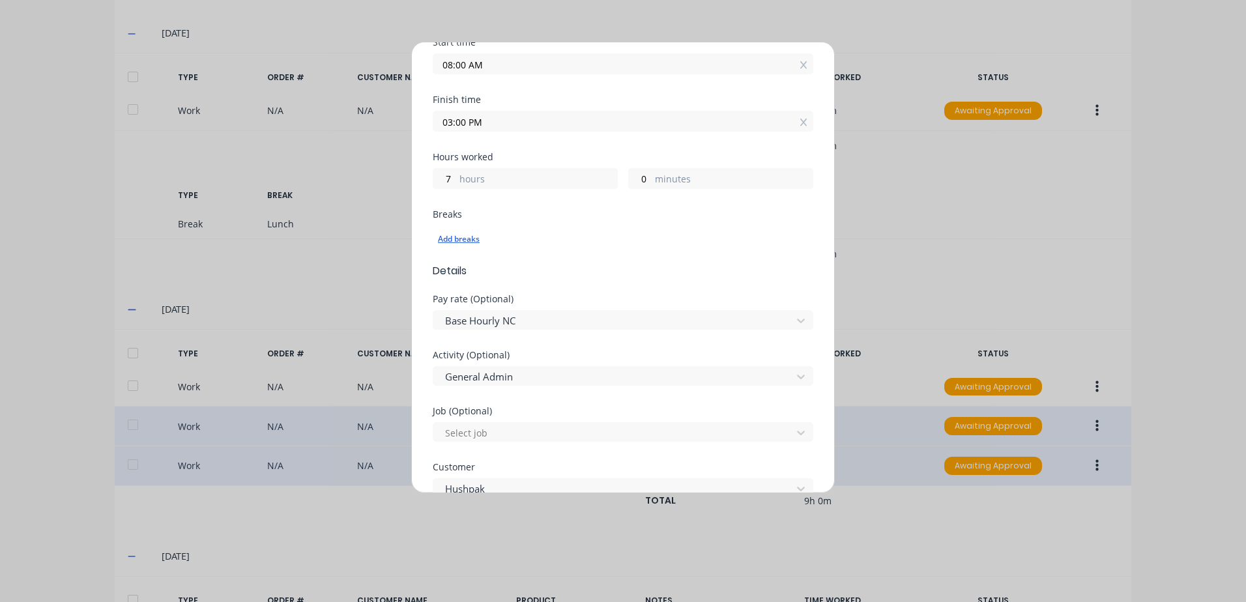
click at [465, 238] on div "Add breaks" at bounding box center [623, 239] width 370 height 17
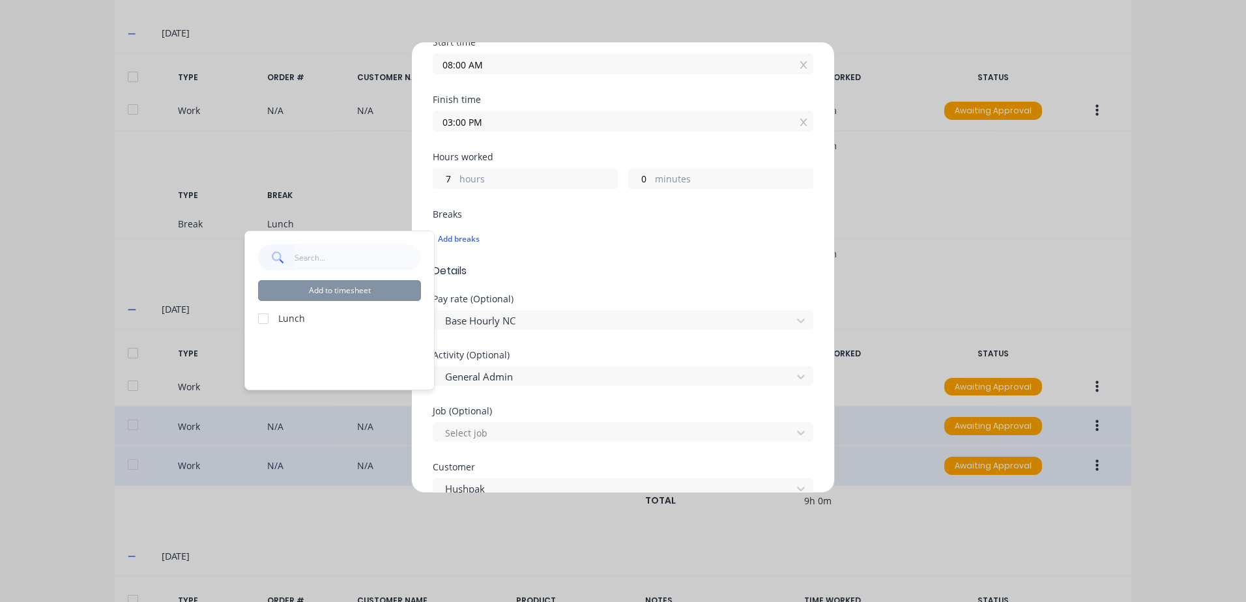
drag, startPoint x: 262, startPoint y: 316, endPoint x: 290, endPoint y: 306, distance: 29.9
click at [261, 315] on div at bounding box center [263, 319] width 26 height 26
click at [328, 292] on button "Add to timesheet" at bounding box center [339, 290] width 163 height 21
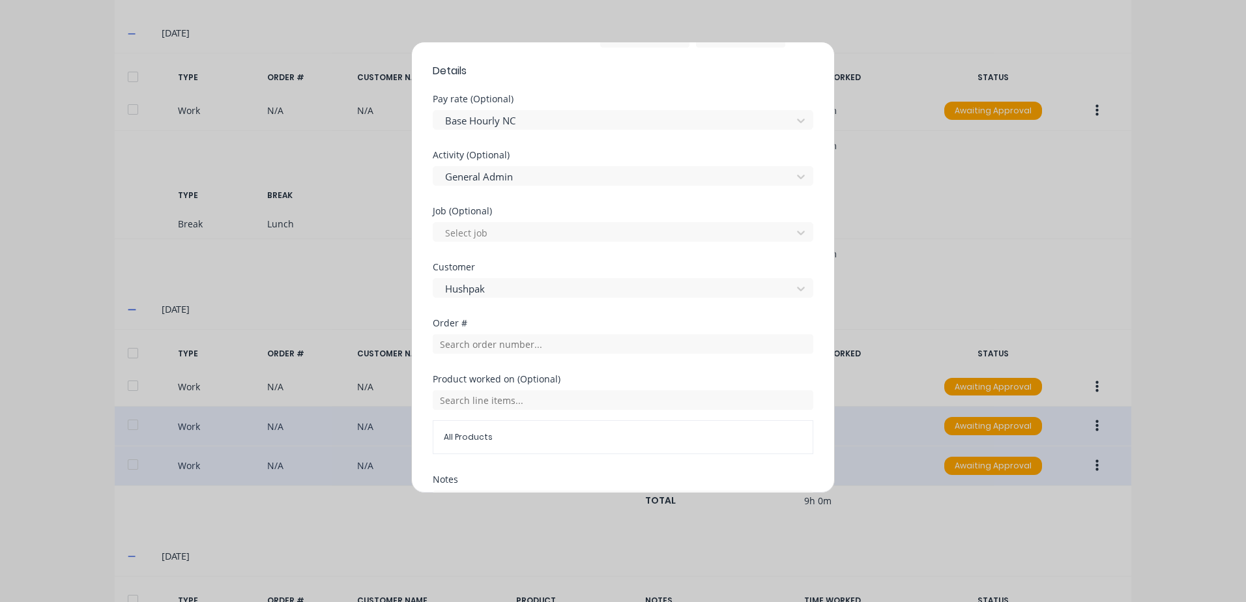
scroll to position [542, 0]
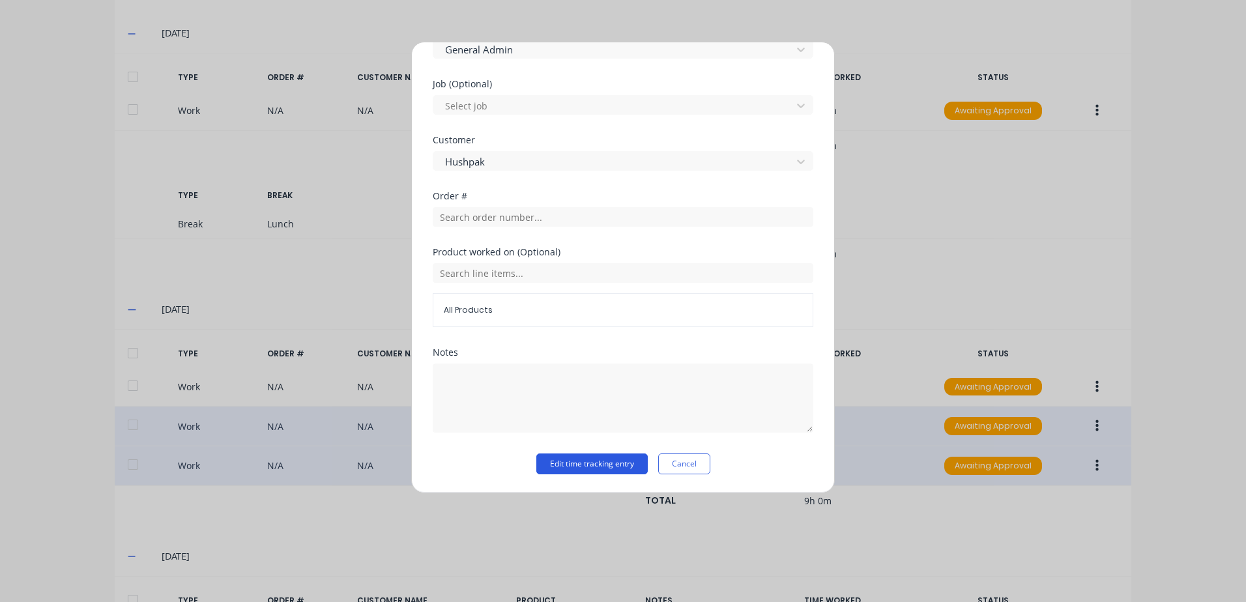
click at [566, 465] on button "Edit time tracking entry" at bounding box center [591, 463] width 111 height 21
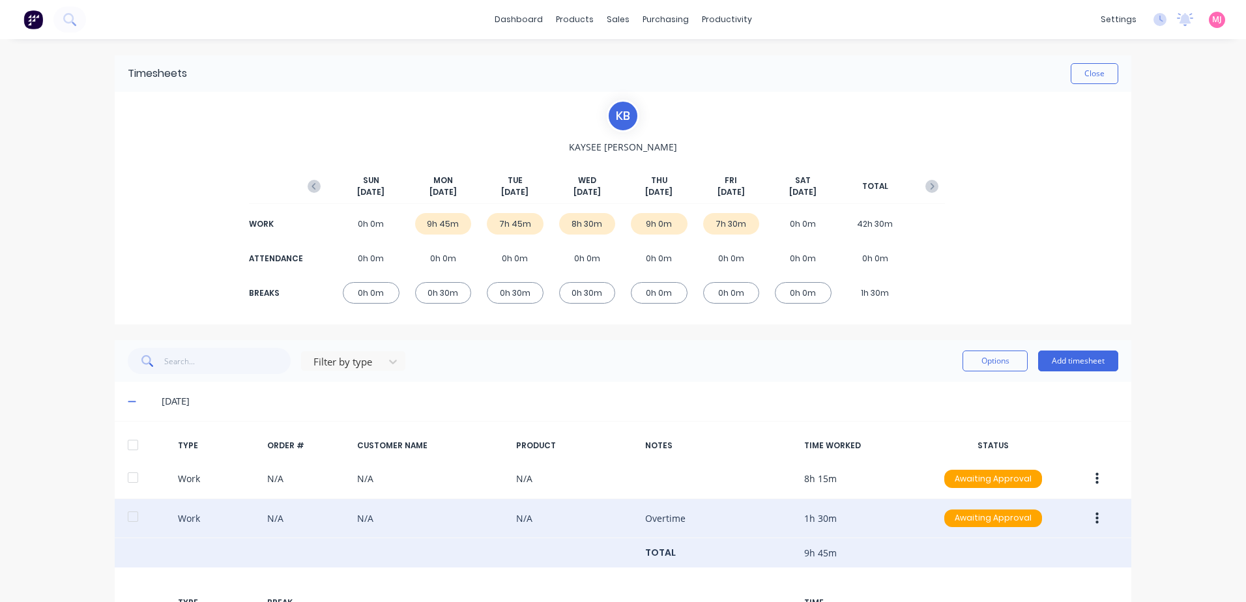
scroll to position [0, 0]
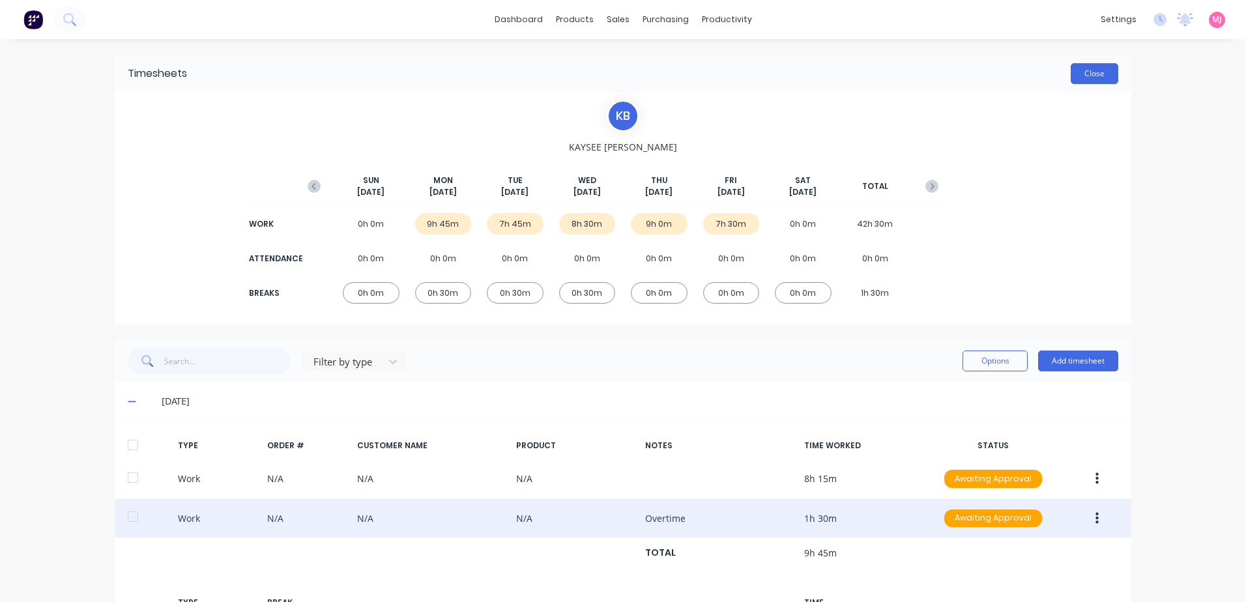
click at [1091, 73] on button "Close" at bounding box center [1095, 73] width 48 height 21
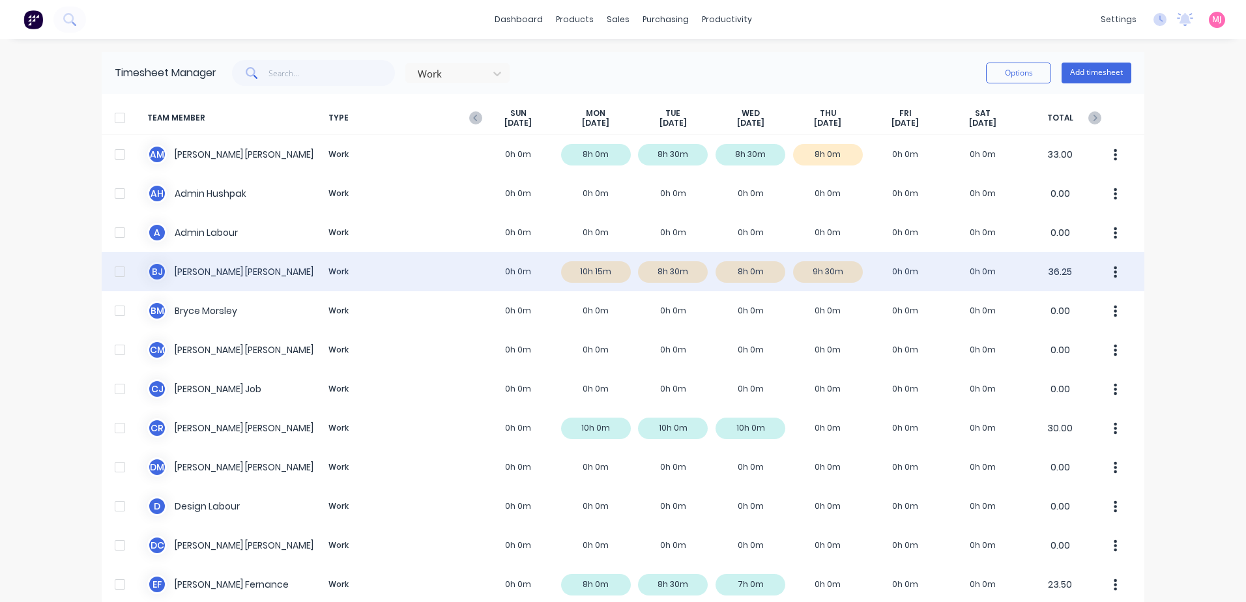
click at [1114, 272] on icon "button" at bounding box center [1115, 272] width 3 height 12
click at [1050, 308] on div "Approve" at bounding box center [1066, 307] width 100 height 19
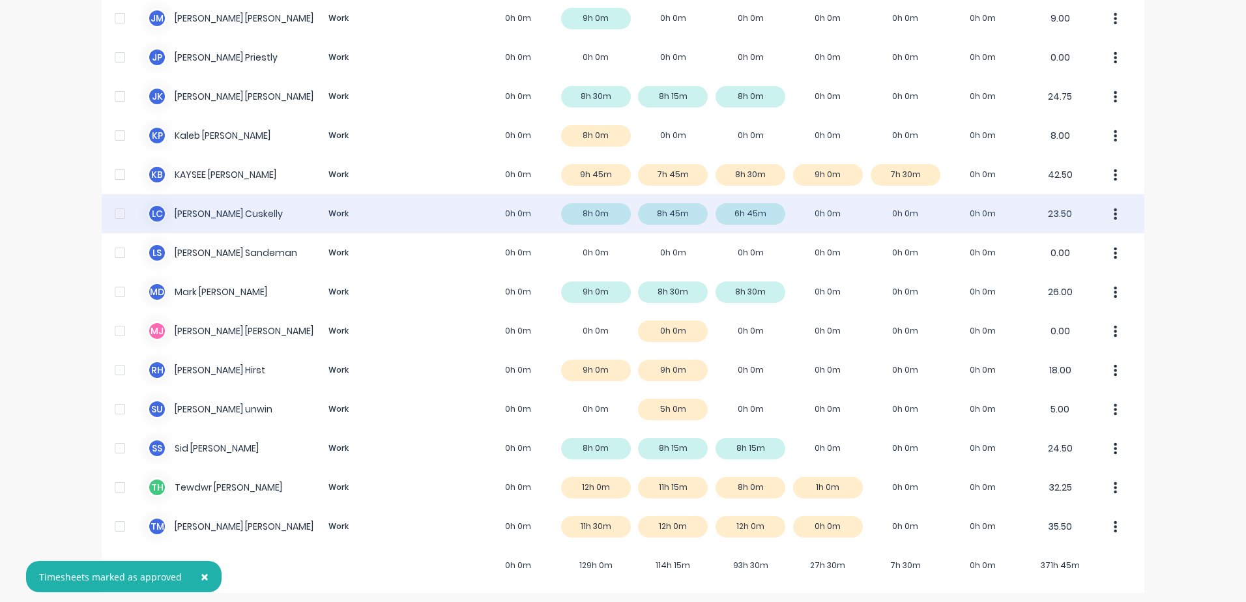
scroll to position [844, 0]
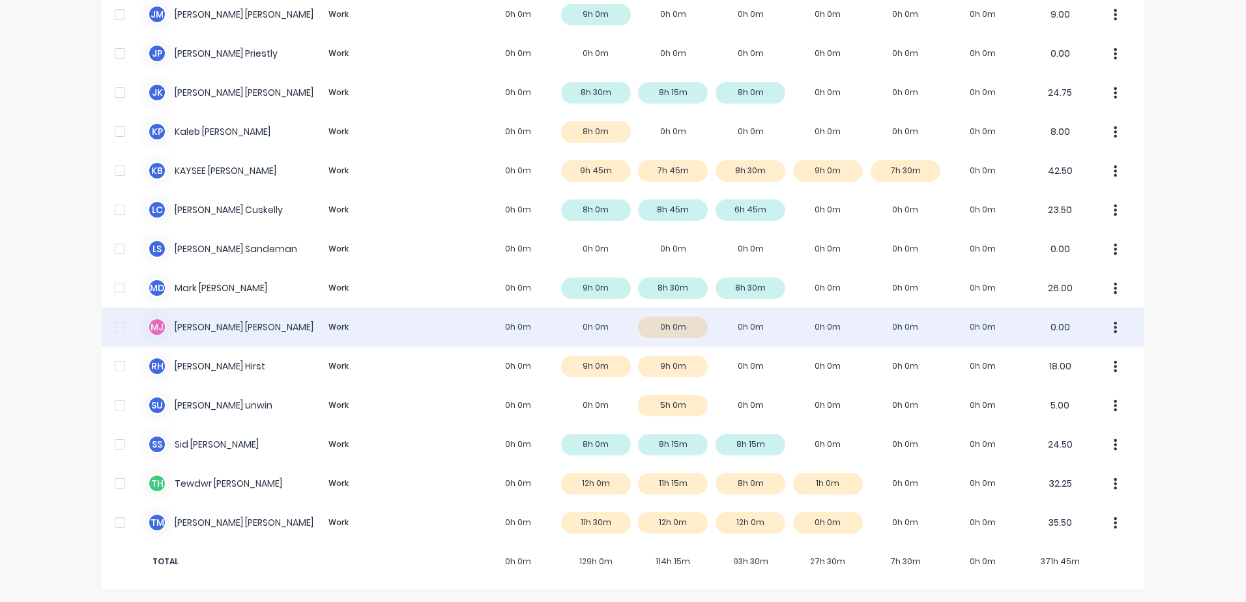
click at [254, 324] on div "[PERSON_NAME] [PERSON_NAME] Work 0h 0m 0h 0m 0h 0m 0h 0m 0h 0m 0h 0m 0h 0m 0.00" at bounding box center [623, 327] width 1043 height 39
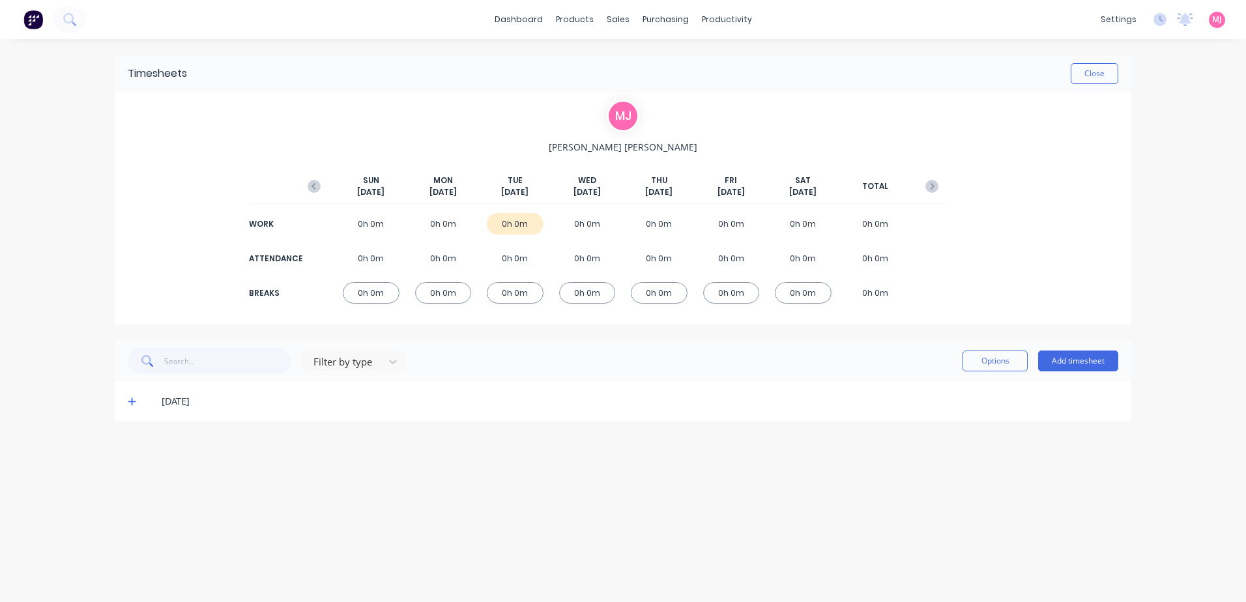
click at [130, 401] on icon at bounding box center [132, 401] width 8 height 9
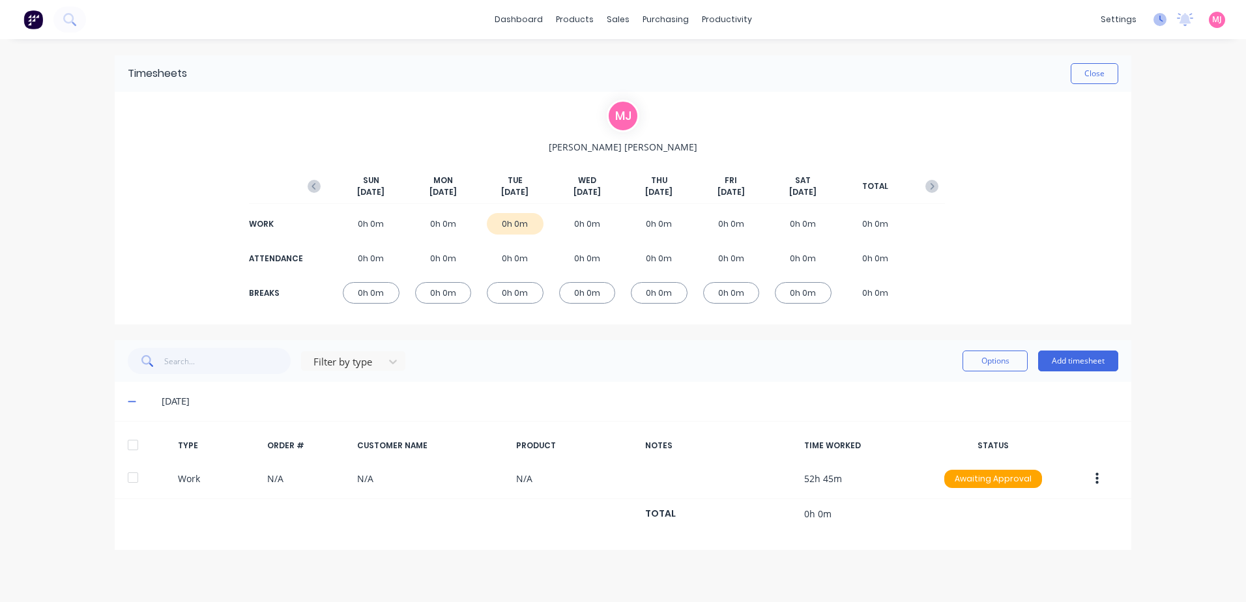
click at [1160, 21] on icon at bounding box center [1159, 19] width 13 height 13
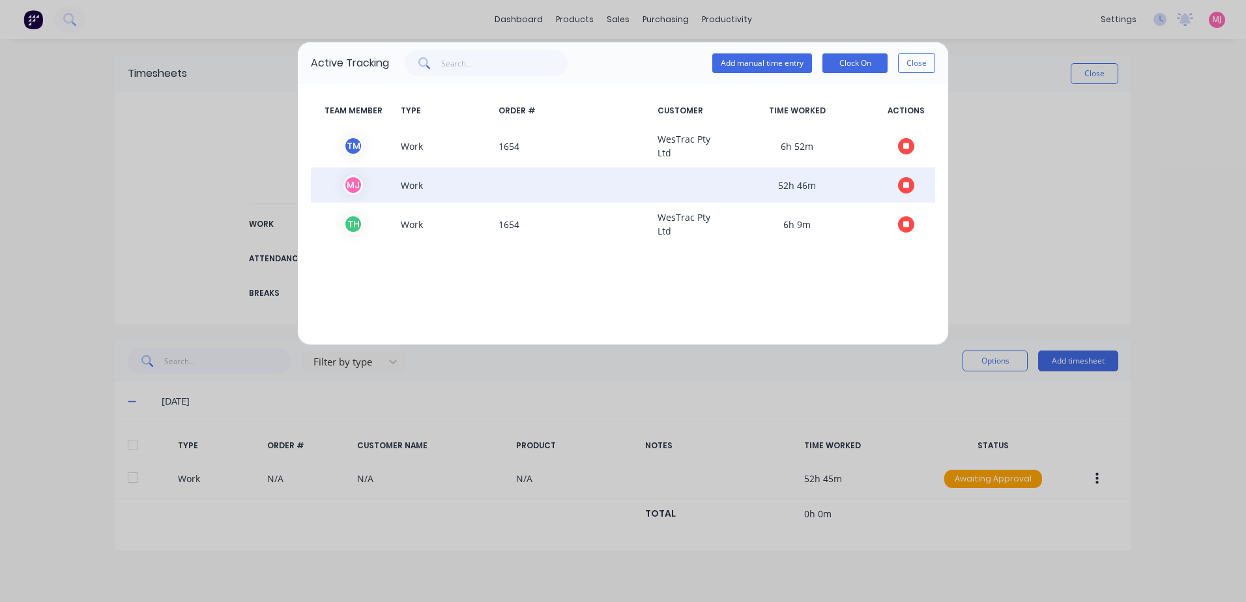
click at [905, 181] on icon "button" at bounding box center [906, 185] width 7 height 8
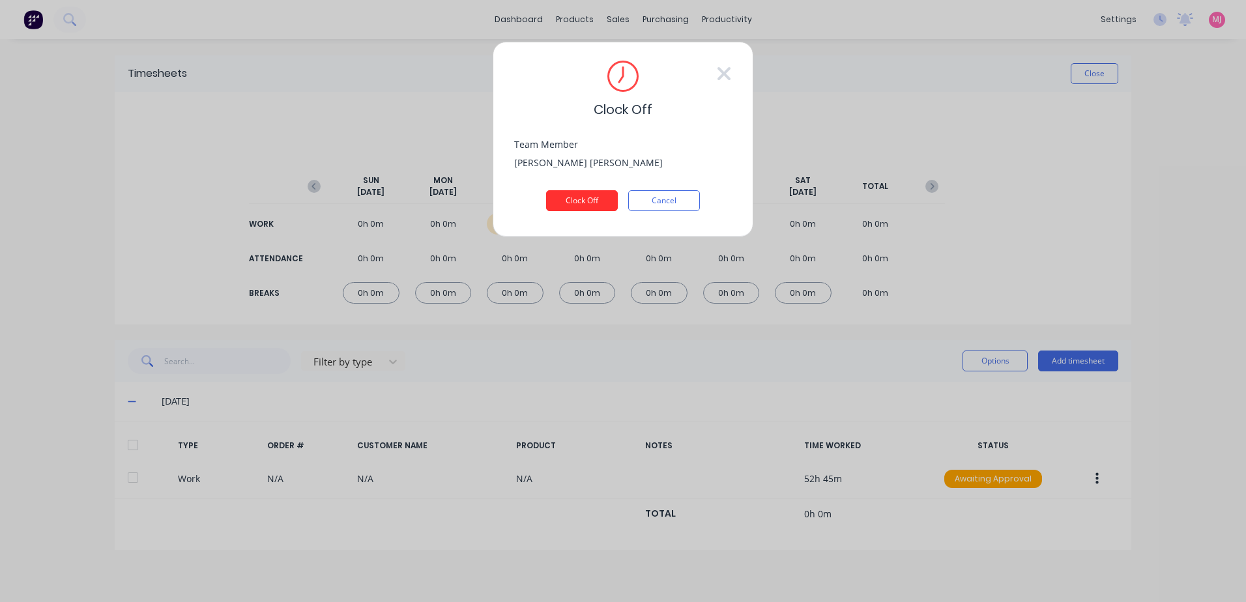
click at [583, 197] on button "Clock Off" at bounding box center [582, 200] width 72 height 21
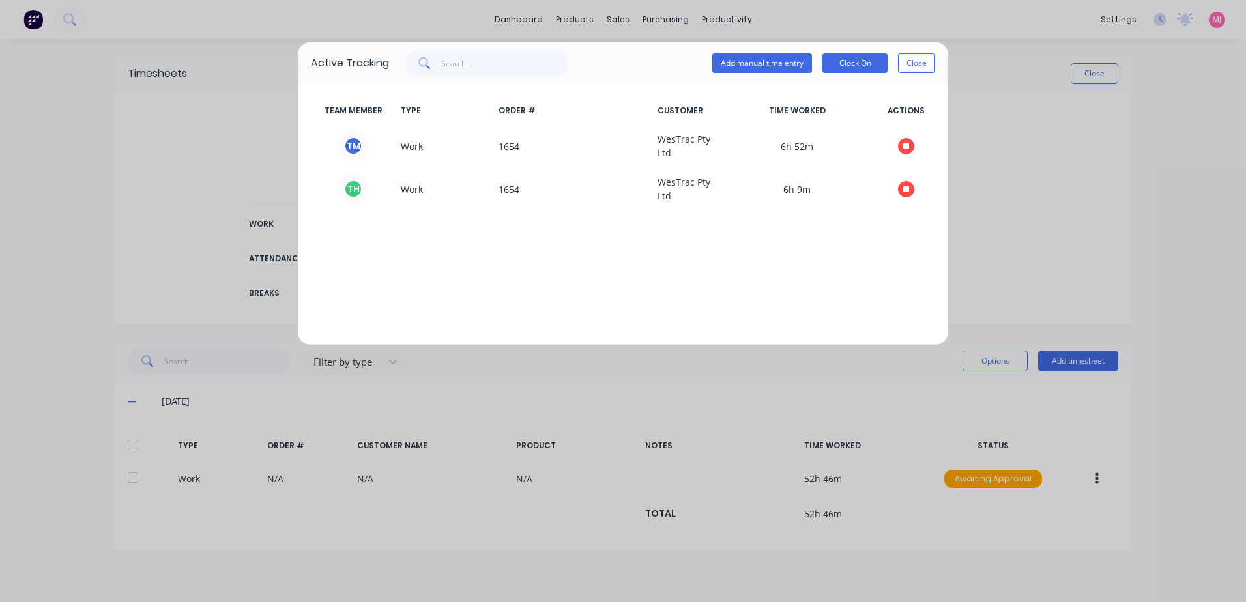
click at [1097, 480] on div "Active Tracking Add manual time entry Clock On Close TEAM MEMBER TYPE ORDER # C…" at bounding box center [623, 301] width 1246 height 602
click at [917, 62] on button "Close" at bounding box center [916, 63] width 37 height 20
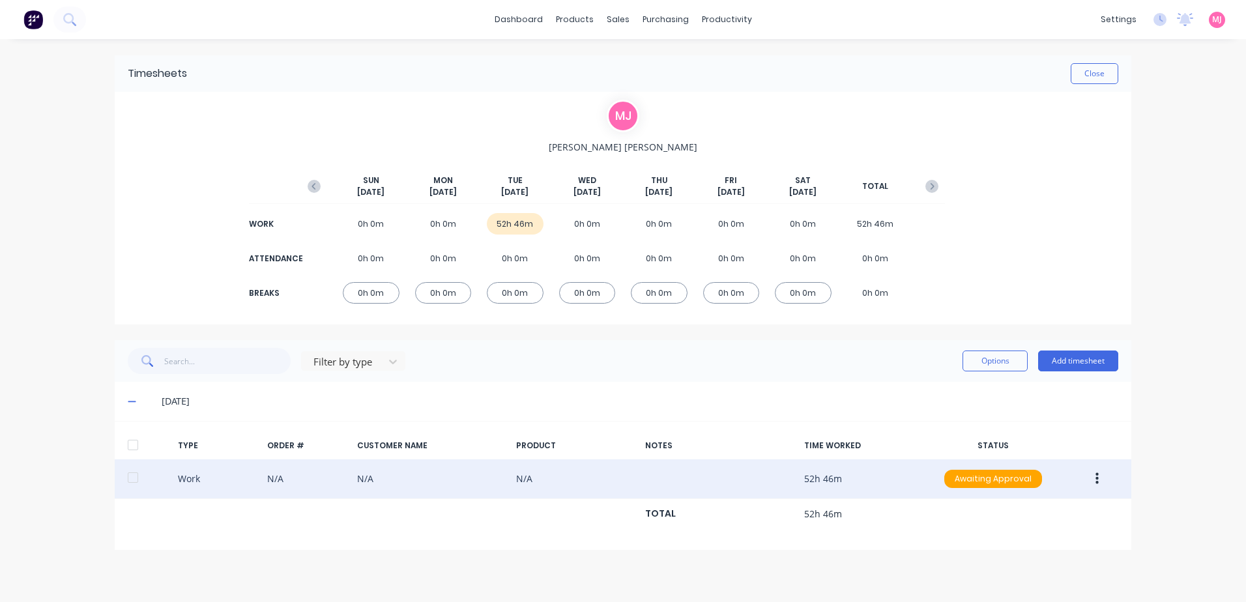
click at [1096, 478] on icon "button" at bounding box center [1096, 479] width 3 height 12
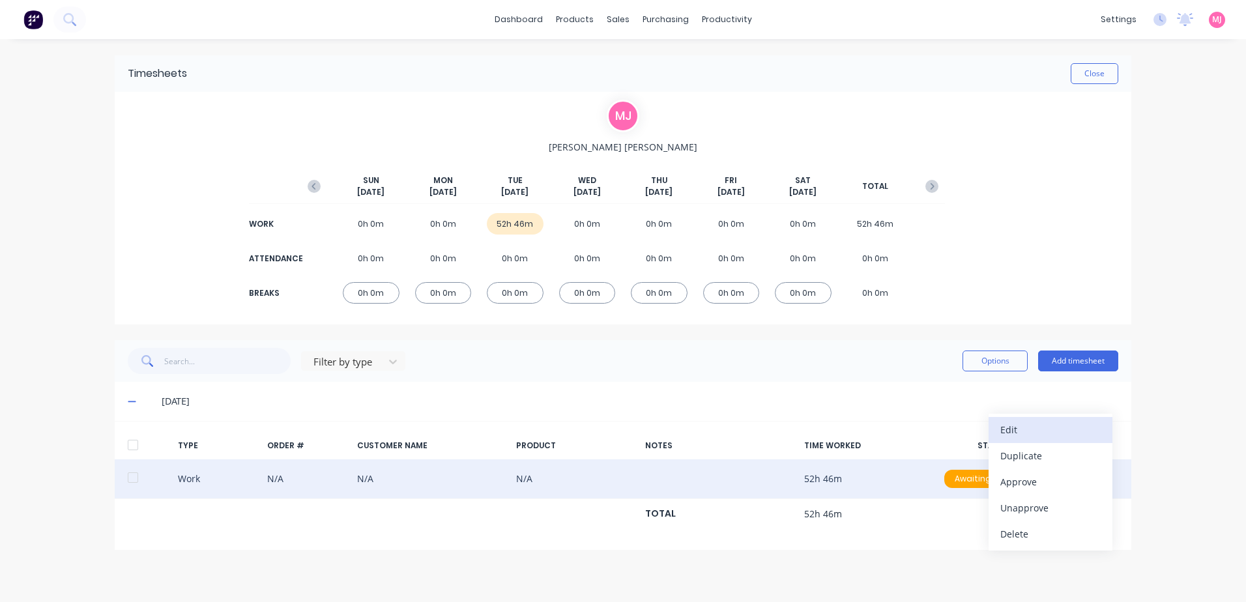
click at [1022, 430] on div "Edit" at bounding box center [1050, 429] width 100 height 19
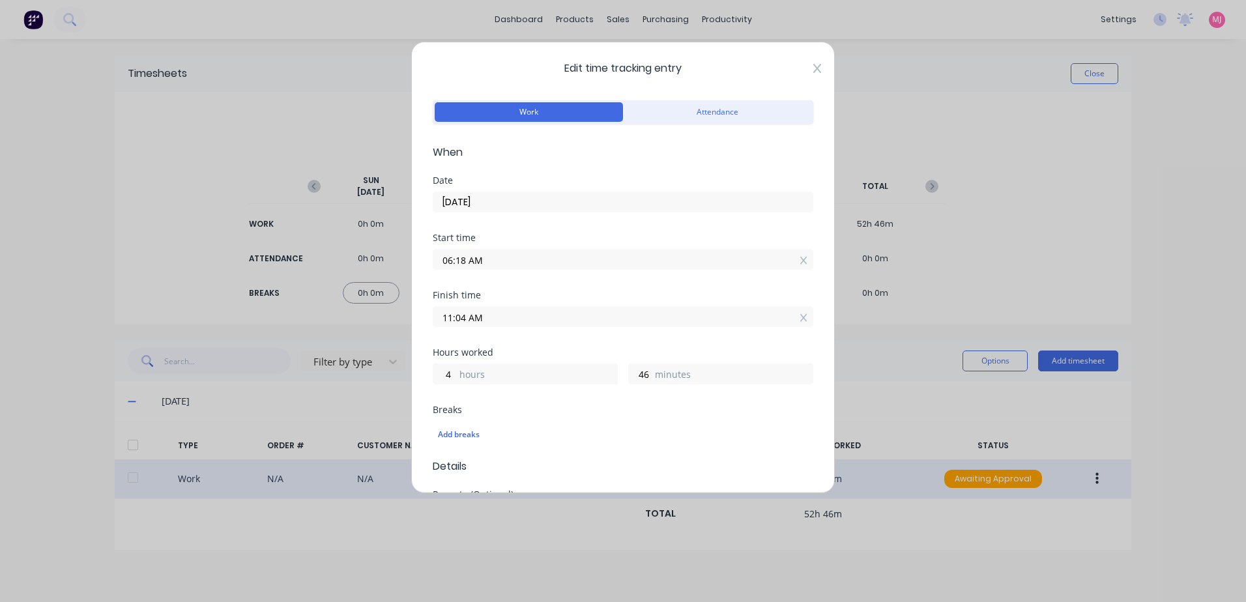
click at [813, 66] on icon at bounding box center [817, 68] width 8 height 10
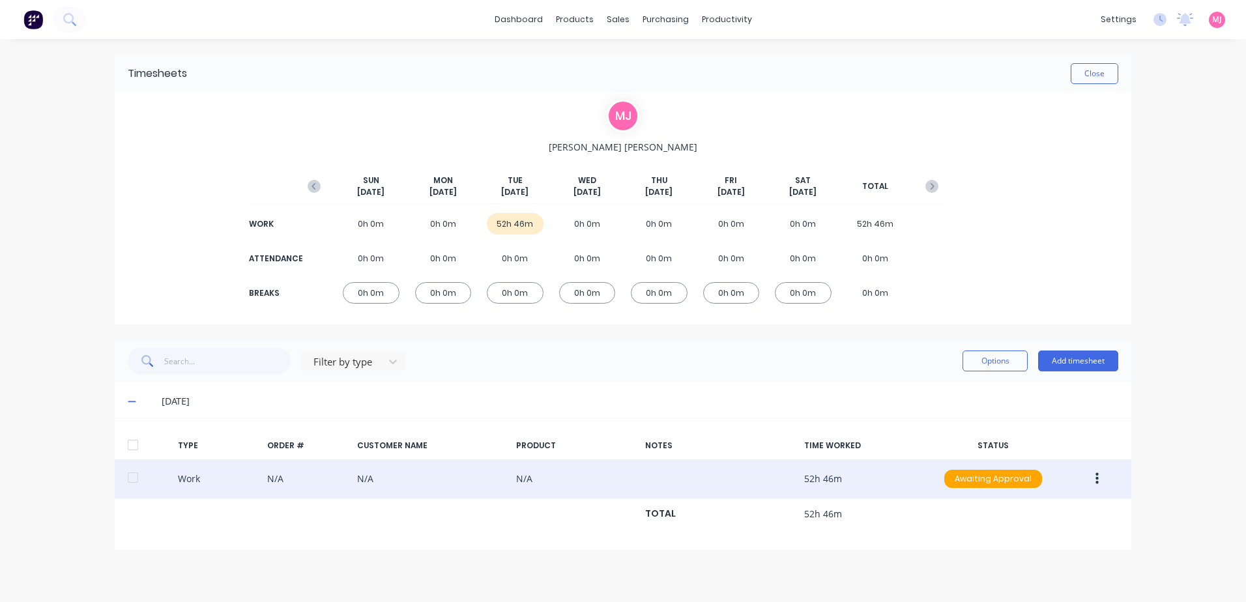
click at [1096, 477] on icon "button" at bounding box center [1096, 479] width 3 height 14
click at [1024, 534] on div "Delete" at bounding box center [1050, 534] width 100 height 19
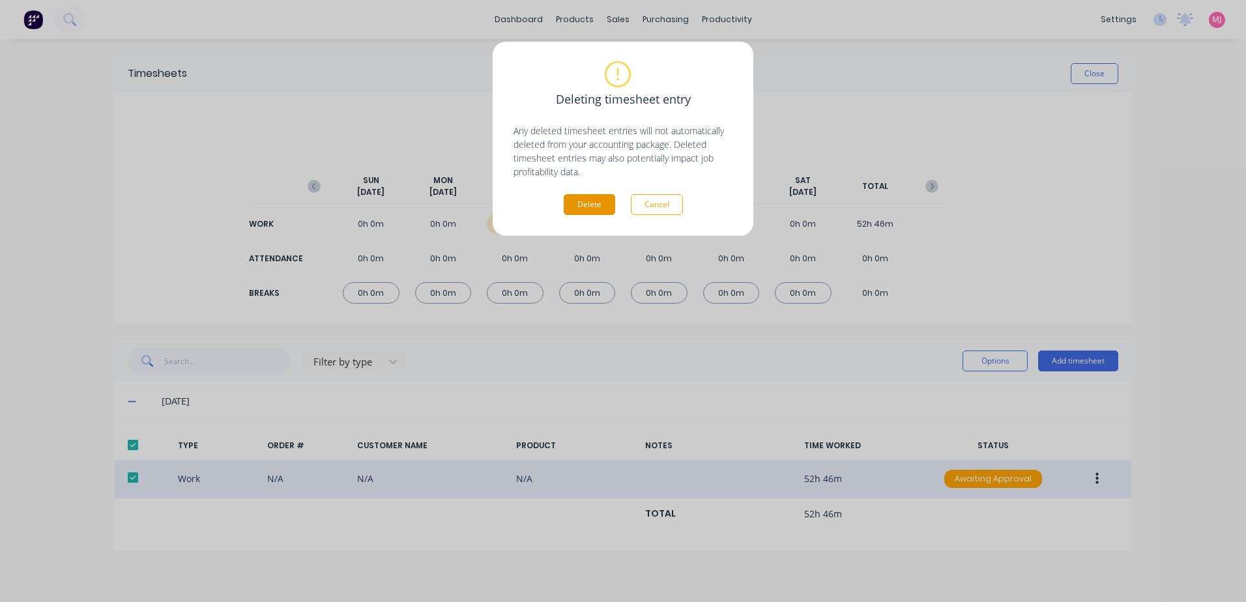
click at [583, 207] on button "Delete" at bounding box center [589, 204] width 51 height 21
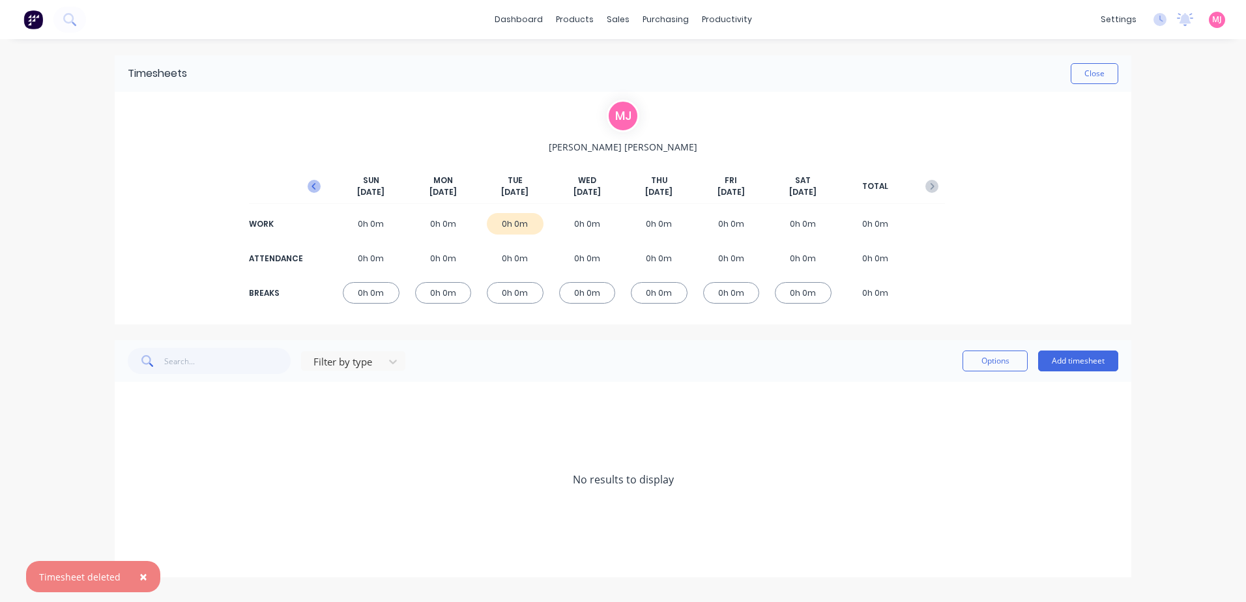
click at [311, 183] on icon "button" at bounding box center [314, 186] width 13 height 13
click at [131, 399] on icon at bounding box center [132, 401] width 8 height 9
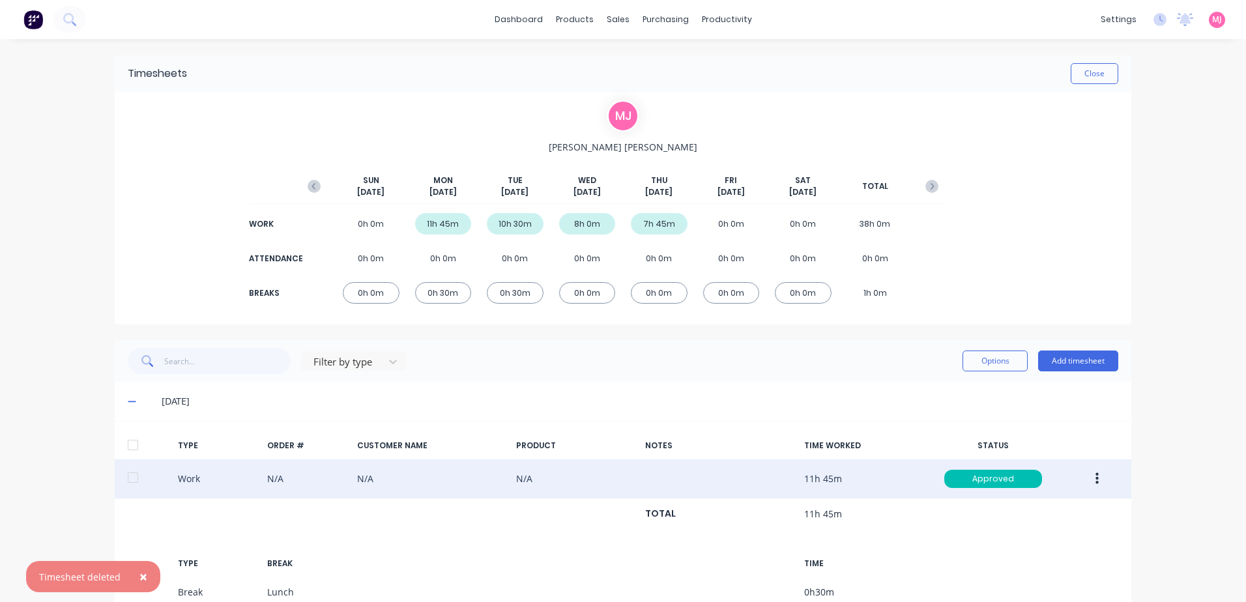
click at [1089, 479] on button "button" at bounding box center [1097, 478] width 31 height 23
click at [1011, 457] on div "Duplicate" at bounding box center [1050, 455] width 100 height 19
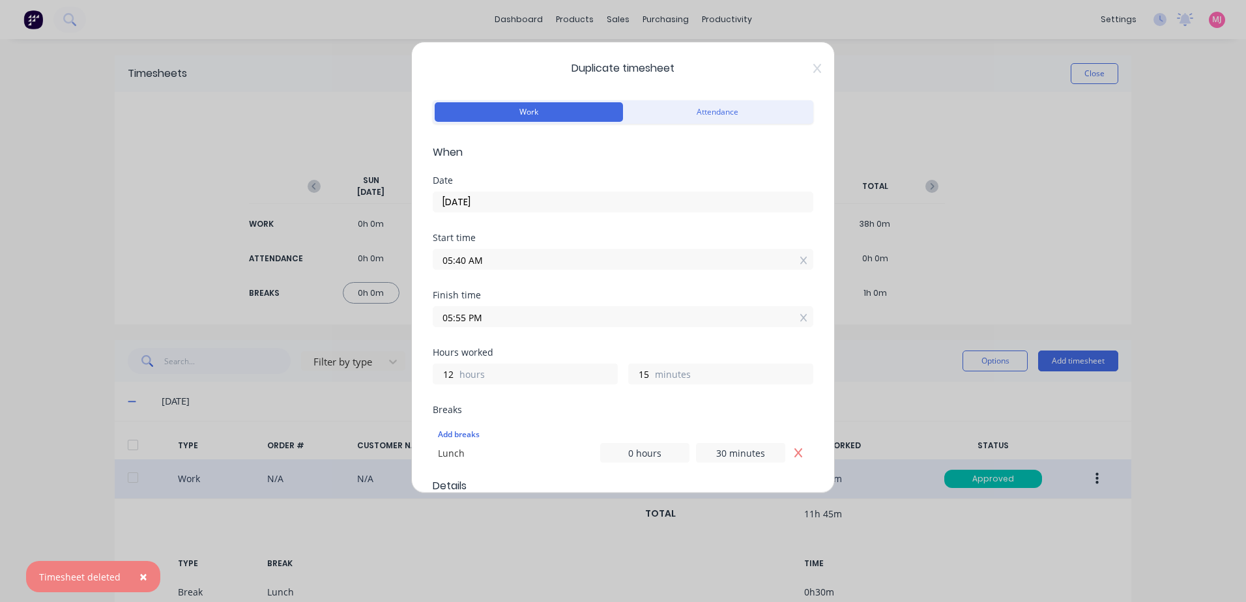
click at [474, 199] on input "[DATE]" at bounding box center [622, 202] width 379 height 20
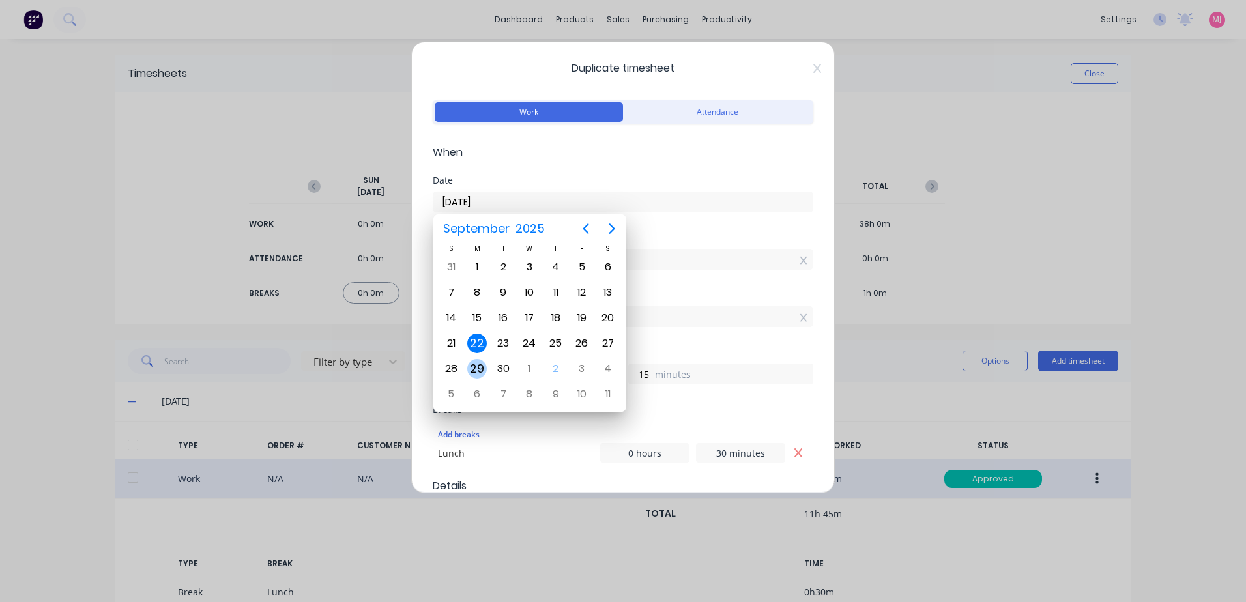
click at [480, 366] on div "29" at bounding box center [477, 369] width 20 height 20
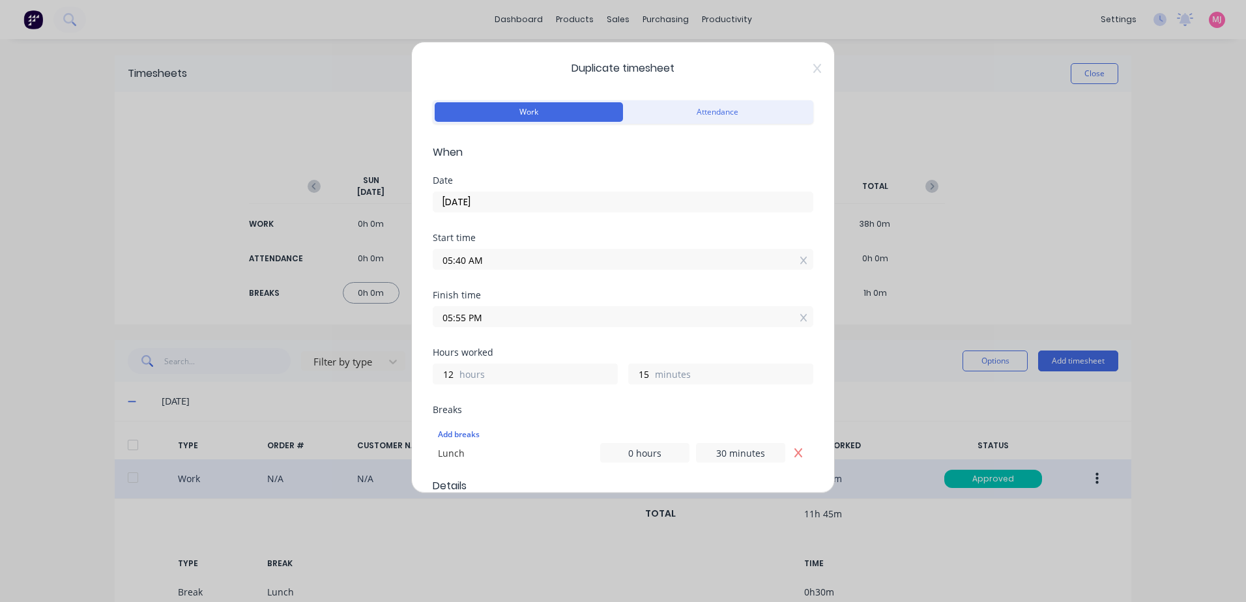
click at [495, 259] on input "05:40 AM" at bounding box center [622, 260] width 379 height 20
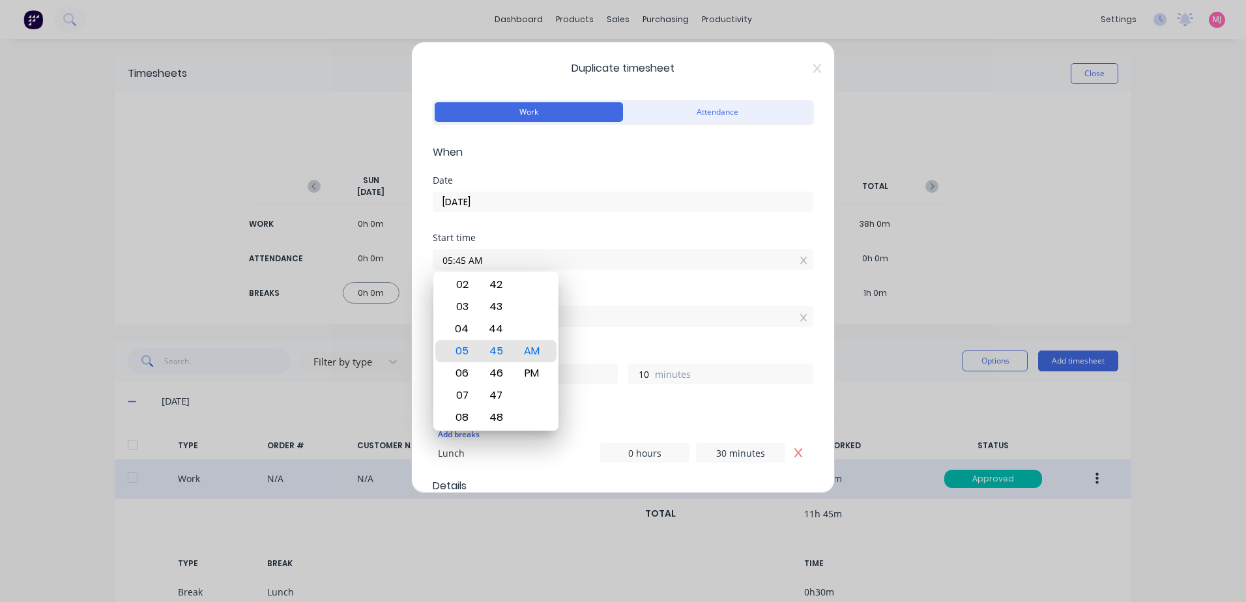
click at [610, 332] on div "Finish time 05:55 PM" at bounding box center [623, 319] width 381 height 57
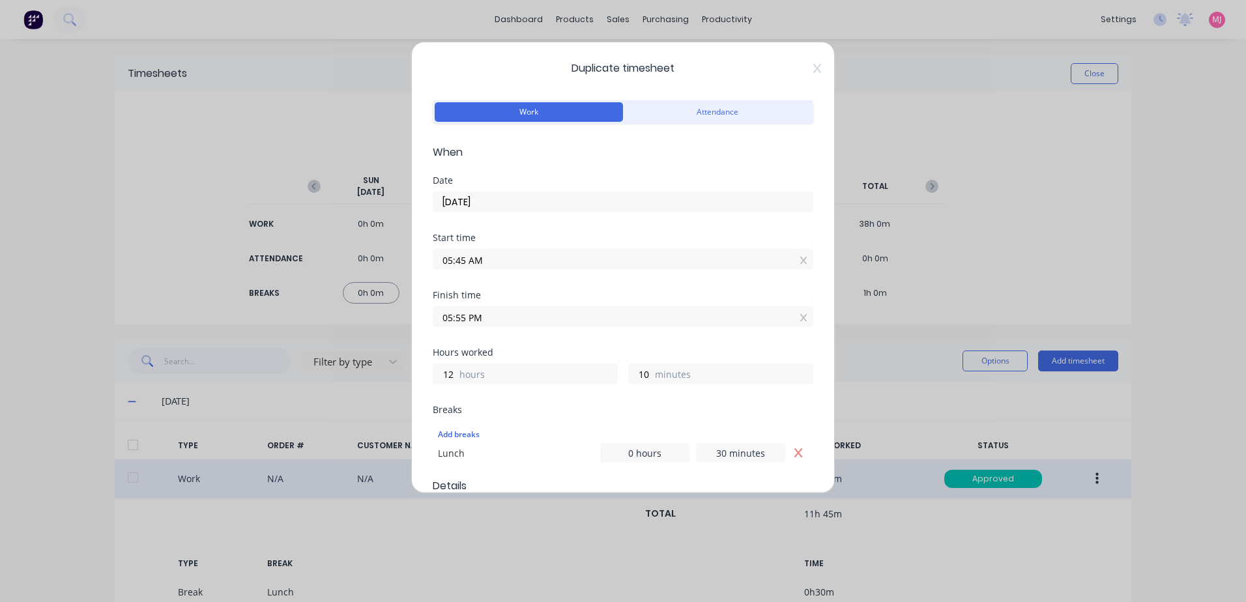
click at [502, 313] on input "05:55 PM" at bounding box center [622, 317] width 379 height 20
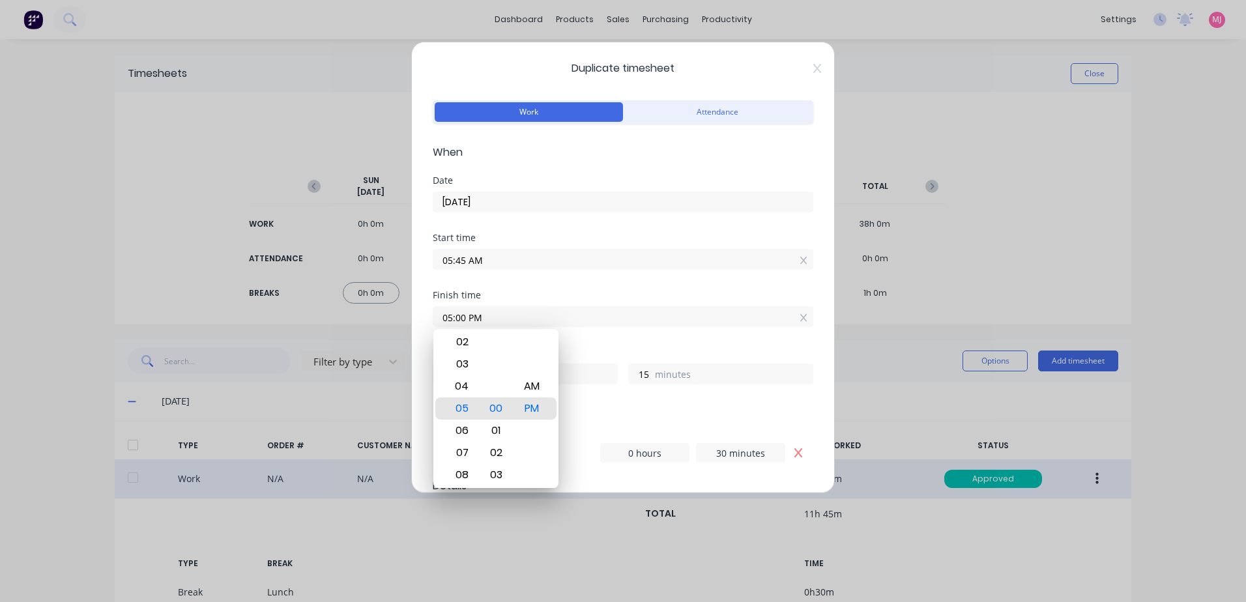
click at [636, 402] on div "Hours worked 11 hours 15 minutes" at bounding box center [623, 376] width 381 height 57
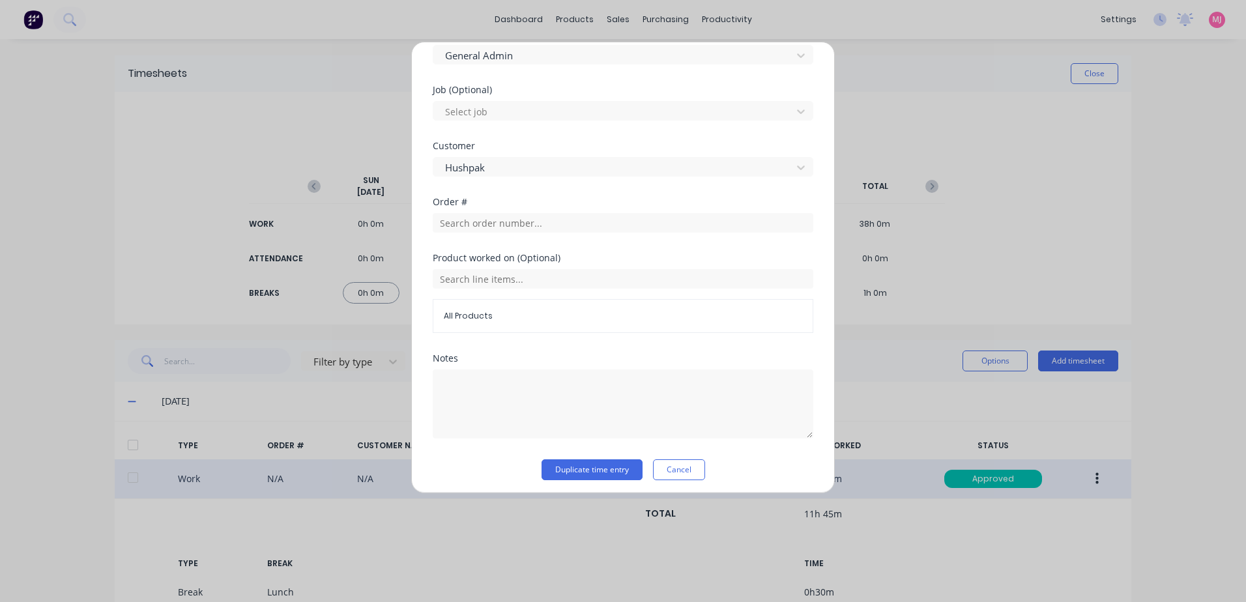
scroll to position [542, 0]
click at [568, 465] on button "Duplicate time entry" at bounding box center [591, 463] width 101 height 21
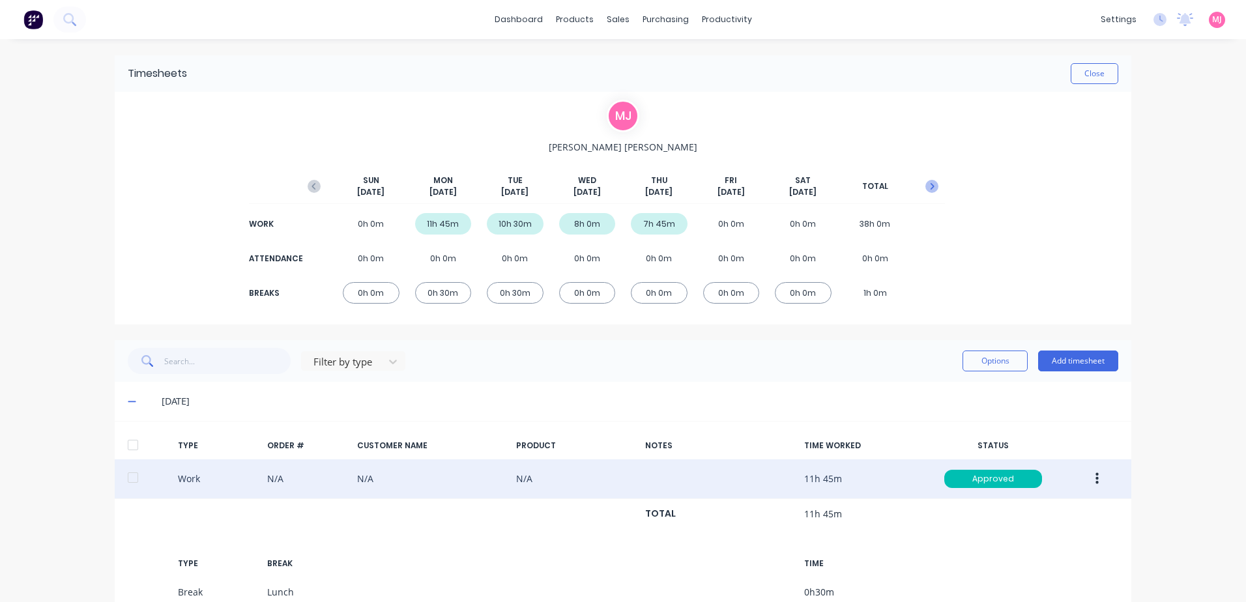
click at [930, 188] on icon "button" at bounding box center [932, 186] width 4 height 7
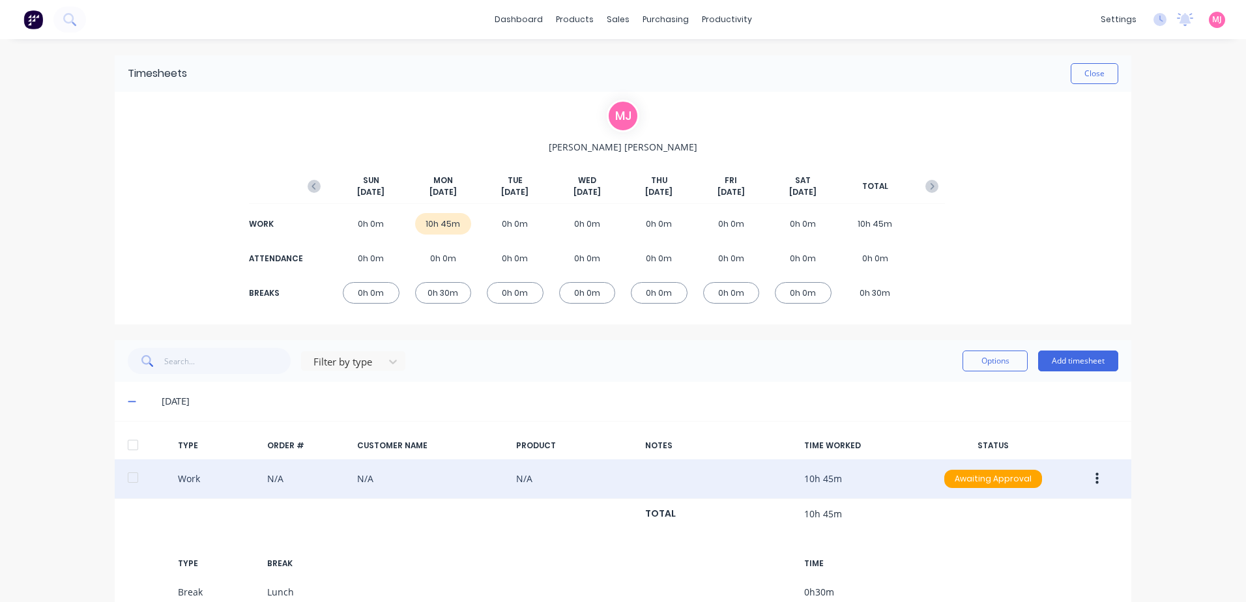
click at [1095, 476] on icon "button" at bounding box center [1096, 479] width 3 height 14
click at [1015, 454] on div "Duplicate" at bounding box center [1050, 455] width 100 height 19
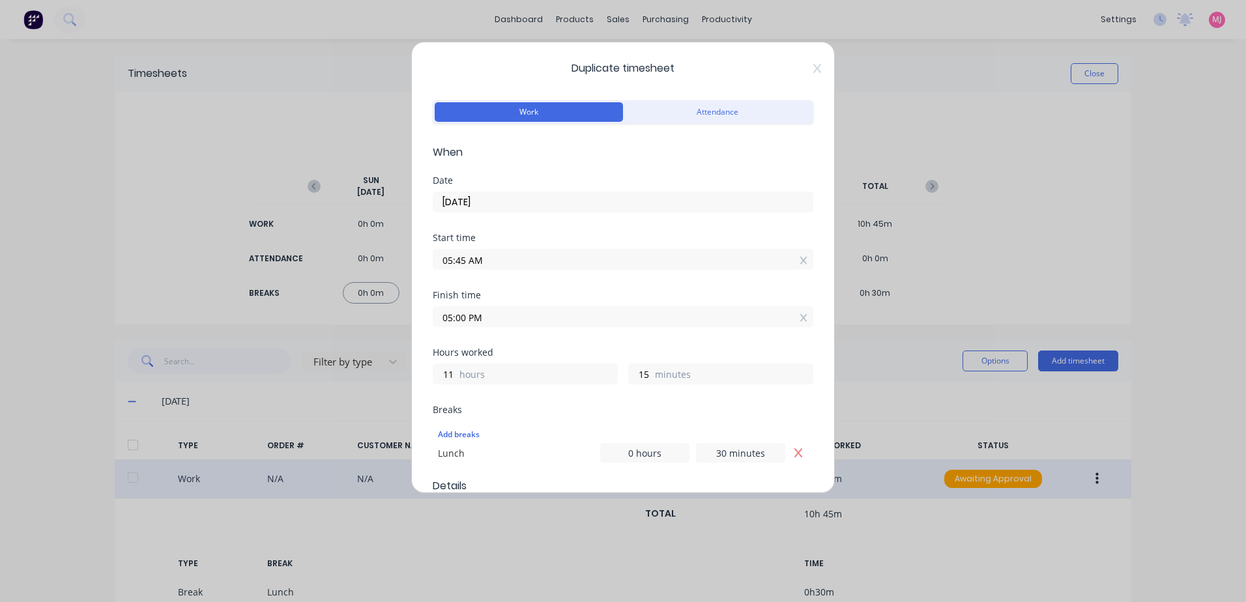
click at [494, 259] on input "05:45 AM" at bounding box center [622, 260] width 379 height 20
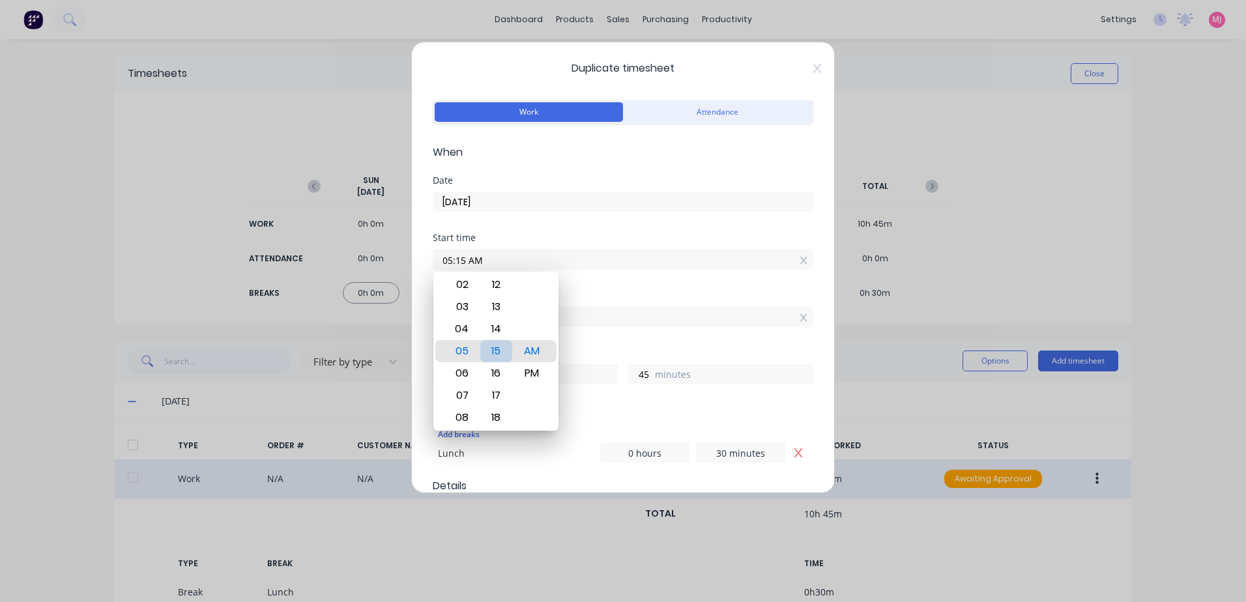
click at [492, 349] on div "15" at bounding box center [496, 351] width 32 height 22
click at [611, 341] on div "Finish time 05:00 PM" at bounding box center [623, 319] width 381 height 57
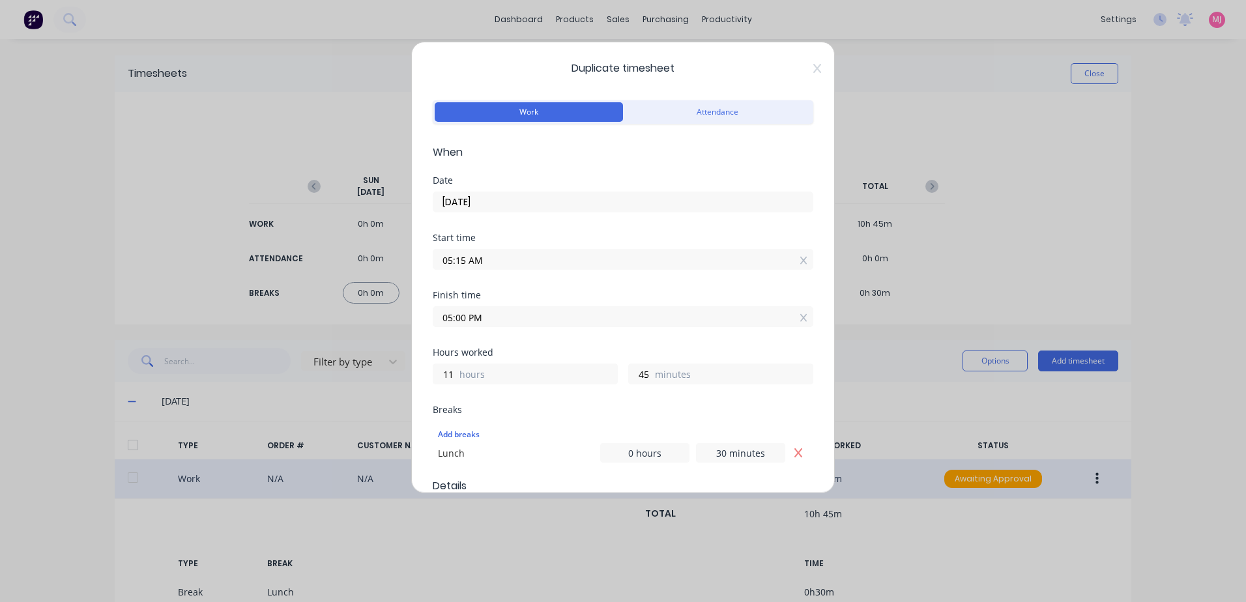
click at [489, 313] on input "05:00 PM" at bounding box center [622, 317] width 379 height 20
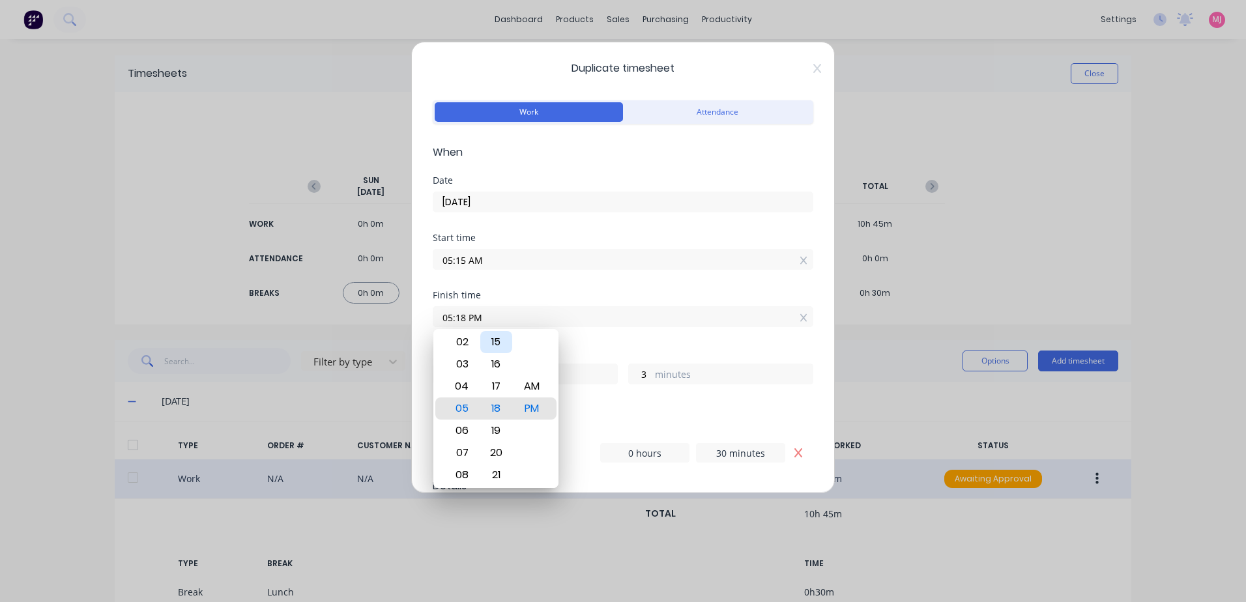
click at [502, 341] on div "15" at bounding box center [496, 342] width 32 height 22
click at [621, 346] on div "Finish time 05:15 PM" at bounding box center [623, 319] width 381 height 57
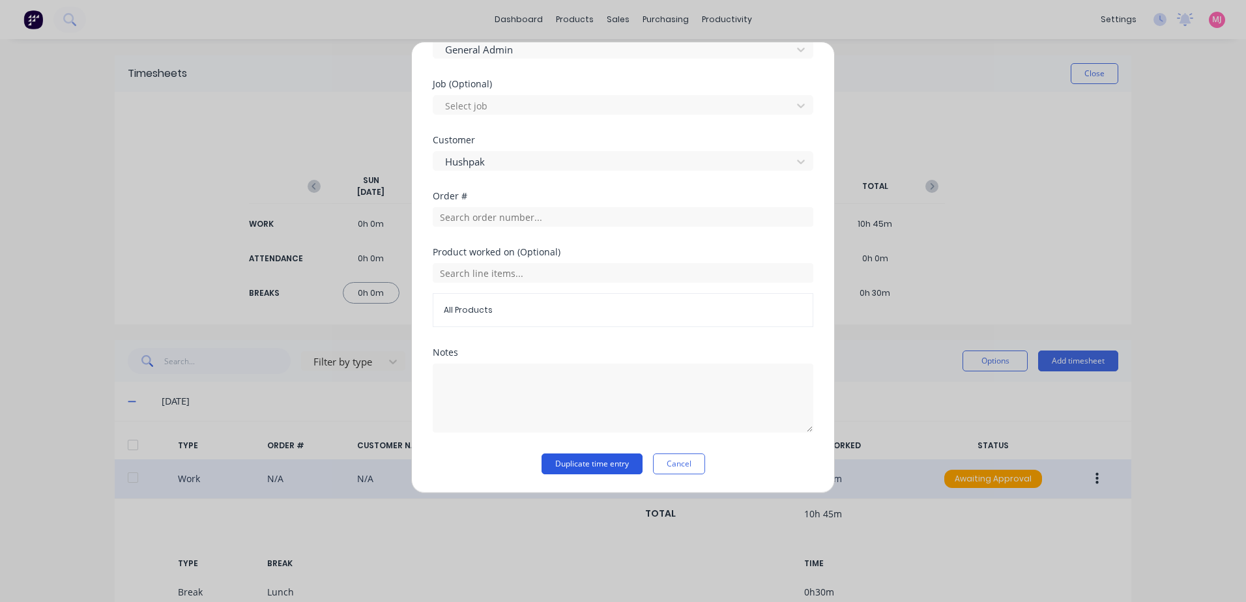
click at [570, 463] on button "Duplicate time entry" at bounding box center [591, 463] width 101 height 21
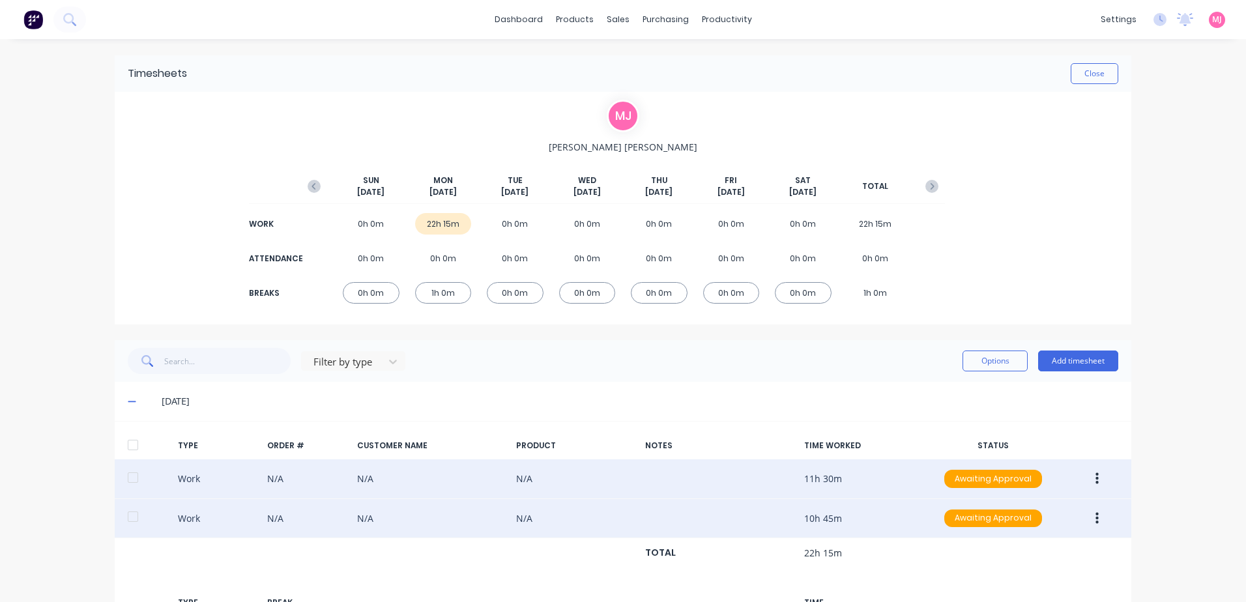
click at [1089, 479] on button "button" at bounding box center [1097, 478] width 31 height 23
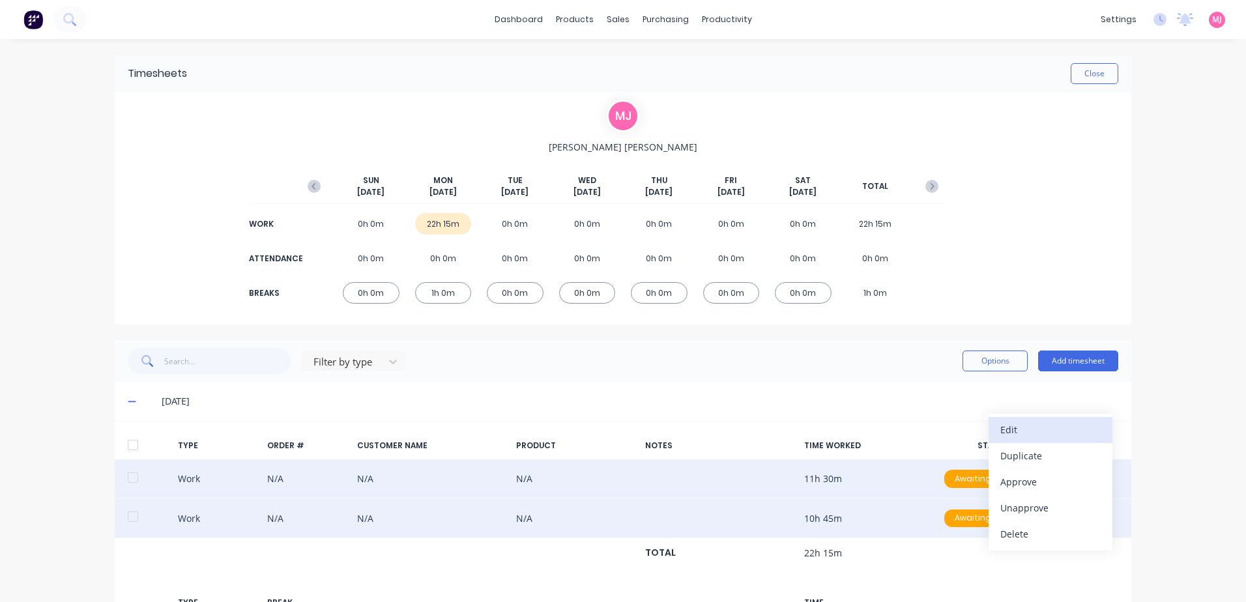
click at [1009, 431] on div "Edit" at bounding box center [1050, 429] width 100 height 19
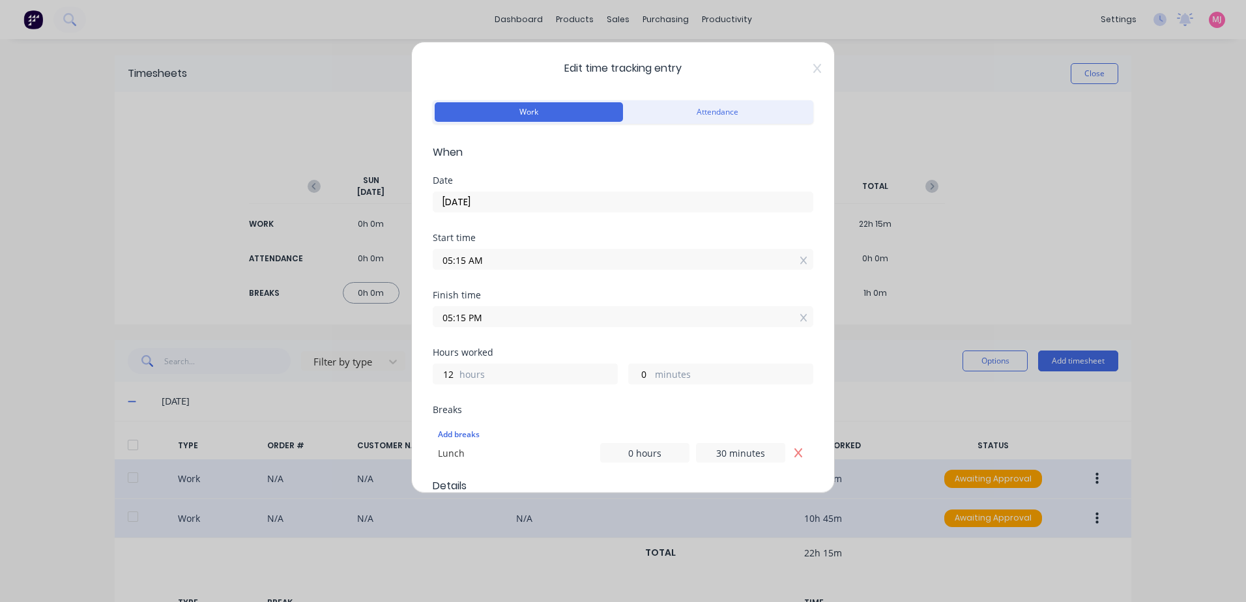
click at [491, 201] on input "[DATE]" at bounding box center [622, 202] width 379 height 20
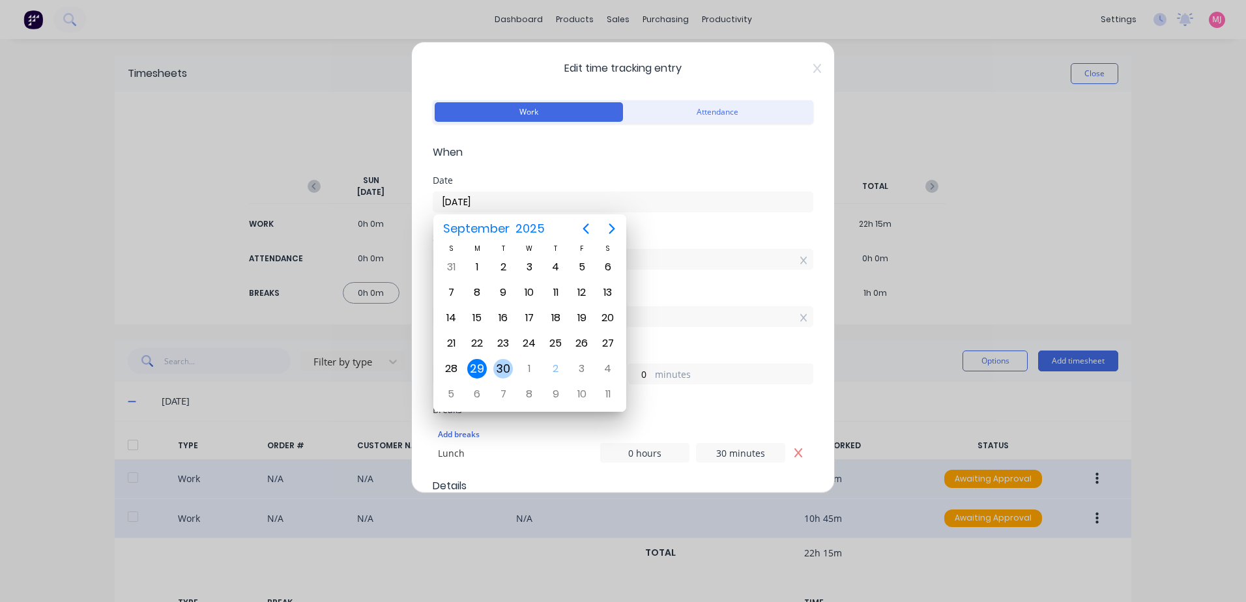
click at [504, 366] on div "30" at bounding box center [503, 369] width 20 height 20
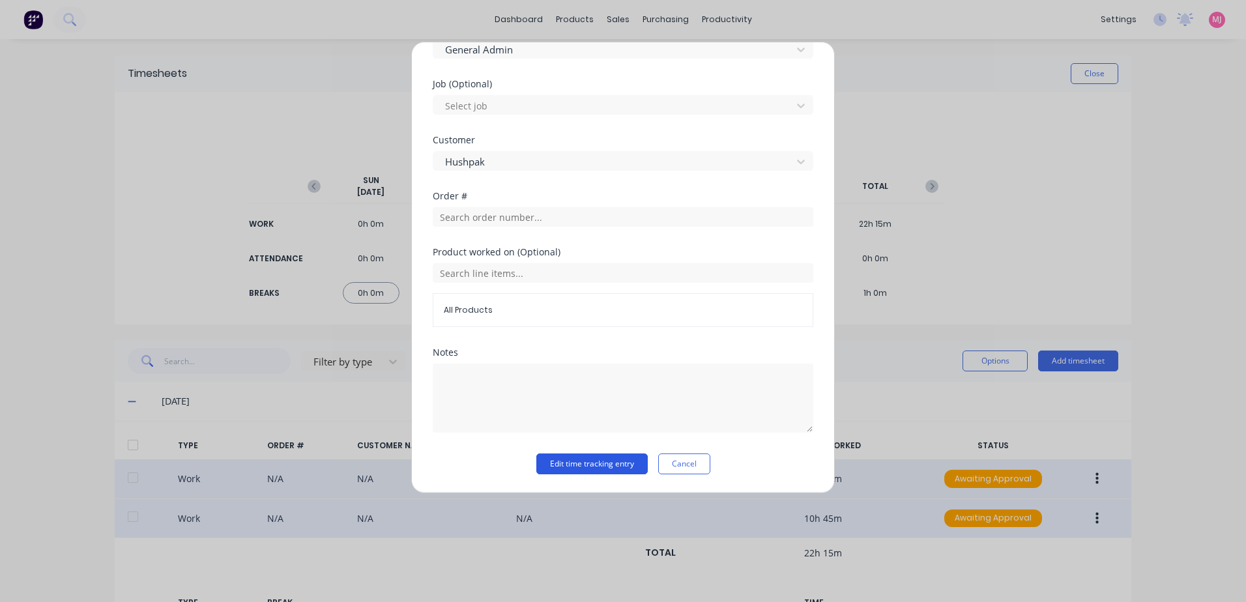
click at [575, 462] on button "Edit time tracking entry" at bounding box center [591, 463] width 111 height 21
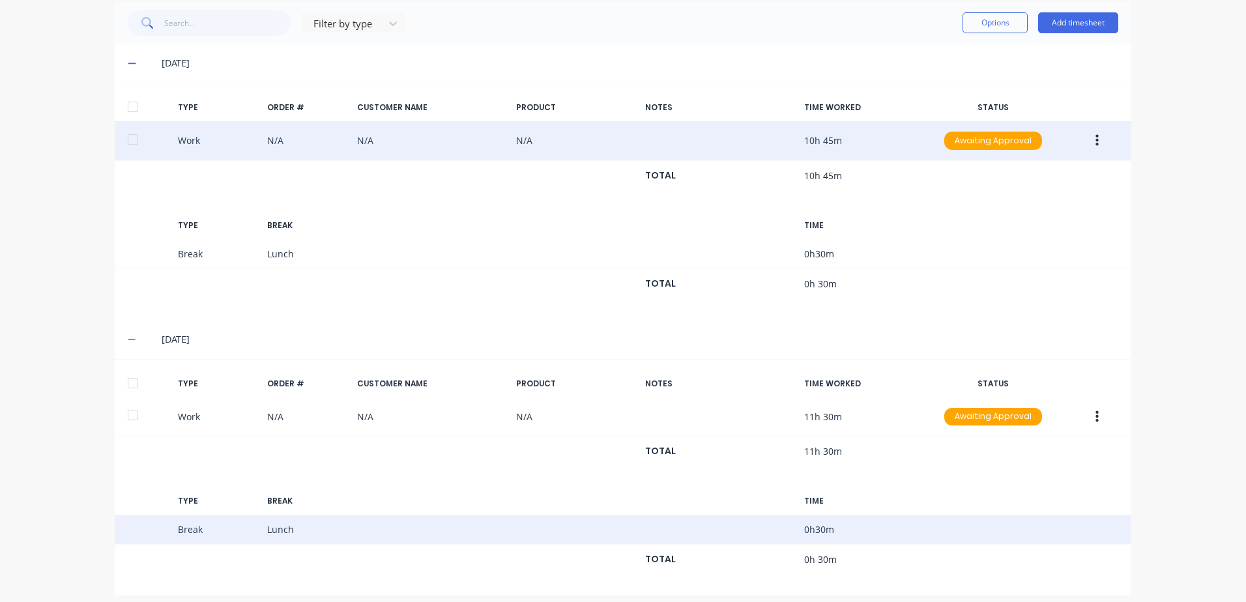
scroll to position [348, 0]
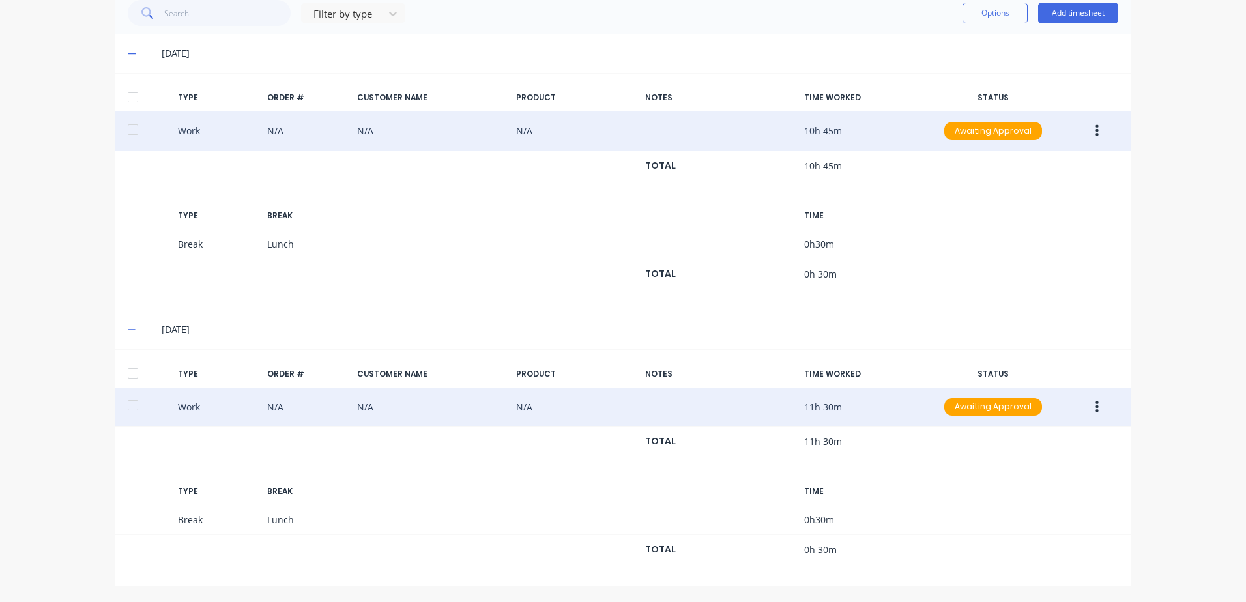
click at [1095, 406] on icon "button" at bounding box center [1096, 407] width 3 height 14
click at [1016, 386] on div "Duplicate" at bounding box center [1050, 384] width 100 height 19
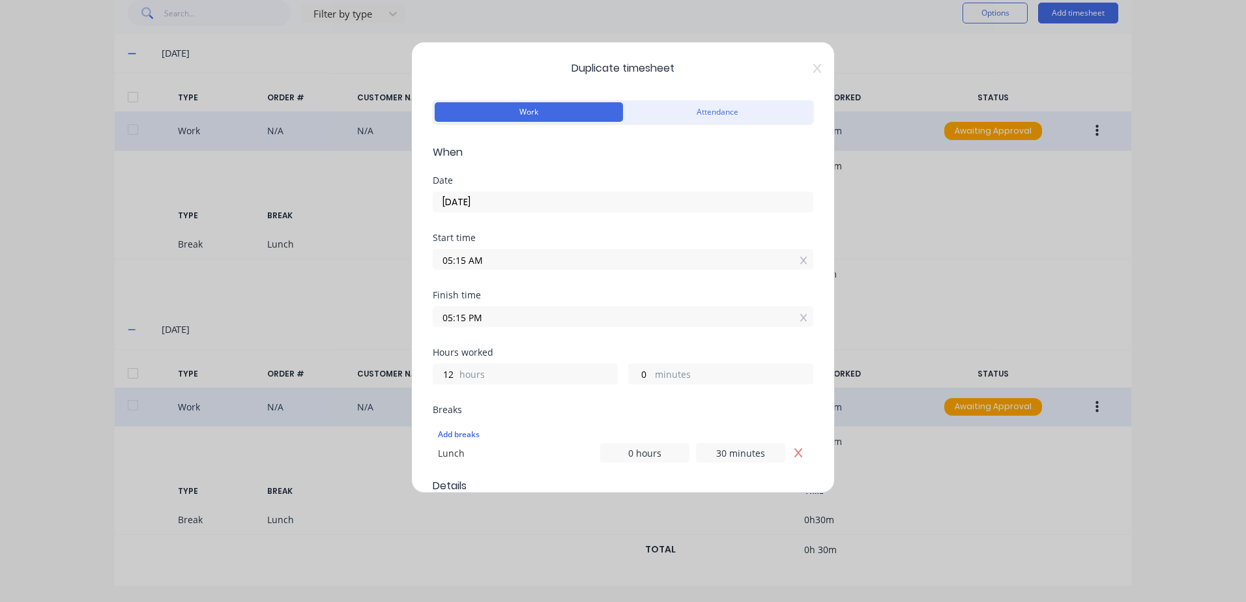
click at [500, 259] on input "05:15 AM" at bounding box center [622, 260] width 379 height 20
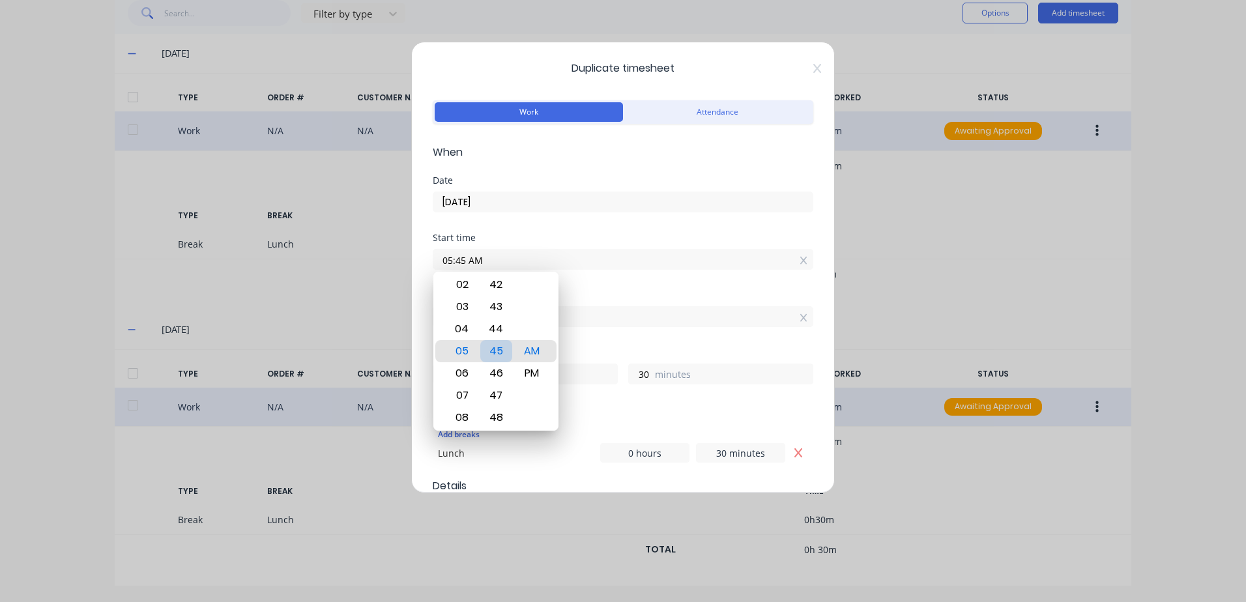
click at [499, 347] on div "45" at bounding box center [496, 351] width 32 height 22
click at [629, 331] on div "Finish time 05:15 PM" at bounding box center [623, 319] width 381 height 57
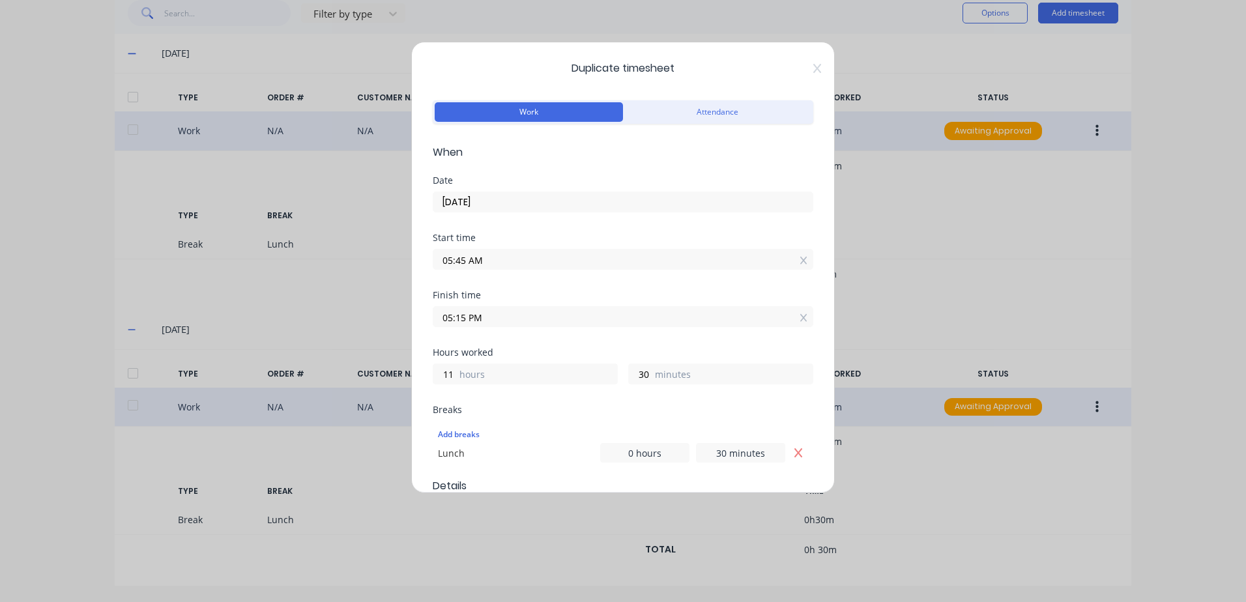
click at [500, 308] on input "05:15 PM" at bounding box center [622, 317] width 379 height 20
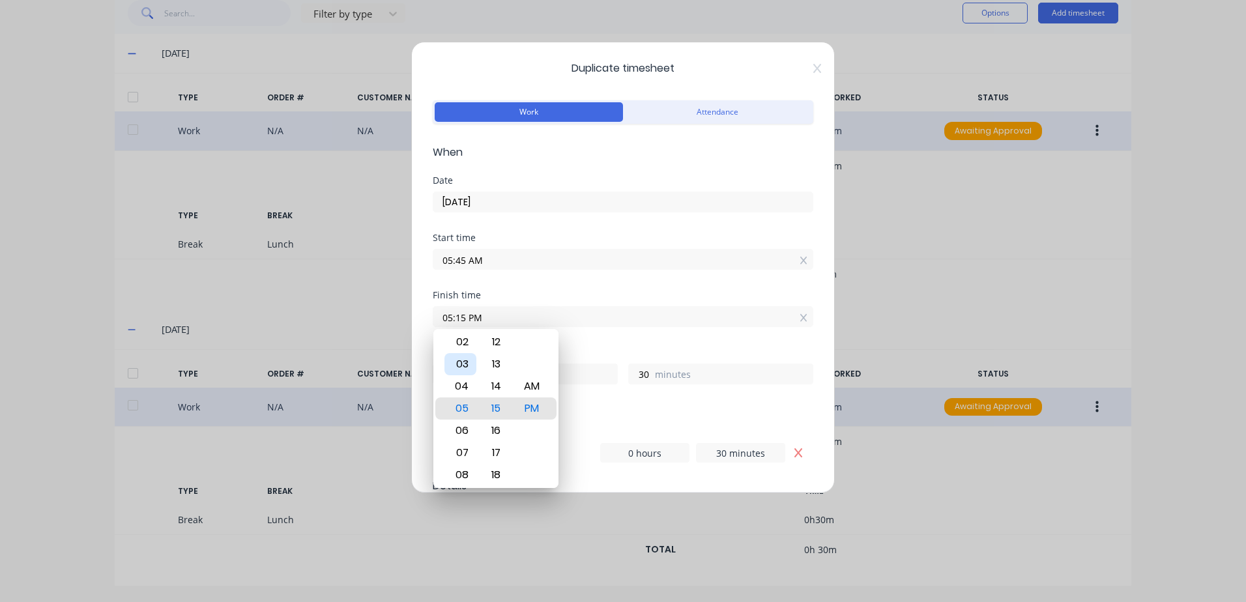
click at [463, 364] on div "03" at bounding box center [460, 364] width 32 height 22
click at [611, 412] on div "Breaks" at bounding box center [623, 409] width 381 height 9
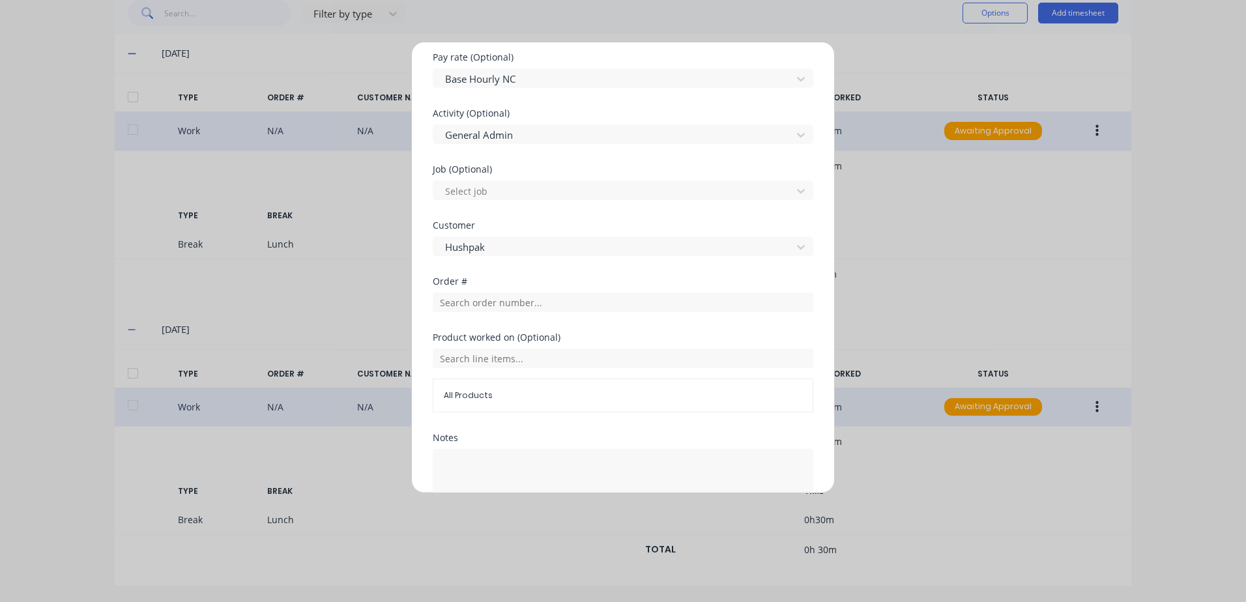
scroll to position [521, 0]
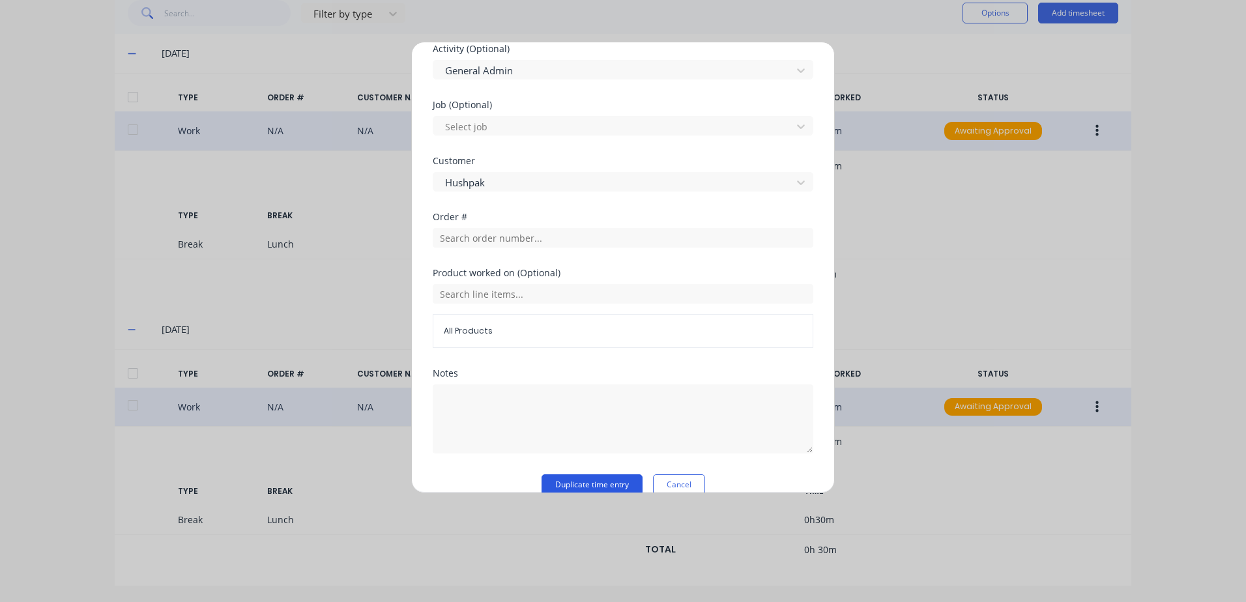
click at [561, 478] on button "Duplicate time entry" at bounding box center [591, 484] width 101 height 21
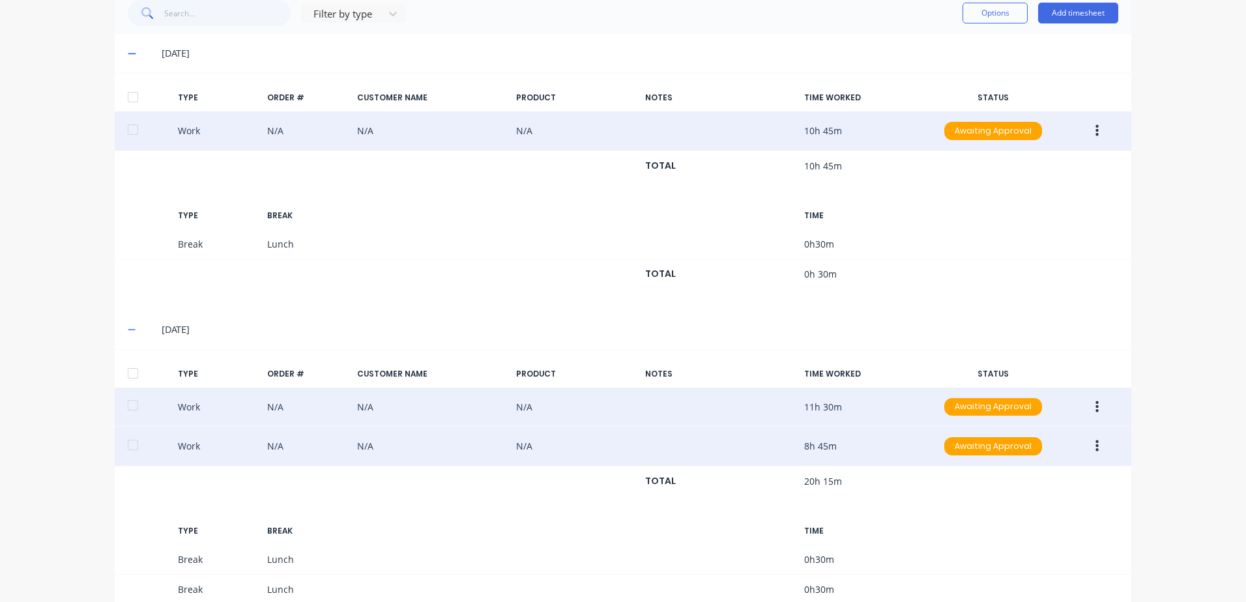
click at [1095, 442] on icon "button" at bounding box center [1096, 446] width 3 height 12
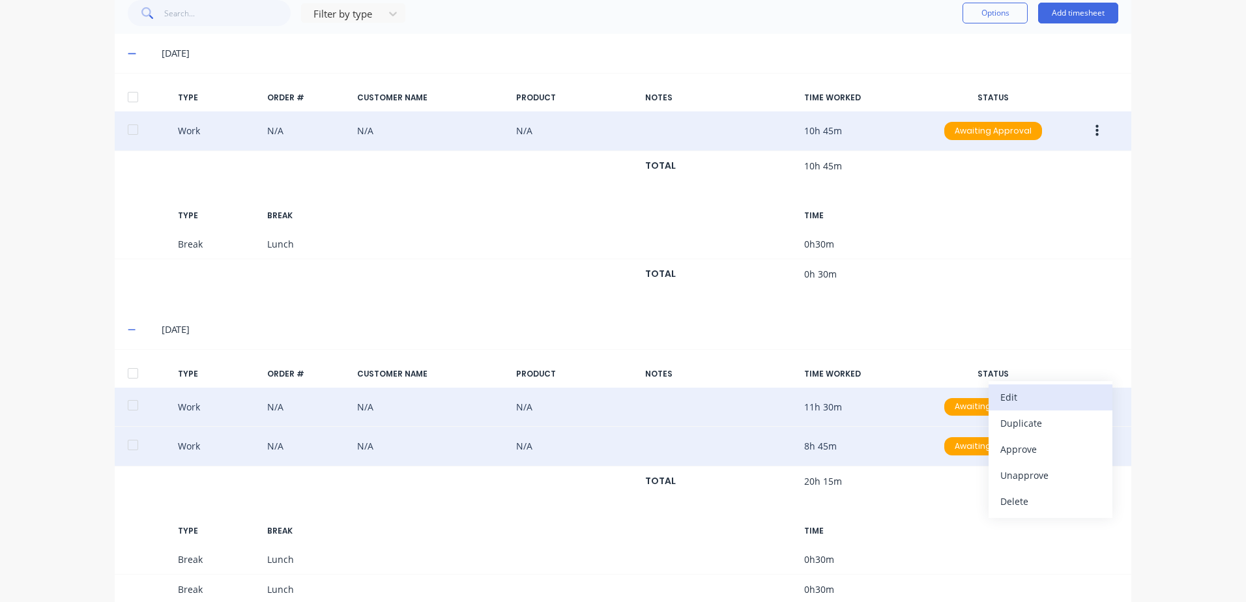
click at [1008, 396] on div "Edit" at bounding box center [1050, 397] width 100 height 19
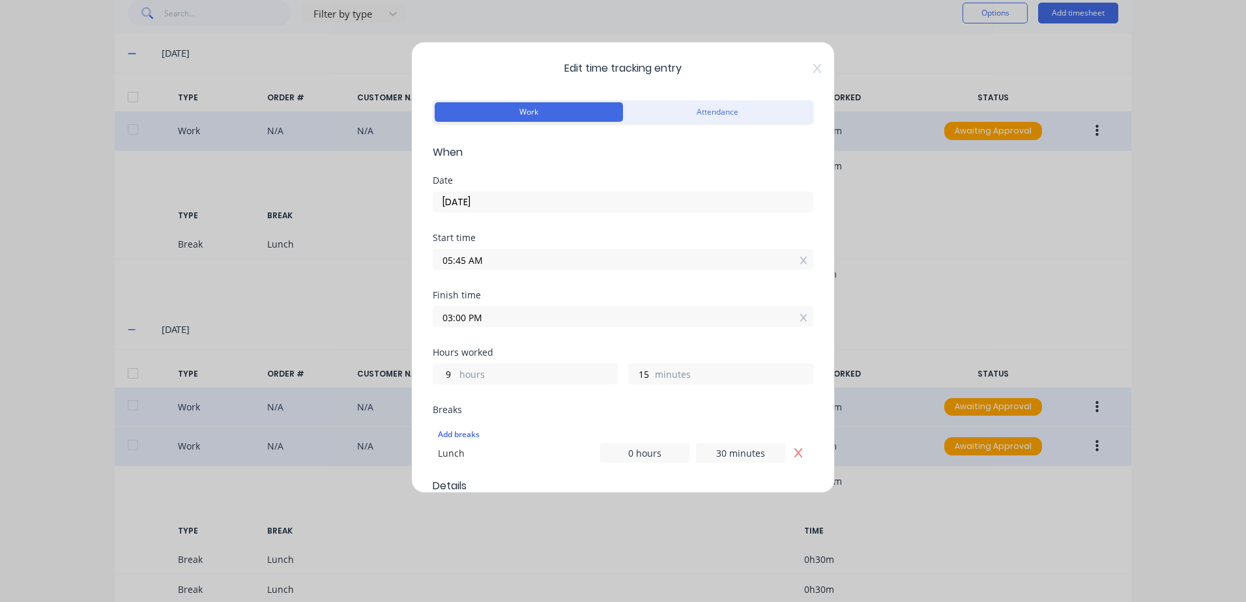
click at [496, 203] on input "[DATE]" at bounding box center [622, 202] width 379 height 20
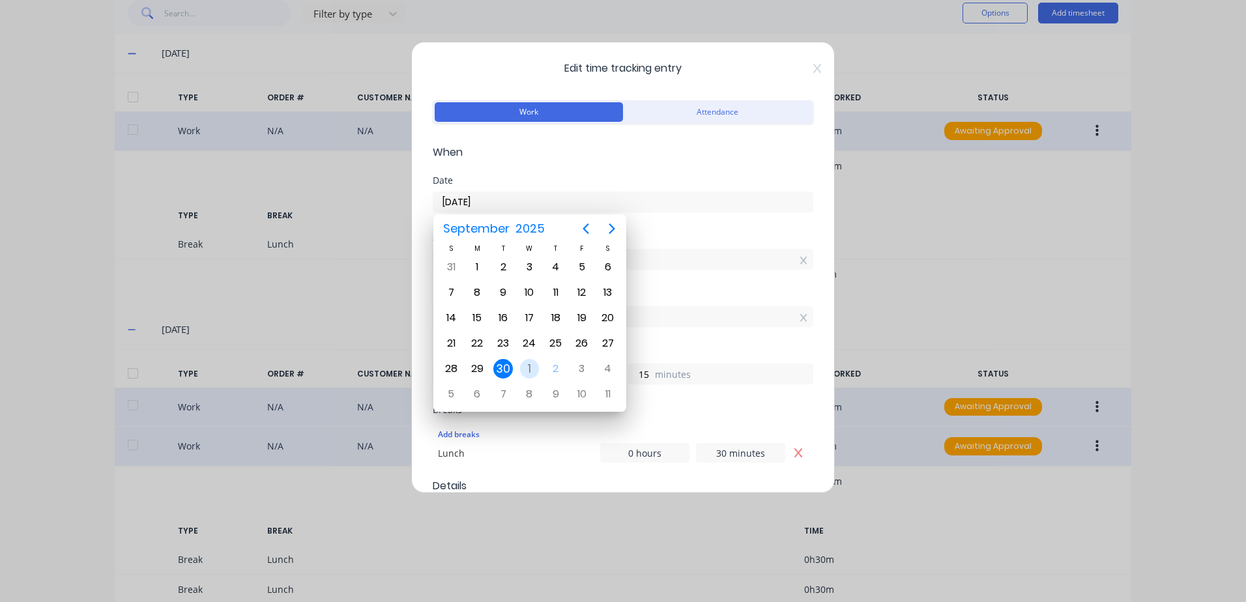
click at [526, 369] on div "1" at bounding box center [530, 369] width 20 height 20
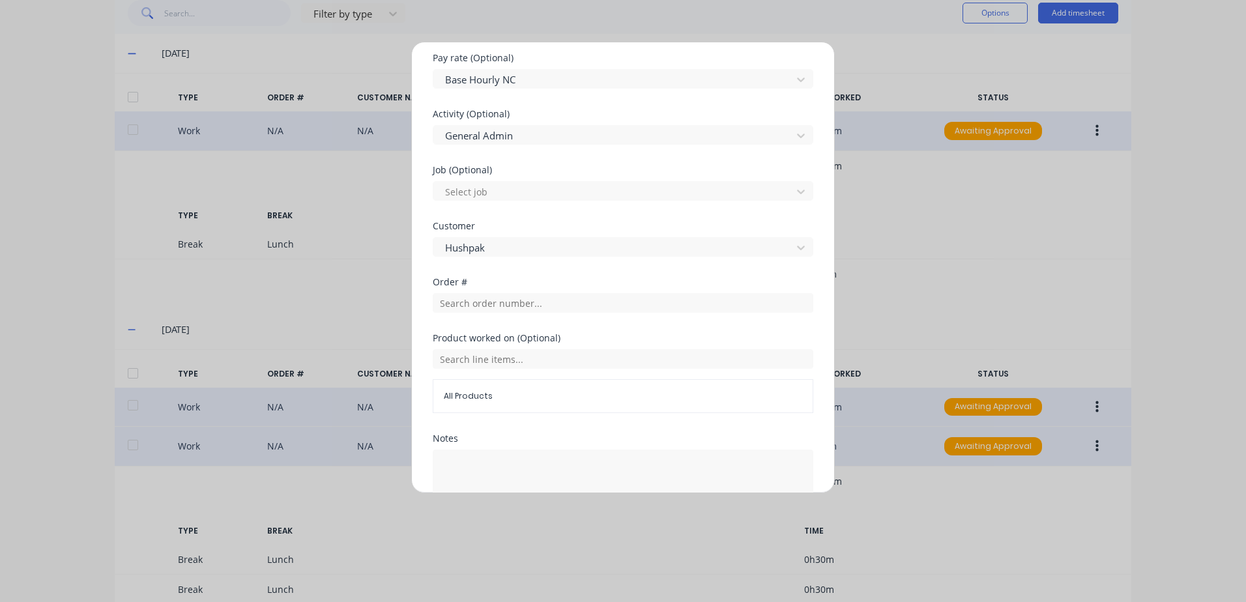
scroll to position [542, 0]
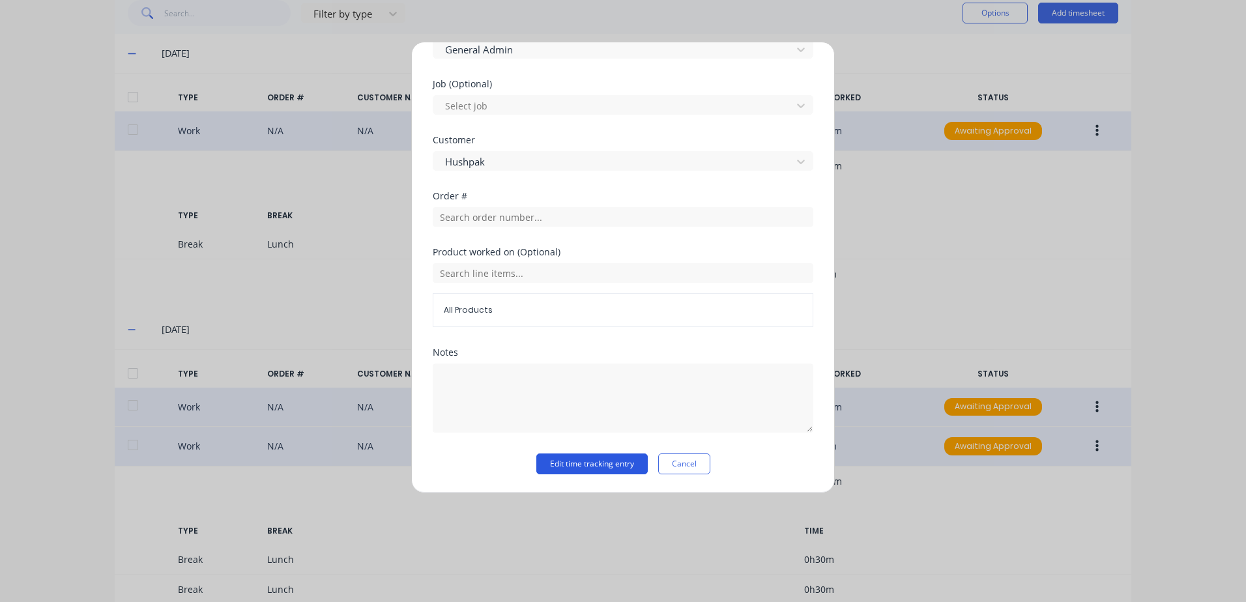
click at [560, 464] on button "Edit time tracking entry" at bounding box center [591, 463] width 111 height 21
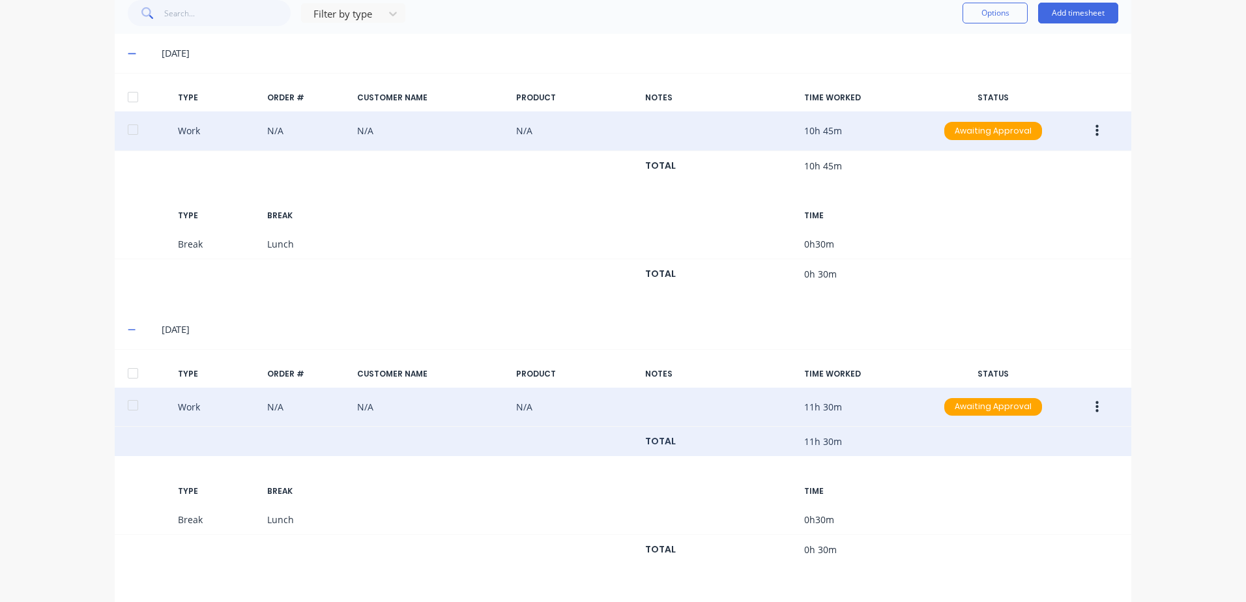
scroll to position [624, 0]
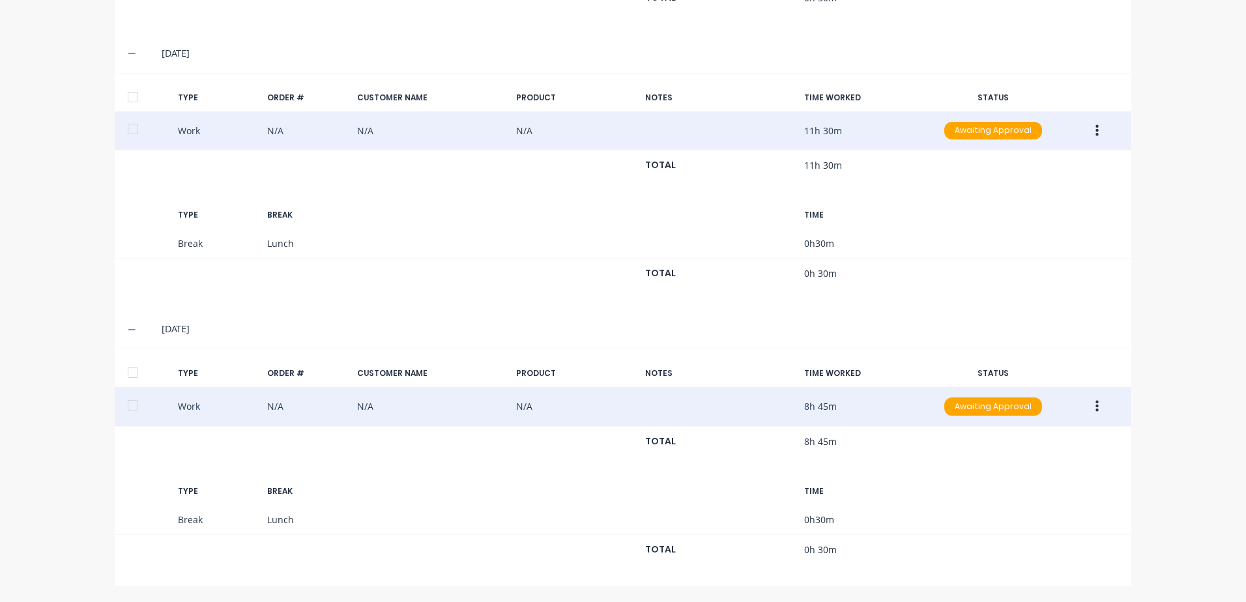
click at [1095, 404] on icon "button" at bounding box center [1096, 406] width 3 height 14
click at [1016, 381] on div "Duplicate" at bounding box center [1050, 383] width 100 height 19
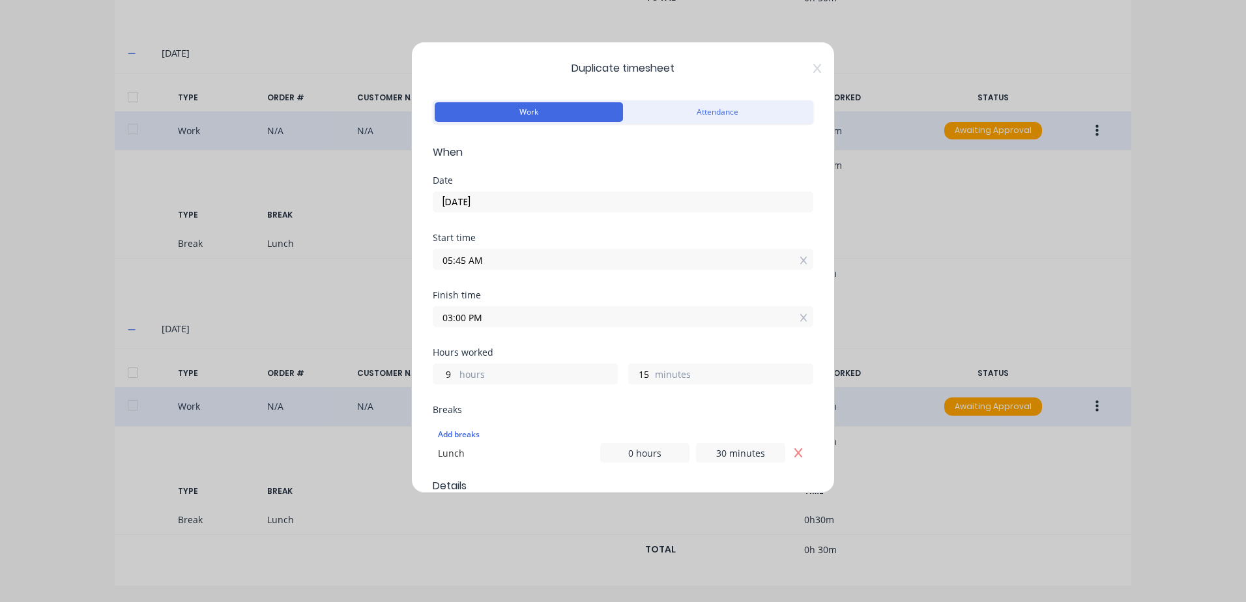
click at [499, 199] on input "[DATE]" at bounding box center [622, 202] width 379 height 20
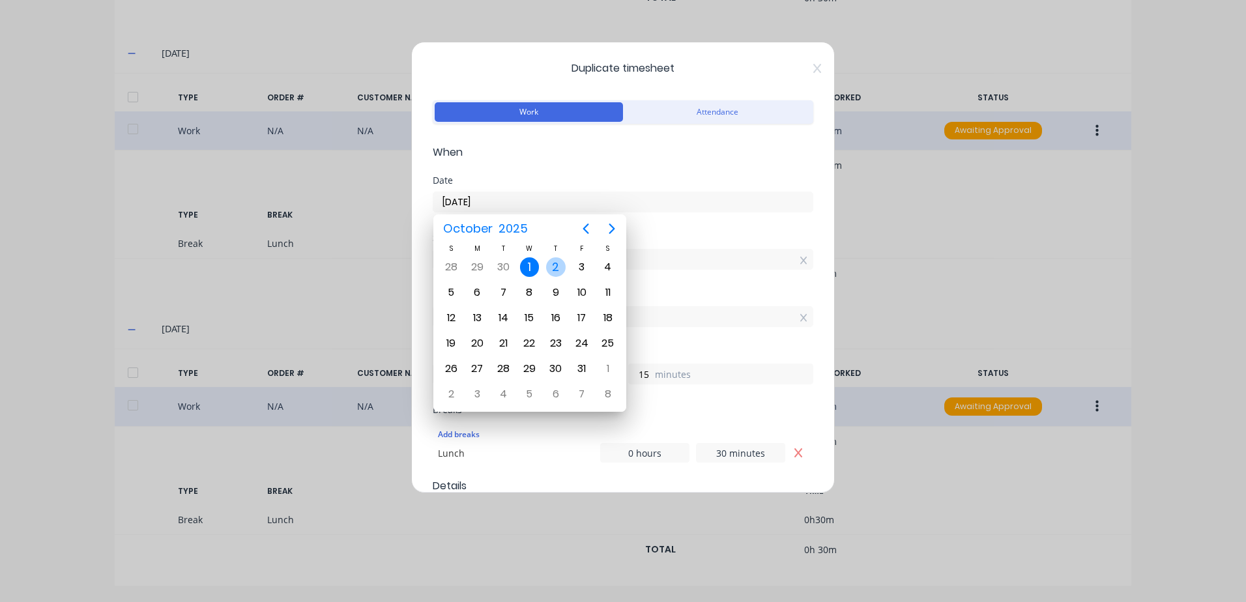
click at [555, 263] on div "2" at bounding box center [556, 267] width 20 height 20
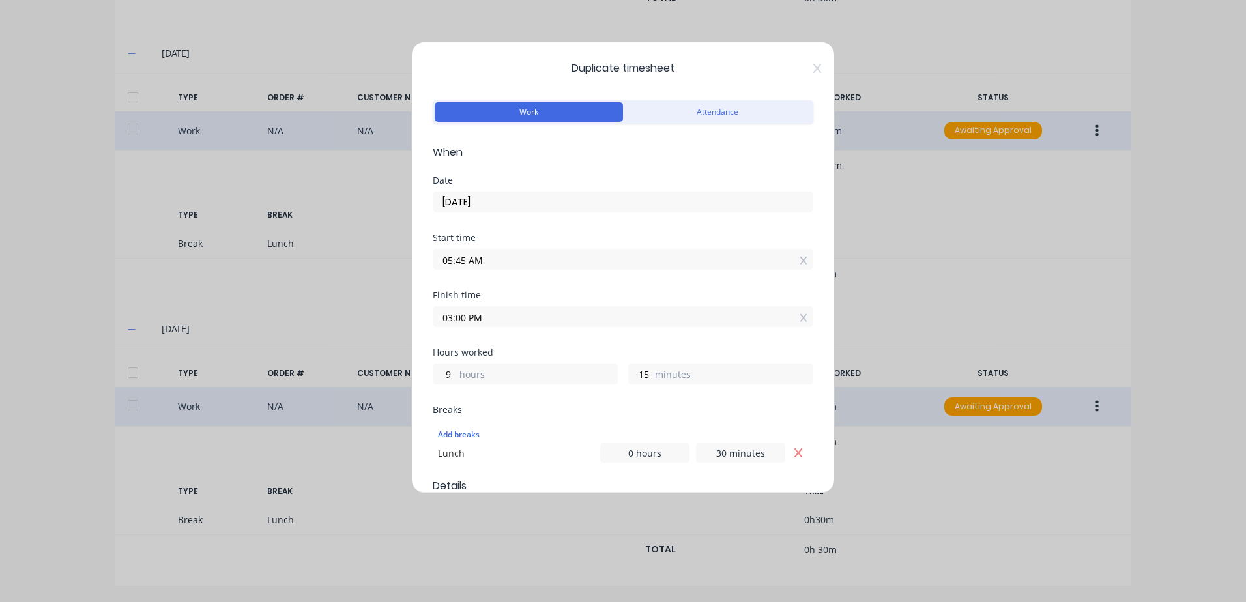
click at [487, 259] on input "05:45 AM" at bounding box center [622, 260] width 379 height 20
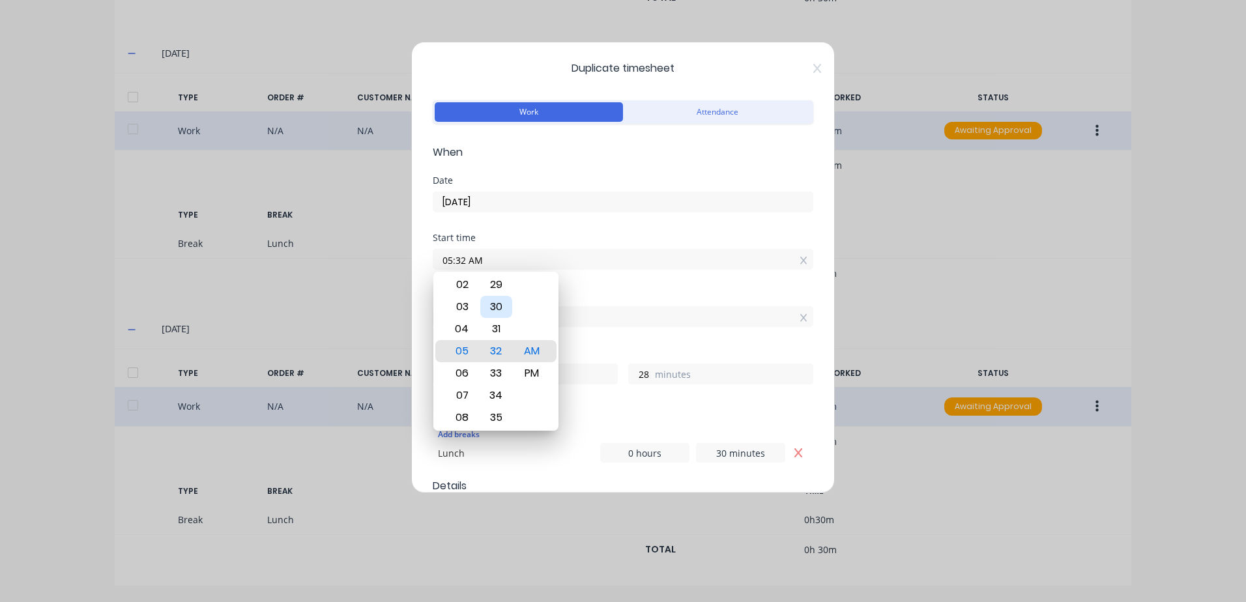
click at [496, 304] on div "30" at bounding box center [496, 307] width 32 height 22
click at [603, 339] on div "Finish time 03:00 PM" at bounding box center [623, 319] width 381 height 57
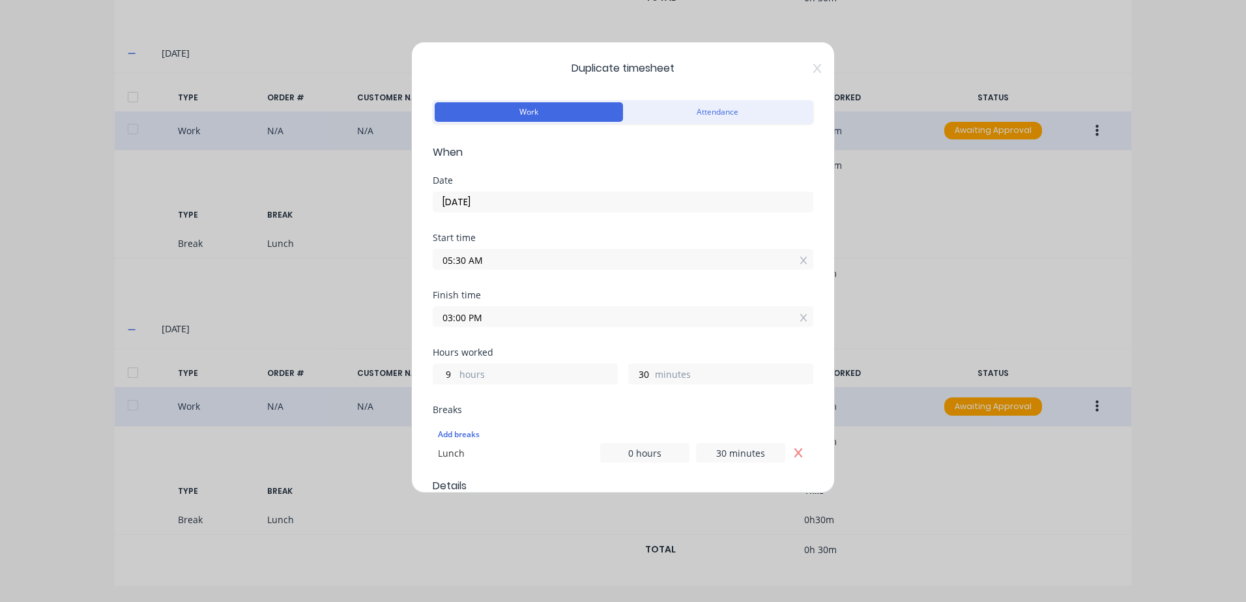
click at [506, 316] on input "03:00 PM" at bounding box center [622, 317] width 379 height 20
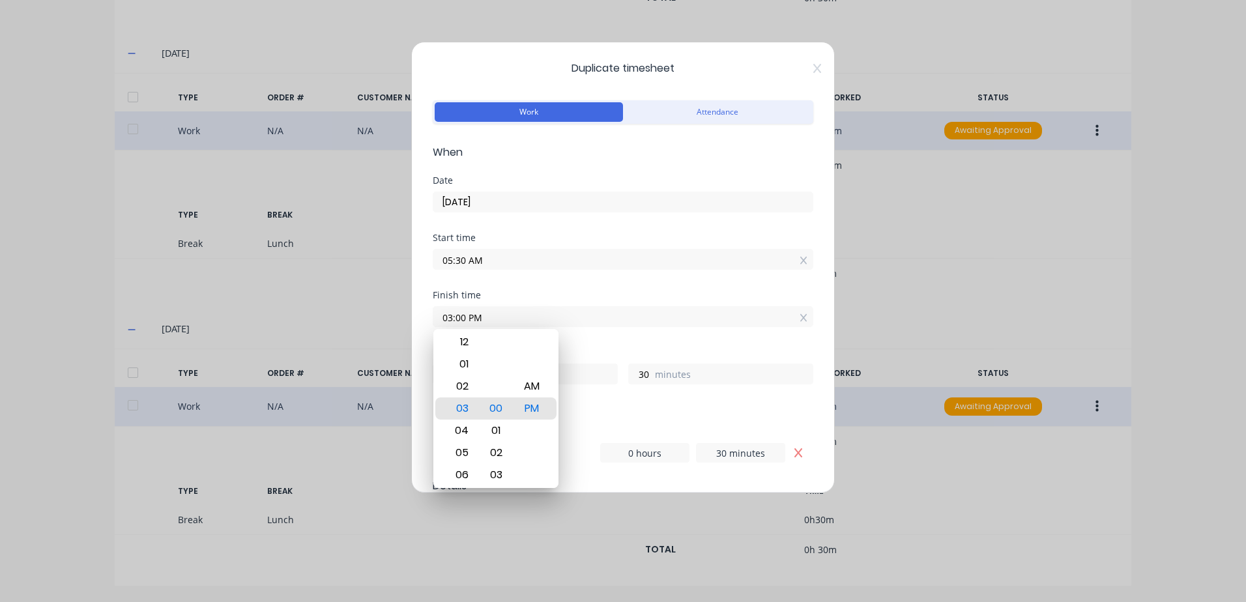
click at [593, 336] on div "Finish time 03:00 PM" at bounding box center [623, 319] width 381 height 57
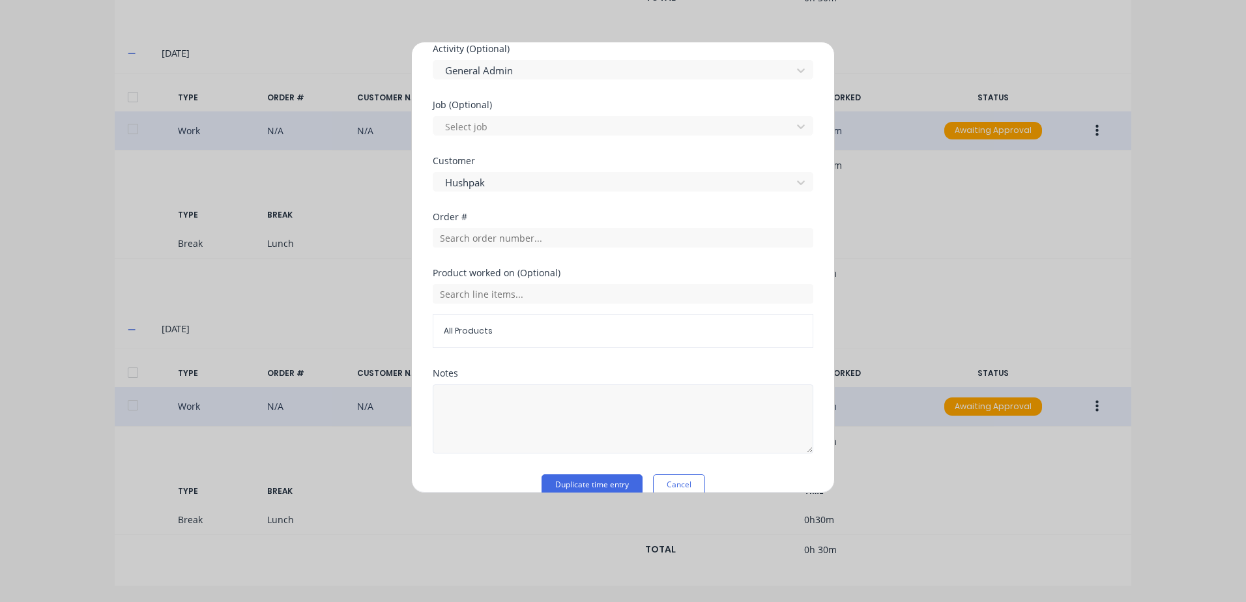
scroll to position [542, 0]
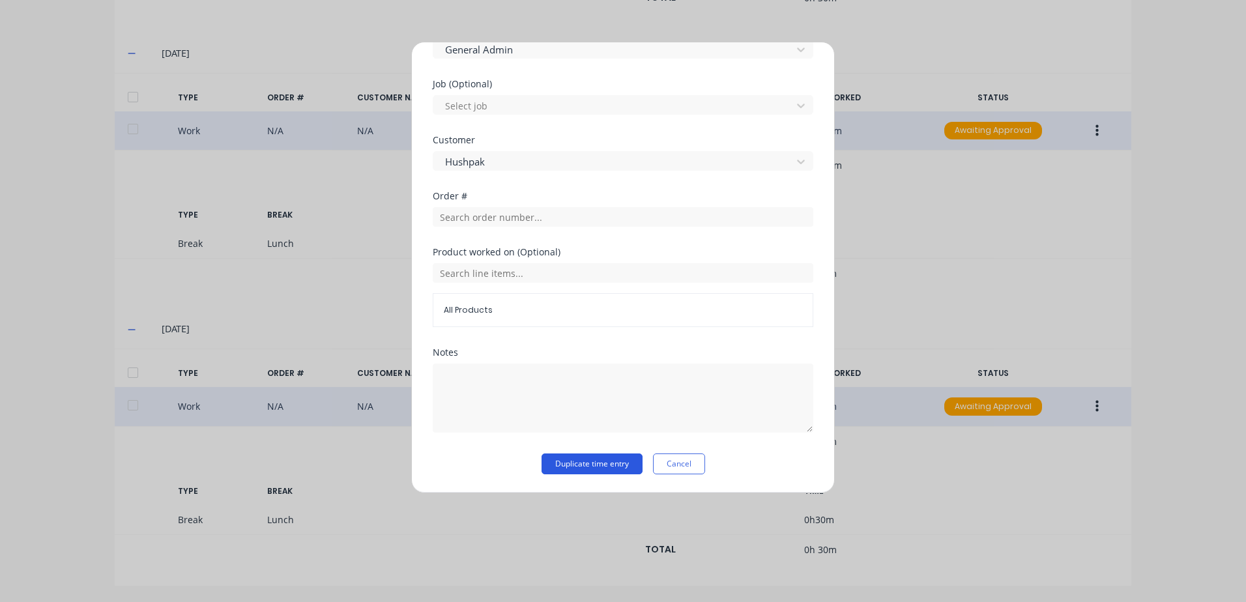
click at [567, 465] on button "Duplicate time entry" at bounding box center [591, 463] width 101 height 21
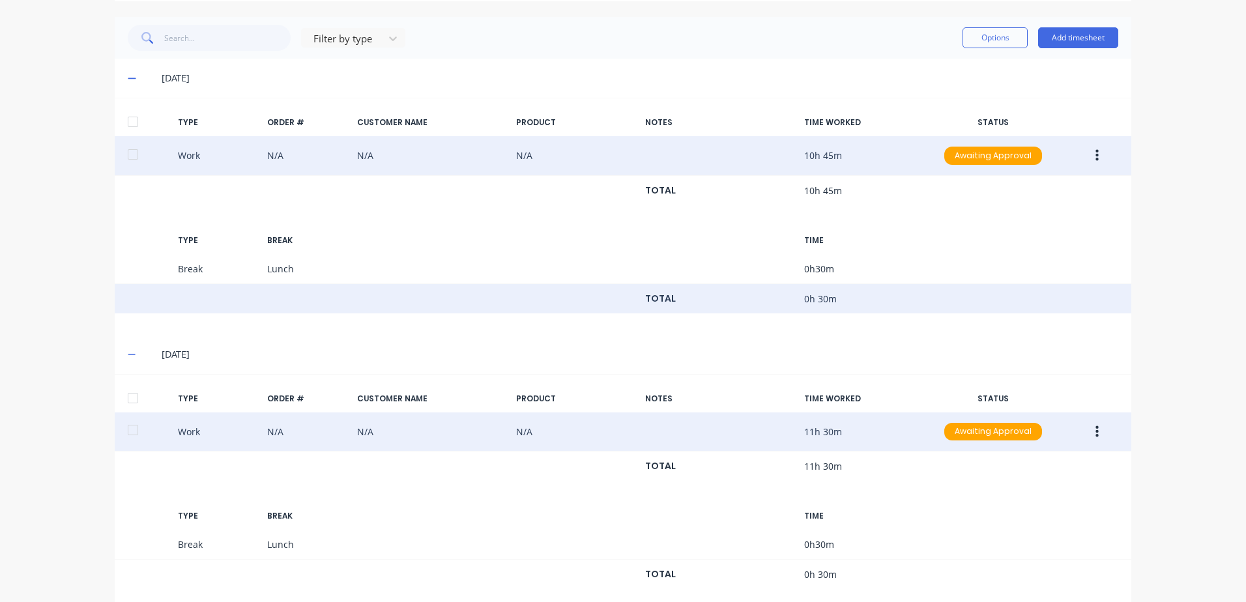
scroll to position [326, 0]
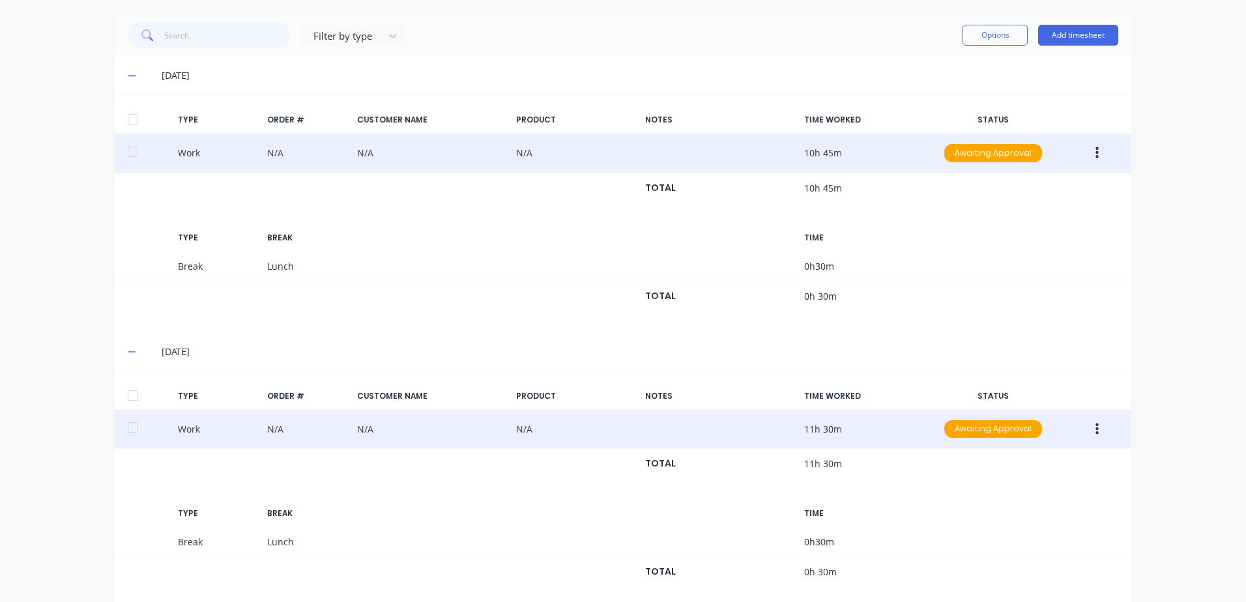
click at [1095, 427] on icon "button" at bounding box center [1096, 429] width 3 height 14
click at [1025, 407] on div "Duplicate" at bounding box center [1050, 406] width 100 height 19
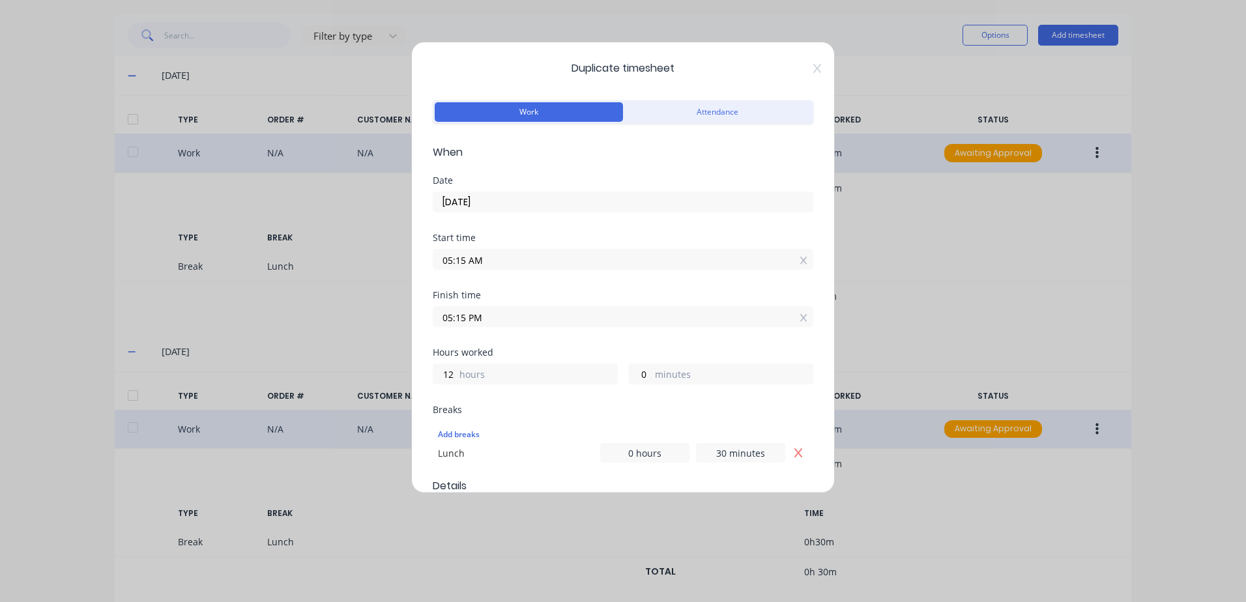
click at [504, 258] on input "05:15 AM" at bounding box center [622, 260] width 379 height 20
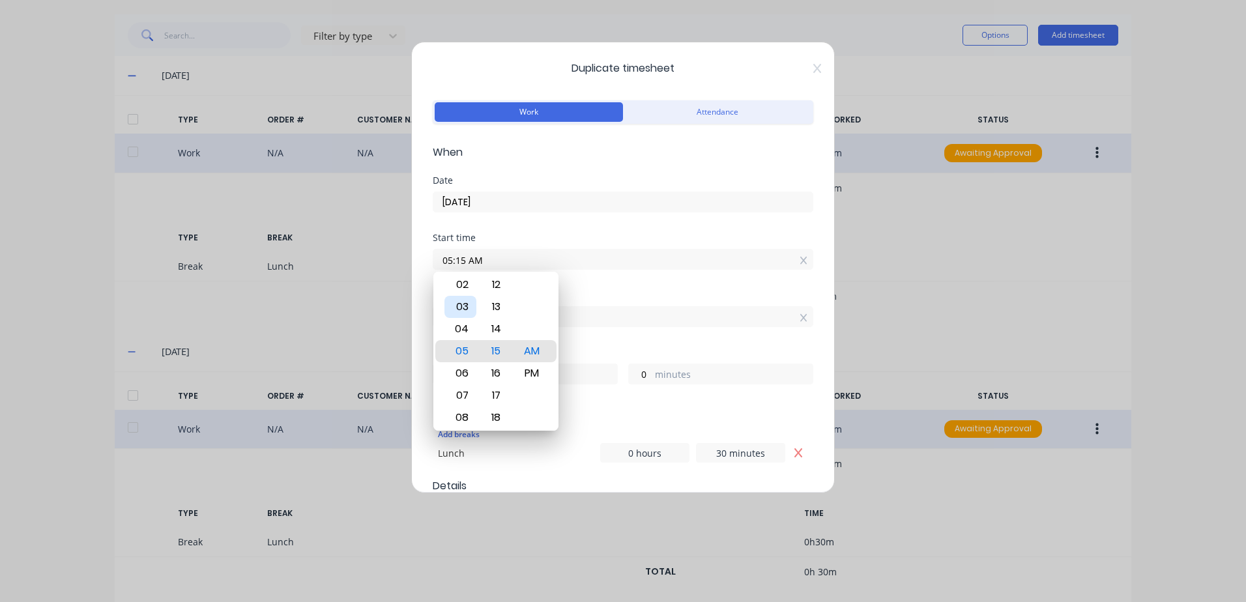
click at [463, 305] on div "03" at bounding box center [460, 307] width 32 height 22
click at [466, 392] on div "05" at bounding box center [460, 395] width 32 height 22
click at [610, 289] on div "Start time 05:15 AM" at bounding box center [623, 261] width 381 height 57
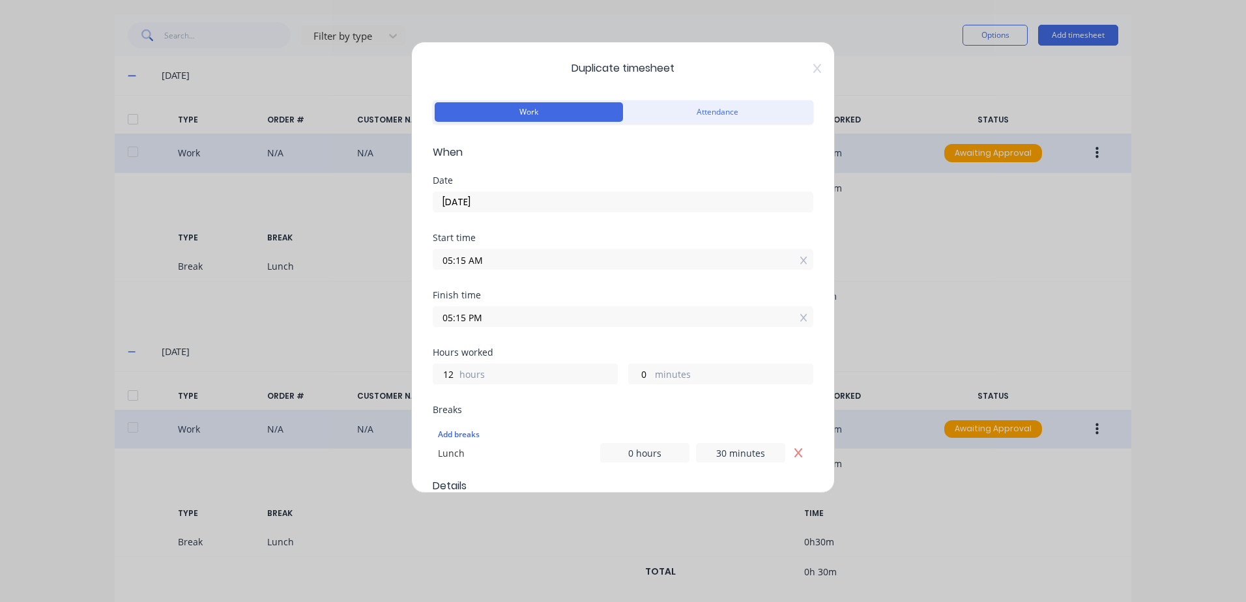
click at [495, 263] on input "05:15 AM" at bounding box center [622, 260] width 379 height 20
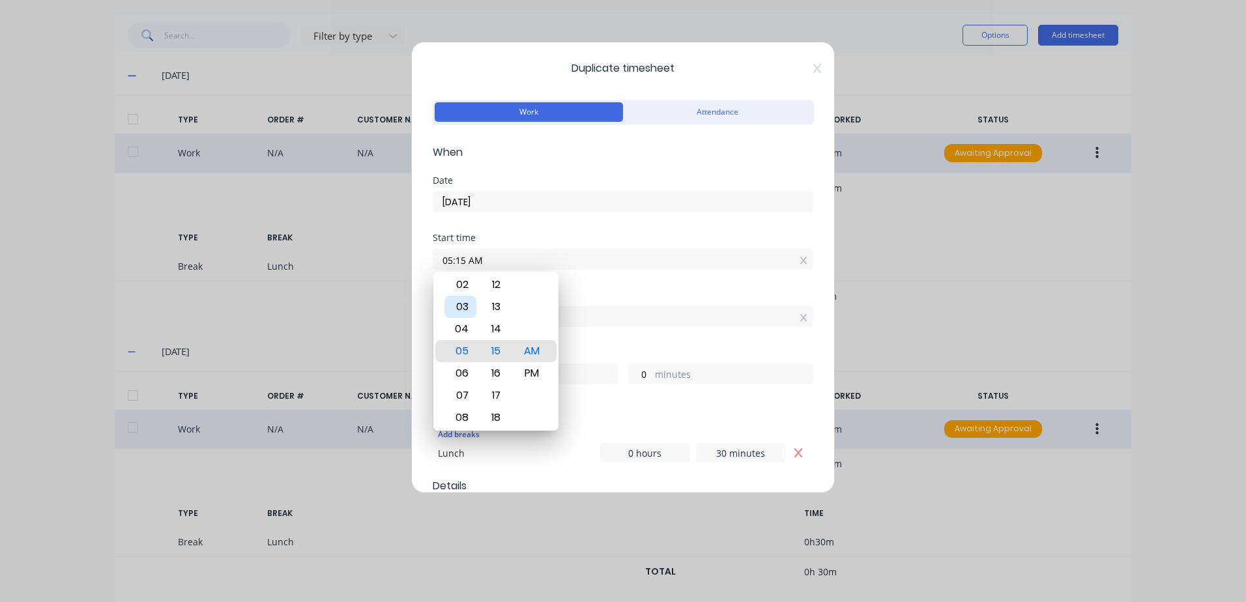
click at [465, 307] on div "03" at bounding box center [460, 307] width 32 height 22
drag, startPoint x: 536, startPoint y: 372, endPoint x: 586, endPoint y: 331, distance: 64.3
click at [536, 371] on div "PM" at bounding box center [532, 373] width 32 height 22
click at [595, 288] on div "Start time 03:15 PM" at bounding box center [623, 261] width 381 height 57
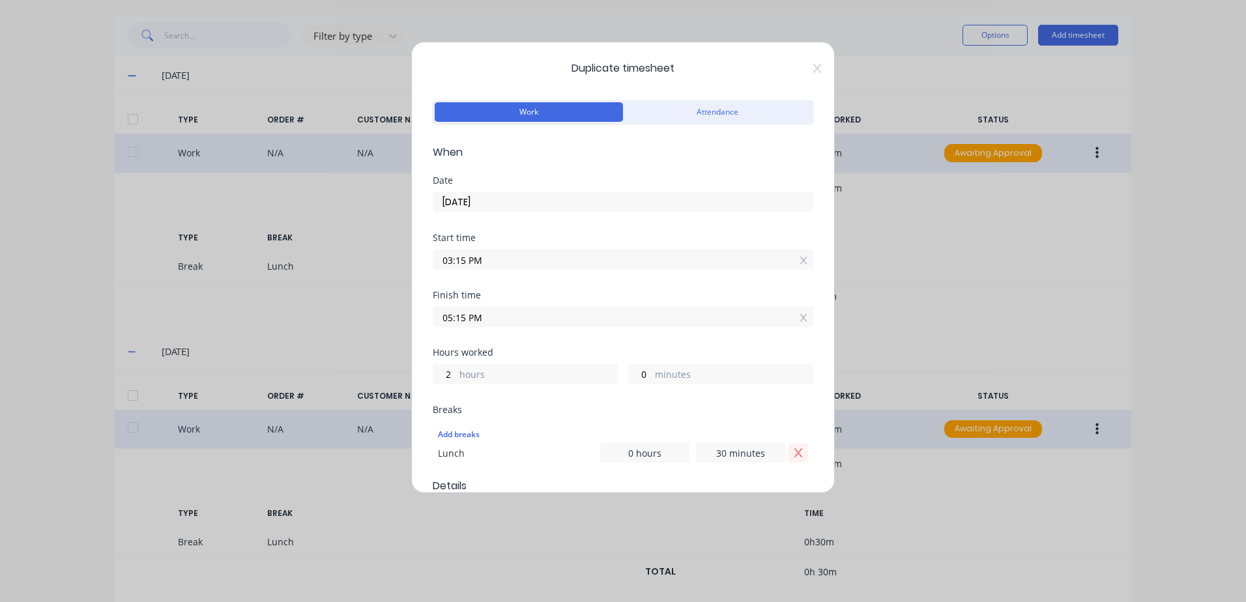
click at [793, 450] on icon "Remove Lunch" at bounding box center [798, 453] width 10 height 10
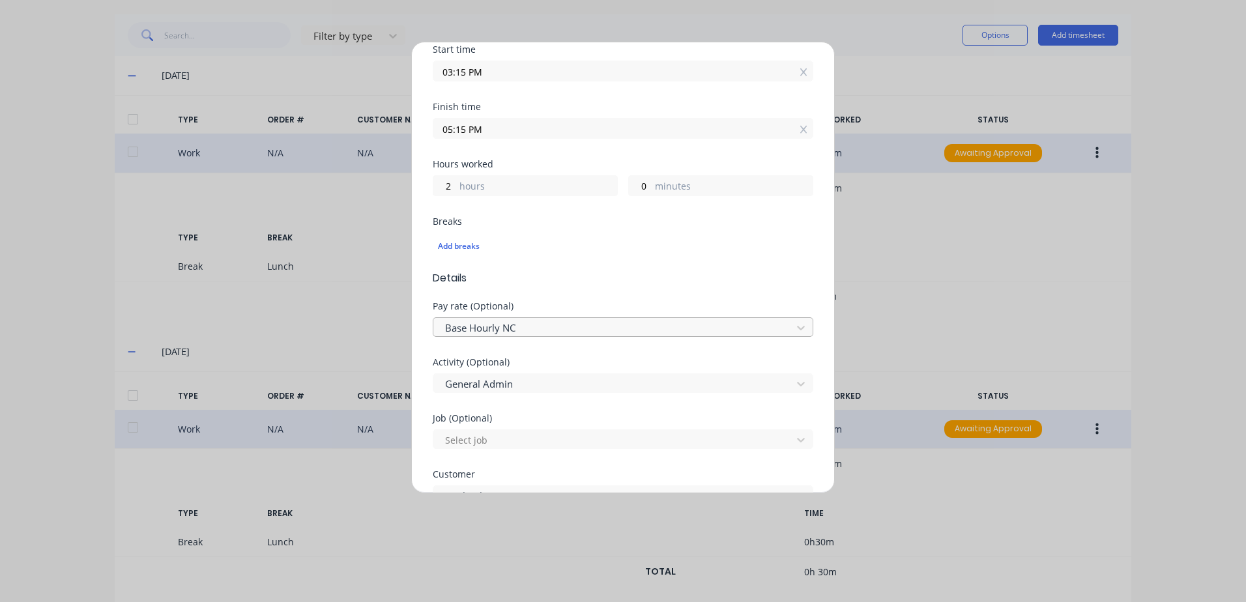
scroll to position [195, 0]
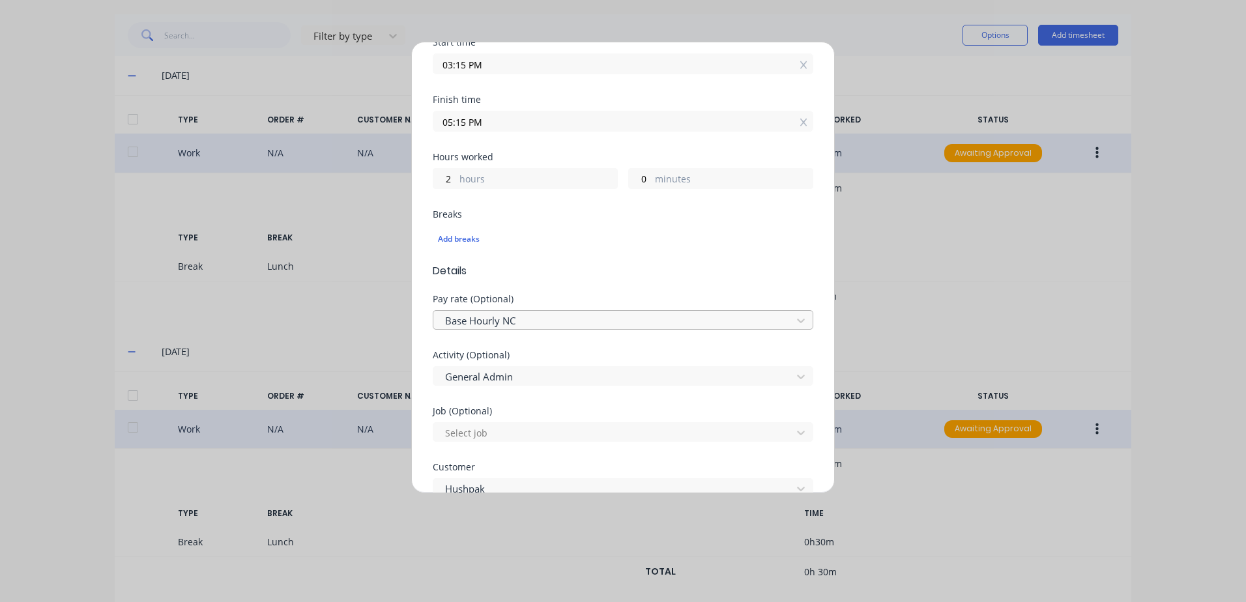
click at [525, 320] on div at bounding box center [614, 321] width 341 height 16
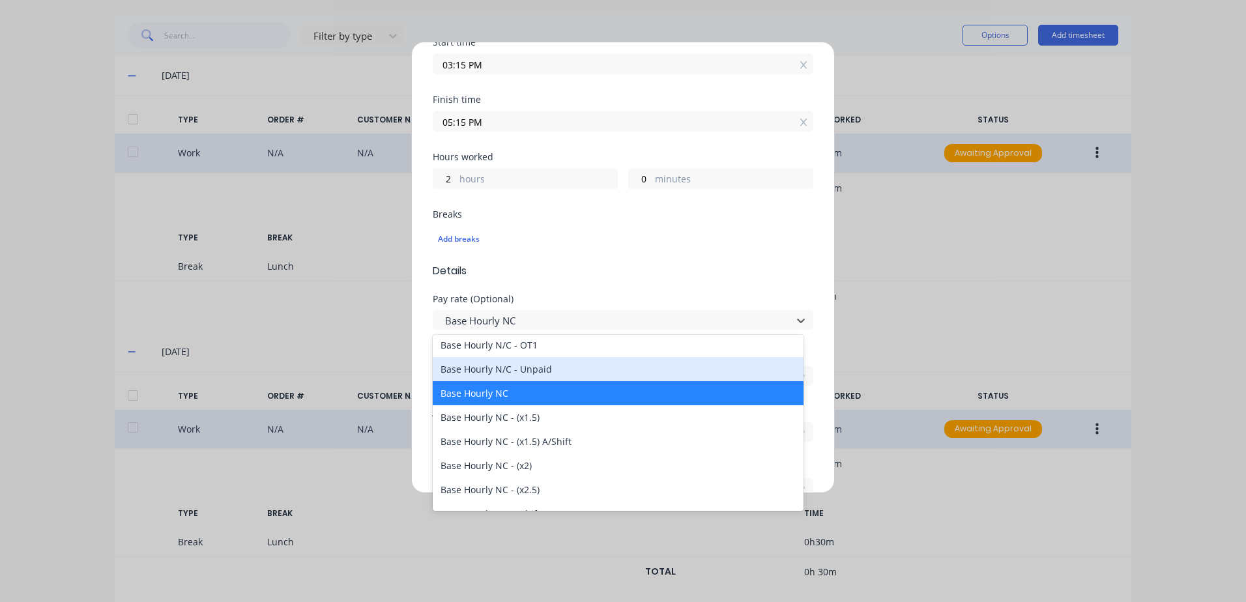
scroll to position [130, 0]
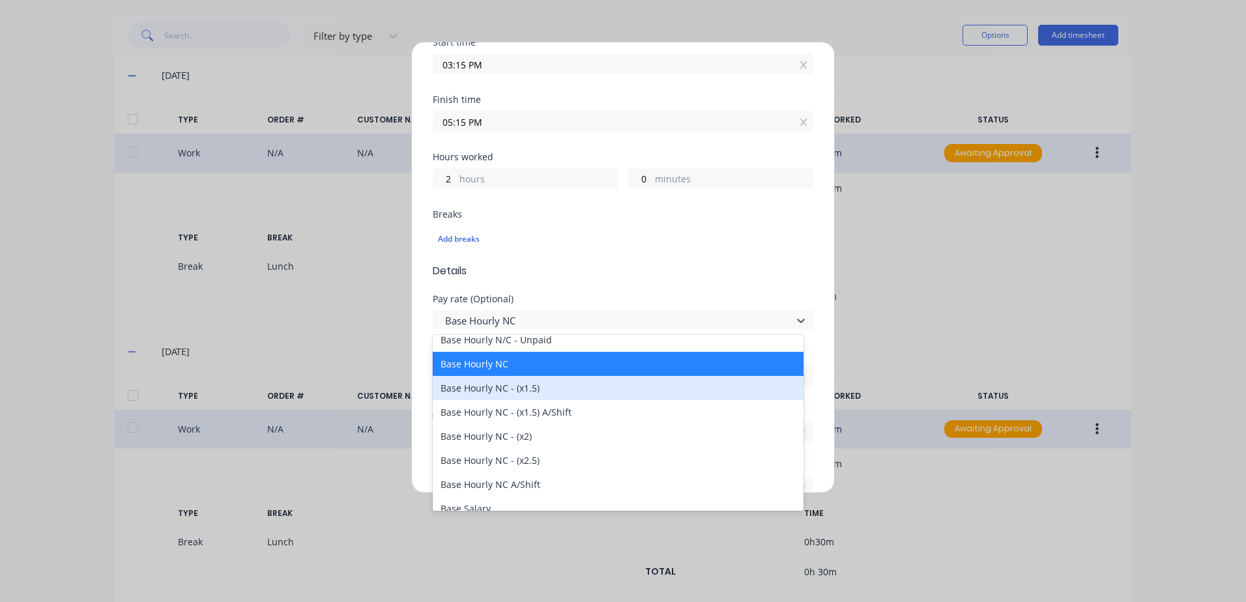
click at [497, 385] on div "Base Hourly NC - (x1.5)" at bounding box center [618, 388] width 371 height 24
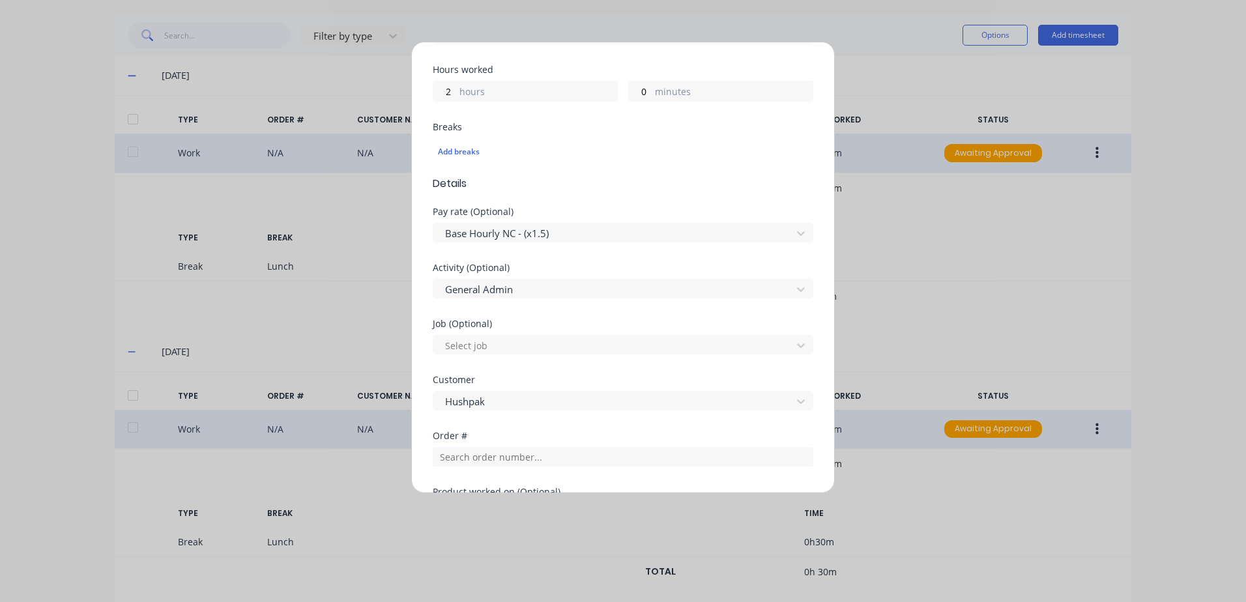
scroll to position [523, 0]
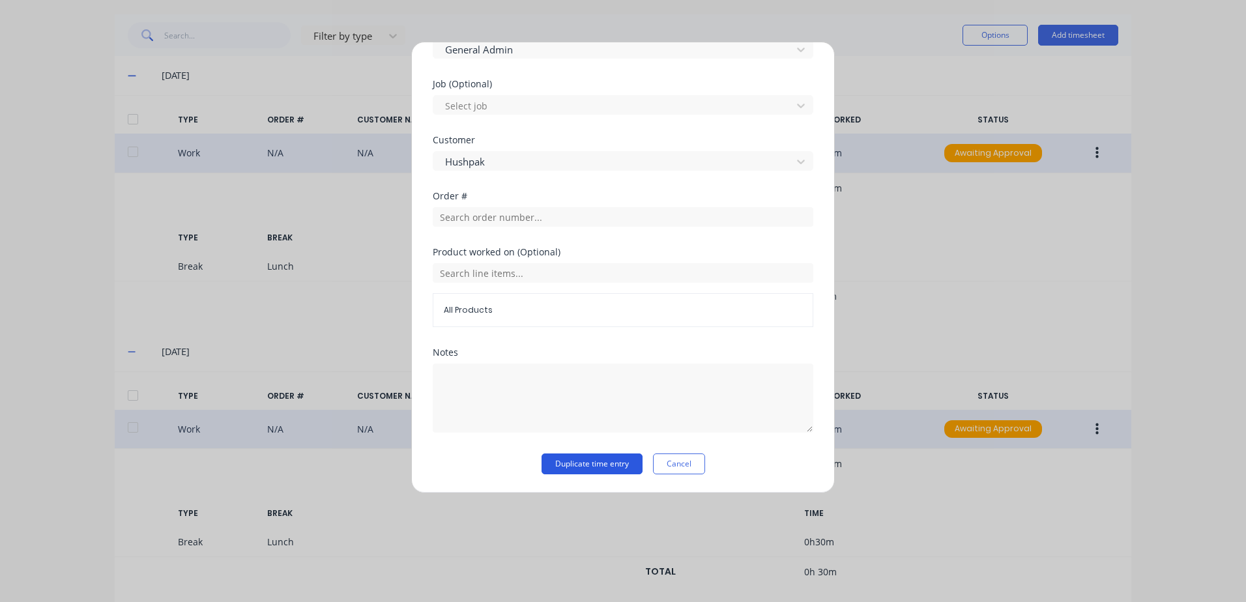
click at [571, 466] on button "Duplicate time entry" at bounding box center [591, 463] width 101 height 21
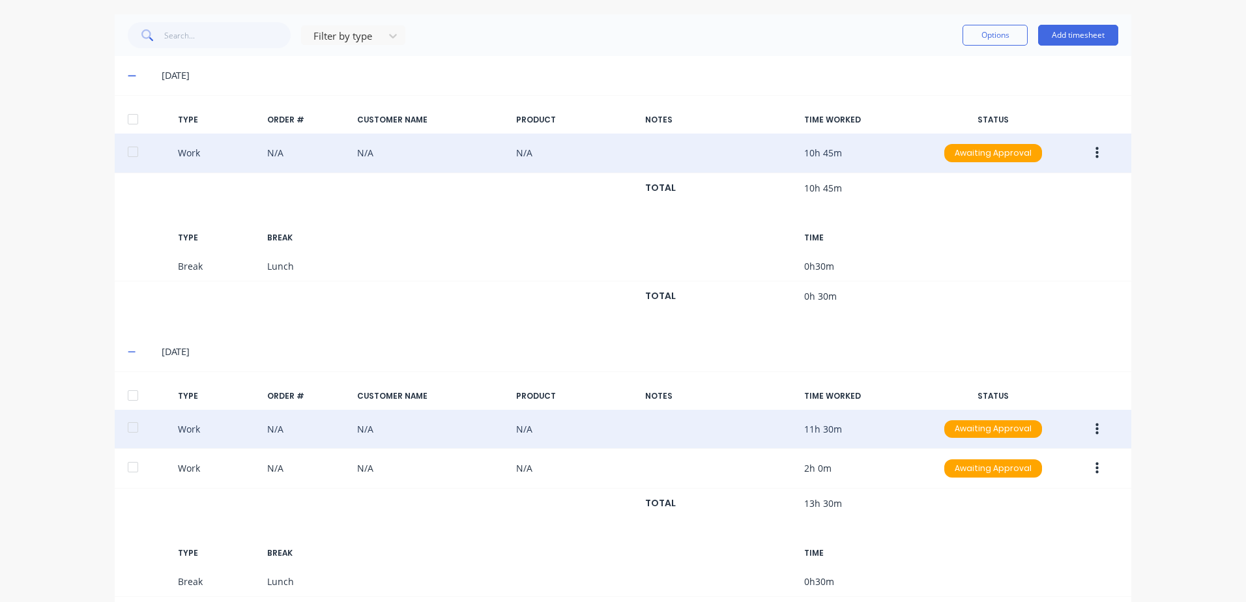
click at [1095, 429] on icon "button" at bounding box center [1096, 429] width 3 height 12
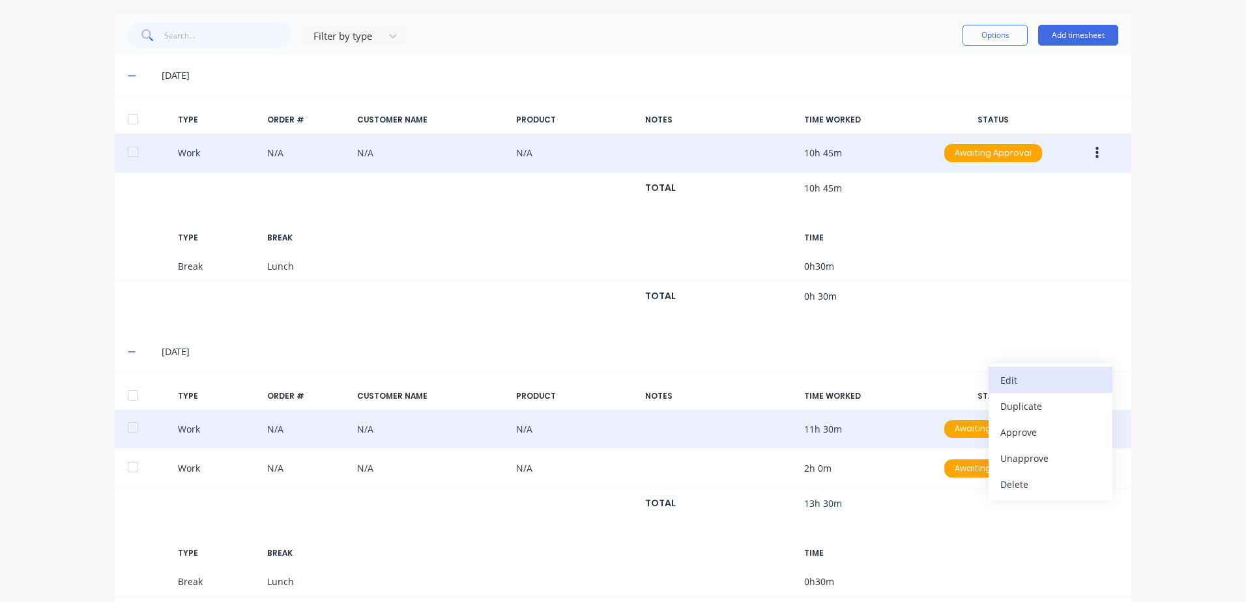
click at [1005, 377] on div "Edit" at bounding box center [1050, 380] width 100 height 19
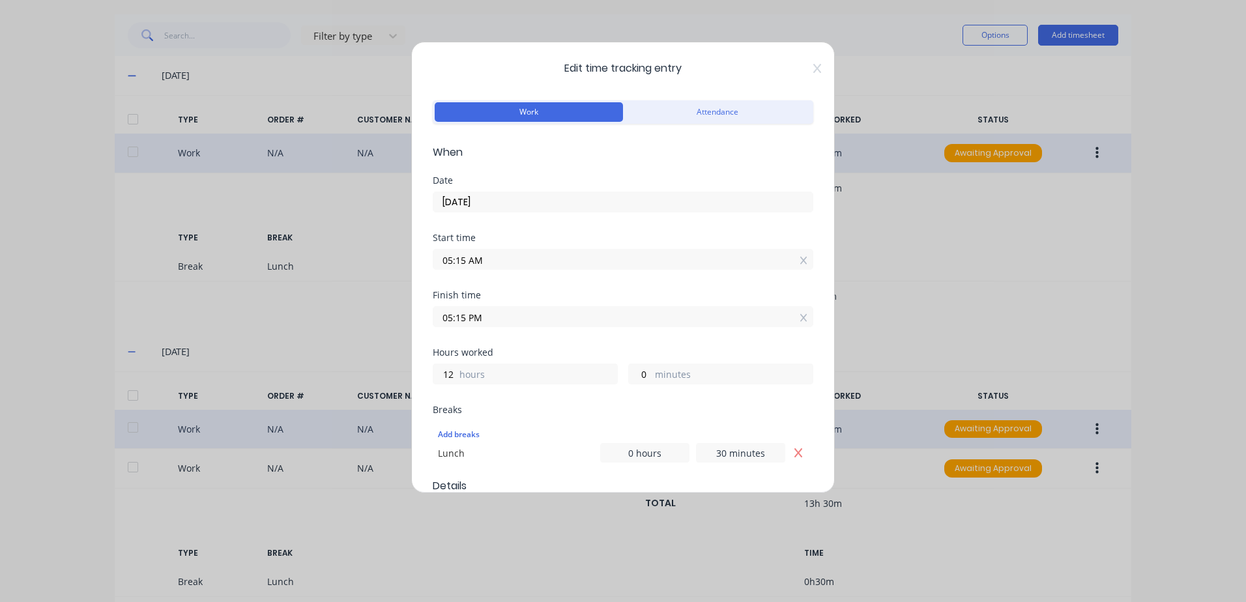
click at [489, 316] on input "05:15 PM" at bounding box center [622, 317] width 379 height 20
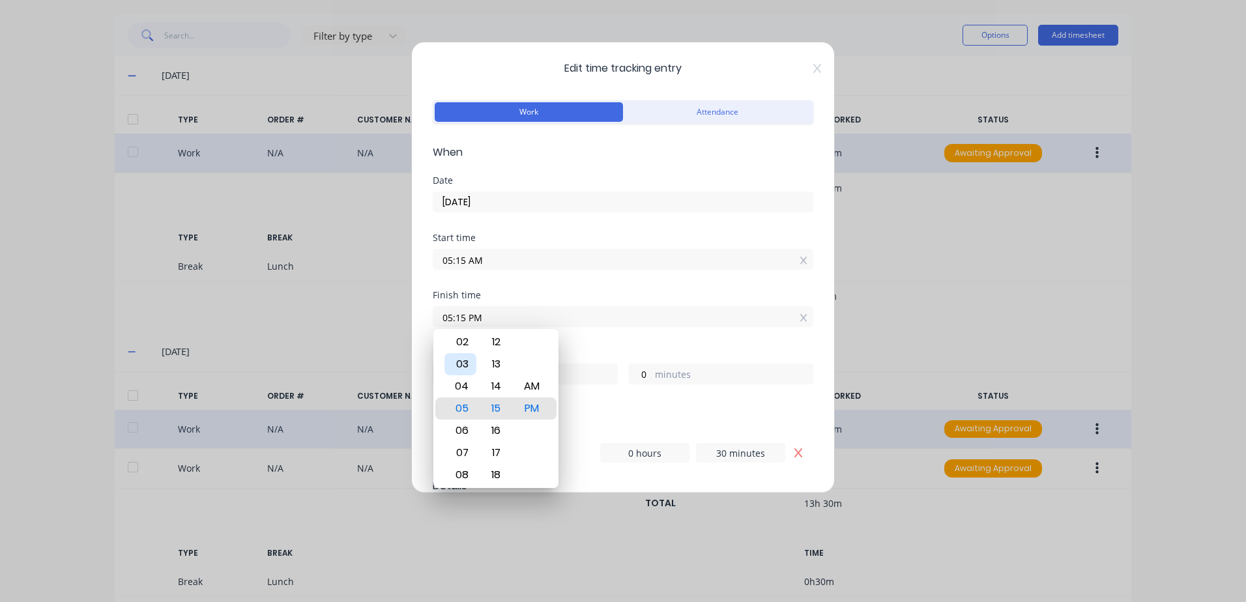
click at [461, 364] on div "03" at bounding box center [460, 364] width 32 height 22
click at [607, 283] on div "Start time 05:15 AM" at bounding box center [623, 261] width 381 height 57
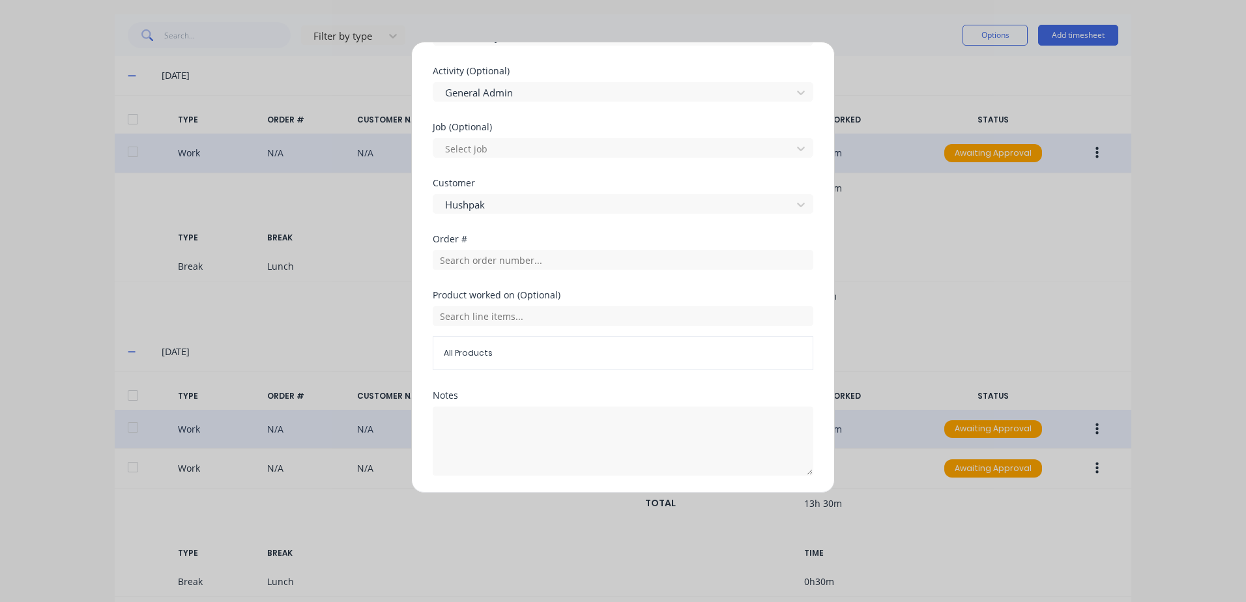
scroll to position [542, 0]
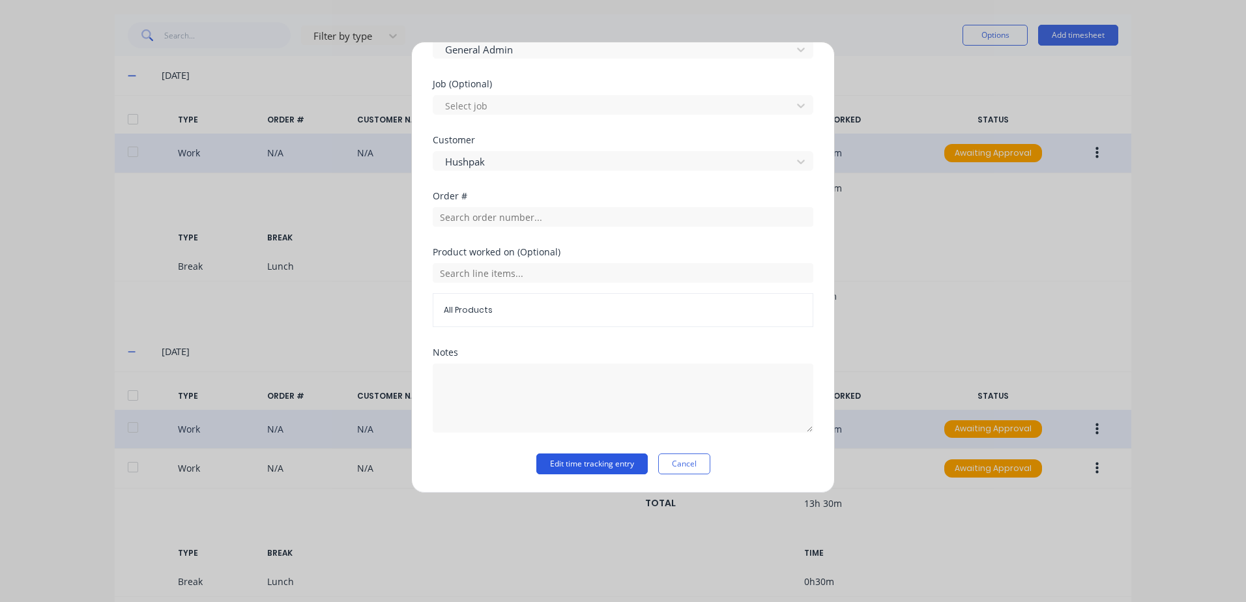
click at [588, 464] on button "Edit time tracking entry" at bounding box center [591, 463] width 111 height 21
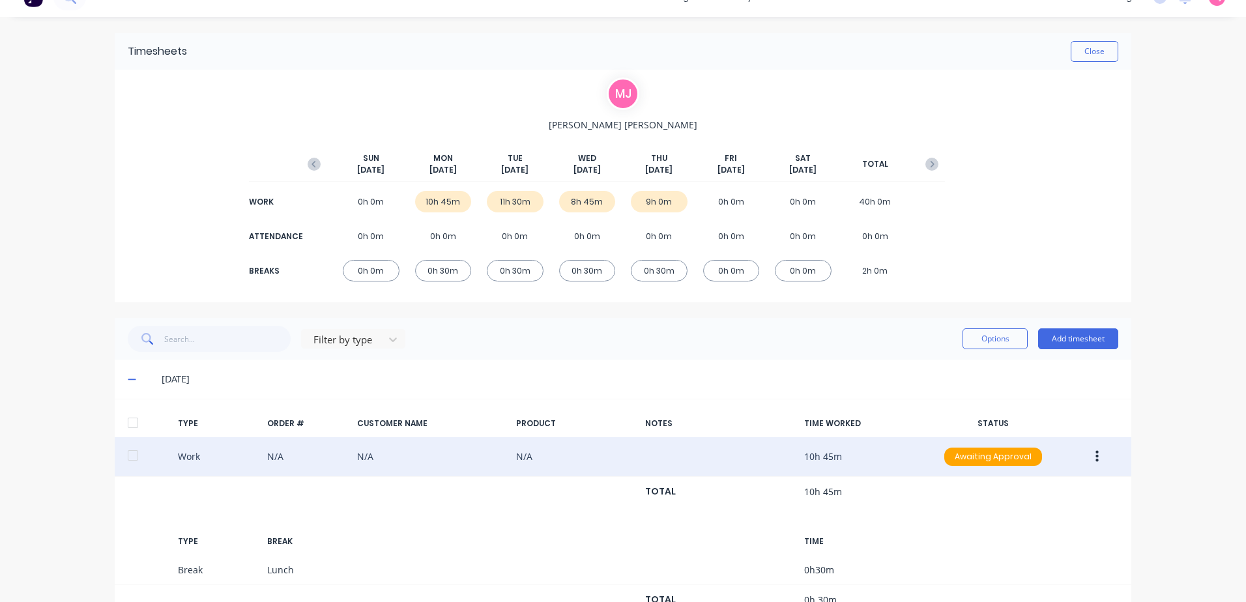
scroll to position [0, 0]
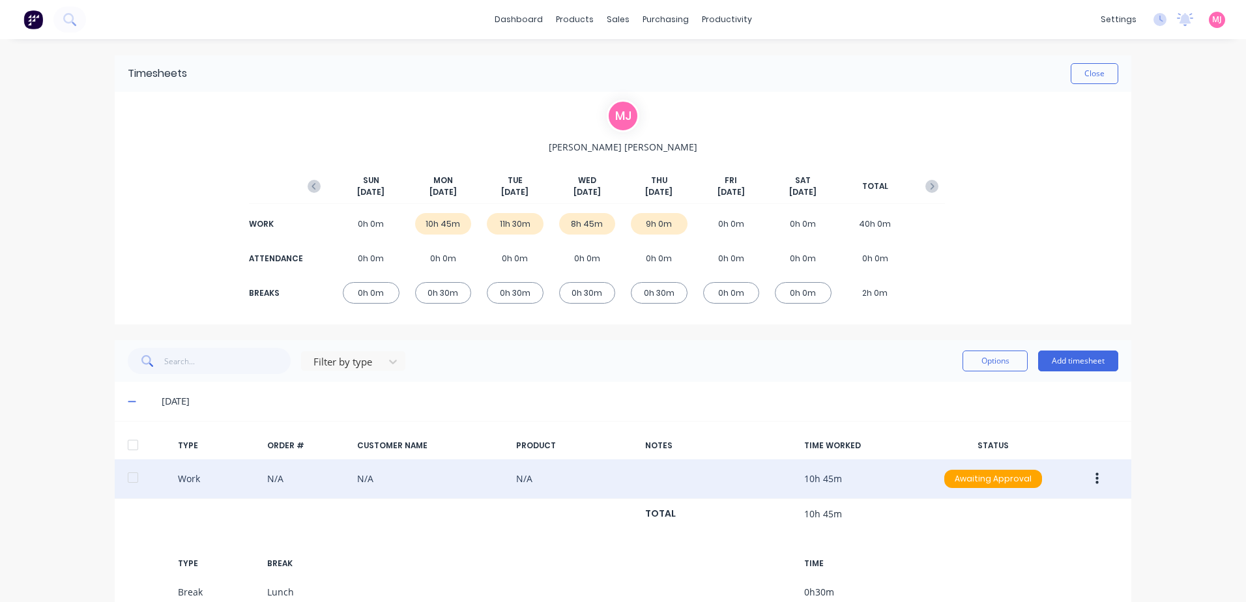
click at [1095, 480] on icon "button" at bounding box center [1096, 479] width 3 height 14
click at [1018, 482] on div "Approve" at bounding box center [1050, 481] width 100 height 19
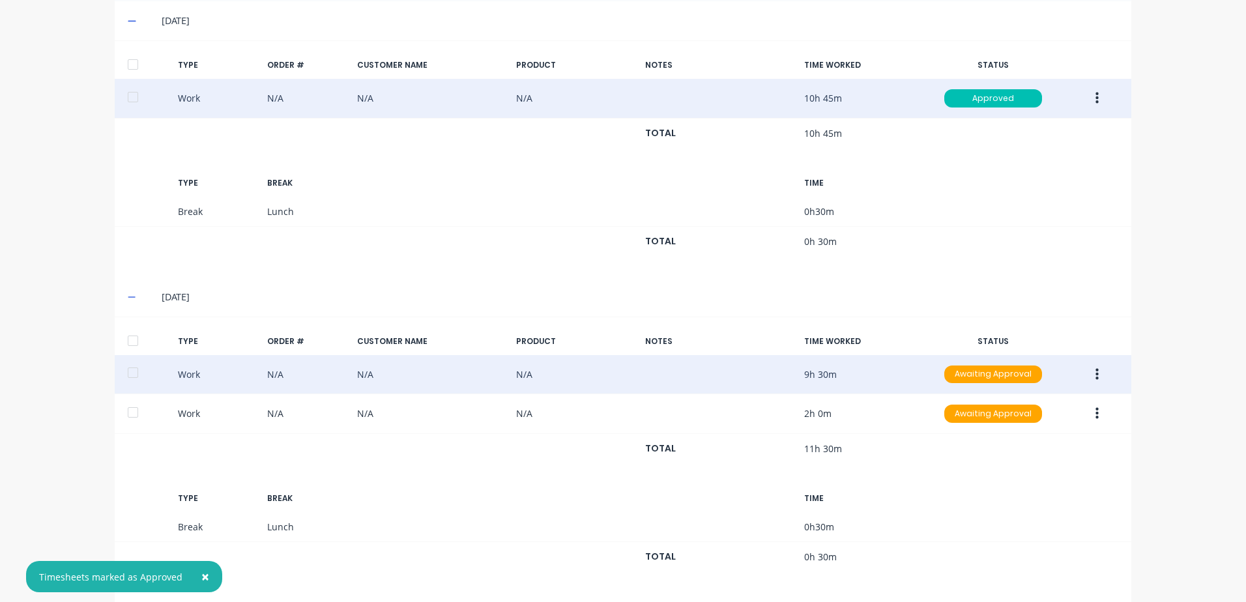
scroll to position [391, 0]
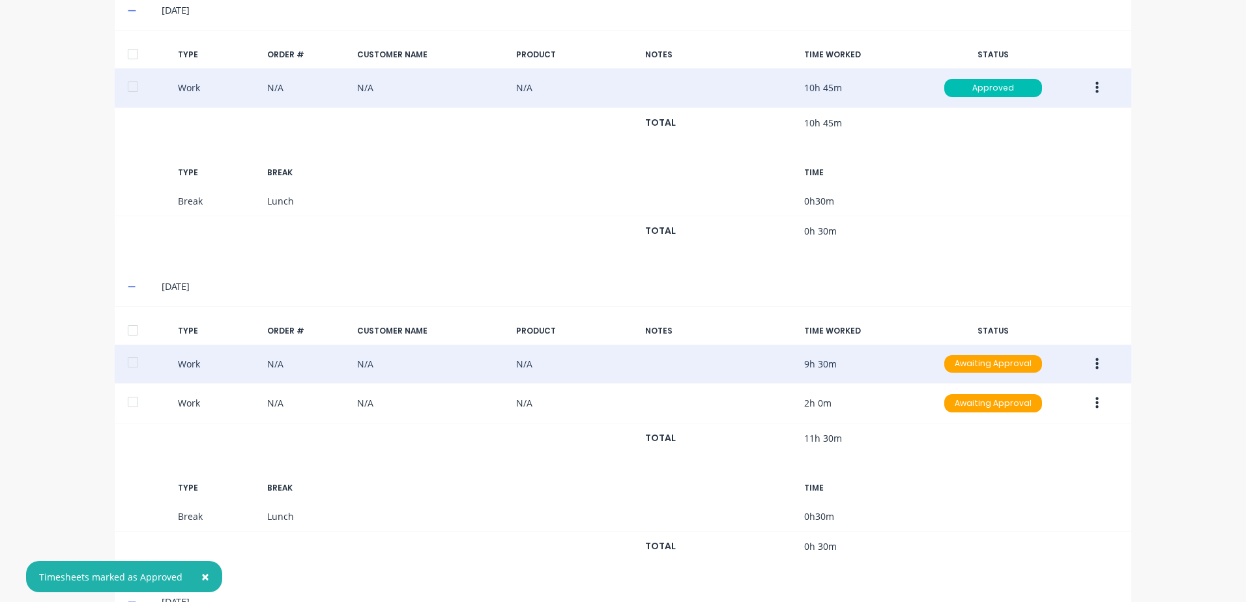
click at [1095, 366] on icon "button" at bounding box center [1096, 364] width 3 height 14
click at [1016, 365] on div "Approve" at bounding box center [1050, 367] width 100 height 19
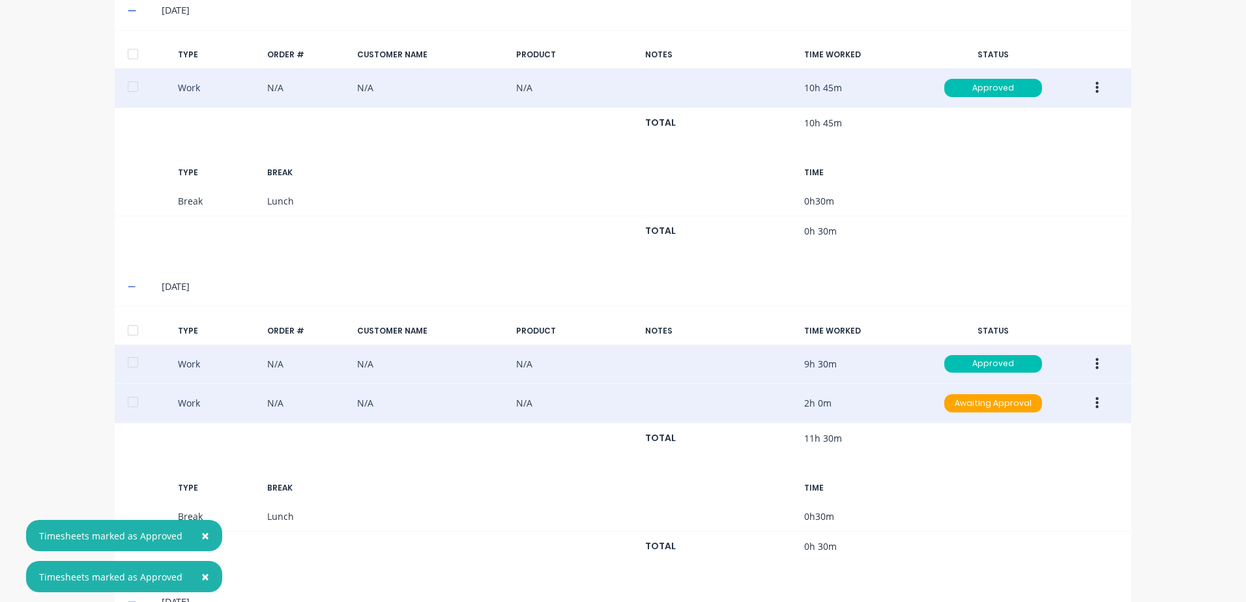
click at [1095, 404] on icon "button" at bounding box center [1096, 403] width 3 height 12
click at [1016, 406] on div "Approve" at bounding box center [1050, 406] width 100 height 19
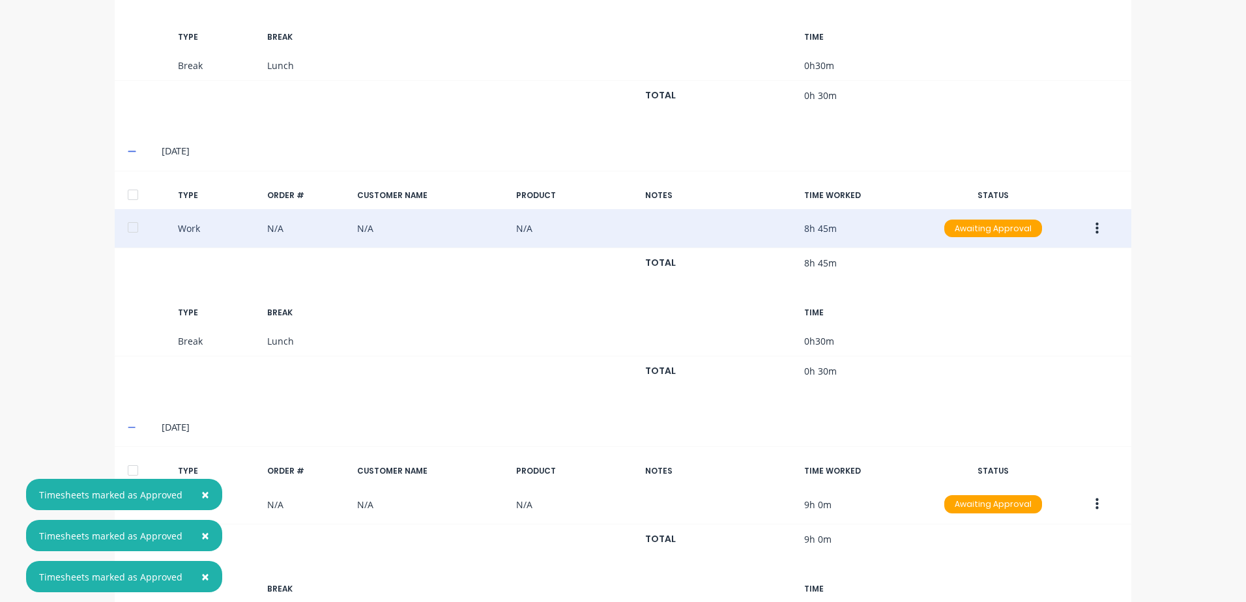
scroll to position [847, 0]
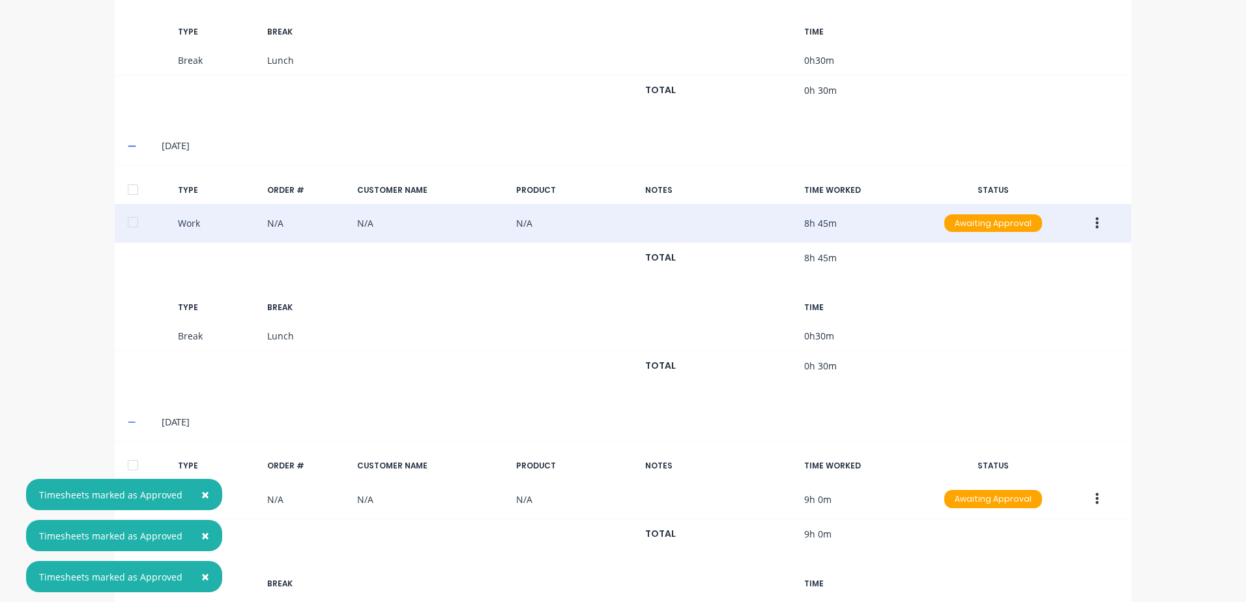
click at [1095, 222] on icon "button" at bounding box center [1096, 223] width 3 height 14
click at [1007, 226] on div "Approve" at bounding box center [1050, 226] width 100 height 19
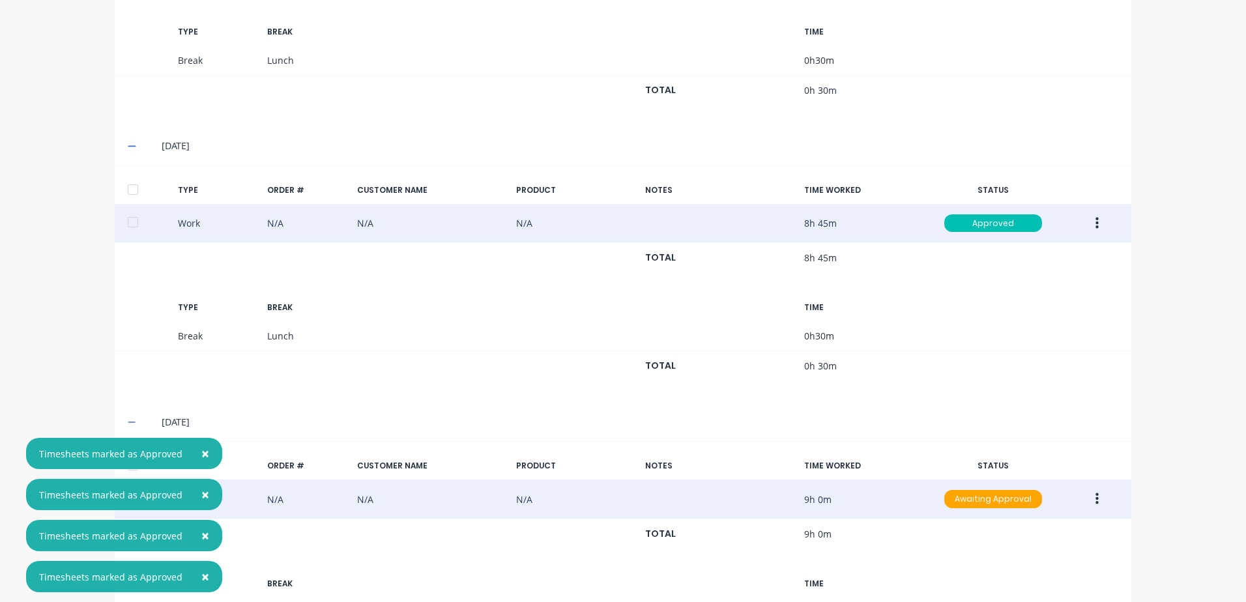
scroll to position [940, 0]
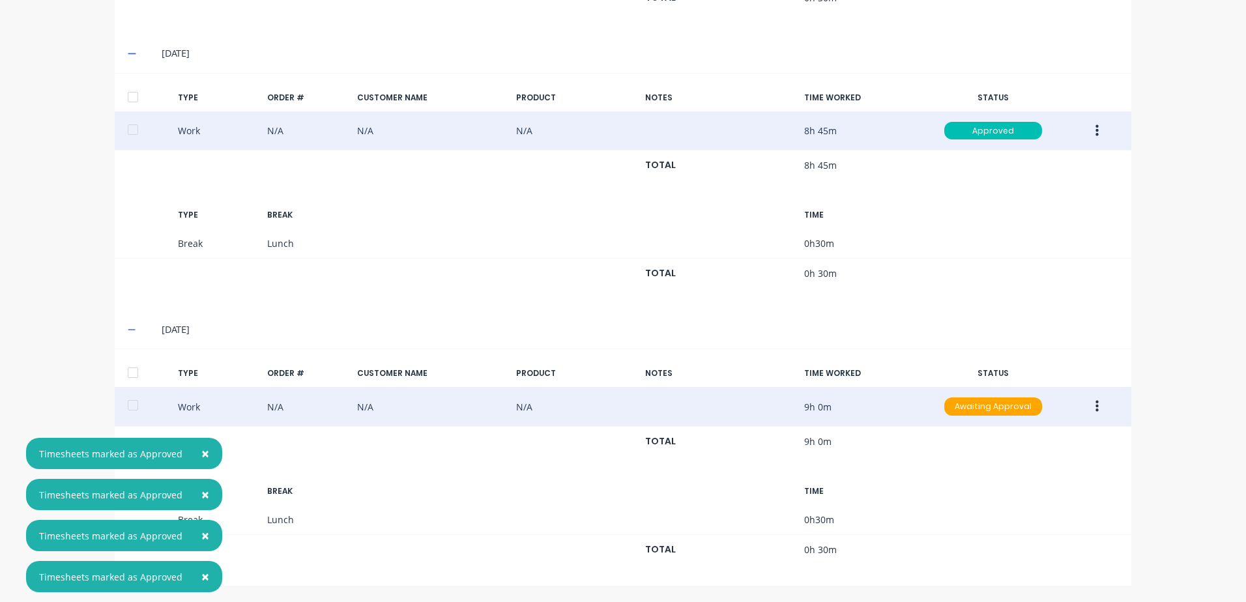
click at [1095, 403] on icon "button" at bounding box center [1096, 406] width 3 height 14
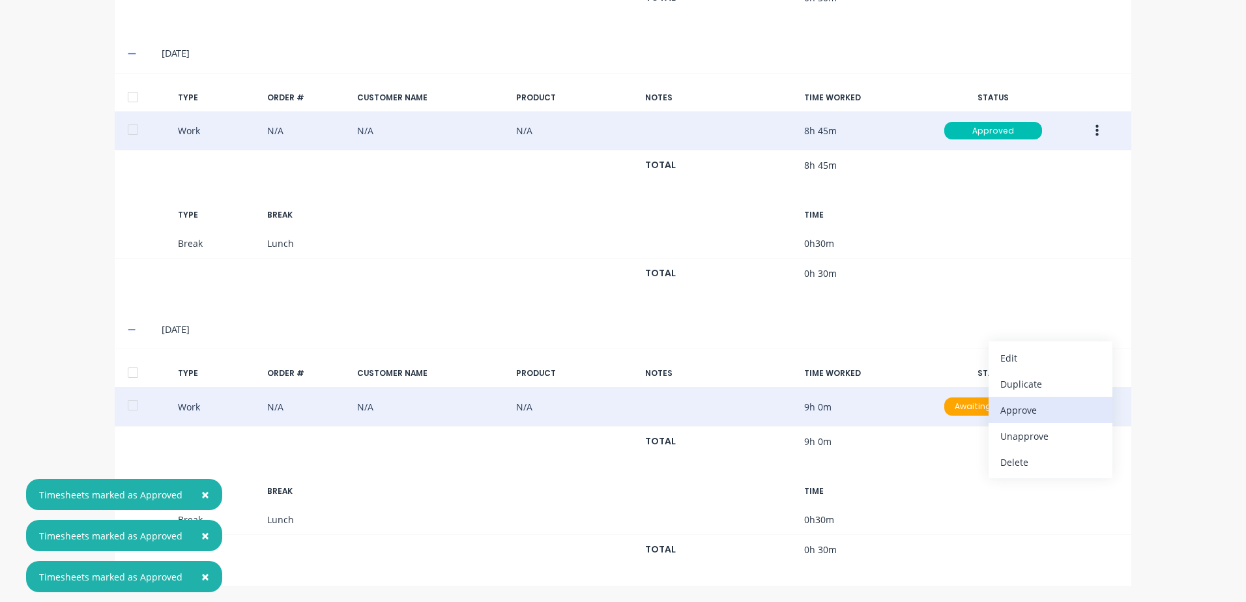
click at [1015, 411] on div "Approve" at bounding box center [1050, 410] width 100 height 19
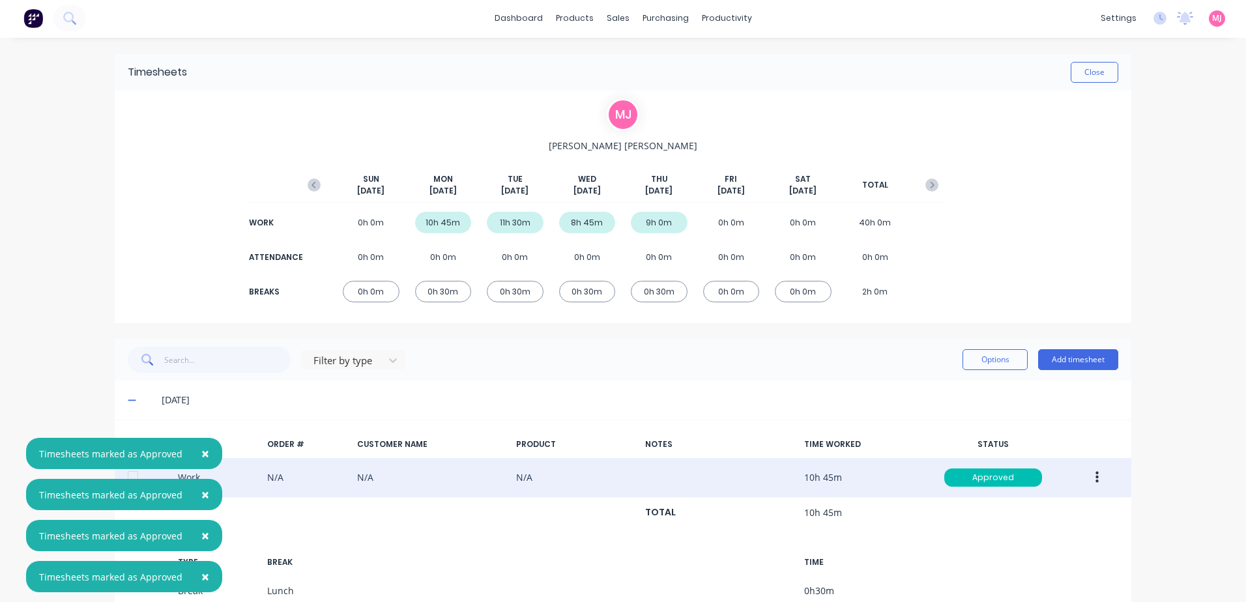
scroll to position [0, 0]
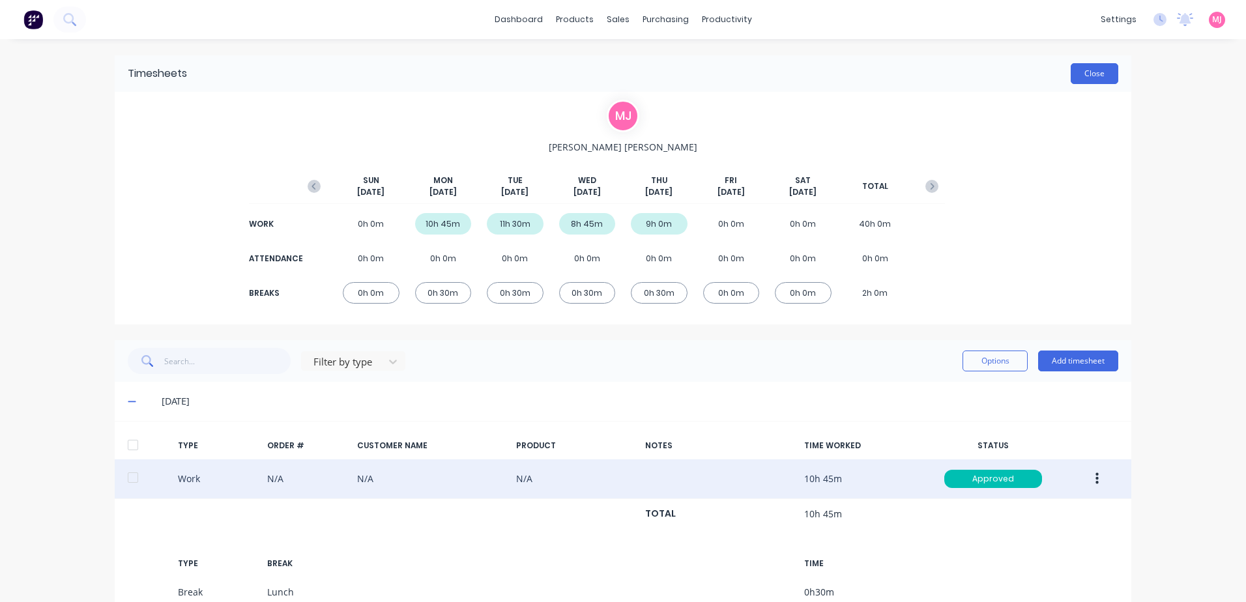
click at [1086, 74] on button "Close" at bounding box center [1095, 73] width 48 height 21
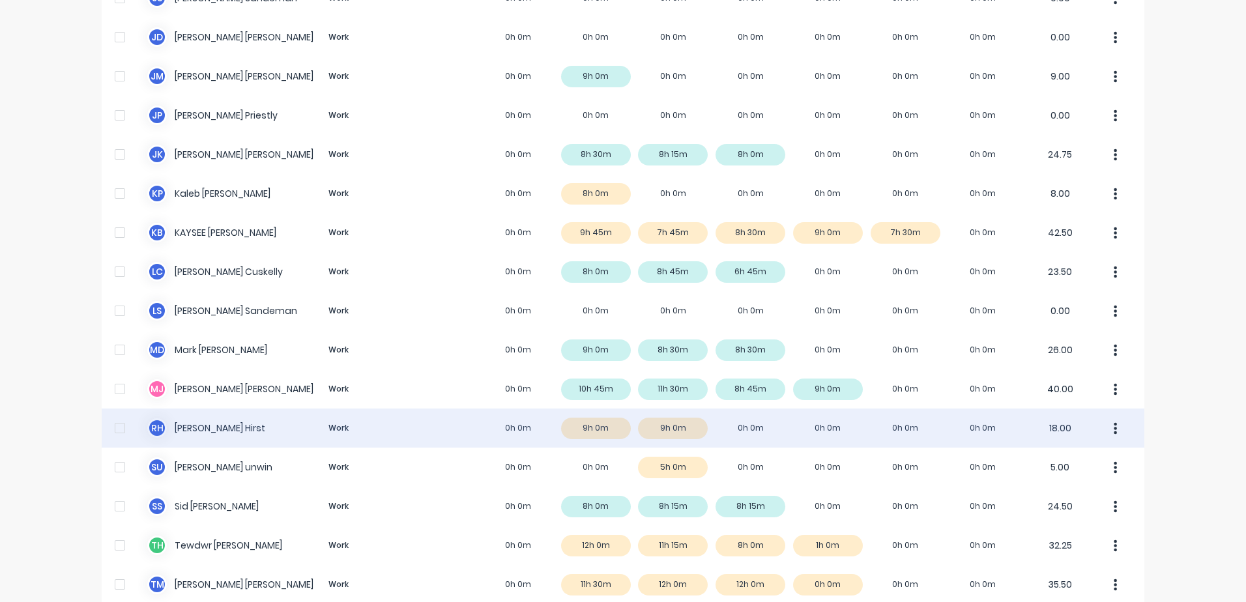
scroll to position [844, 0]
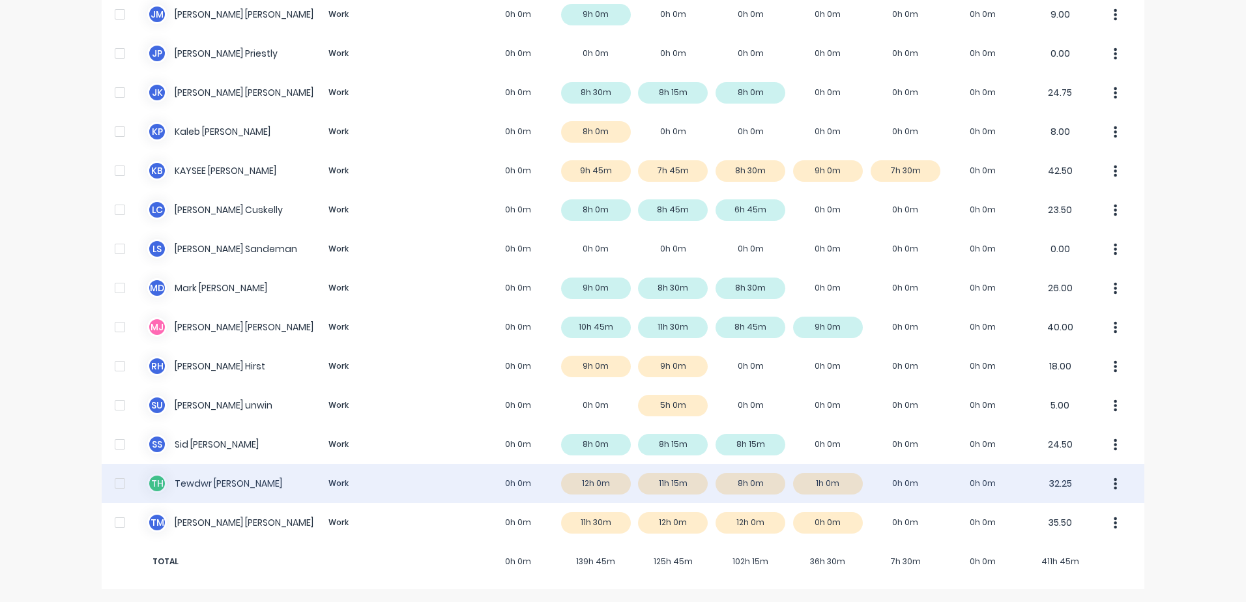
click at [200, 484] on div "T H Tewdwr [PERSON_NAME] Work 0h 0m 12h 0m 11h 15m 8h 0m 1h 0m 0h 0m 0h 0m 32.25" at bounding box center [623, 483] width 1043 height 39
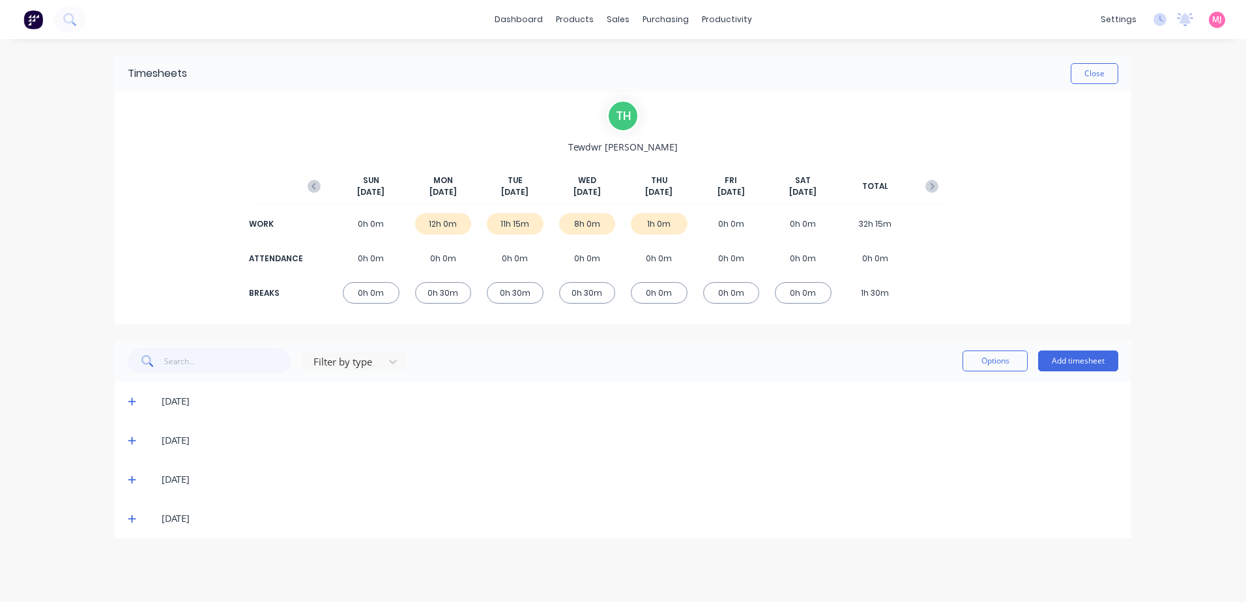
click at [133, 400] on icon at bounding box center [132, 401] width 8 height 9
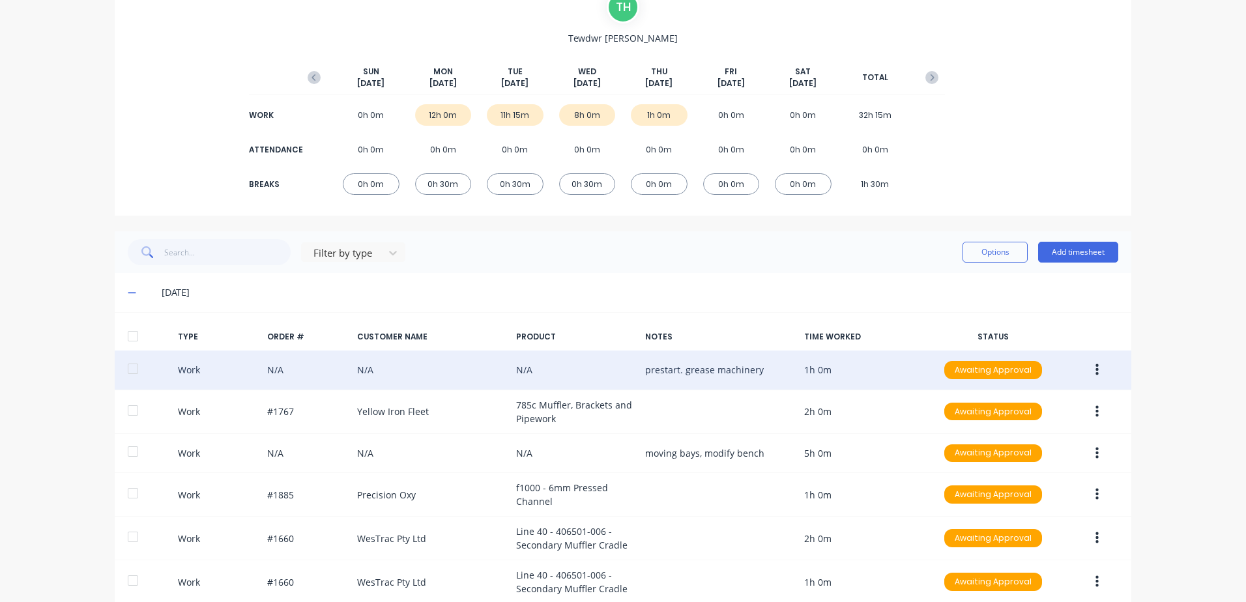
scroll to position [130, 0]
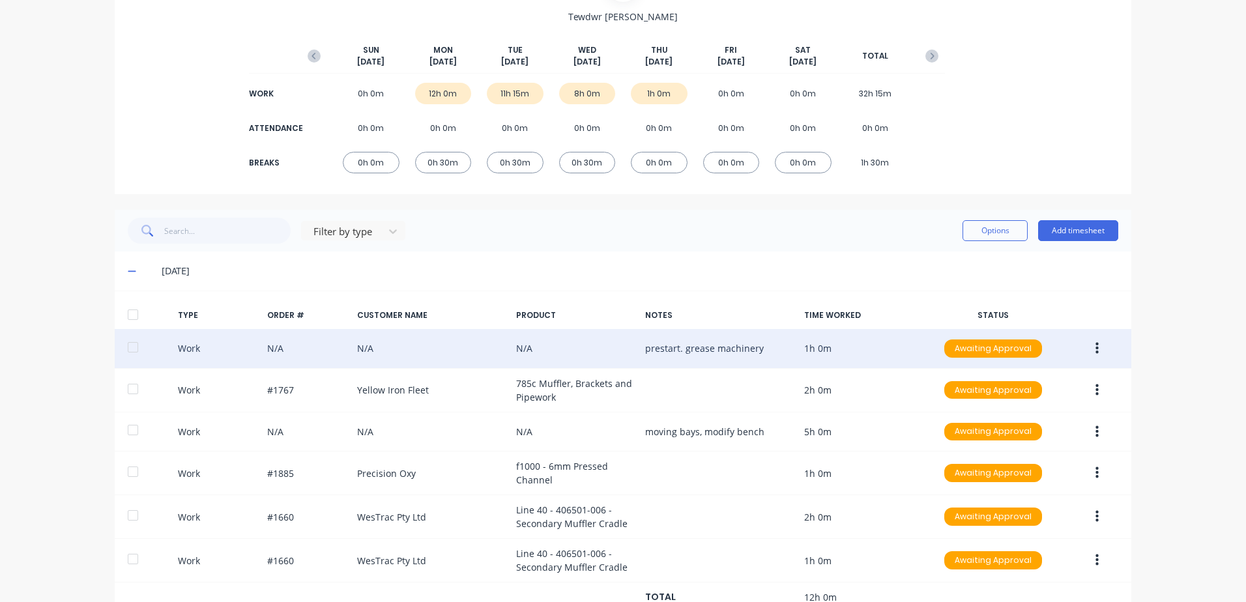
click at [1094, 347] on button "button" at bounding box center [1097, 348] width 31 height 23
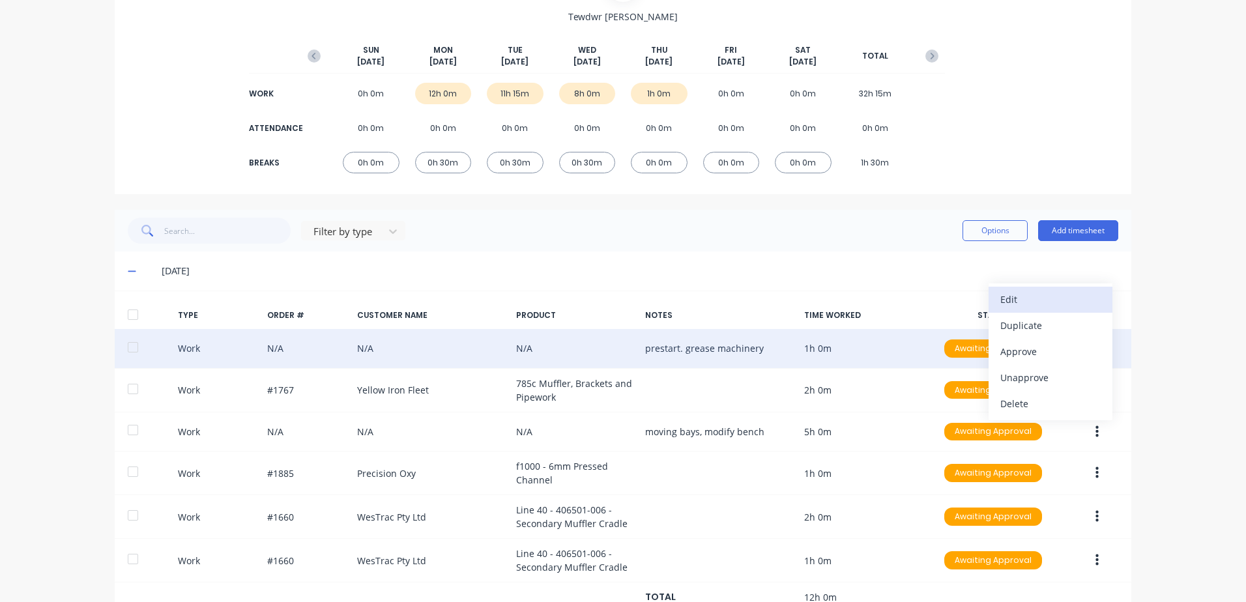
click at [1006, 298] on div "Edit" at bounding box center [1050, 299] width 100 height 19
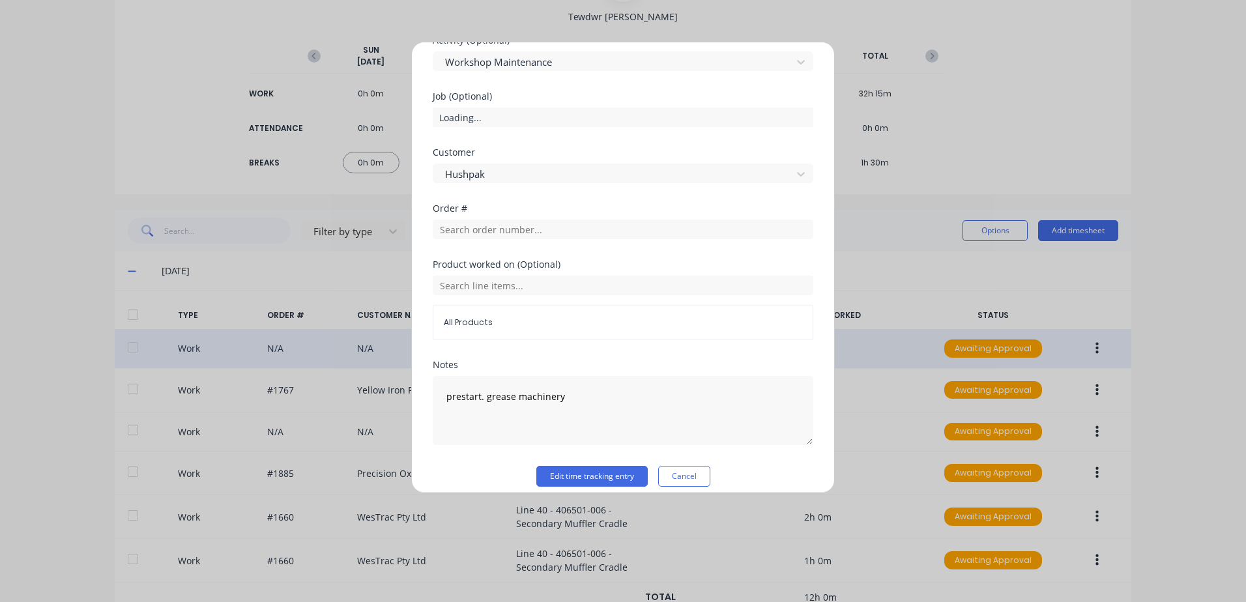
scroll to position [523, 0]
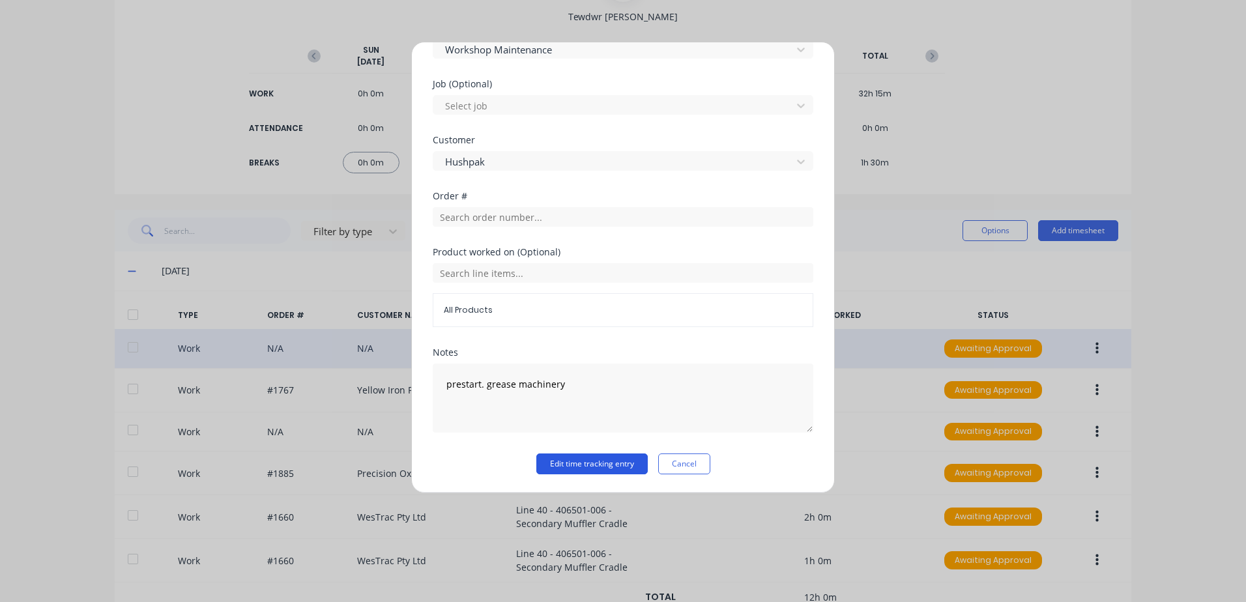
click at [564, 465] on button "Edit time tracking entry" at bounding box center [591, 463] width 111 height 21
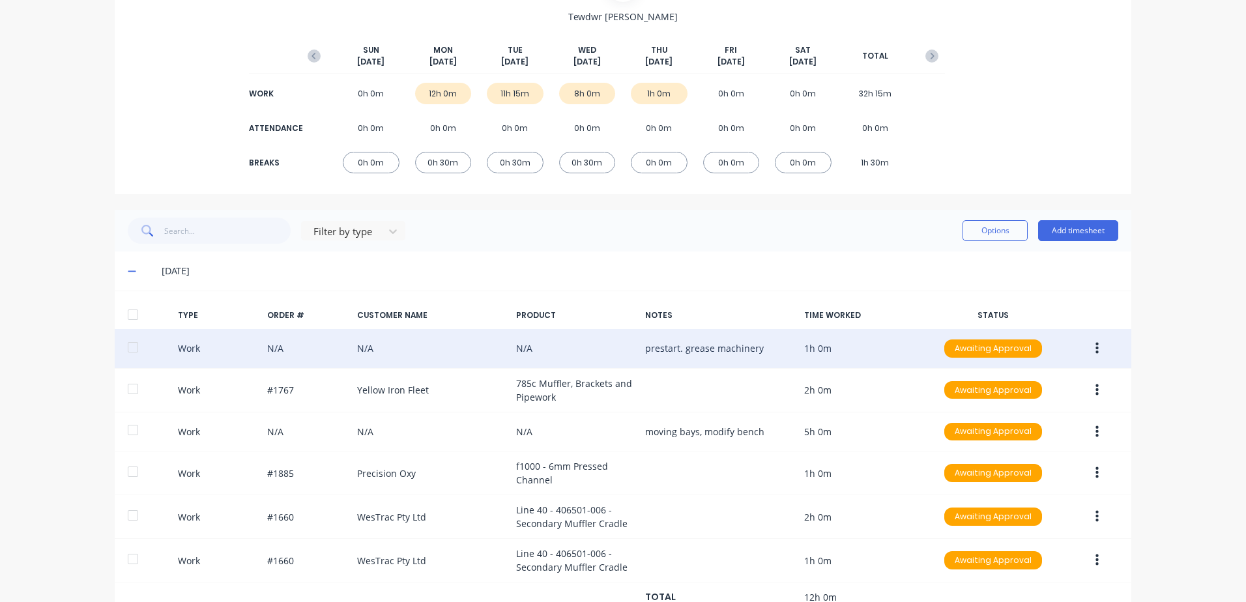
click at [1089, 352] on button "button" at bounding box center [1097, 348] width 31 height 23
click at [1018, 351] on div "Approve" at bounding box center [1050, 351] width 100 height 19
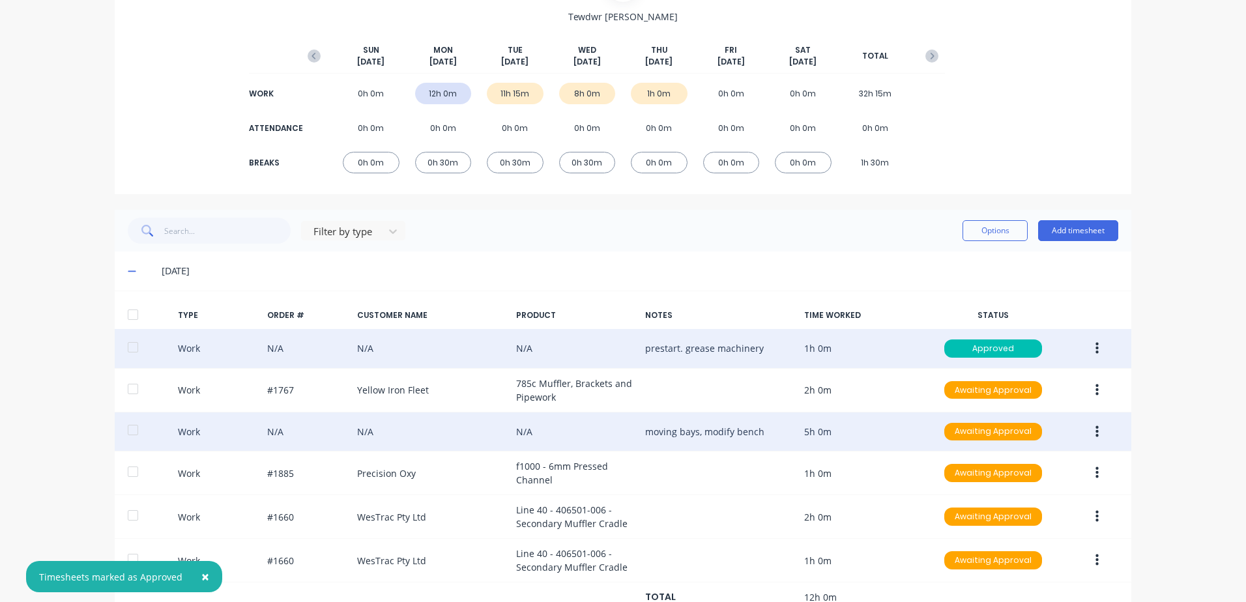
click at [1095, 431] on button "button" at bounding box center [1097, 431] width 31 height 23
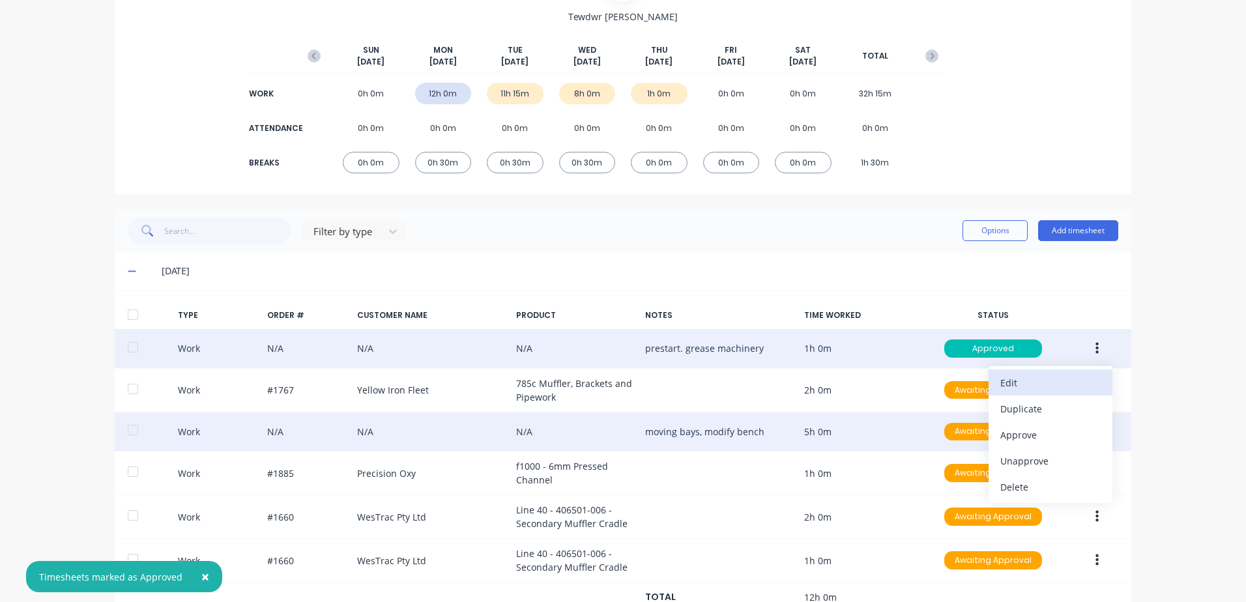
click at [1006, 382] on div "Edit" at bounding box center [1050, 382] width 100 height 19
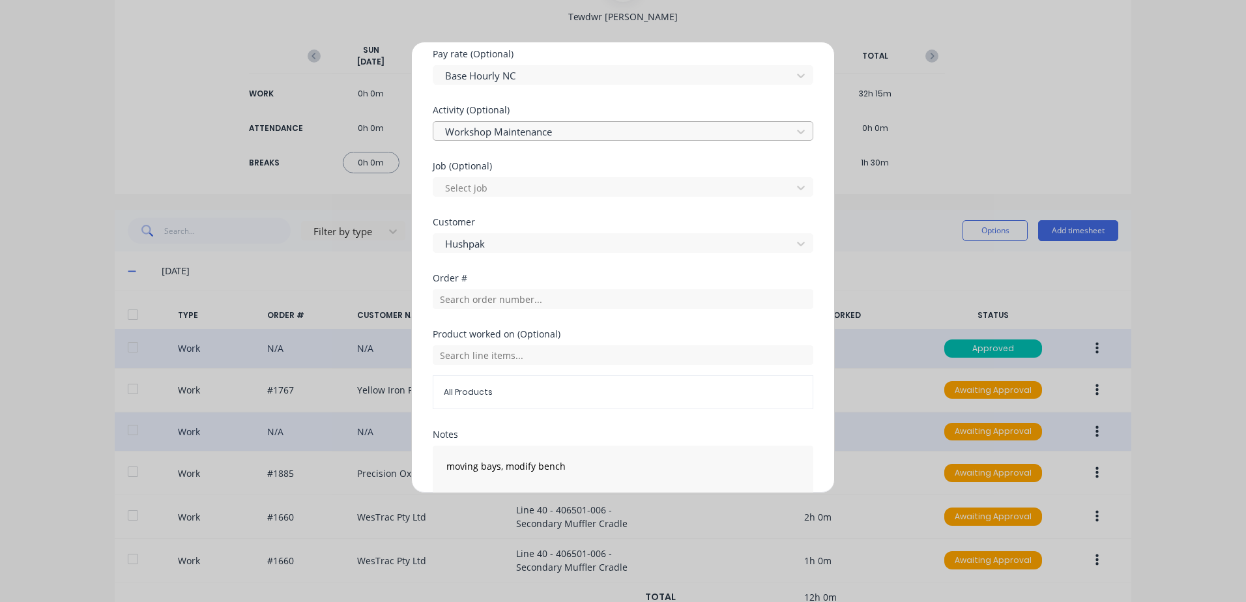
scroll to position [542, 0]
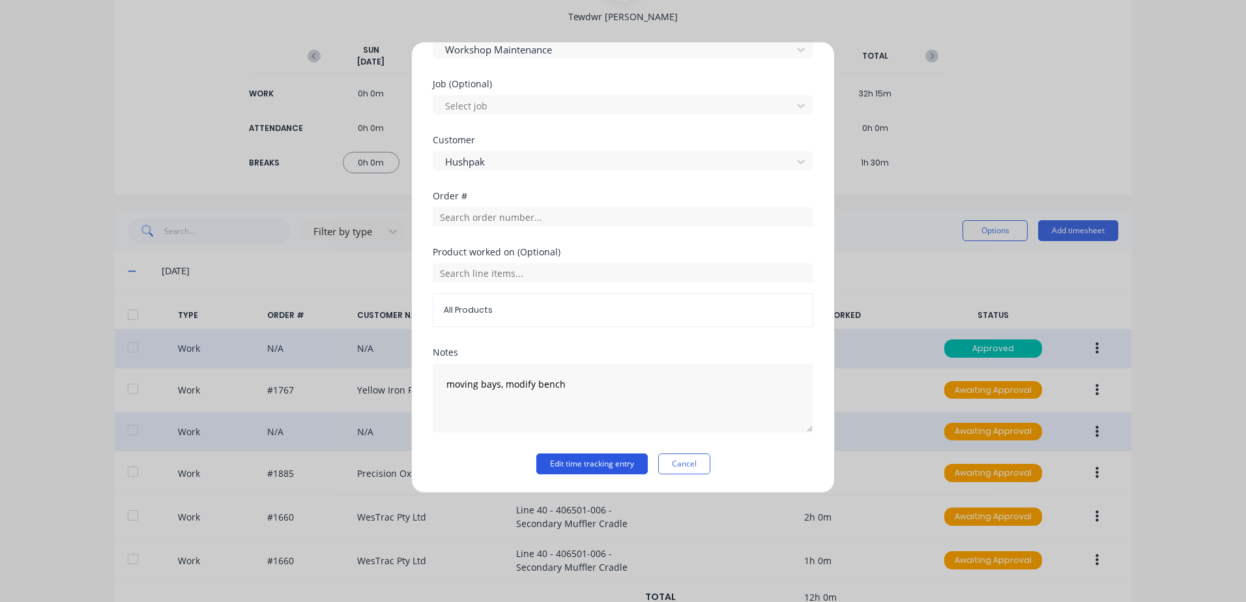
click at [559, 463] on button "Edit time tracking entry" at bounding box center [591, 463] width 111 height 21
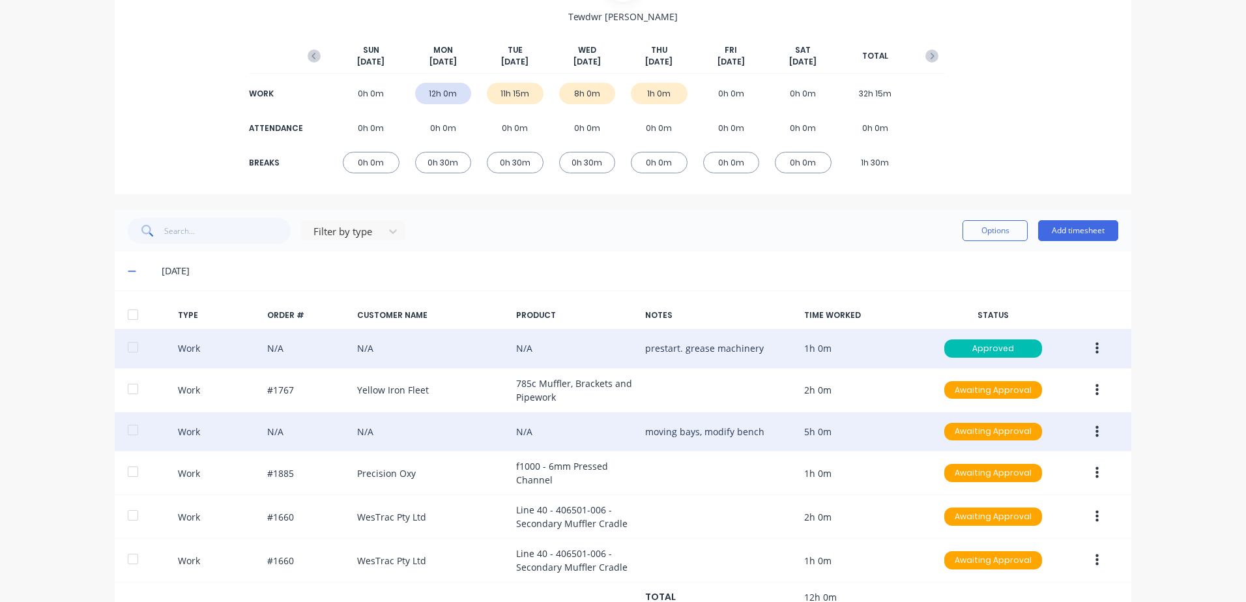
click at [1094, 429] on button "button" at bounding box center [1097, 431] width 31 height 23
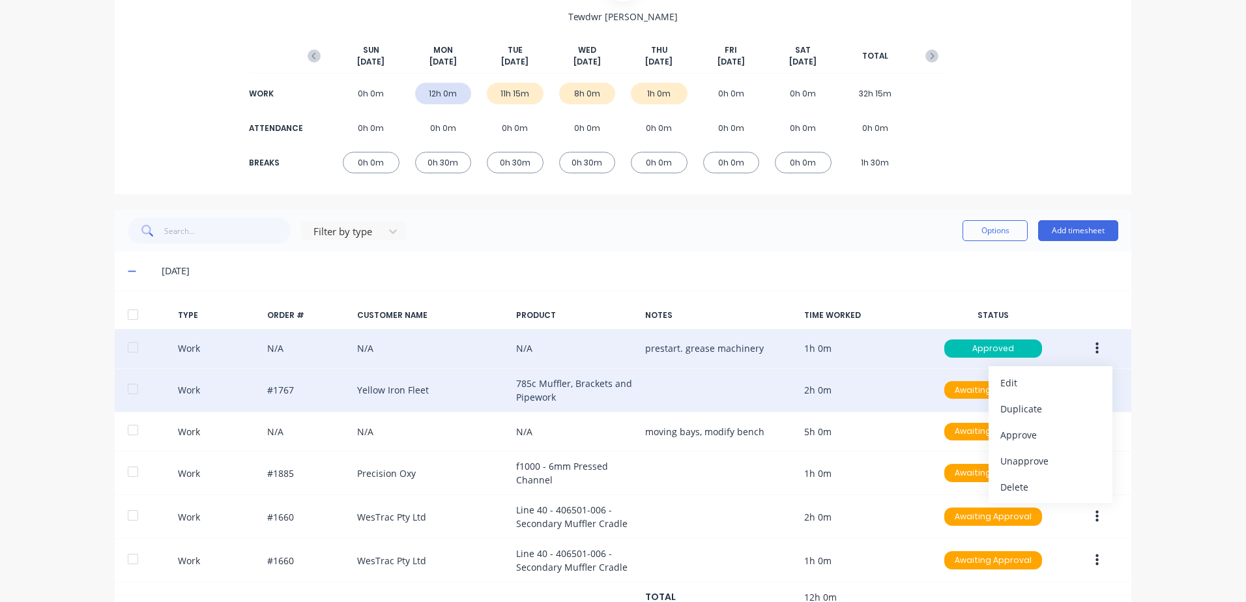
click at [922, 394] on div "Work #1767 Yellow Iron Fleet 785c Muffler, Brackets and Pipework 2h 0m Awaiting…" at bounding box center [623, 391] width 1016 height 44
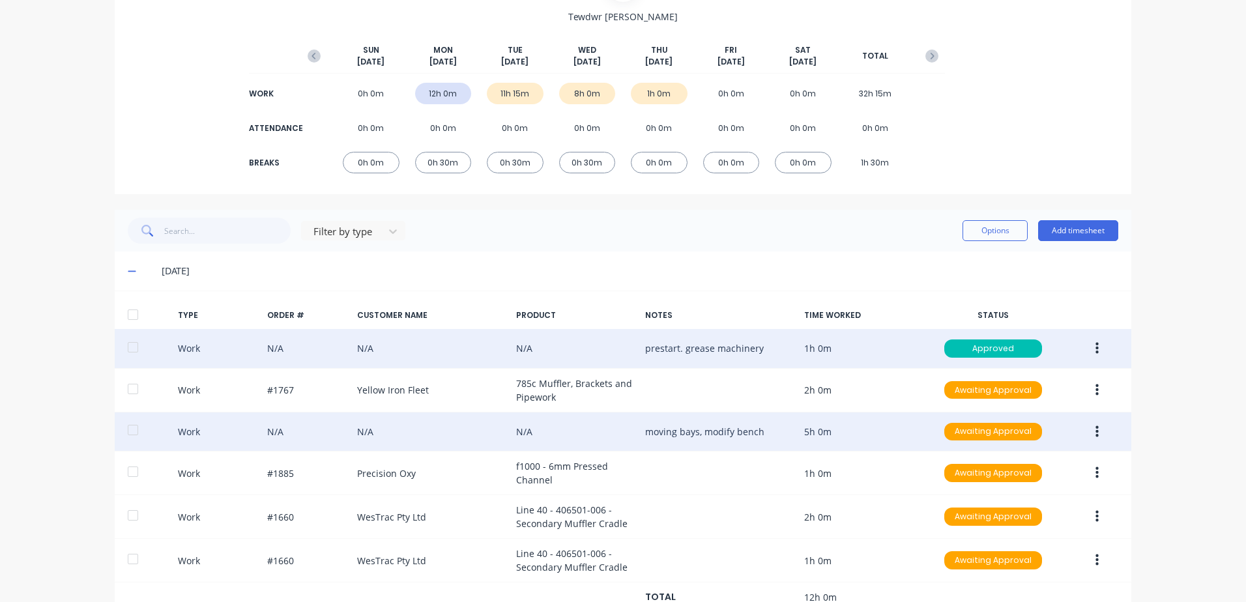
click at [1094, 431] on button "button" at bounding box center [1097, 431] width 31 height 23
click at [1014, 433] on div "Approve" at bounding box center [1050, 434] width 100 height 19
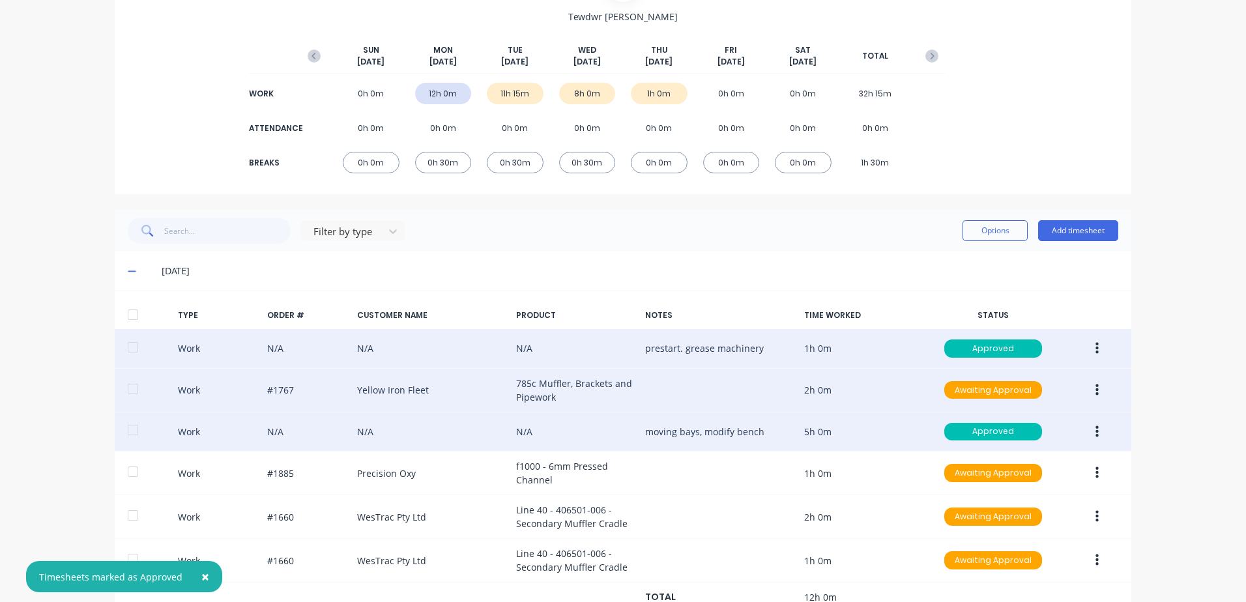
click at [1094, 396] on button "button" at bounding box center [1097, 390] width 31 height 23
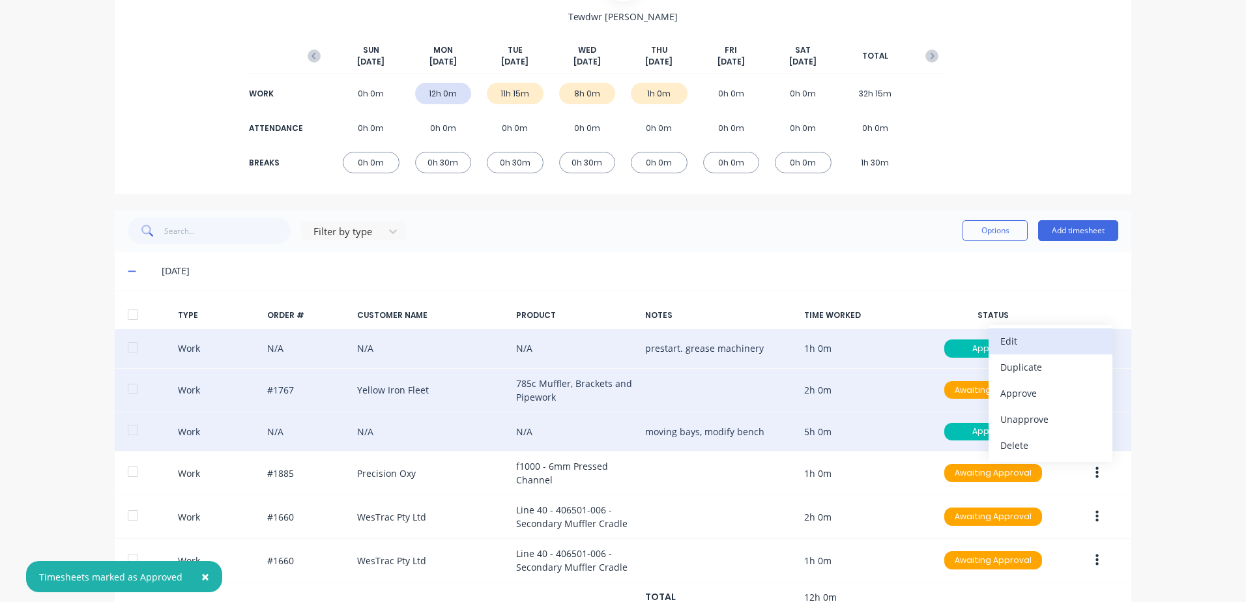
click at [1016, 340] on div "Edit" at bounding box center [1050, 341] width 100 height 19
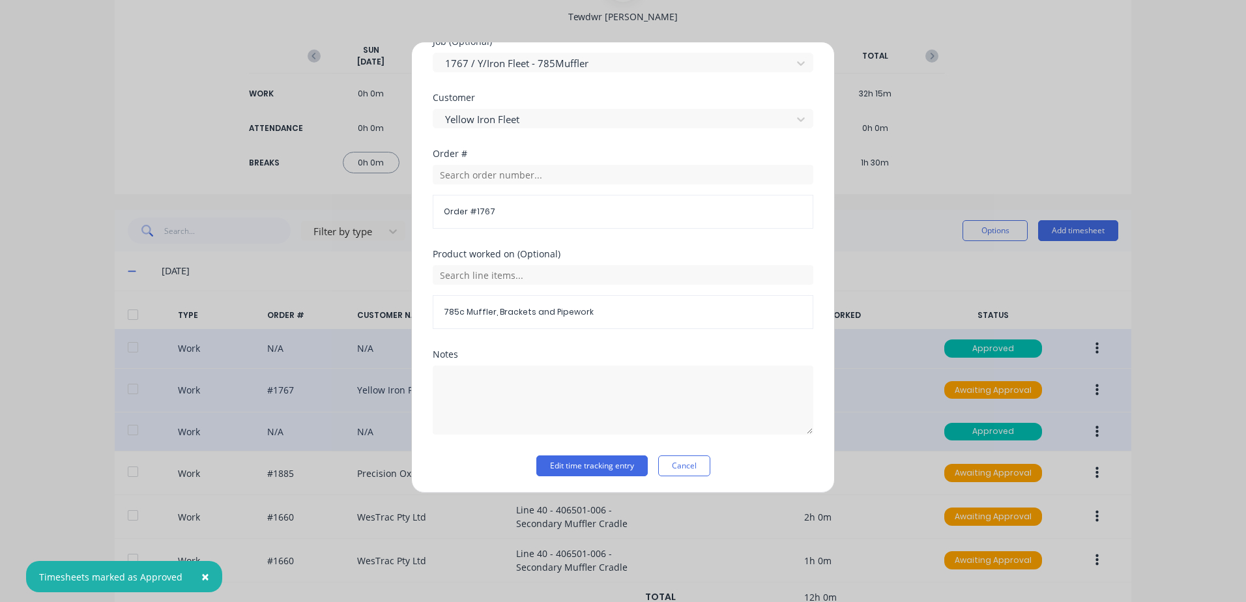
scroll to position [567, 0]
click at [562, 465] on button "Edit time tracking entry" at bounding box center [591, 463] width 111 height 21
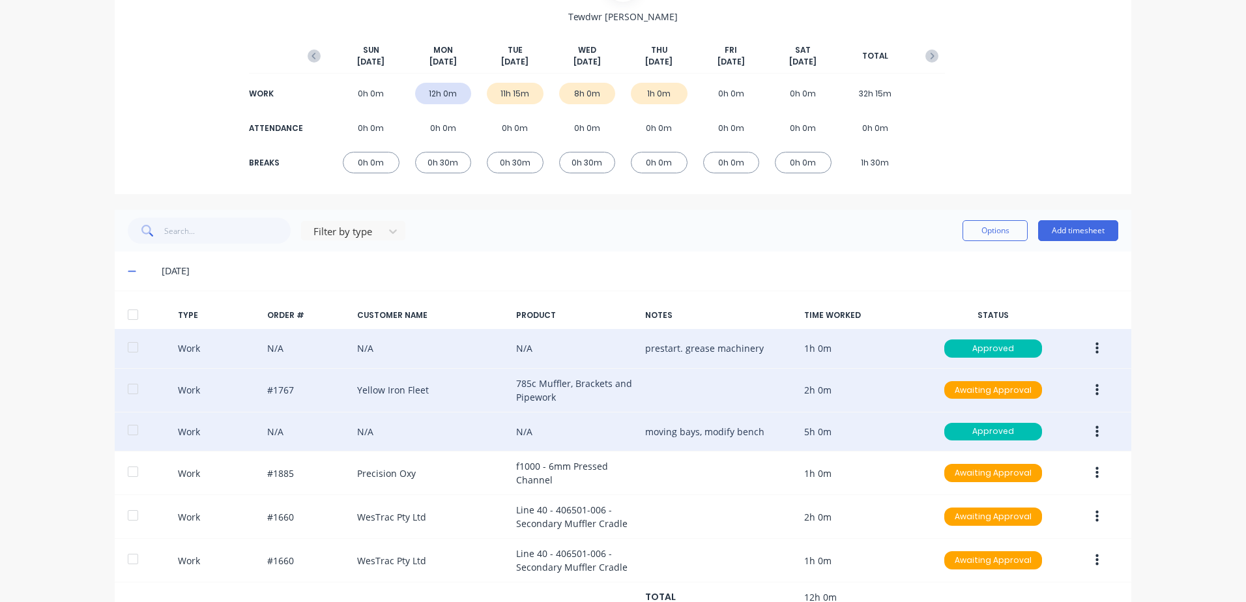
click at [1095, 386] on icon "button" at bounding box center [1096, 390] width 3 height 12
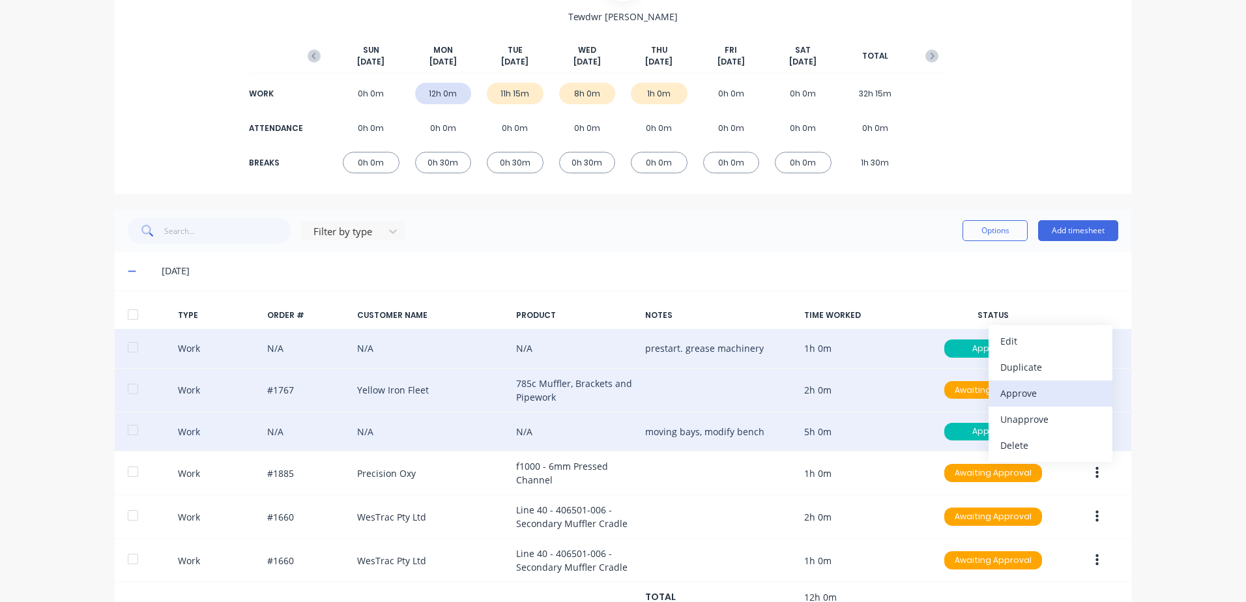
click at [1011, 394] on div "Approve" at bounding box center [1050, 393] width 100 height 19
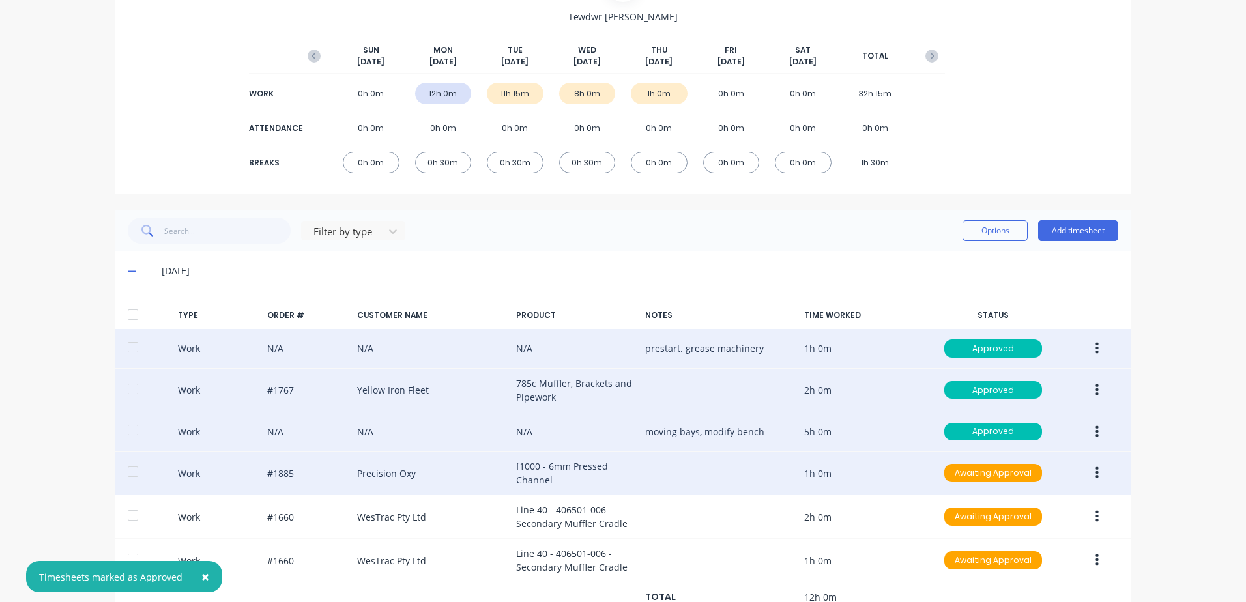
click at [1095, 472] on icon "button" at bounding box center [1096, 473] width 3 height 14
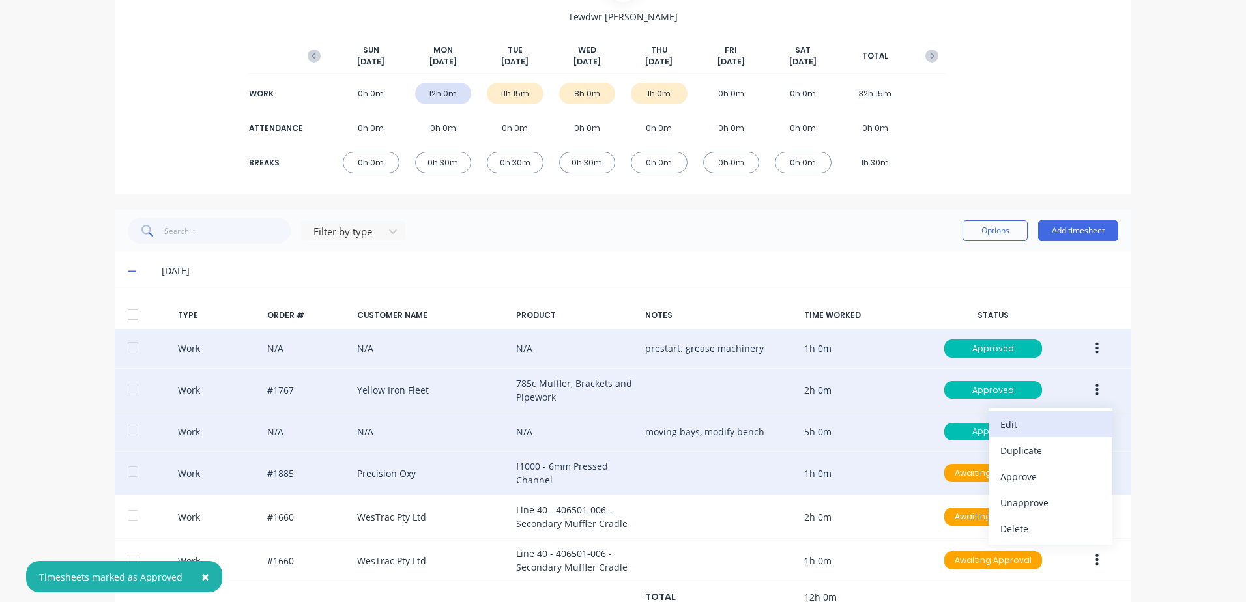
click at [1003, 424] on div "Edit" at bounding box center [1050, 424] width 100 height 19
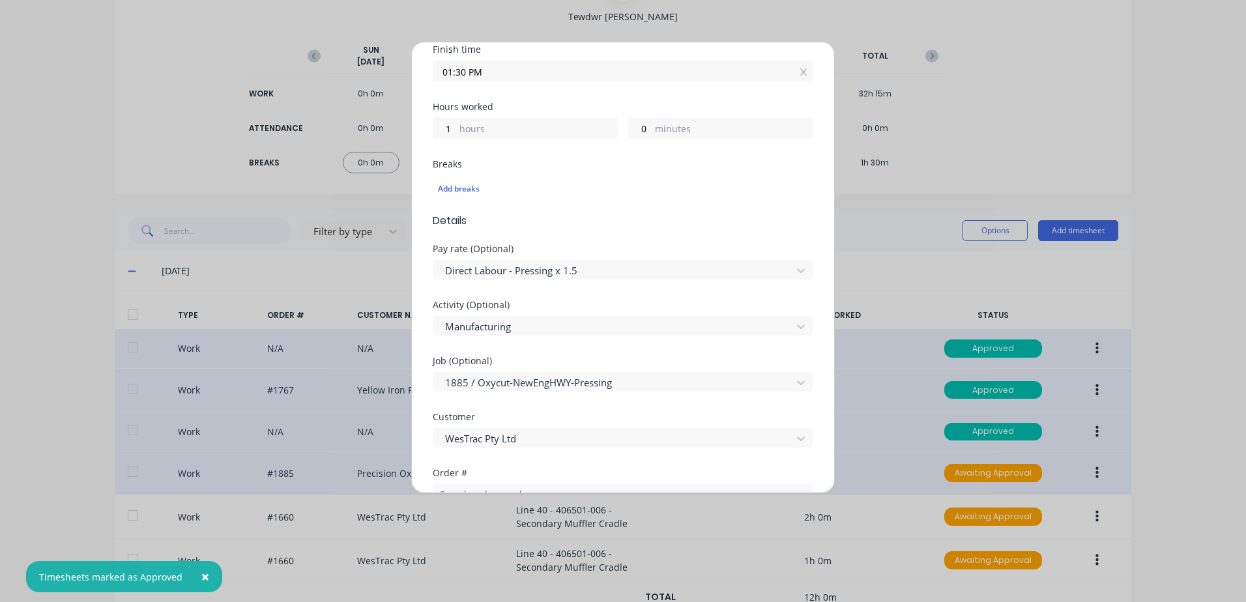
scroll to position [261, 0]
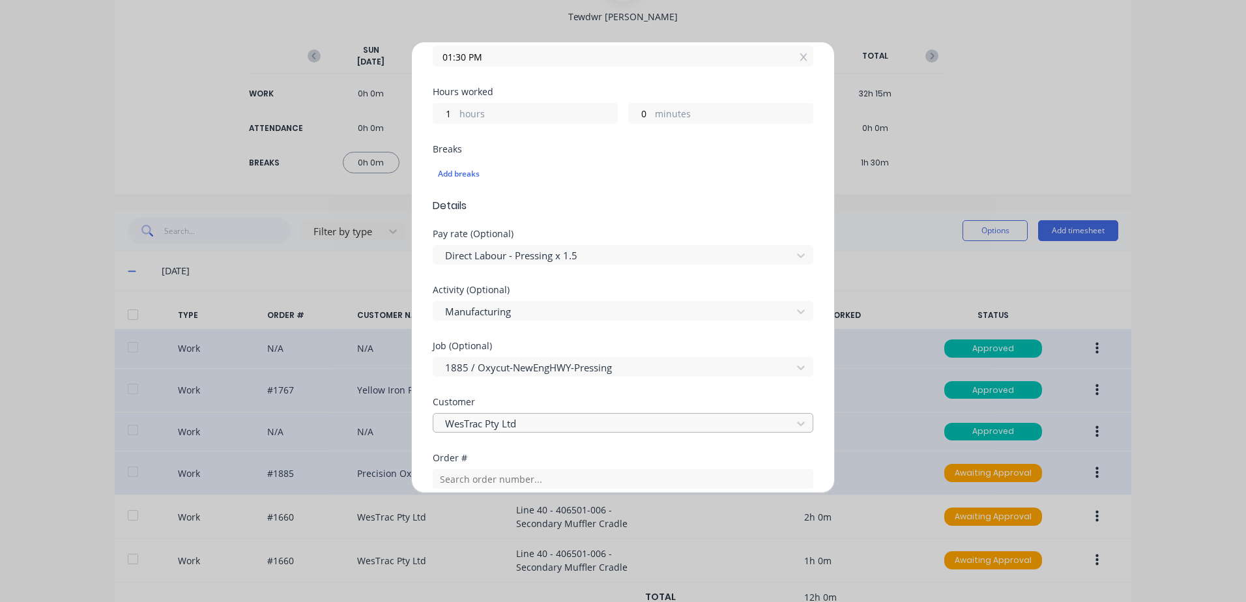
click at [531, 420] on div at bounding box center [614, 424] width 341 height 16
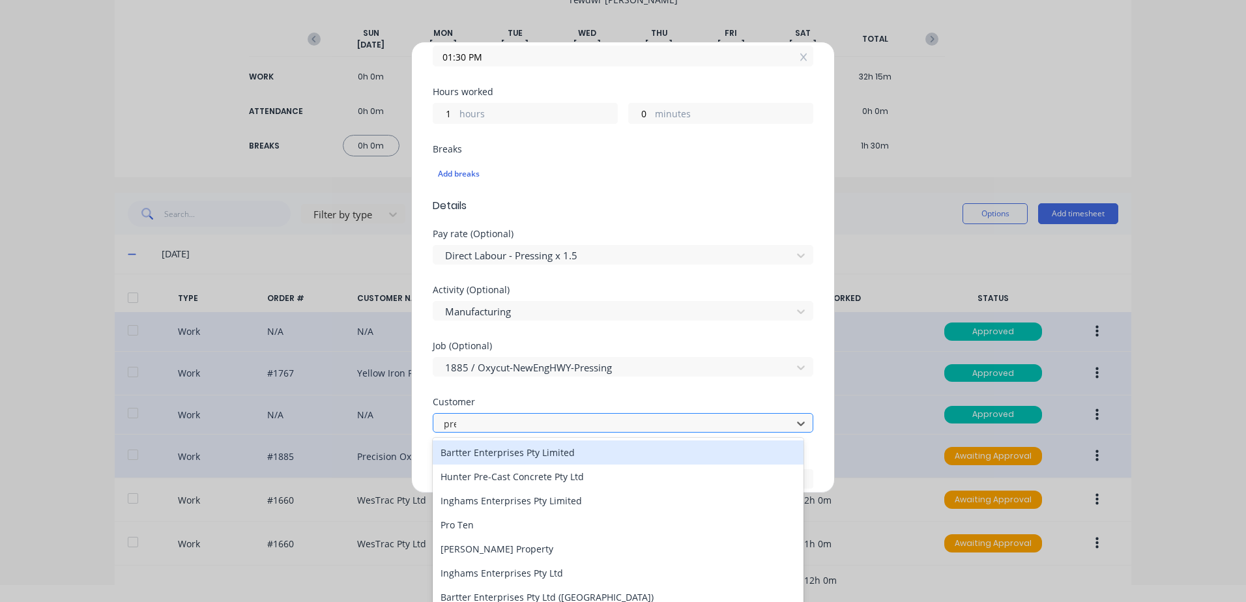
scroll to position [0, 0]
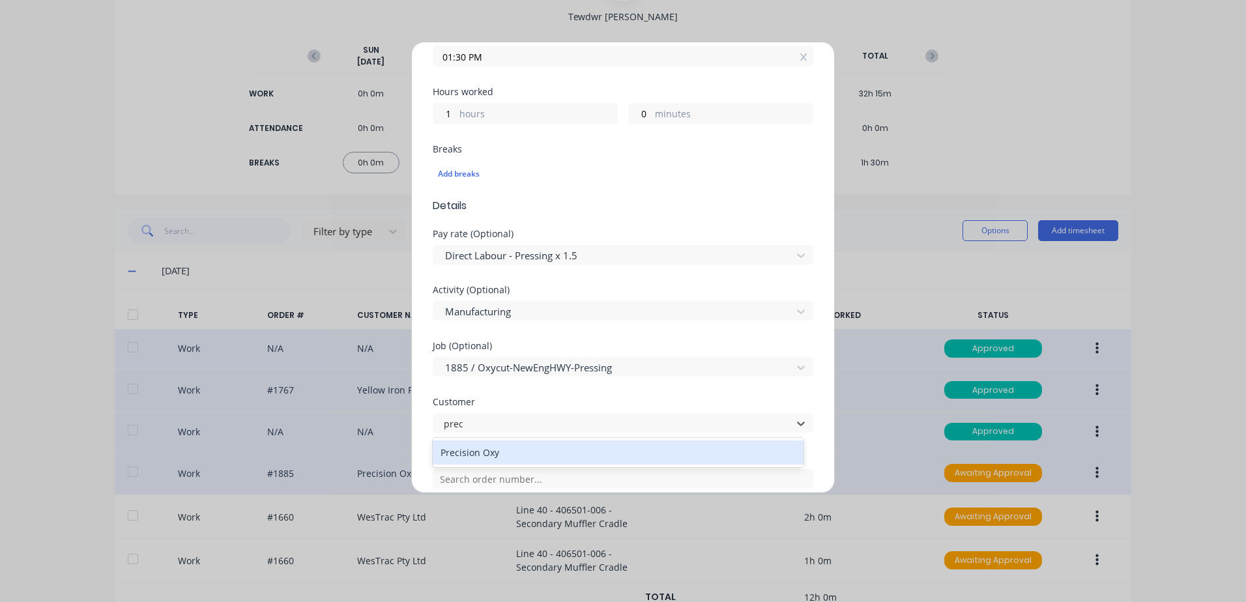
click at [495, 452] on div "Precision Oxy" at bounding box center [618, 452] width 371 height 24
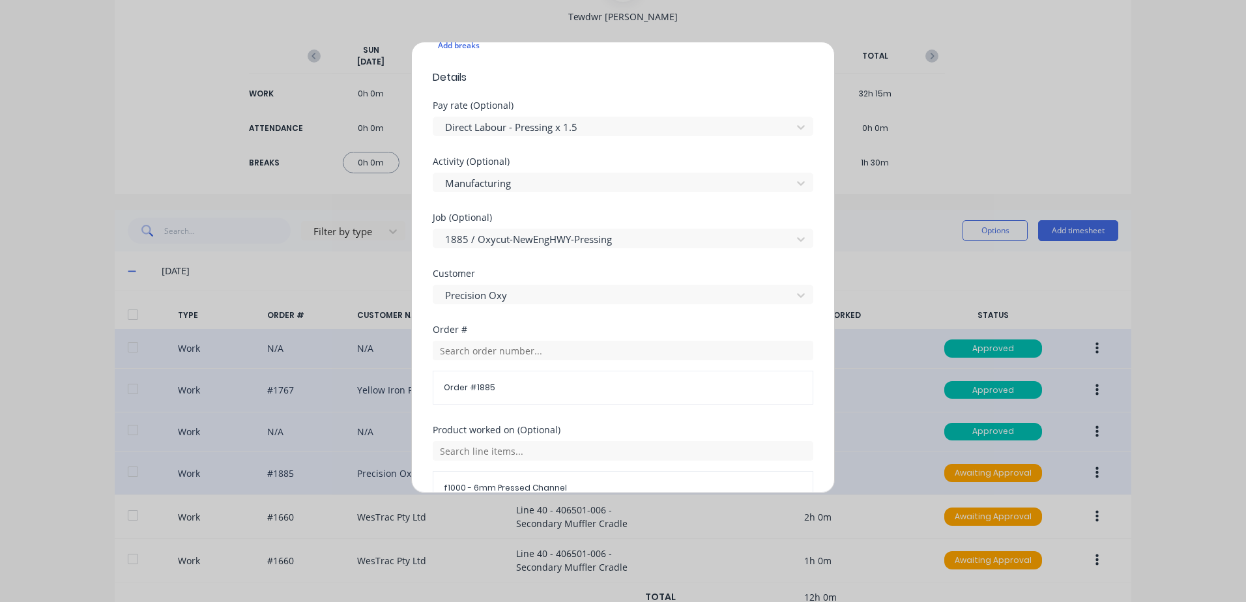
scroll to position [371, 0]
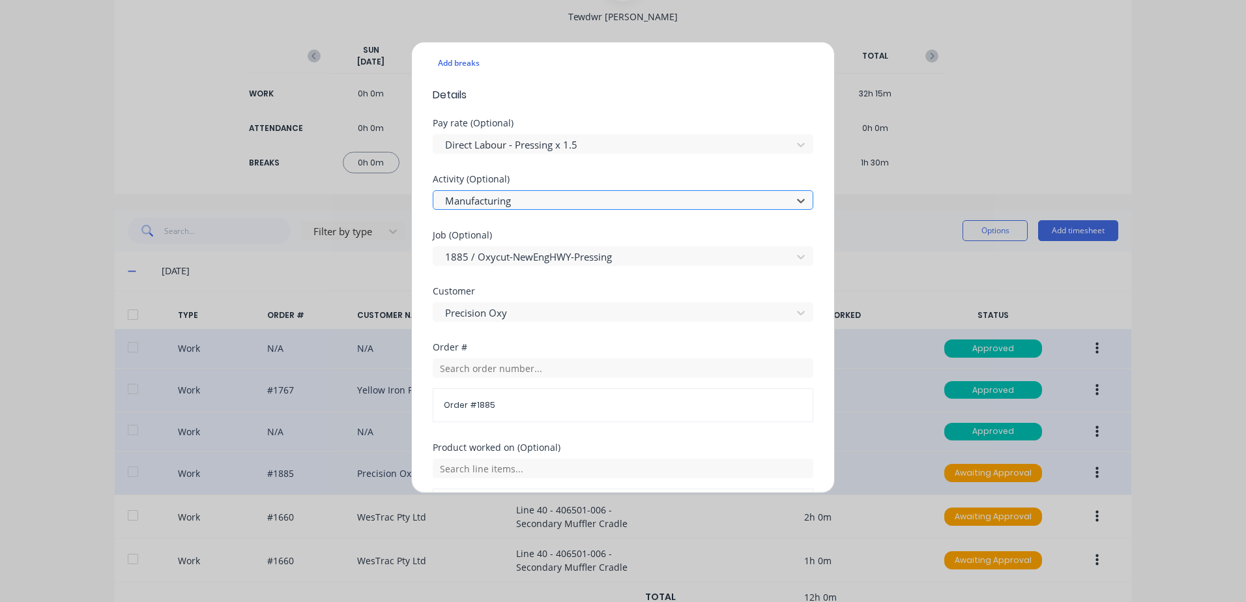
click at [549, 204] on div at bounding box center [614, 201] width 341 height 16
click at [676, 96] on span "Details" at bounding box center [623, 95] width 381 height 16
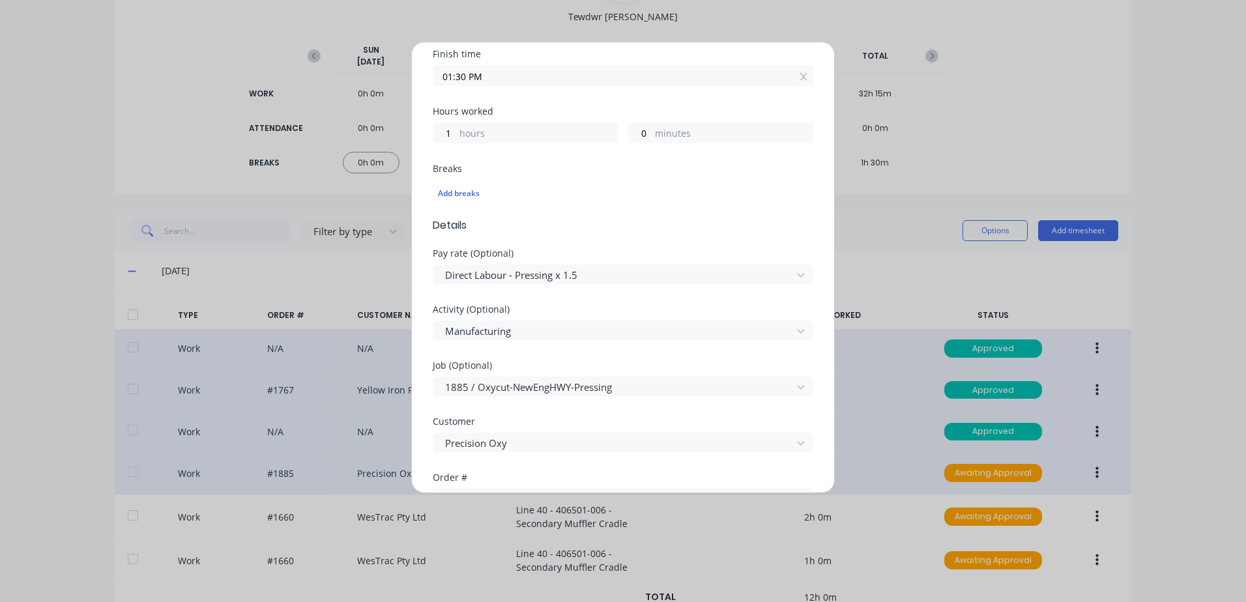
scroll to position [567, 0]
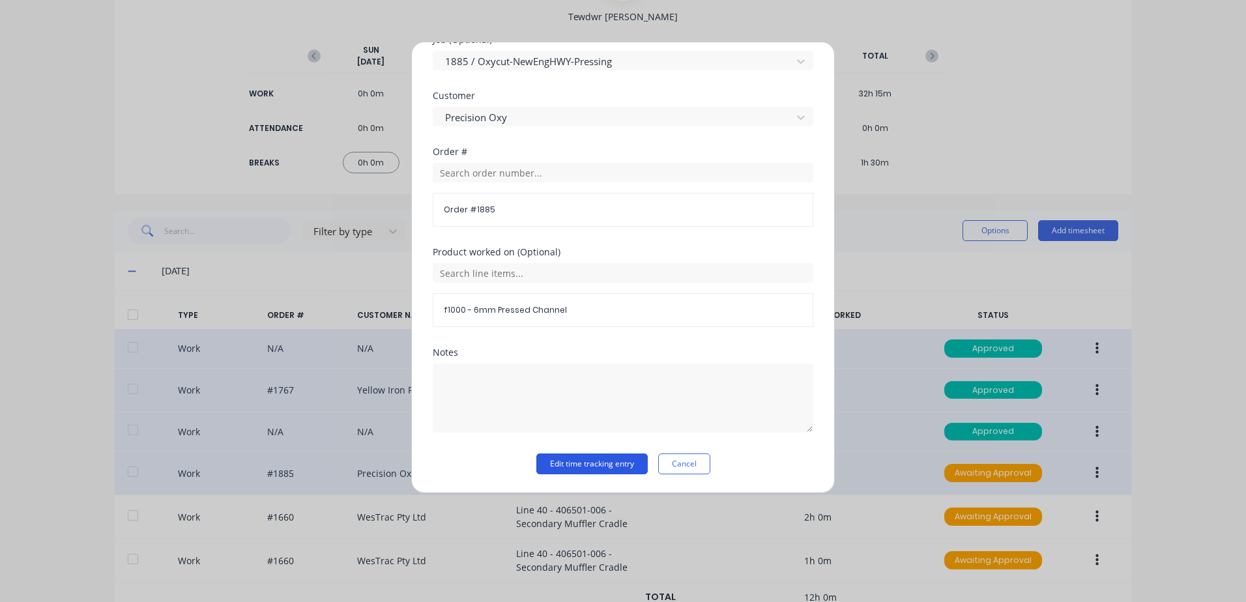
click at [558, 464] on button "Edit time tracking entry" at bounding box center [591, 463] width 111 height 21
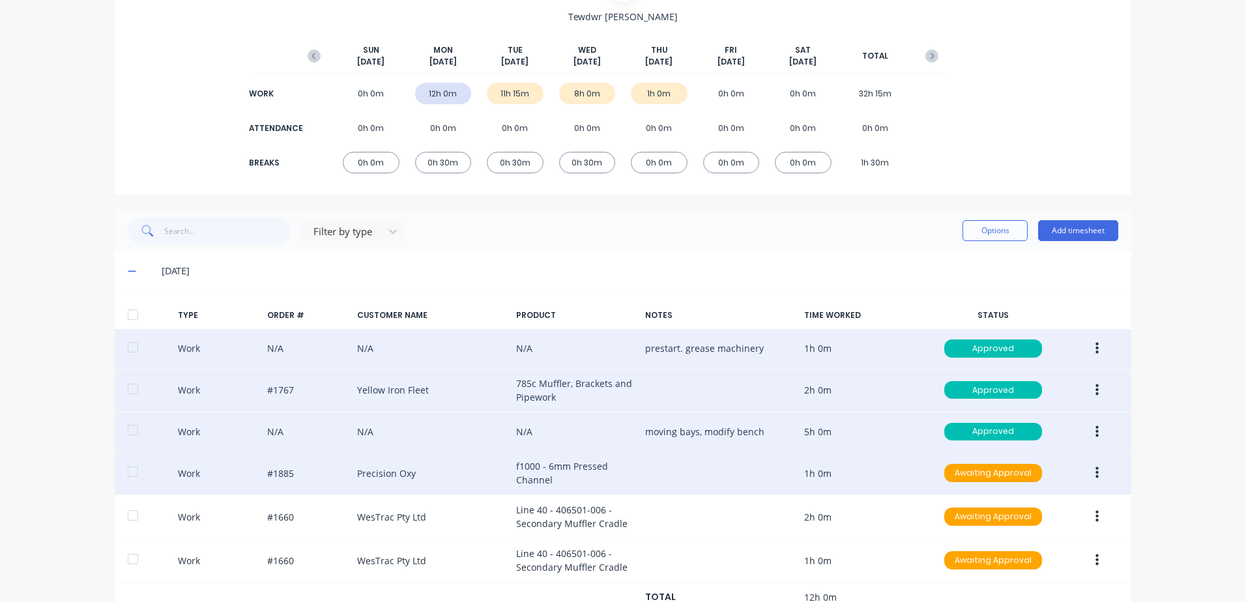
click at [1095, 474] on icon "button" at bounding box center [1096, 473] width 3 height 12
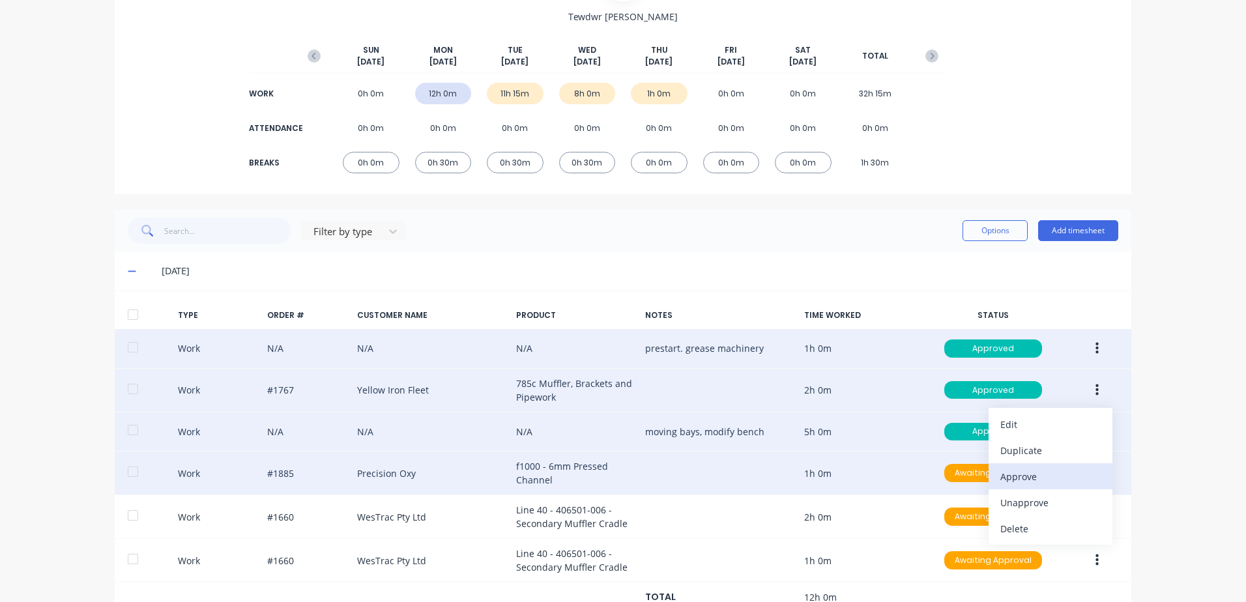
drag, startPoint x: 1016, startPoint y: 476, endPoint x: 1008, endPoint y: 475, distance: 8.6
click at [1016, 476] on div "Approve" at bounding box center [1050, 476] width 100 height 19
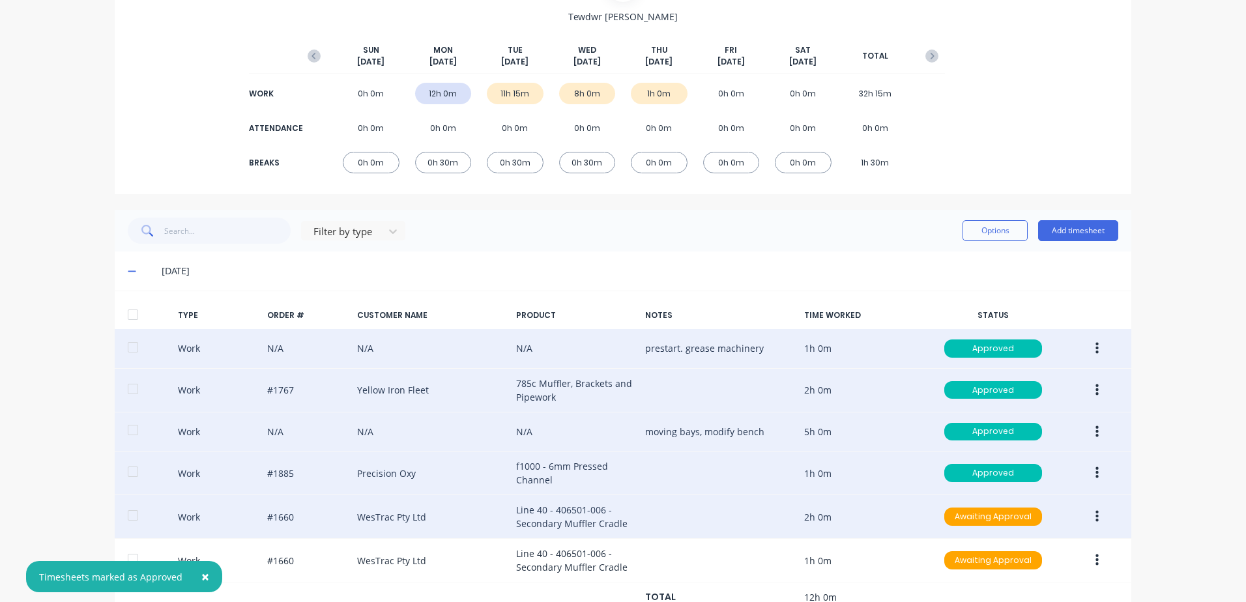
click at [1095, 517] on icon "button" at bounding box center [1096, 517] width 3 height 12
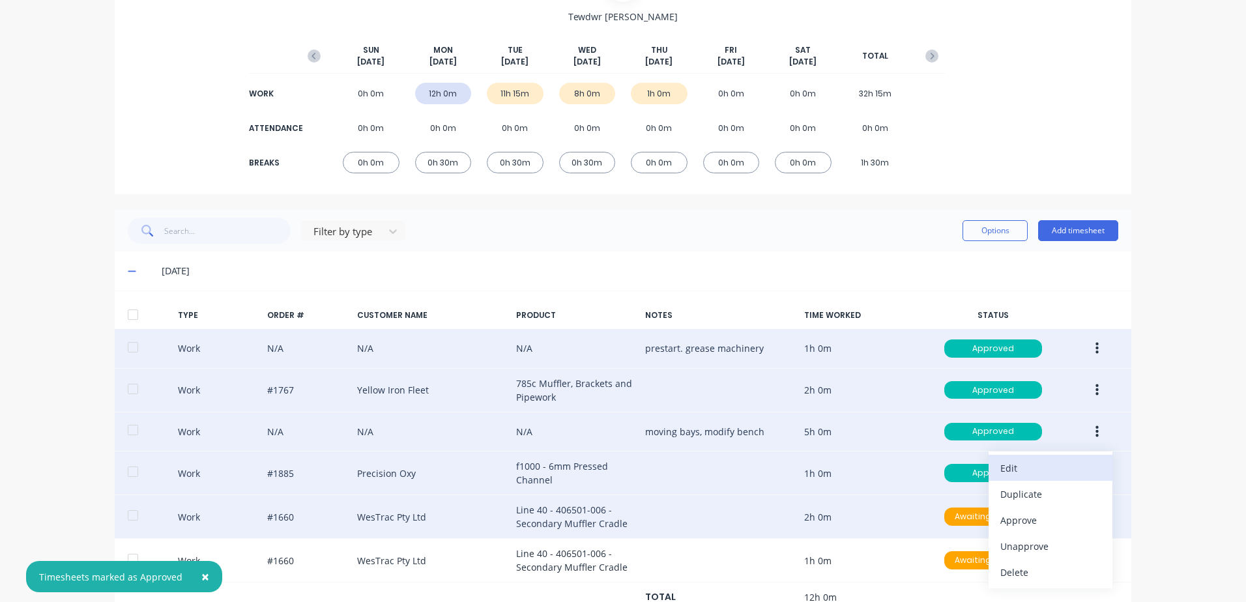
click at [1015, 468] on div "Edit" at bounding box center [1050, 468] width 100 height 19
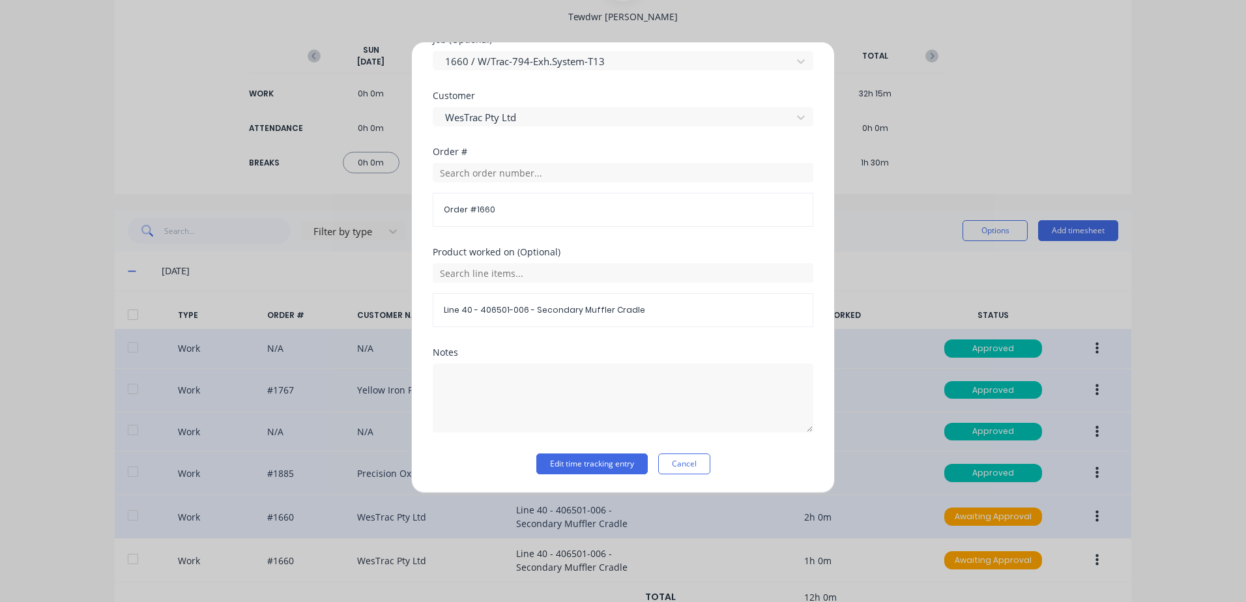
drag, startPoint x: 558, startPoint y: 463, endPoint x: 718, endPoint y: 481, distance: 160.6
click at [560, 461] on button "Edit time tracking entry" at bounding box center [591, 463] width 111 height 21
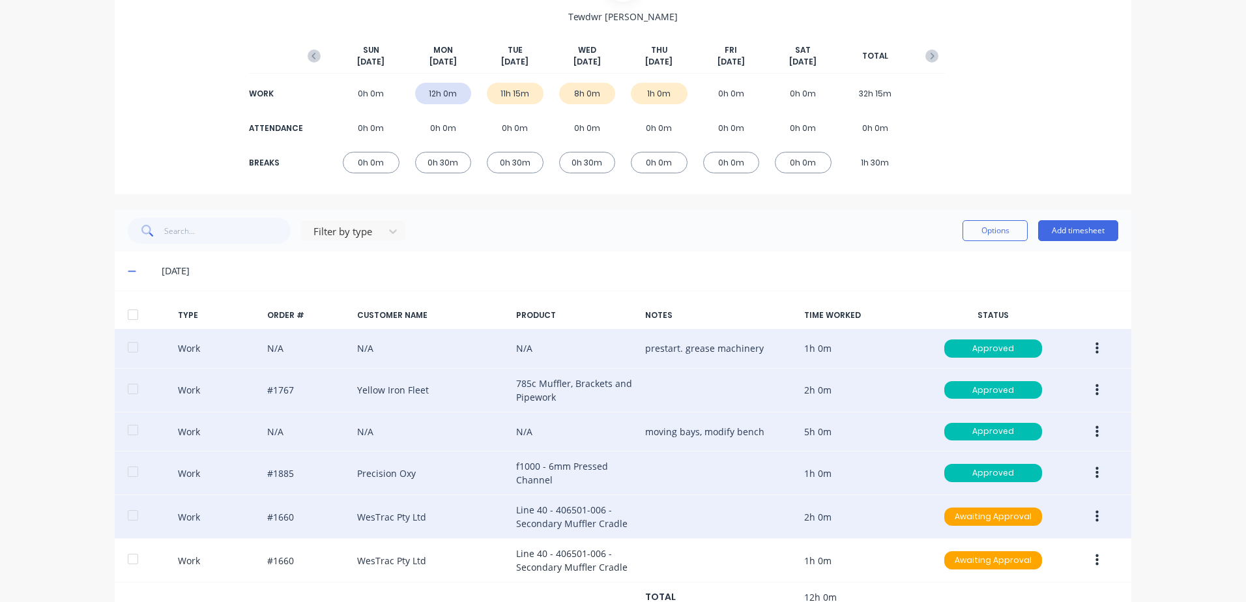
click at [1095, 517] on icon "button" at bounding box center [1096, 517] width 3 height 12
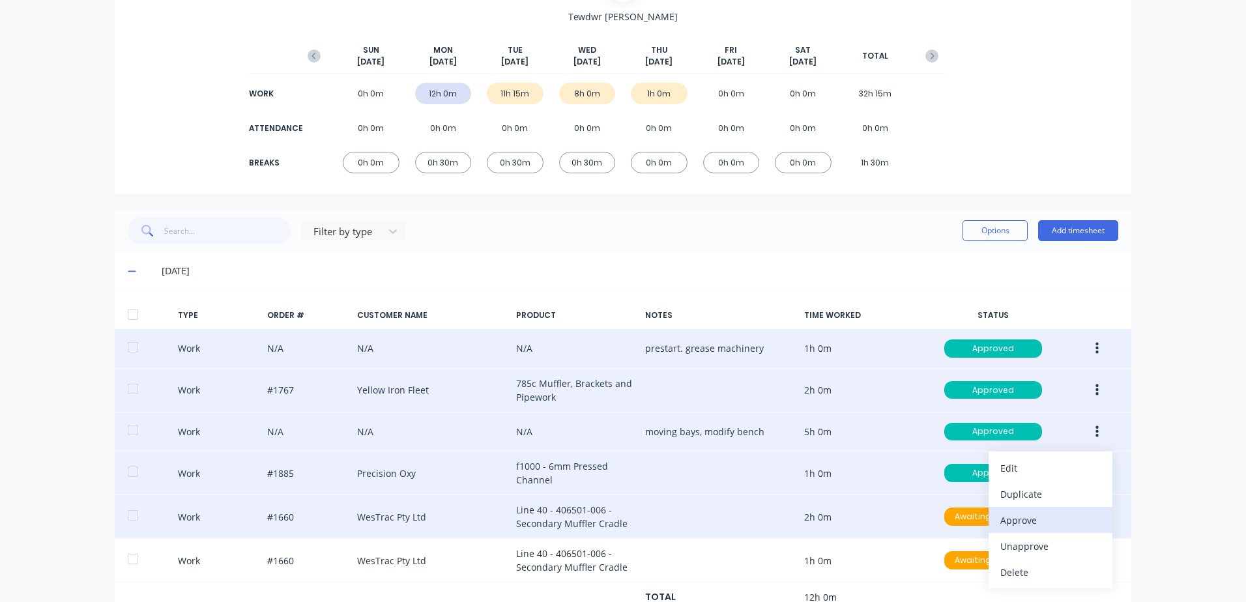
click at [1011, 520] on div "Approve" at bounding box center [1050, 520] width 100 height 19
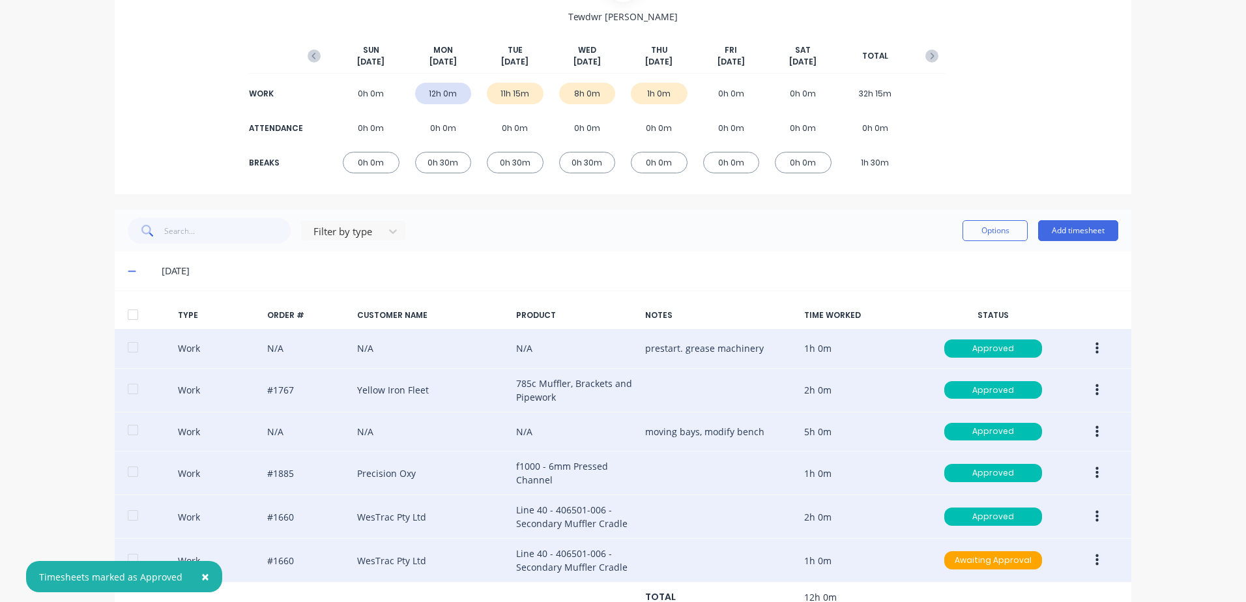
click at [1095, 564] on icon "button" at bounding box center [1096, 560] width 3 height 14
click at [1008, 512] on div "Edit" at bounding box center [1050, 511] width 100 height 19
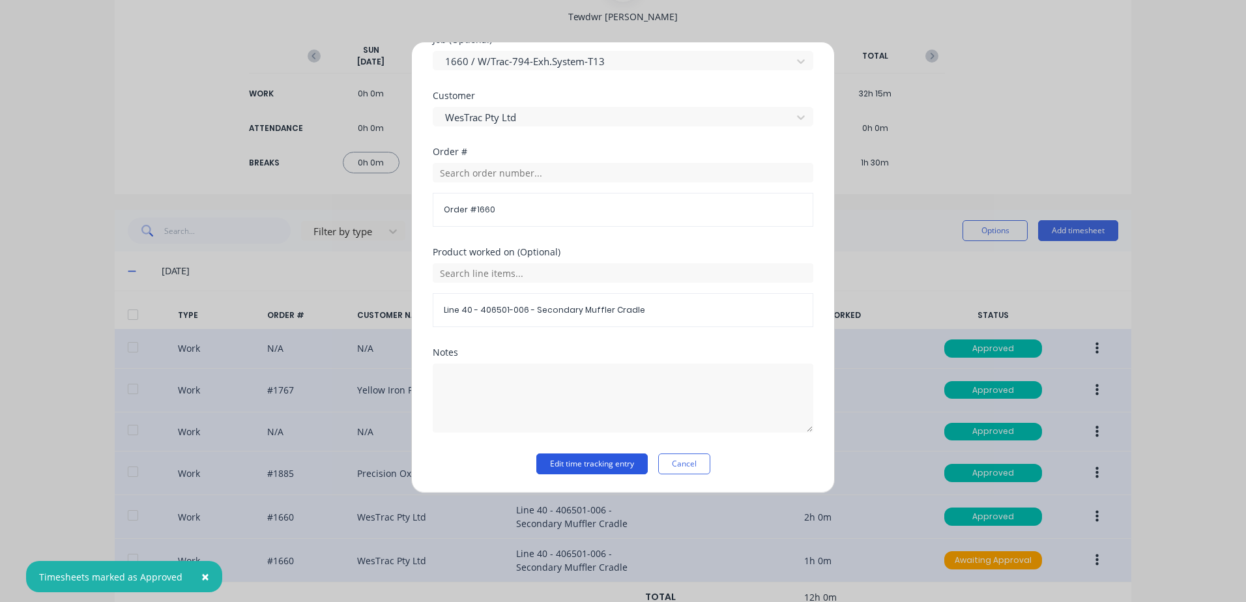
click at [563, 462] on button "Edit time tracking entry" at bounding box center [591, 463] width 111 height 21
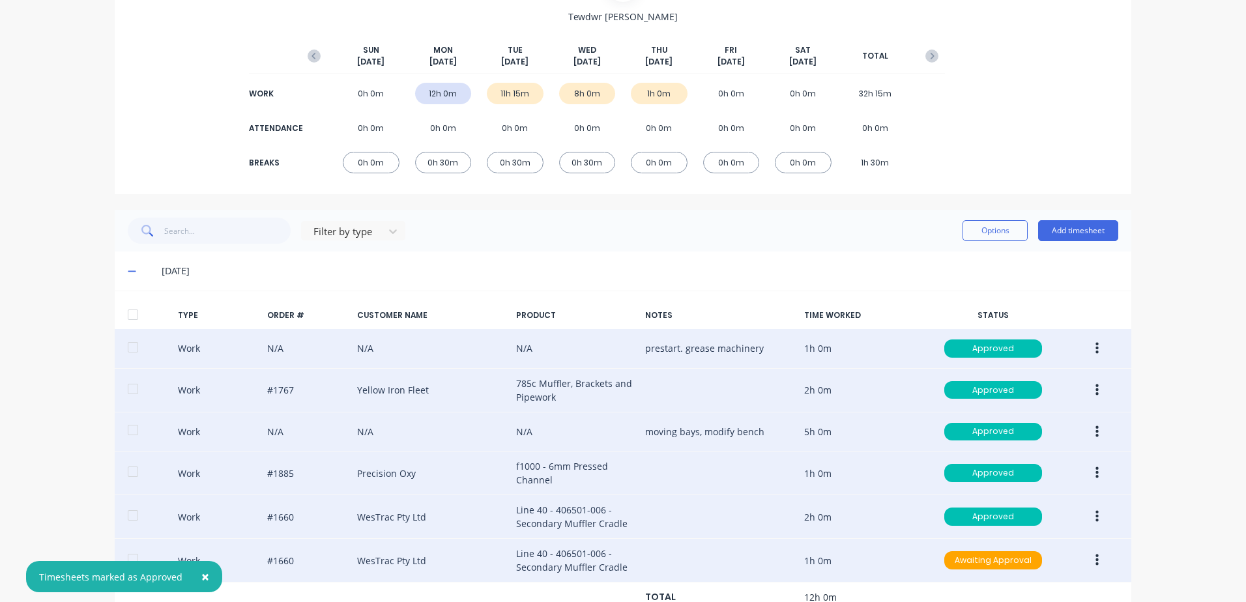
click at [1095, 560] on icon "button" at bounding box center [1096, 560] width 3 height 12
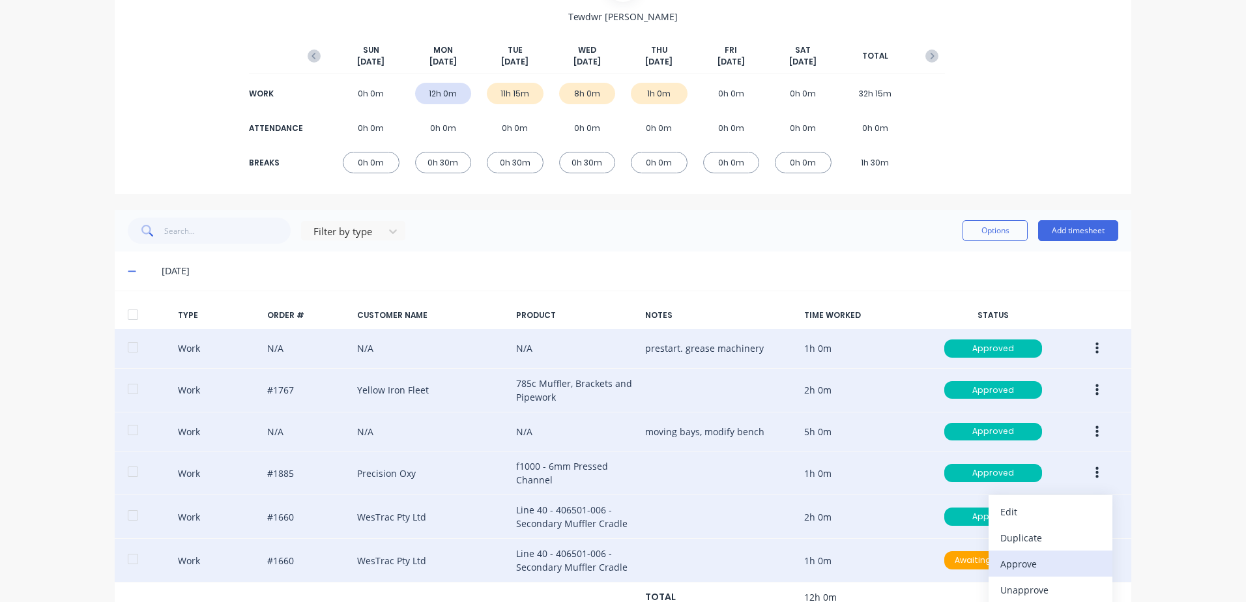
click at [1014, 562] on div "Approve" at bounding box center [1050, 563] width 100 height 19
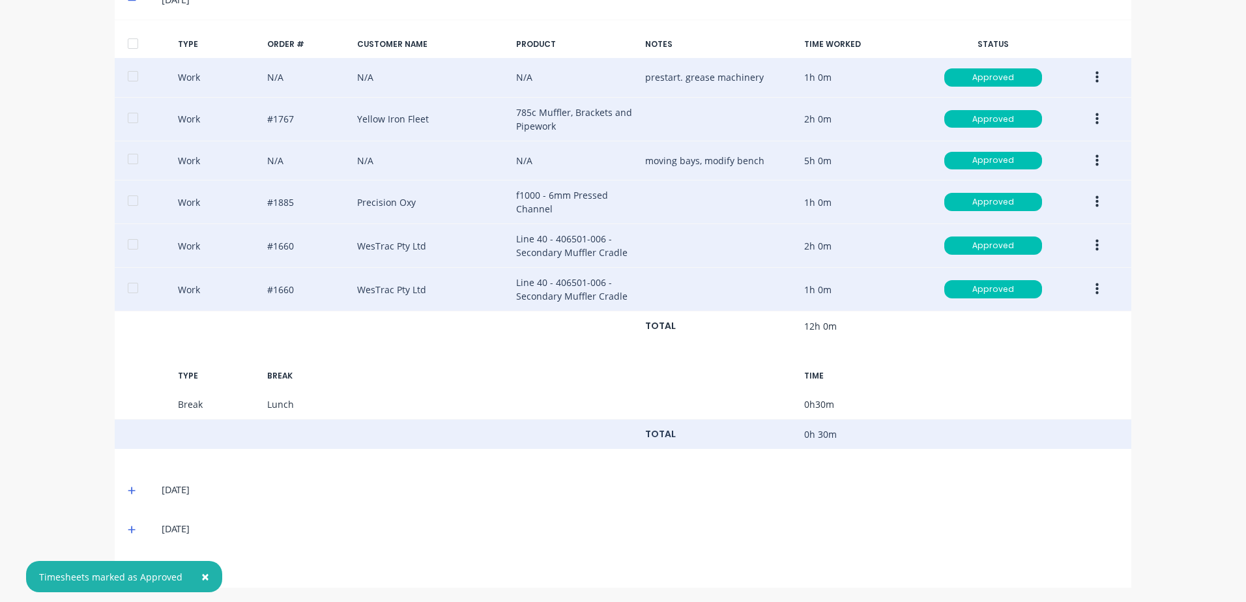
scroll to position [403, 0]
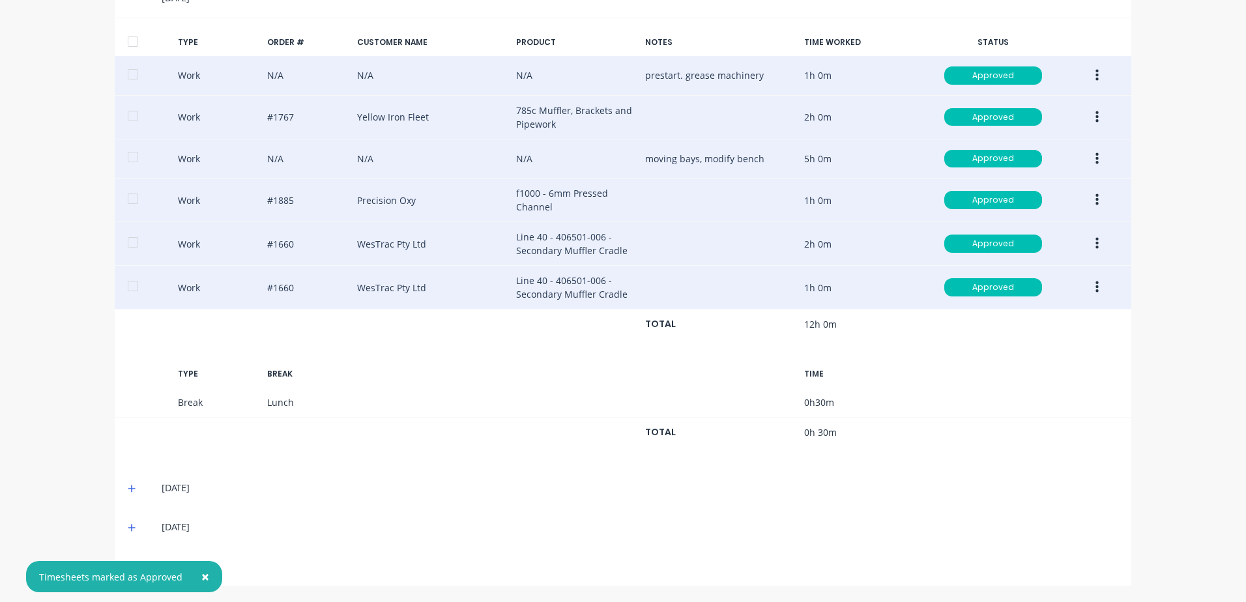
click at [128, 488] on icon at bounding box center [132, 489] width 8 height 8
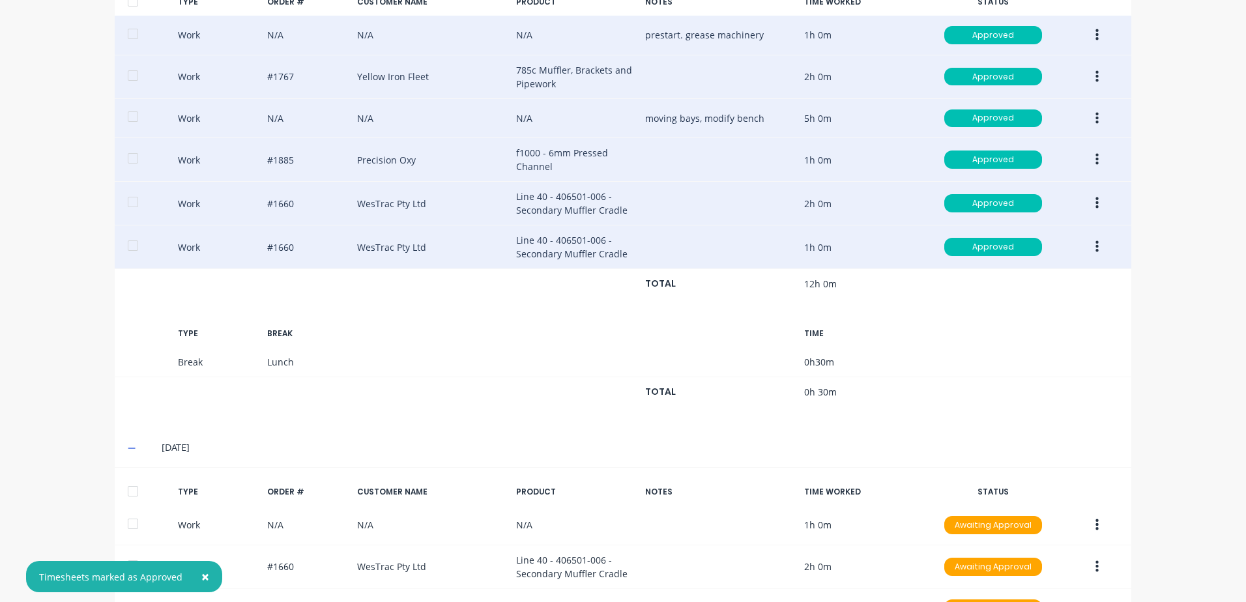
scroll to position [664, 0]
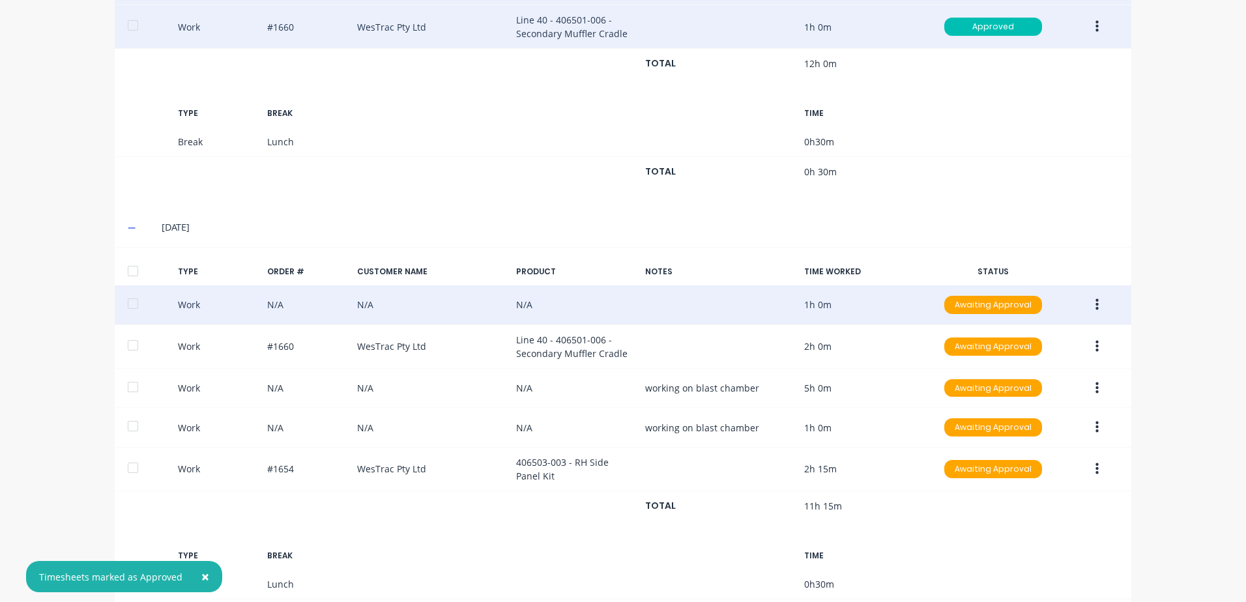
click at [1089, 308] on button "button" at bounding box center [1097, 304] width 31 height 23
click at [1018, 306] on div "Approve" at bounding box center [1050, 307] width 100 height 19
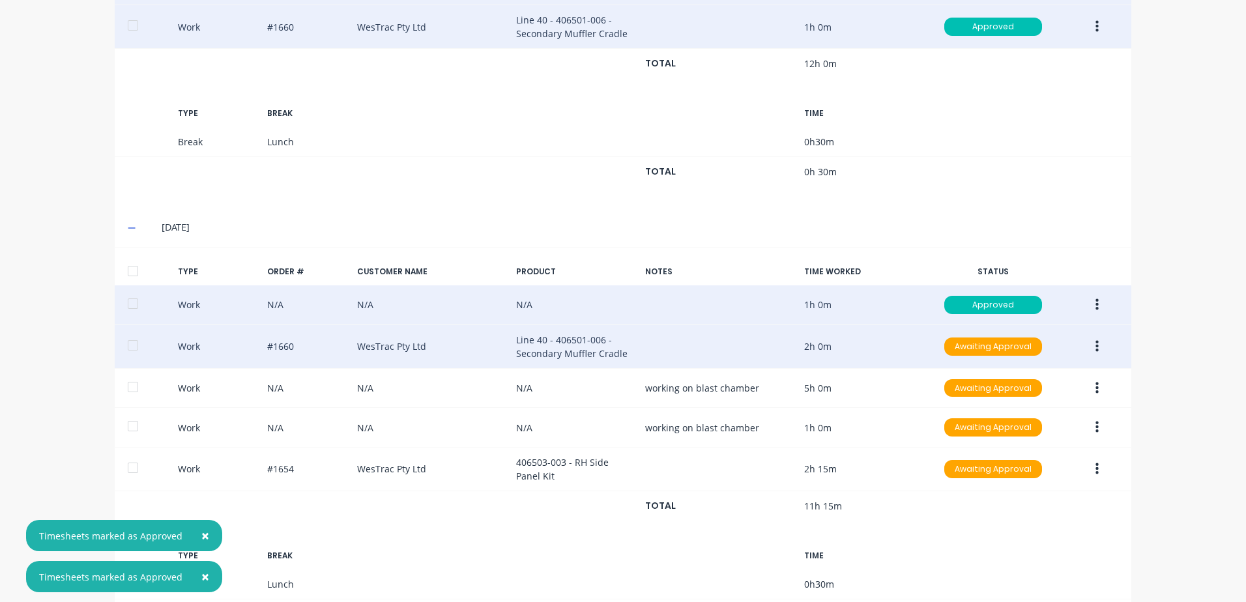
click at [1095, 344] on icon "button" at bounding box center [1096, 346] width 3 height 14
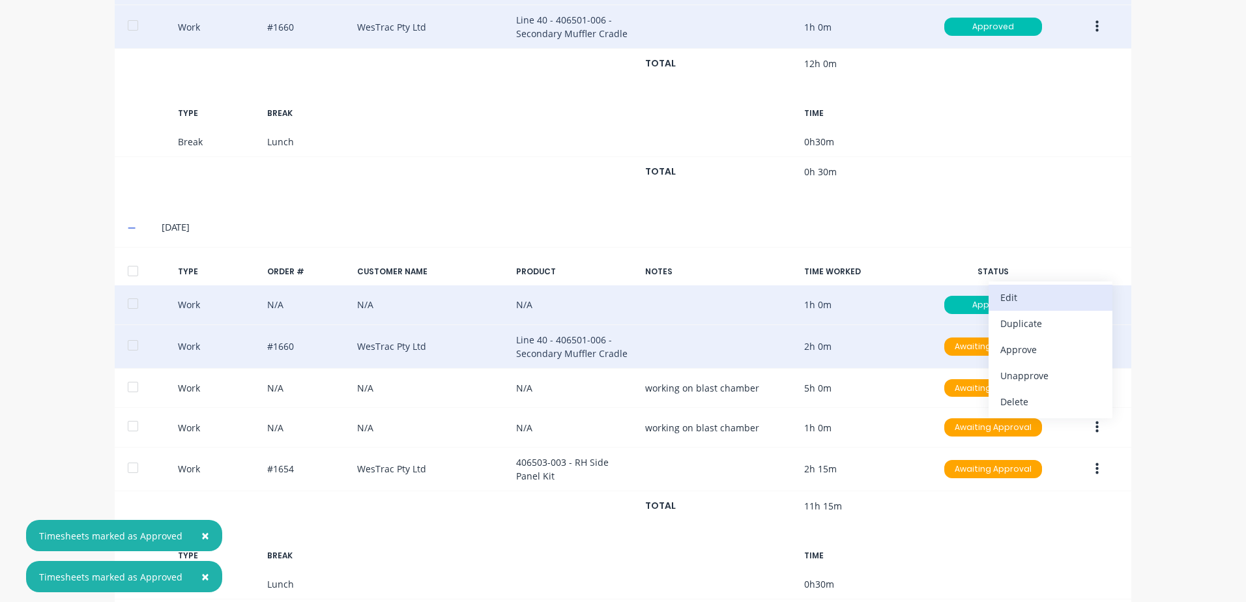
click at [1018, 298] on div "Edit" at bounding box center [1050, 297] width 100 height 19
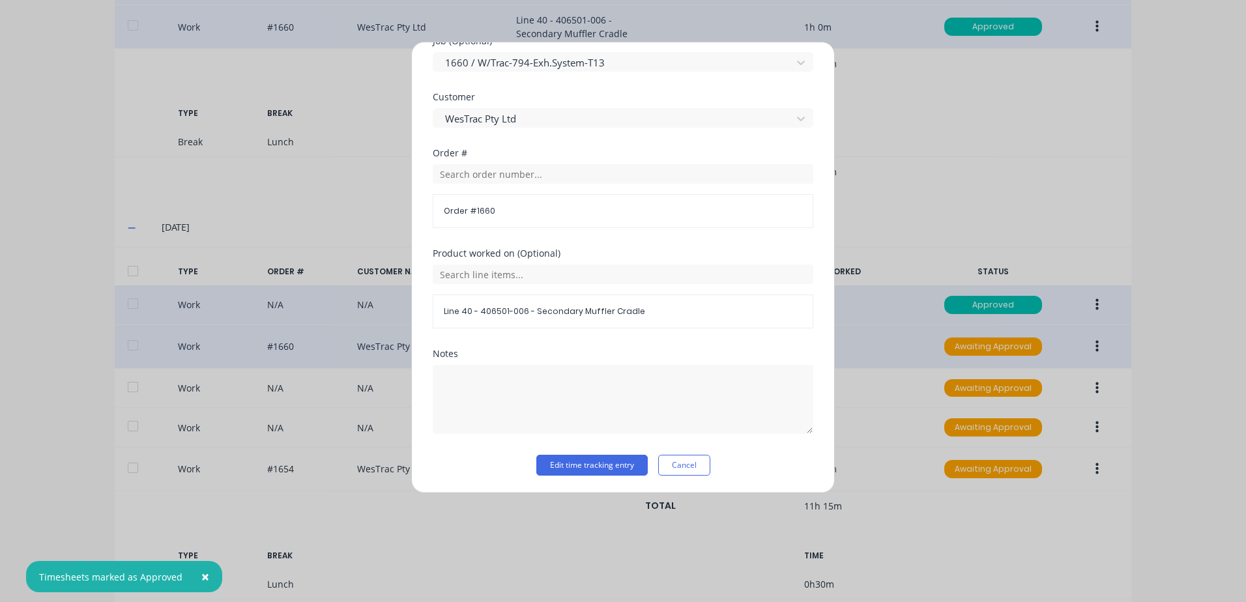
scroll to position [567, 0]
click at [550, 465] on button "Edit time tracking entry" at bounding box center [591, 463] width 111 height 21
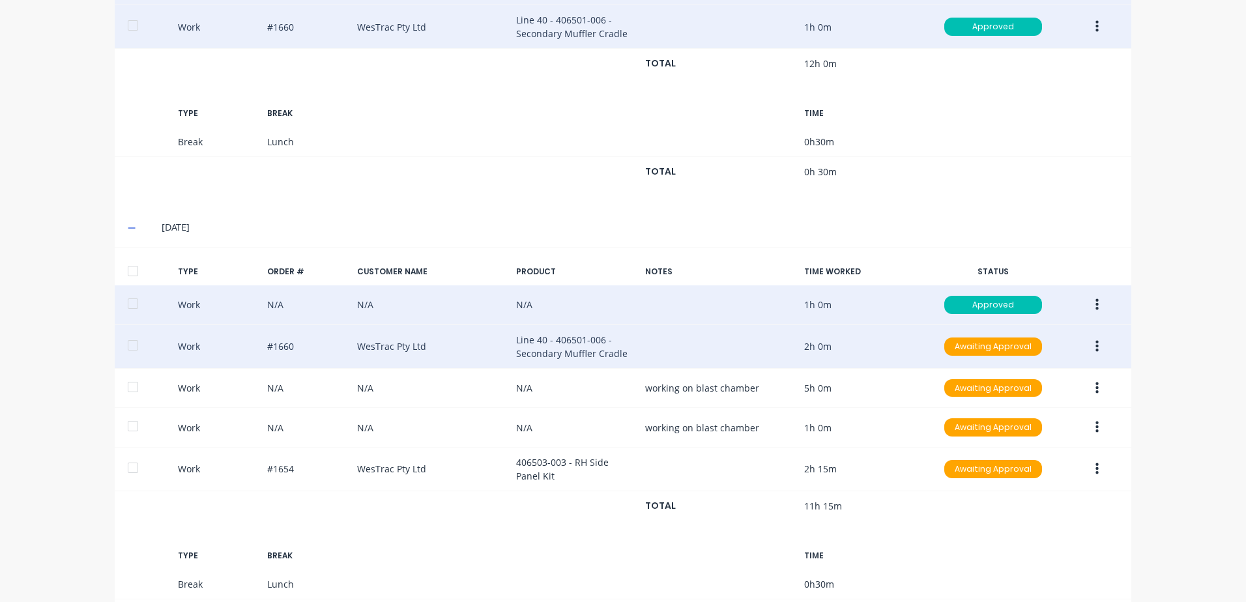
click at [1095, 348] on icon "button" at bounding box center [1096, 346] width 3 height 14
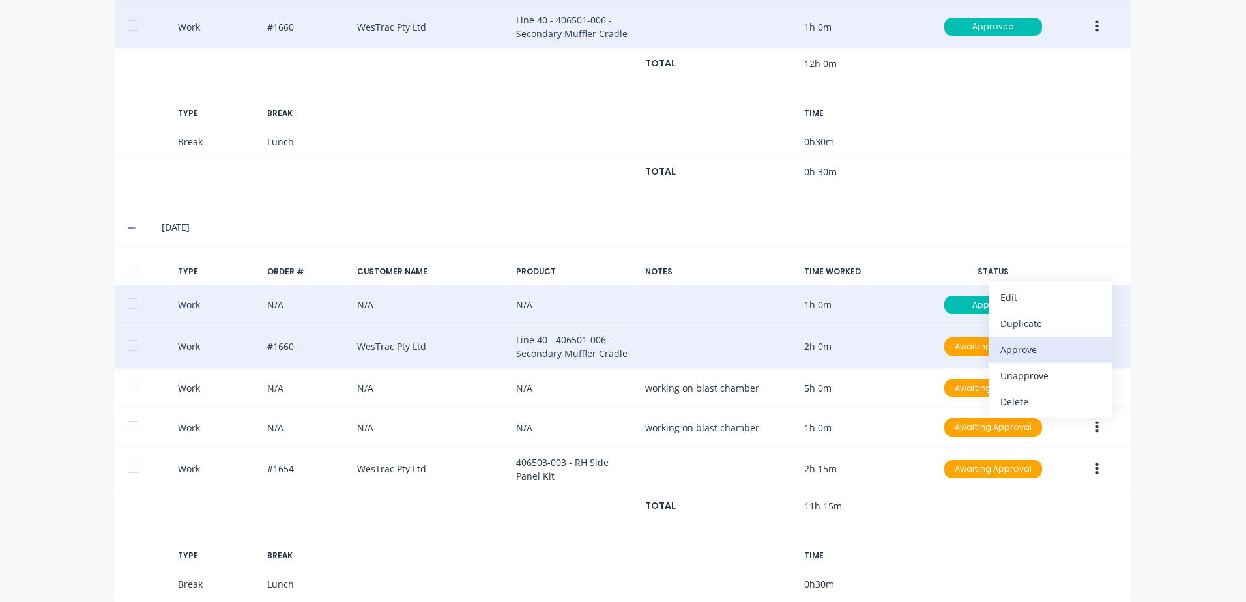
click at [1015, 348] on div "Approve" at bounding box center [1050, 349] width 100 height 19
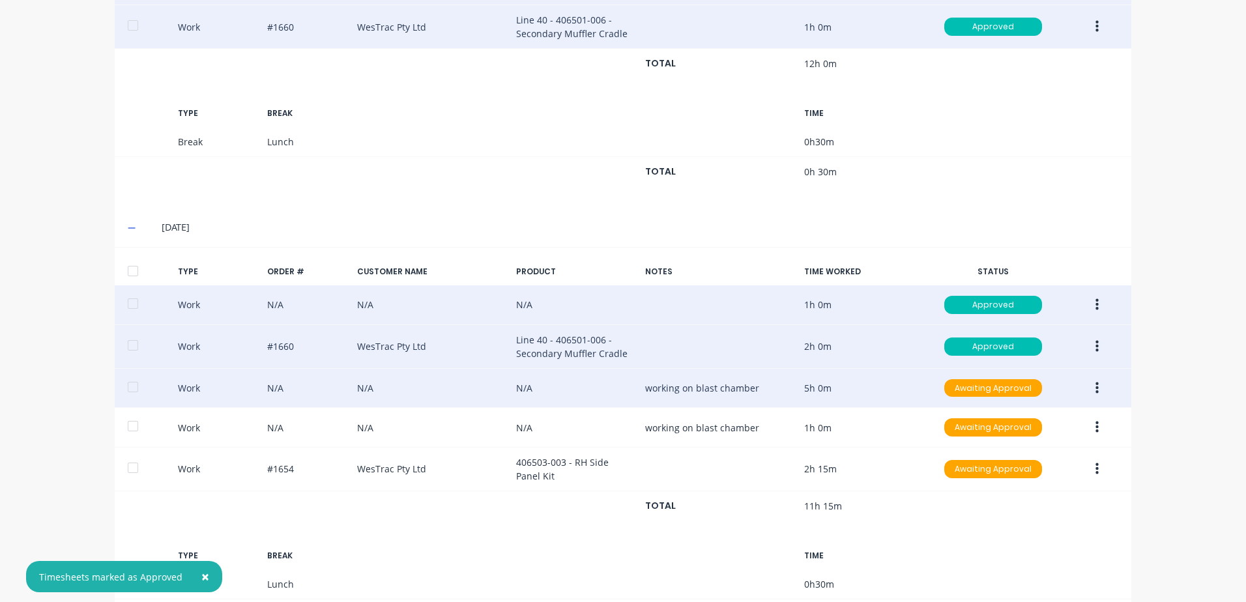
click at [1095, 387] on icon "button" at bounding box center [1096, 388] width 3 height 14
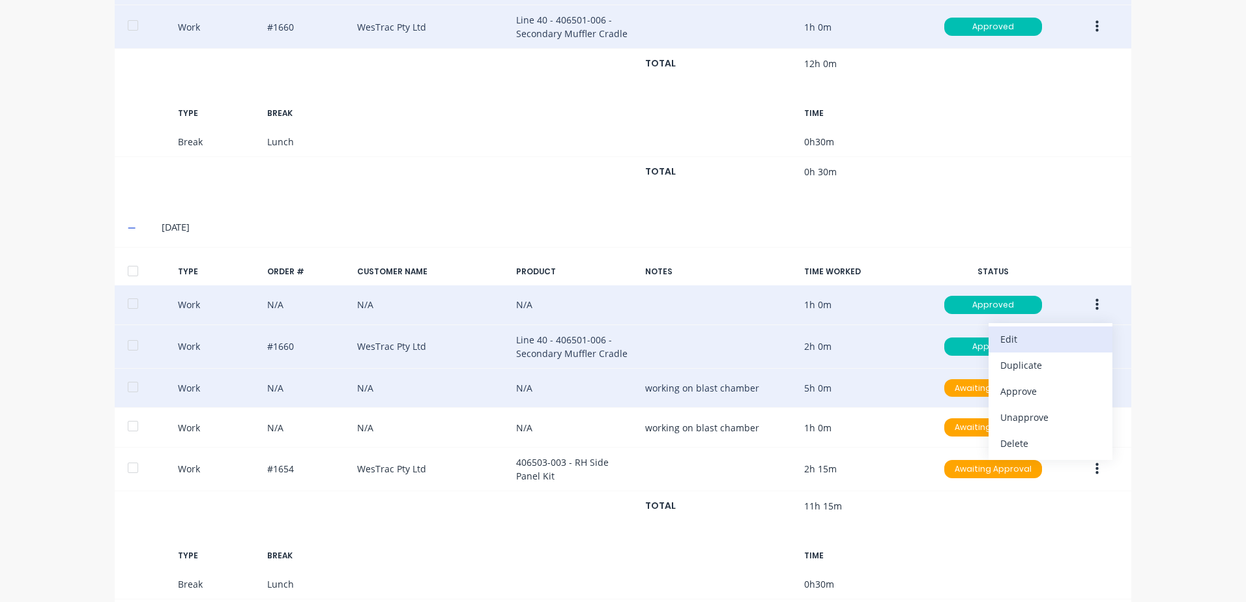
click at [1015, 338] on div "Edit" at bounding box center [1050, 339] width 100 height 19
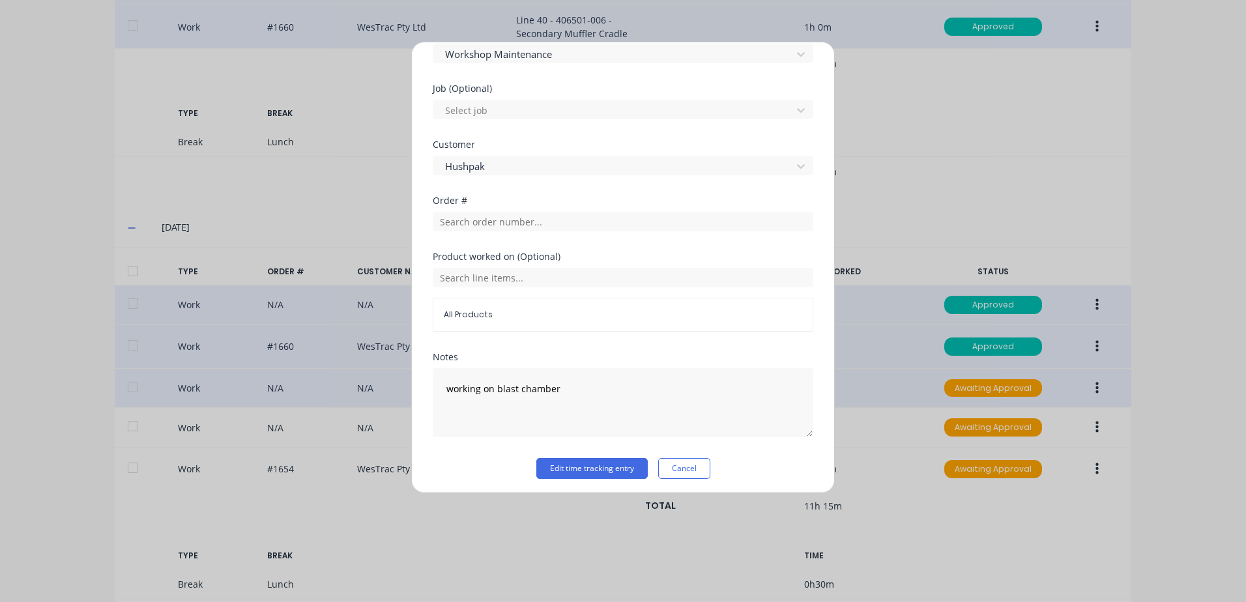
scroll to position [542, 0]
click at [685, 465] on button "Cancel" at bounding box center [684, 463] width 52 height 21
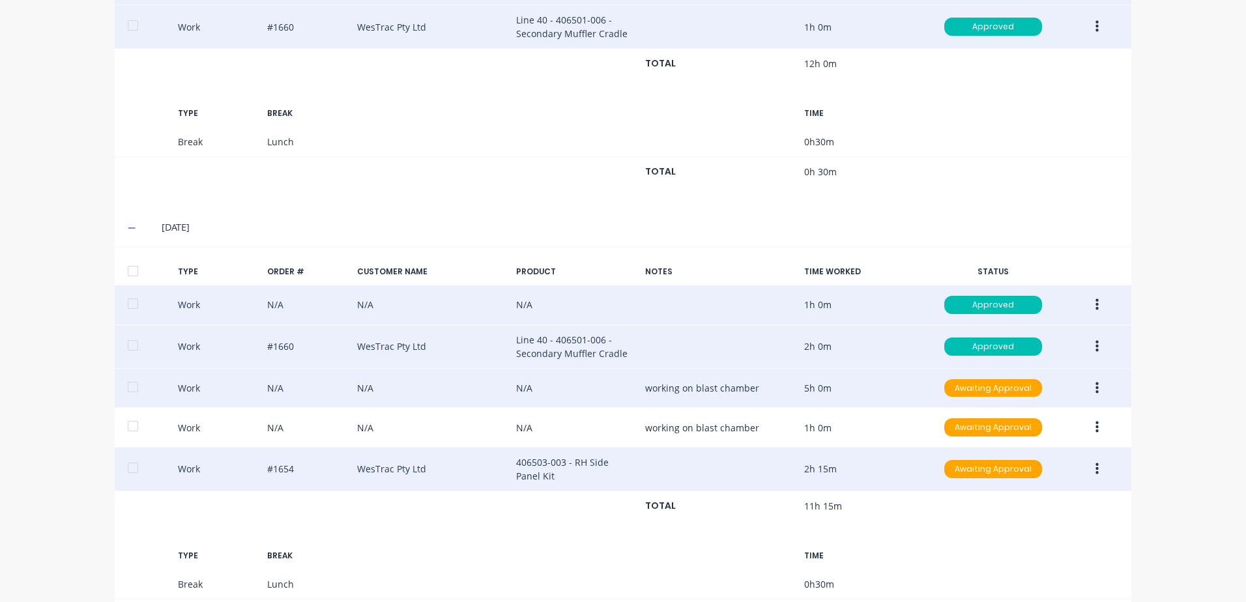
click at [1095, 470] on icon "button" at bounding box center [1096, 469] width 3 height 12
click at [1011, 424] on div "Edit" at bounding box center [1050, 419] width 100 height 19
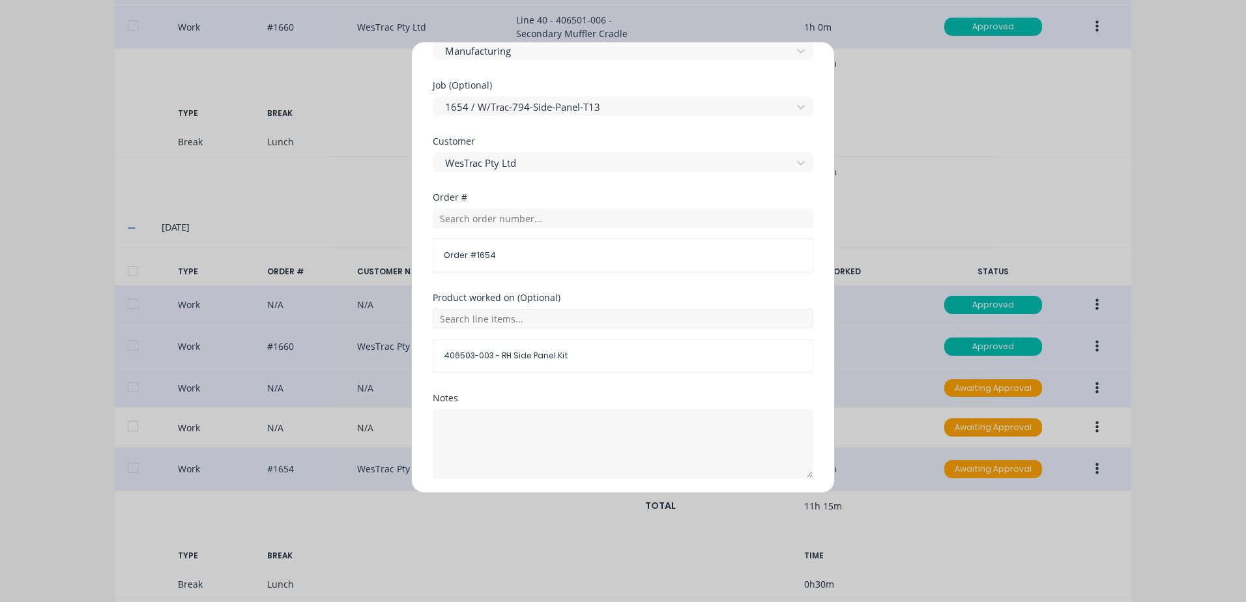
scroll to position [567, 0]
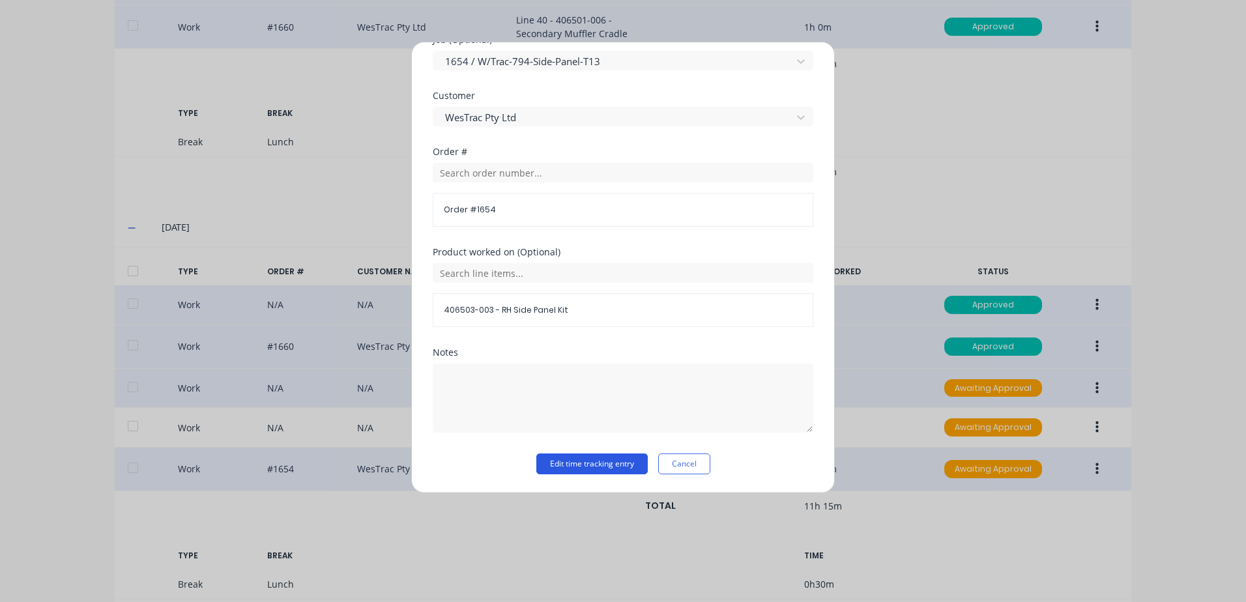
click at [551, 463] on button "Edit time tracking entry" at bounding box center [591, 463] width 111 height 21
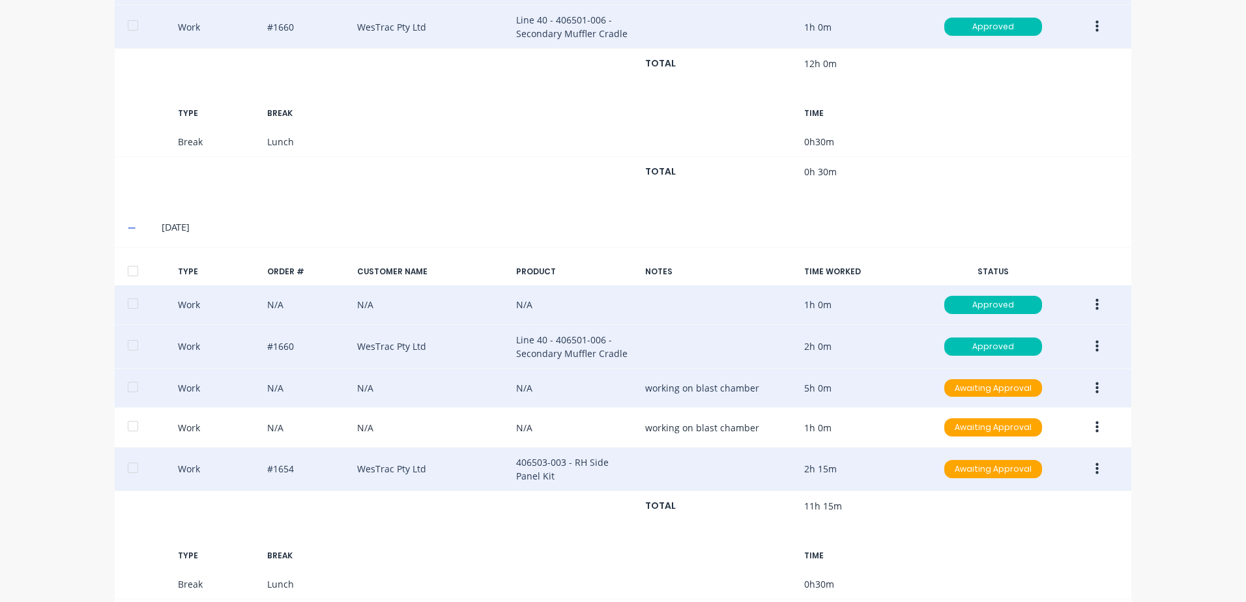
click at [1094, 470] on button "button" at bounding box center [1097, 468] width 31 height 23
click at [1013, 471] on div "Approve" at bounding box center [1050, 472] width 100 height 19
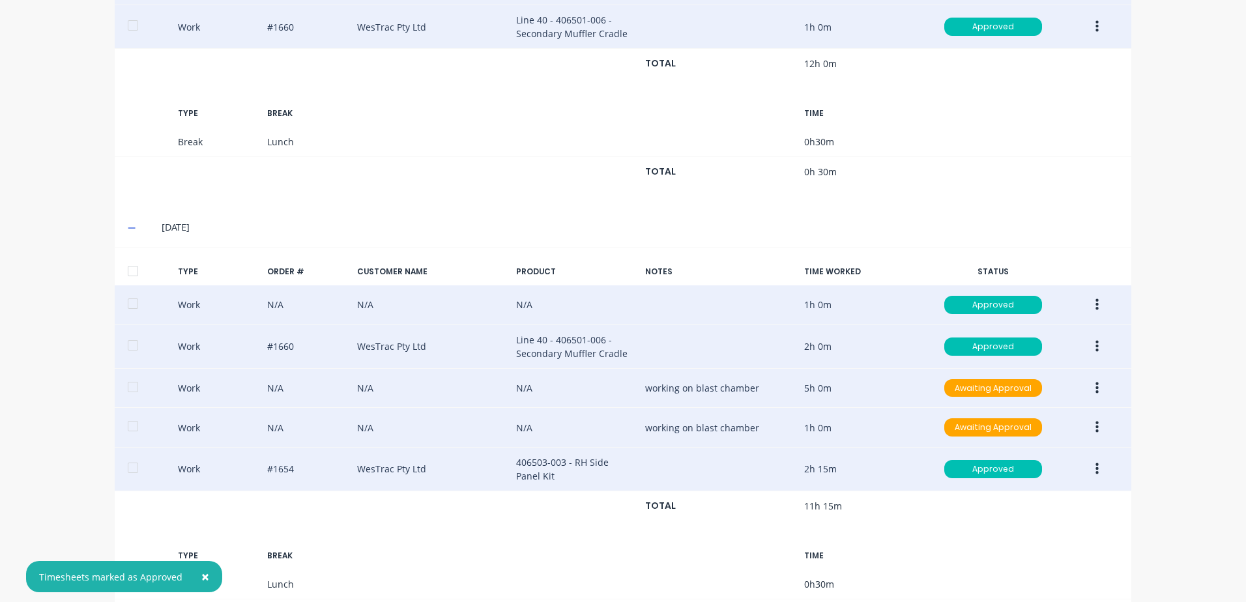
scroll to position [807, 0]
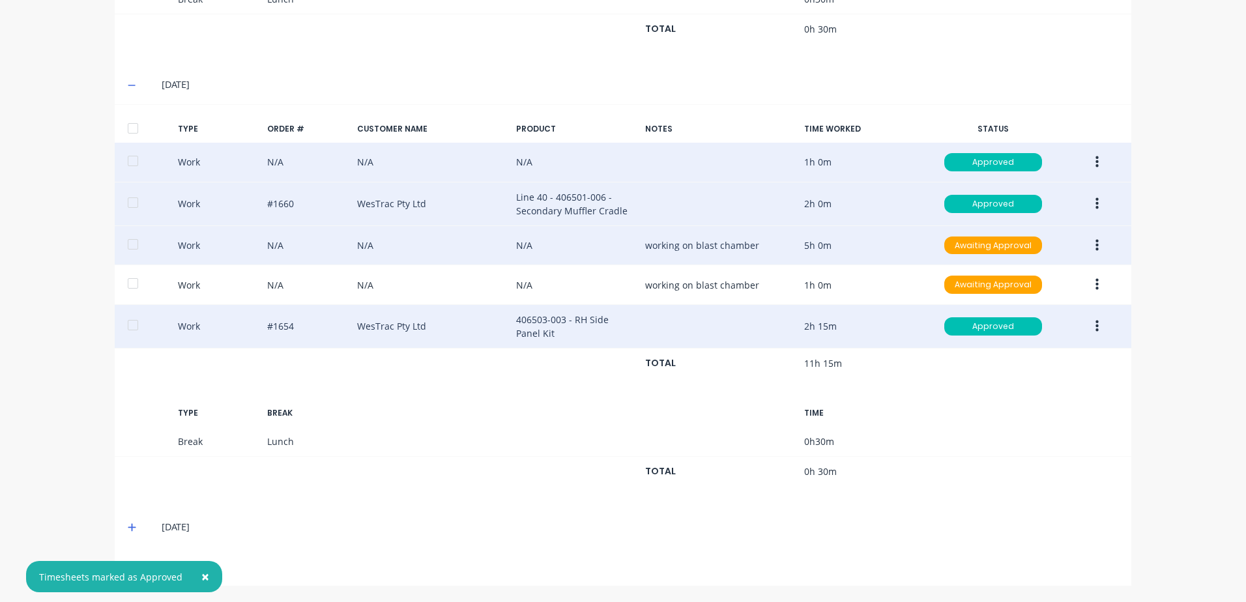
click at [128, 525] on icon at bounding box center [132, 528] width 8 height 8
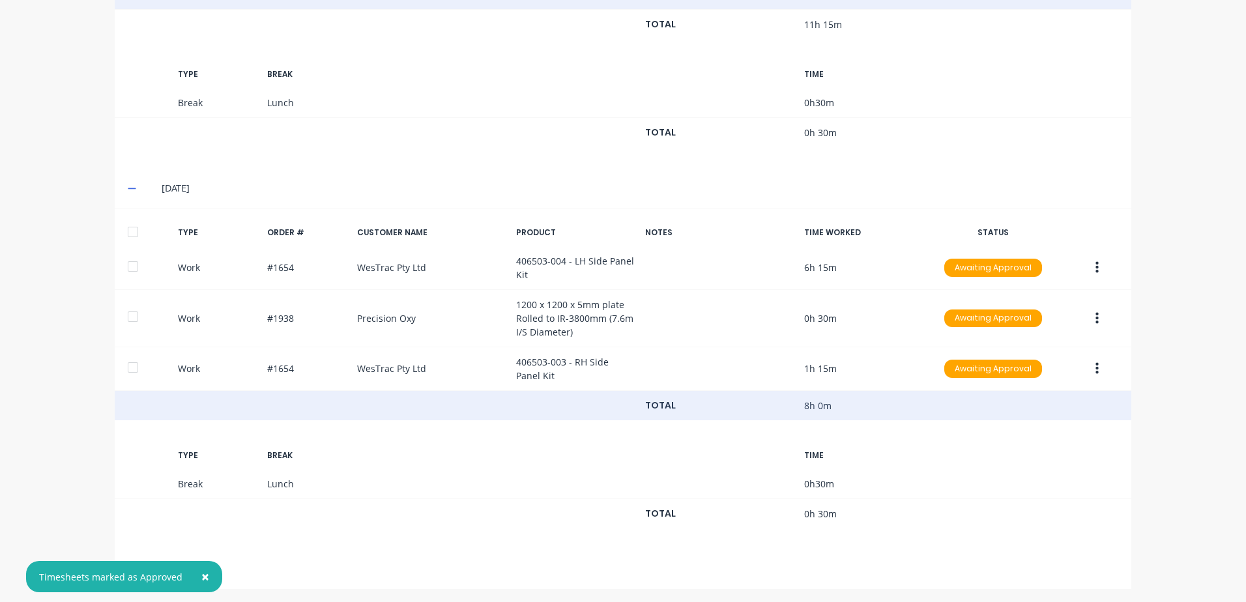
scroll to position [1149, 0]
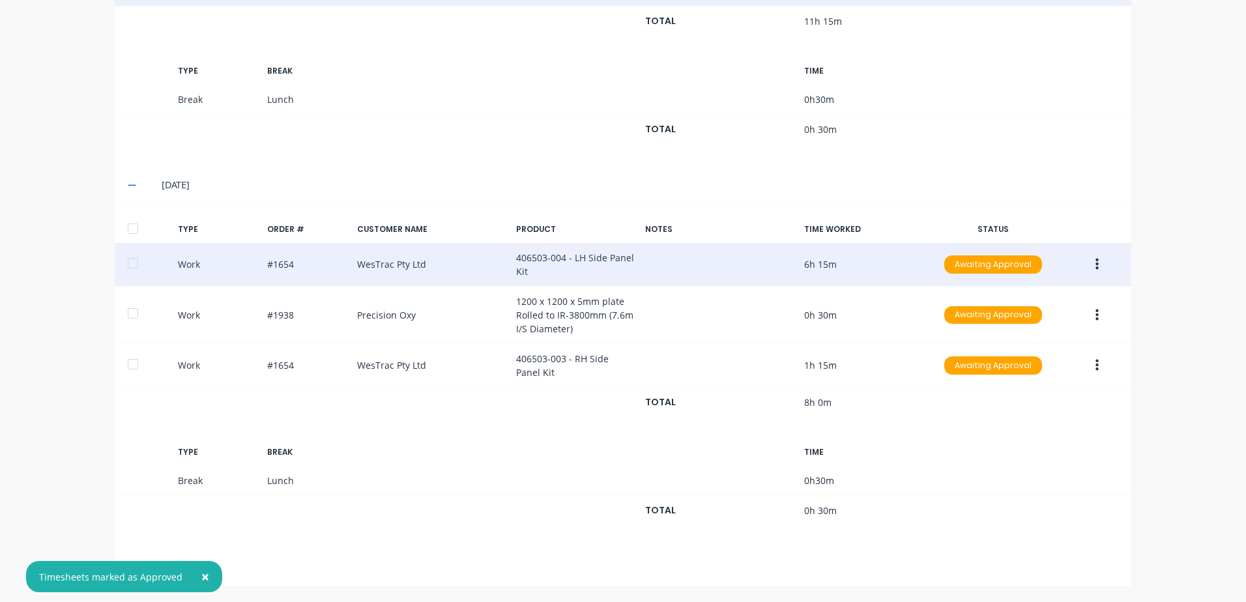
click at [1095, 265] on icon "button" at bounding box center [1096, 265] width 3 height 12
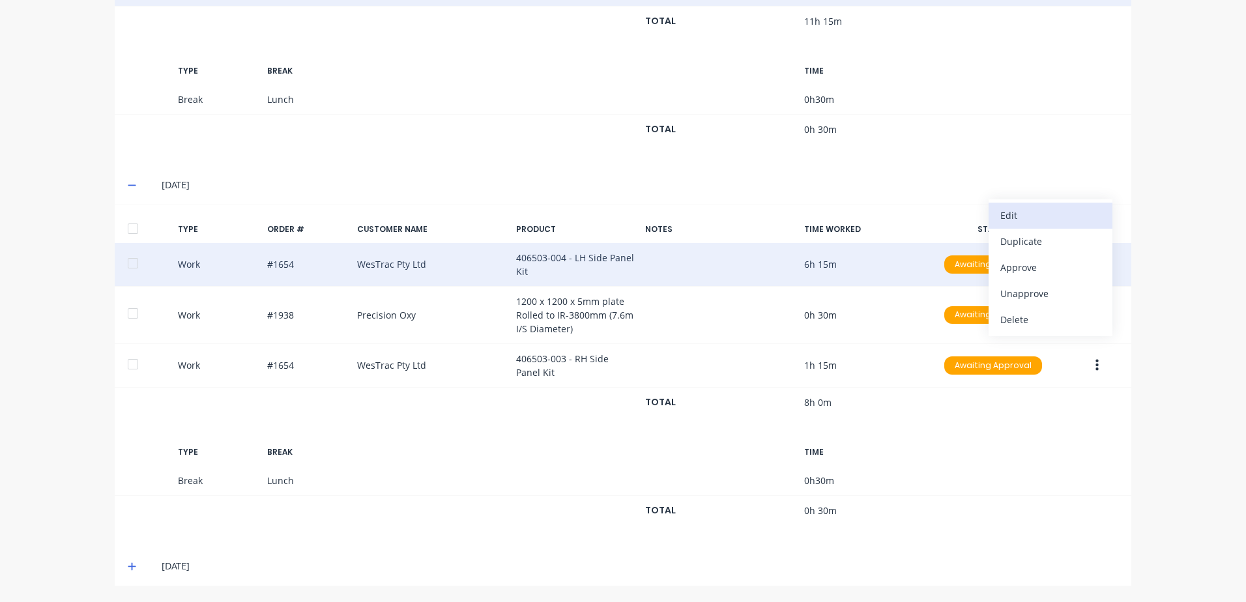
click at [1020, 214] on div "Edit" at bounding box center [1050, 215] width 100 height 19
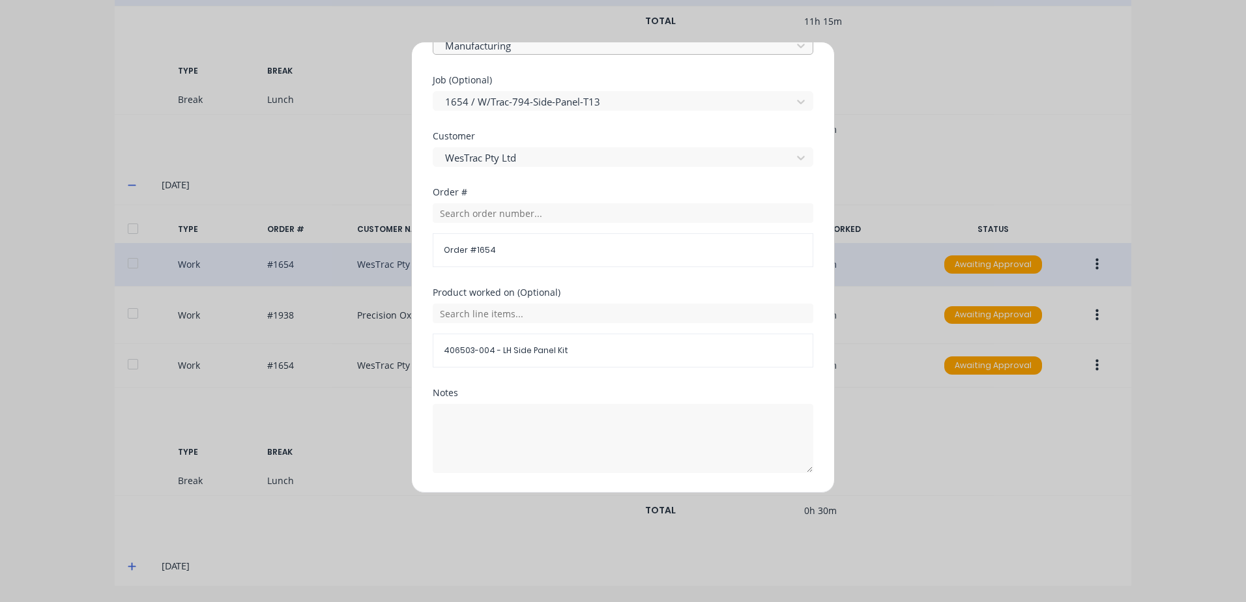
scroll to position [586, 0]
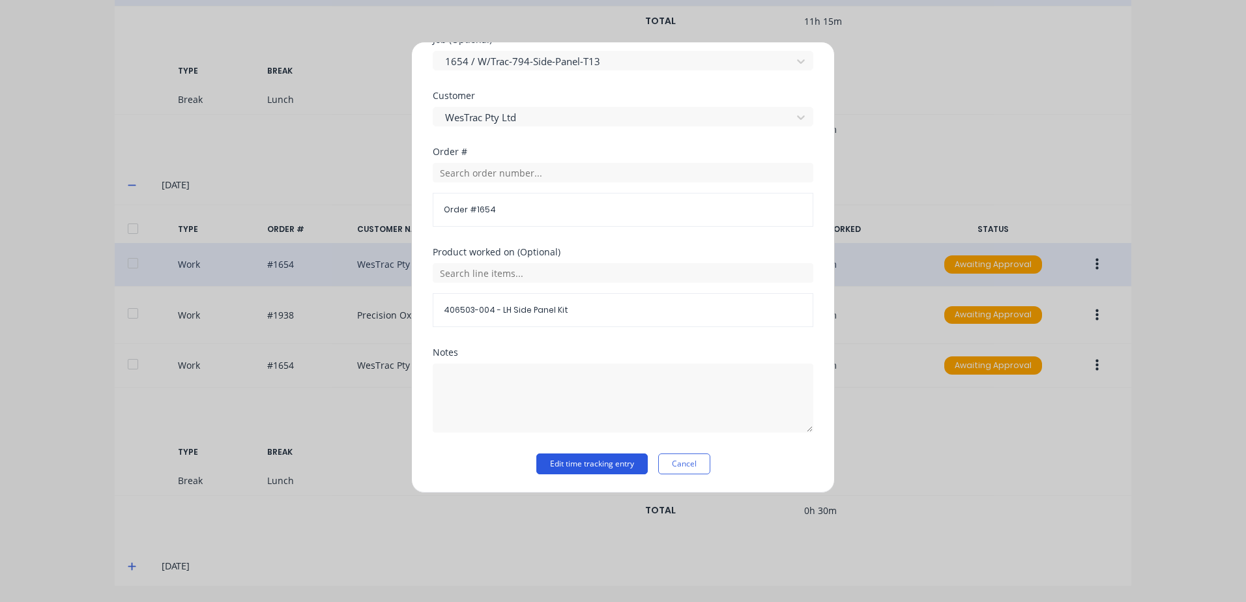
click at [558, 461] on button "Edit time tracking entry" at bounding box center [591, 463] width 111 height 21
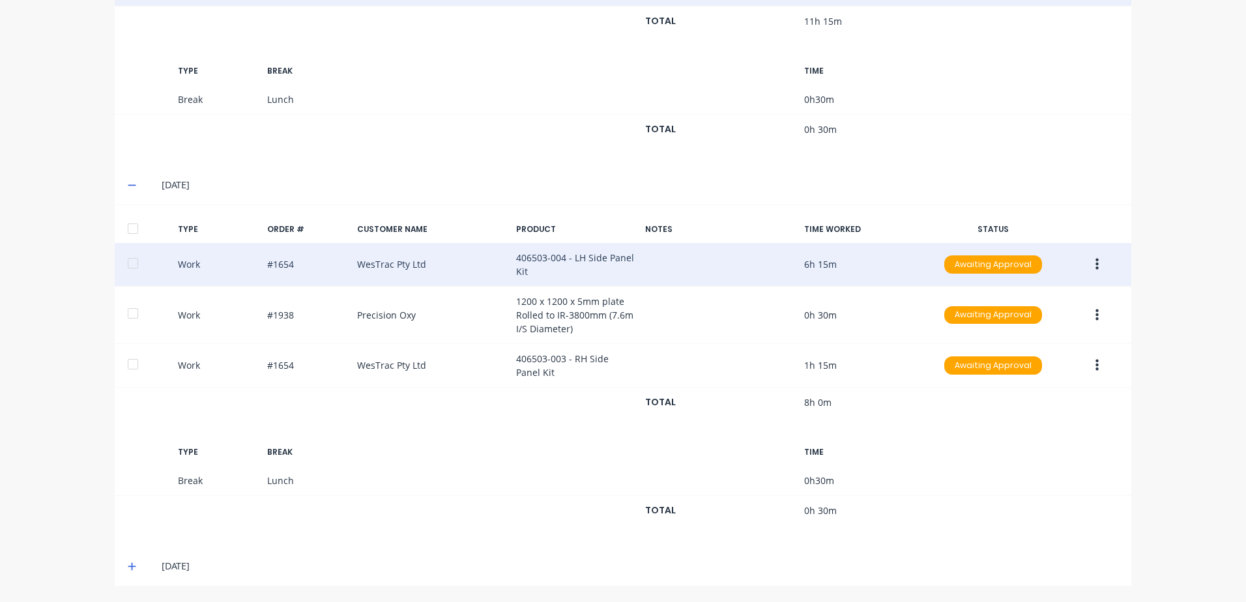
click at [1095, 263] on icon "button" at bounding box center [1096, 264] width 3 height 14
click at [1017, 266] on div "Approve" at bounding box center [1050, 267] width 100 height 19
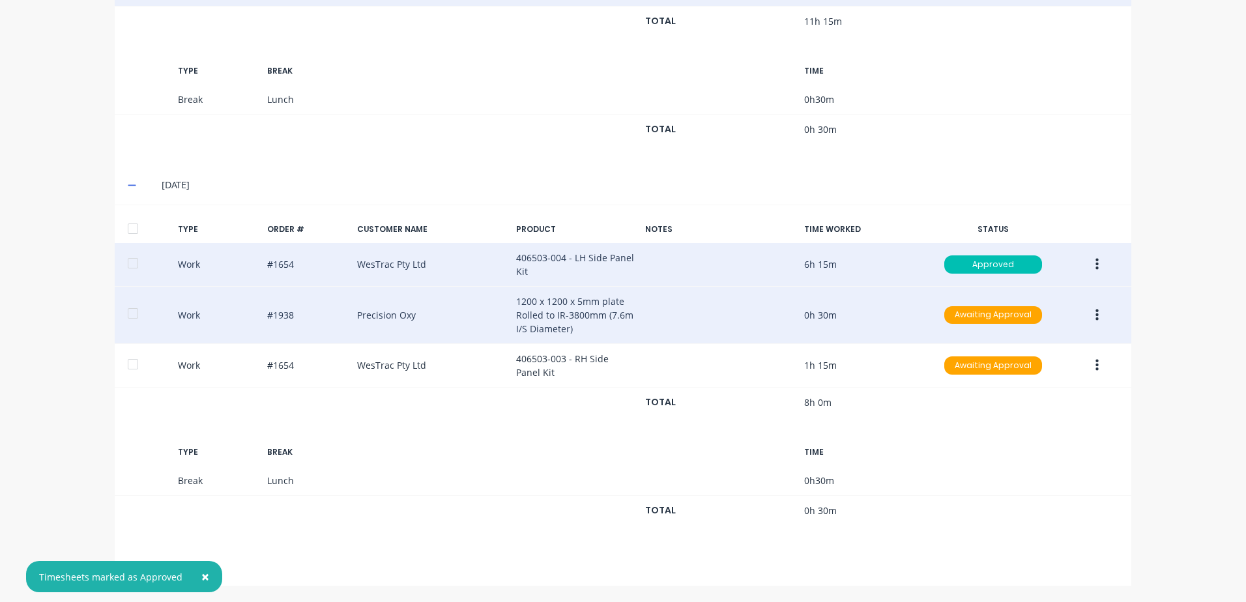
click at [1095, 315] on icon "button" at bounding box center [1096, 315] width 3 height 12
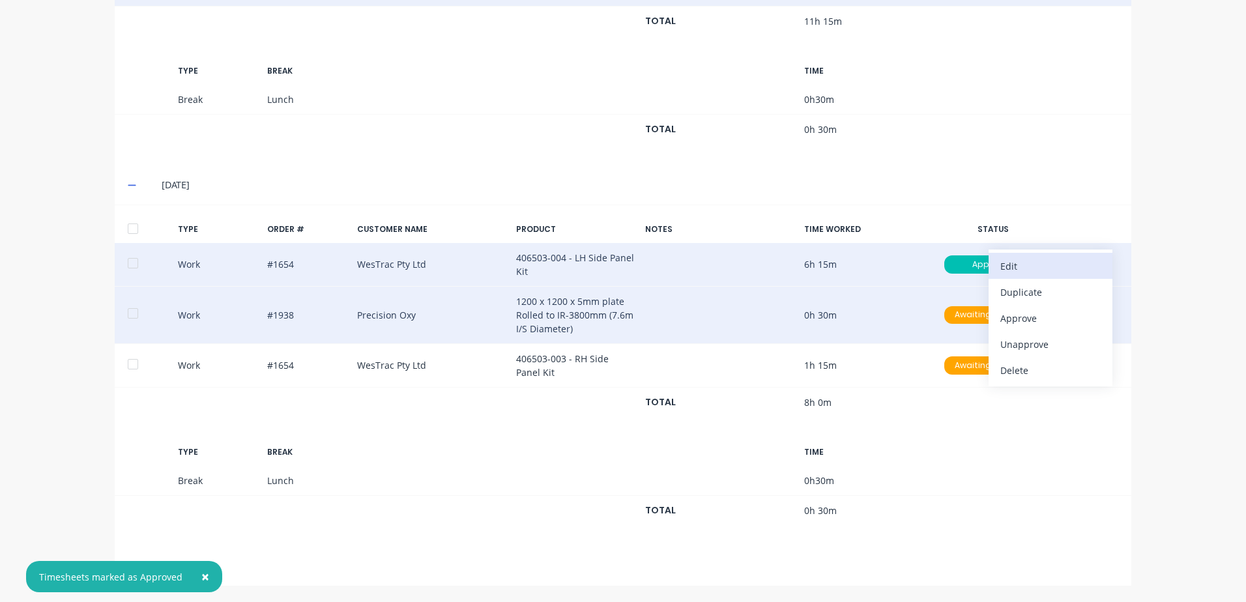
click at [1008, 264] on div "Edit" at bounding box center [1050, 266] width 100 height 19
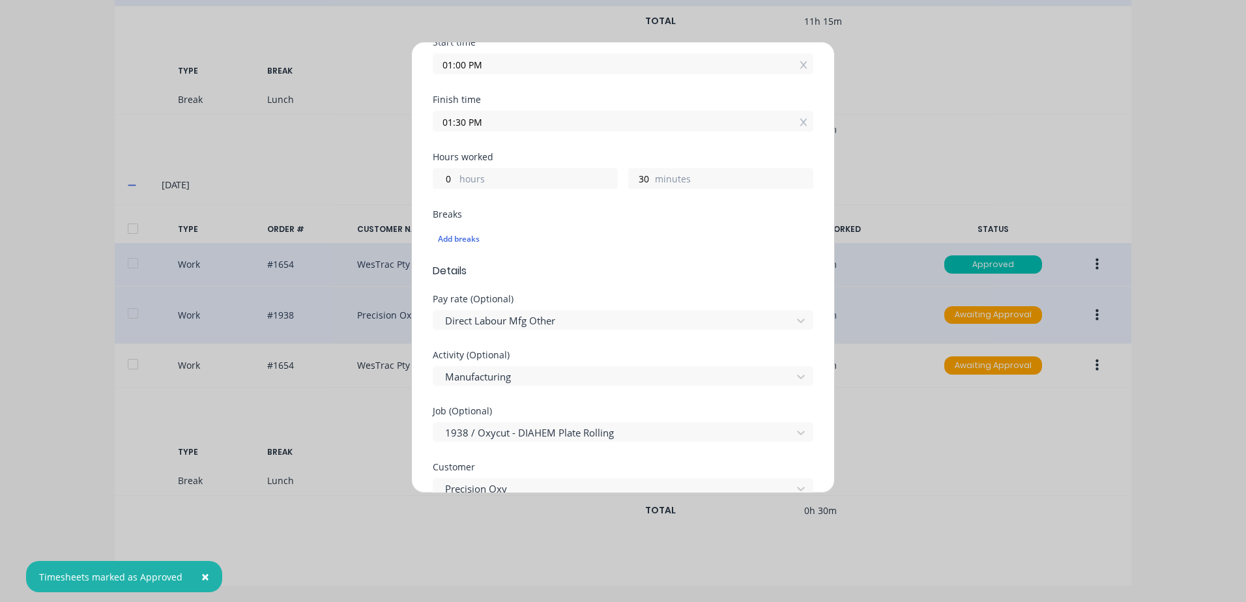
scroll to position [261, 0]
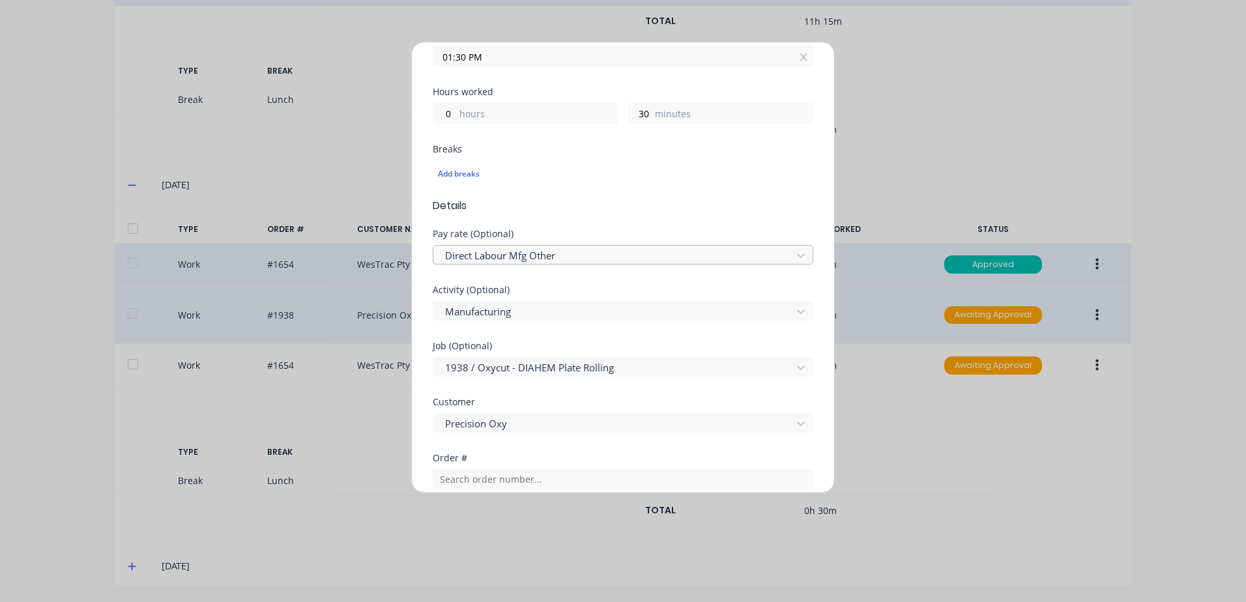
click at [566, 252] on div at bounding box center [614, 256] width 341 height 16
click at [758, 166] on div "Add breaks" at bounding box center [623, 174] width 370 height 17
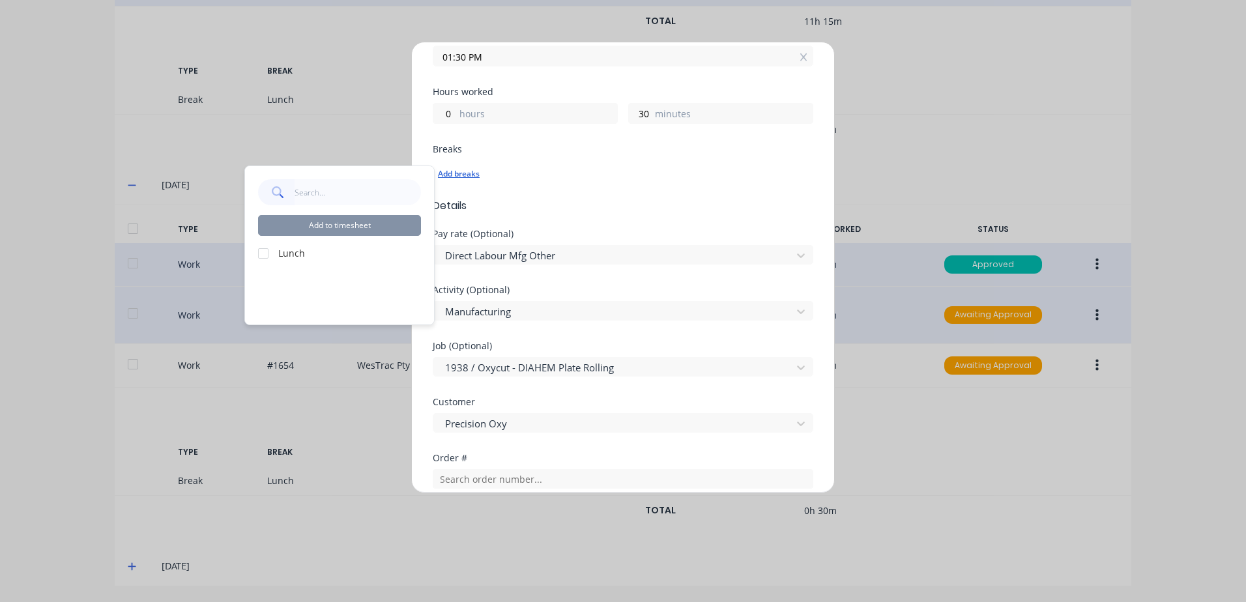
click at [783, 177] on div "Add breaks" at bounding box center [623, 174] width 370 height 17
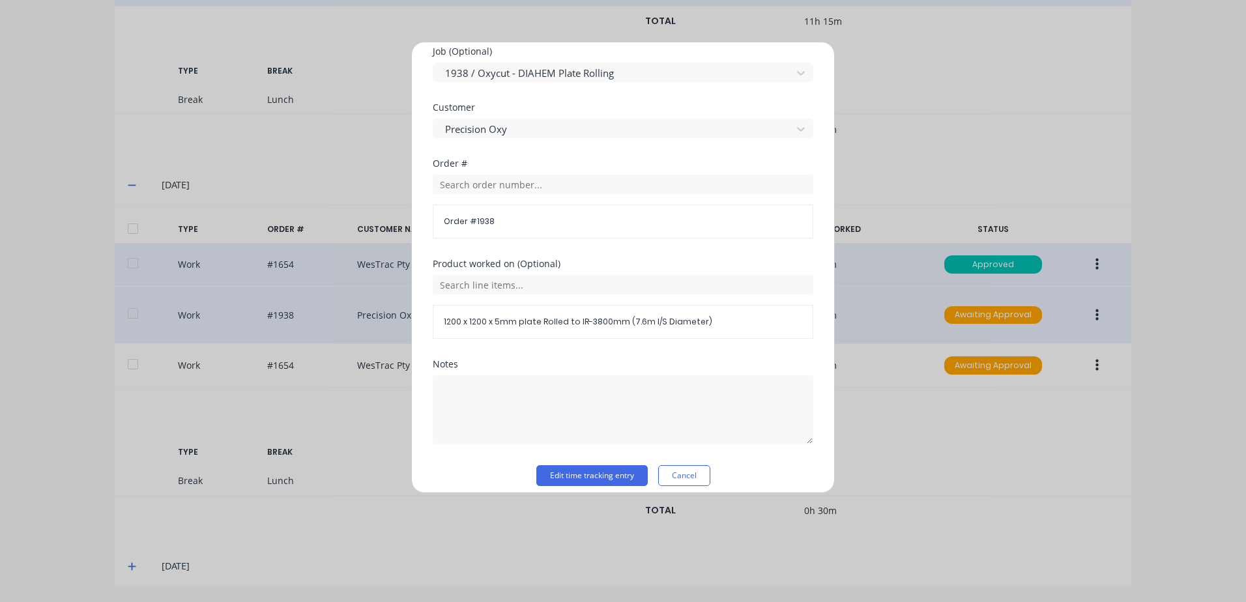
scroll to position [567, 0]
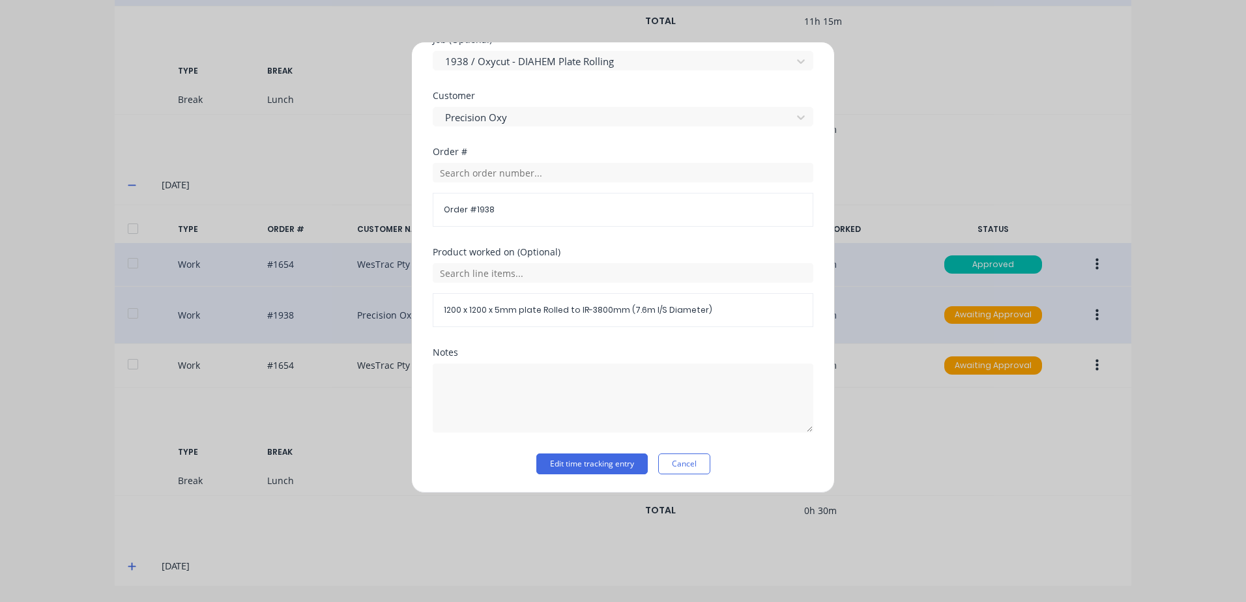
click at [691, 465] on button "Cancel" at bounding box center [684, 463] width 52 height 21
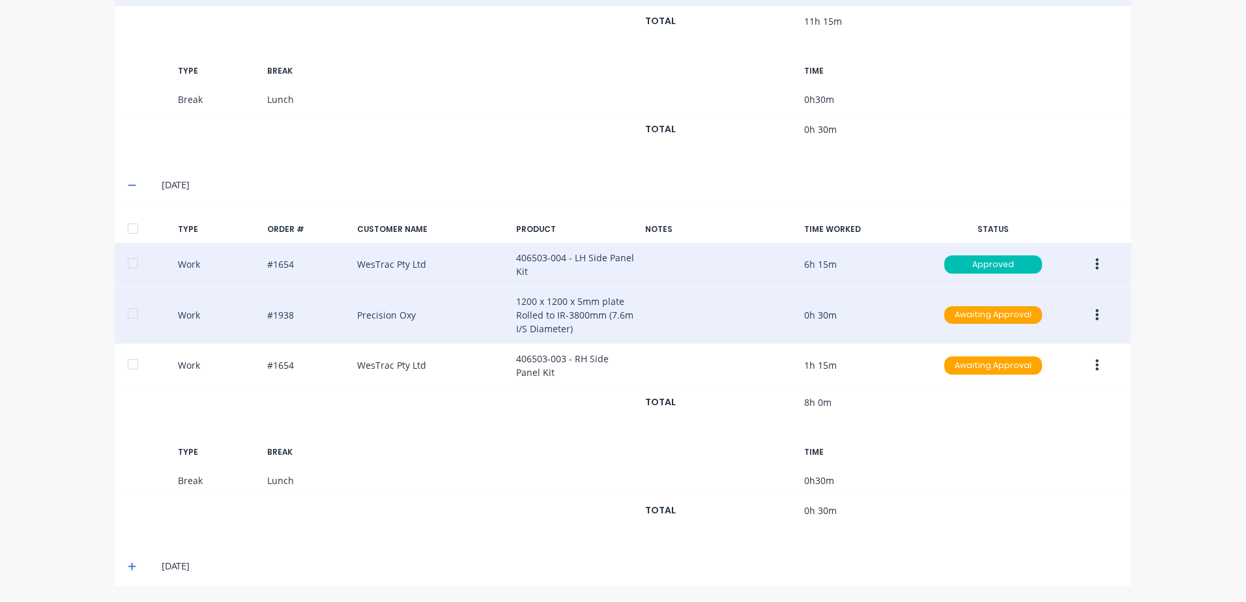
click at [1089, 315] on button "button" at bounding box center [1097, 315] width 31 height 23
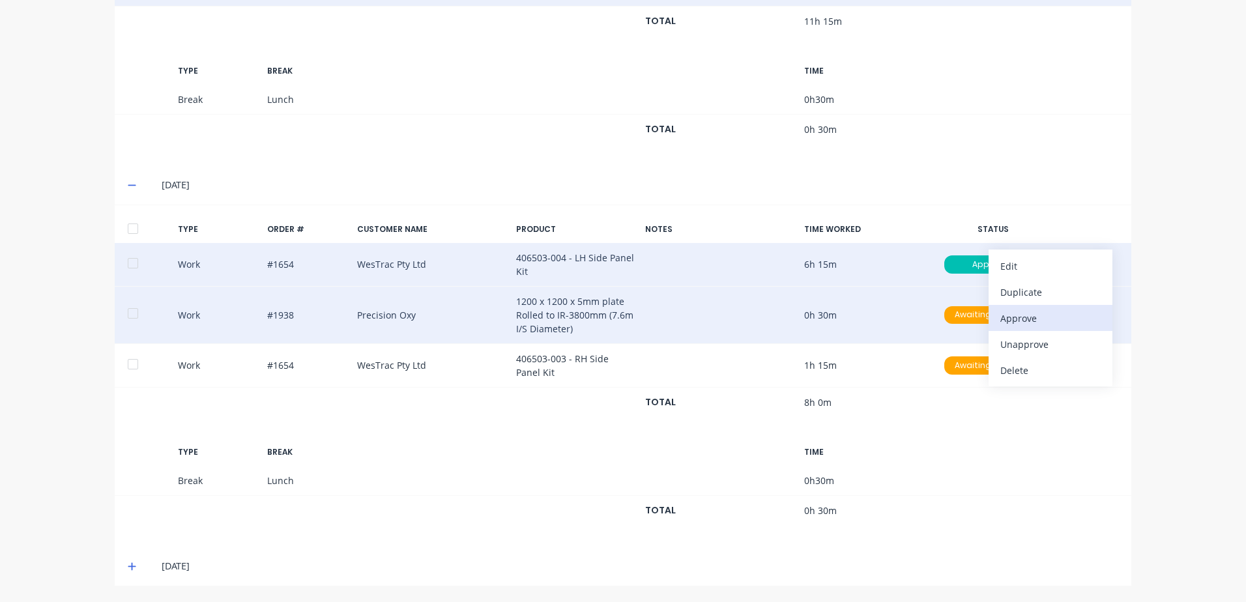
click at [1003, 315] on div "Approve" at bounding box center [1050, 318] width 100 height 19
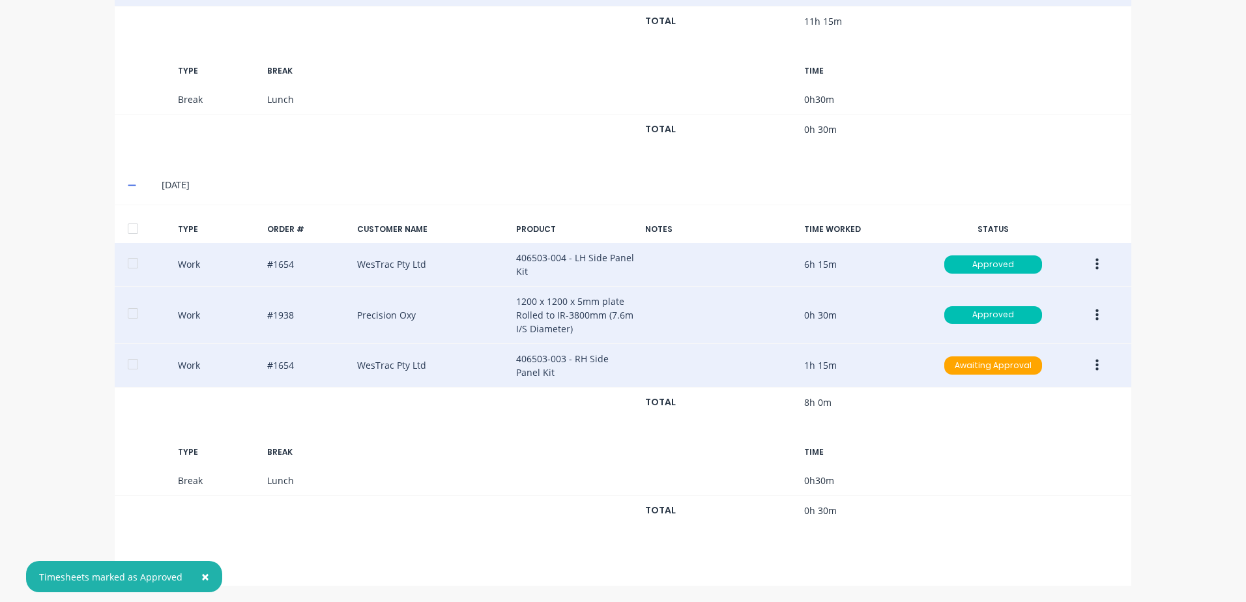
click at [1095, 366] on icon "button" at bounding box center [1096, 366] width 3 height 12
click at [1009, 315] on div "Edit" at bounding box center [1050, 316] width 100 height 19
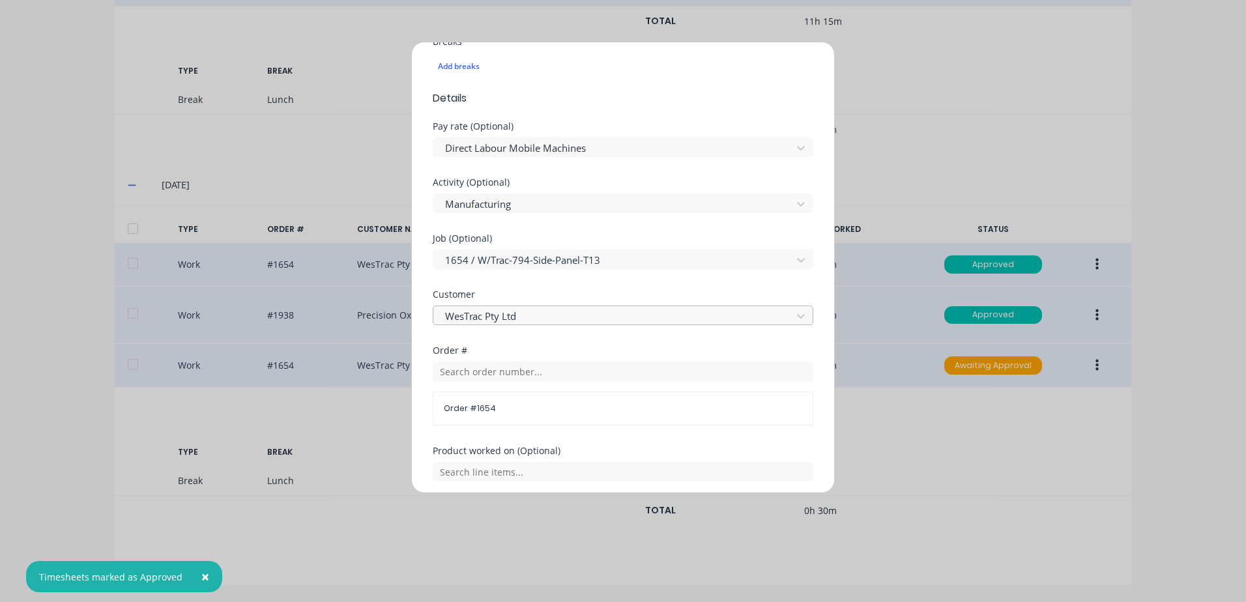
scroll to position [391, 0]
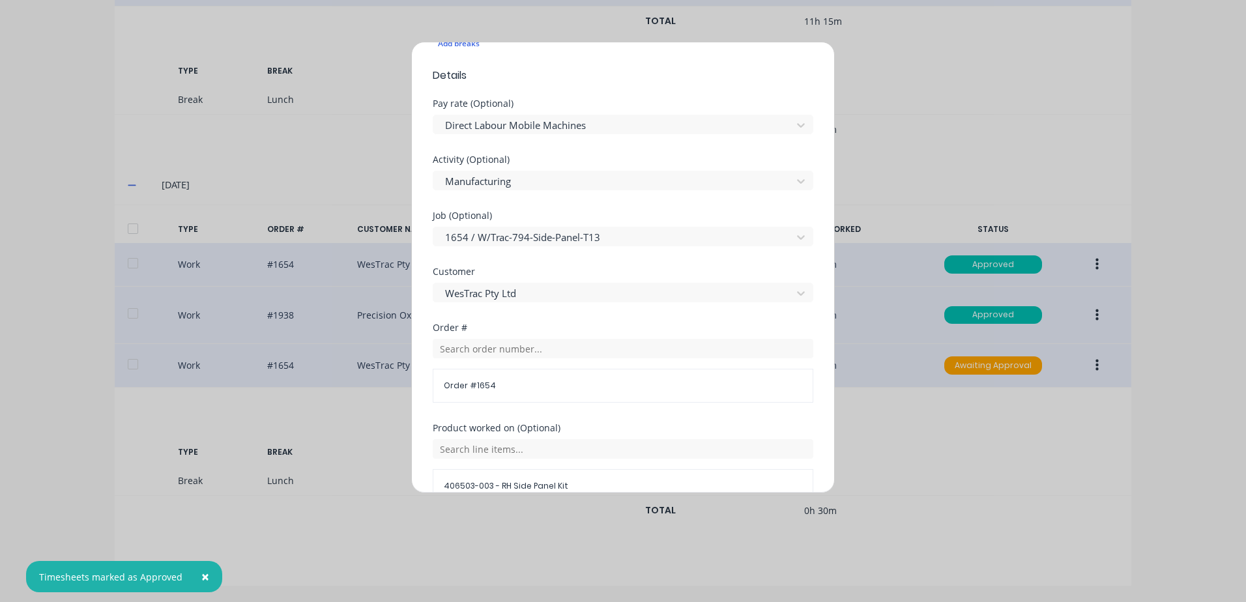
click at [493, 358] on div "Order # 1654" at bounding box center [623, 371] width 381 height 64
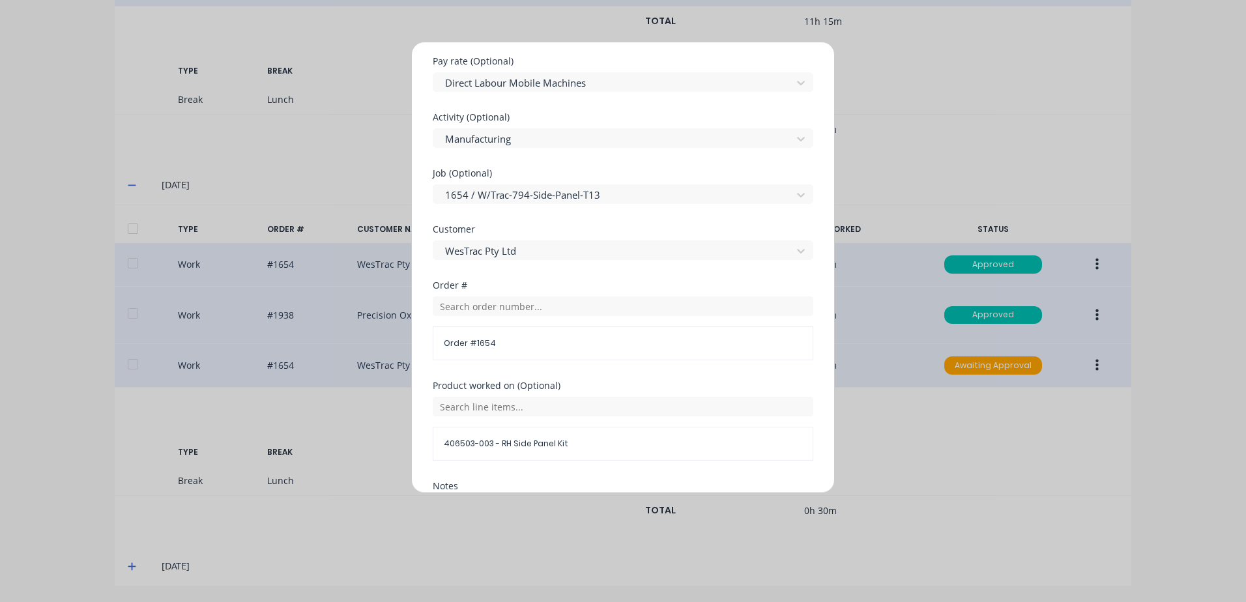
scroll to position [456, 0]
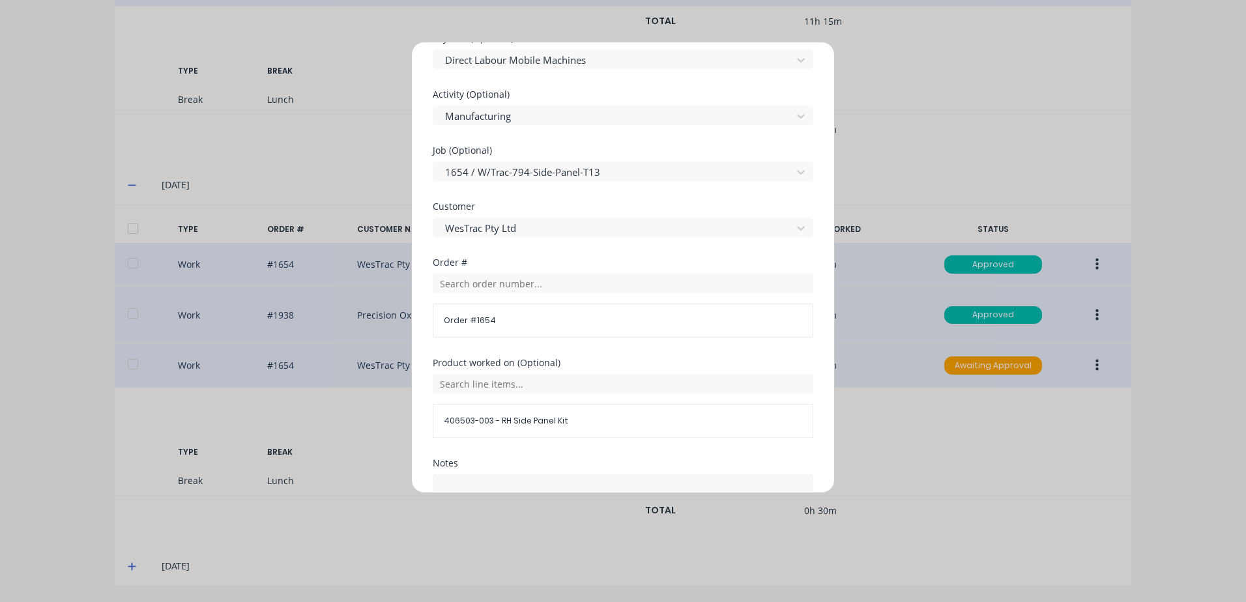
click at [497, 335] on div "Order # 1654" at bounding box center [623, 321] width 381 height 34
click at [471, 319] on span "Order # 1654" at bounding box center [623, 321] width 358 height 12
click at [477, 386] on input "text" at bounding box center [623, 384] width 381 height 20
click at [618, 186] on div "Job (Optional) 1654 / W/Trac-794-Side-Panel-T13" at bounding box center [623, 174] width 381 height 56
click at [506, 284] on input "text" at bounding box center [623, 284] width 381 height 20
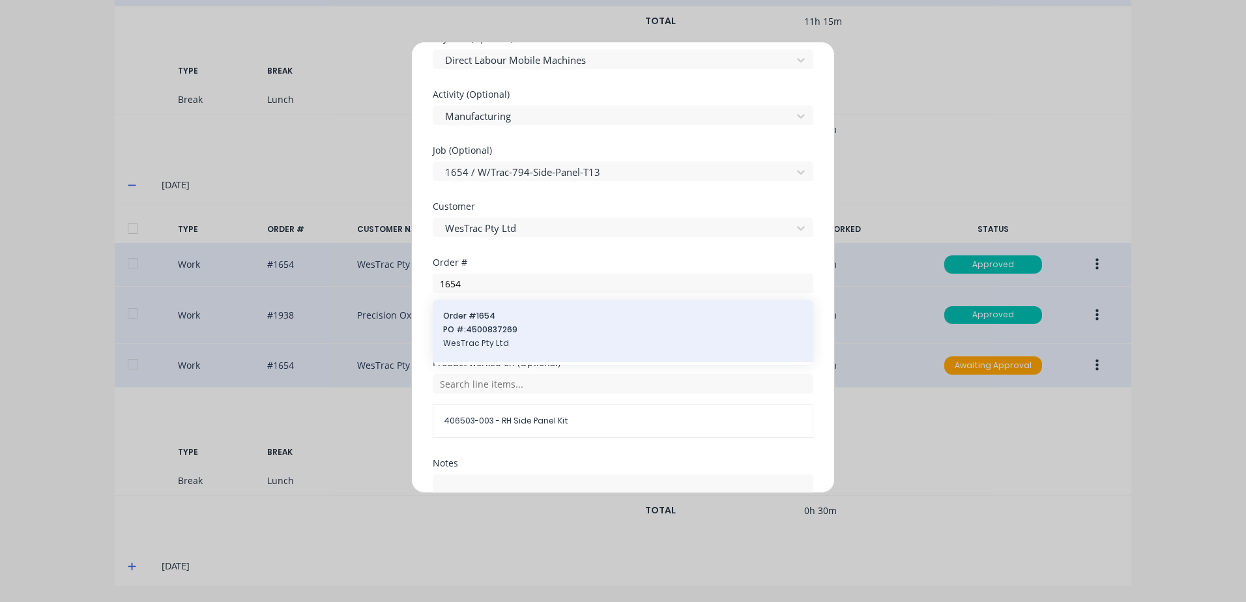
click at [479, 324] on span "PO #: 4500837269" at bounding box center [623, 330] width 360 height 12
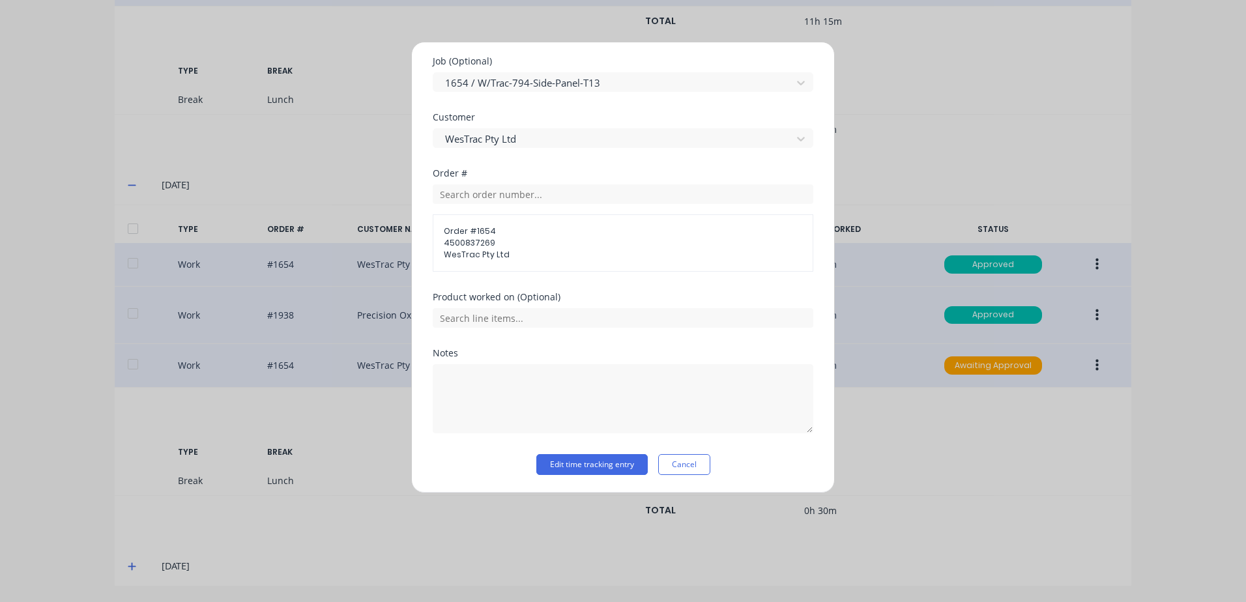
scroll to position [546, 0]
click at [552, 466] on button "Edit time tracking entry" at bounding box center [591, 463] width 111 height 21
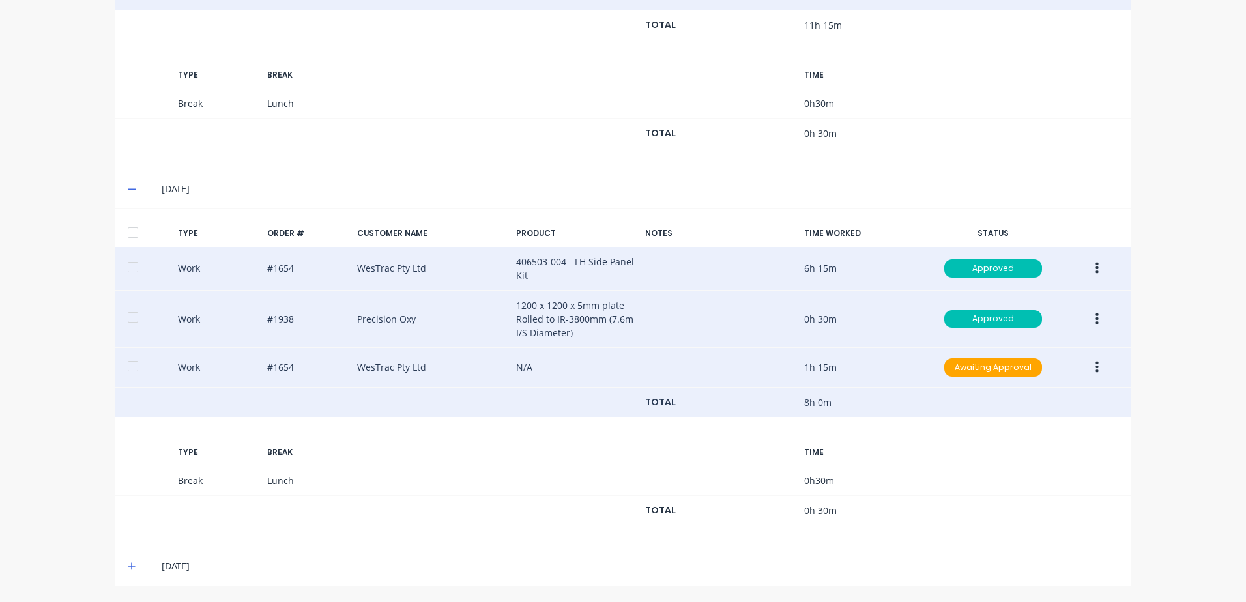
scroll to position [1145, 0]
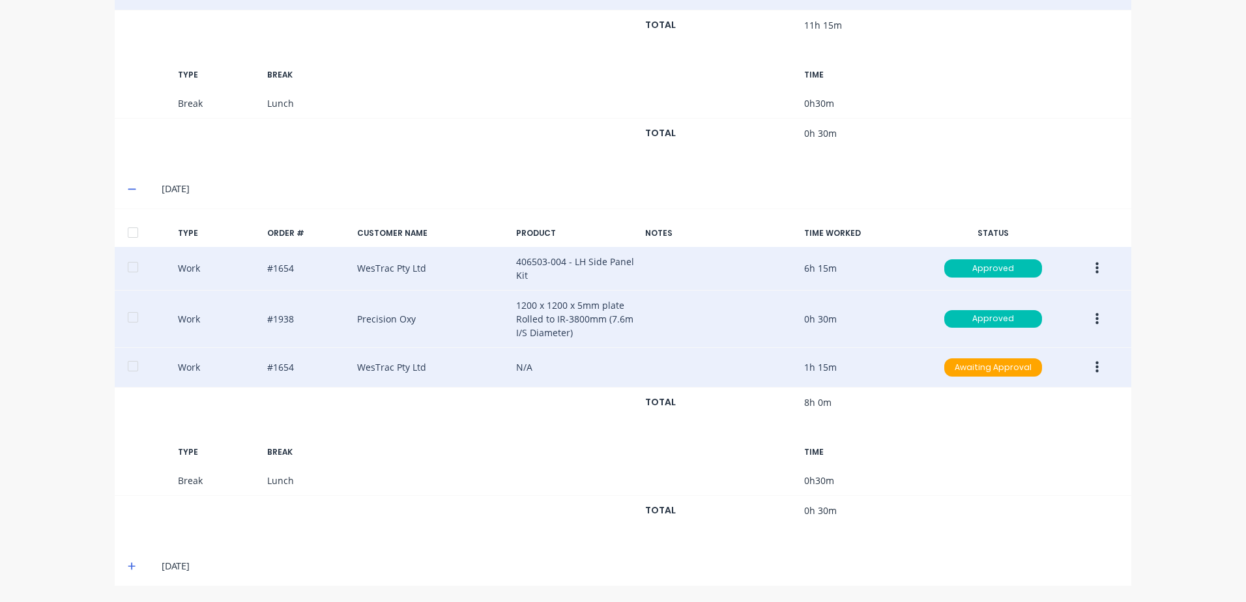
click at [1095, 366] on icon "button" at bounding box center [1096, 367] width 3 height 14
click at [1012, 371] on div "Approve" at bounding box center [1050, 370] width 100 height 19
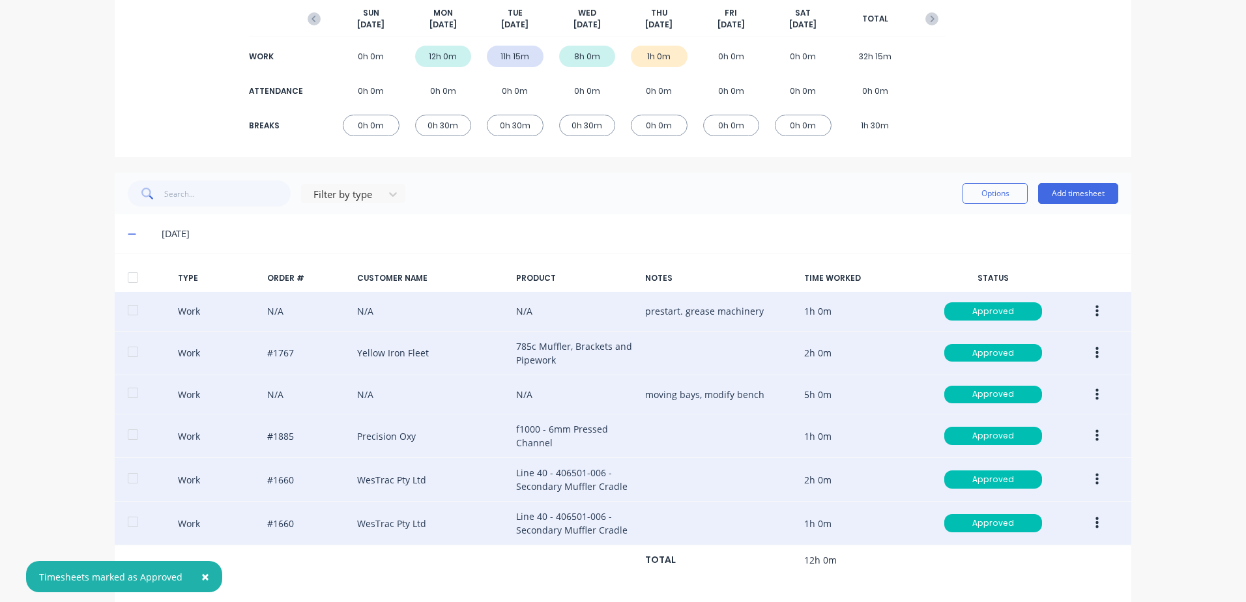
scroll to position [0, 0]
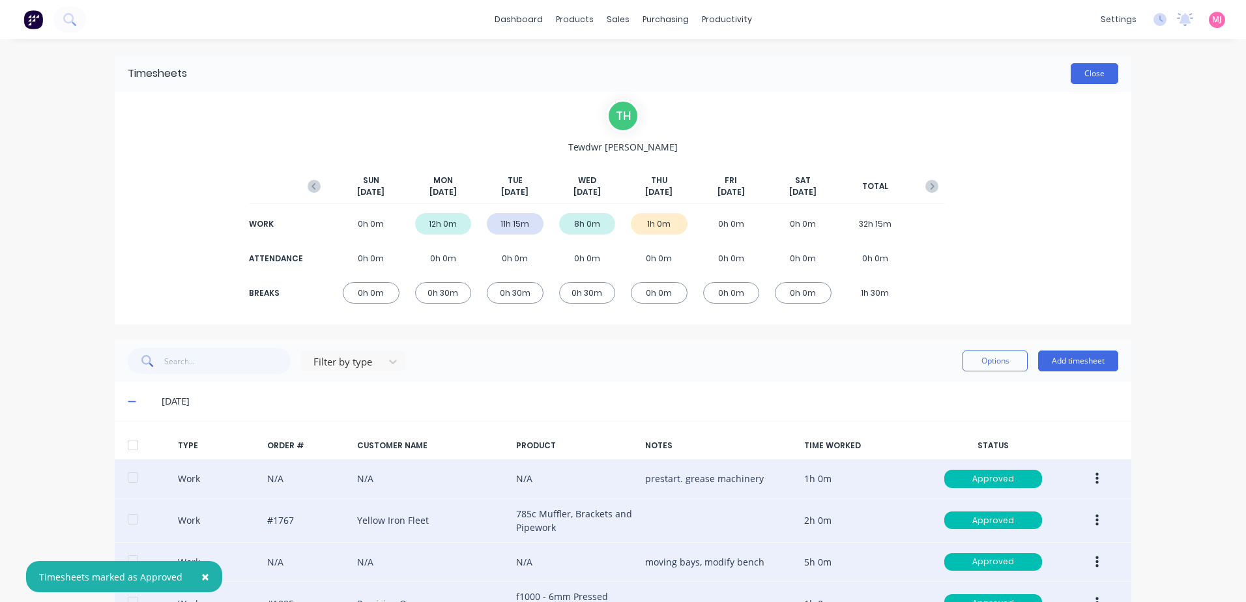
click at [1093, 72] on button "Close" at bounding box center [1095, 73] width 48 height 21
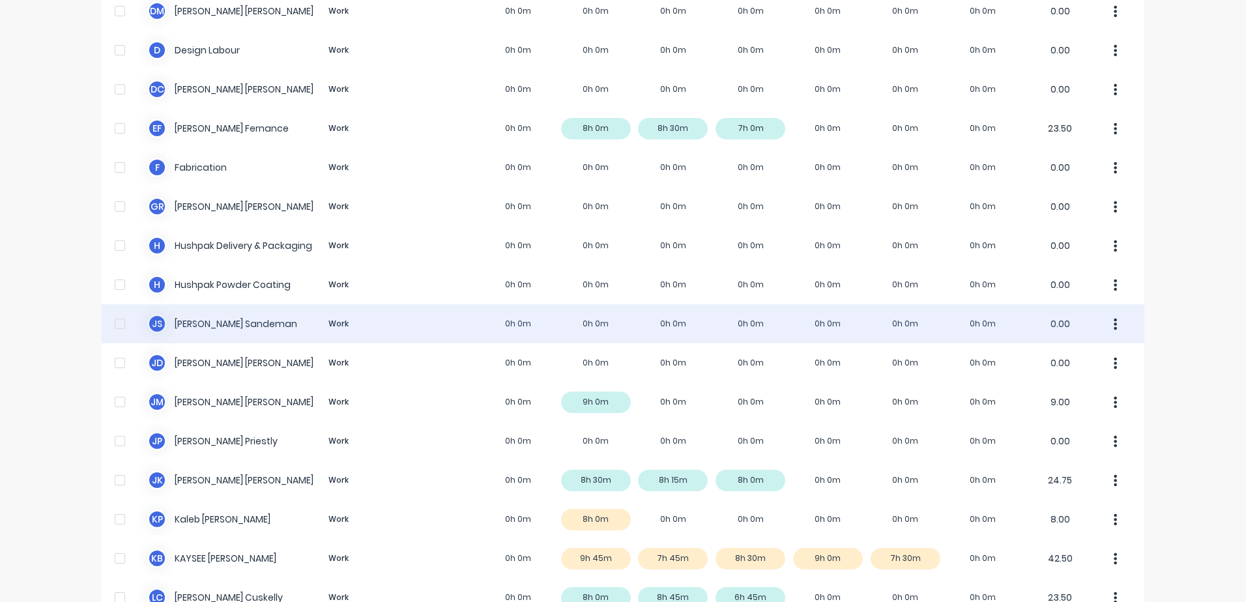
scroll to position [844, 0]
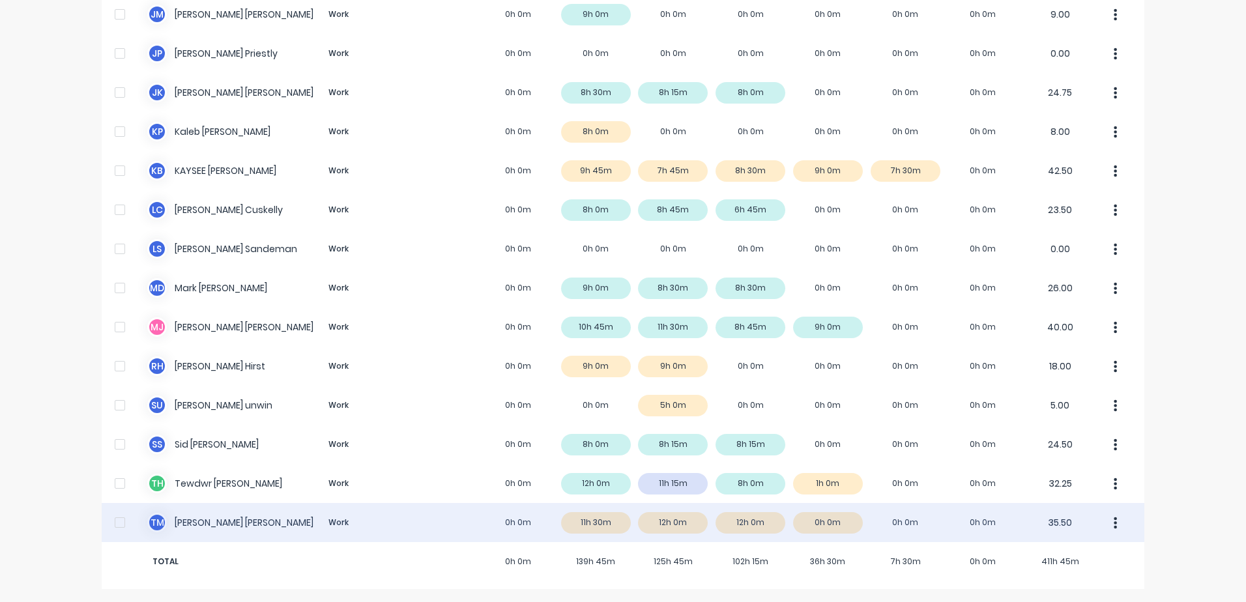
click at [212, 521] on div "T M [PERSON_NAME] Work 0h 0m 11h 30m 12h 0m 12h 0m 0h 0m 0h 0m 0h 0m 35.50" at bounding box center [623, 522] width 1043 height 39
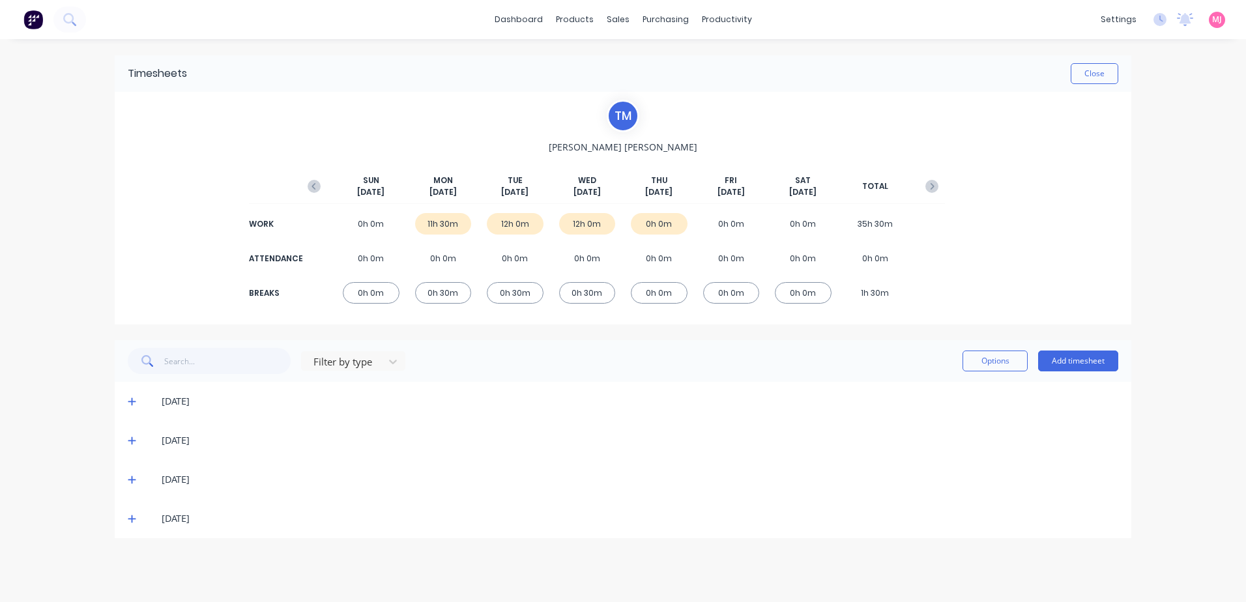
click at [130, 399] on icon at bounding box center [132, 401] width 8 height 9
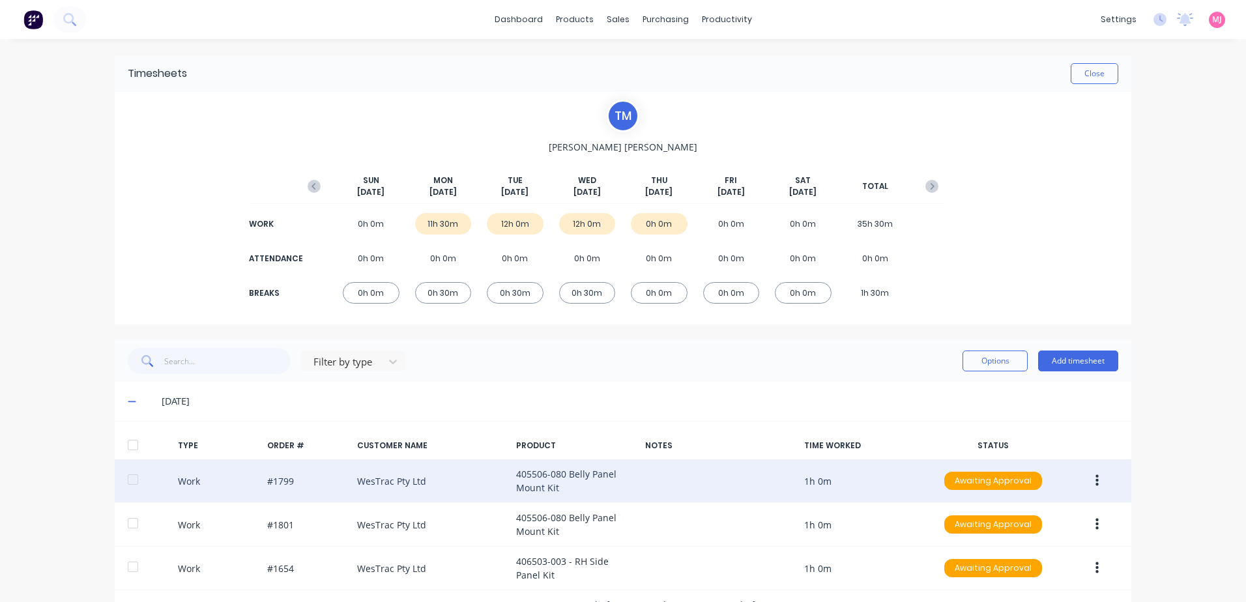
click at [1095, 478] on icon "button" at bounding box center [1096, 481] width 3 height 12
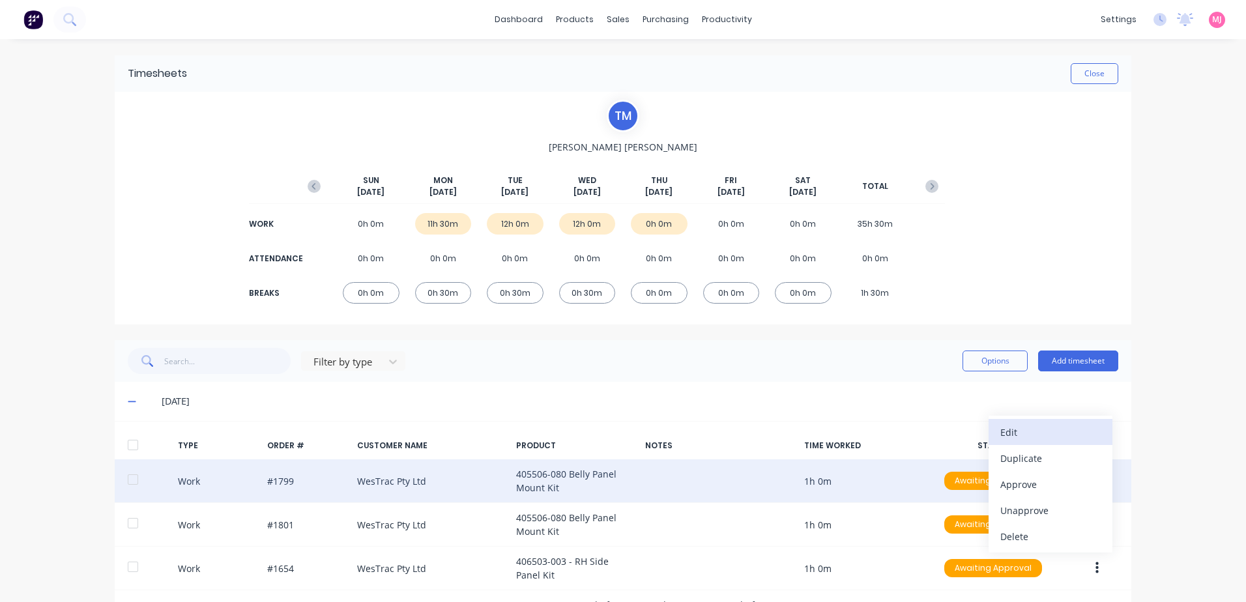
click at [1025, 435] on div "Edit" at bounding box center [1050, 432] width 100 height 19
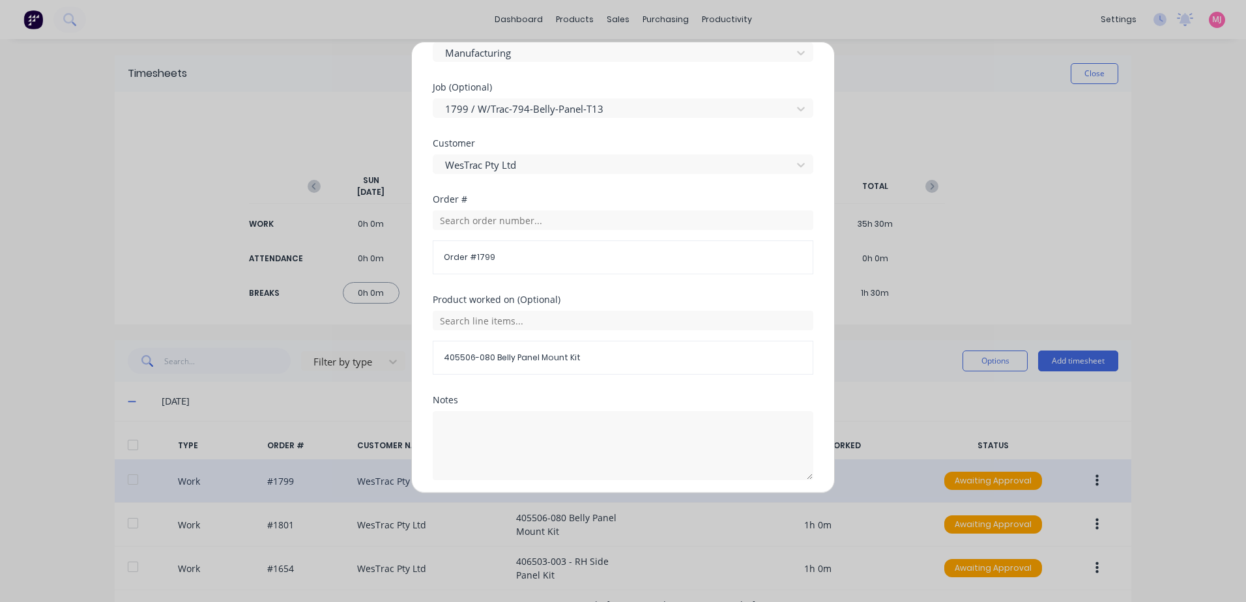
scroll to position [567, 0]
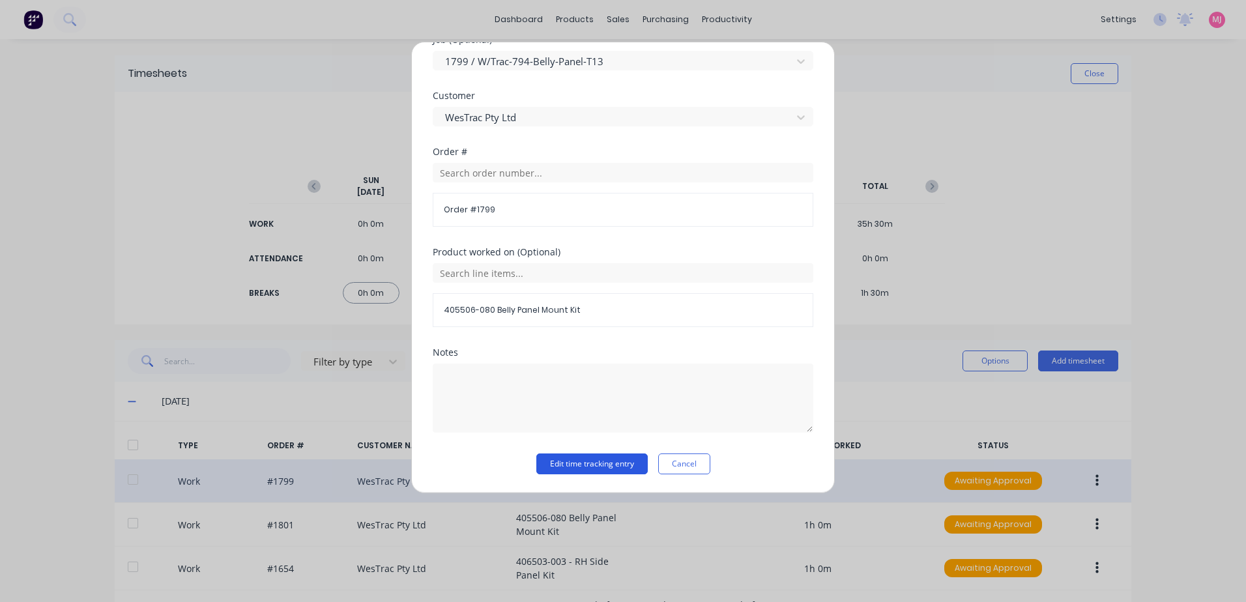
click at [567, 463] on button "Edit time tracking entry" at bounding box center [591, 463] width 111 height 21
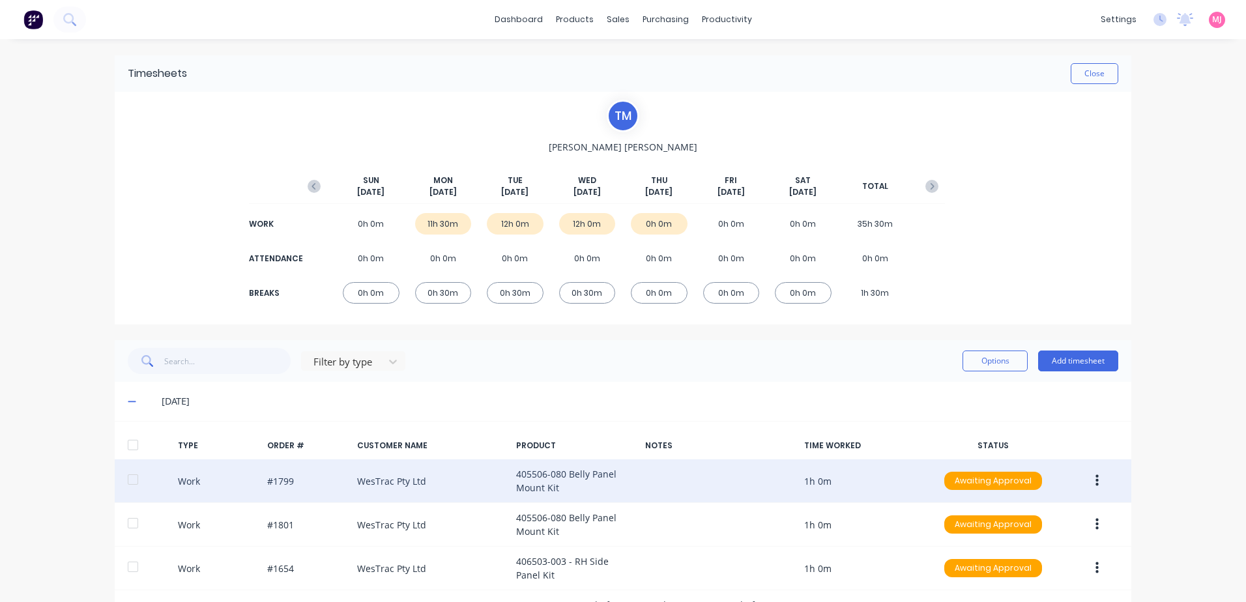
click at [1095, 483] on icon "button" at bounding box center [1096, 481] width 3 height 14
click at [1013, 483] on div "Approve" at bounding box center [1050, 484] width 100 height 19
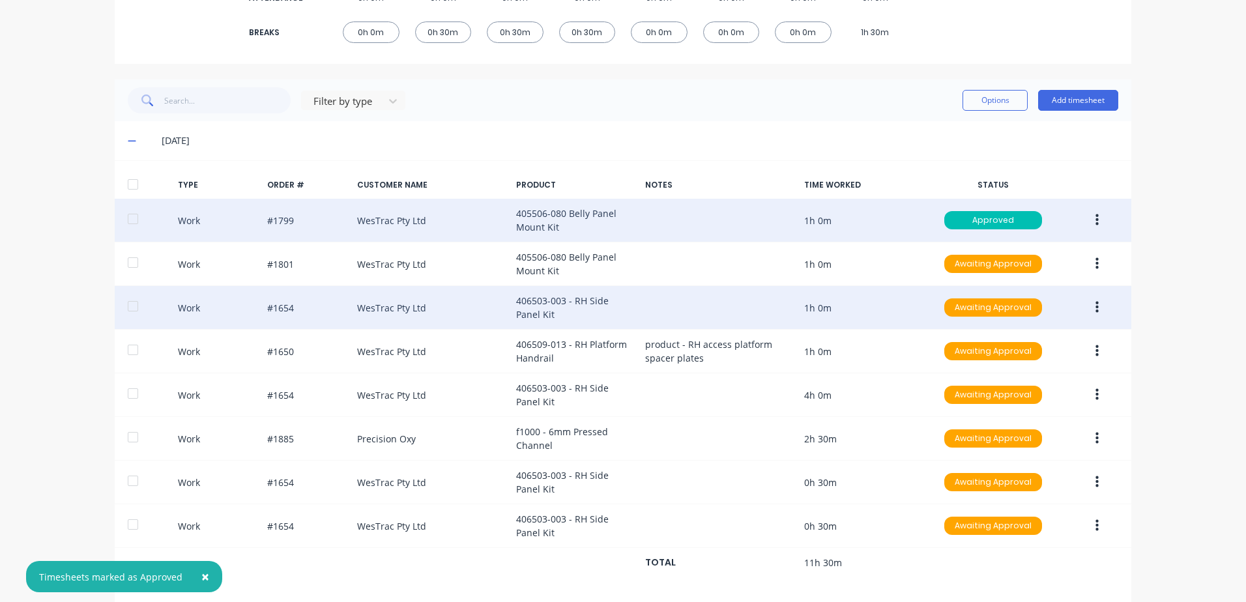
scroll to position [326, 0]
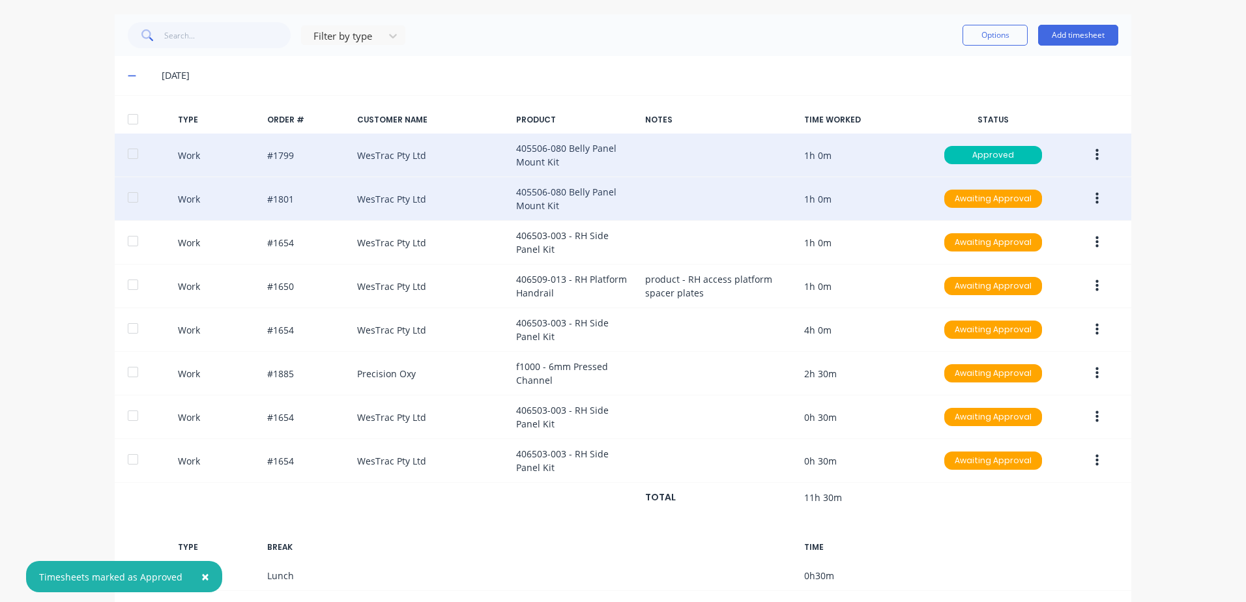
click at [1095, 199] on icon "button" at bounding box center [1096, 199] width 3 height 12
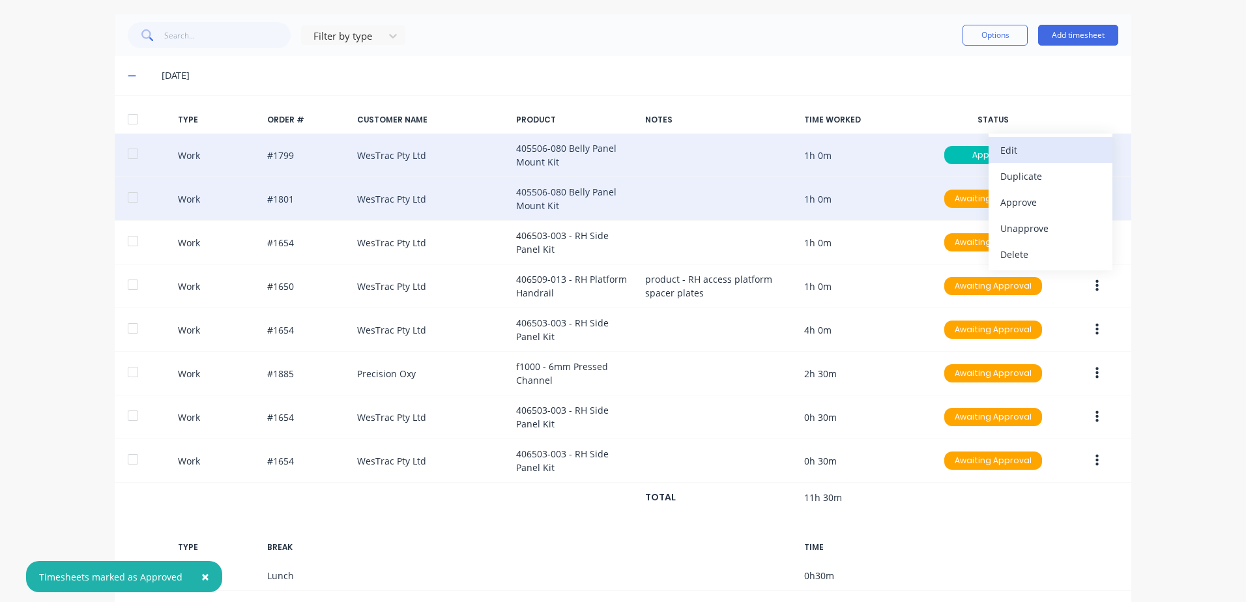
click at [1016, 147] on div "Edit" at bounding box center [1050, 150] width 100 height 19
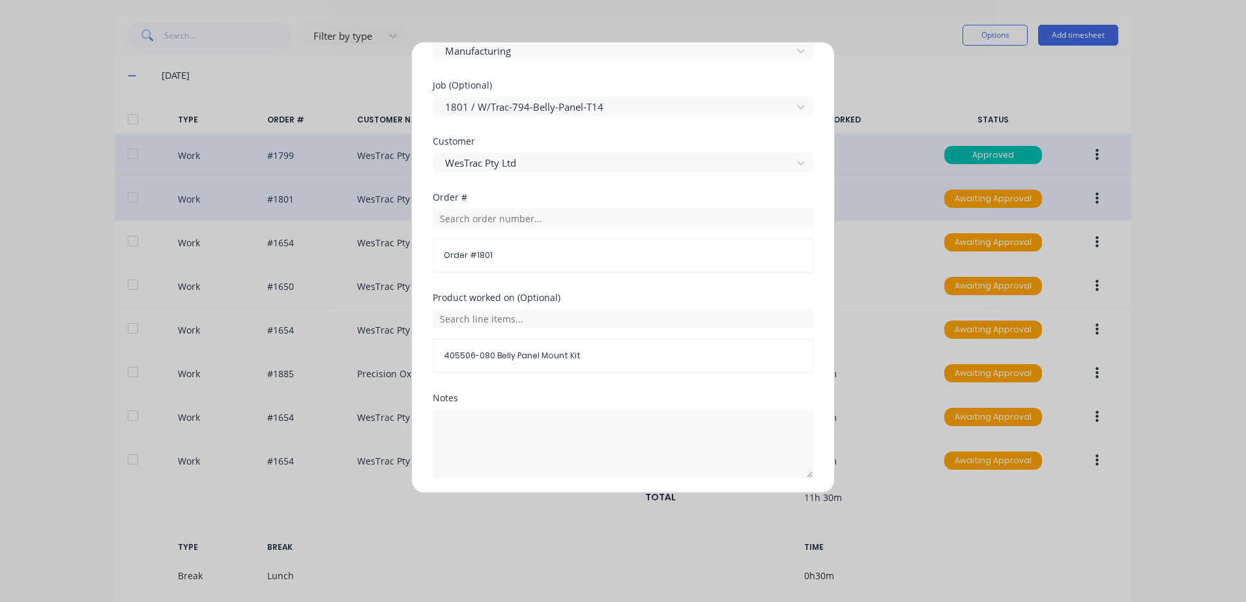
scroll to position [567, 0]
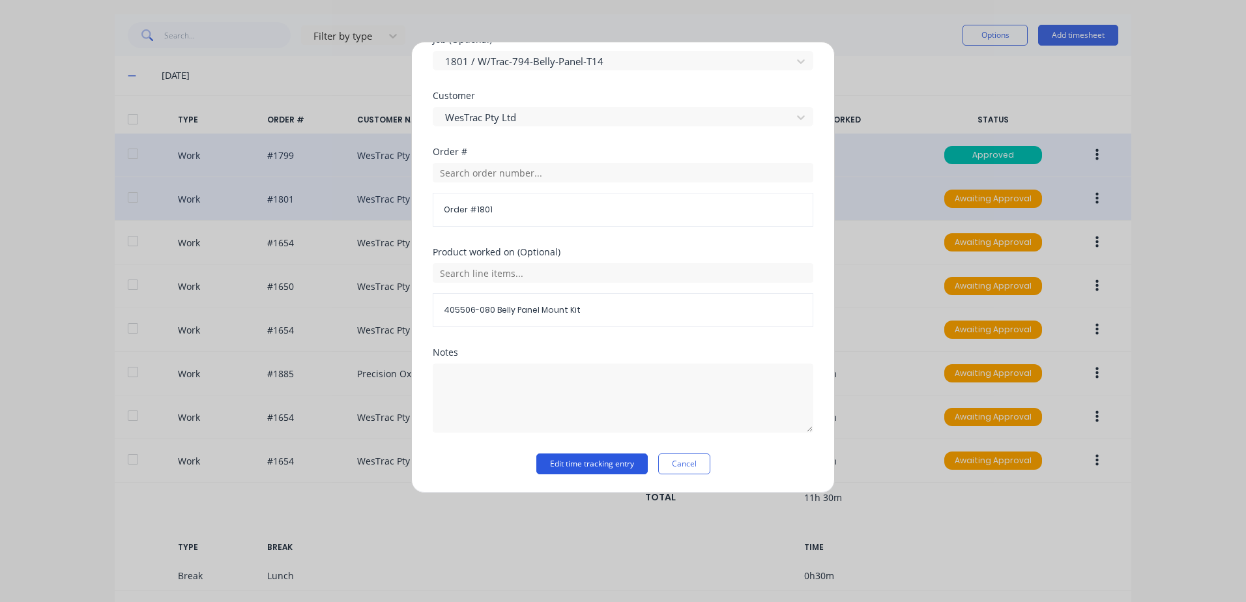
click at [559, 467] on button "Edit time tracking entry" at bounding box center [591, 463] width 111 height 21
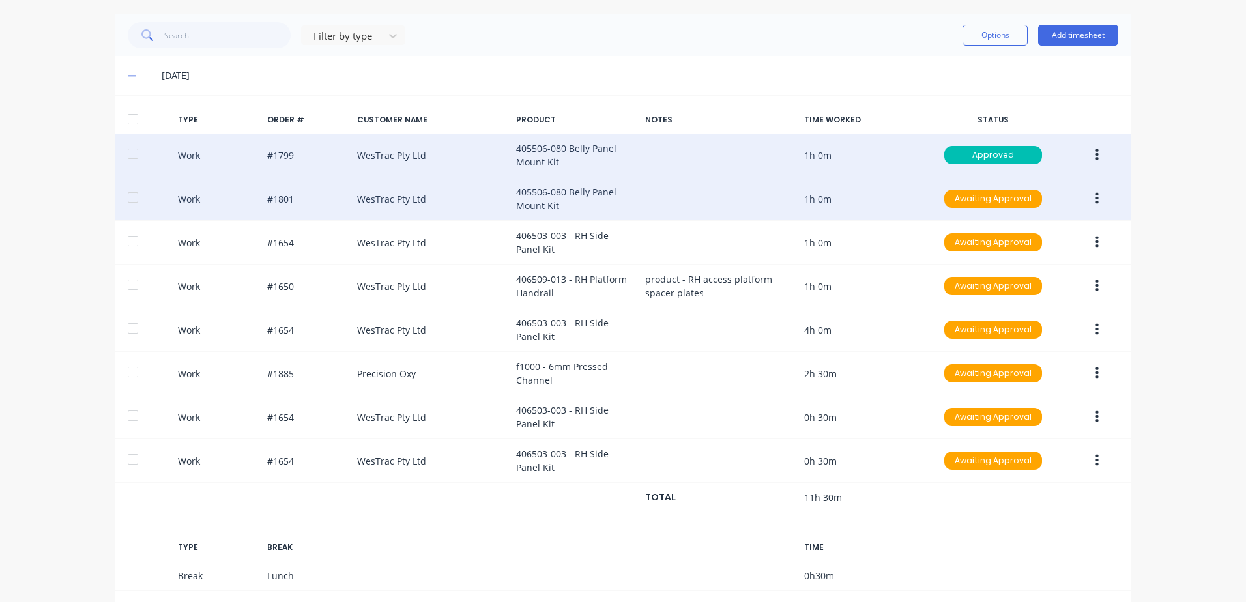
click at [1095, 195] on icon "button" at bounding box center [1096, 199] width 3 height 12
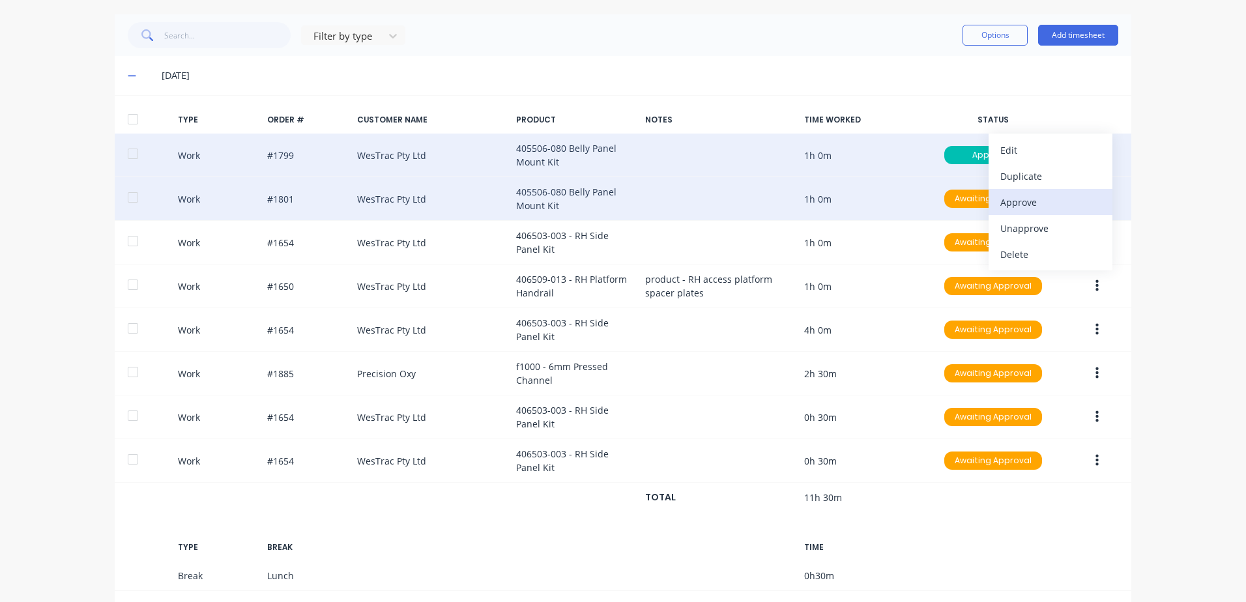
click at [1017, 205] on div "Approve" at bounding box center [1050, 202] width 100 height 19
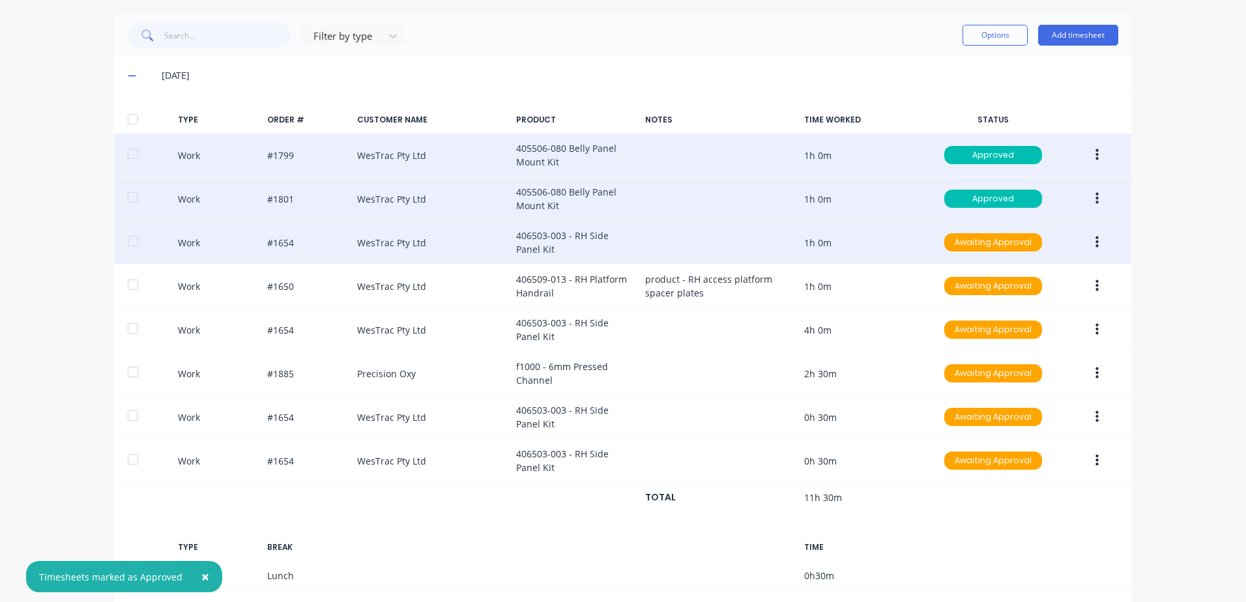
click at [1095, 237] on icon "button" at bounding box center [1096, 243] width 3 height 12
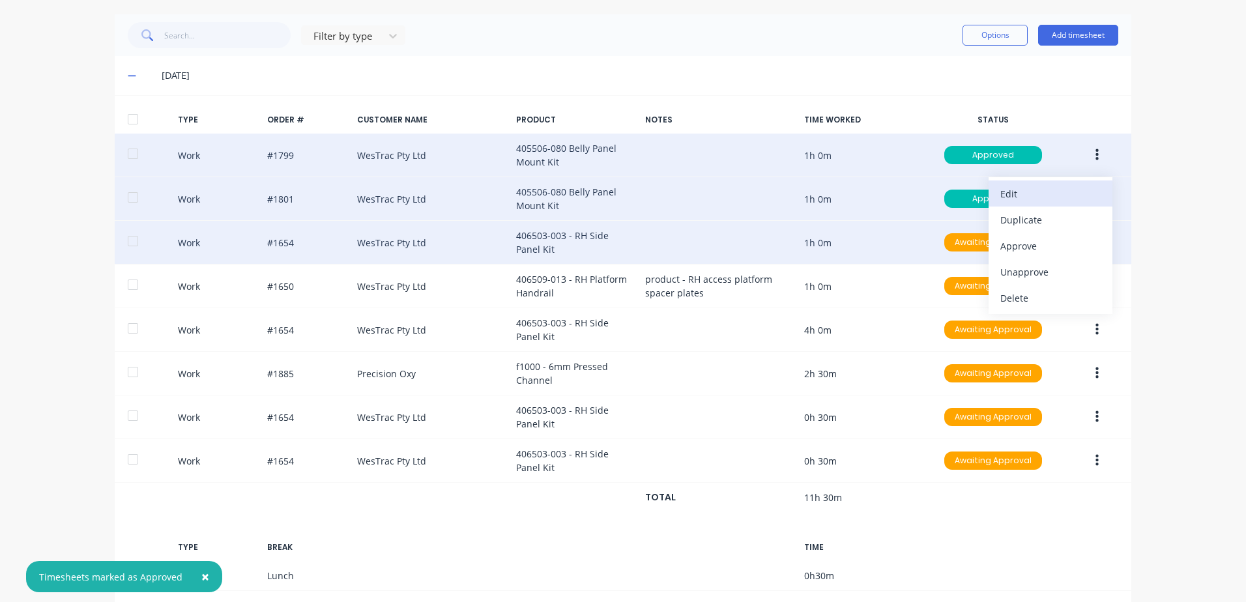
click at [1018, 192] on div "Edit" at bounding box center [1050, 193] width 100 height 19
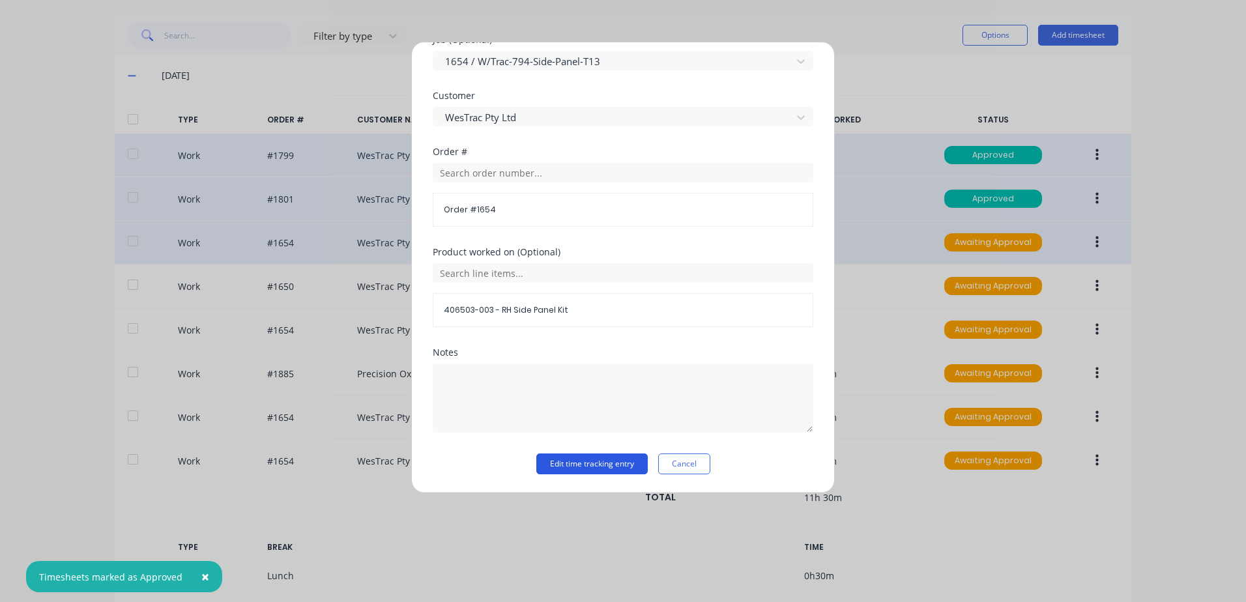
click at [551, 465] on button "Edit time tracking entry" at bounding box center [591, 463] width 111 height 21
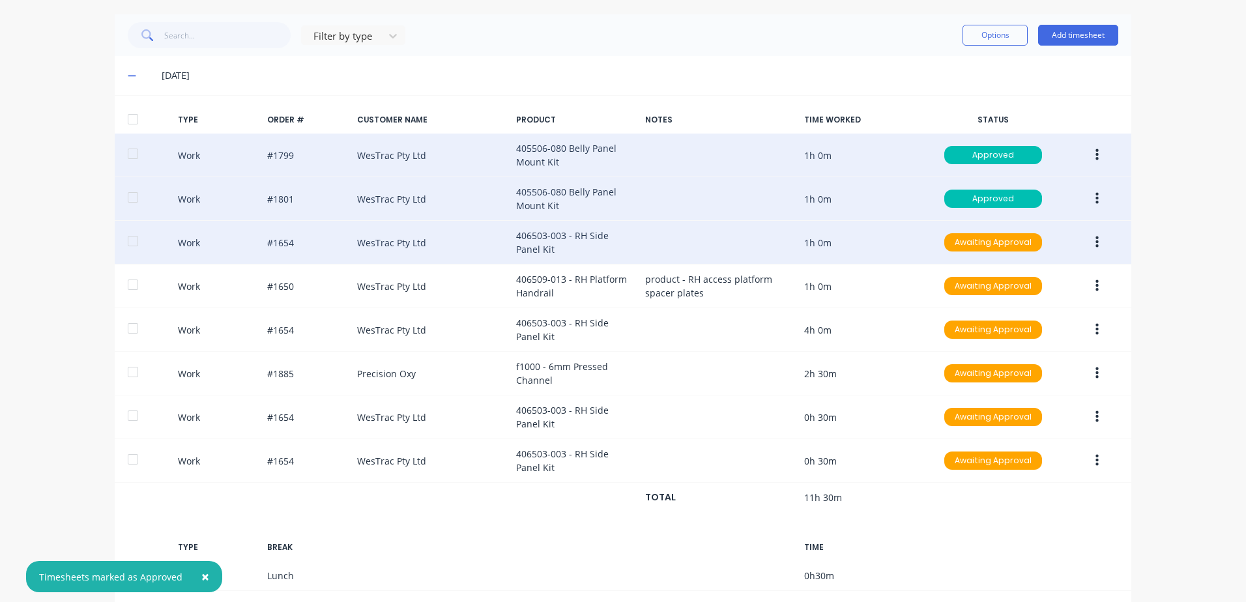
click at [1095, 240] on icon "button" at bounding box center [1096, 242] width 3 height 14
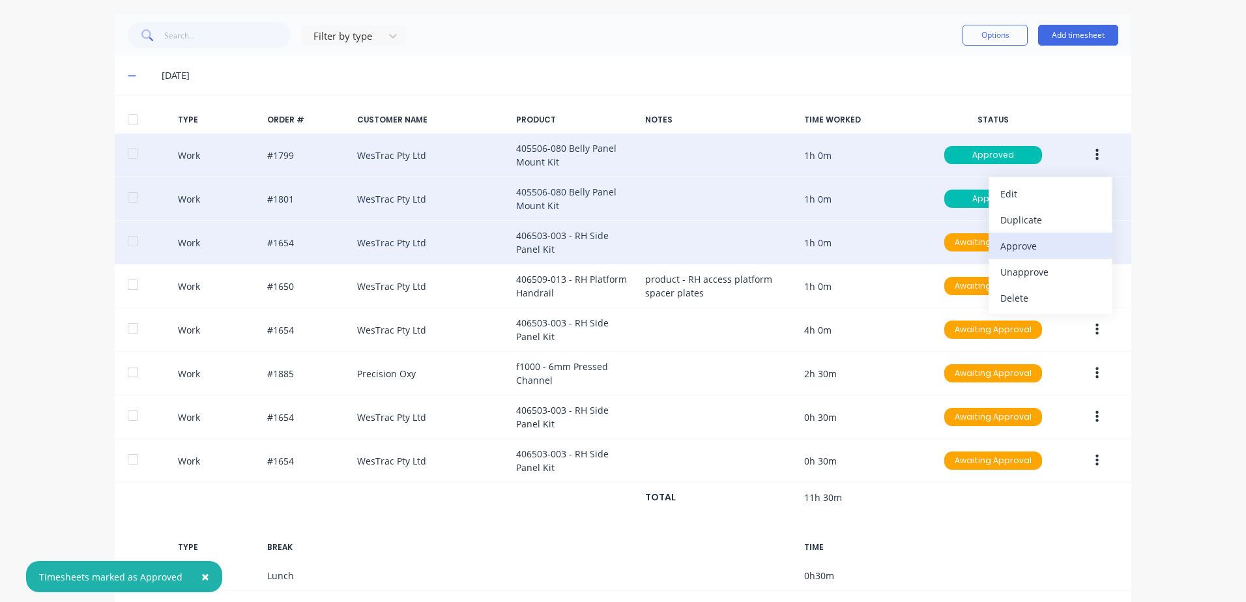
click at [1015, 243] on div "Approve" at bounding box center [1050, 246] width 100 height 19
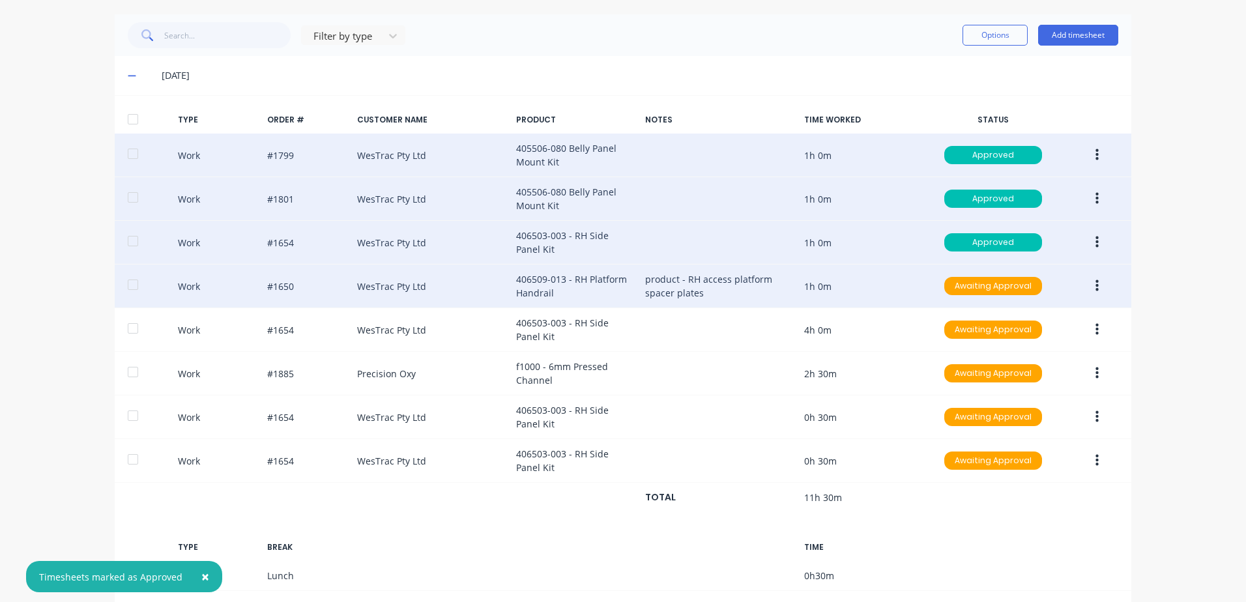
click at [1095, 289] on icon "button" at bounding box center [1096, 286] width 3 height 12
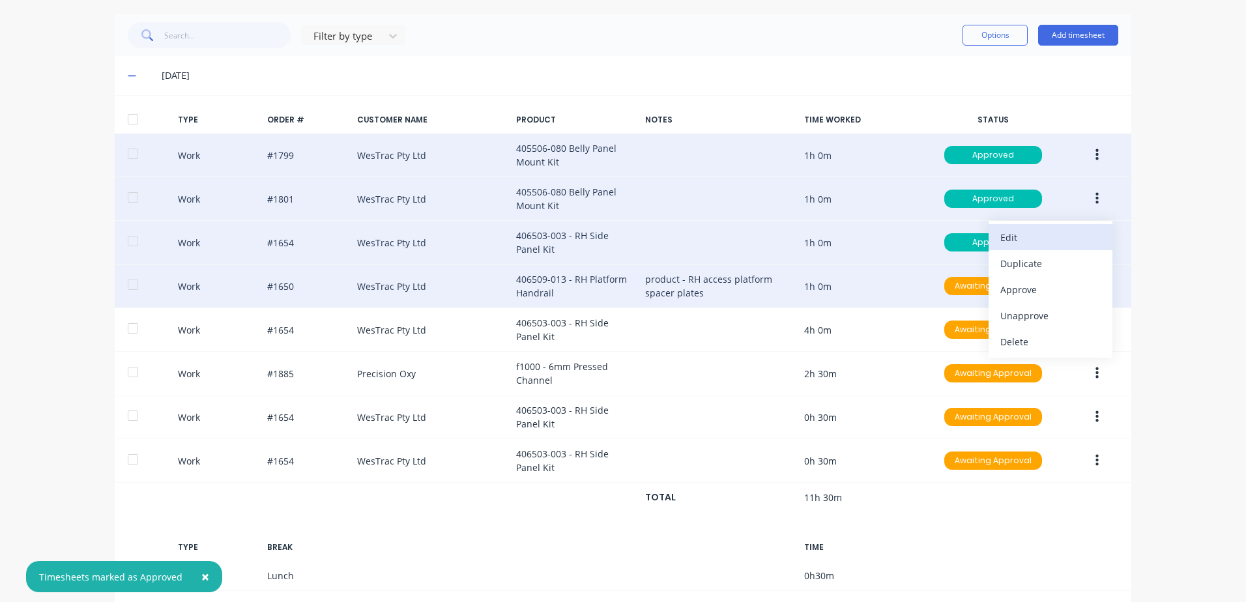
click at [1011, 237] on div "Edit" at bounding box center [1050, 237] width 100 height 19
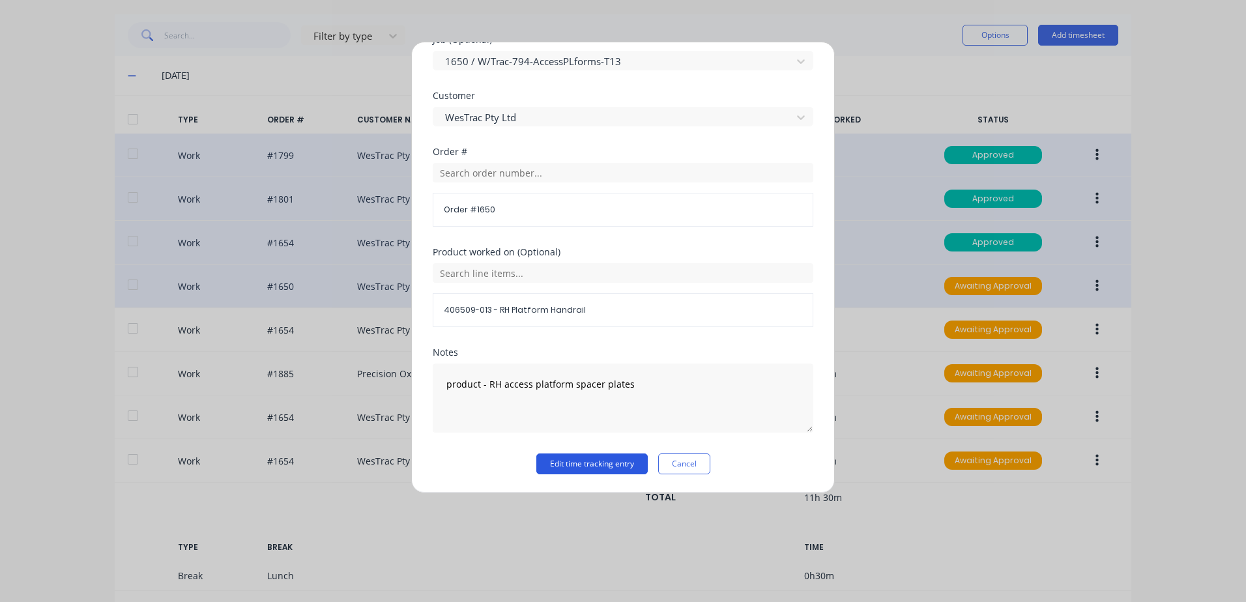
click at [553, 465] on button "Edit time tracking entry" at bounding box center [591, 463] width 111 height 21
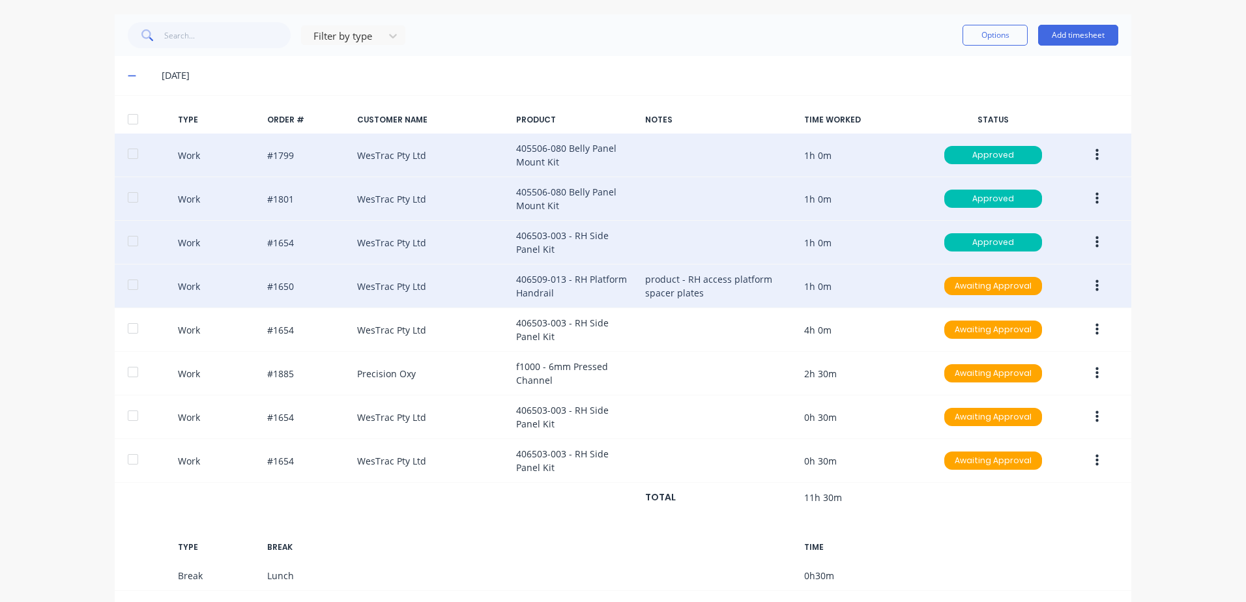
click at [1088, 287] on button "button" at bounding box center [1097, 285] width 31 height 23
click at [1018, 291] on div "Approve" at bounding box center [1050, 289] width 100 height 19
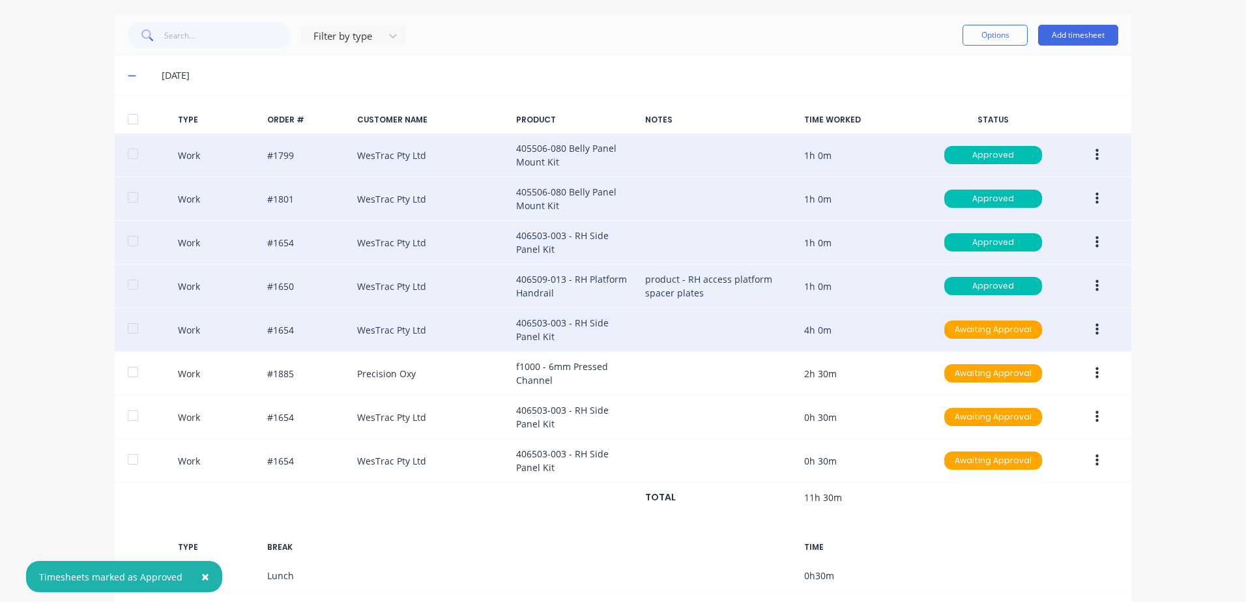
click at [1095, 330] on icon "button" at bounding box center [1096, 330] width 3 height 12
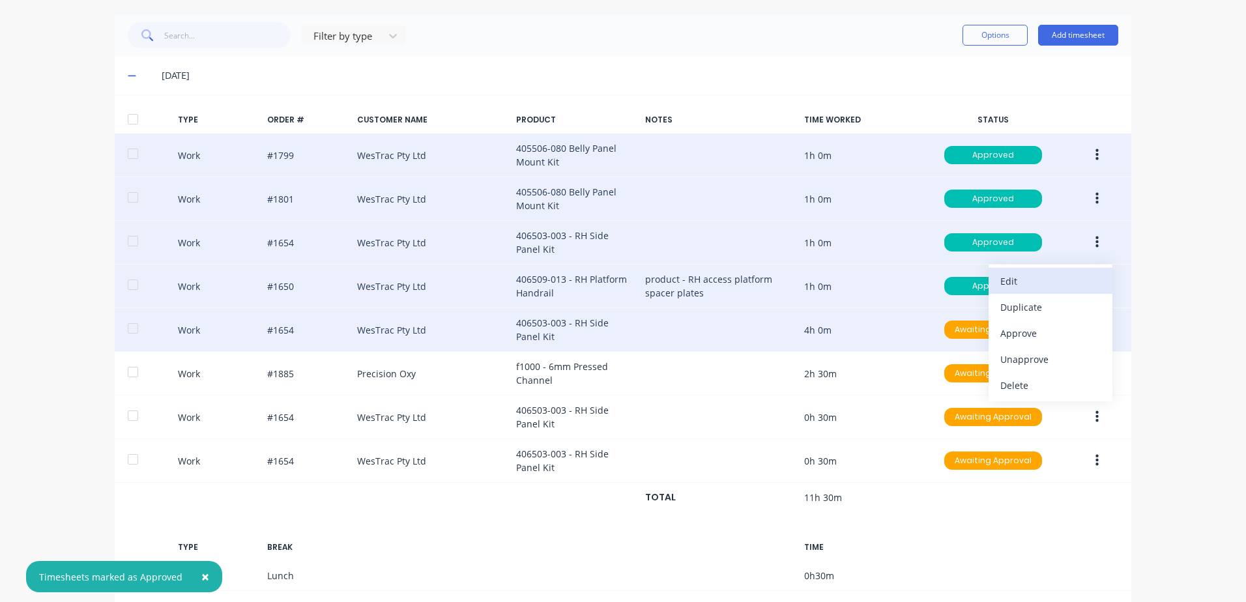
click at [1015, 280] on div "Edit" at bounding box center [1050, 281] width 100 height 19
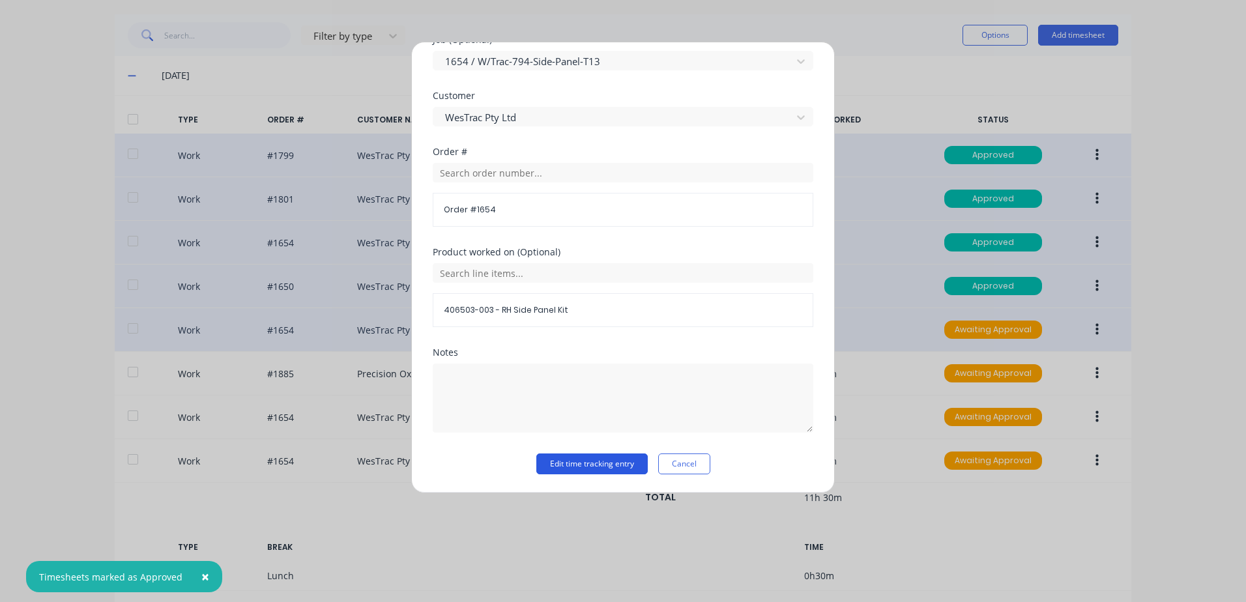
click at [561, 465] on button "Edit time tracking entry" at bounding box center [591, 463] width 111 height 21
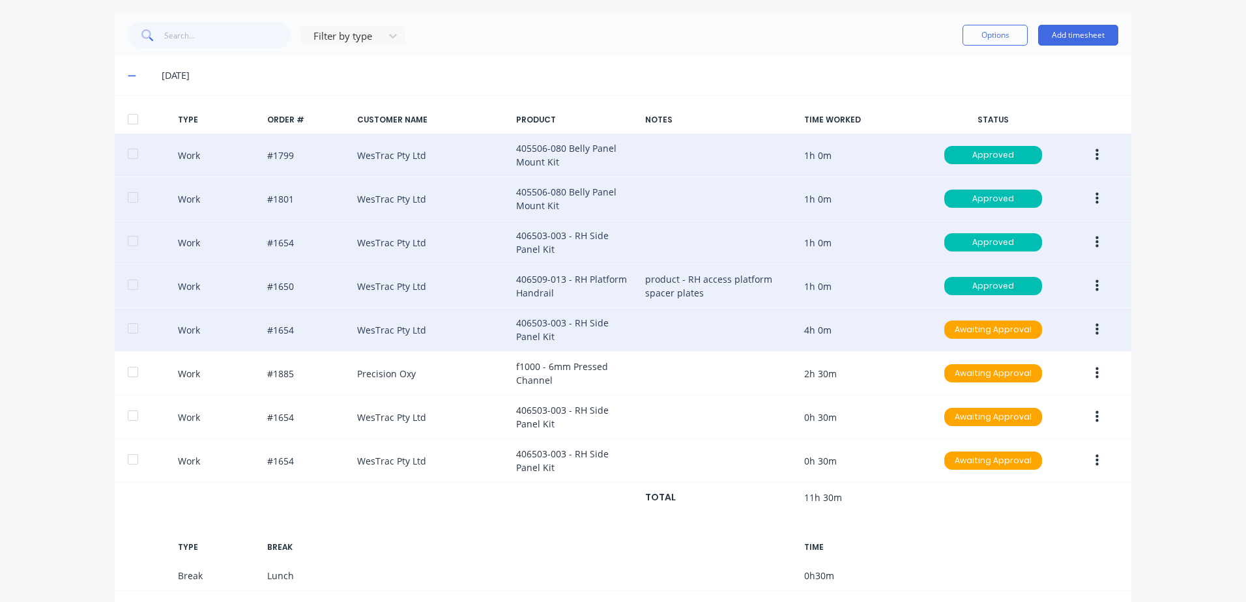
click at [1089, 326] on button "button" at bounding box center [1097, 329] width 31 height 23
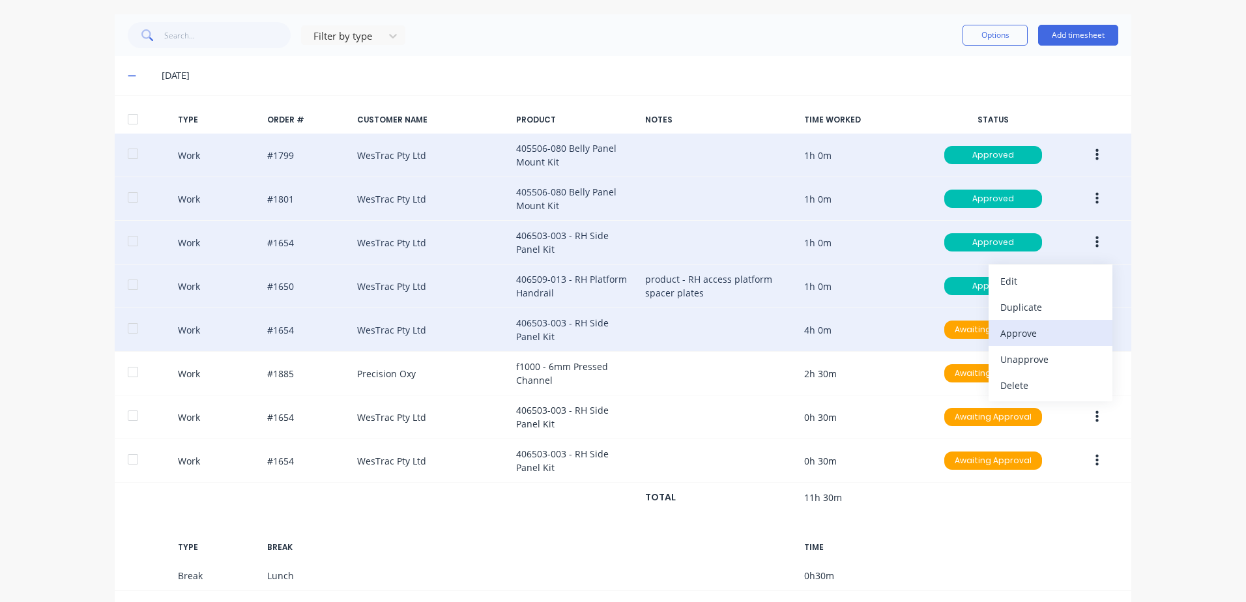
click at [1023, 334] on div "Approve" at bounding box center [1050, 333] width 100 height 19
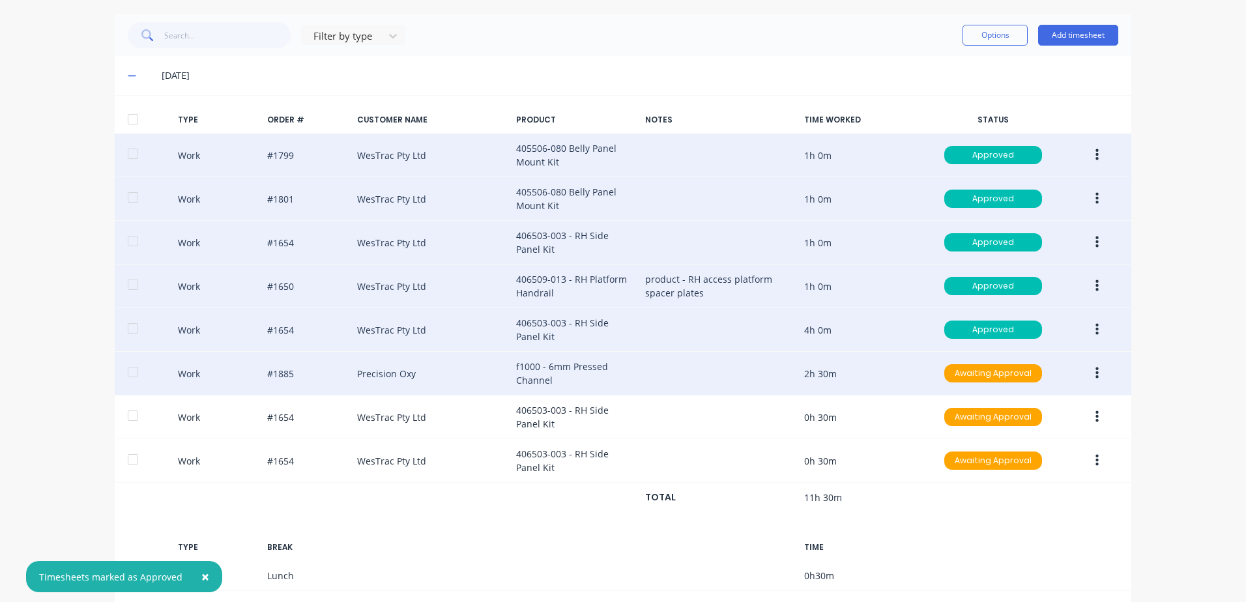
click at [1095, 373] on icon "button" at bounding box center [1096, 373] width 3 height 12
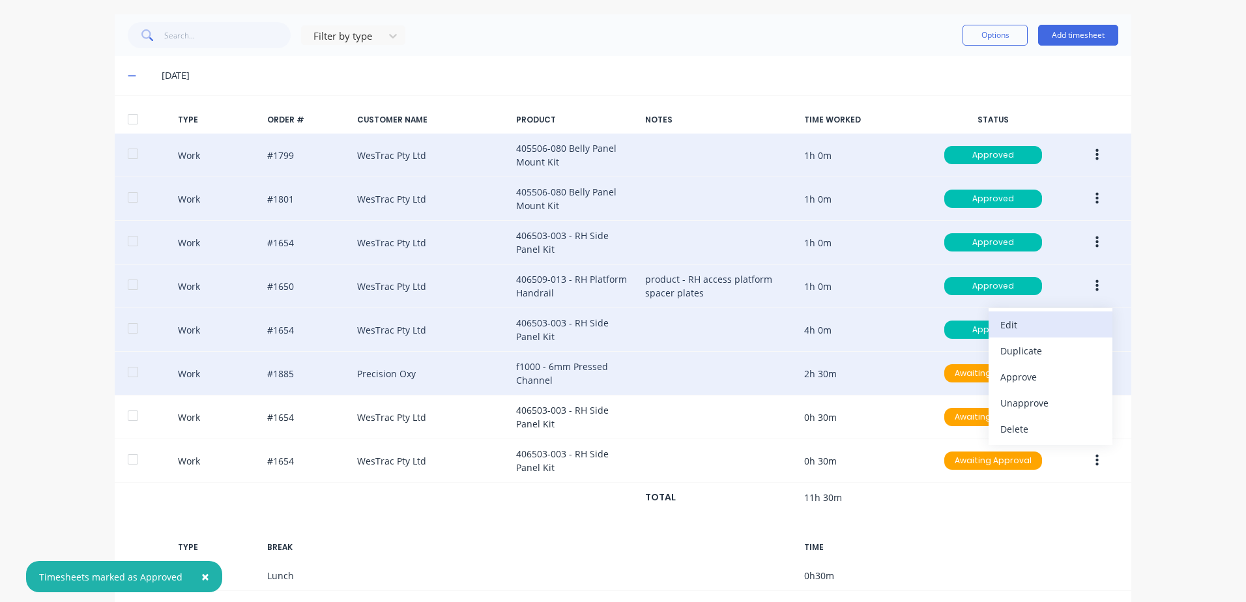
click at [1005, 323] on div "Edit" at bounding box center [1050, 324] width 100 height 19
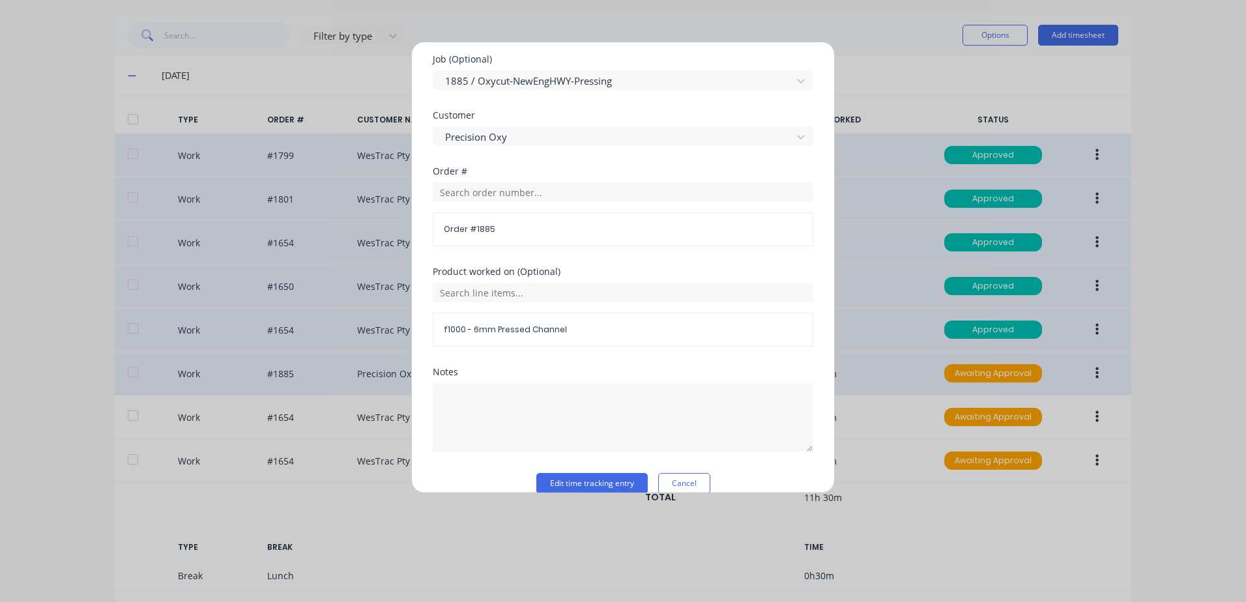
scroll to position [586, 0]
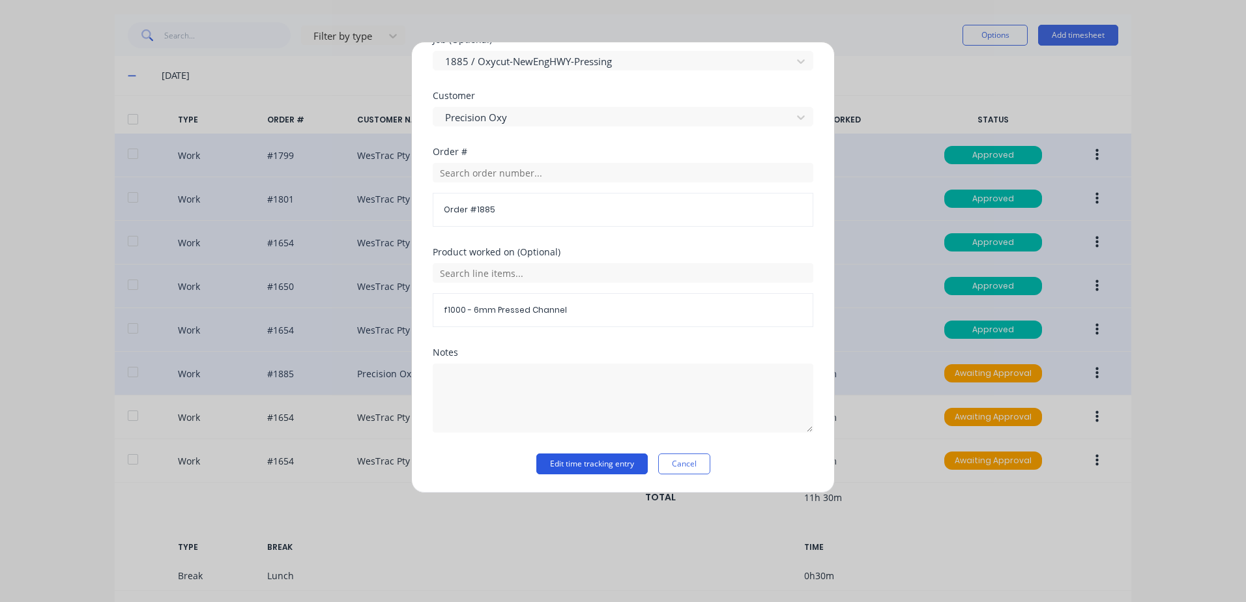
click at [557, 465] on button "Edit time tracking entry" at bounding box center [591, 463] width 111 height 21
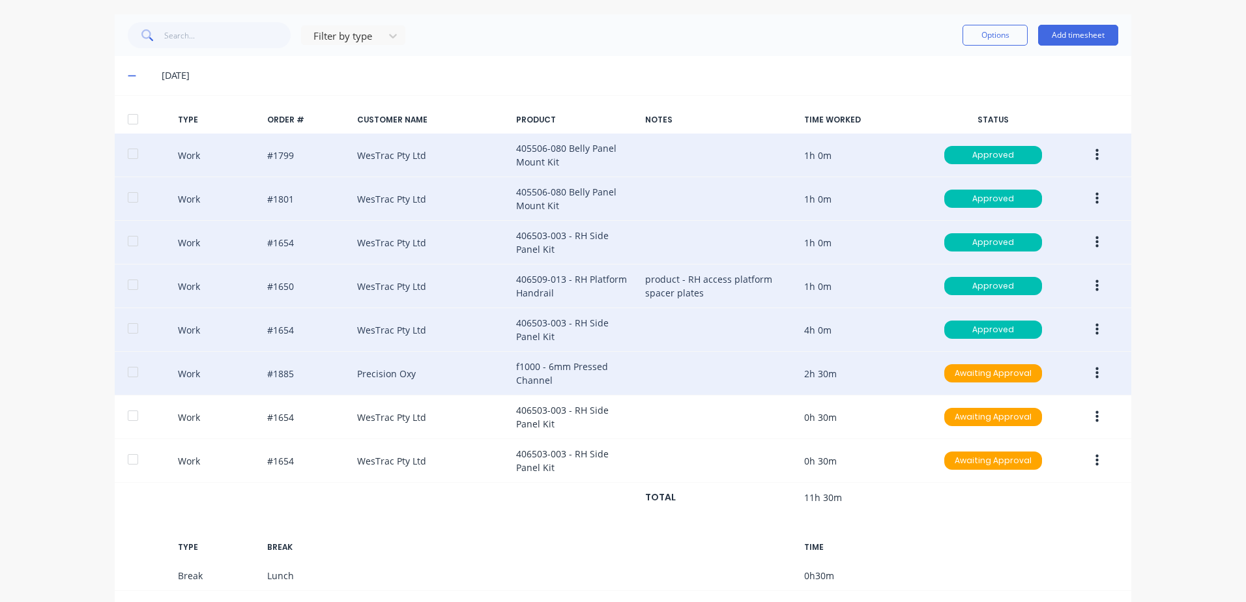
click at [1095, 373] on icon "button" at bounding box center [1096, 373] width 3 height 12
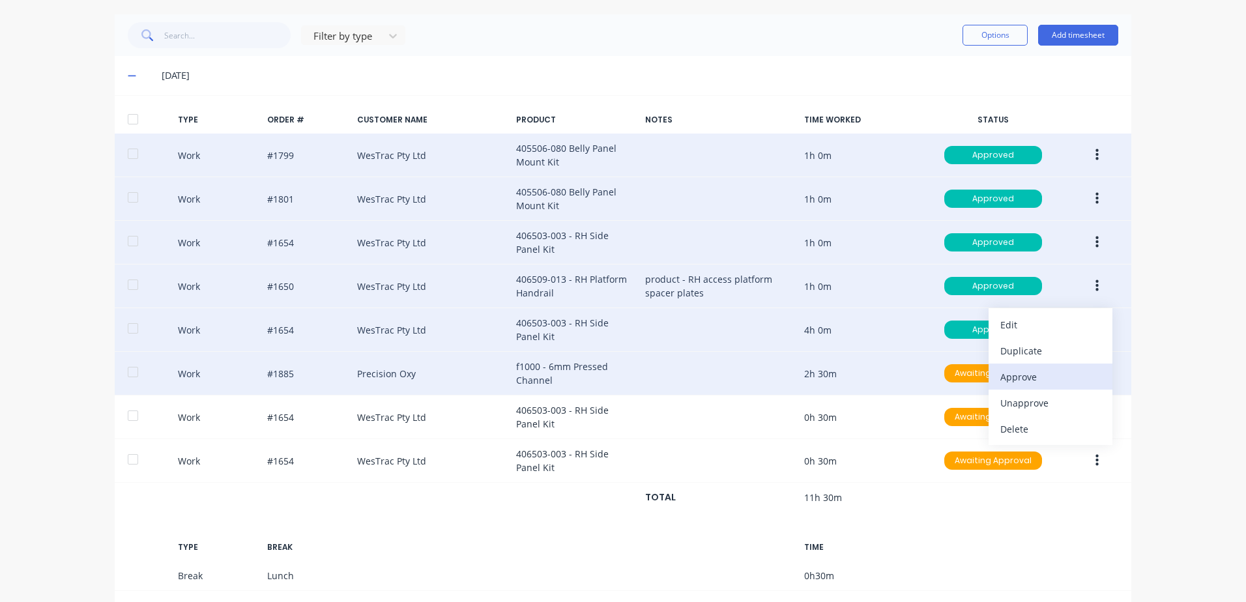
click at [1026, 378] on div "Approve" at bounding box center [1050, 376] width 100 height 19
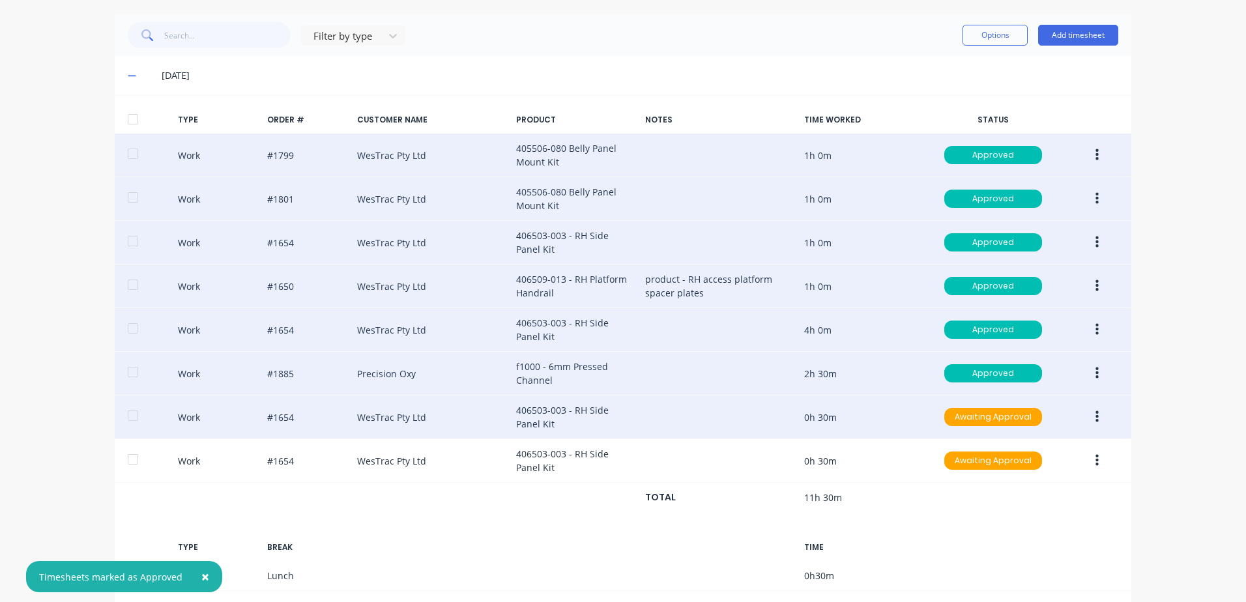
click at [1089, 421] on button "button" at bounding box center [1097, 416] width 31 height 23
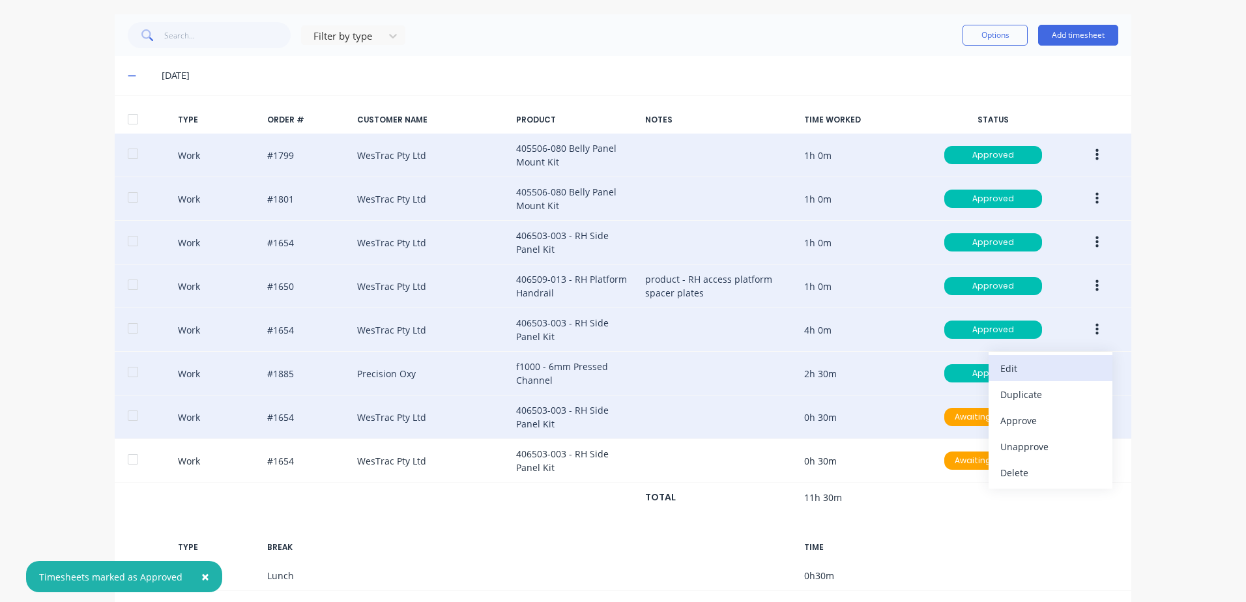
click at [1007, 367] on div "Edit" at bounding box center [1050, 368] width 100 height 19
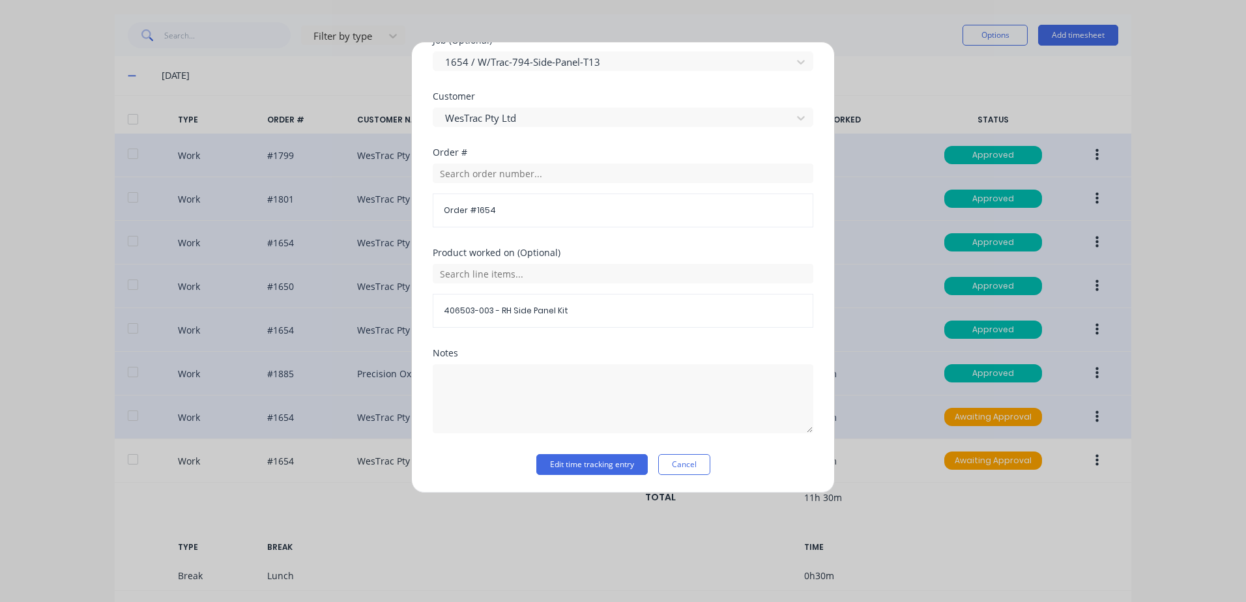
scroll to position [567, 0]
drag, startPoint x: 556, startPoint y: 467, endPoint x: 573, endPoint y: 463, distance: 17.4
click at [556, 467] on button "Edit time tracking entry" at bounding box center [591, 463] width 111 height 21
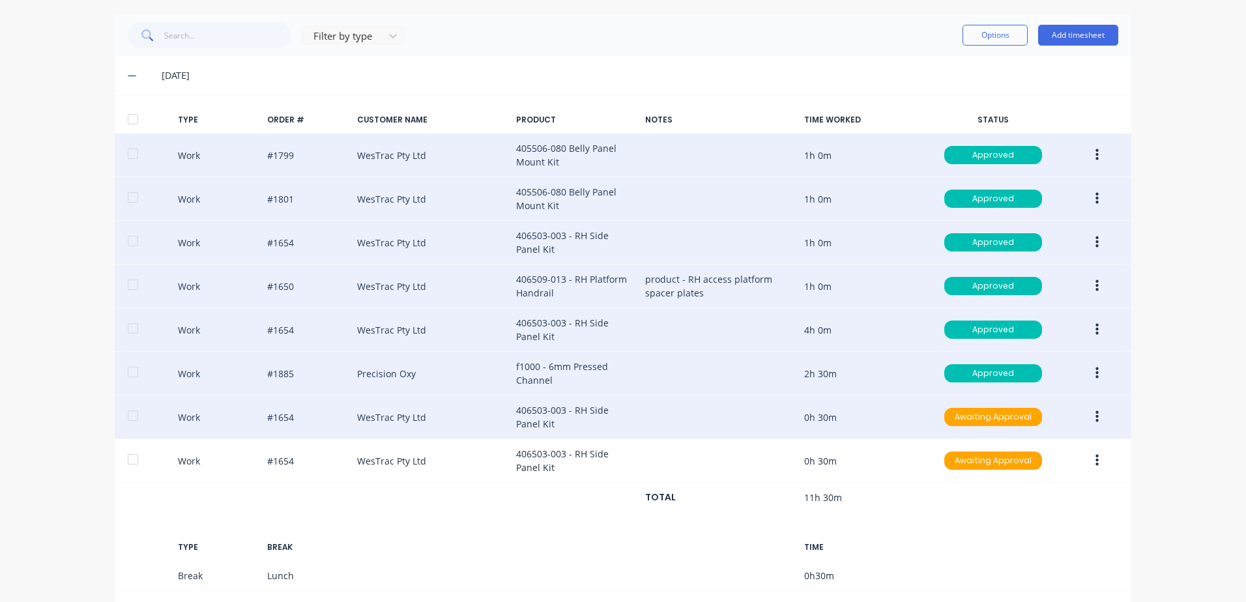
click at [1088, 420] on button "button" at bounding box center [1097, 416] width 31 height 23
click at [1024, 422] on div "Approve" at bounding box center [1050, 420] width 100 height 19
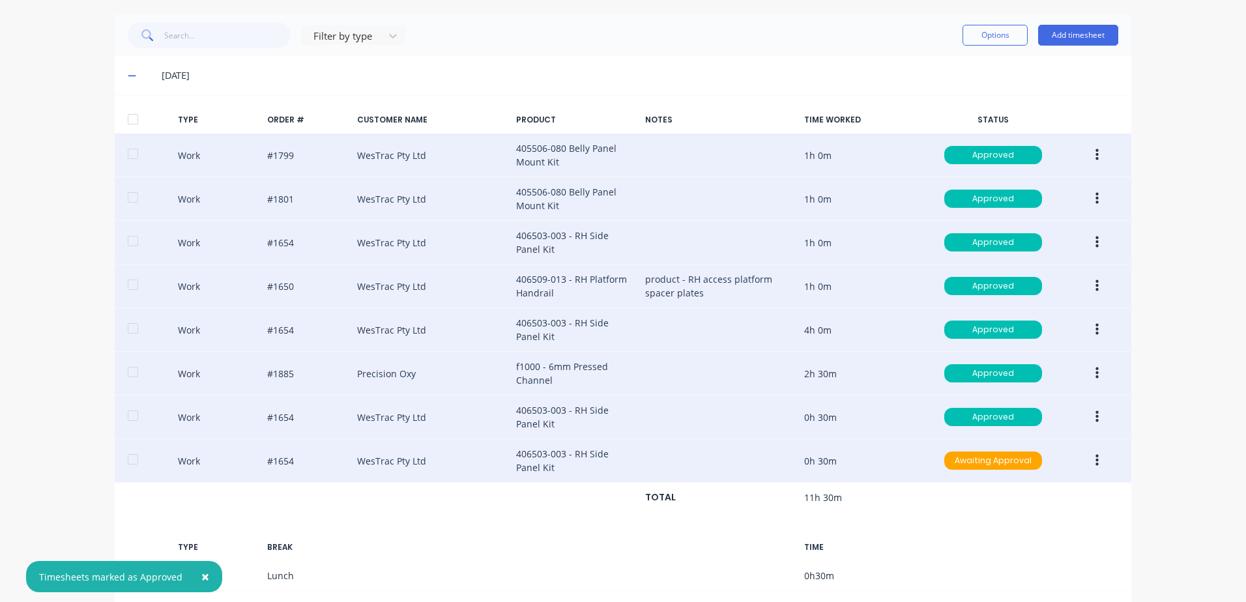
click at [1095, 463] on icon "button" at bounding box center [1096, 460] width 3 height 14
click at [1019, 411] on div "Edit" at bounding box center [1050, 412] width 100 height 19
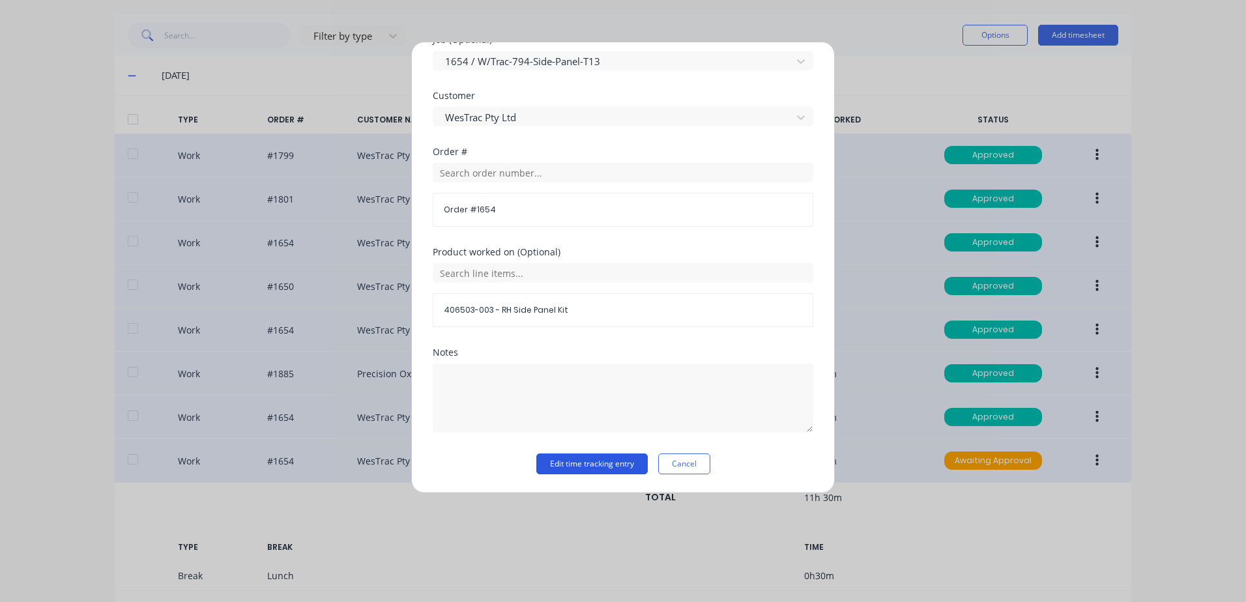
click at [560, 462] on button "Edit time tracking entry" at bounding box center [591, 463] width 111 height 21
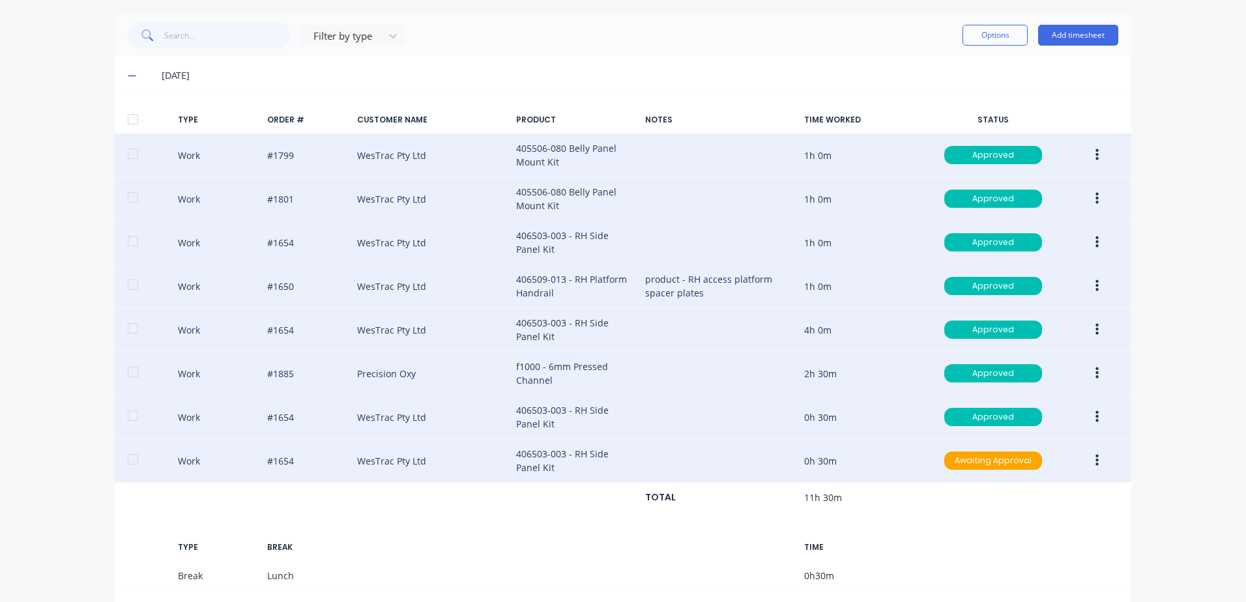
click at [1095, 461] on icon "button" at bounding box center [1096, 461] width 3 height 12
click at [1018, 465] on div "Approve" at bounding box center [1050, 464] width 100 height 19
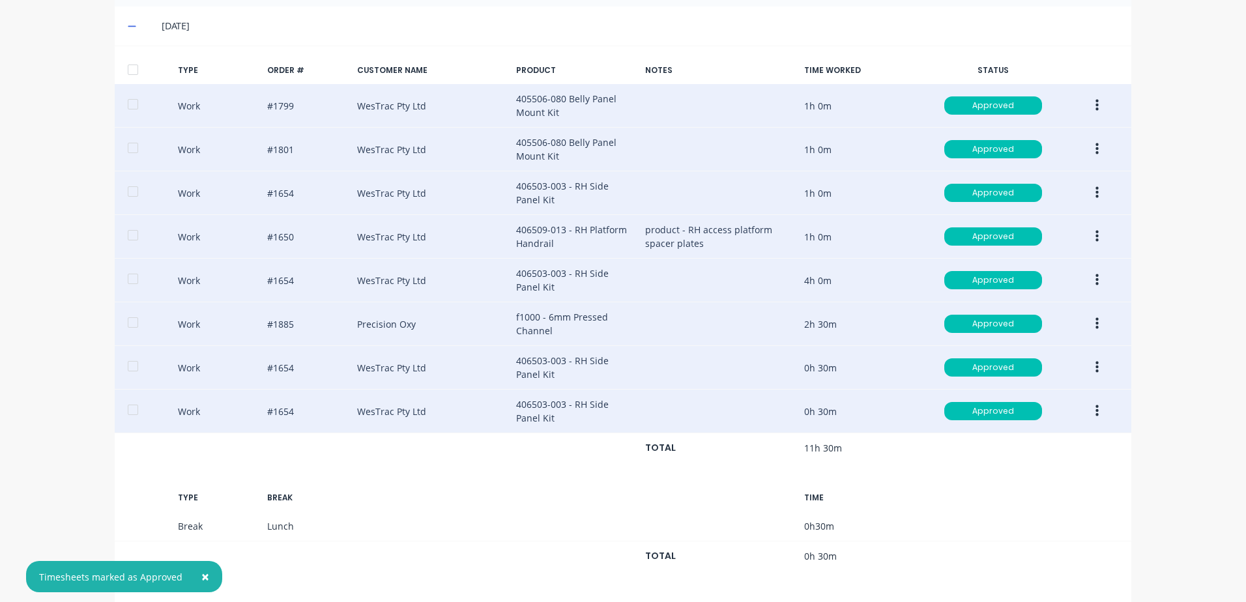
scroll to position [499, 0]
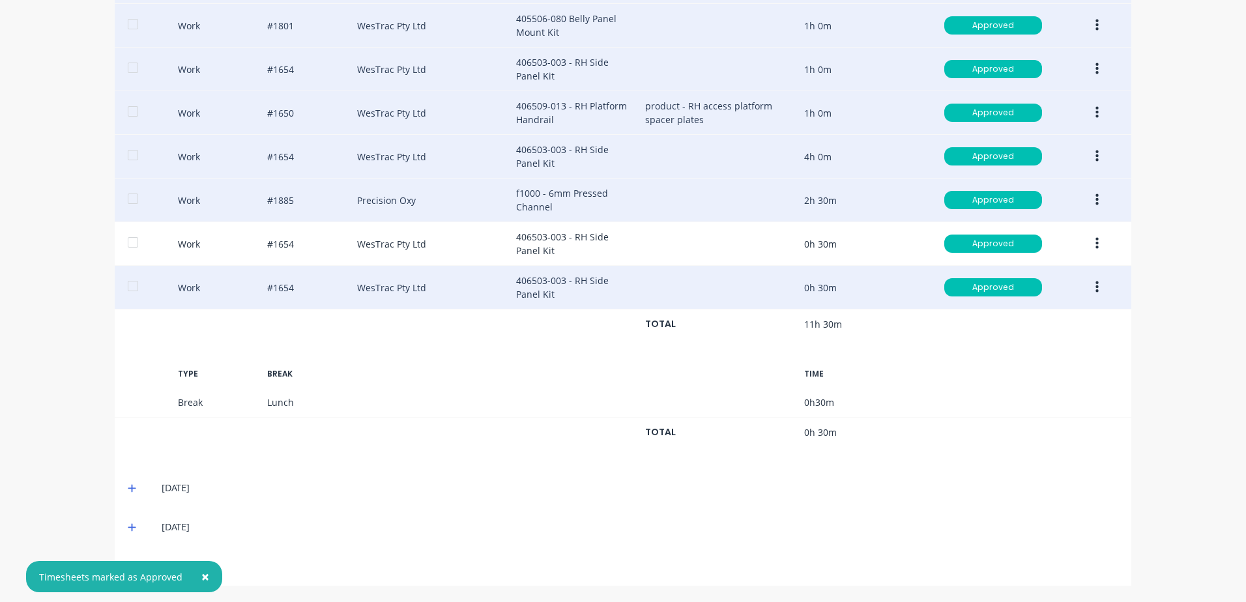
click at [128, 489] on icon at bounding box center [132, 489] width 8 height 8
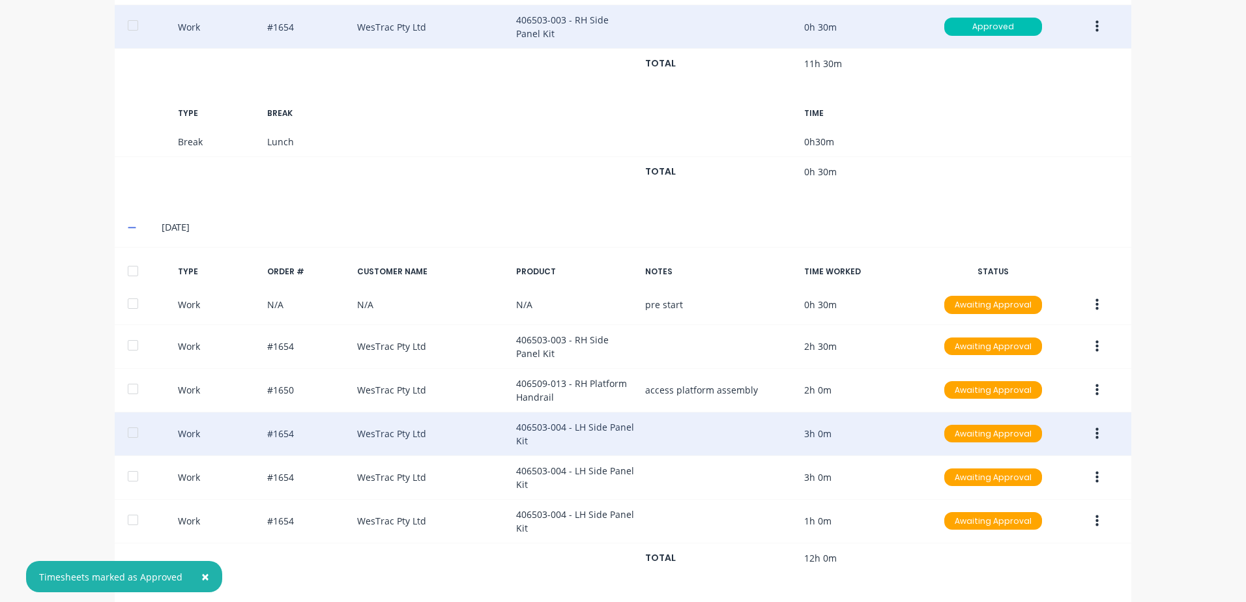
scroll to position [825, 0]
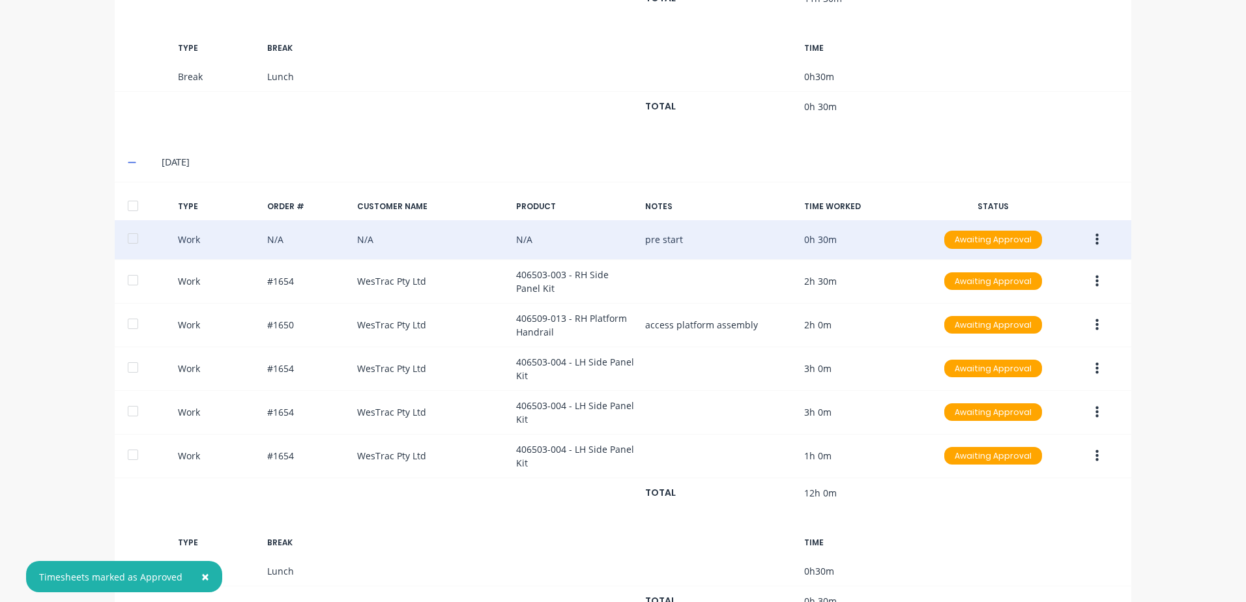
click at [1095, 237] on button "button" at bounding box center [1097, 239] width 31 height 23
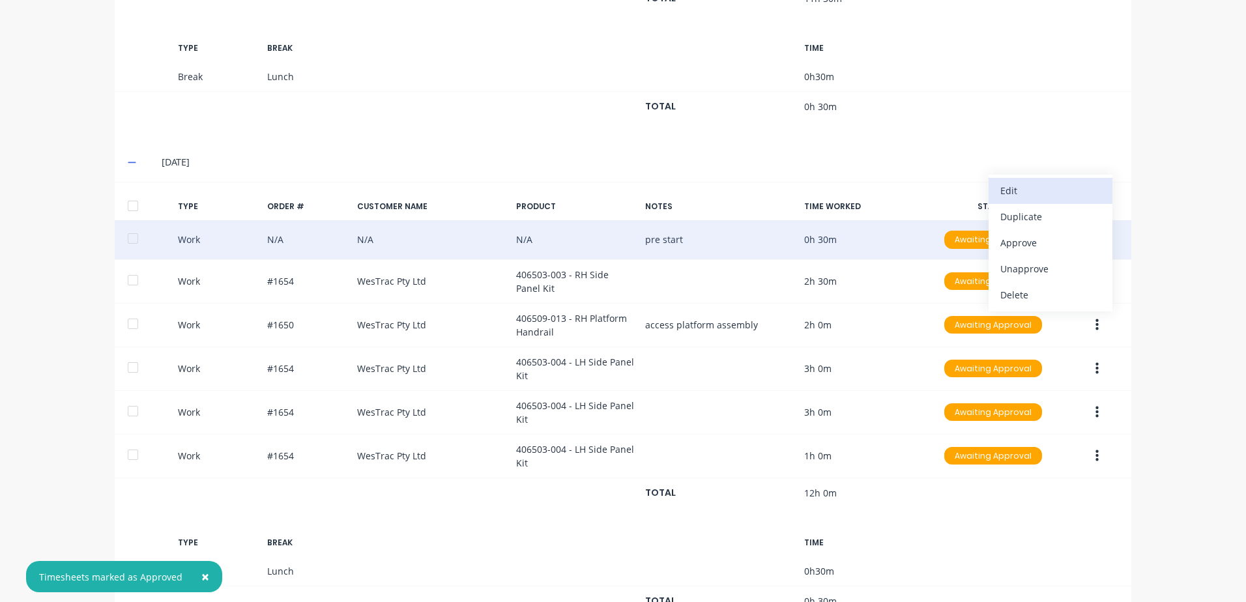
click at [1021, 189] on div "Edit" at bounding box center [1050, 190] width 100 height 19
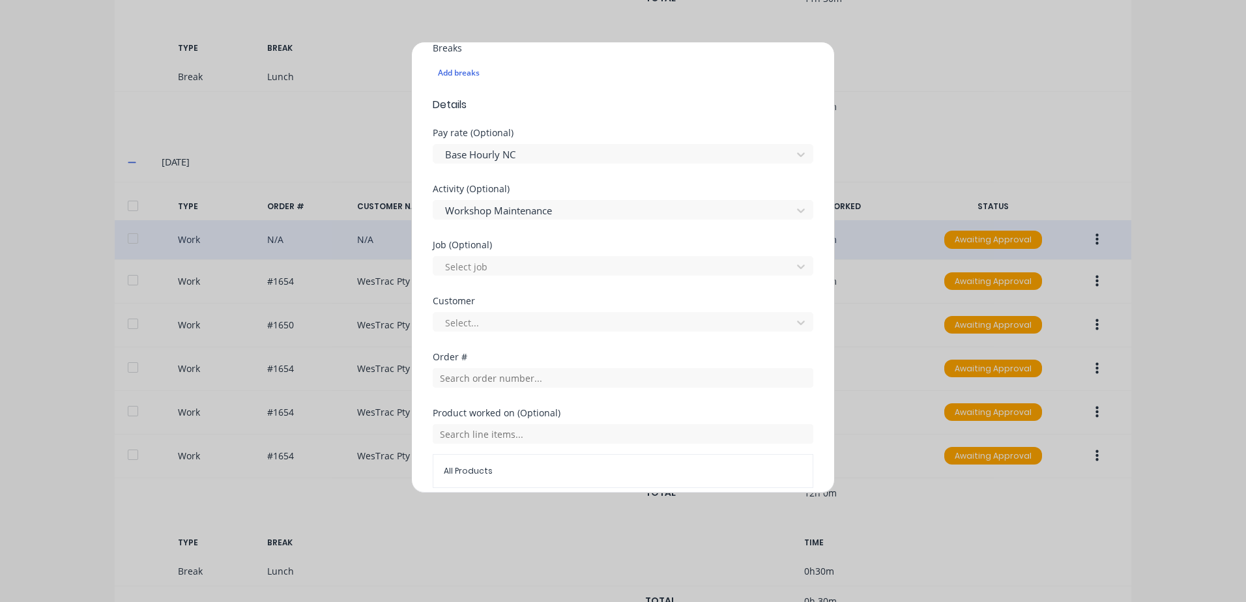
scroll to position [391, 0]
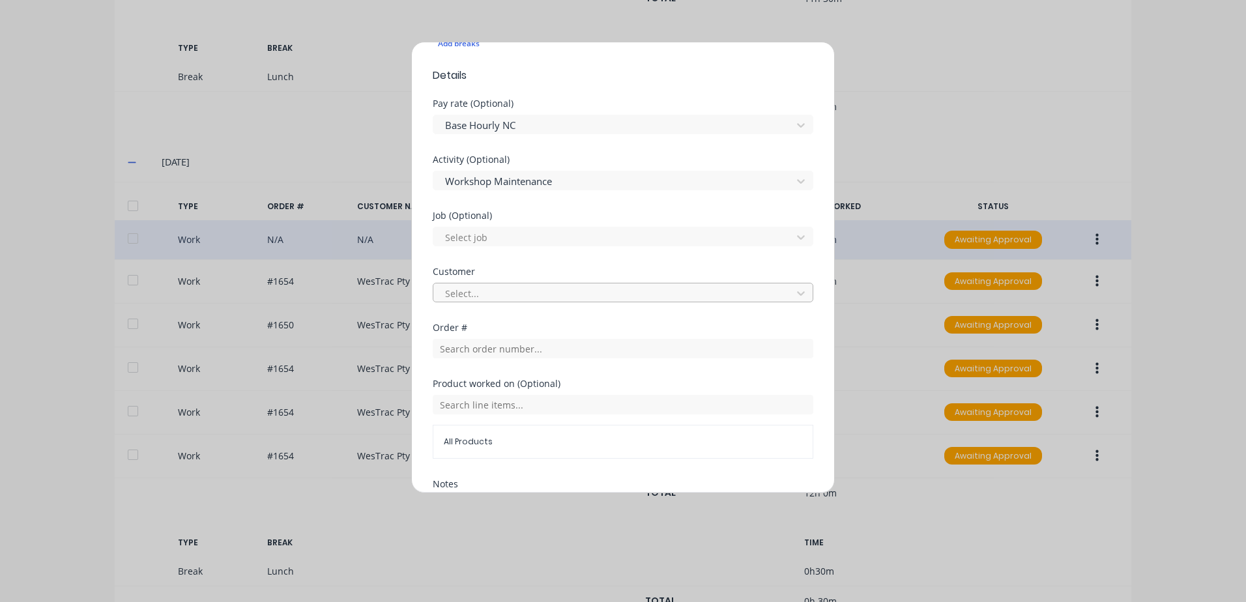
click at [530, 295] on div at bounding box center [614, 293] width 341 height 16
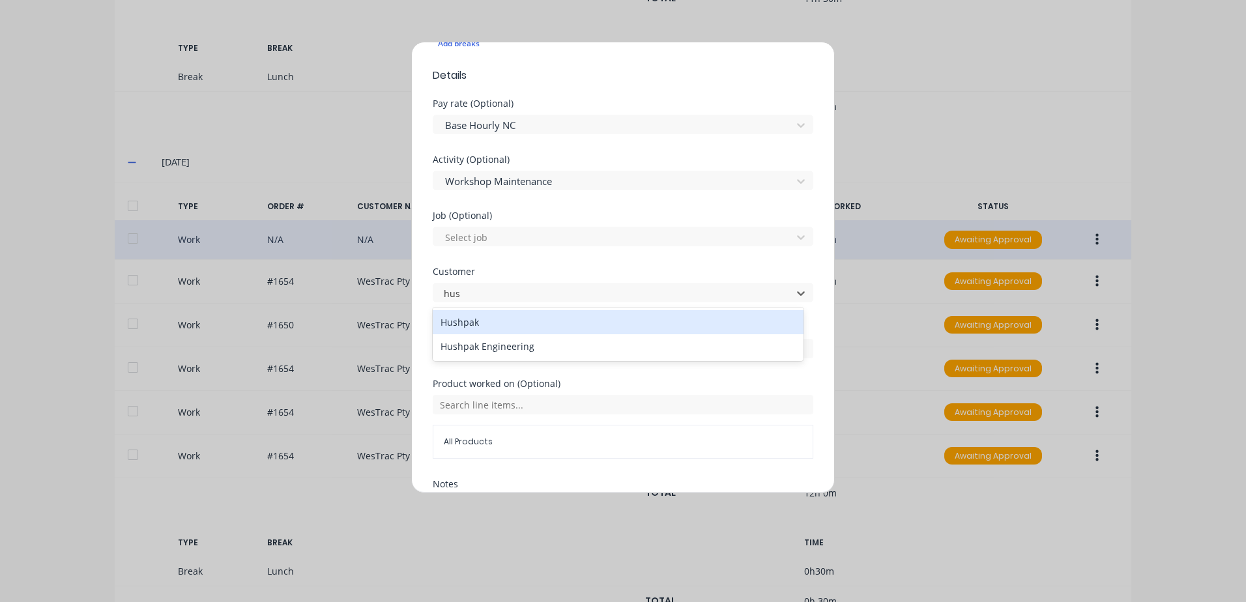
click at [481, 320] on div "Hushpak" at bounding box center [618, 322] width 371 height 24
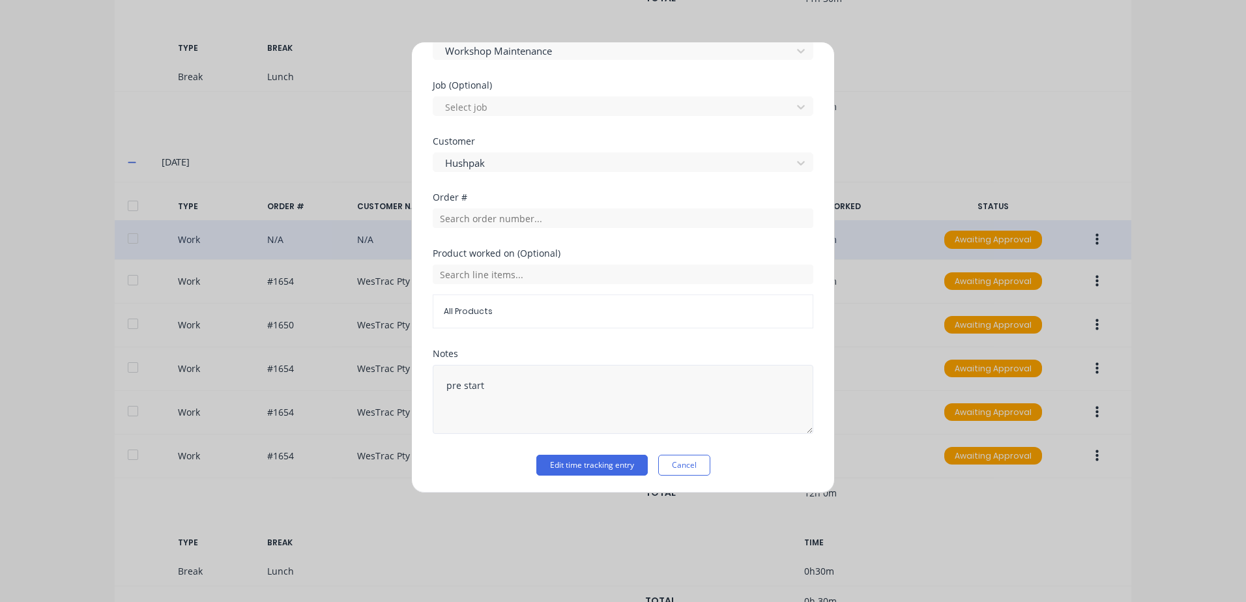
scroll to position [523, 0]
click at [607, 464] on button "Edit time tracking entry" at bounding box center [591, 463] width 111 height 21
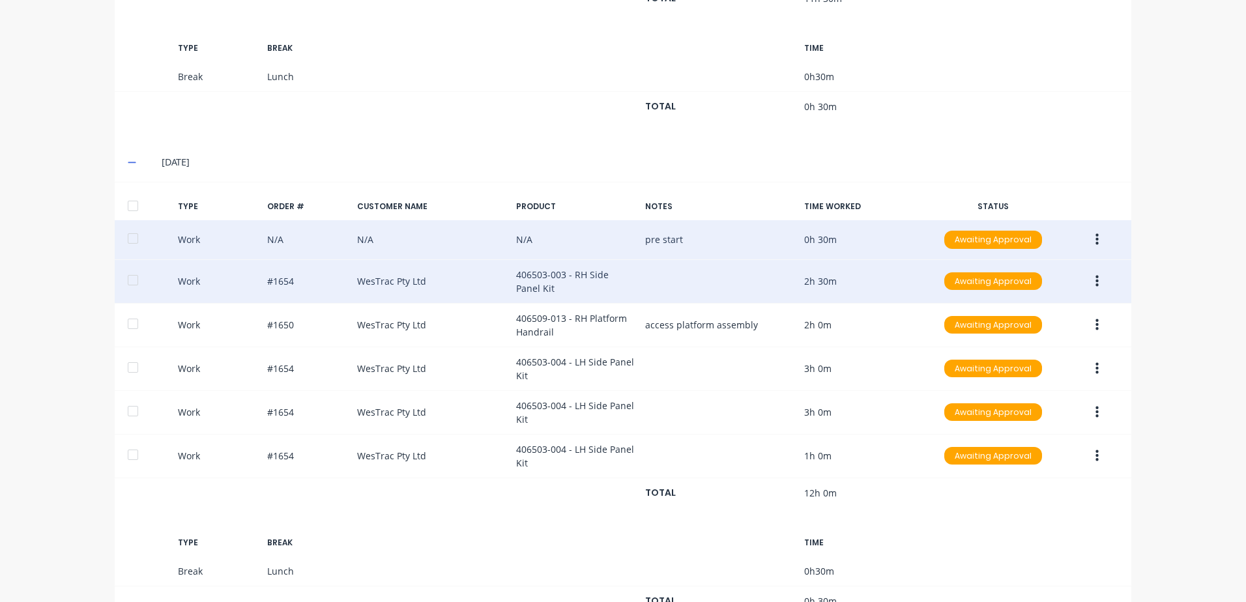
click at [1095, 281] on icon "button" at bounding box center [1096, 281] width 3 height 12
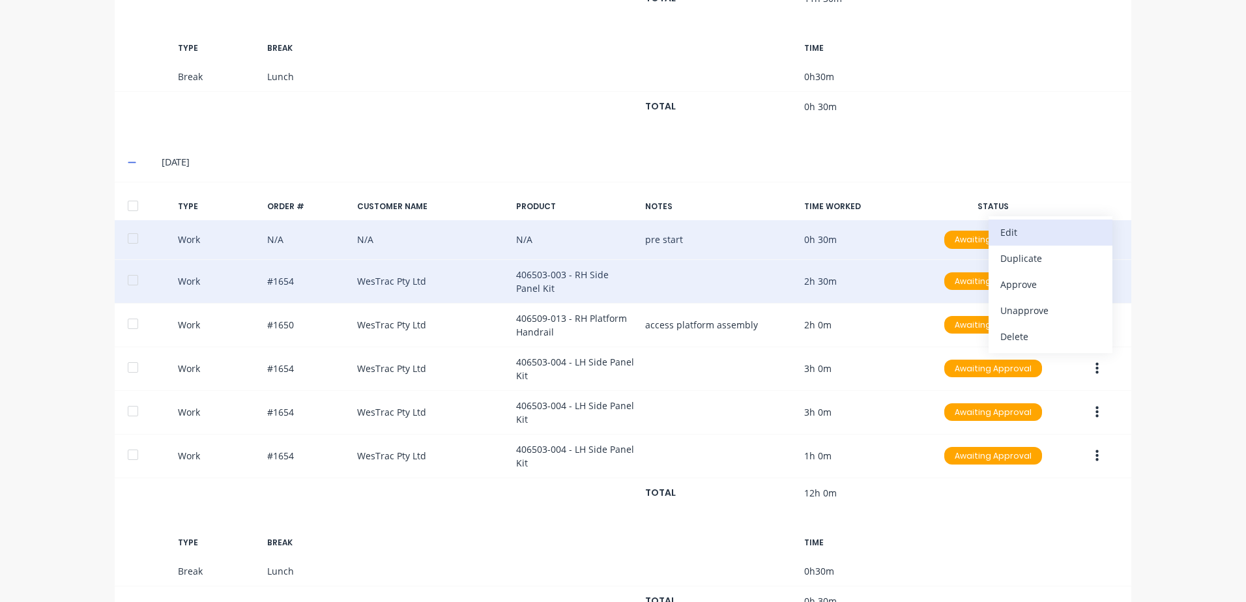
click at [1009, 232] on div "Edit" at bounding box center [1050, 232] width 100 height 19
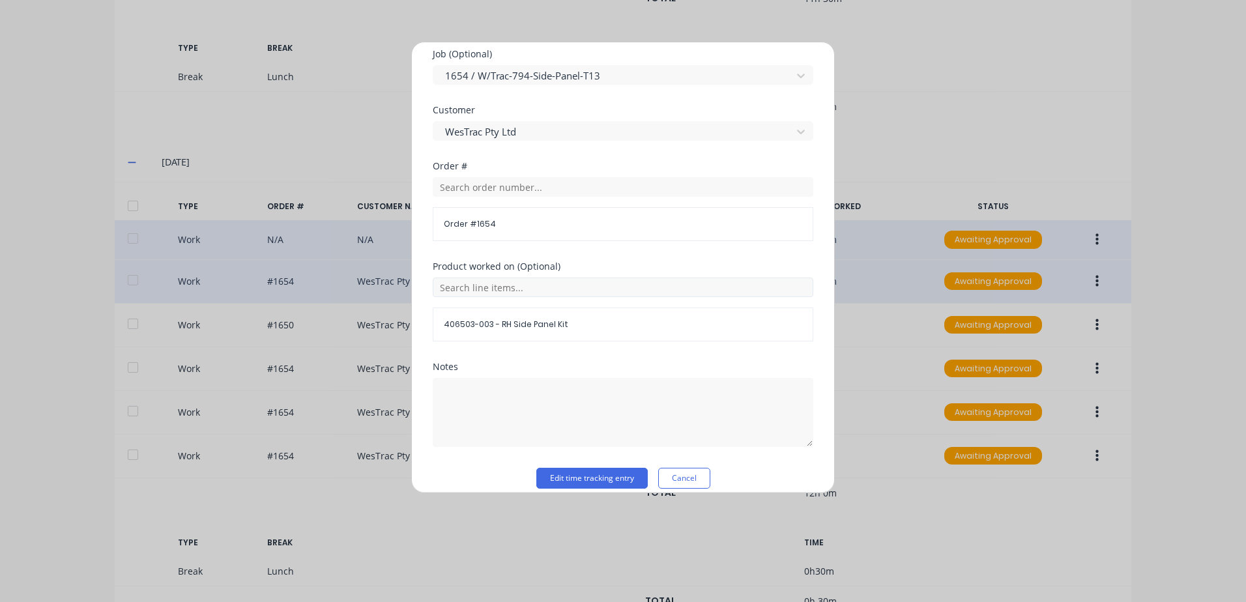
scroll to position [567, 0]
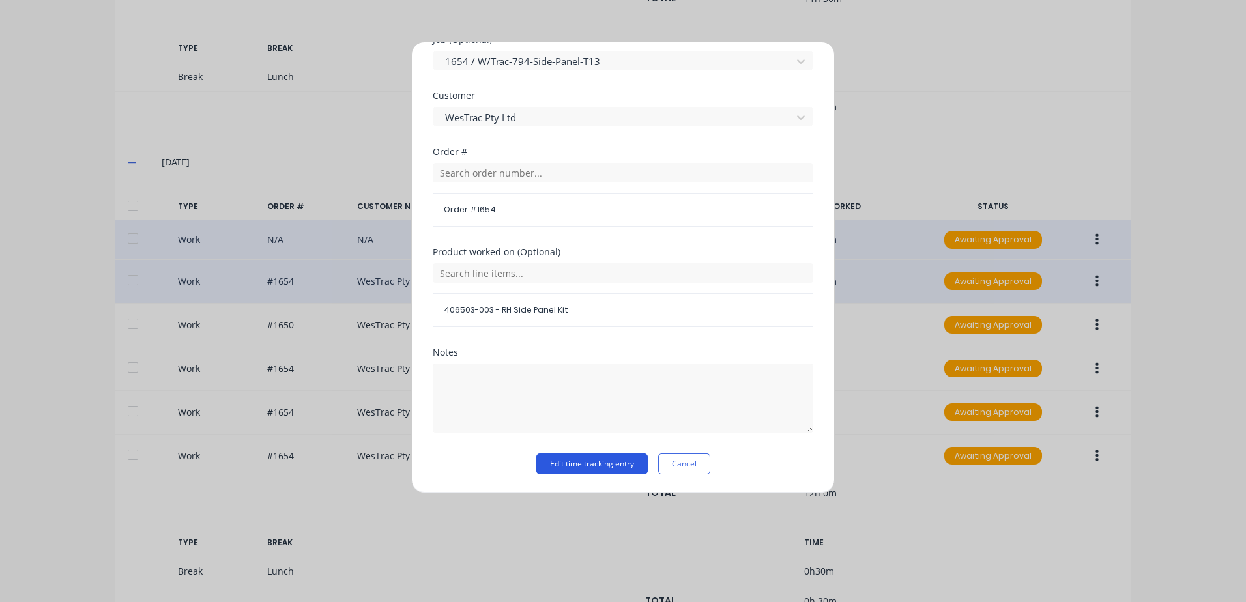
click at [551, 465] on button "Edit time tracking entry" at bounding box center [591, 463] width 111 height 21
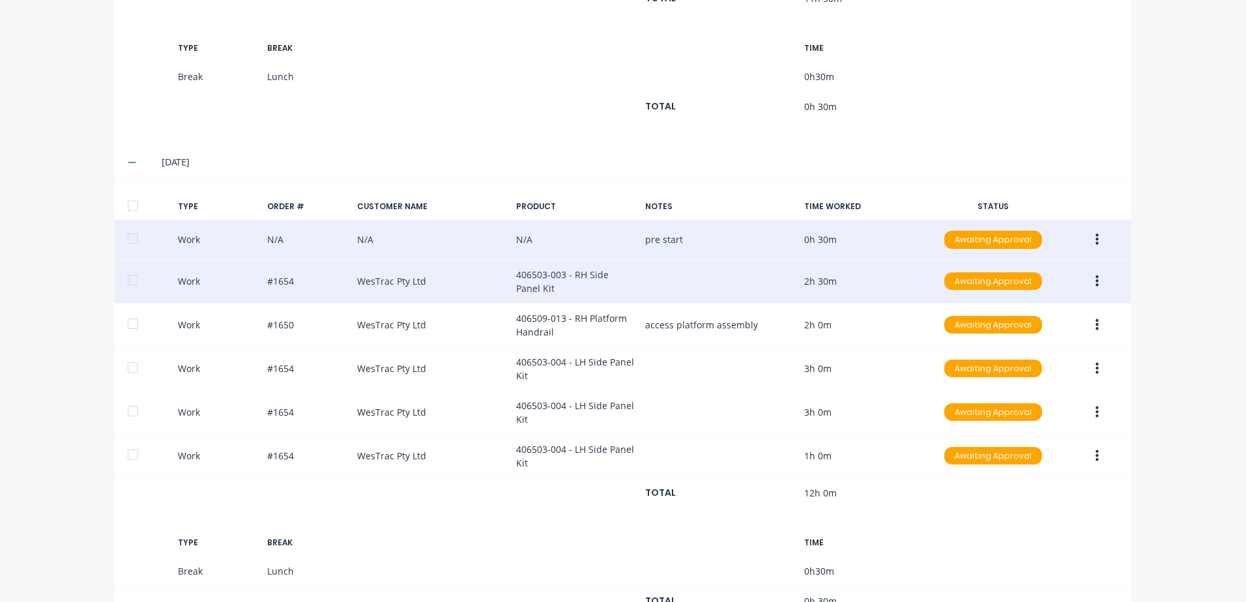
click at [1095, 237] on icon "button" at bounding box center [1096, 240] width 3 height 14
click at [1023, 240] on div "Approve" at bounding box center [1050, 242] width 100 height 19
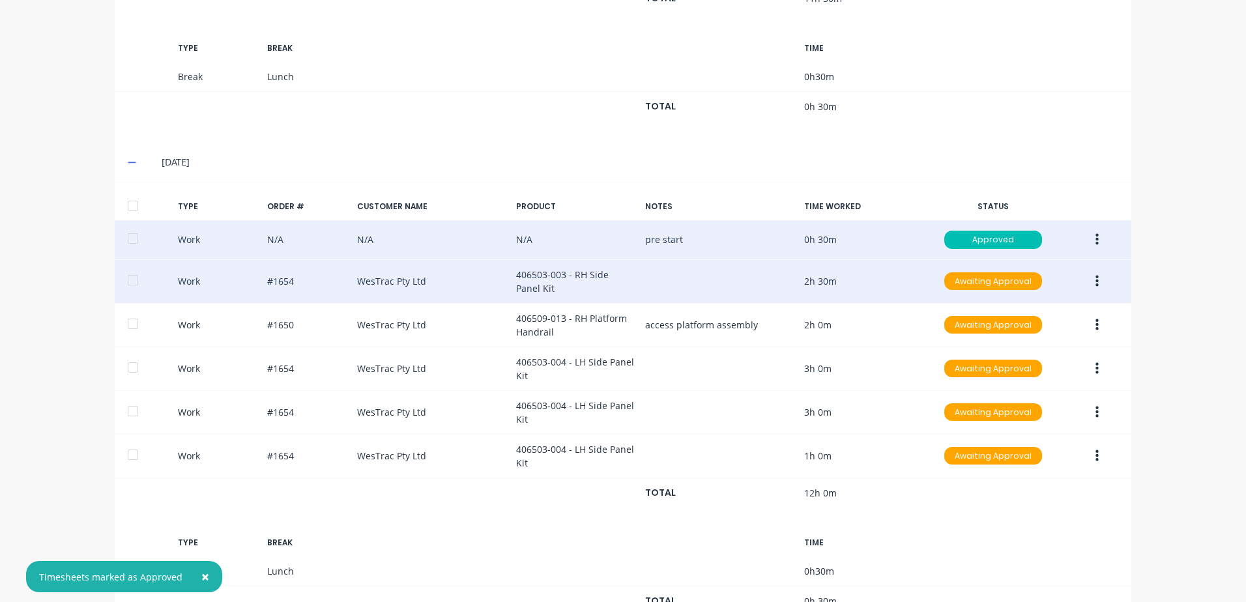
click at [1095, 281] on icon "button" at bounding box center [1096, 281] width 3 height 12
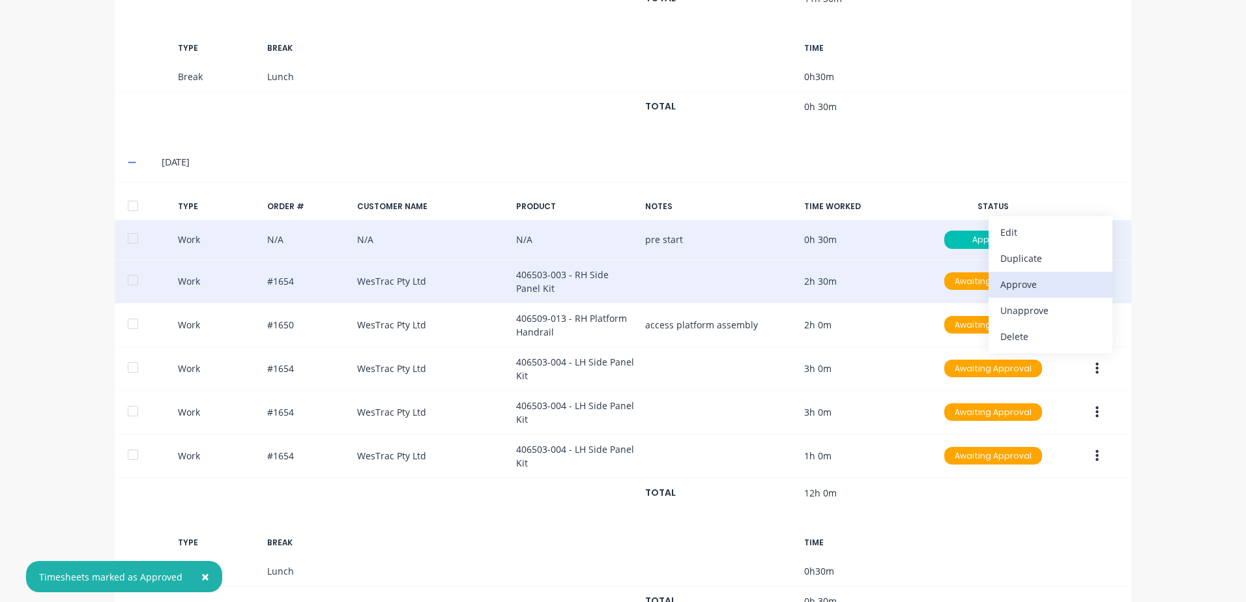
click at [1005, 283] on div "Approve" at bounding box center [1050, 284] width 100 height 19
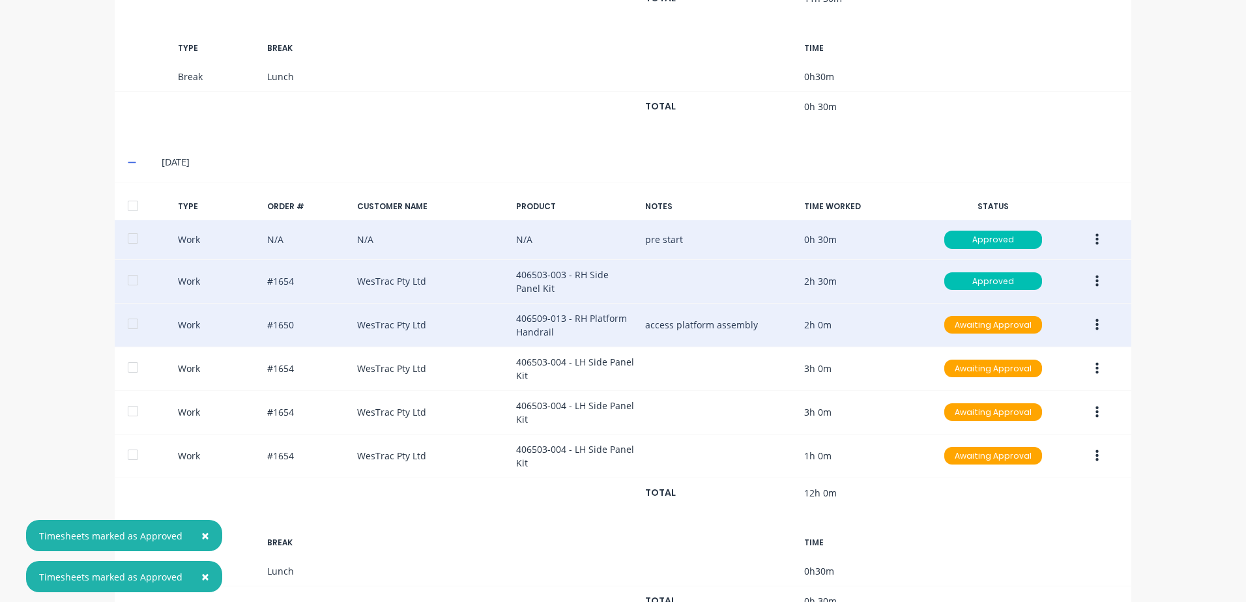
click at [1095, 325] on icon "button" at bounding box center [1096, 325] width 3 height 12
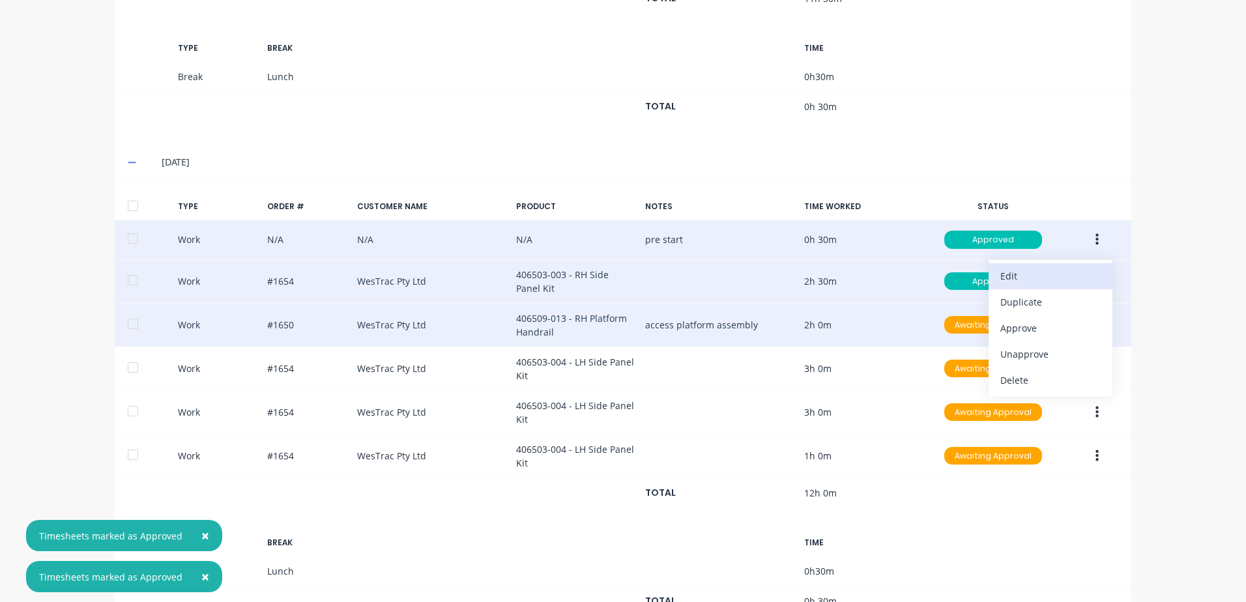
click at [1010, 279] on div "Edit" at bounding box center [1050, 275] width 100 height 19
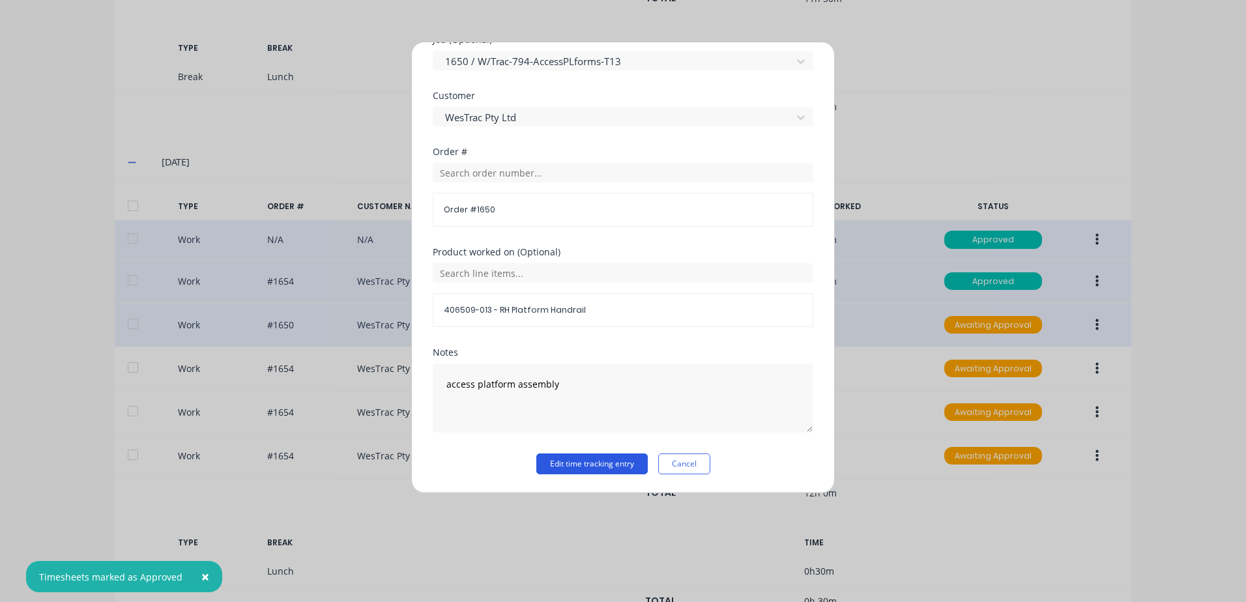
click at [556, 463] on button "Edit time tracking entry" at bounding box center [591, 463] width 111 height 21
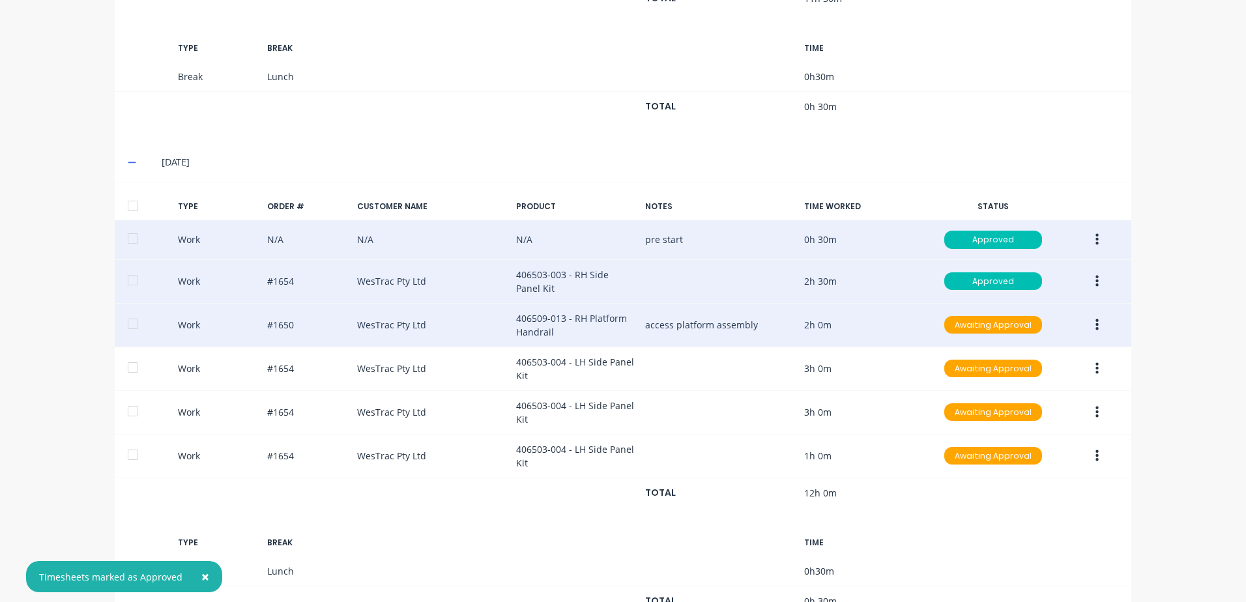
click at [1095, 326] on icon "button" at bounding box center [1096, 325] width 3 height 14
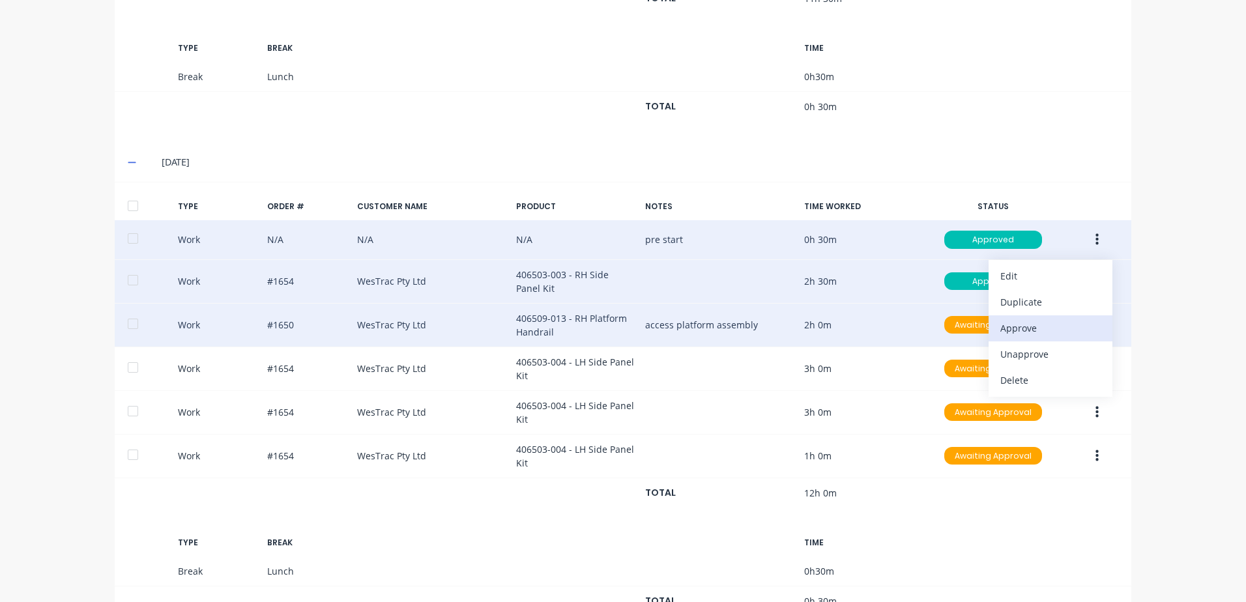
click at [1016, 325] on div "Approve" at bounding box center [1050, 328] width 100 height 19
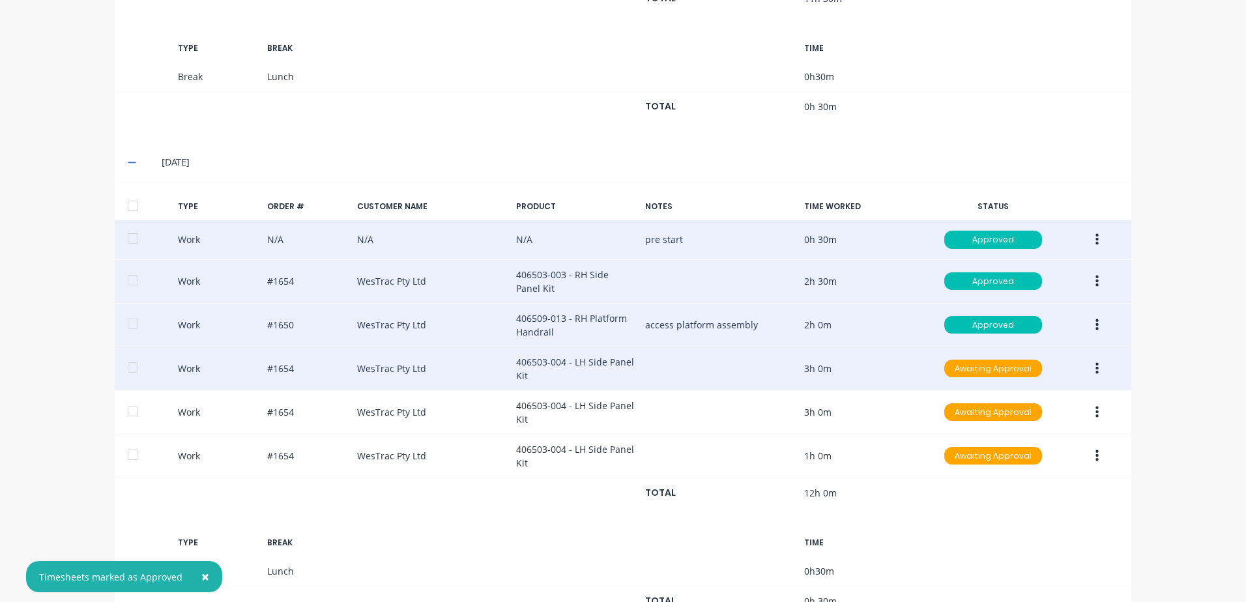
click at [1095, 368] on icon "button" at bounding box center [1096, 368] width 3 height 12
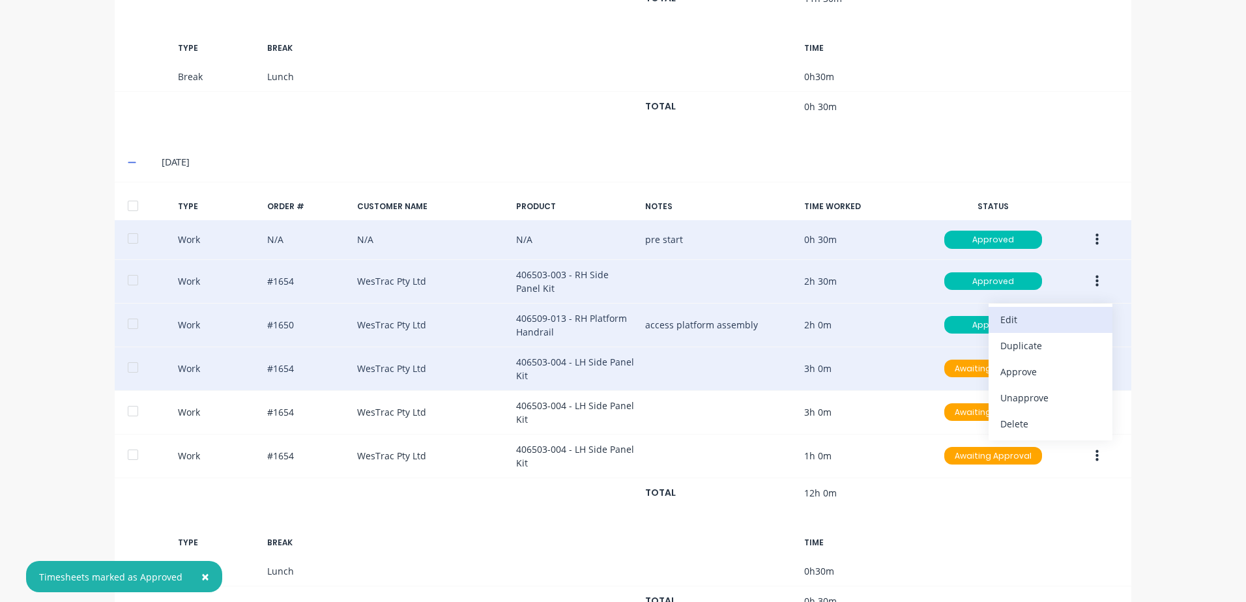
click at [1009, 319] on div "Edit" at bounding box center [1050, 319] width 100 height 19
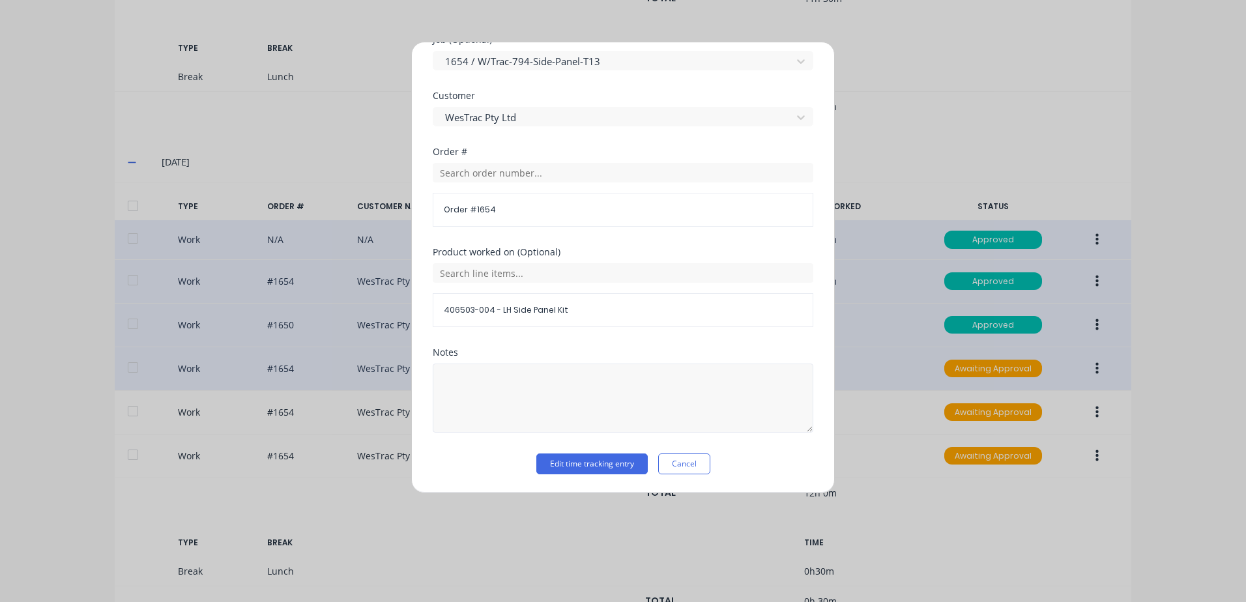
drag, startPoint x: 551, startPoint y: 468, endPoint x: 795, endPoint y: 401, distance: 252.6
click at [554, 465] on button "Edit time tracking entry" at bounding box center [591, 463] width 111 height 21
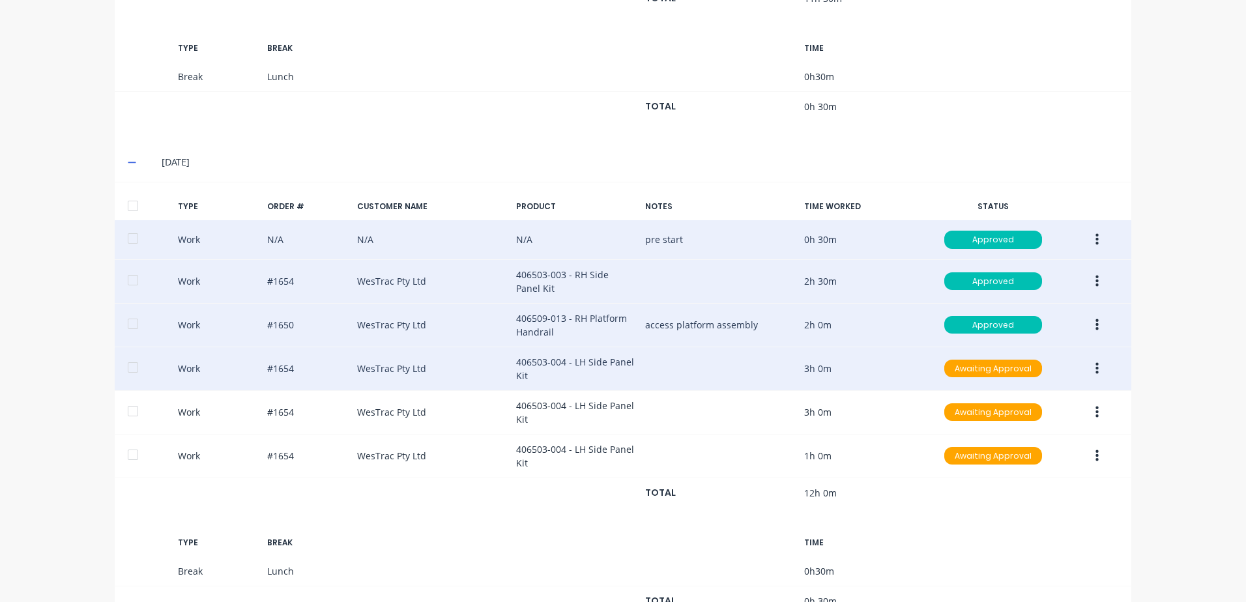
click at [1095, 369] on icon "button" at bounding box center [1096, 368] width 3 height 12
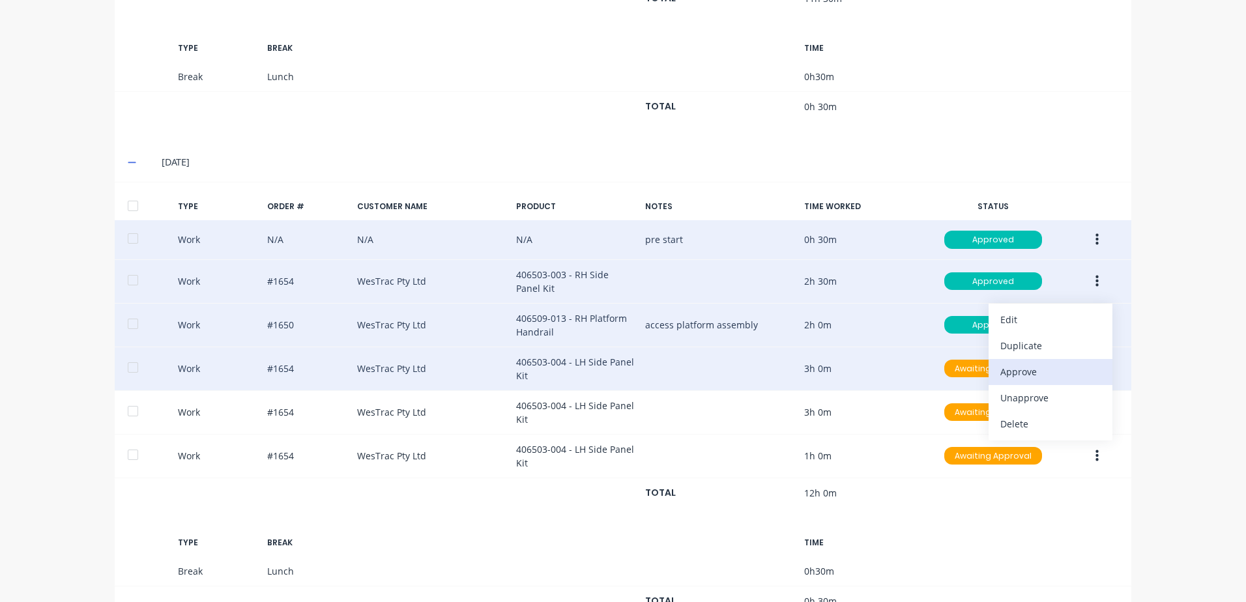
click at [1007, 373] on div "Approve" at bounding box center [1050, 371] width 100 height 19
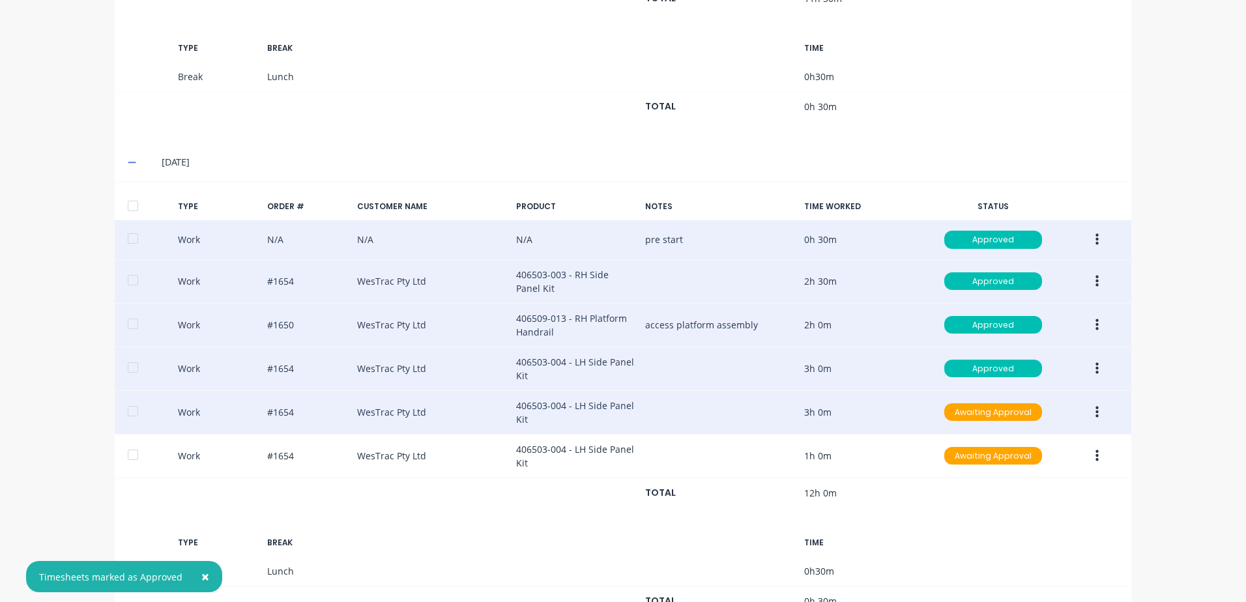
click at [1089, 412] on button "button" at bounding box center [1097, 412] width 31 height 23
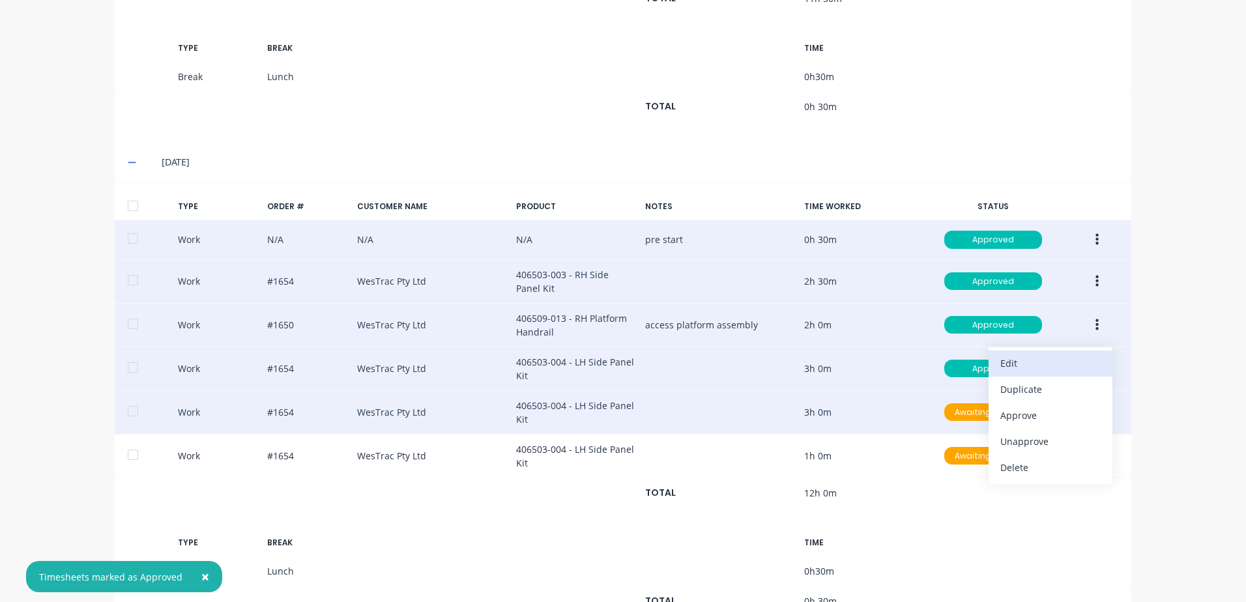
click at [1008, 365] on div "Edit" at bounding box center [1050, 363] width 100 height 19
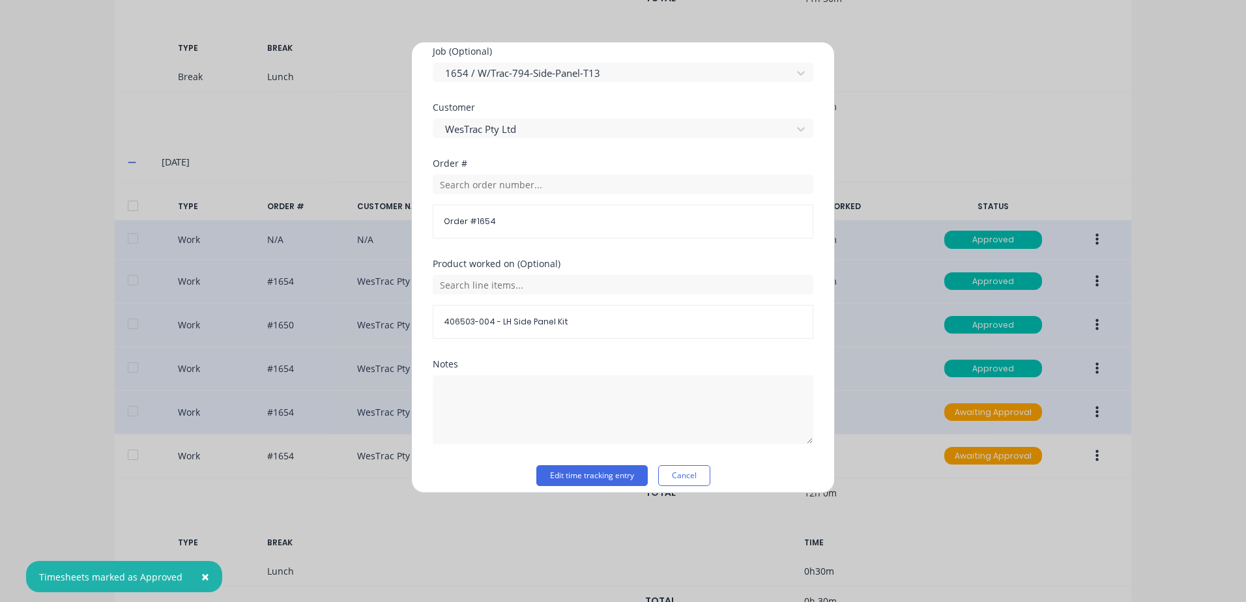
scroll to position [586, 0]
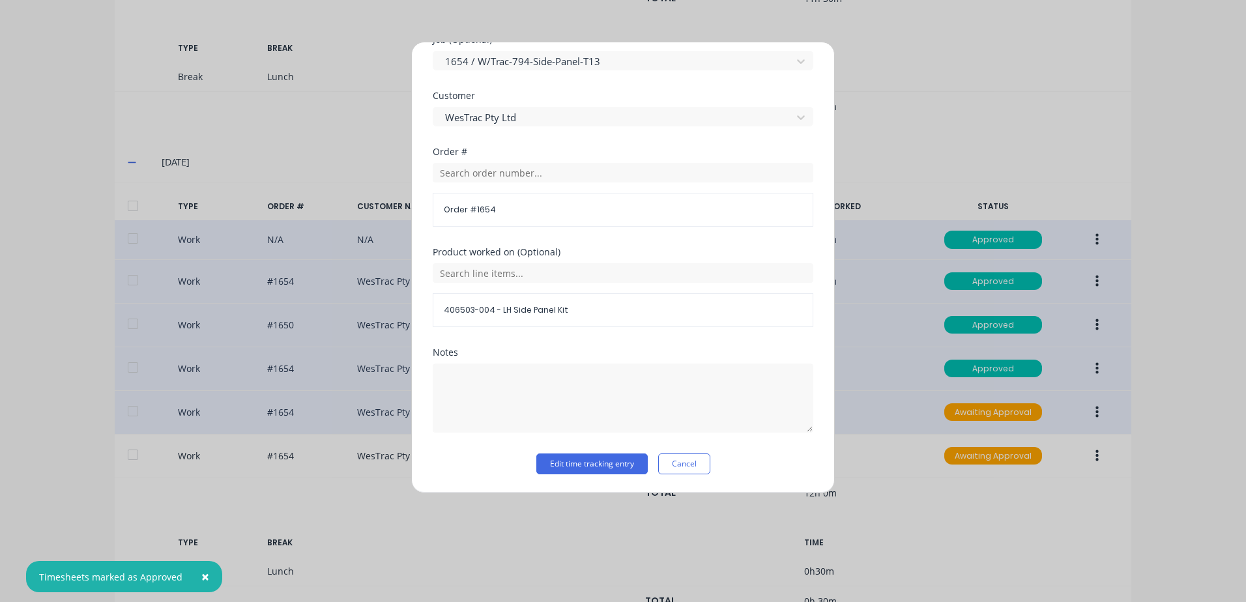
drag, startPoint x: 555, startPoint y: 466, endPoint x: 823, endPoint y: 429, distance: 270.4
click at [556, 464] on button "Edit time tracking entry" at bounding box center [591, 463] width 111 height 21
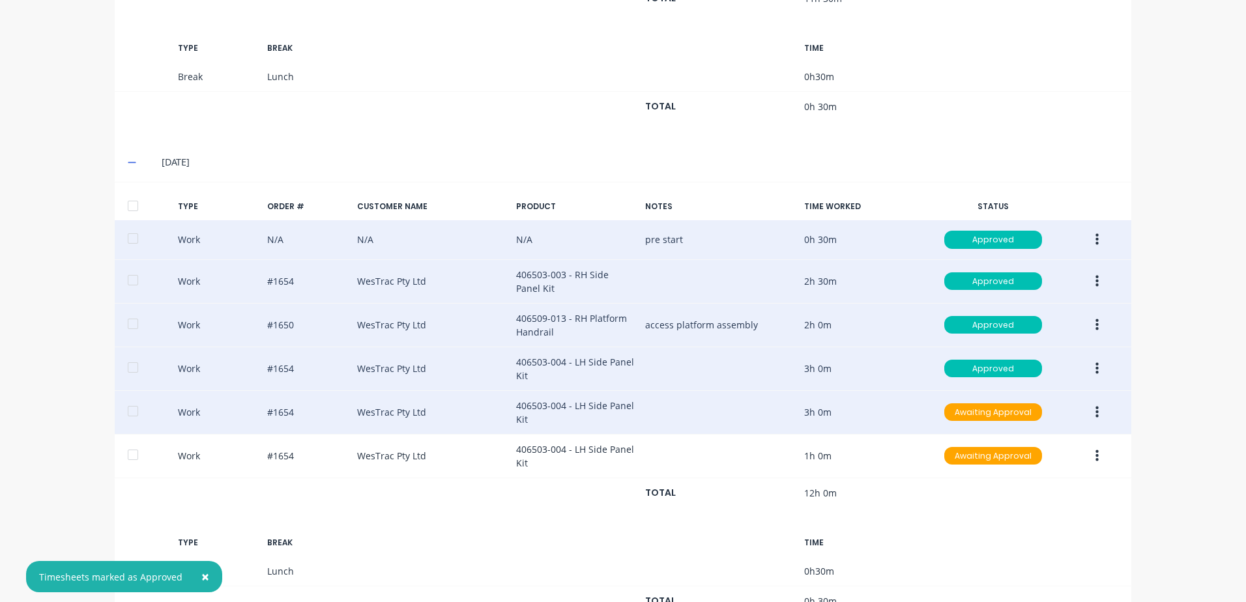
click at [1089, 412] on button "button" at bounding box center [1097, 412] width 31 height 23
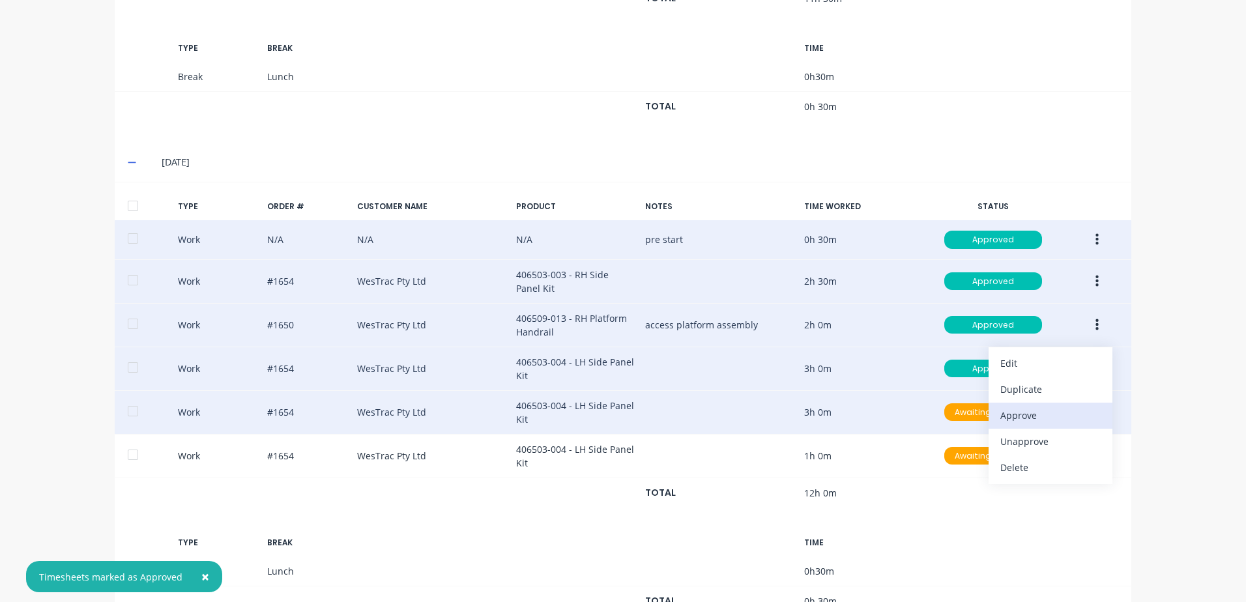
click at [1008, 416] on div "Approve" at bounding box center [1050, 415] width 100 height 19
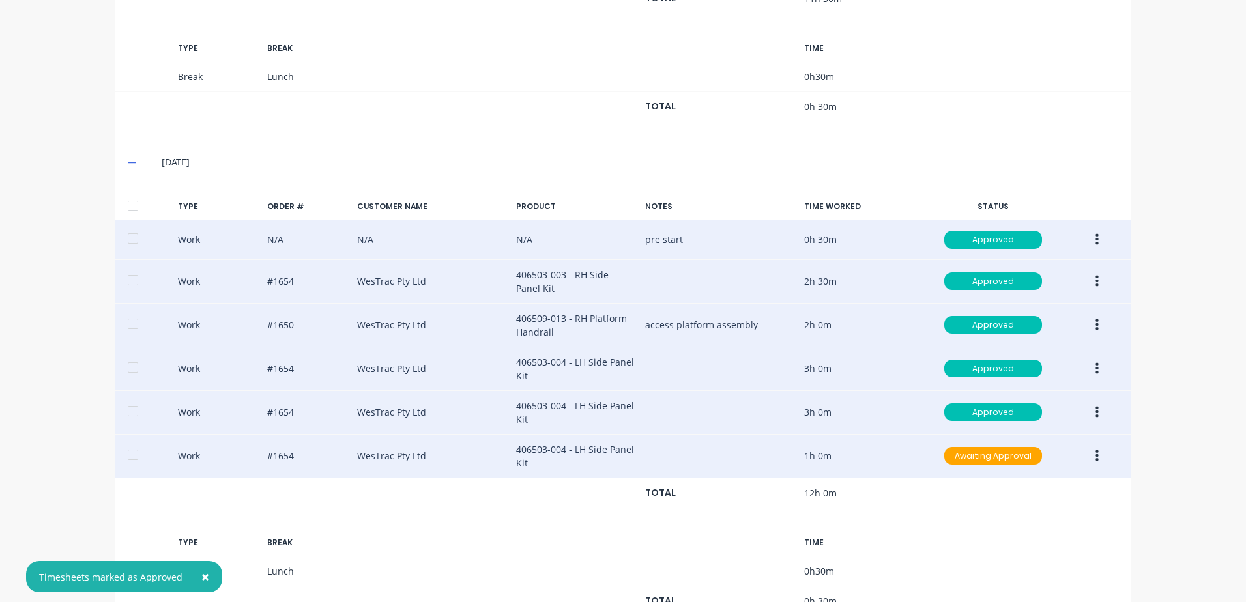
click at [1095, 455] on icon "button" at bounding box center [1096, 456] width 3 height 14
click at [1003, 411] on div "Edit" at bounding box center [1050, 406] width 100 height 19
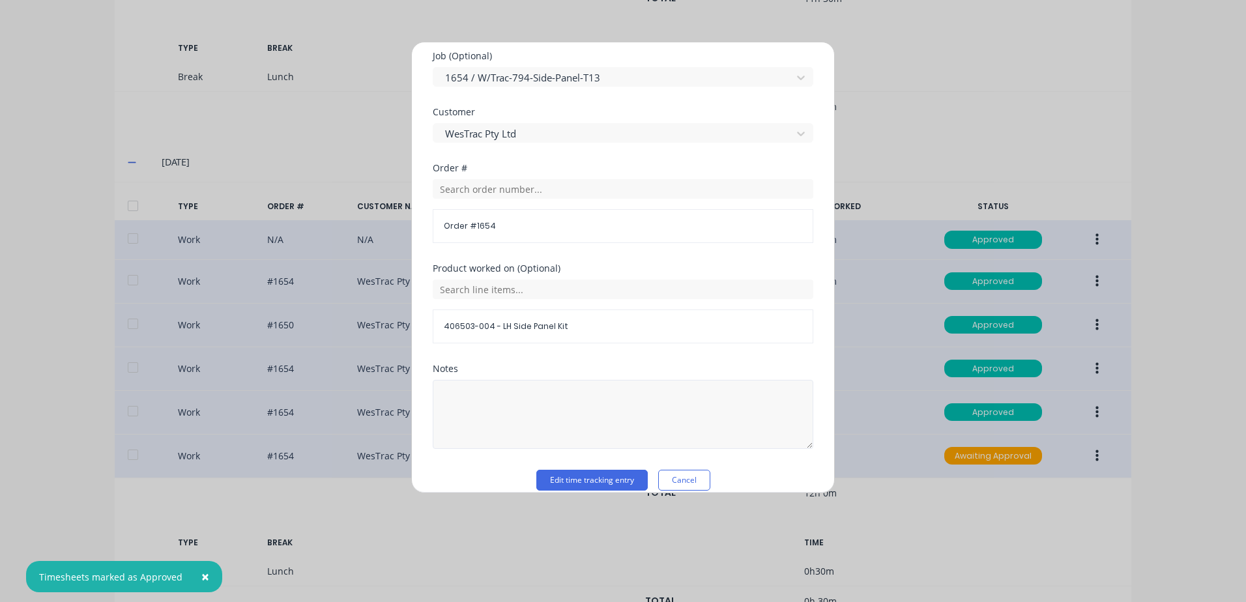
scroll to position [567, 0]
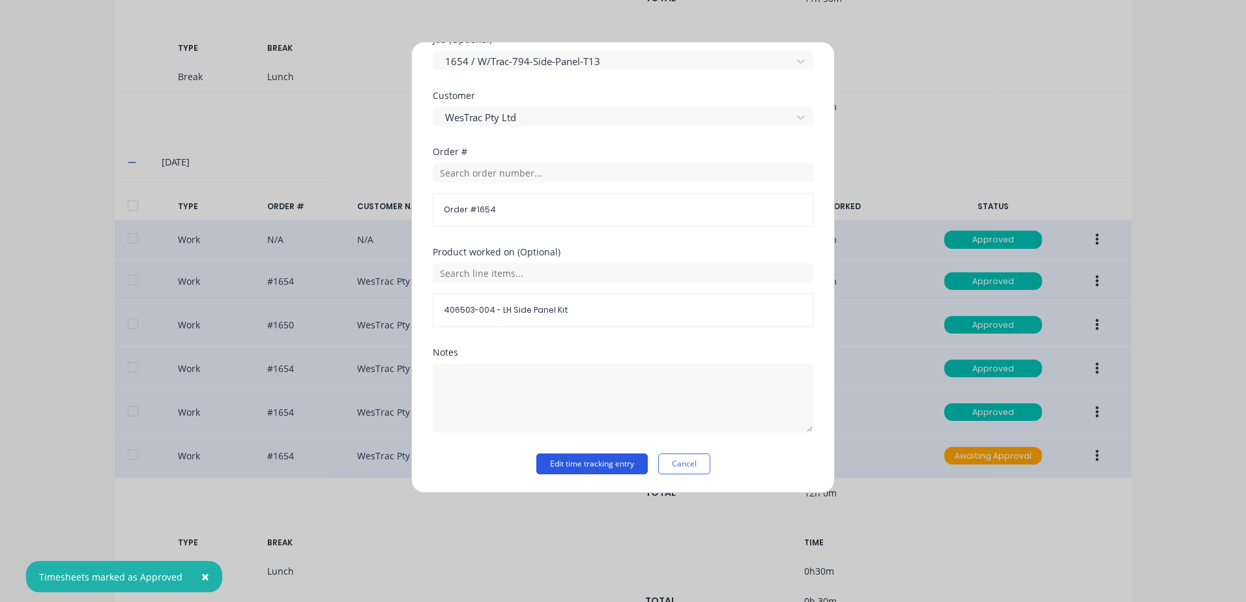
click at [569, 465] on button "Edit time tracking entry" at bounding box center [591, 463] width 111 height 21
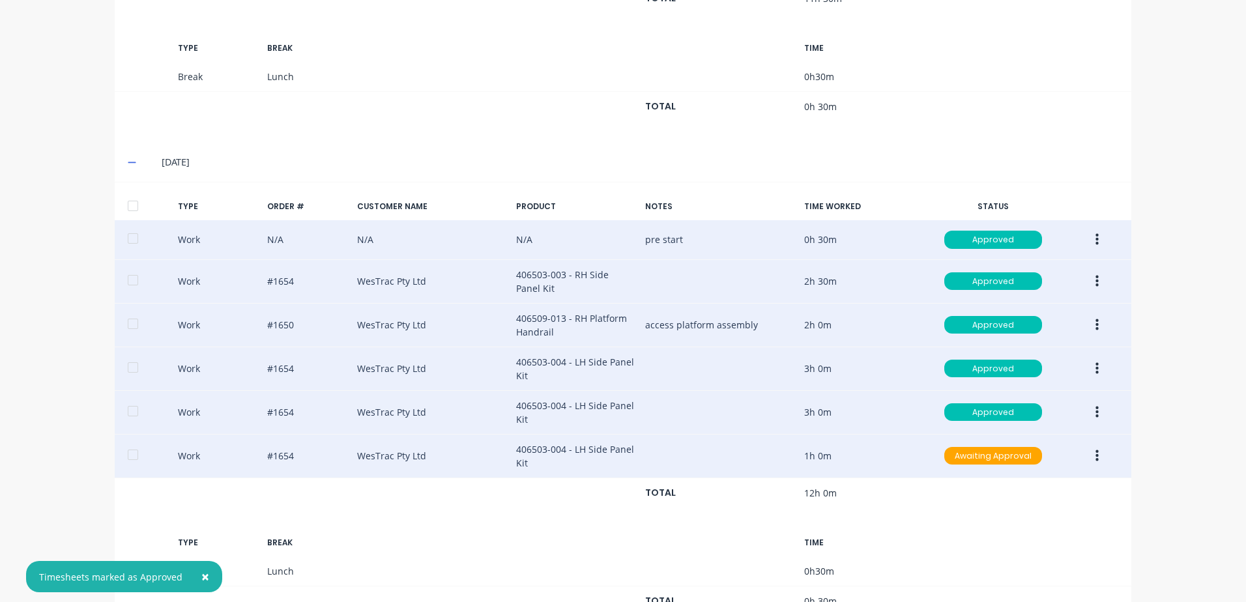
click at [1094, 455] on button "button" at bounding box center [1097, 455] width 31 height 23
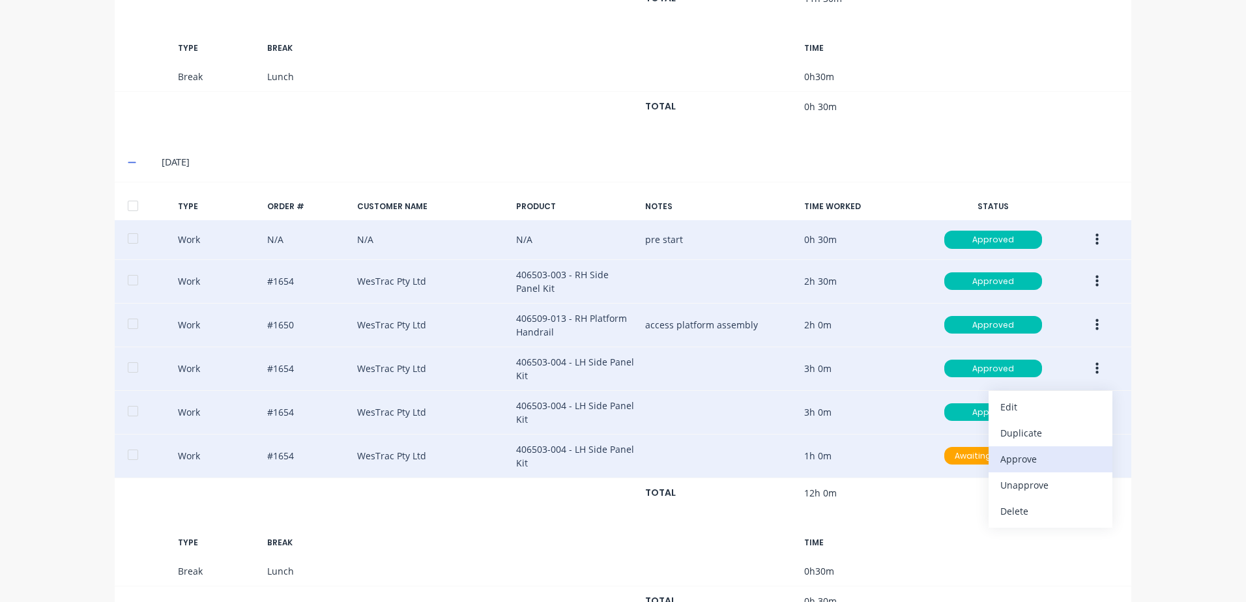
click at [1020, 459] on div "Approve" at bounding box center [1050, 459] width 100 height 19
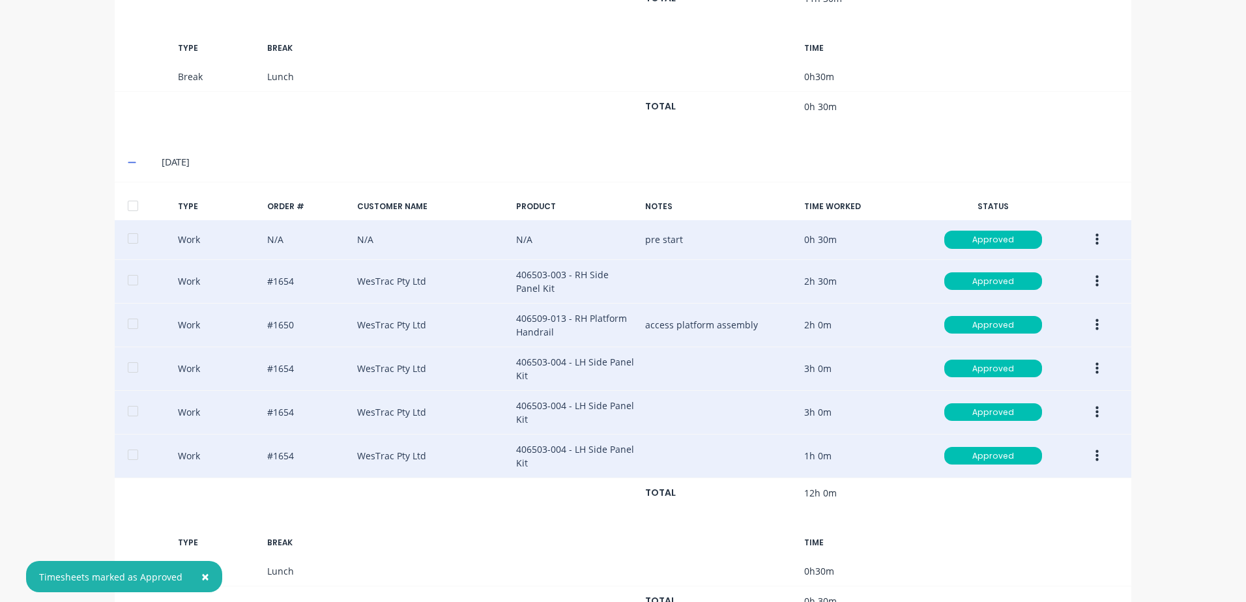
scroll to position [955, 0]
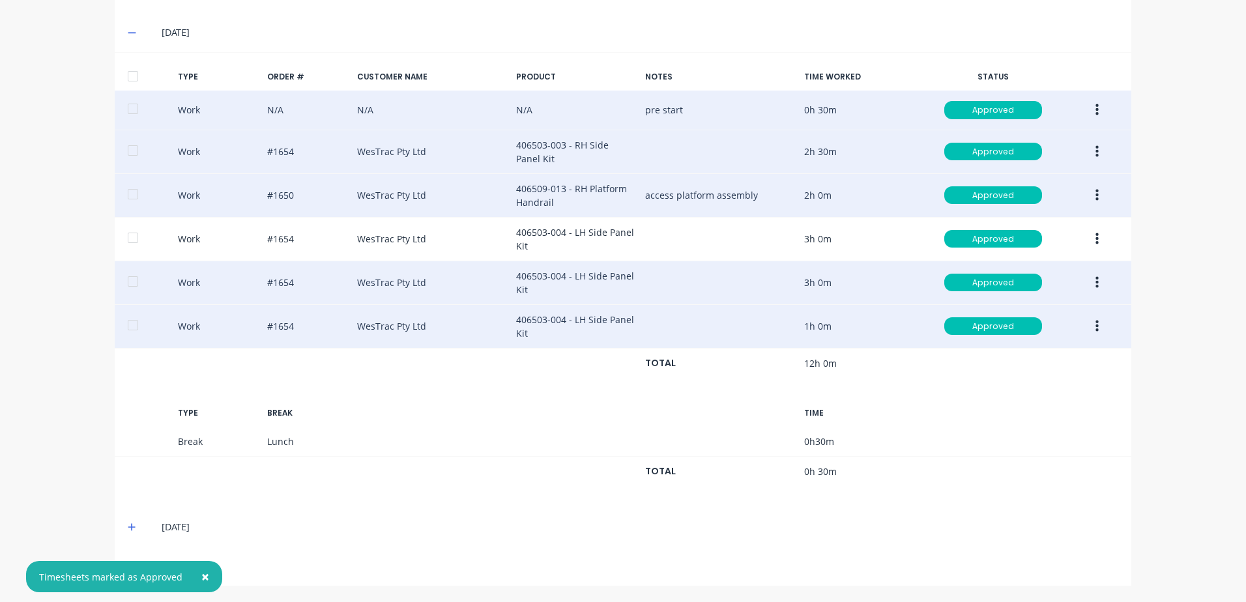
click at [128, 528] on icon at bounding box center [132, 527] width 8 height 9
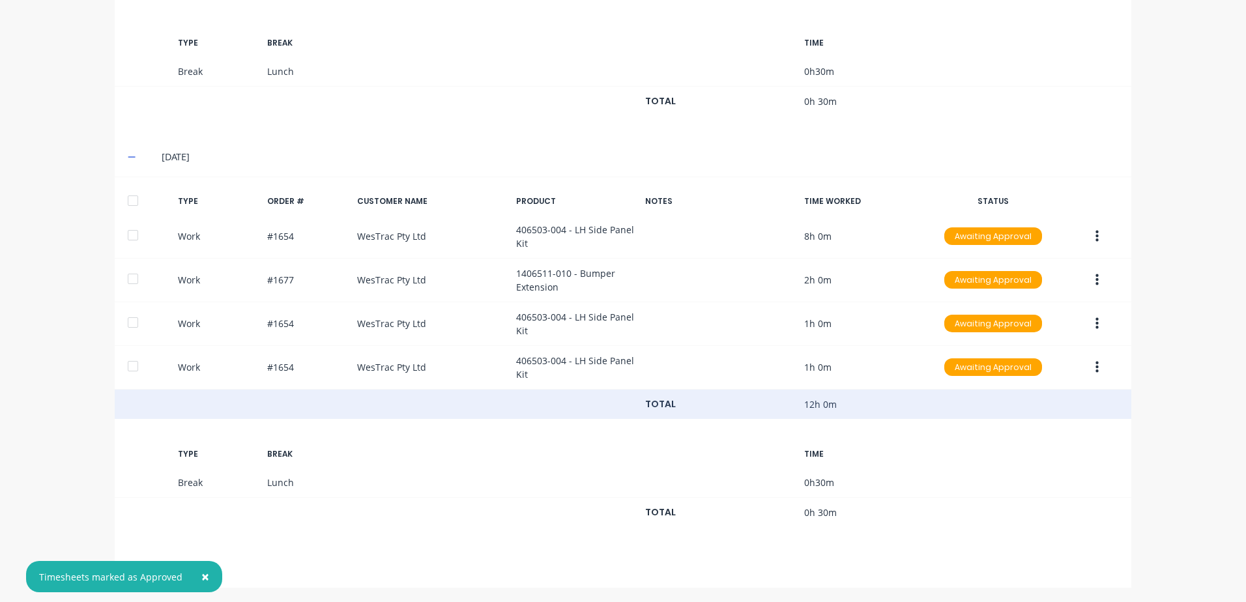
scroll to position [1327, 0]
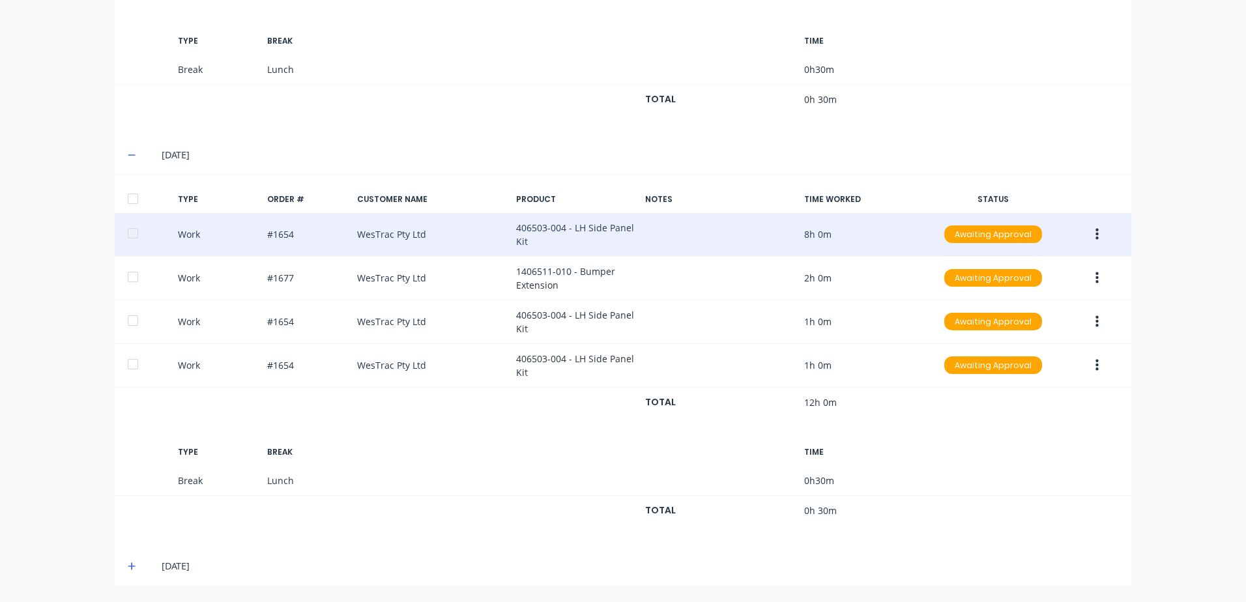
click at [1095, 233] on icon "button" at bounding box center [1096, 234] width 3 height 14
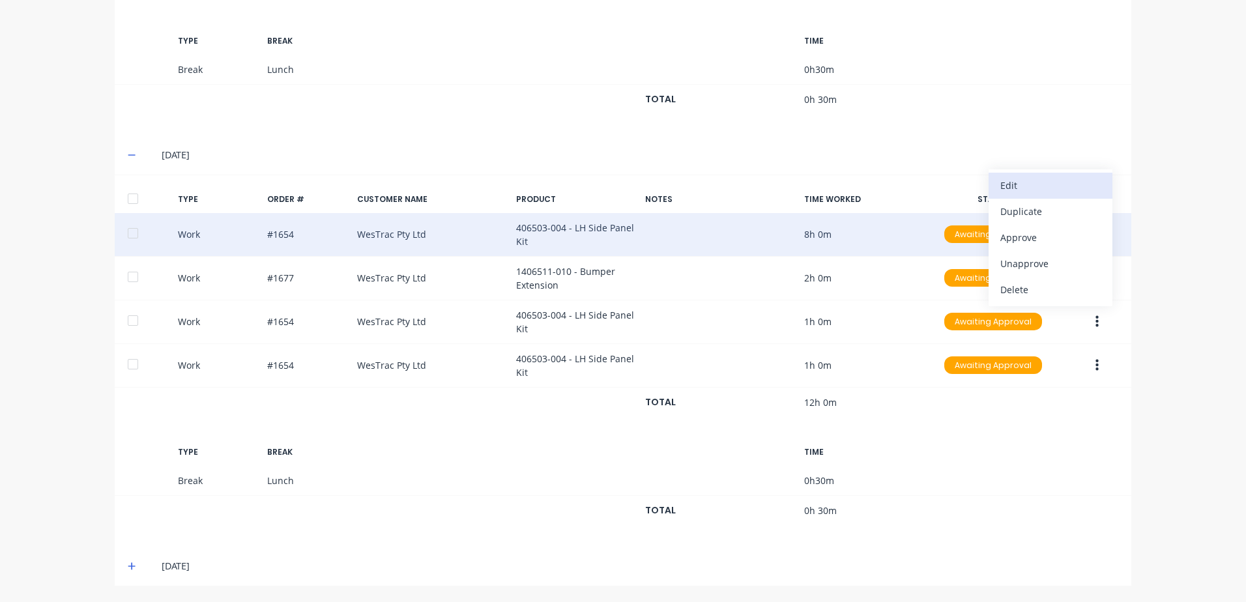
click at [1016, 185] on div "Edit" at bounding box center [1050, 185] width 100 height 19
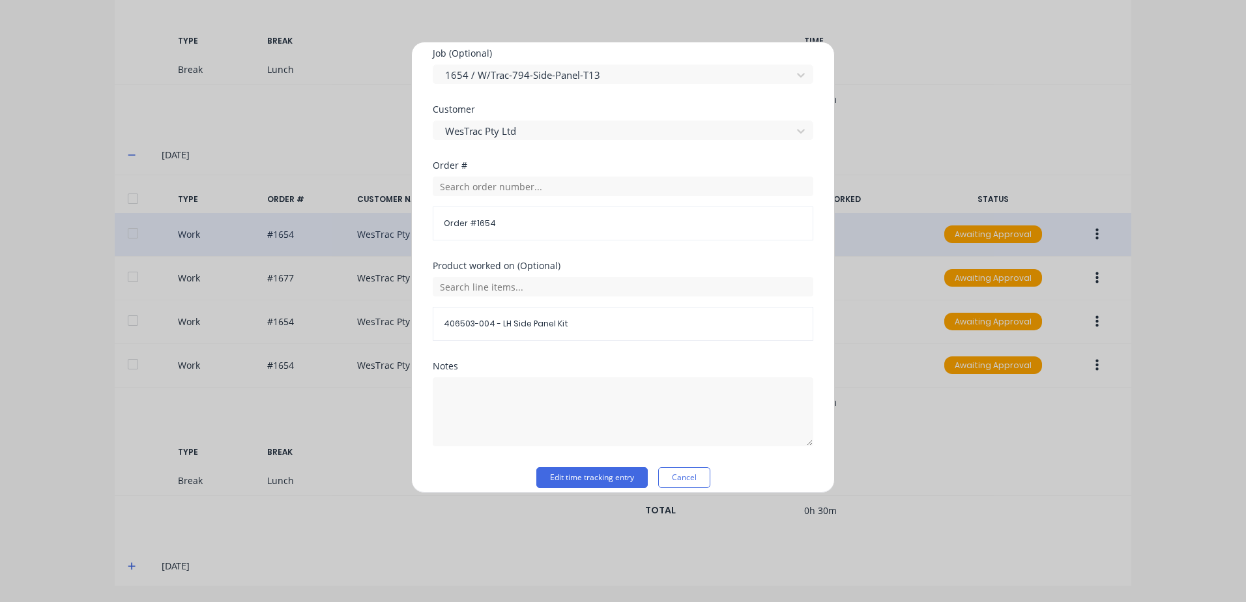
scroll to position [567, 0]
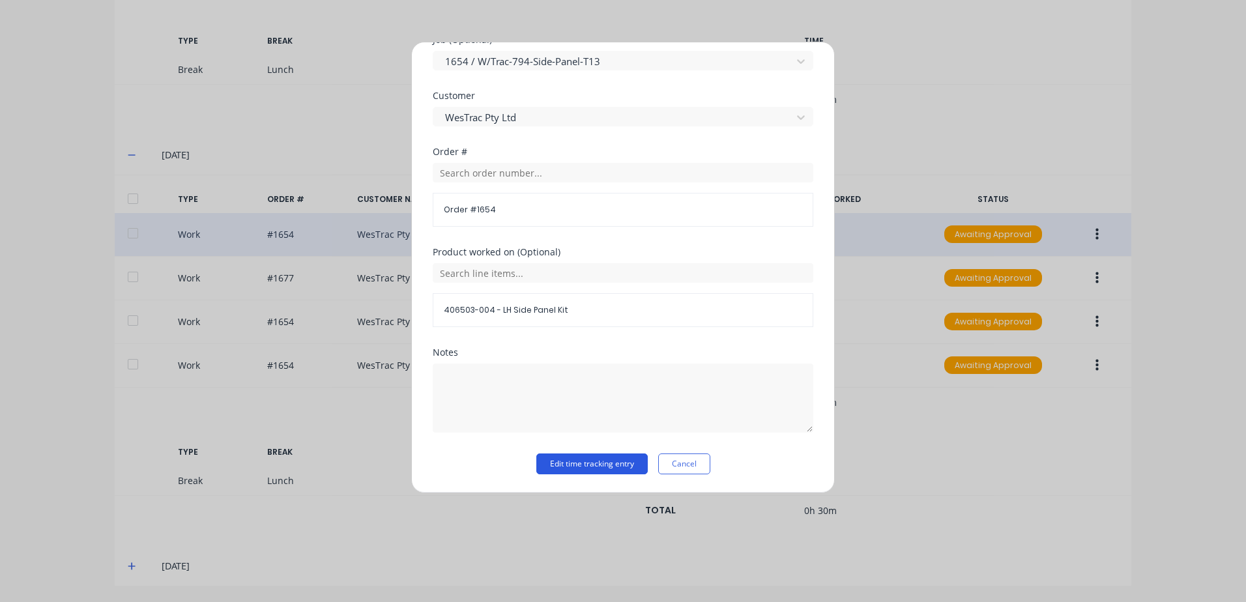
click at [554, 468] on button "Edit time tracking entry" at bounding box center [591, 463] width 111 height 21
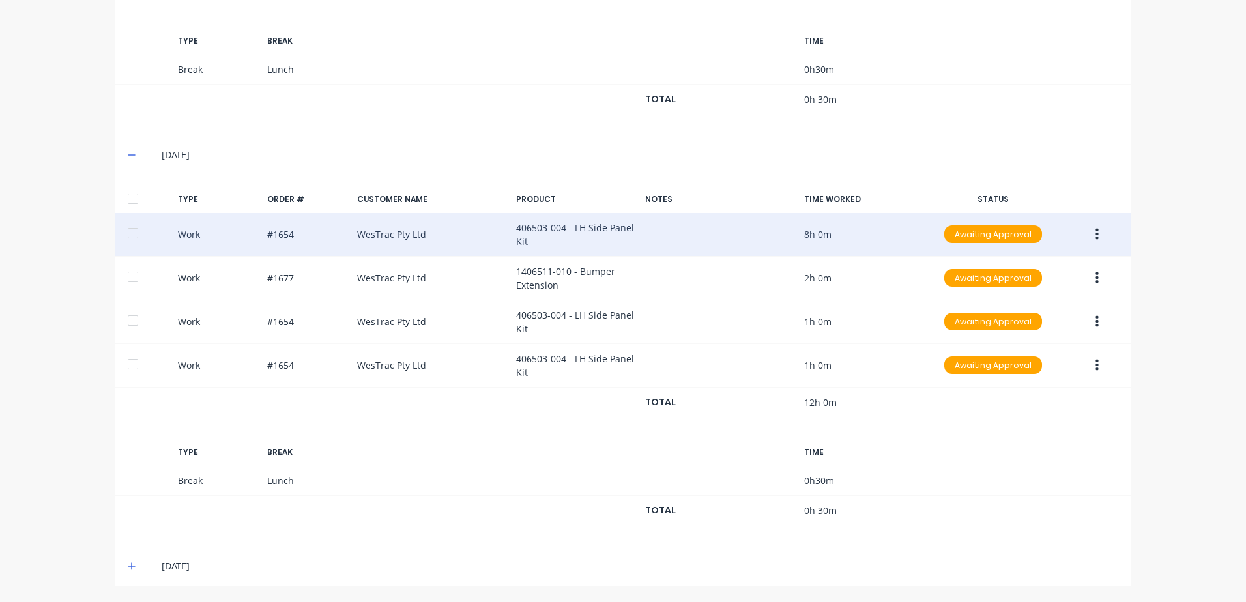
click at [1095, 236] on icon "button" at bounding box center [1096, 234] width 3 height 14
click at [1016, 236] on div "Approve" at bounding box center [1050, 237] width 100 height 19
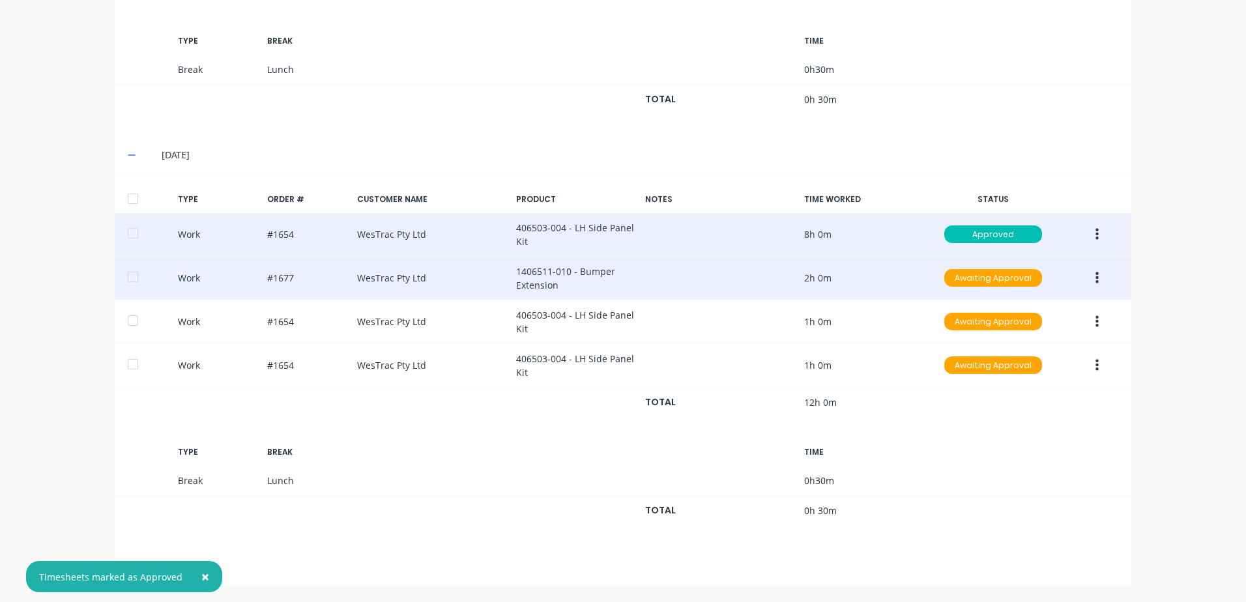
click at [1095, 278] on icon "button" at bounding box center [1096, 278] width 3 height 12
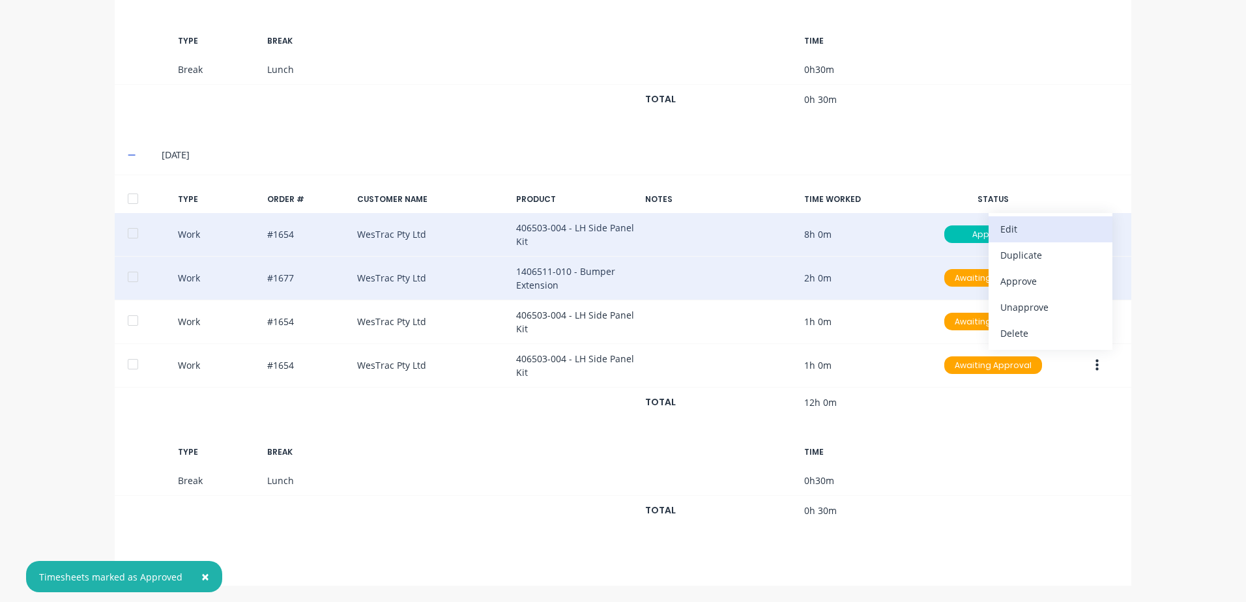
click at [1017, 228] on div "Edit" at bounding box center [1050, 229] width 100 height 19
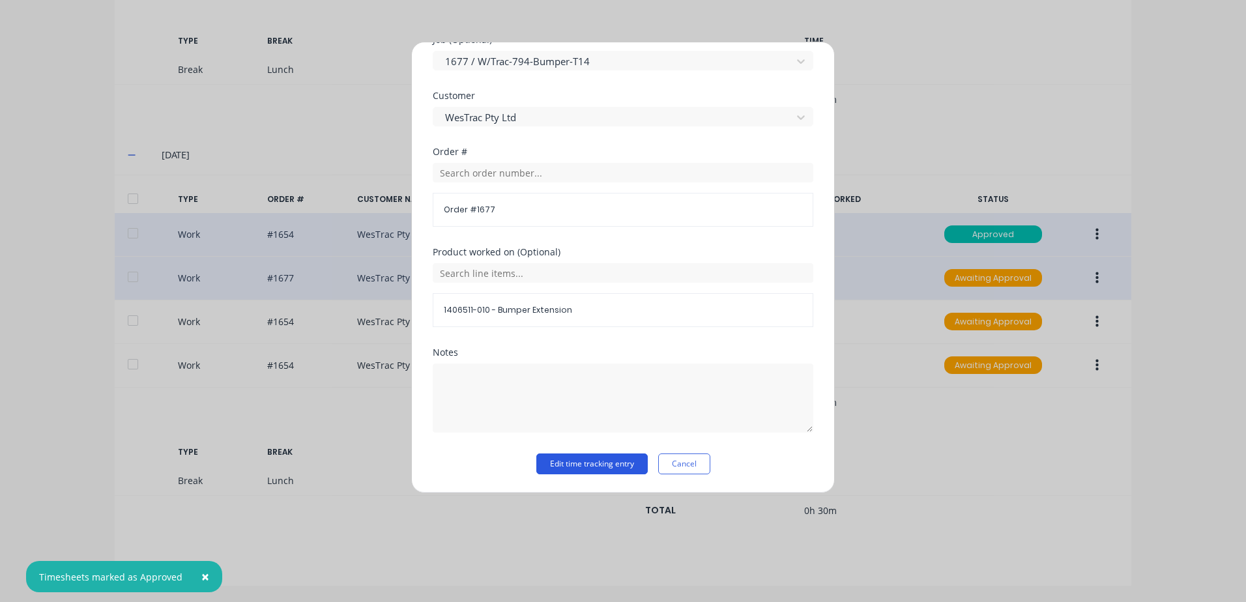
click at [551, 468] on button "Edit time tracking entry" at bounding box center [591, 463] width 111 height 21
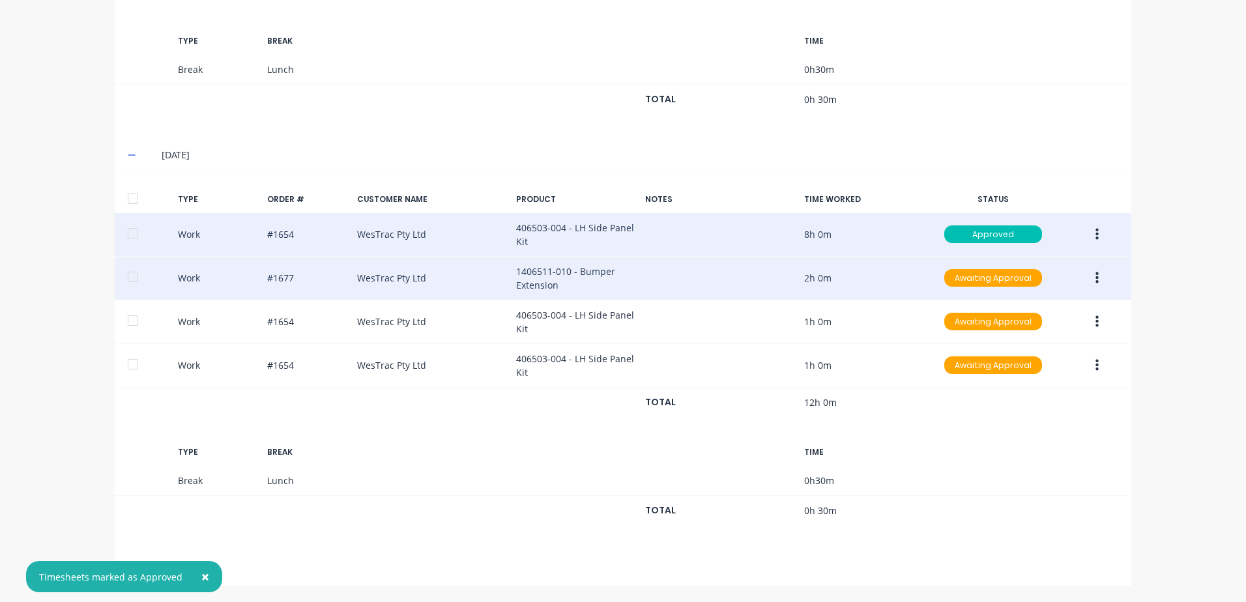
click at [1095, 276] on icon "button" at bounding box center [1096, 278] width 3 height 14
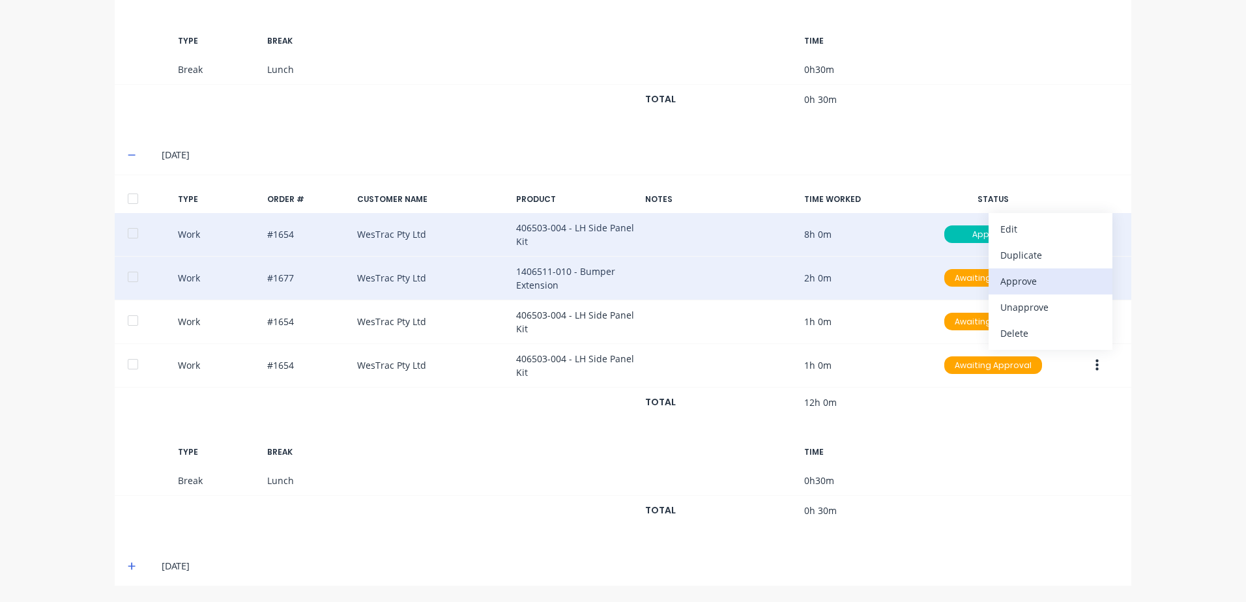
click at [1010, 278] on div "Approve" at bounding box center [1050, 281] width 100 height 19
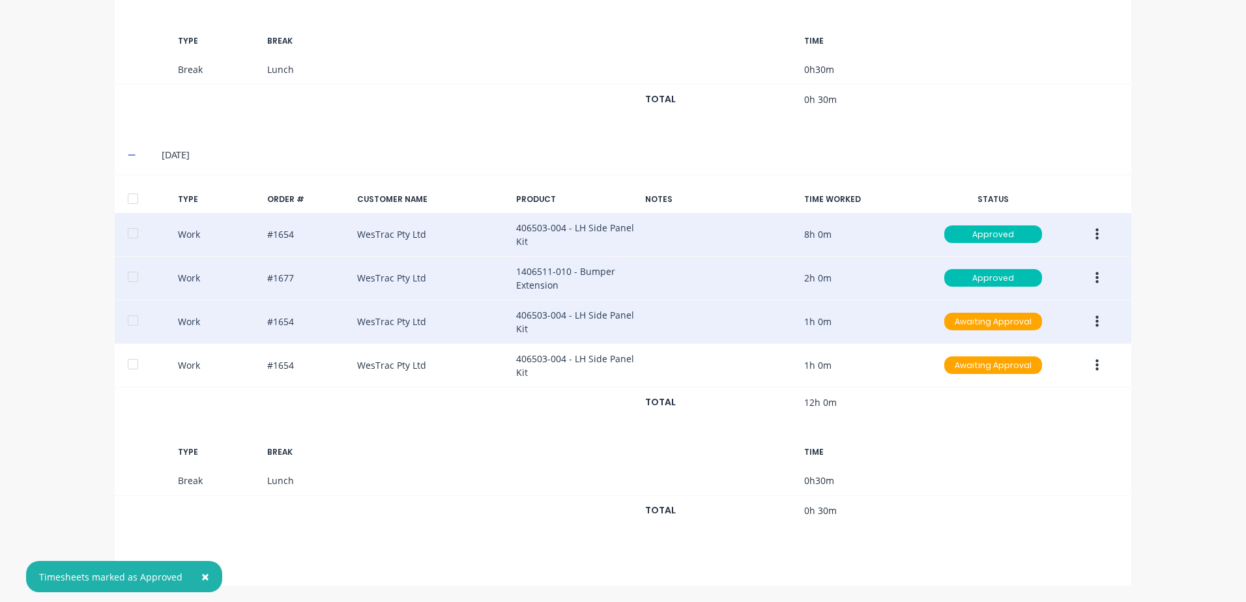
click at [1095, 321] on icon "button" at bounding box center [1096, 322] width 3 height 14
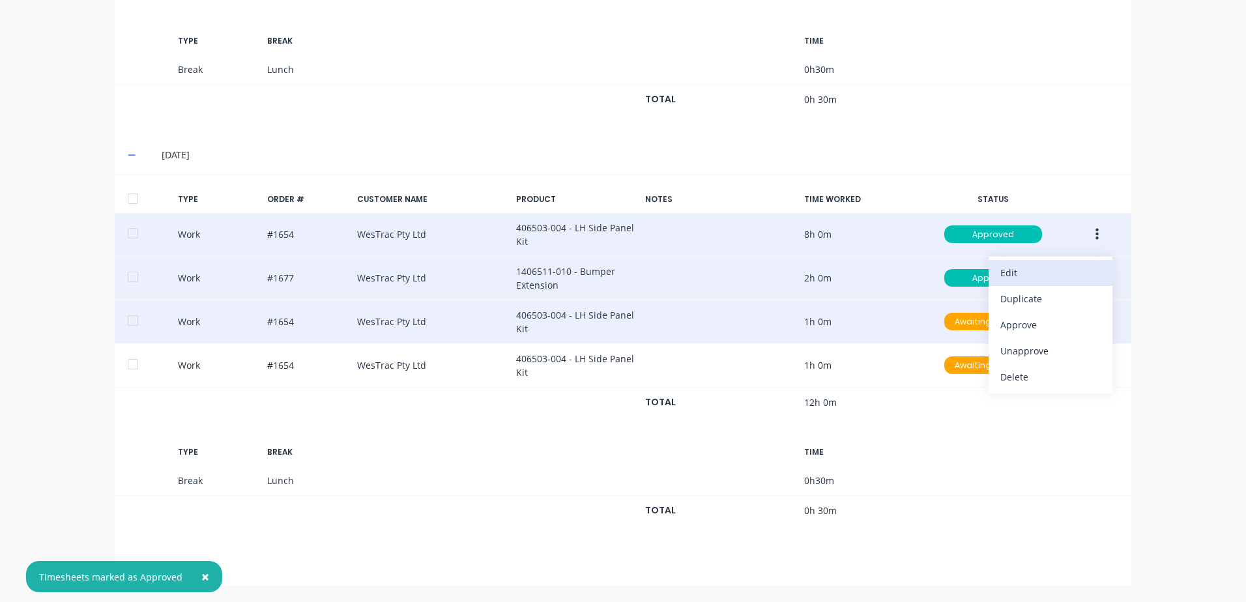
click at [1018, 270] on div "Edit" at bounding box center [1050, 272] width 100 height 19
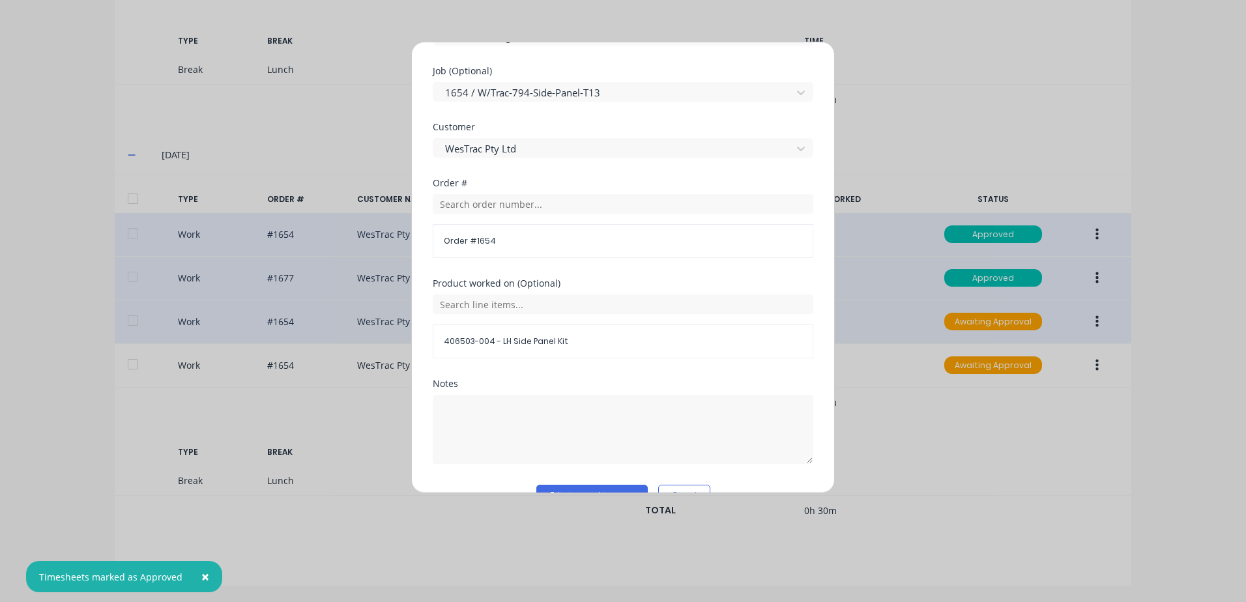
scroll to position [586, 0]
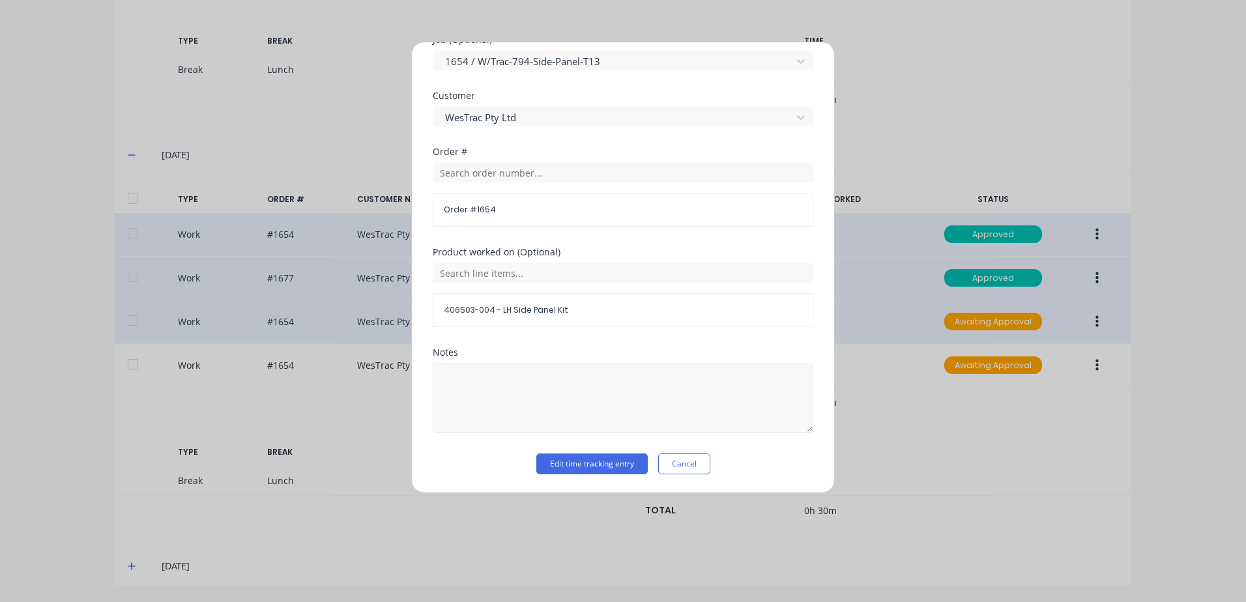
drag, startPoint x: 565, startPoint y: 466, endPoint x: 756, endPoint y: 392, distance: 204.6
click at [567, 463] on button "Edit time tracking entry" at bounding box center [591, 463] width 111 height 21
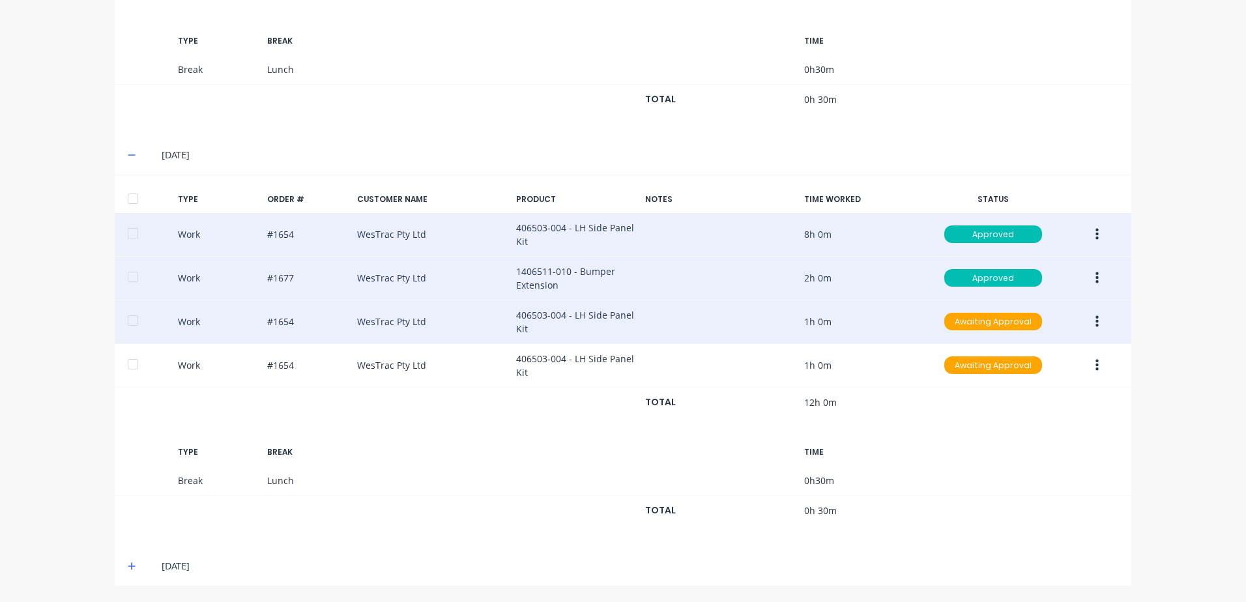
click at [1095, 321] on icon "button" at bounding box center [1096, 322] width 3 height 14
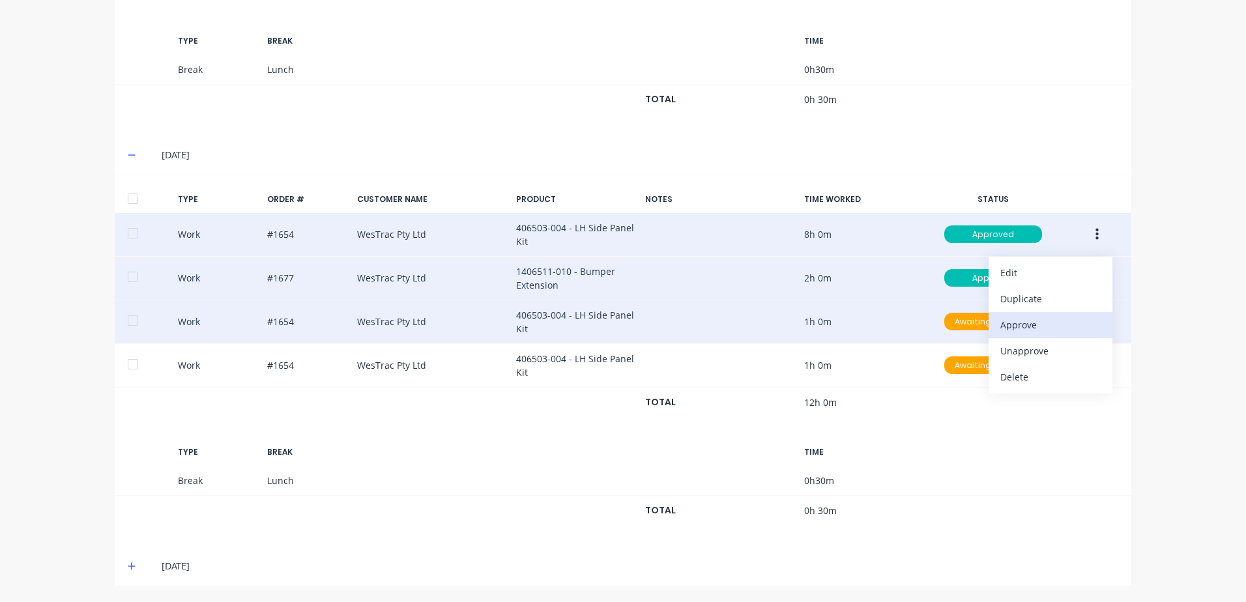
click at [1029, 324] on div "Approve" at bounding box center [1050, 324] width 100 height 19
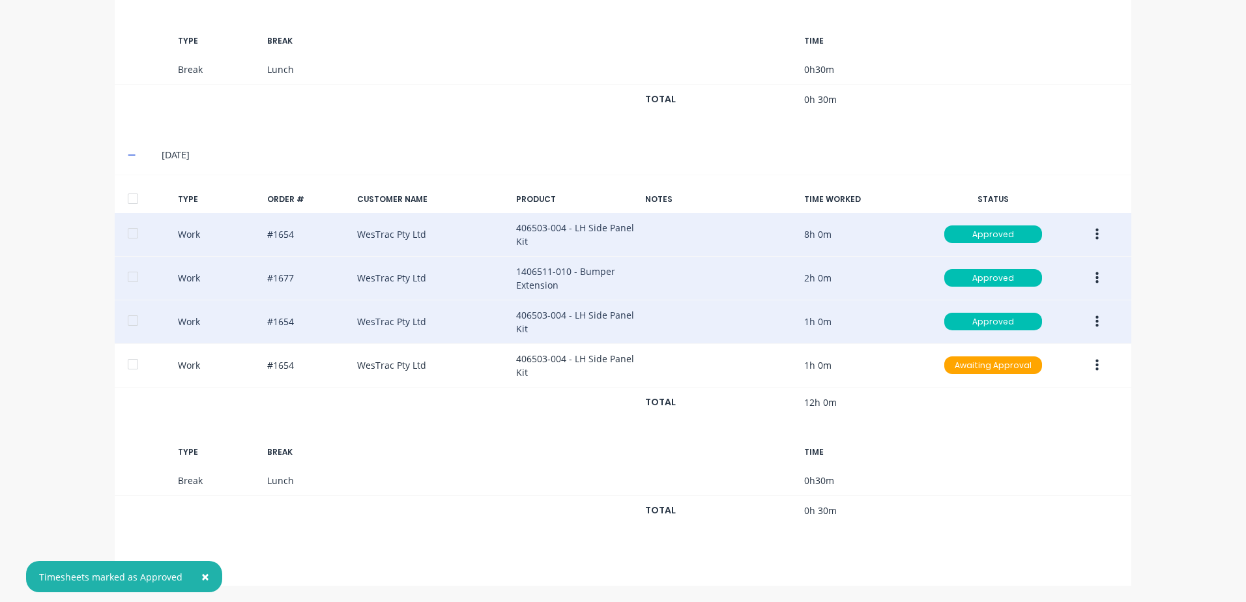
click at [1095, 324] on icon "button" at bounding box center [1096, 322] width 3 height 14
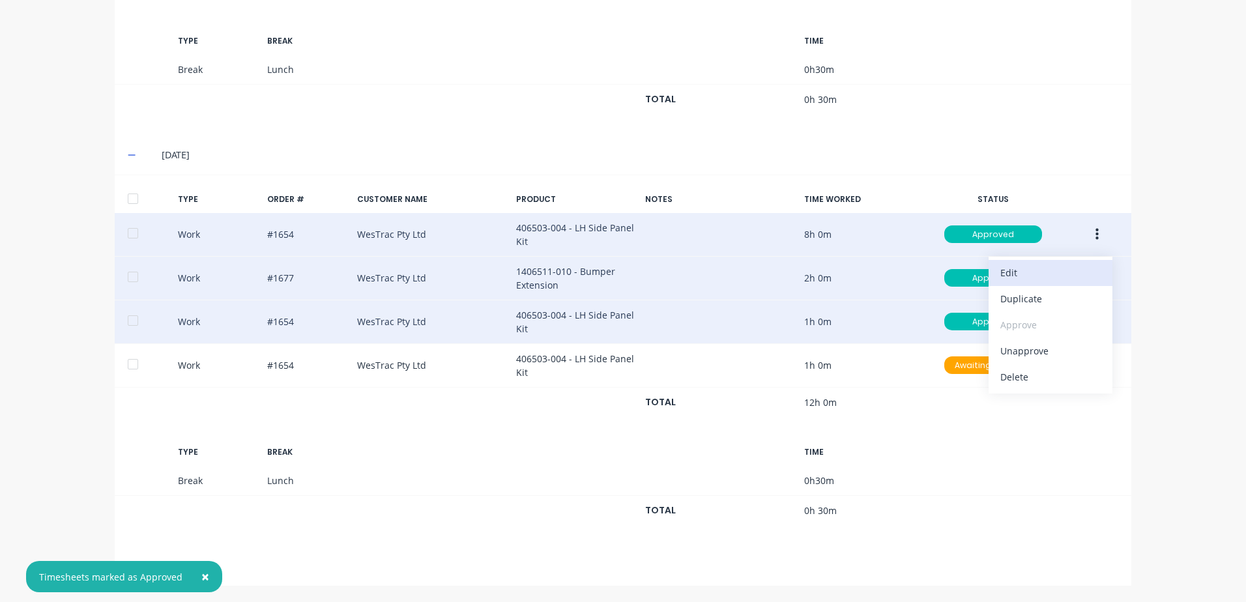
click at [1019, 275] on div "Edit" at bounding box center [1050, 272] width 100 height 19
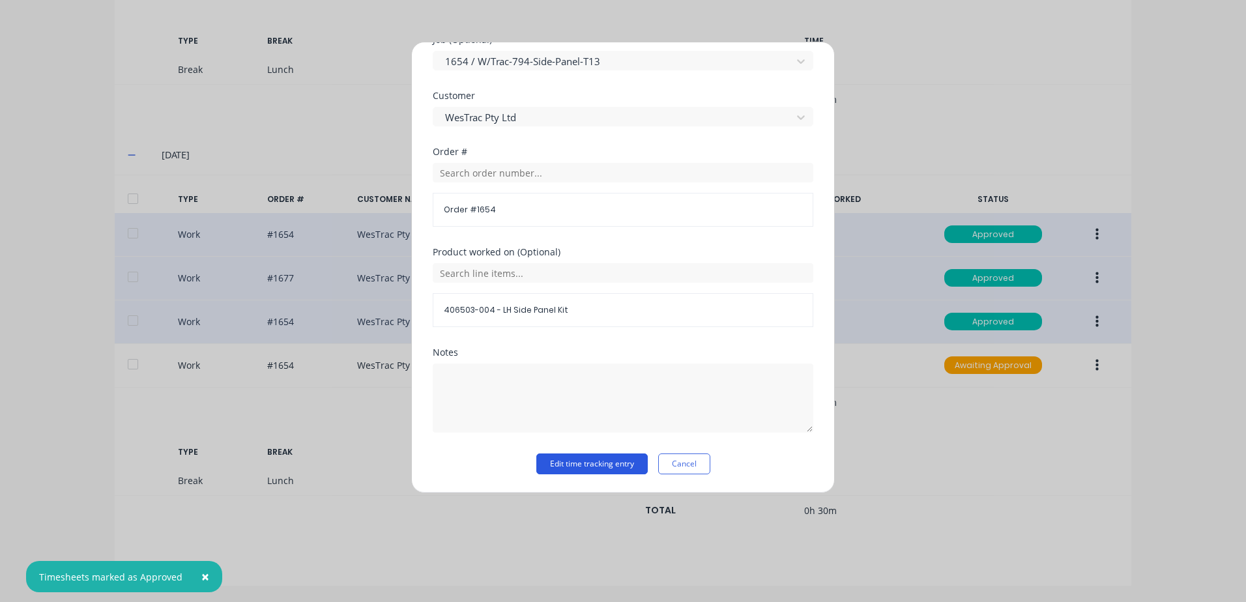
click at [562, 465] on button "Edit time tracking entry" at bounding box center [591, 463] width 111 height 21
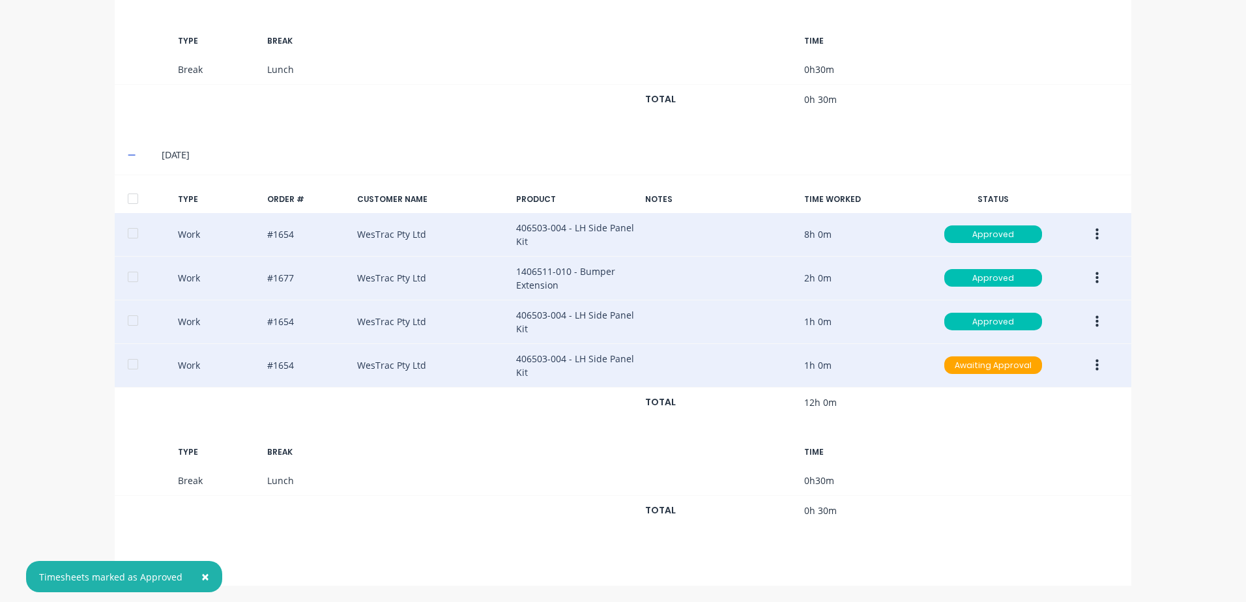
click at [1095, 367] on icon "button" at bounding box center [1096, 365] width 3 height 14
click at [1016, 319] on div "Edit" at bounding box center [1050, 316] width 100 height 19
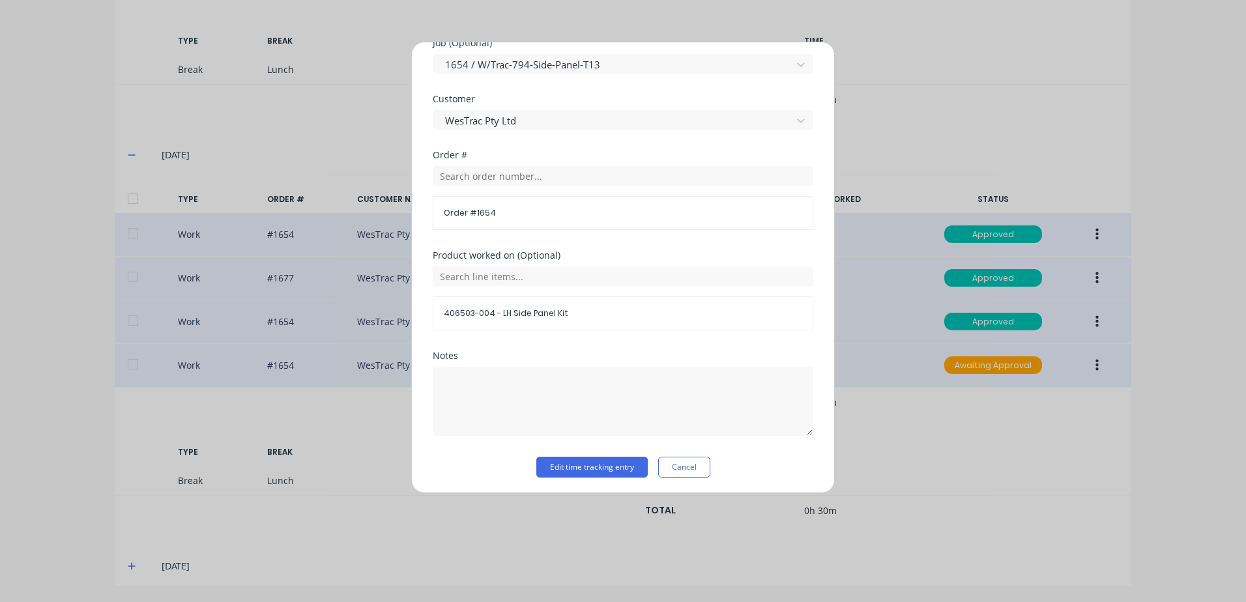
scroll to position [567, 0]
click at [554, 463] on button "Edit time tracking entry" at bounding box center [591, 463] width 111 height 21
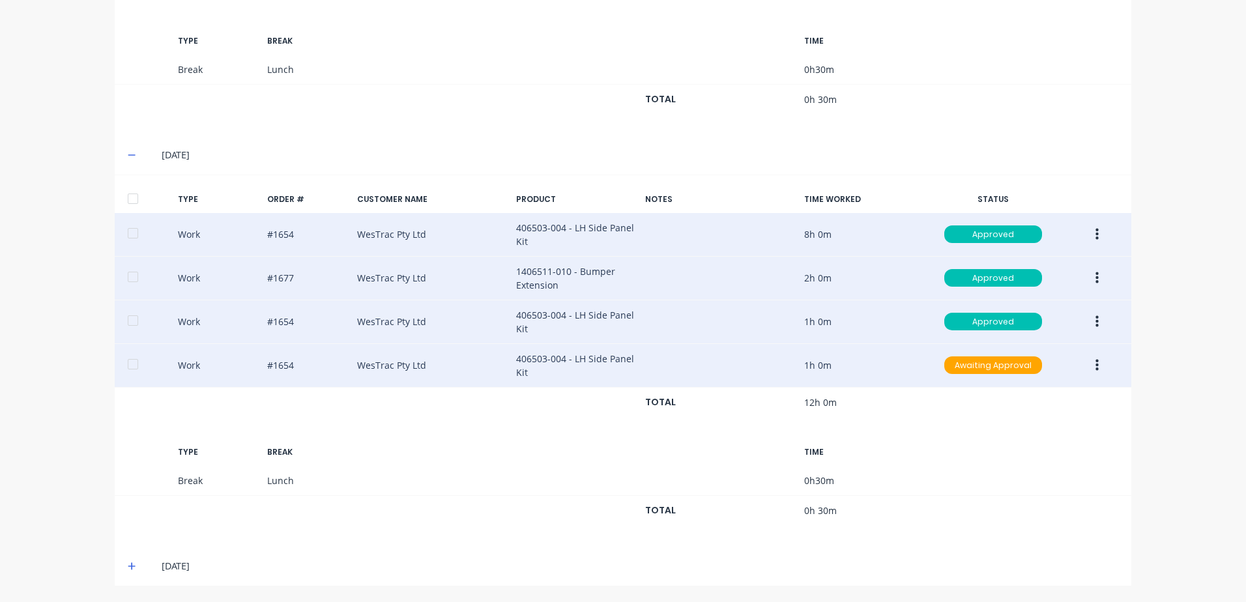
click at [1095, 367] on icon "button" at bounding box center [1096, 365] width 3 height 14
click at [1012, 365] on div "Approve" at bounding box center [1050, 368] width 100 height 19
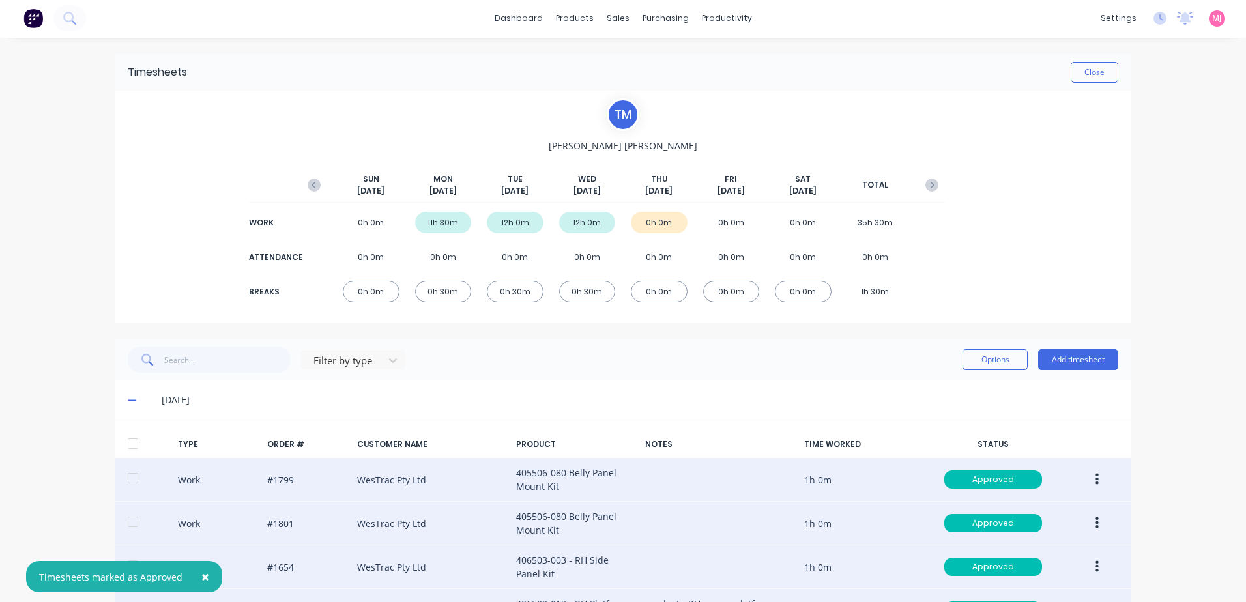
scroll to position [0, 0]
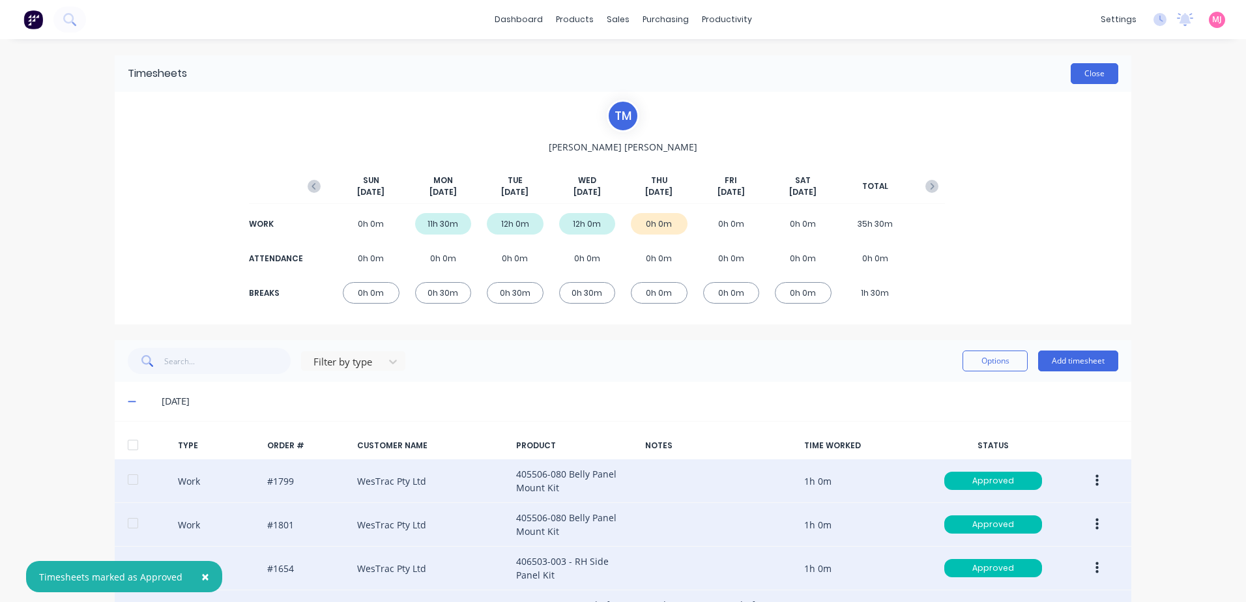
click at [1097, 74] on button "Close" at bounding box center [1095, 73] width 48 height 21
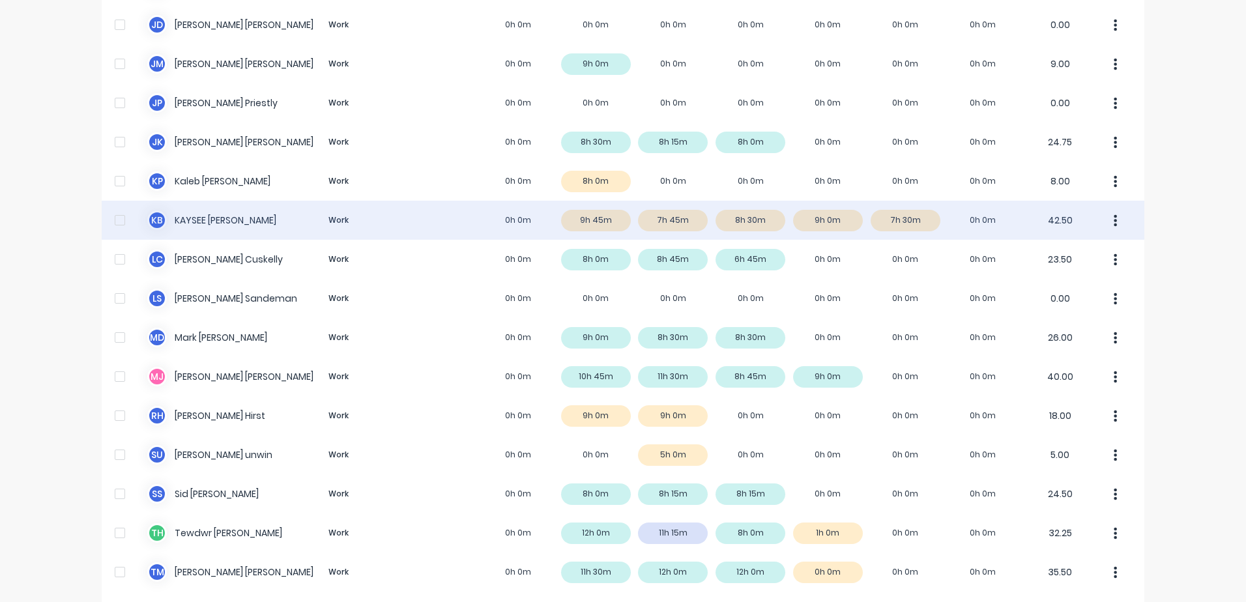
scroll to position [844, 0]
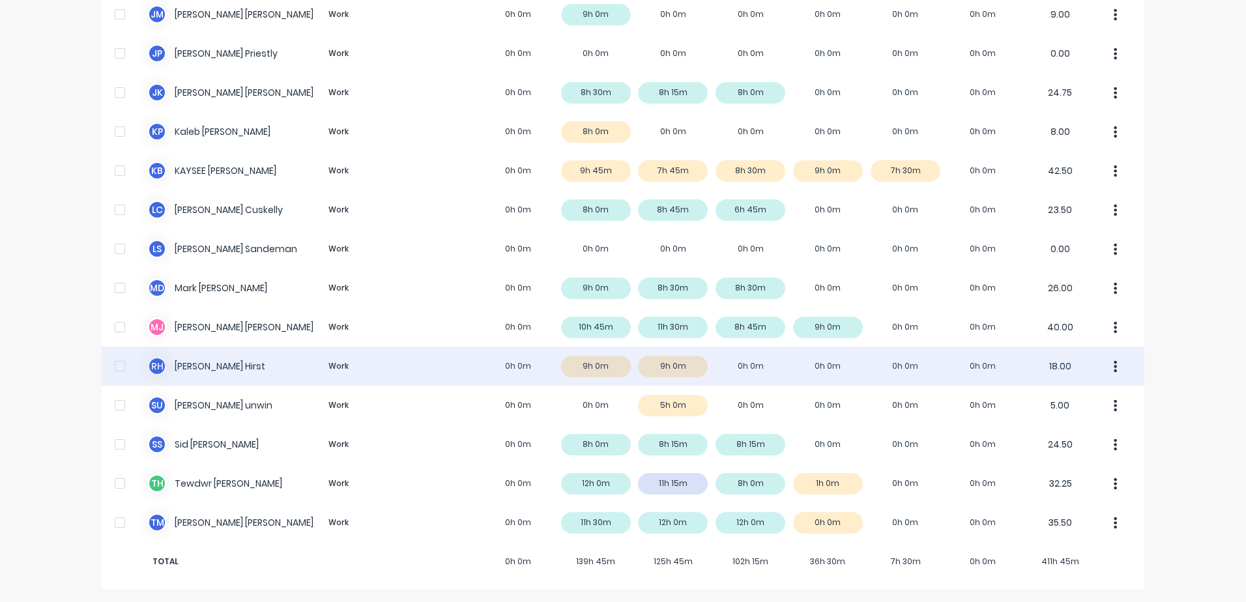
click at [200, 366] on div "[PERSON_NAME] [PERSON_NAME] Work 0h 0m 9h 0m 9h 0m 0h 0m 0h 0m 0h 0m 0h 0m 18.00" at bounding box center [623, 366] width 1043 height 39
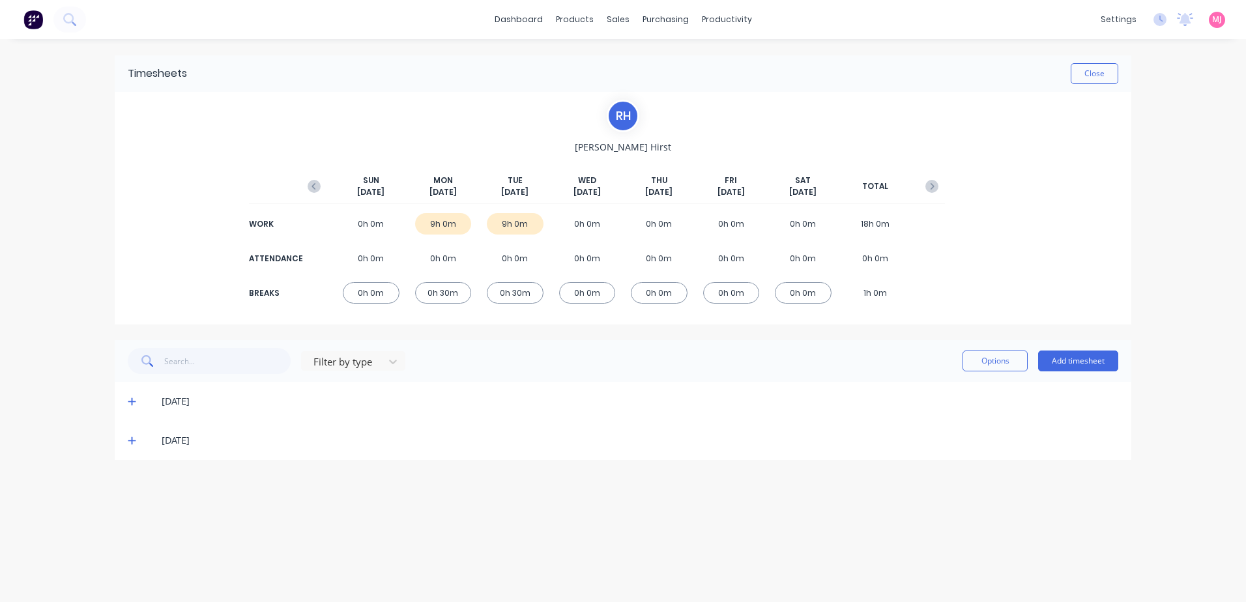
click at [132, 439] on icon at bounding box center [132, 441] width 8 height 8
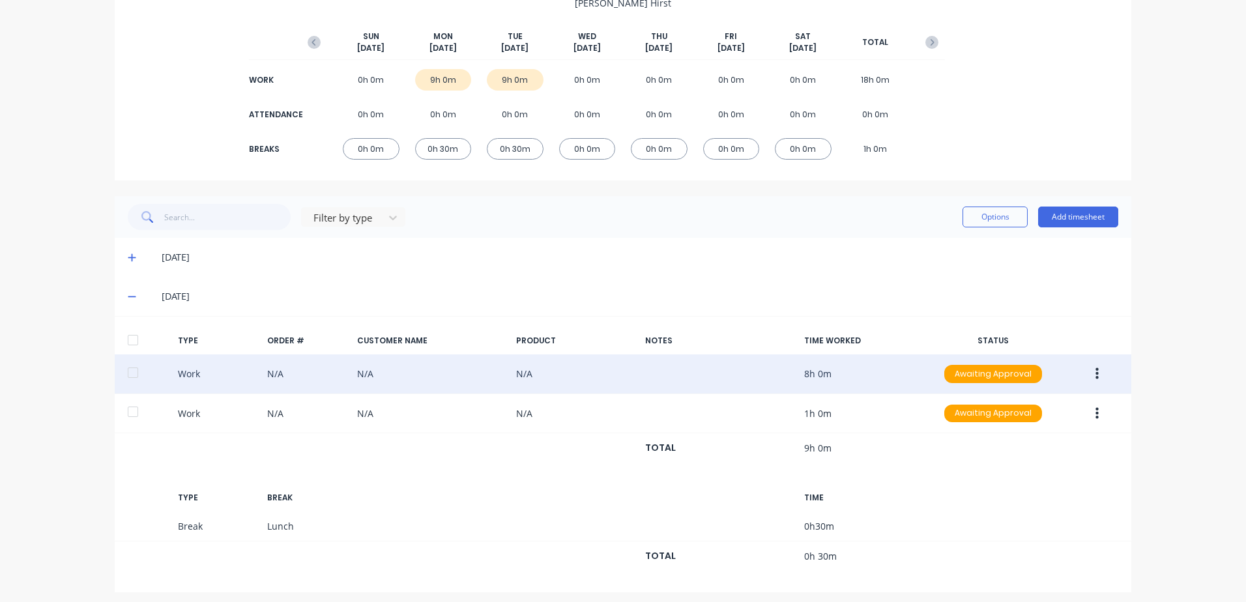
scroll to position [151, 0]
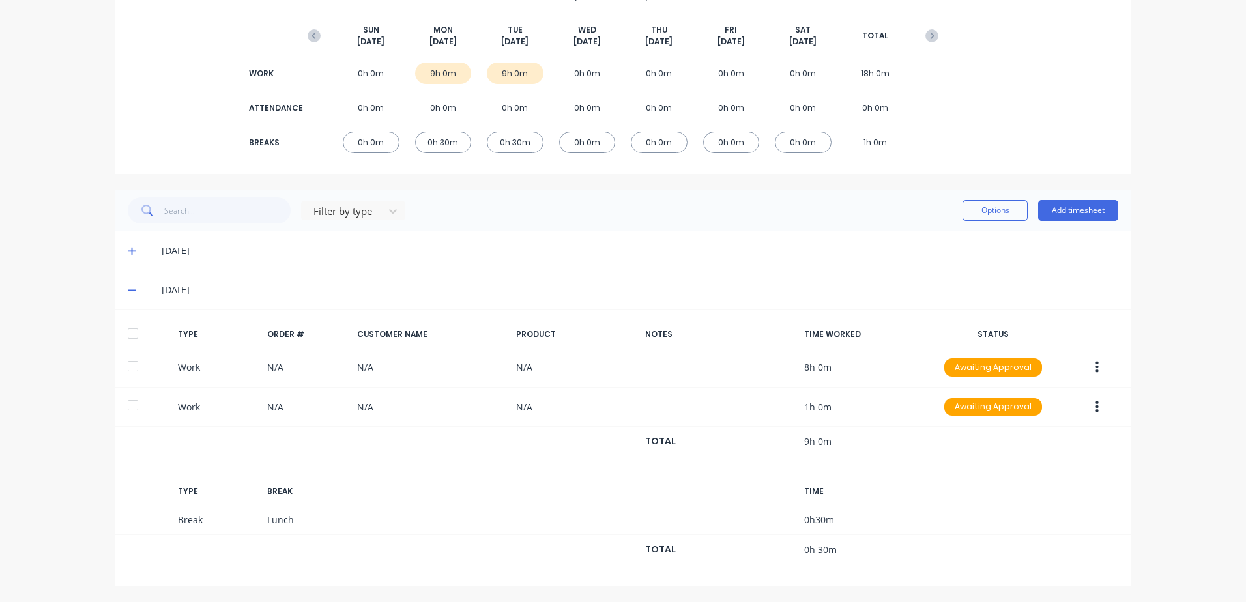
click at [128, 252] on icon at bounding box center [132, 252] width 8 height 8
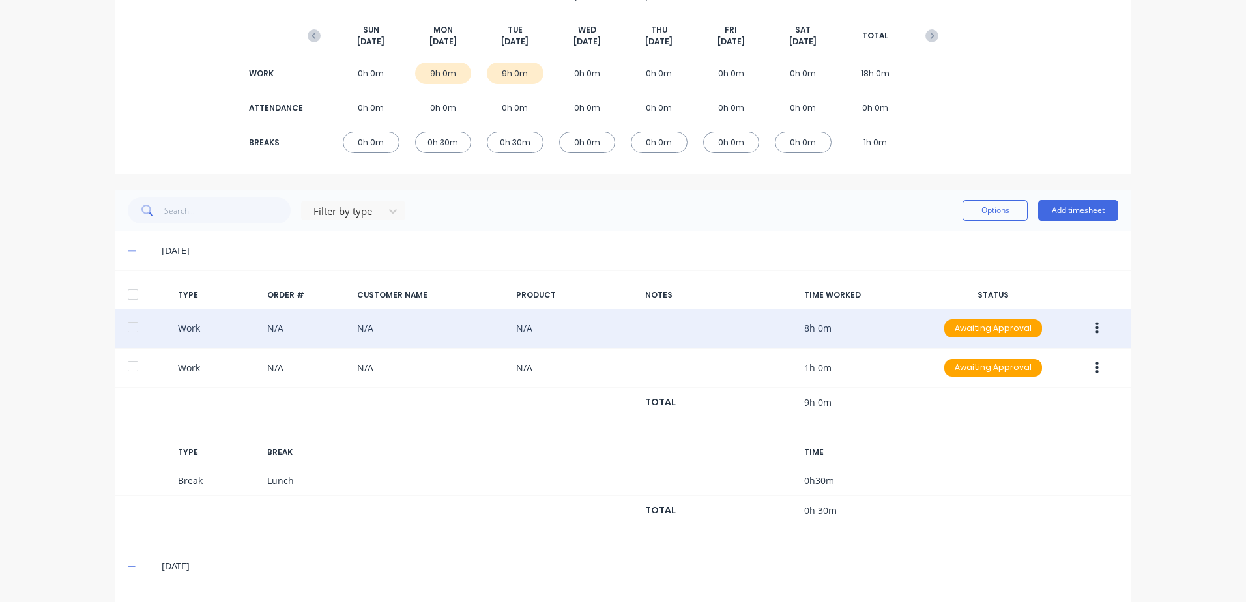
click at [1095, 327] on icon "button" at bounding box center [1096, 329] width 3 height 12
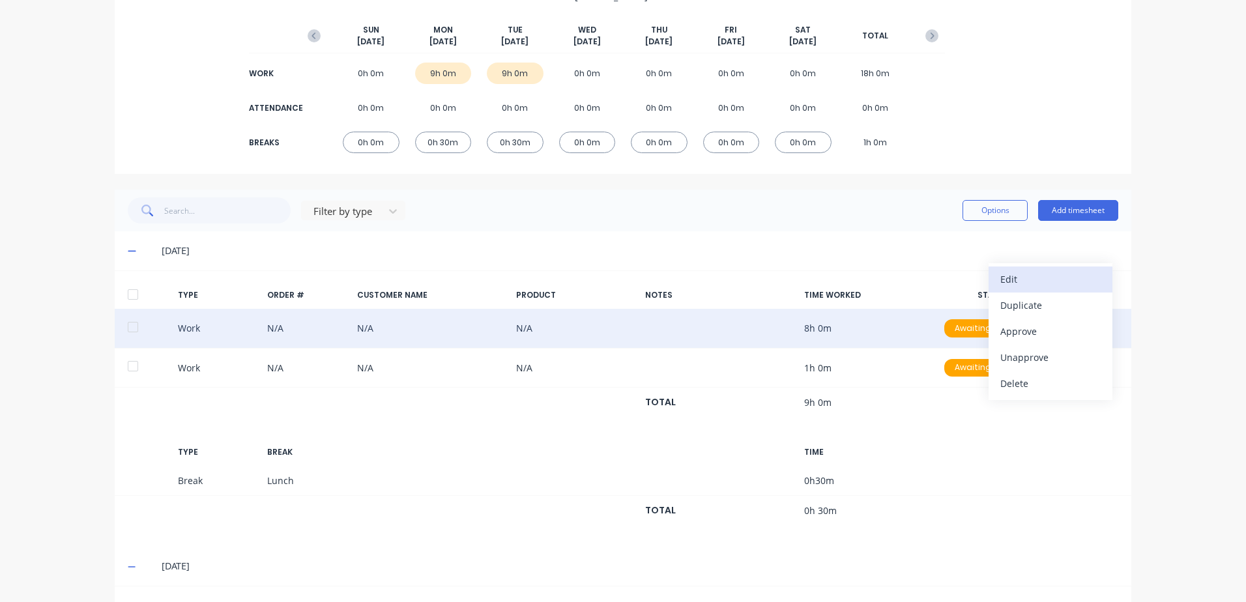
click at [1013, 280] on div "Edit" at bounding box center [1050, 279] width 100 height 19
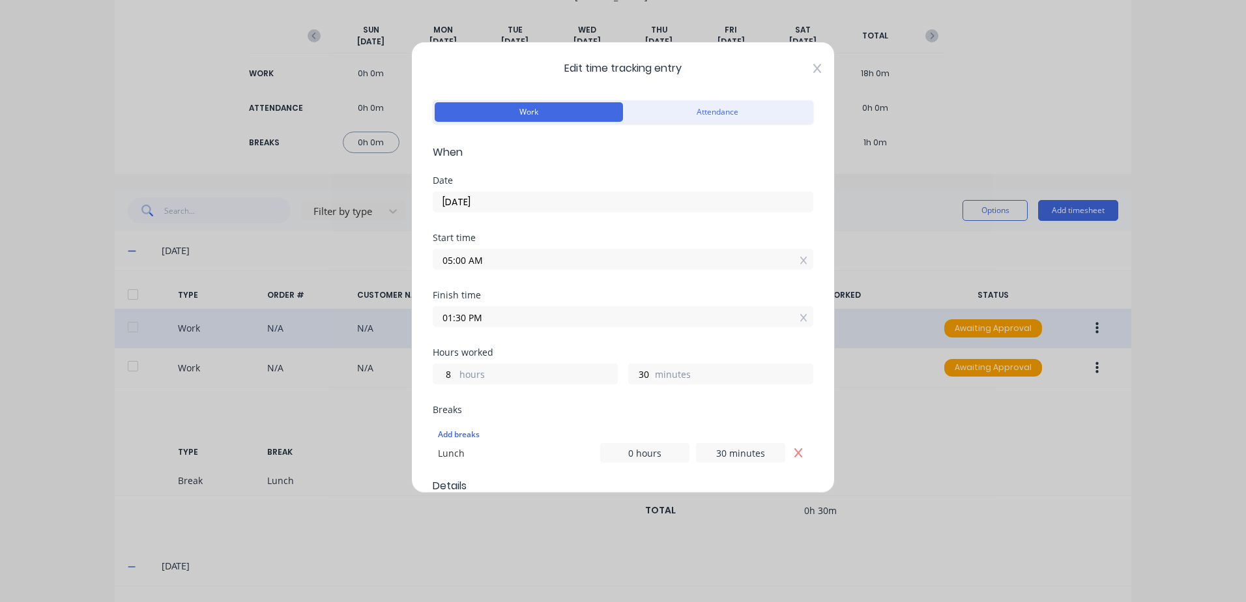
click at [813, 67] on icon at bounding box center [817, 68] width 8 height 9
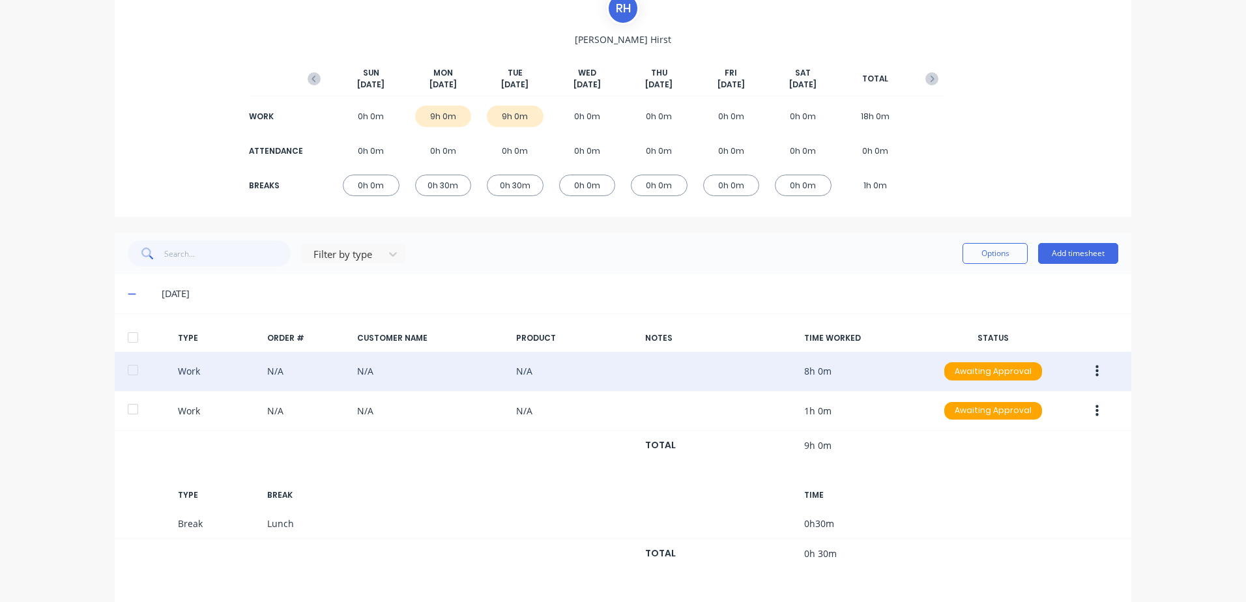
scroll to position [101, 0]
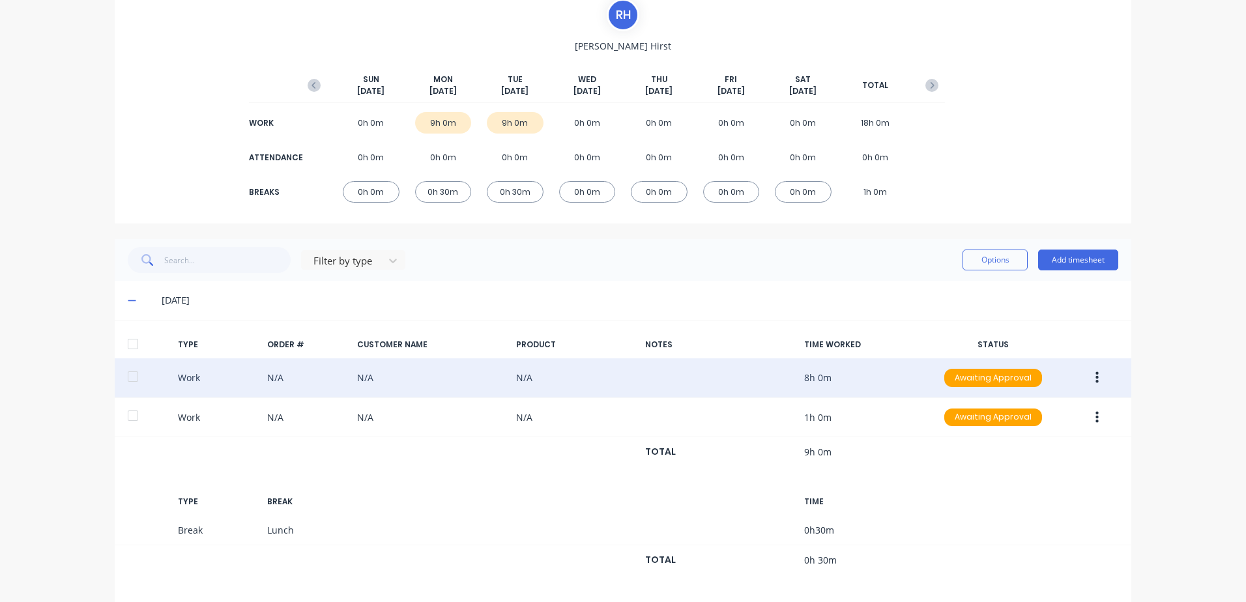
click at [1095, 381] on icon "button" at bounding box center [1096, 378] width 3 height 14
click at [1016, 355] on div "Duplicate" at bounding box center [1050, 354] width 100 height 19
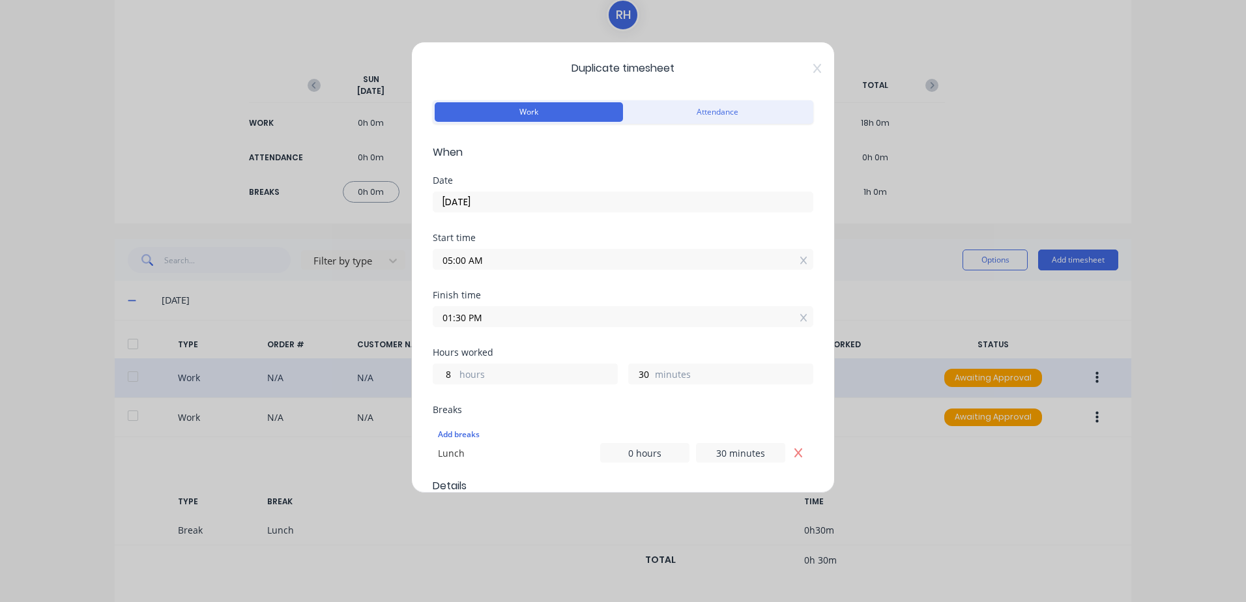
click at [483, 199] on input "[DATE]" at bounding box center [622, 202] width 379 height 20
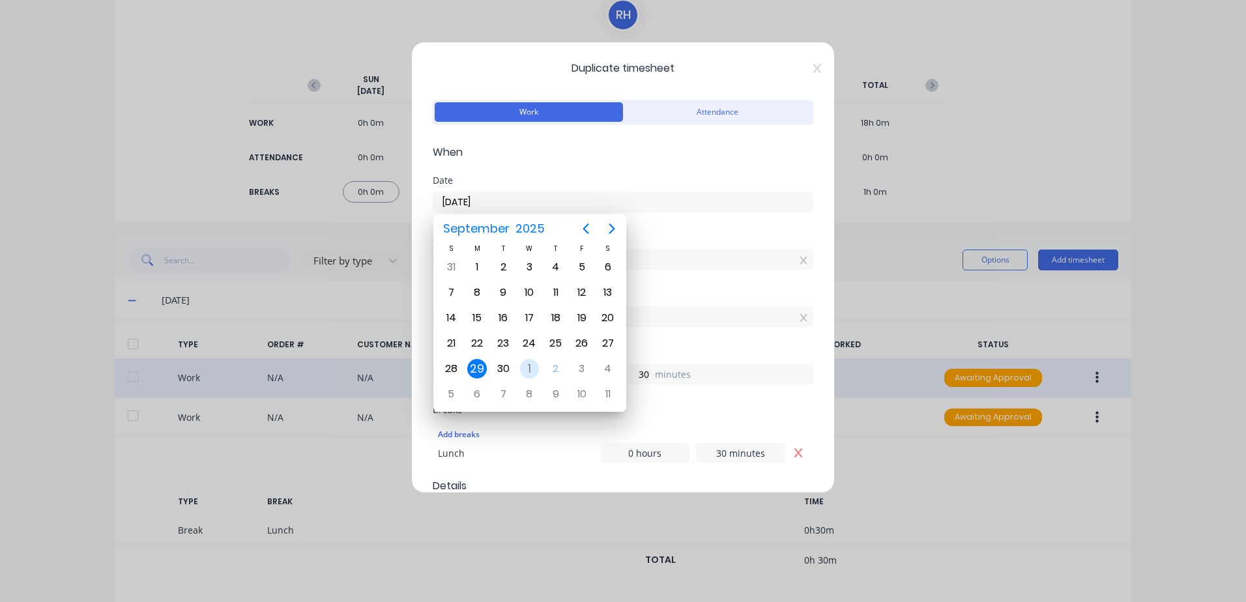
click at [532, 365] on div "1" at bounding box center [530, 369] width 20 height 20
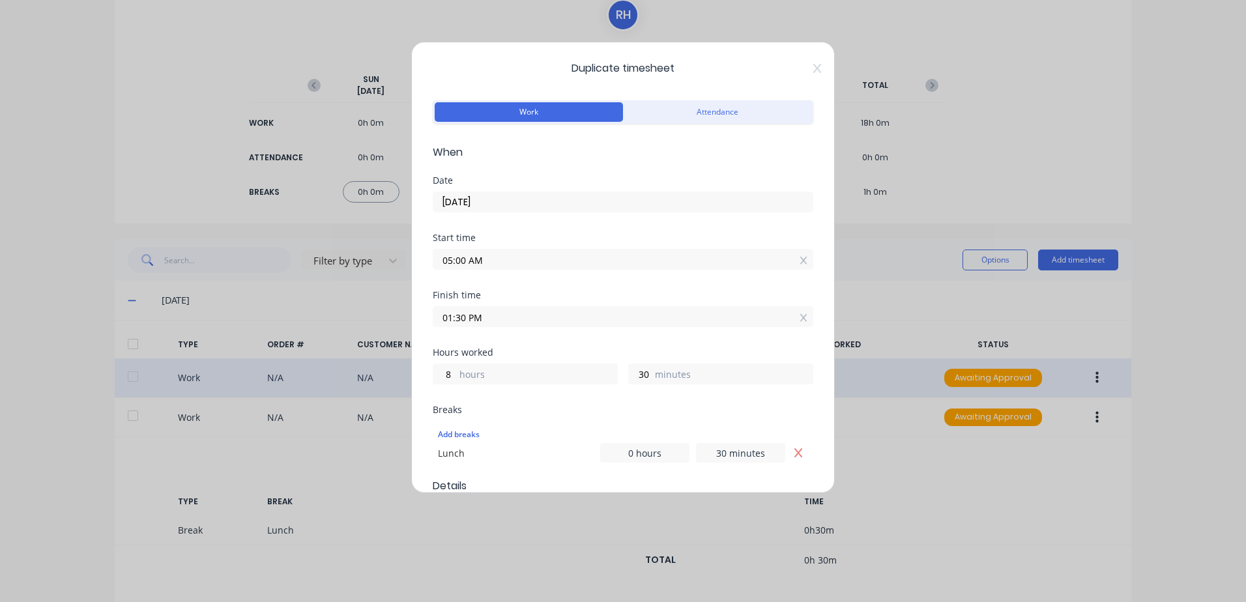
scroll to position [0, 0]
click at [498, 263] on input "05:00 AM" at bounding box center [622, 260] width 379 height 20
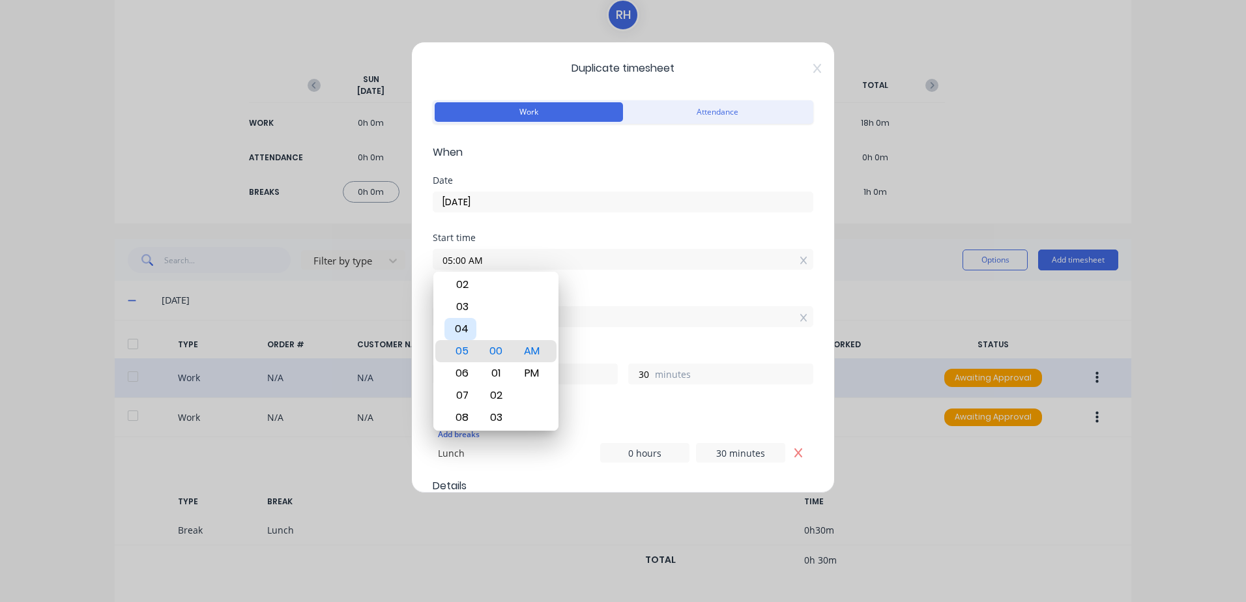
click at [461, 328] on div "04" at bounding box center [460, 329] width 32 height 22
click at [609, 283] on div "Start time 04:00 AM" at bounding box center [623, 261] width 381 height 57
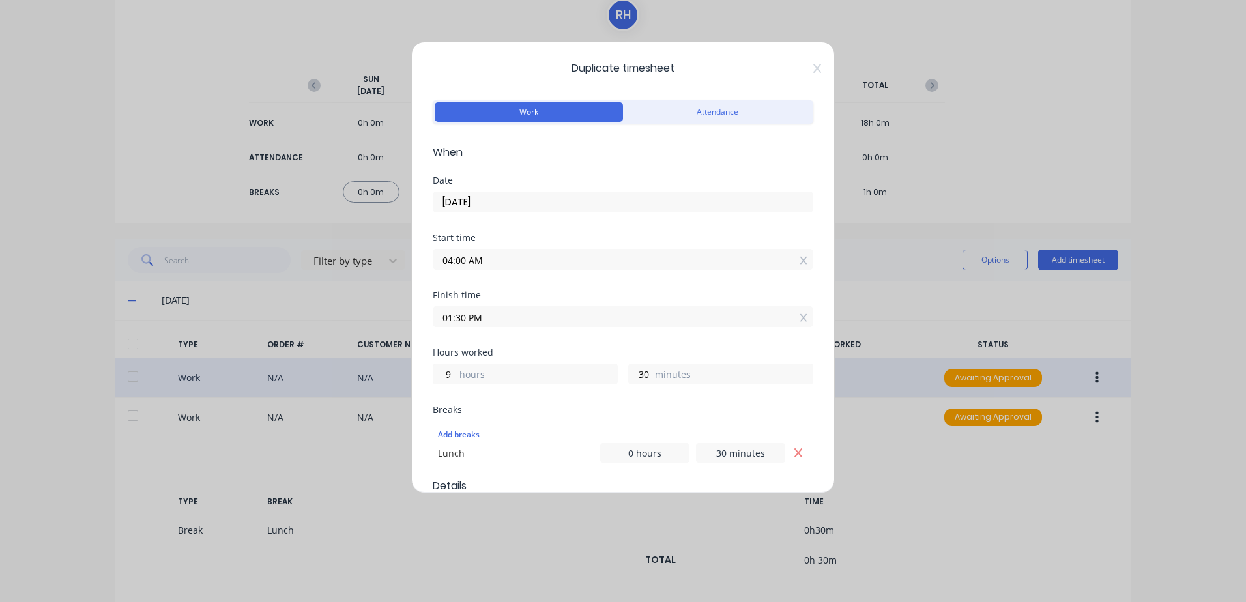
click at [495, 313] on input "01:30 PM" at bounding box center [622, 317] width 379 height 20
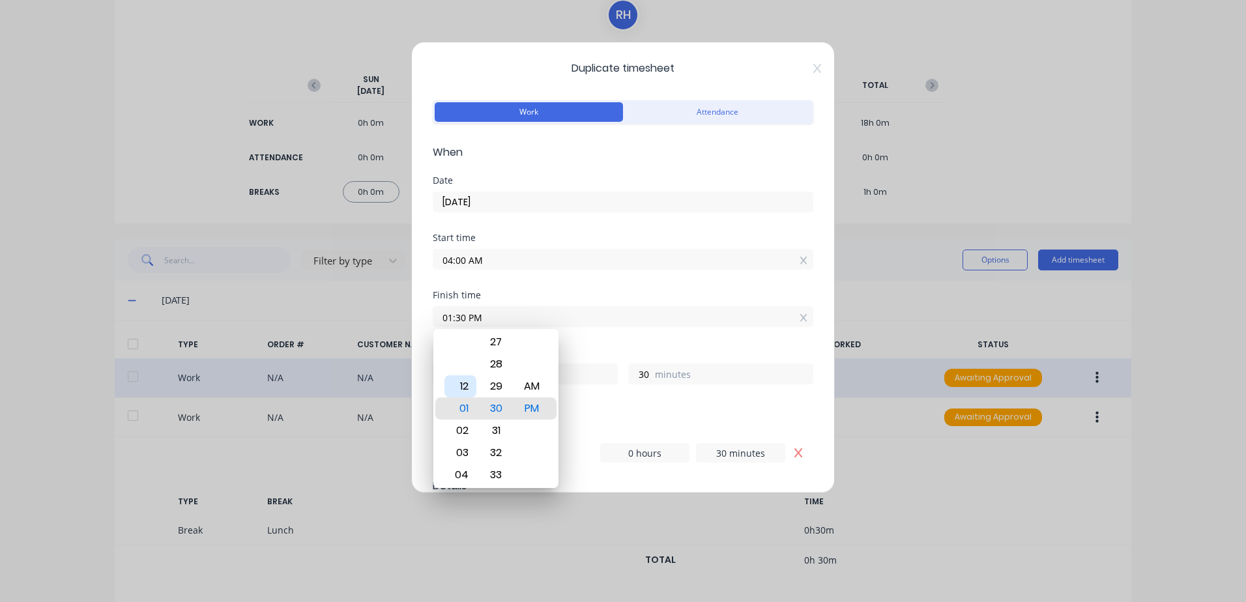
click at [461, 383] on div "12" at bounding box center [460, 386] width 32 height 22
click at [608, 334] on div "Finish time 12:30 PM" at bounding box center [623, 319] width 381 height 57
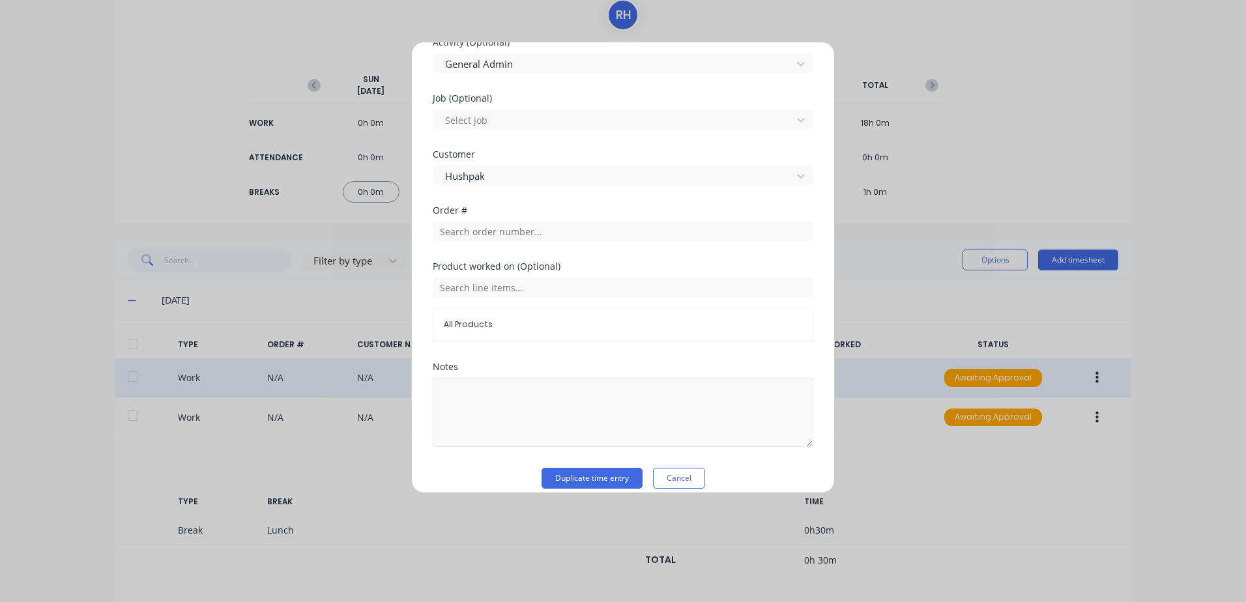
scroll to position [542, 0]
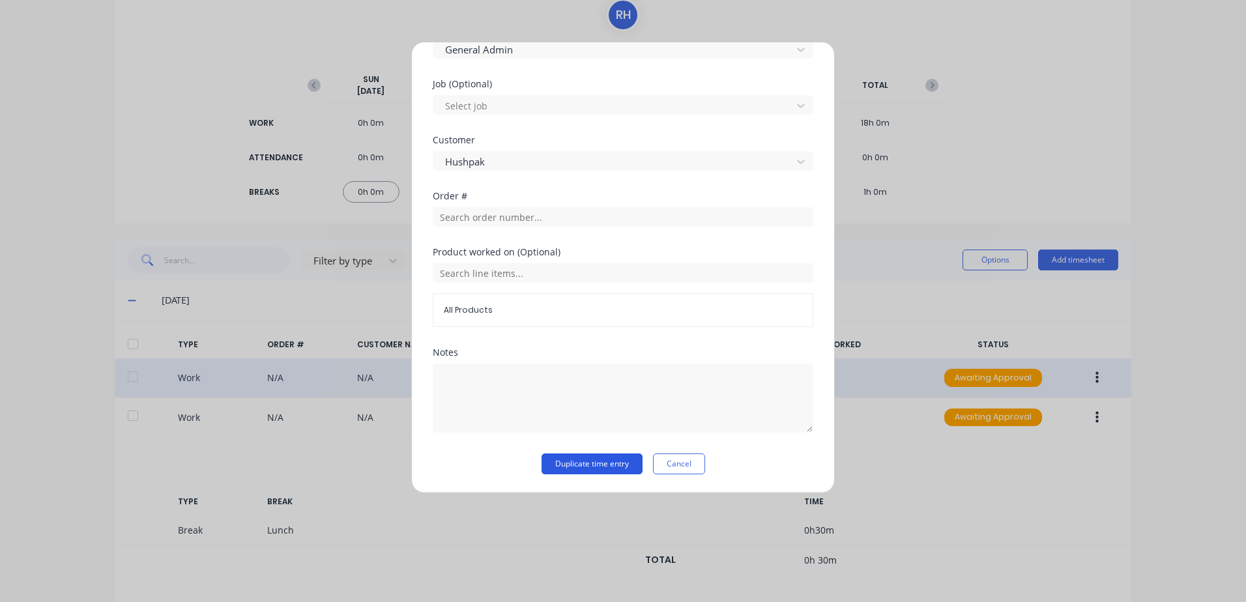
click at [581, 465] on button "Duplicate time entry" at bounding box center [591, 463] width 101 height 21
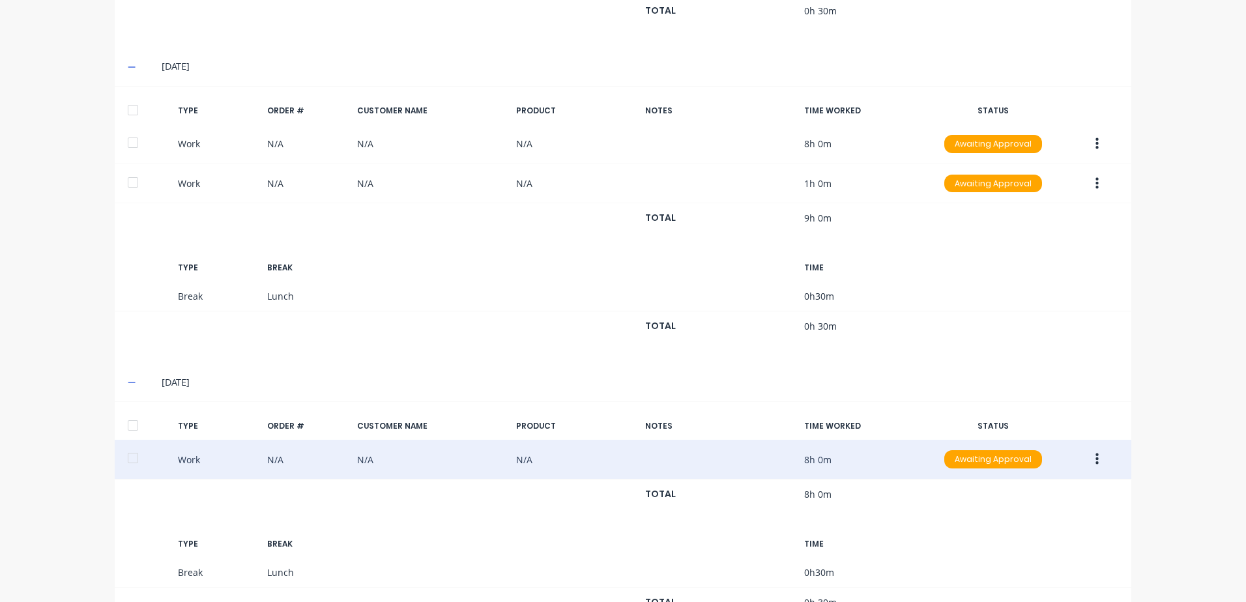
scroll to position [703, 0]
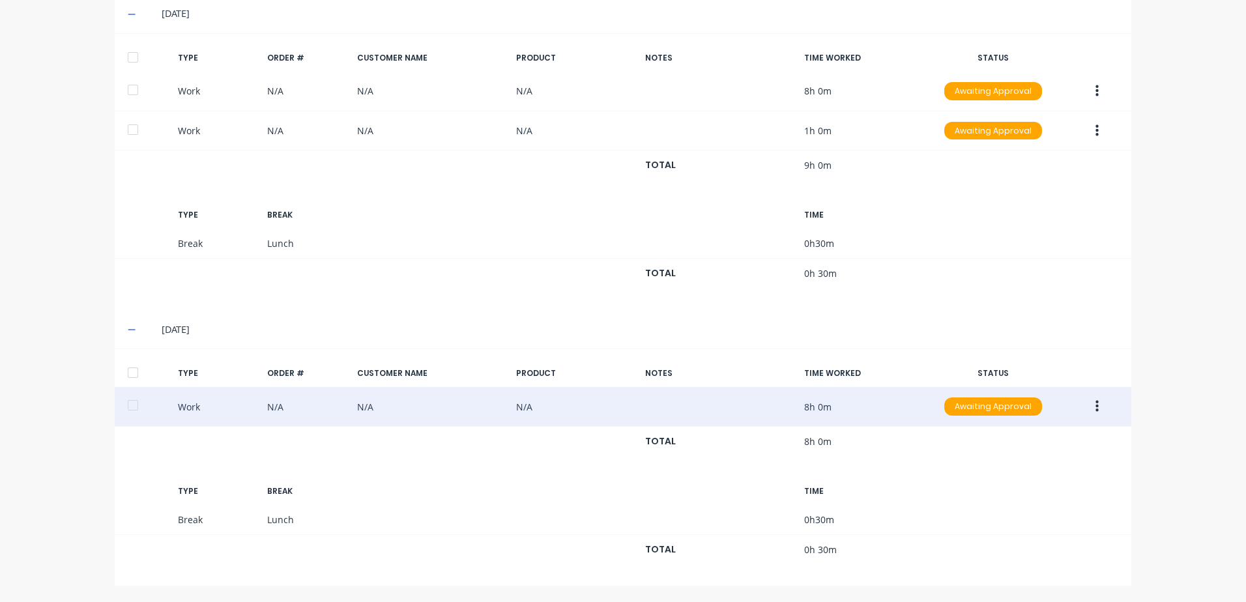
click at [1095, 407] on icon "button" at bounding box center [1096, 407] width 3 height 12
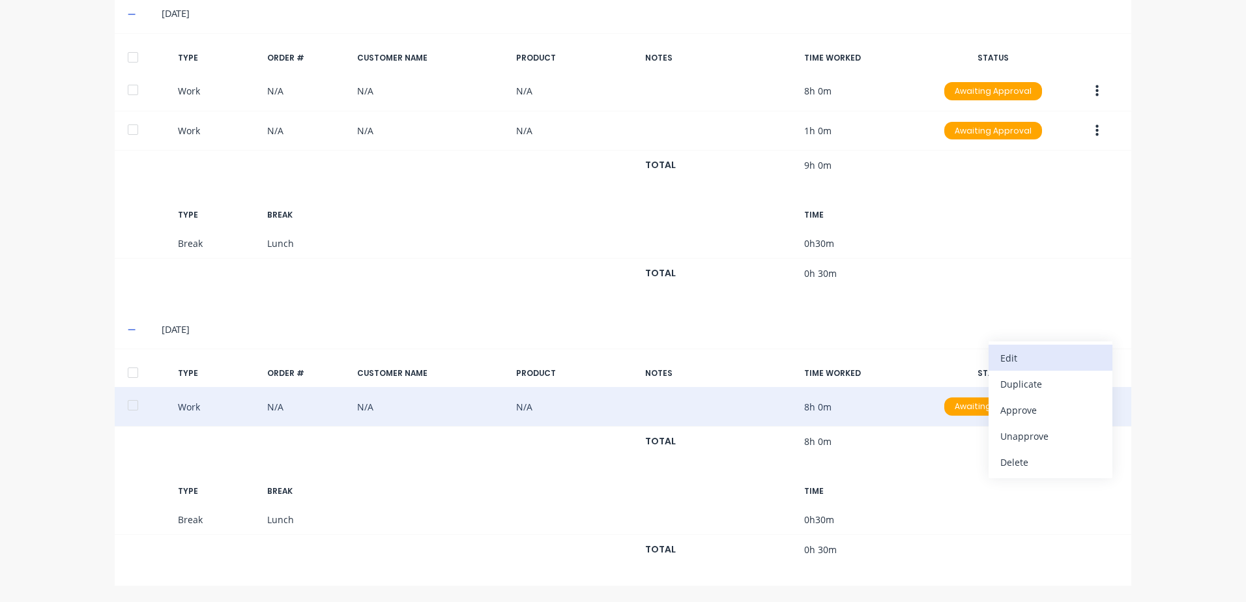
click at [1006, 359] on div "Edit" at bounding box center [1050, 358] width 100 height 19
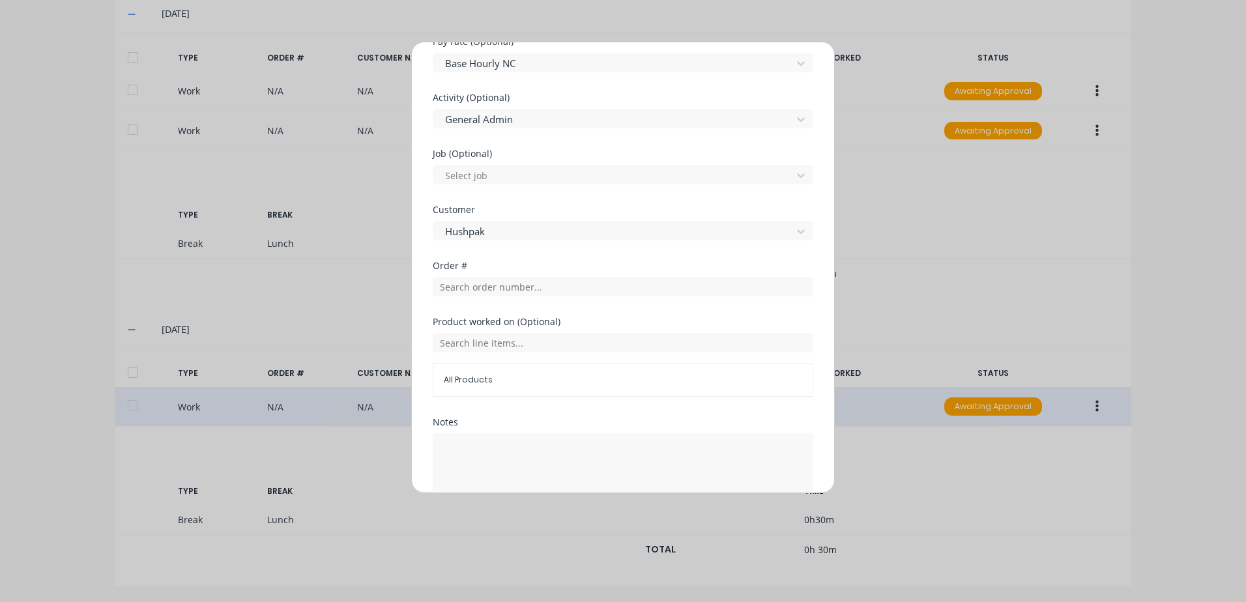
scroll to position [542, 0]
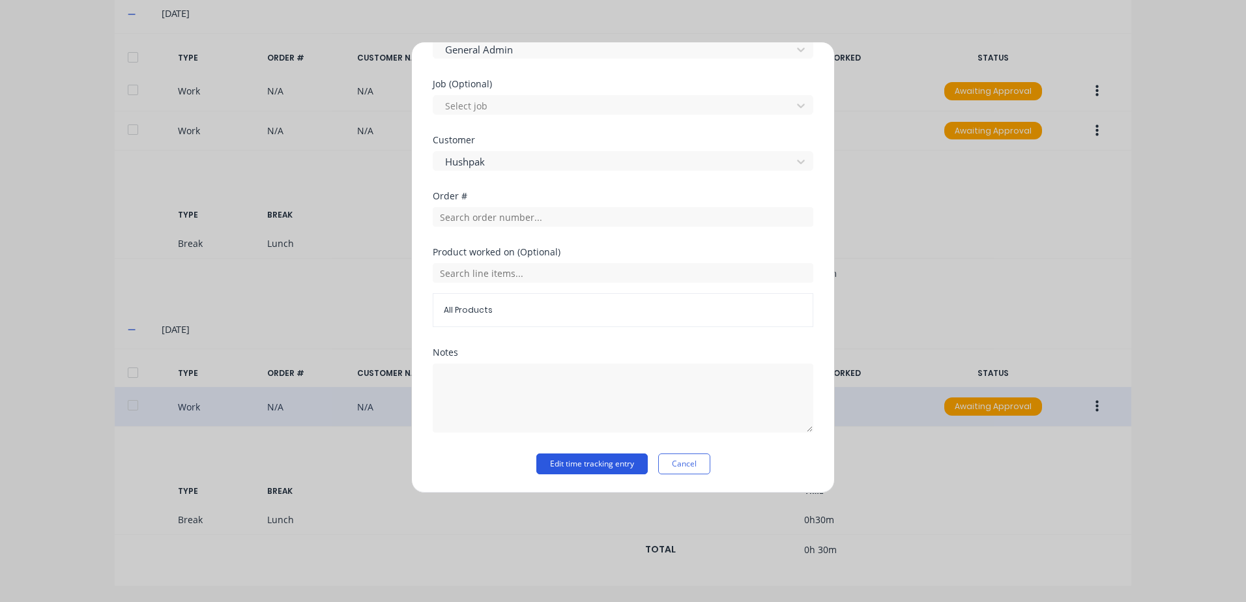
click at [583, 465] on button "Edit time tracking entry" at bounding box center [591, 463] width 111 height 21
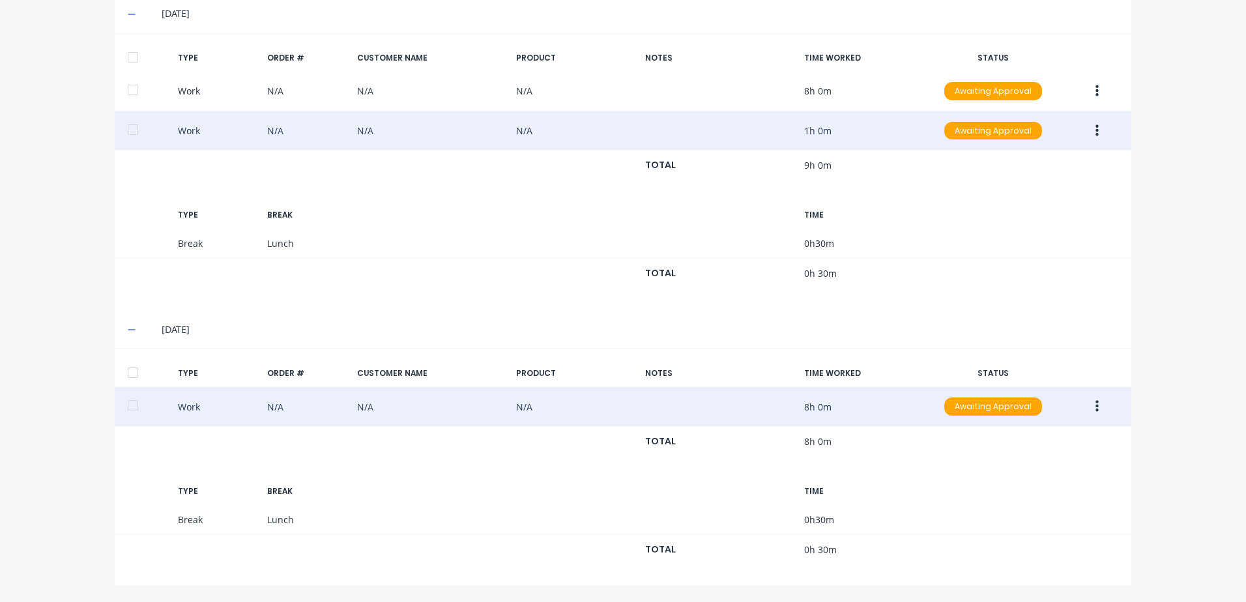
click at [1095, 133] on icon "button" at bounding box center [1096, 131] width 3 height 14
click at [1018, 108] on div "Duplicate" at bounding box center [1050, 107] width 100 height 19
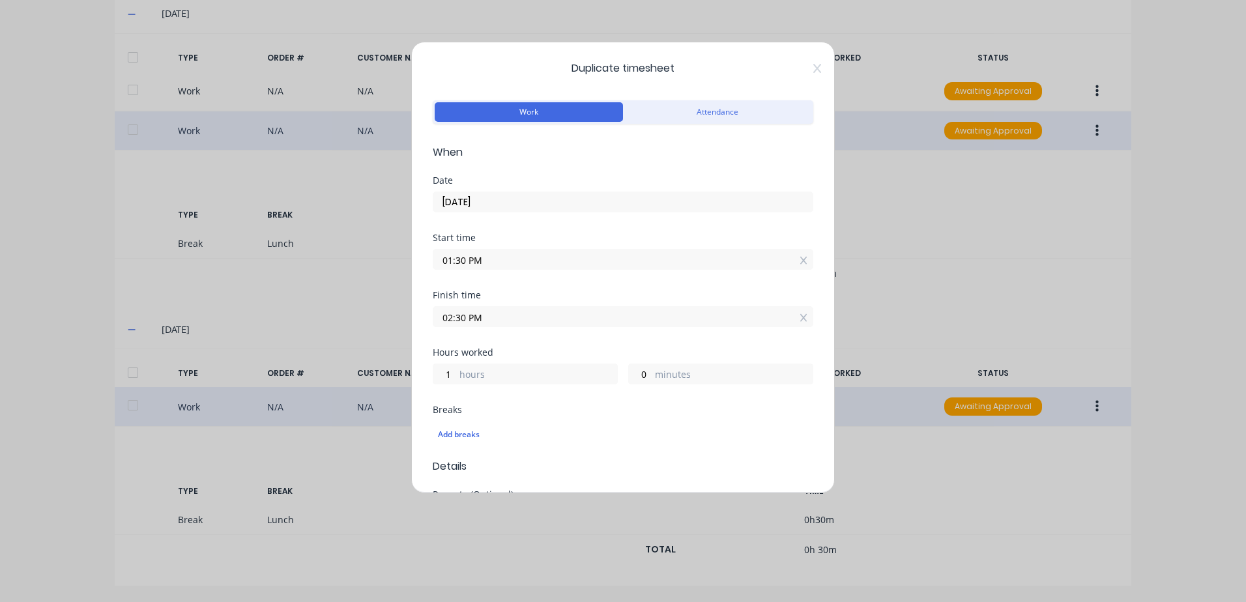
click at [486, 256] on input "01:30 PM" at bounding box center [622, 260] width 379 height 20
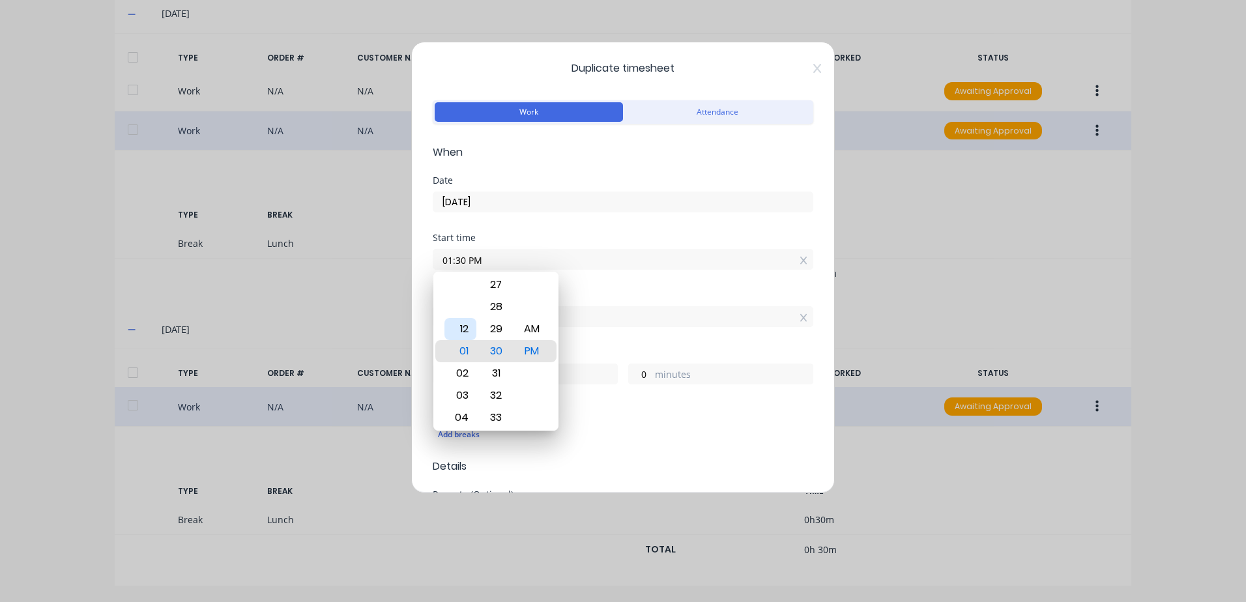
click at [461, 328] on div "12" at bounding box center [460, 329] width 32 height 22
click at [632, 276] on div "Start time 12:30 PM" at bounding box center [623, 261] width 381 height 57
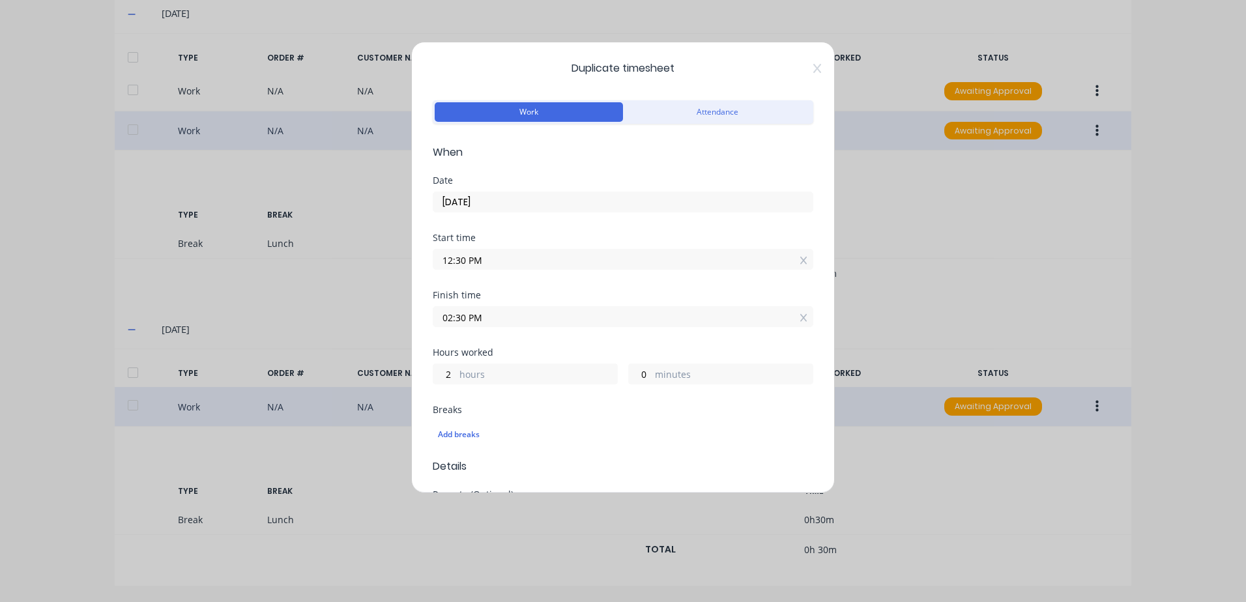
click at [496, 318] on input "02:30 PM" at bounding box center [622, 317] width 379 height 20
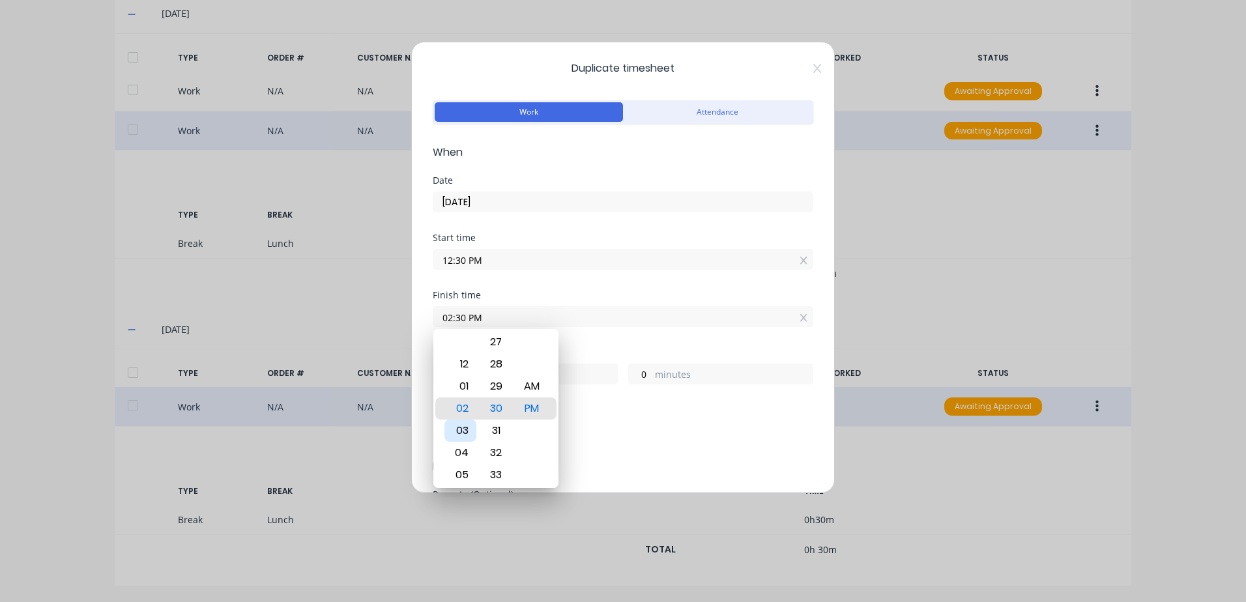
drag, startPoint x: 464, startPoint y: 428, endPoint x: 487, endPoint y: 416, distance: 26.5
click at [464, 427] on div "03" at bounding box center [460, 431] width 32 height 22
click at [493, 410] on div "00" at bounding box center [496, 408] width 32 height 22
click at [620, 413] on div "Breaks" at bounding box center [623, 409] width 381 height 9
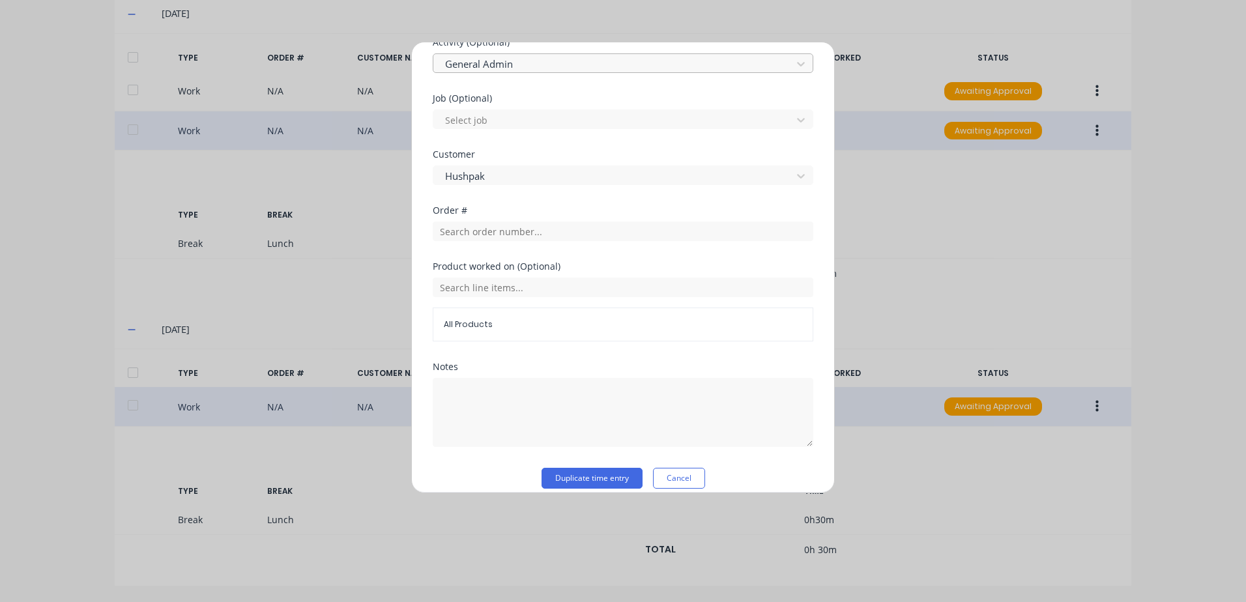
scroll to position [523, 0]
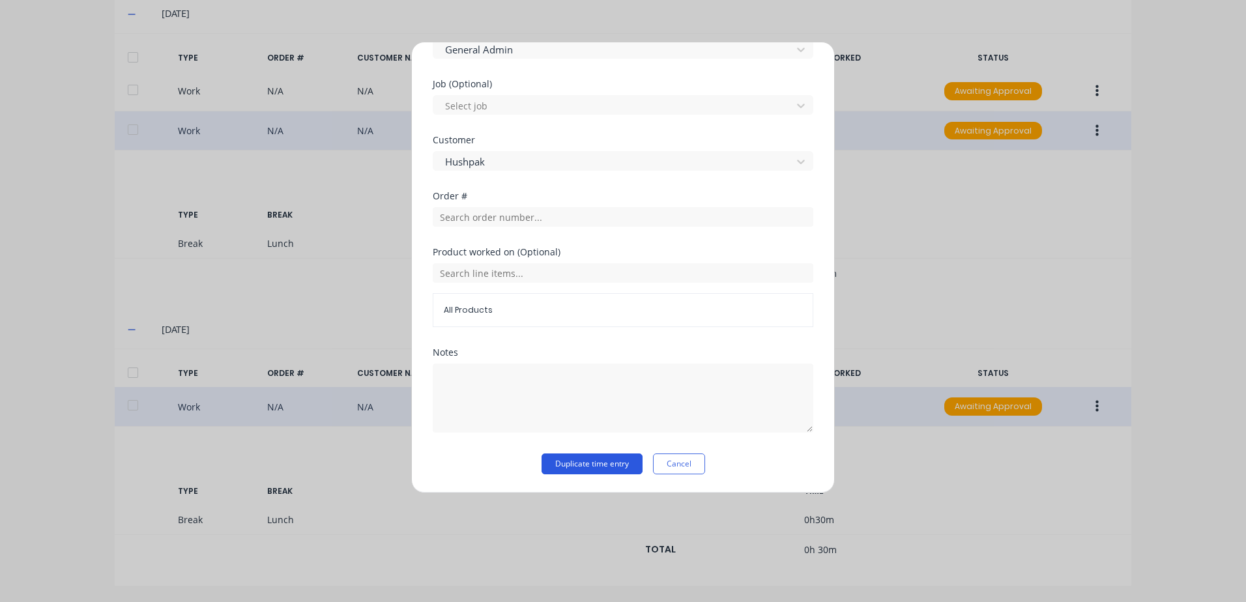
click at [572, 465] on button "Duplicate time entry" at bounding box center [591, 463] width 101 height 21
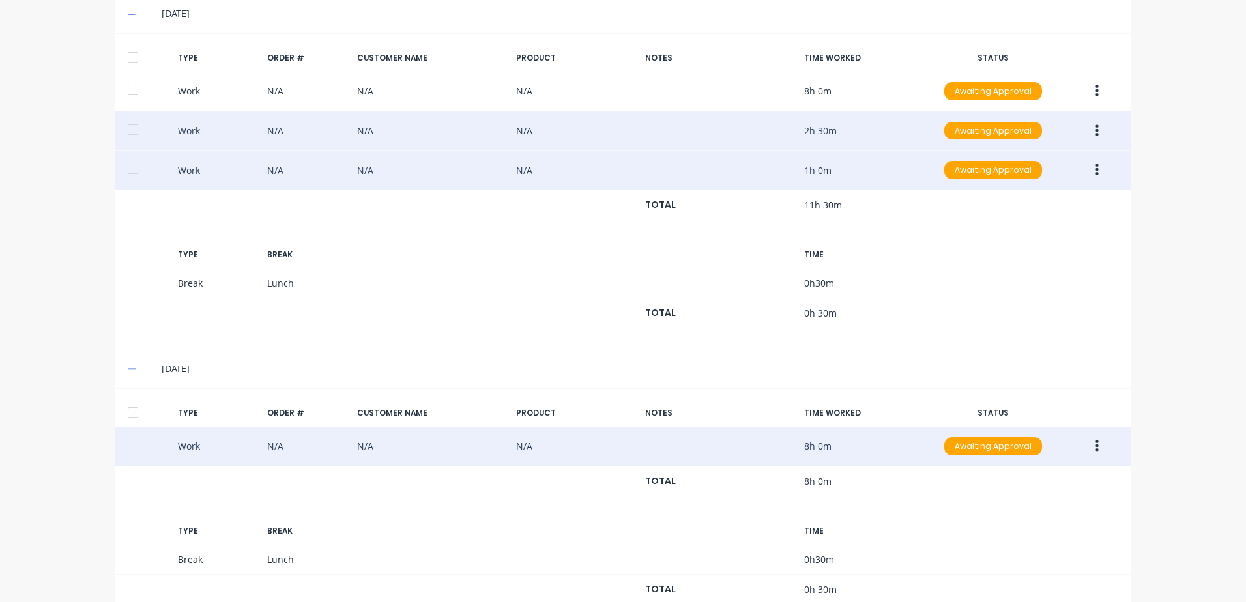
click at [1095, 129] on icon "button" at bounding box center [1096, 131] width 3 height 14
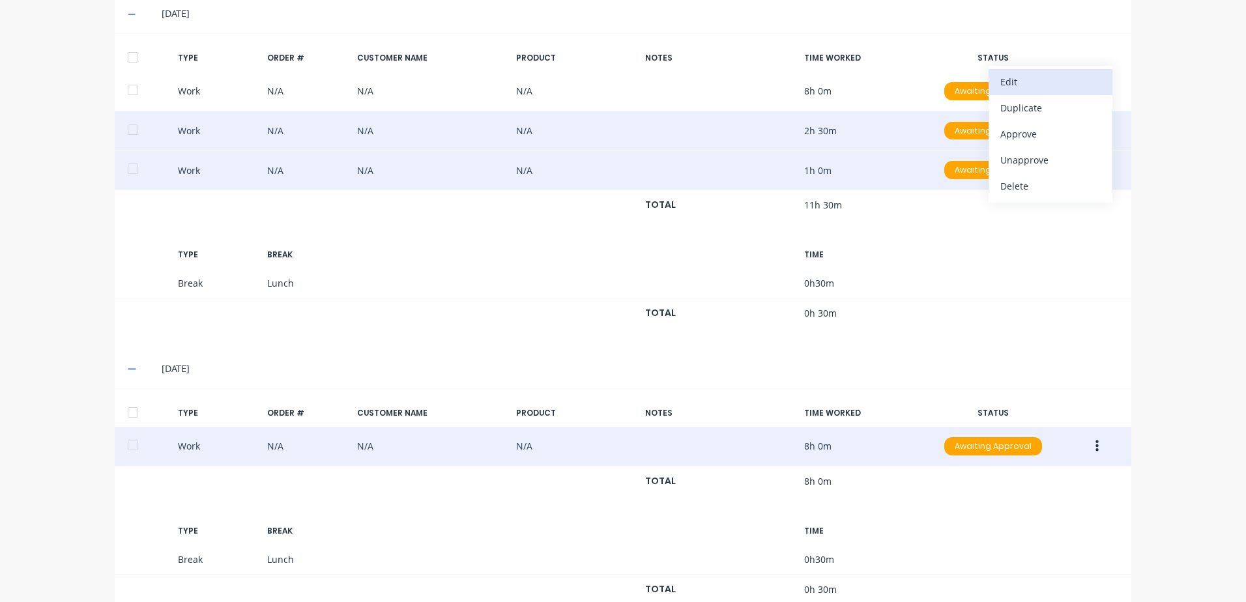
click at [1008, 79] on div "Edit" at bounding box center [1050, 81] width 100 height 19
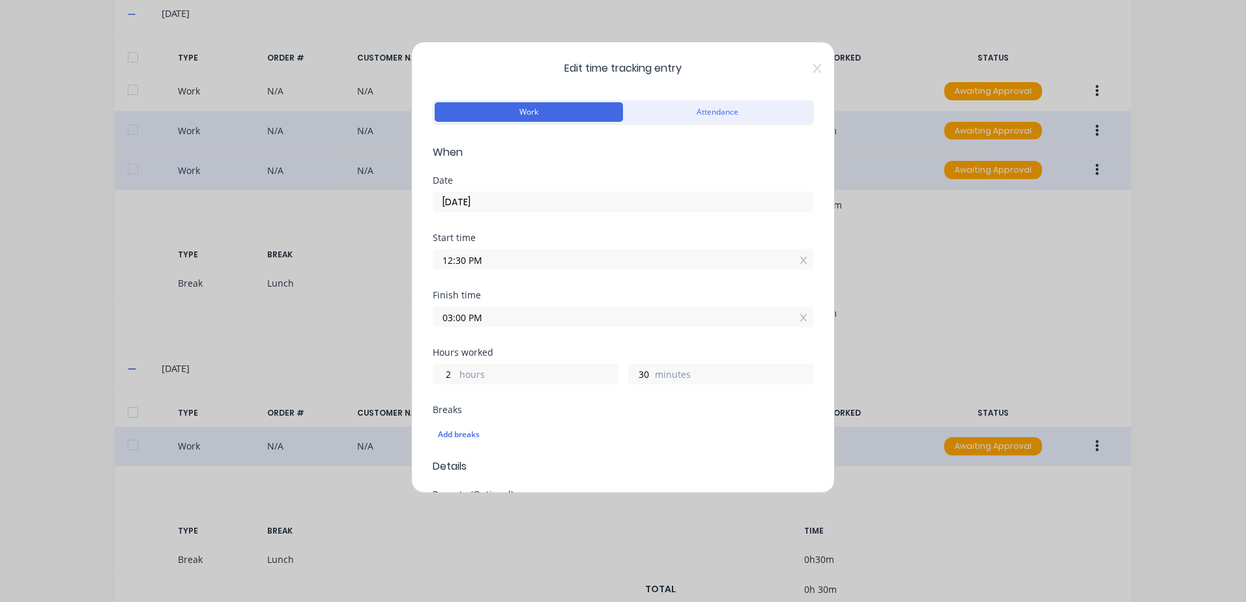
drag, startPoint x: 486, startPoint y: 205, endPoint x: 483, endPoint y: 197, distance: 9.1
click at [486, 205] on input "[DATE]" at bounding box center [622, 202] width 379 height 20
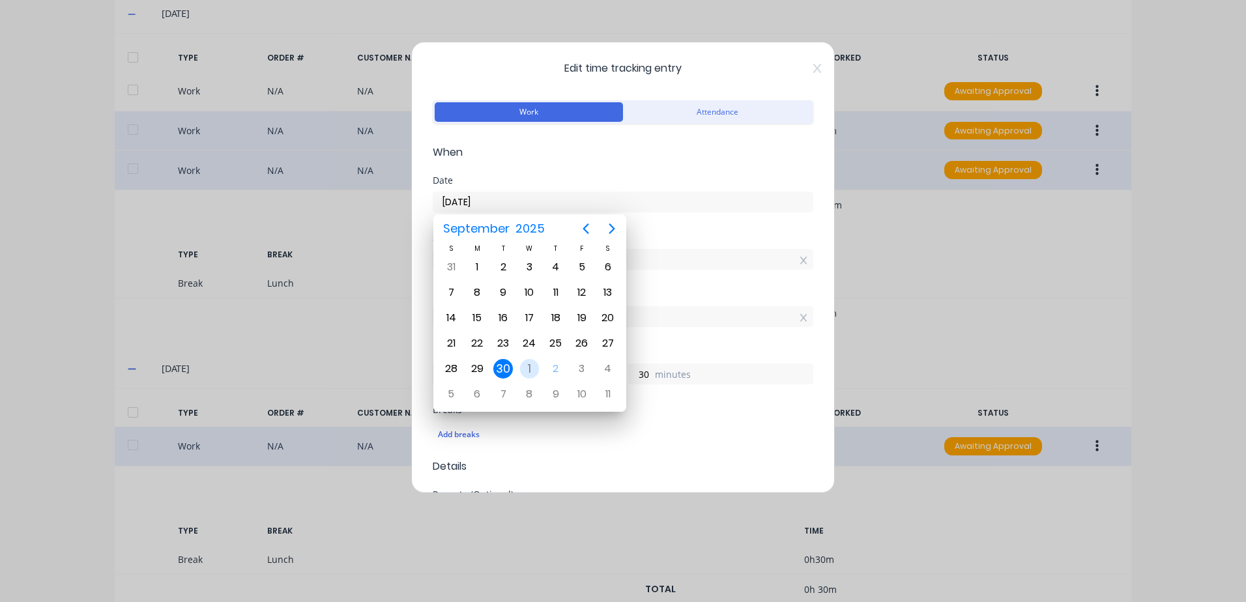
click at [530, 367] on div "1" at bounding box center [530, 369] width 20 height 20
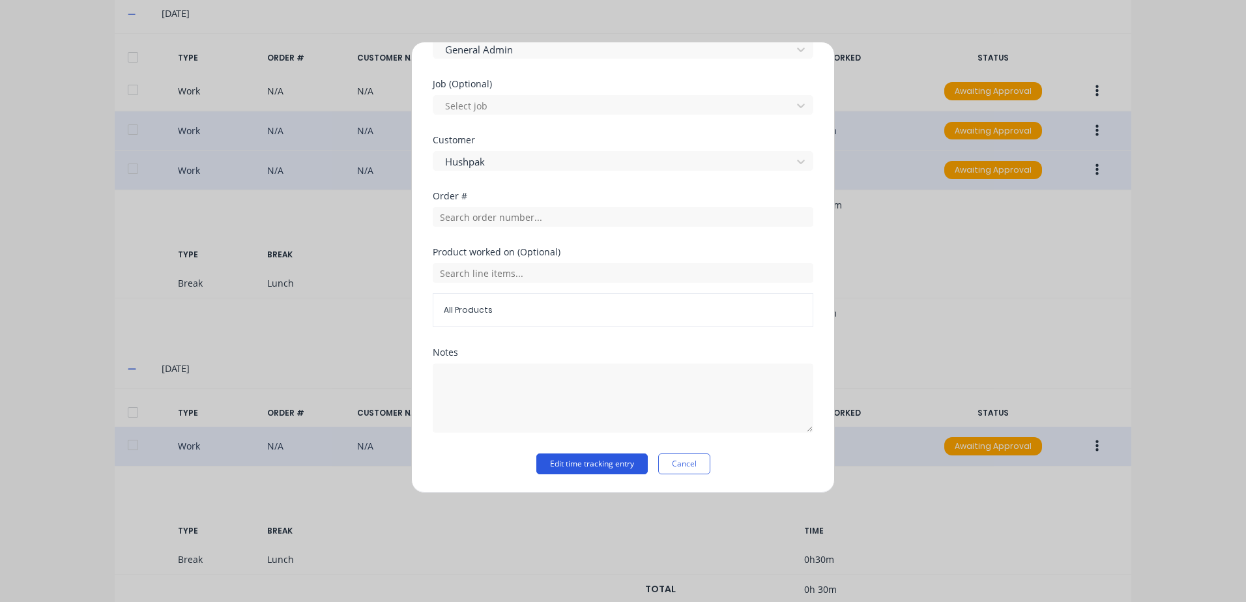
click at [547, 459] on button "Edit time tracking entry" at bounding box center [591, 463] width 111 height 21
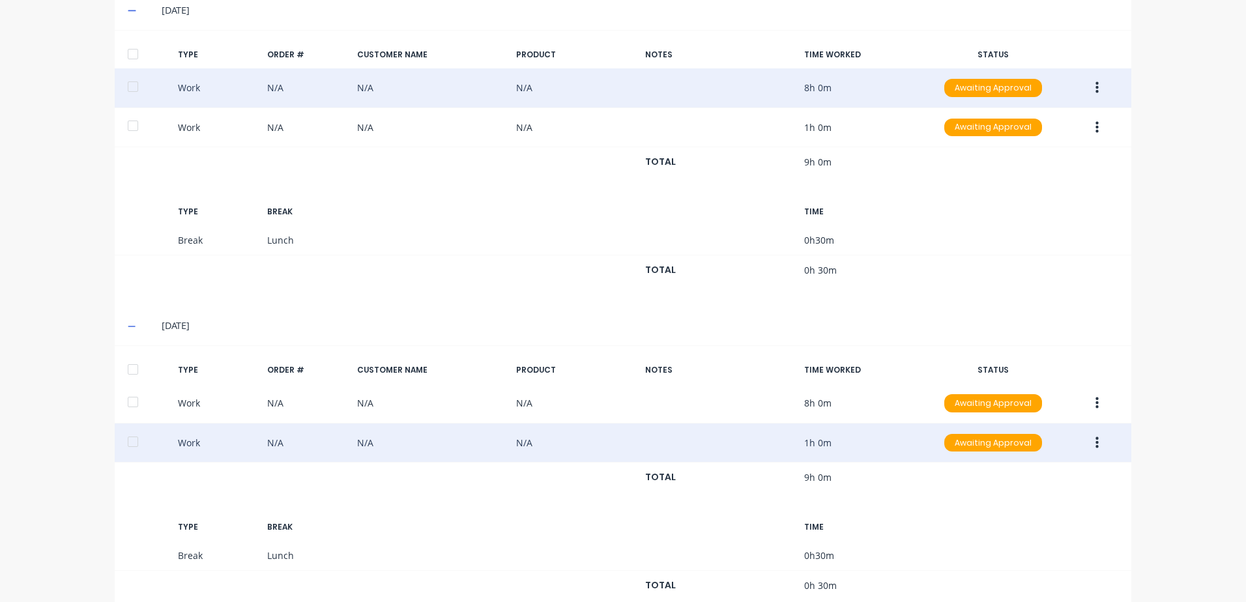
scroll to position [456, 0]
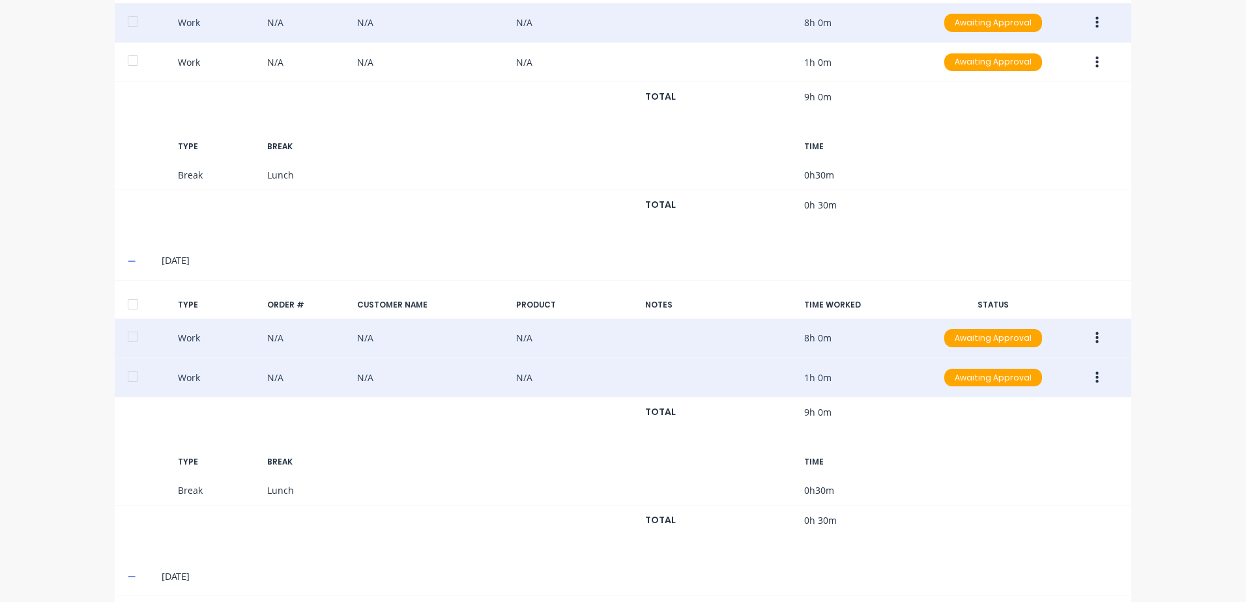
click at [1089, 334] on button "button" at bounding box center [1097, 337] width 31 height 23
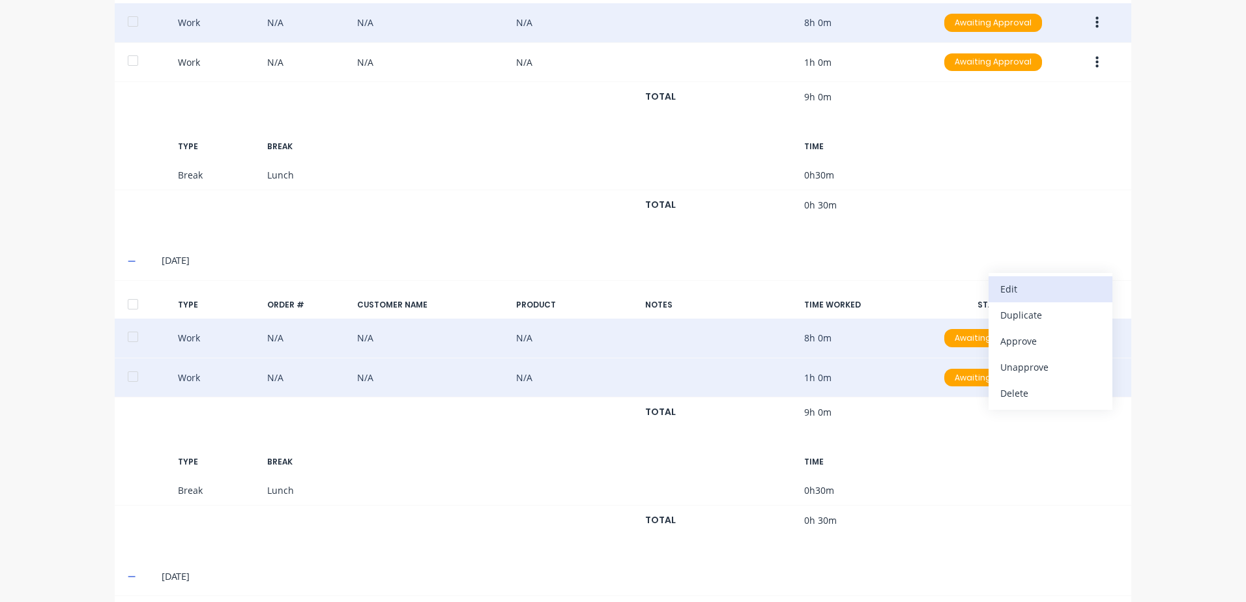
click at [1019, 289] on div "Edit" at bounding box center [1050, 289] width 100 height 19
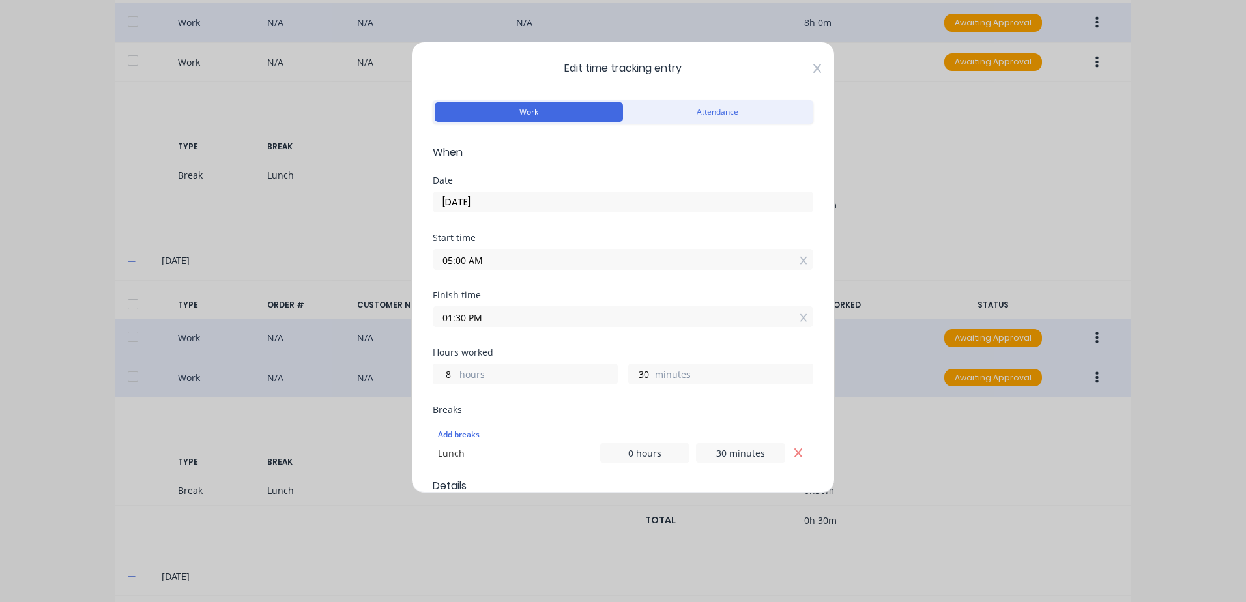
click at [813, 67] on icon at bounding box center [817, 68] width 8 height 9
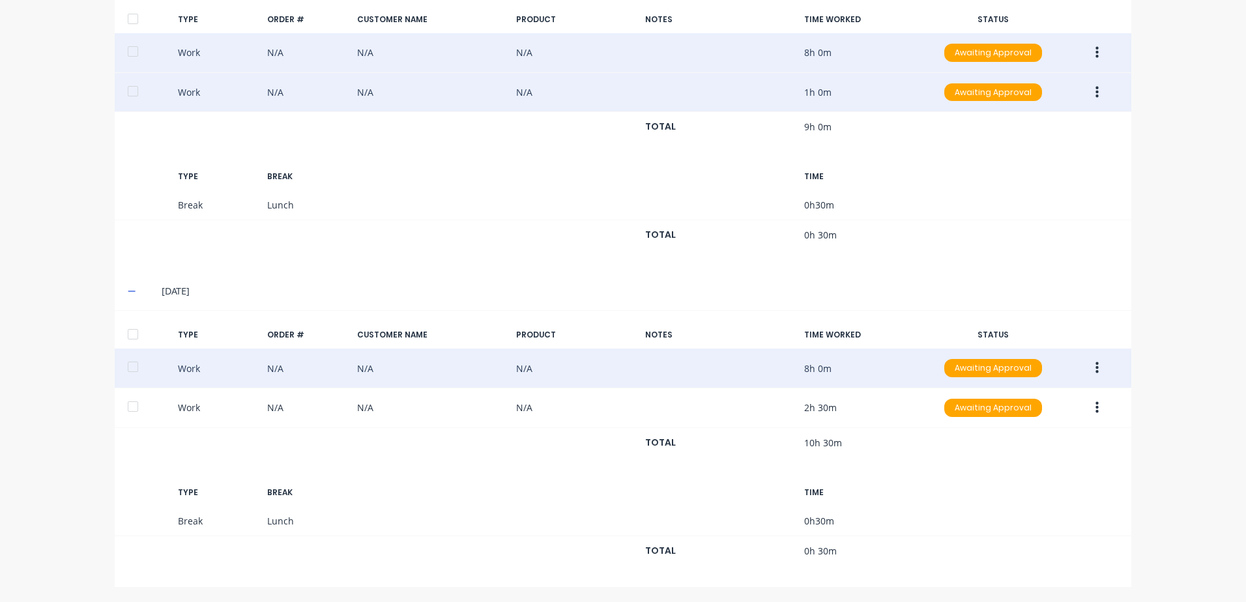
scroll to position [743, 0]
click at [1095, 365] on icon "button" at bounding box center [1096, 367] width 3 height 14
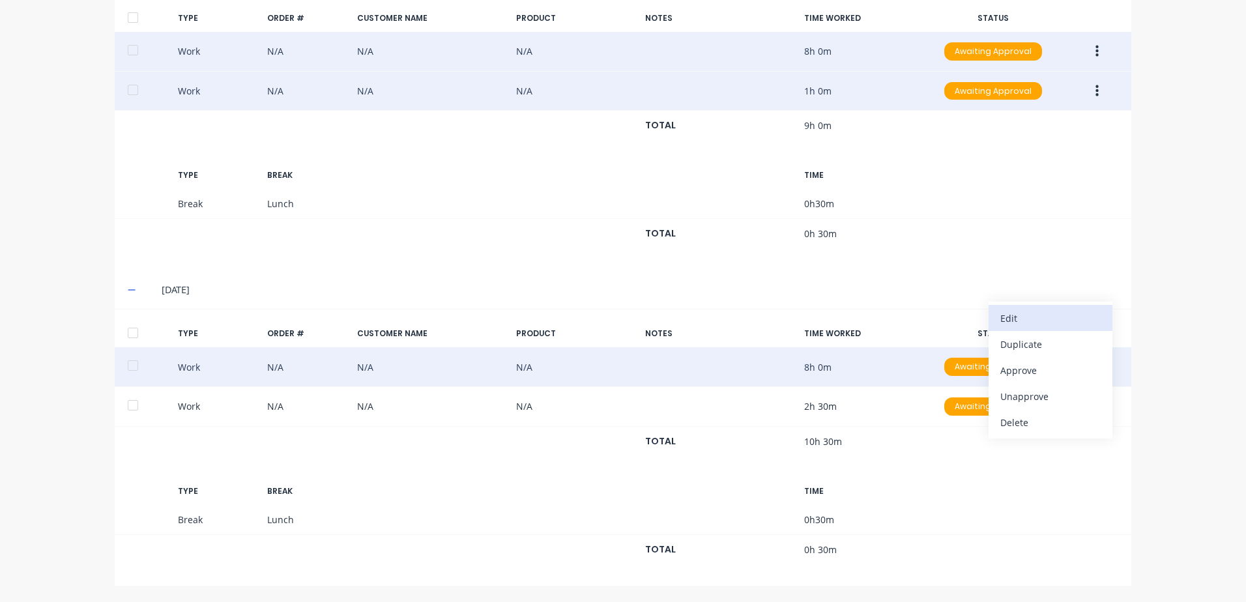
click at [1029, 320] on div "Edit" at bounding box center [1050, 318] width 100 height 19
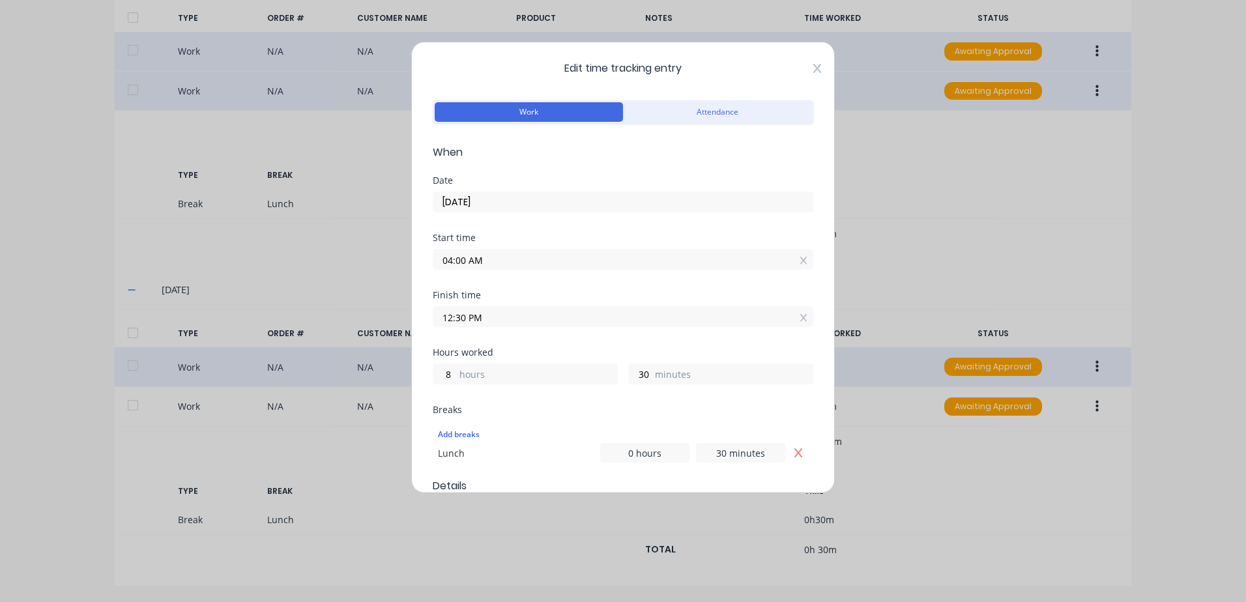
click at [813, 65] on icon at bounding box center [817, 68] width 8 height 9
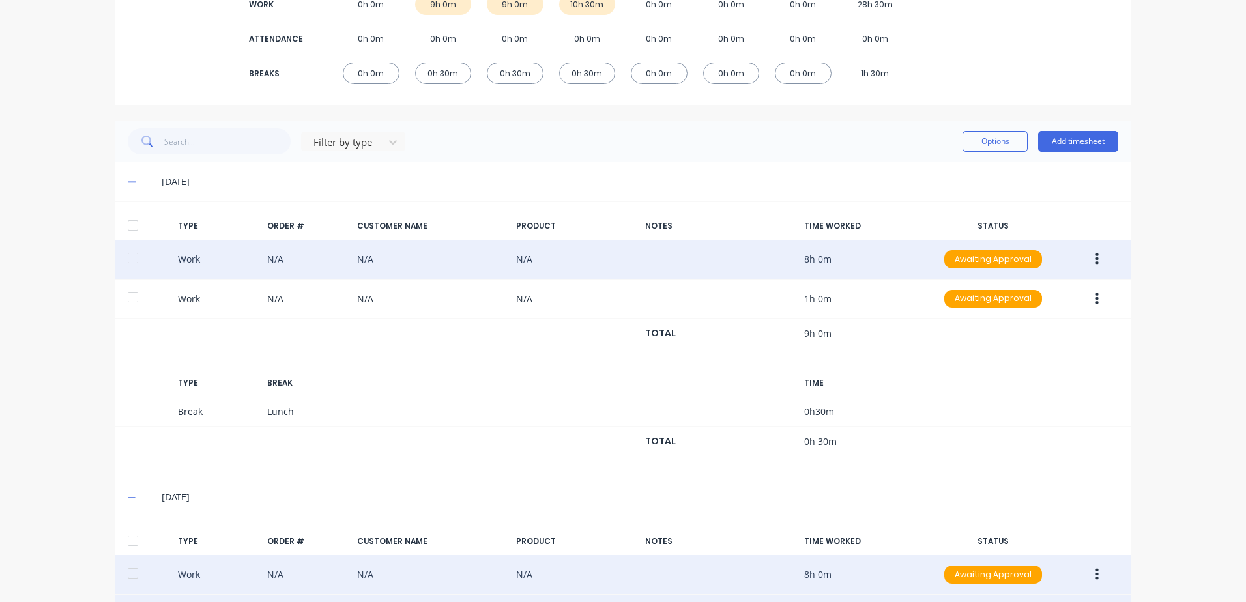
scroll to position [91, 0]
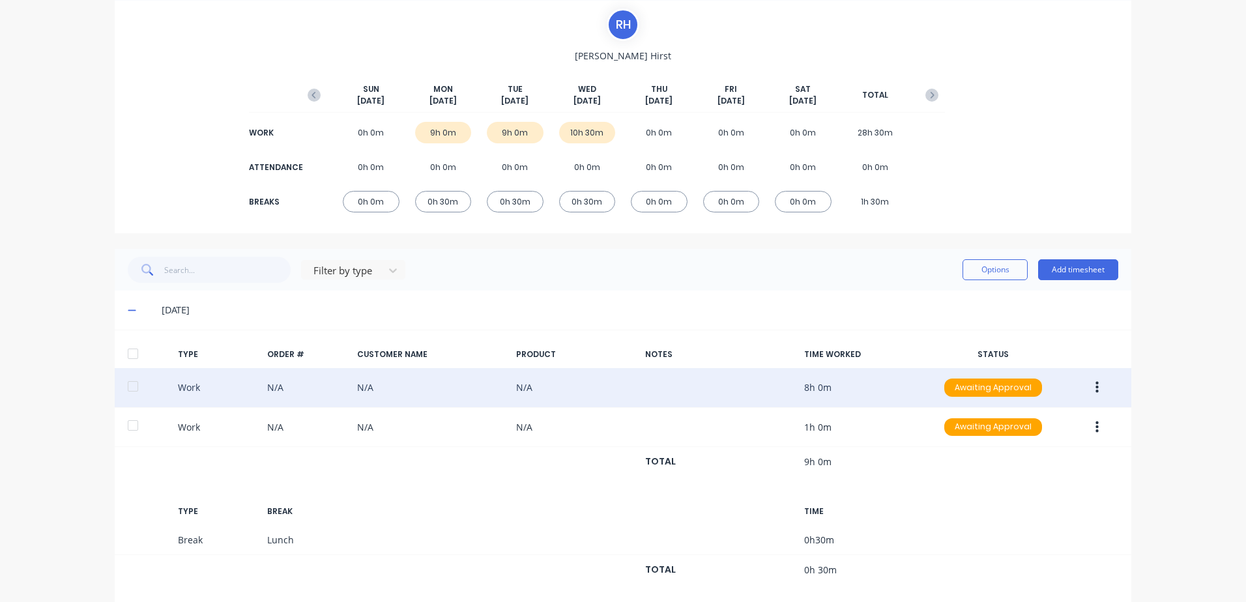
click at [1095, 387] on icon "button" at bounding box center [1096, 388] width 3 height 12
click at [1018, 391] on div "Approve" at bounding box center [1050, 390] width 100 height 19
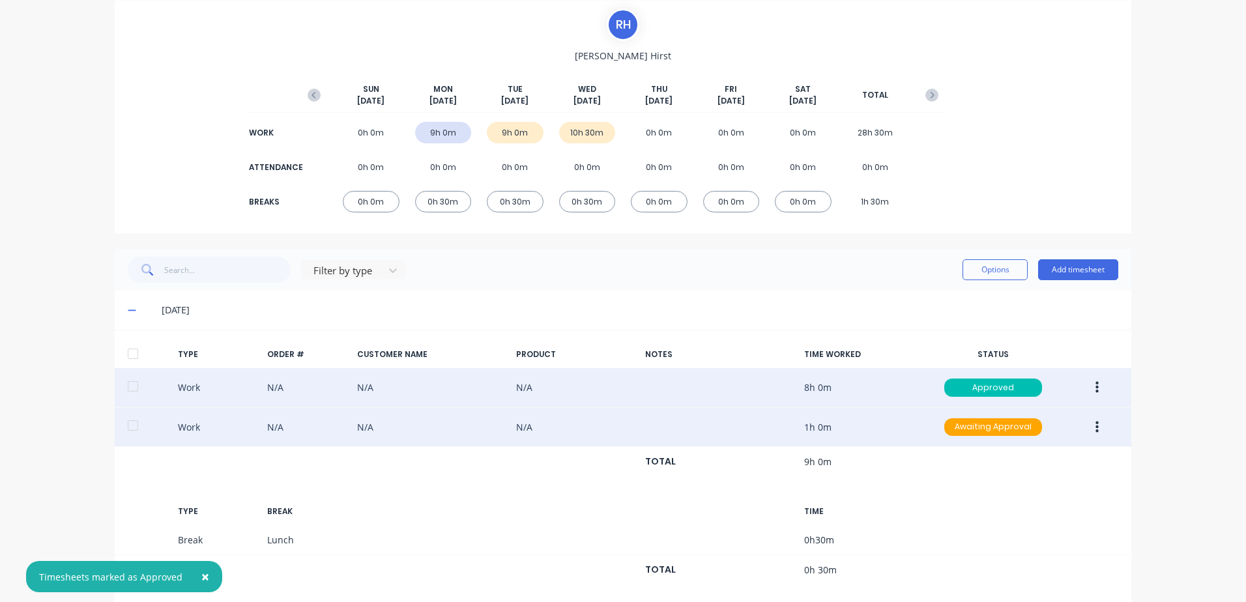
click at [1095, 428] on button "button" at bounding box center [1097, 427] width 31 height 23
click at [1024, 427] on div "Approve" at bounding box center [1050, 430] width 100 height 19
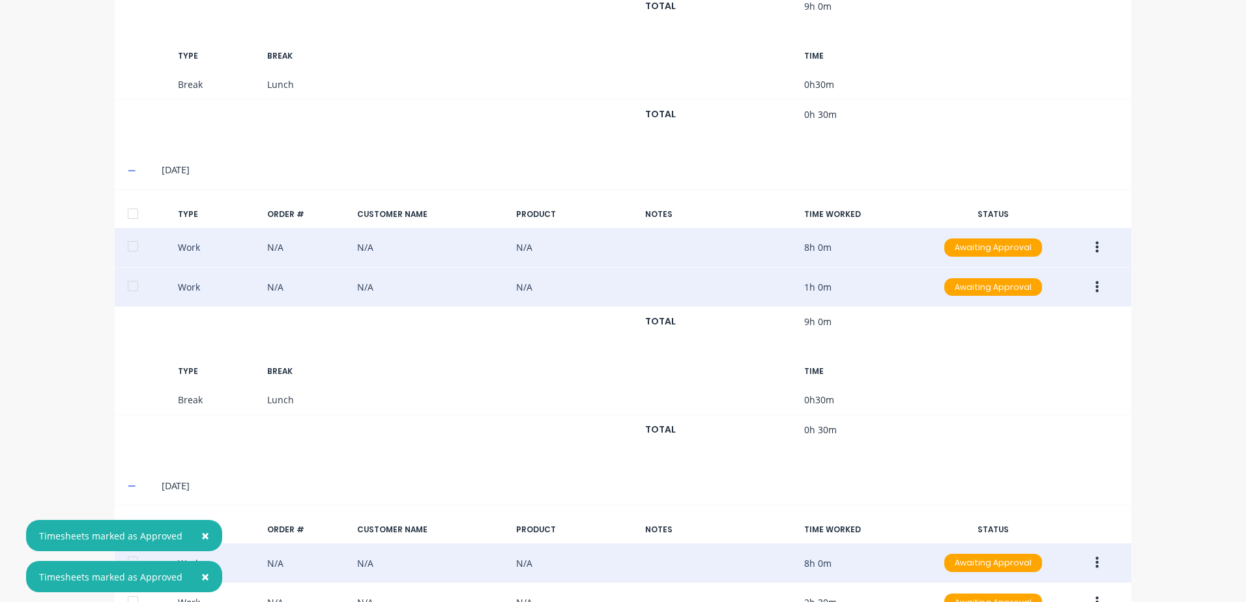
scroll to position [547, 0]
click at [1095, 246] on icon "button" at bounding box center [1096, 247] width 3 height 14
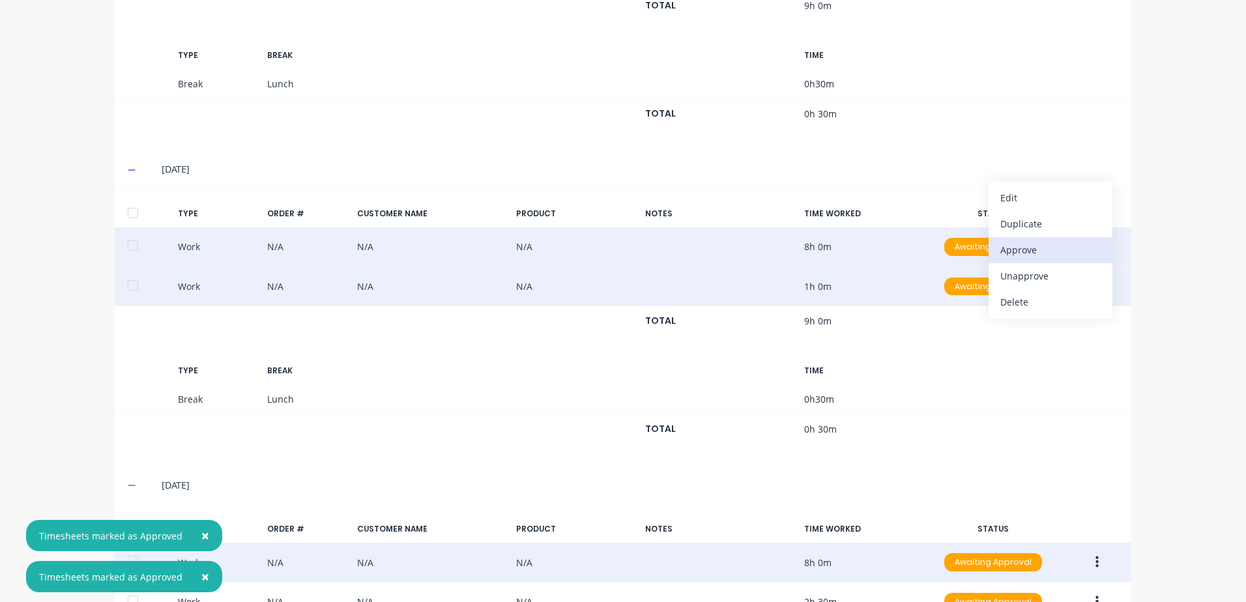
click at [1007, 250] on div "Approve" at bounding box center [1050, 249] width 100 height 19
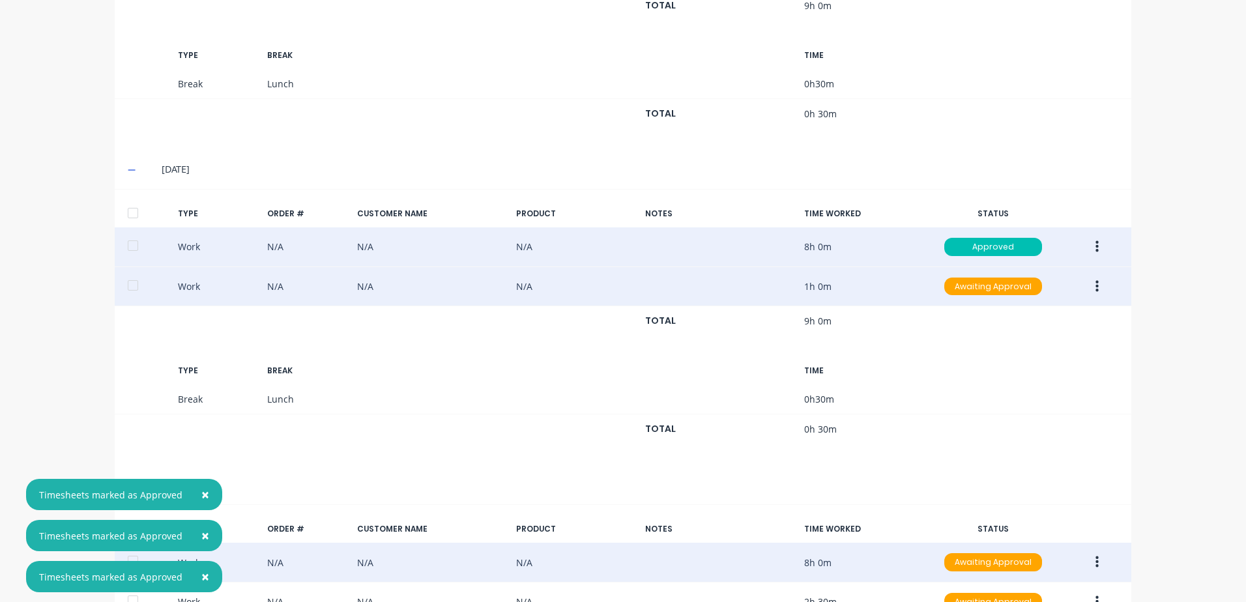
click at [1095, 284] on icon "button" at bounding box center [1096, 287] width 3 height 14
click at [1015, 288] on div "Approve" at bounding box center [1050, 289] width 100 height 19
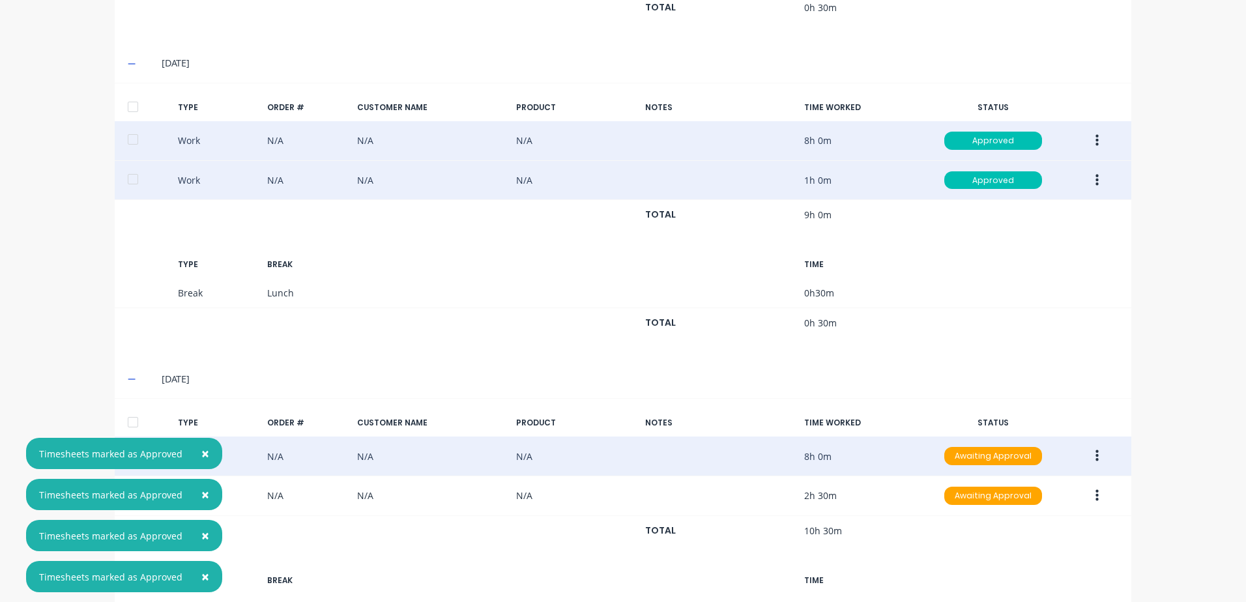
scroll to position [743, 0]
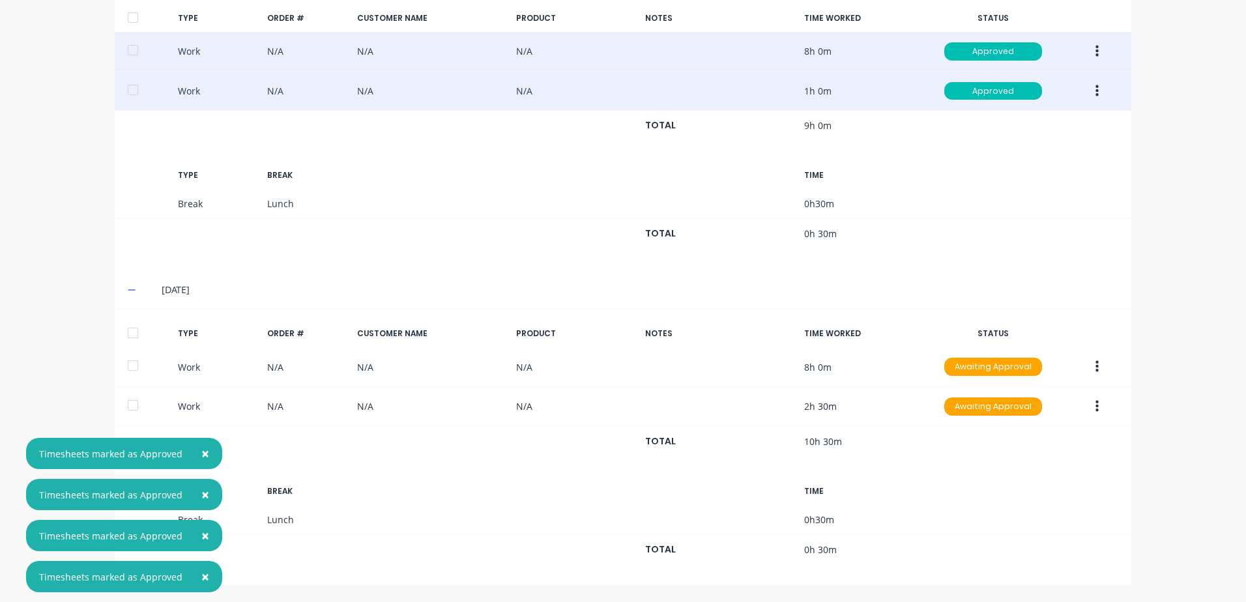
click at [1095, 367] on icon "button" at bounding box center [1096, 367] width 3 height 12
click at [1014, 371] on div "Approve" at bounding box center [1050, 370] width 100 height 19
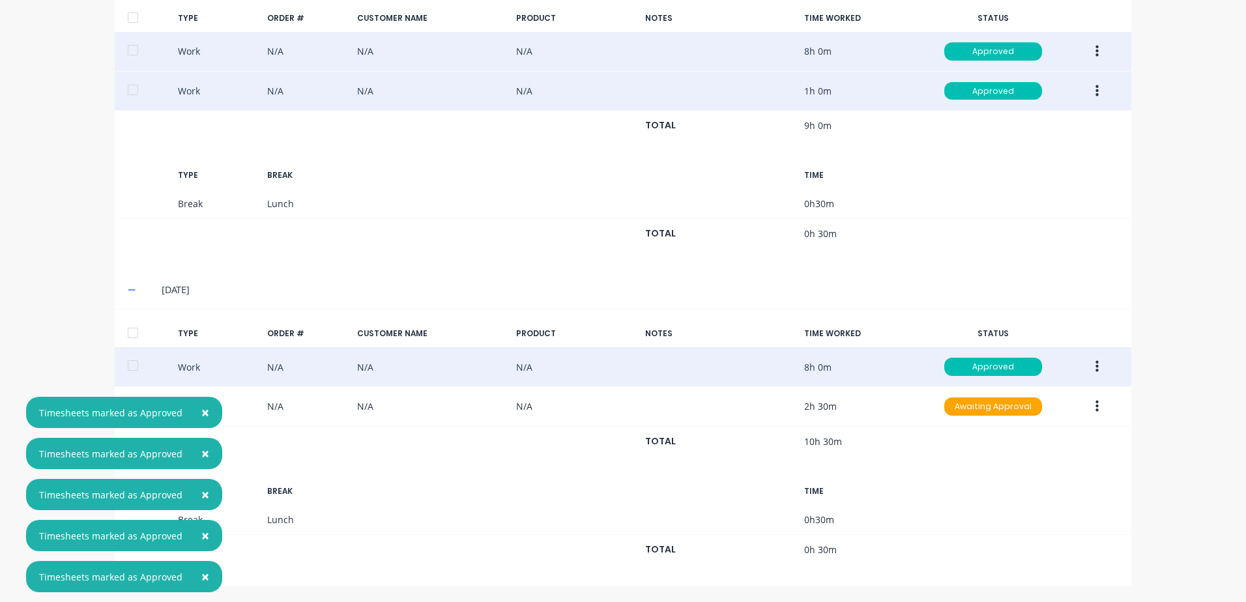
drag, startPoint x: 1089, startPoint y: 411, endPoint x: 1109, endPoint y: 384, distance: 33.6
click at [1090, 409] on button "button" at bounding box center [1097, 406] width 31 height 23
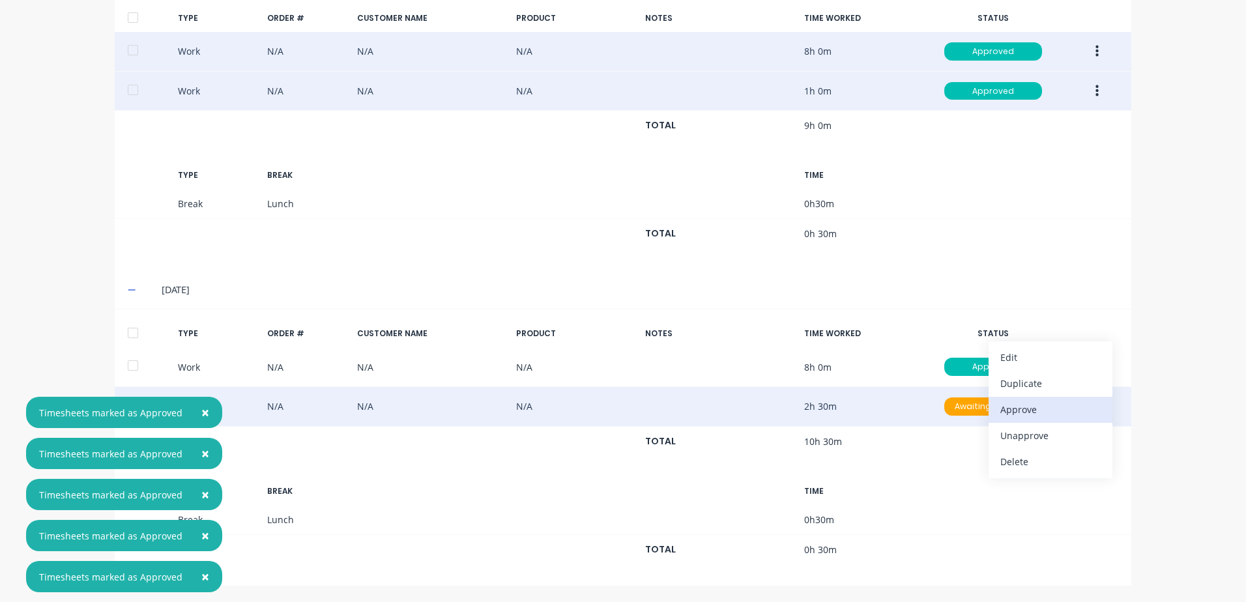
click at [1000, 409] on div "Approve" at bounding box center [1050, 409] width 100 height 19
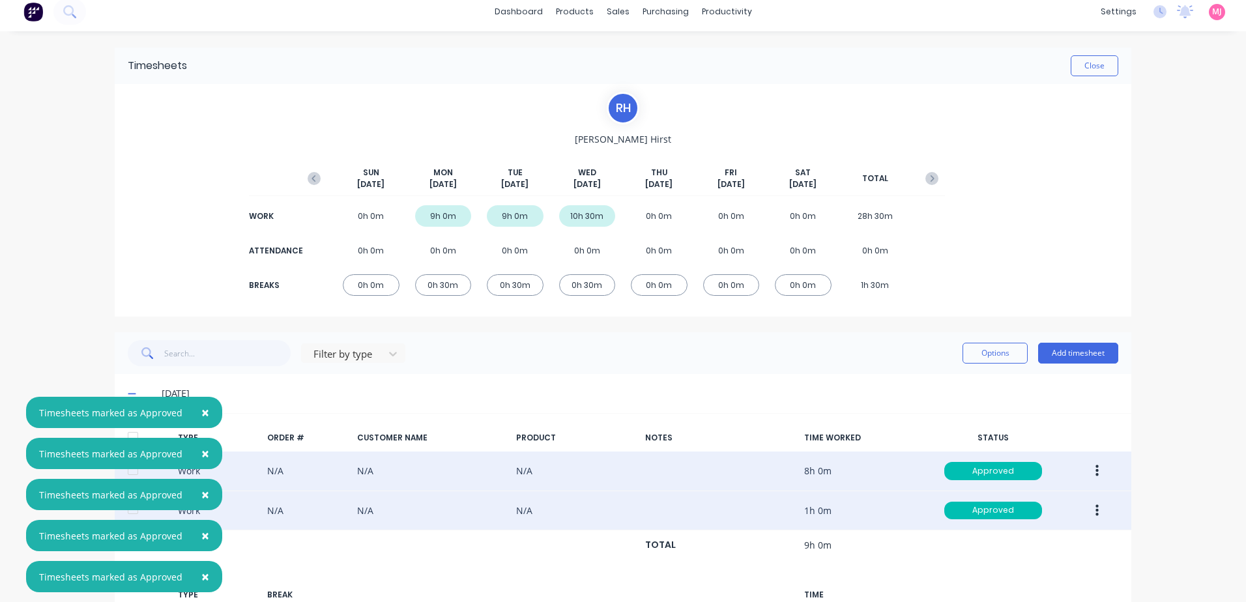
scroll to position [0, 0]
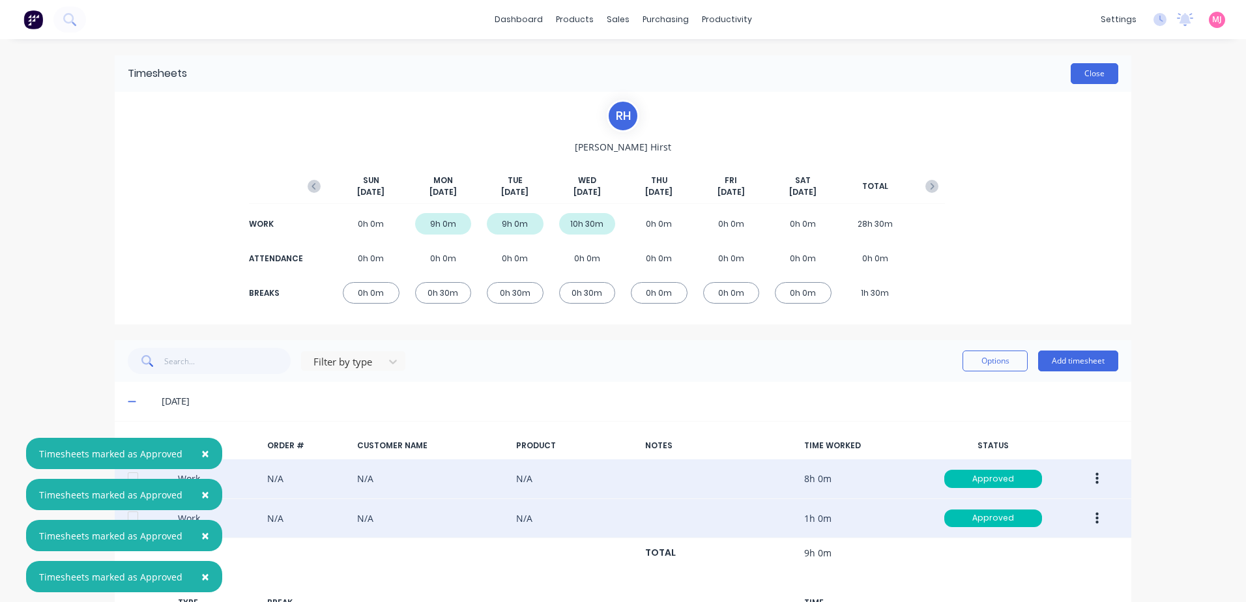
click at [1095, 74] on button "Close" at bounding box center [1095, 73] width 48 height 21
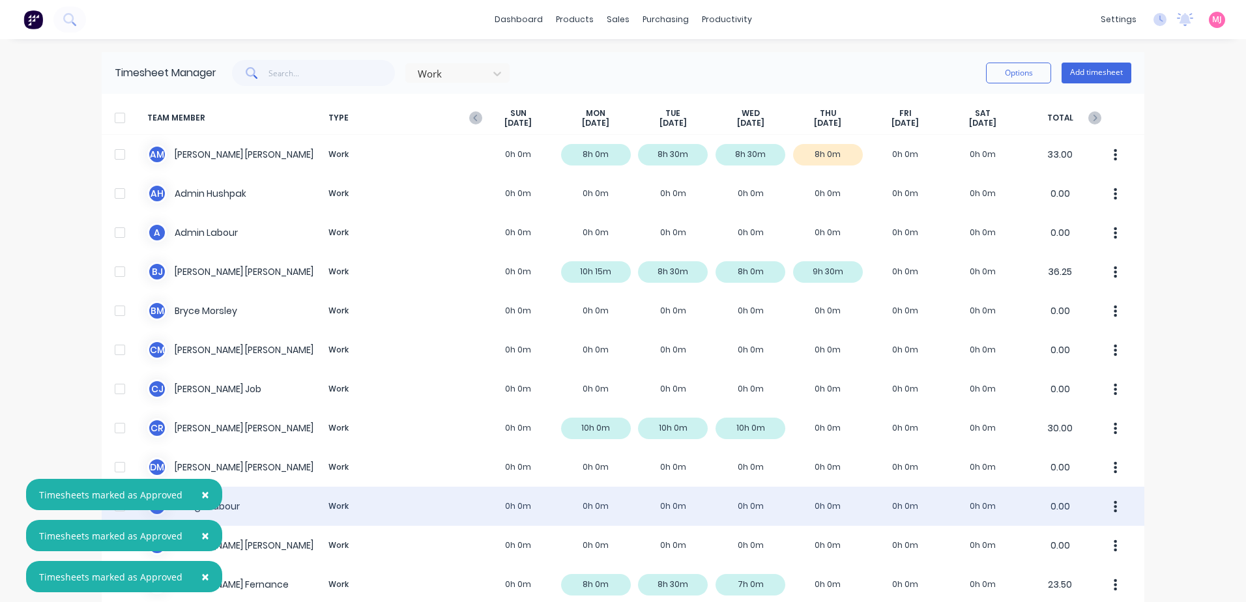
drag, startPoint x: 203, startPoint y: 495, endPoint x: 194, endPoint y: 512, distance: 19.8
click at [202, 495] on span "×" at bounding box center [205, 494] width 8 height 18
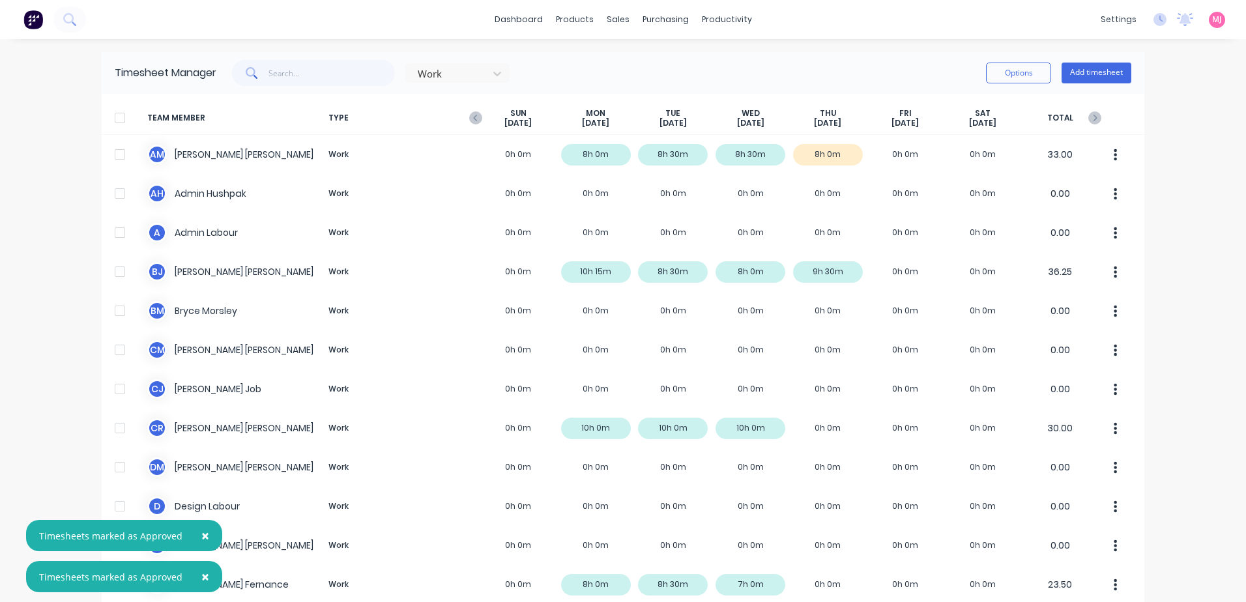
drag, startPoint x: 201, startPoint y: 530, endPoint x: 200, endPoint y: 571, distance: 41.1
click at [201, 532] on span "×" at bounding box center [205, 535] width 8 height 18
drag, startPoint x: 200, startPoint y: 577, endPoint x: 235, endPoint y: 549, distance: 45.0
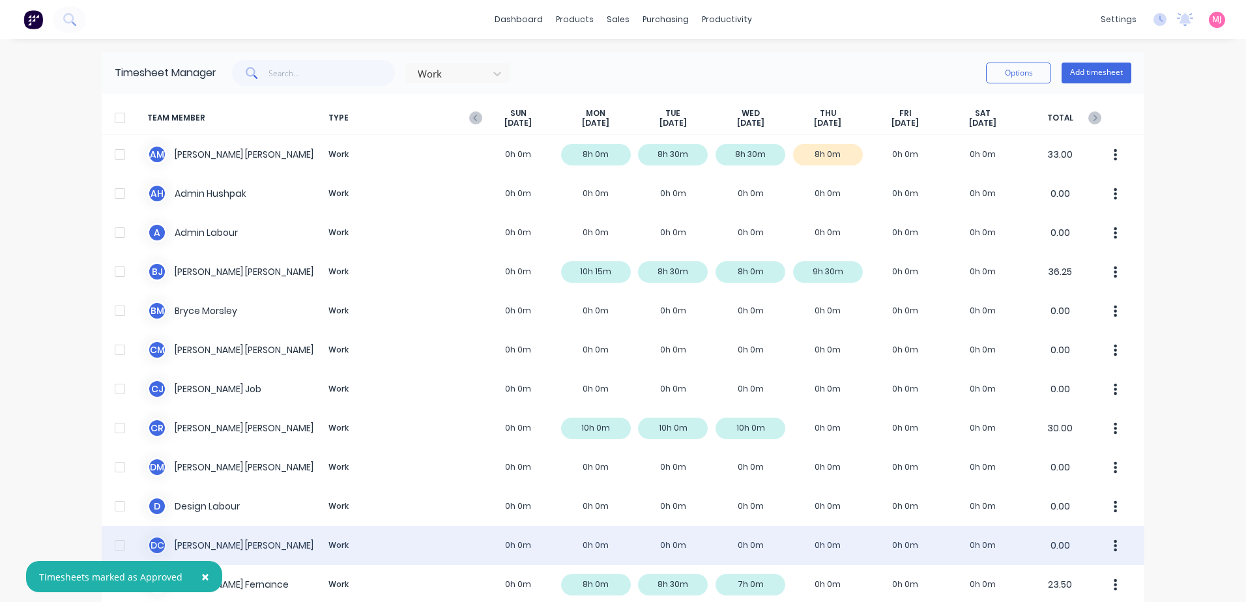
click at [201, 577] on span "×" at bounding box center [205, 577] width 8 height 18
